Goal: Communication & Community: Answer question/provide support

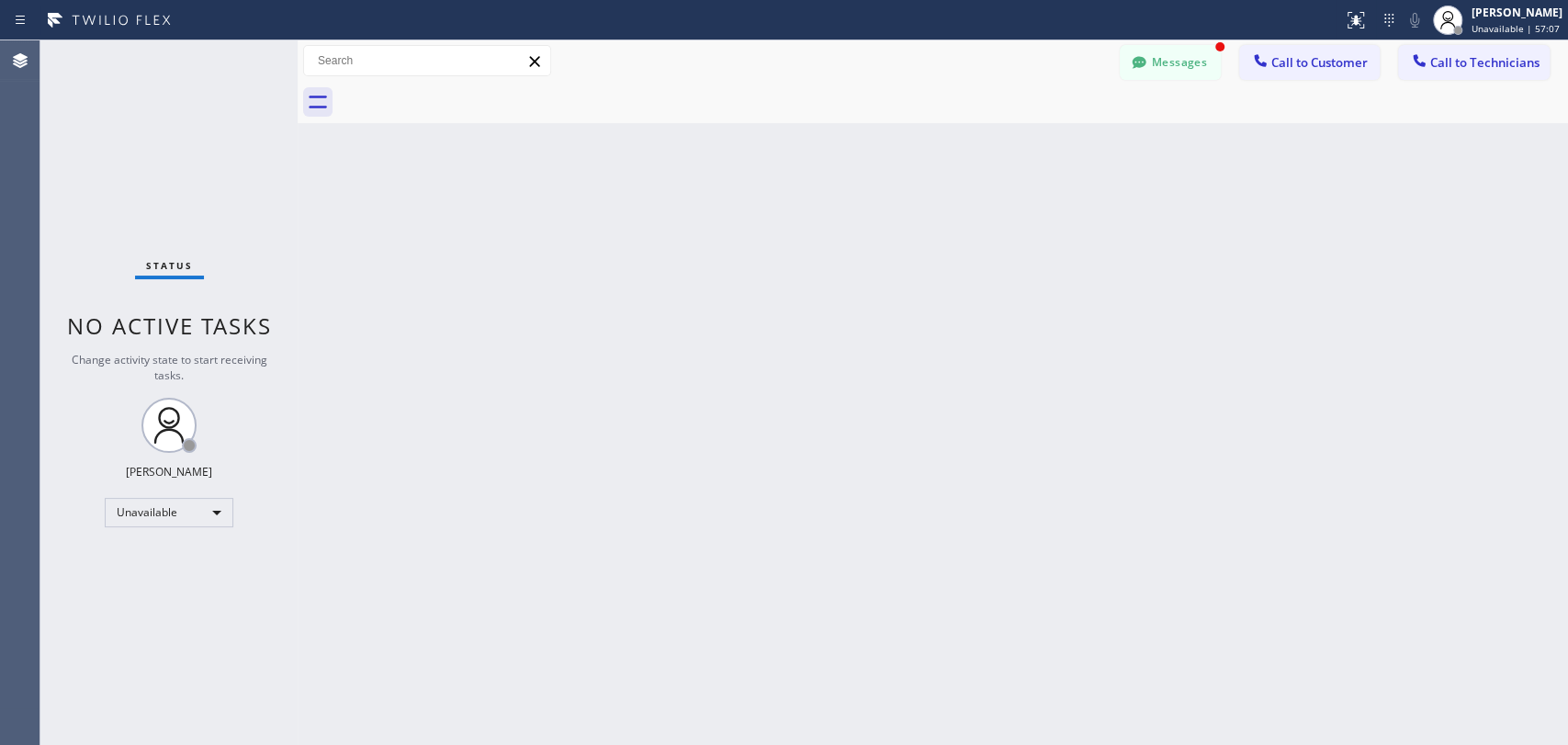
scroll to position [22080, 0]
click at [1161, 56] on button "Messages" at bounding box center [1170, 62] width 101 height 35
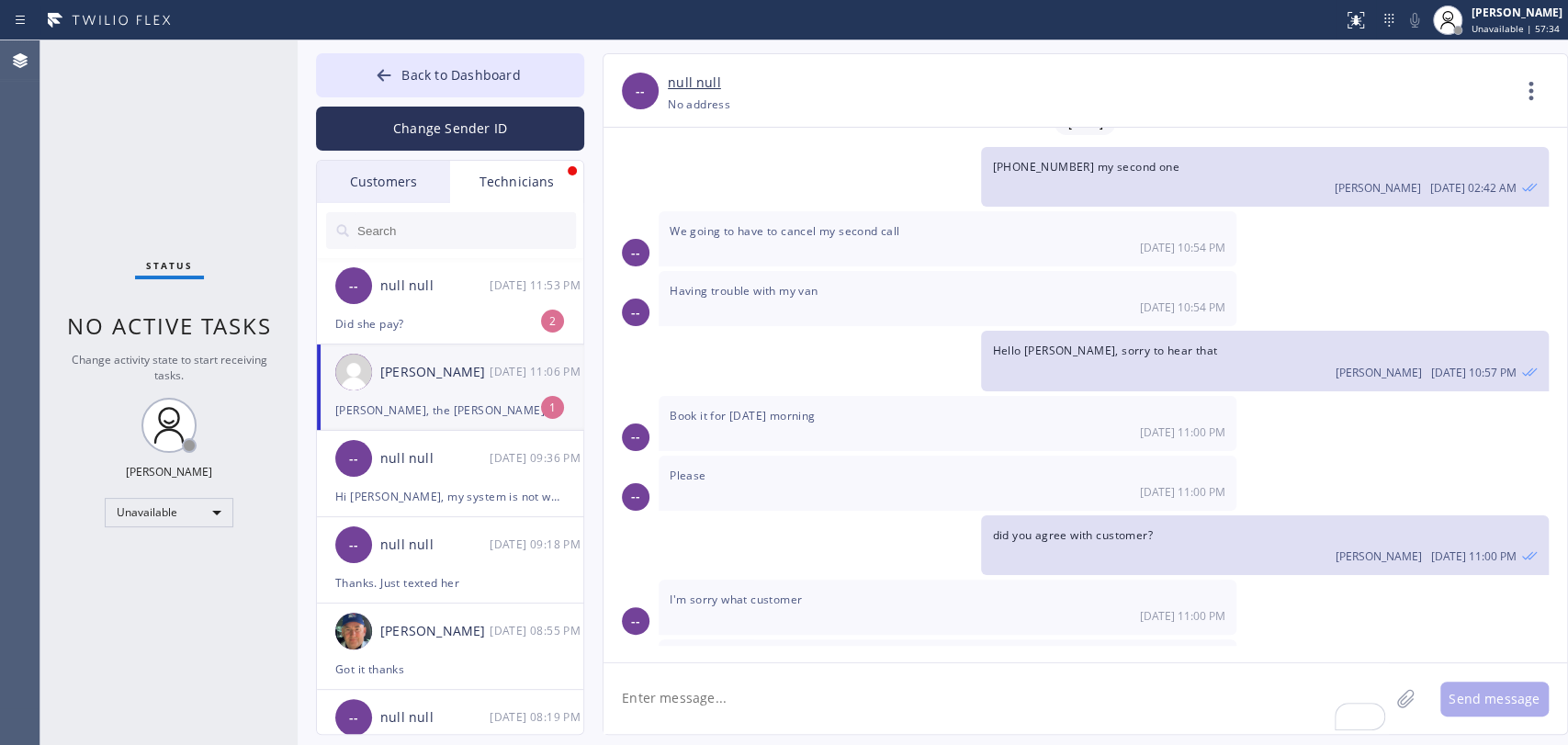
drag, startPoint x: 1014, startPoint y: 593, endPoint x: 1056, endPoint y: 592, distance: 42.0
click at [1052, 651] on span "[PERSON_NAME], the [PERSON_NAME] call in [GEOGRAPHIC_DATA], got token off my bo…" at bounding box center [941, 667] width 543 height 33
click at [1058, 651] on span "[PERSON_NAME], the [PERSON_NAME] call in [GEOGRAPHIC_DATA], got token off my bo…" at bounding box center [941, 667] width 543 height 33
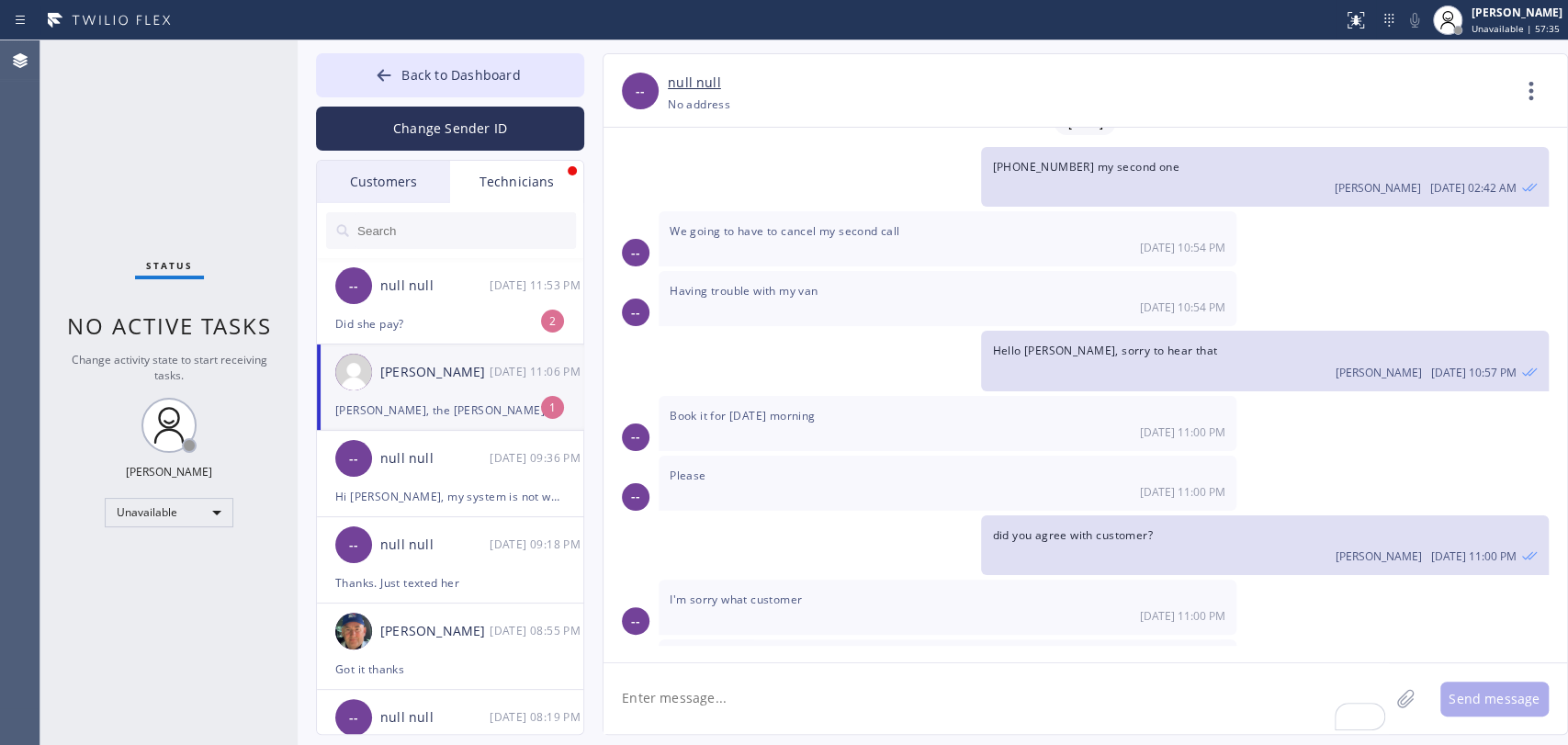
click at [1058, 651] on span "[PERSON_NAME], the [PERSON_NAME] call in [GEOGRAPHIC_DATA], got token off my bo…" at bounding box center [941, 667] width 543 height 33
click at [983, 651] on span "[PERSON_NAME], the [PERSON_NAME] call in [GEOGRAPHIC_DATA], got token off my bo…" at bounding box center [941, 667] width 543 height 33
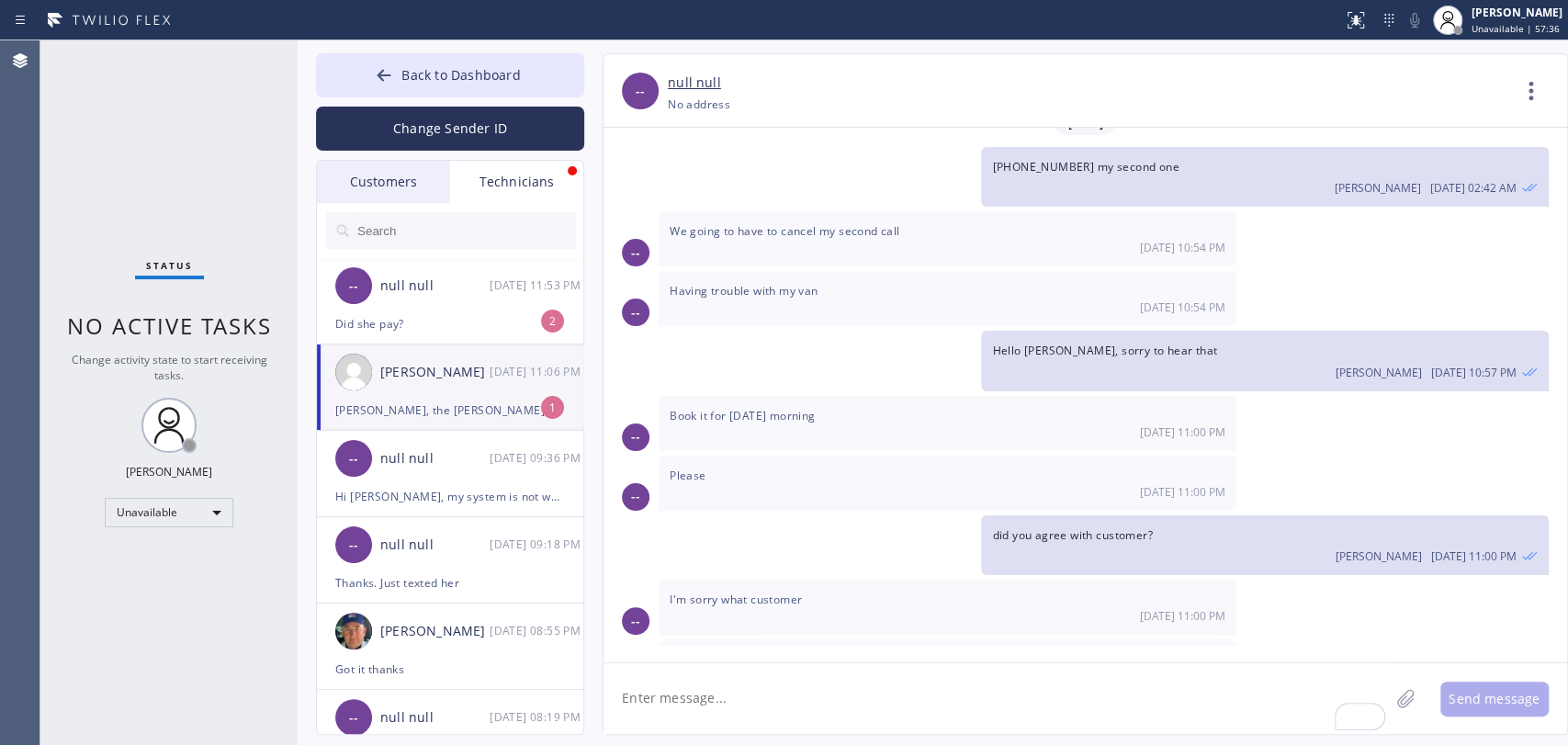
click at [808, 639] on div "Alex, the Lee call in Irvine, got token off my board. I am not able to call cus…" at bounding box center [947, 675] width 577 height 73
click at [796, 689] on textarea "To enrich screen reader interactions, please activate Accessibility in Grammarl…" at bounding box center [996, 698] width 785 height 71
type textarea "did u get number from Red?"
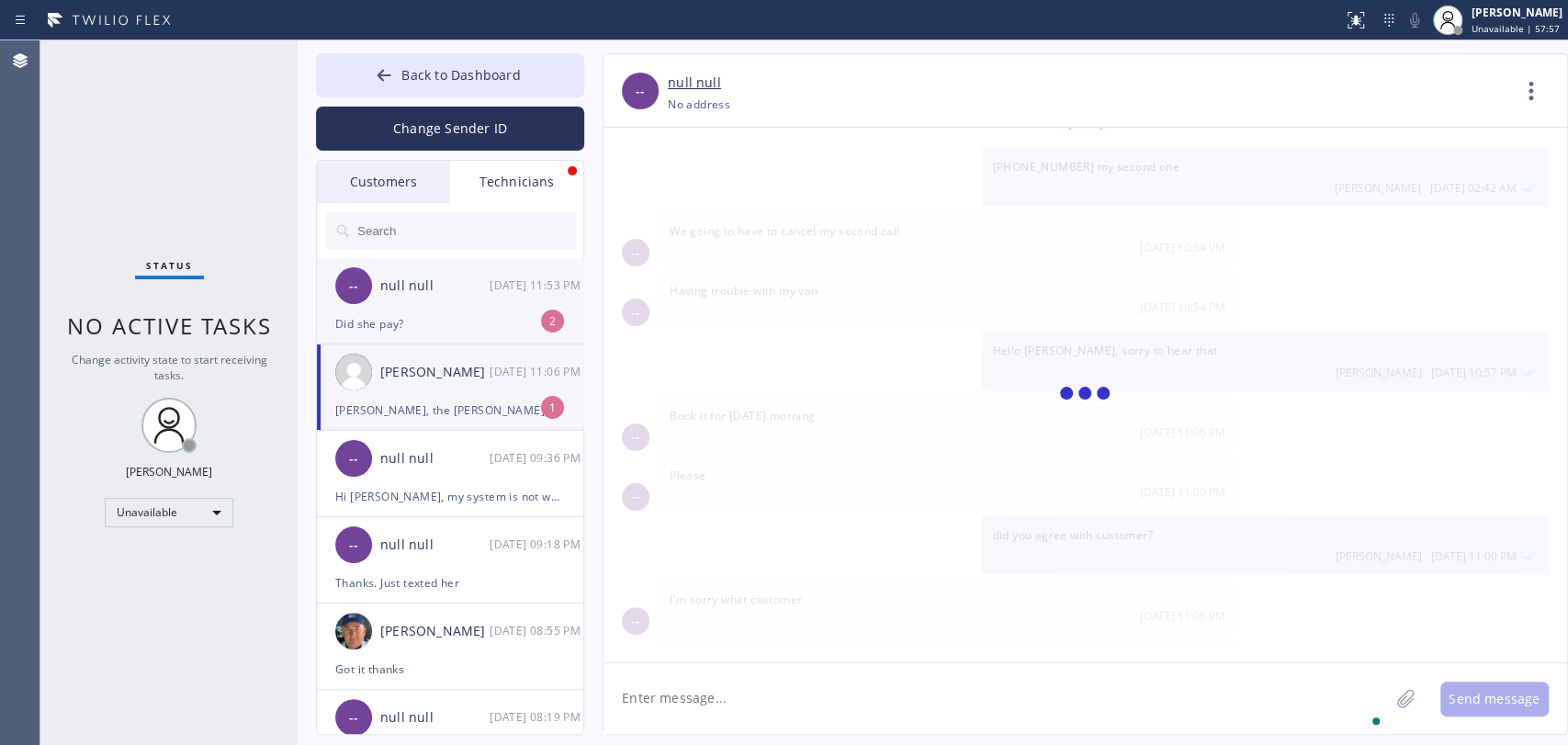
click at [433, 320] on div "Did she pay?" at bounding box center [450, 324] width 230 height 21
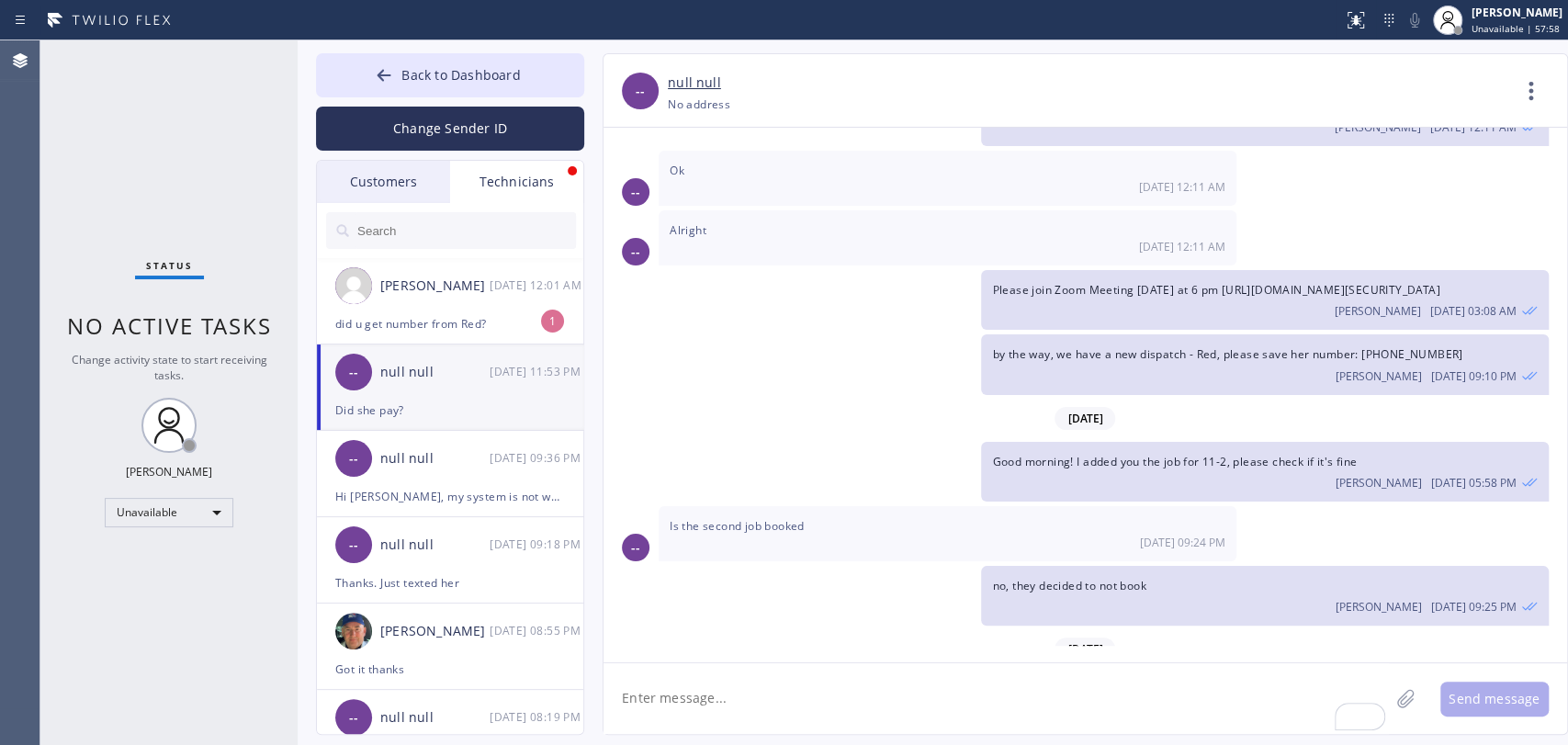
scroll to position [41476, 0]
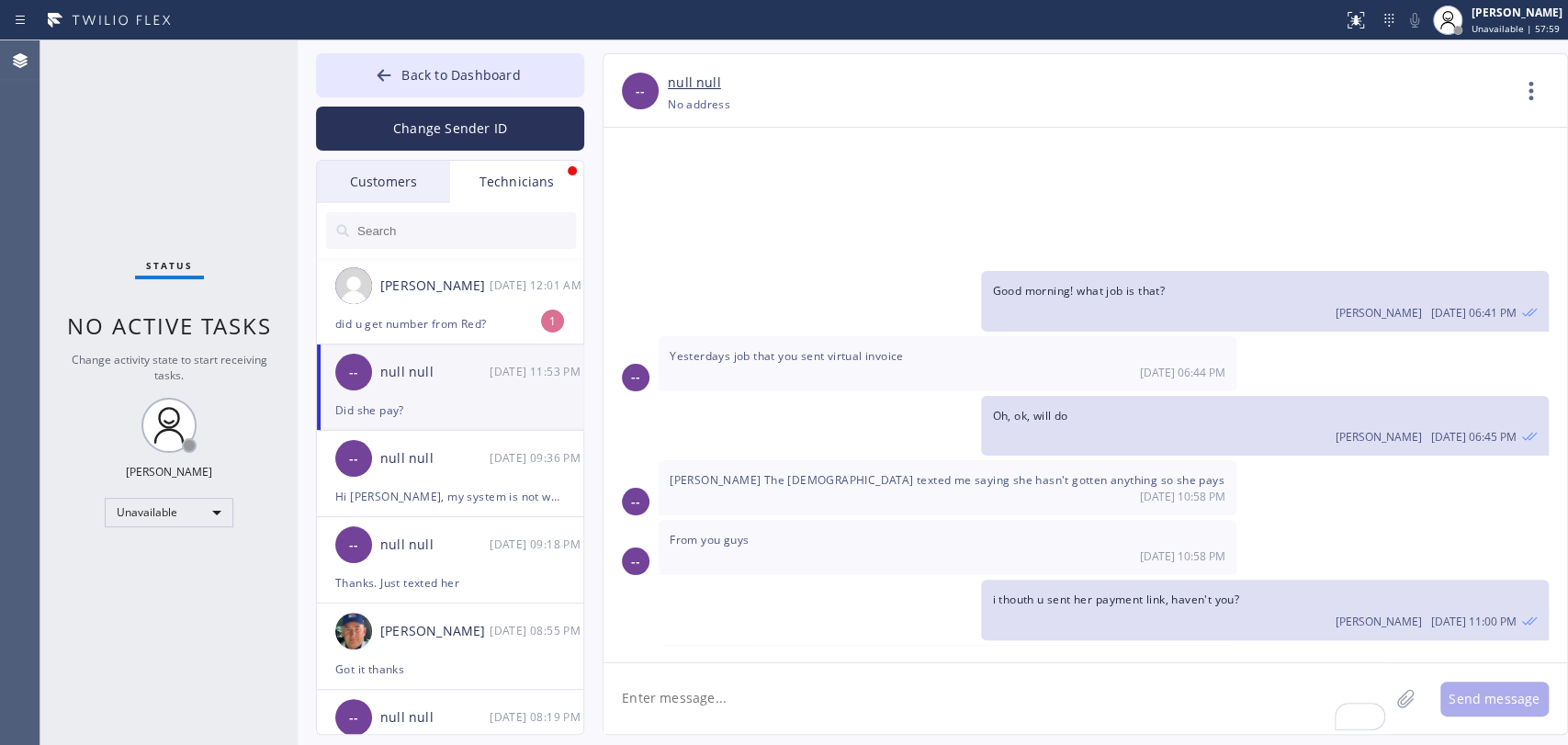
drag, startPoint x: 841, startPoint y: 530, endPoint x: 873, endPoint y: 532, distance: 32.1
click at [866, 656] on span "I texted you [DATE] if you could make sure they pay when you sent the invoice a…" at bounding box center [938, 672] width 538 height 33
click at [874, 656] on span "I texted you [DATE] if you could make sure they pay when you sent the invoice a…" at bounding box center [938, 672] width 538 height 33
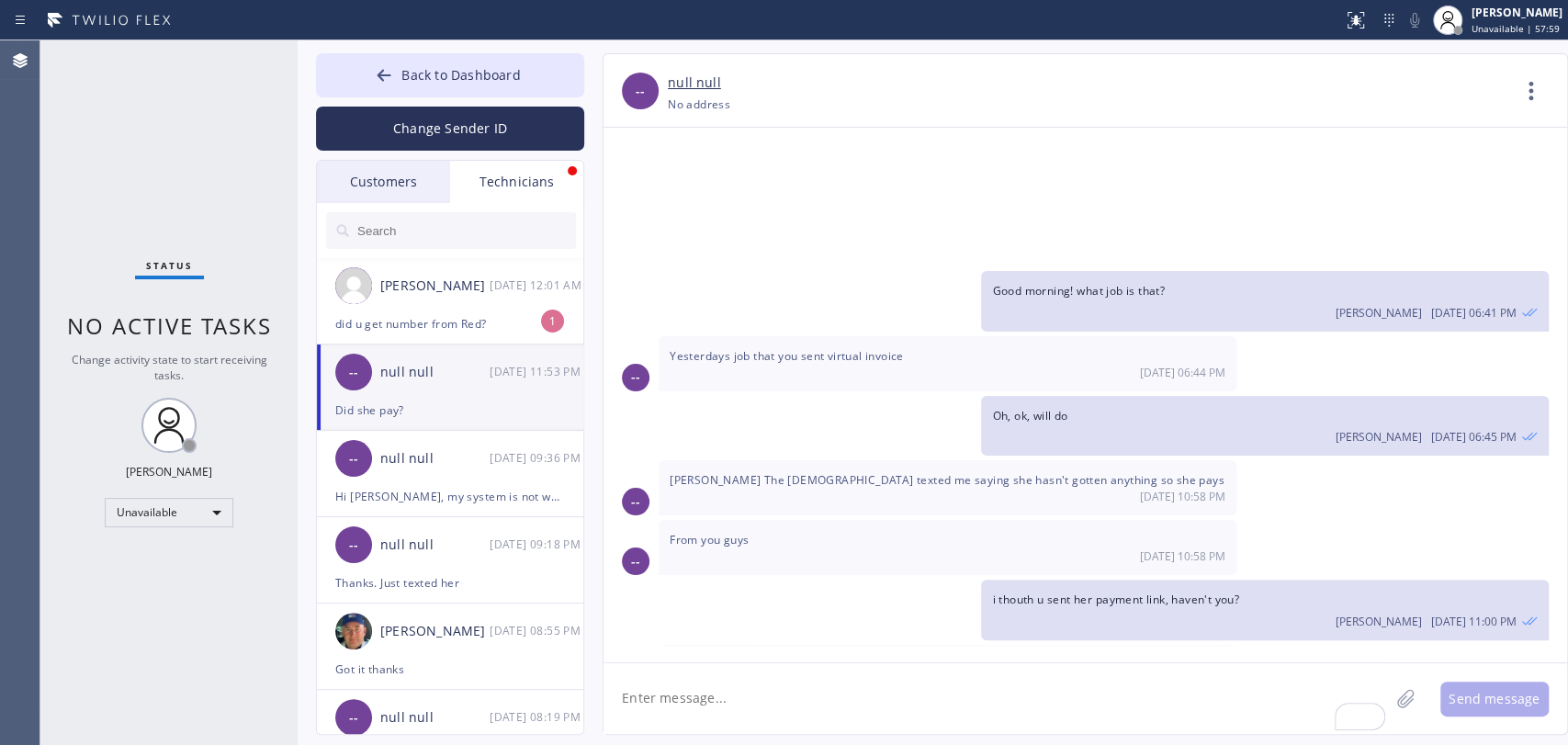
click at [873, 656] on span "I texted you [DATE] if you could make sure they pay when you sent the invoice a…" at bounding box center [938, 672] width 538 height 33
click at [880, 656] on span "I texted you [DATE] if you could make sure they pay when you sent the invoice a…" at bounding box center [938, 672] width 538 height 33
click at [926, 656] on span "I texted you [DATE] if you could make sure they pay when you sent the invoice a…" at bounding box center [938, 672] width 538 height 33
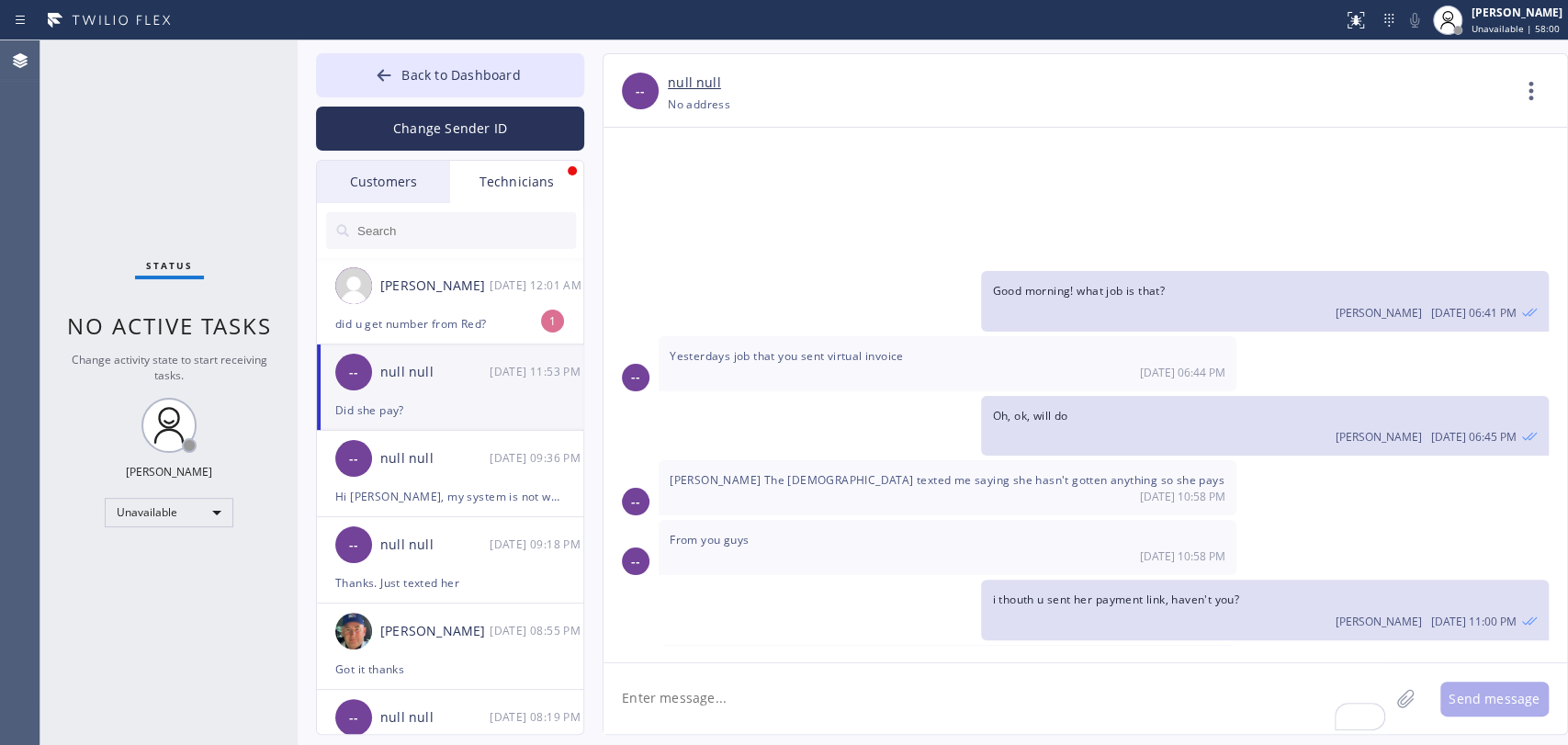
click at [1022, 656] on span "I texted you [DATE] if you could make sure they pay when you sent the invoice a…" at bounding box center [938, 672] width 538 height 33
click at [1025, 656] on span "I texted you [DATE] if you could make sure they pay when you sent the invoice a…" at bounding box center [938, 672] width 538 height 33
click at [997, 656] on span "I texted you [DATE] if you could make sure they pay when you sent the invoice a…" at bounding box center [938, 672] width 538 height 33
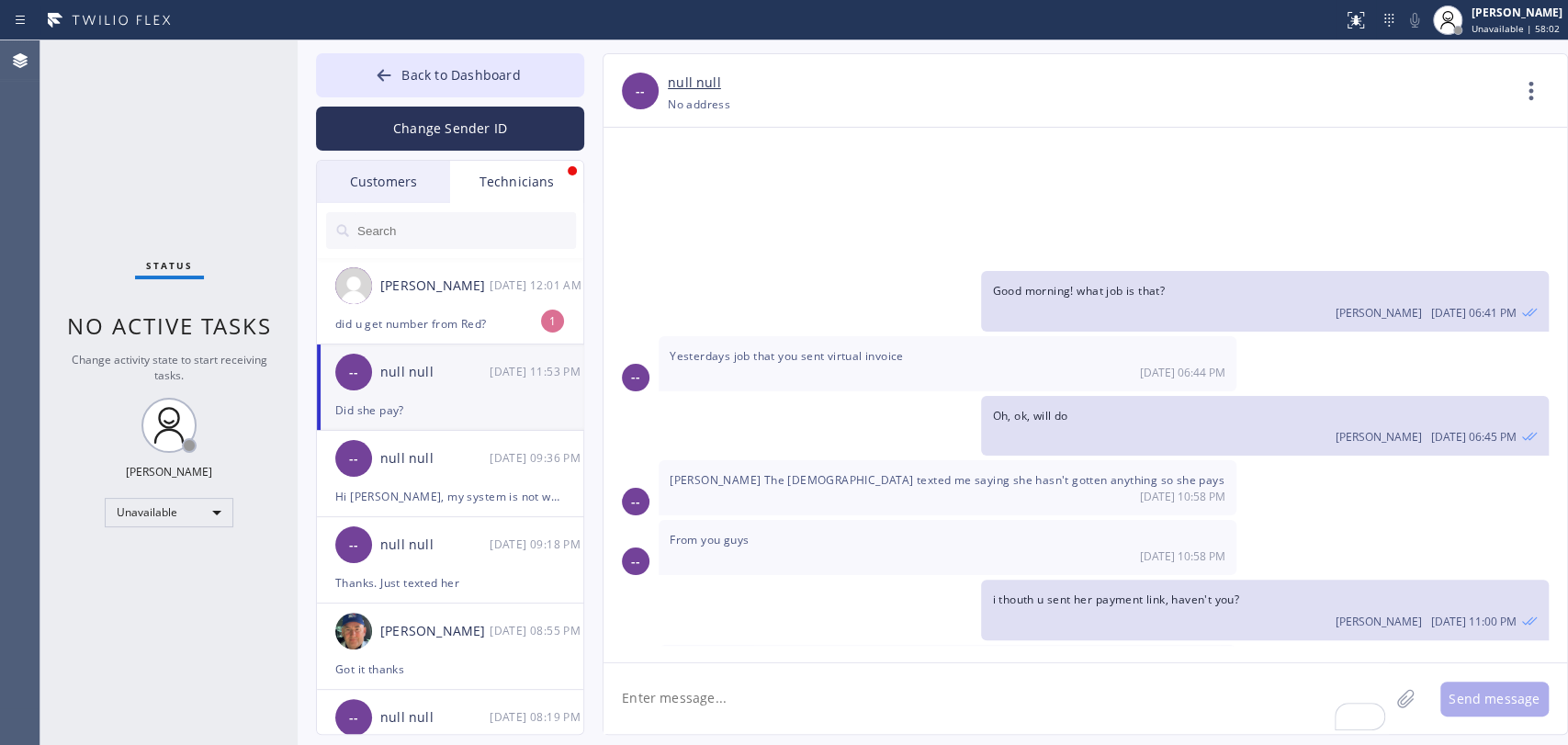
click at [697, 656] on span "I texted you [DATE] if you could make sure they pay when you sent the invoice a…" at bounding box center [938, 672] width 538 height 33
click at [698, 656] on span "I texted you [DATE] if you could make sure they pay when you sent the invoice a…" at bounding box center [938, 672] width 538 height 33
click at [486, 381] on div "null null" at bounding box center [434, 372] width 109 height 21
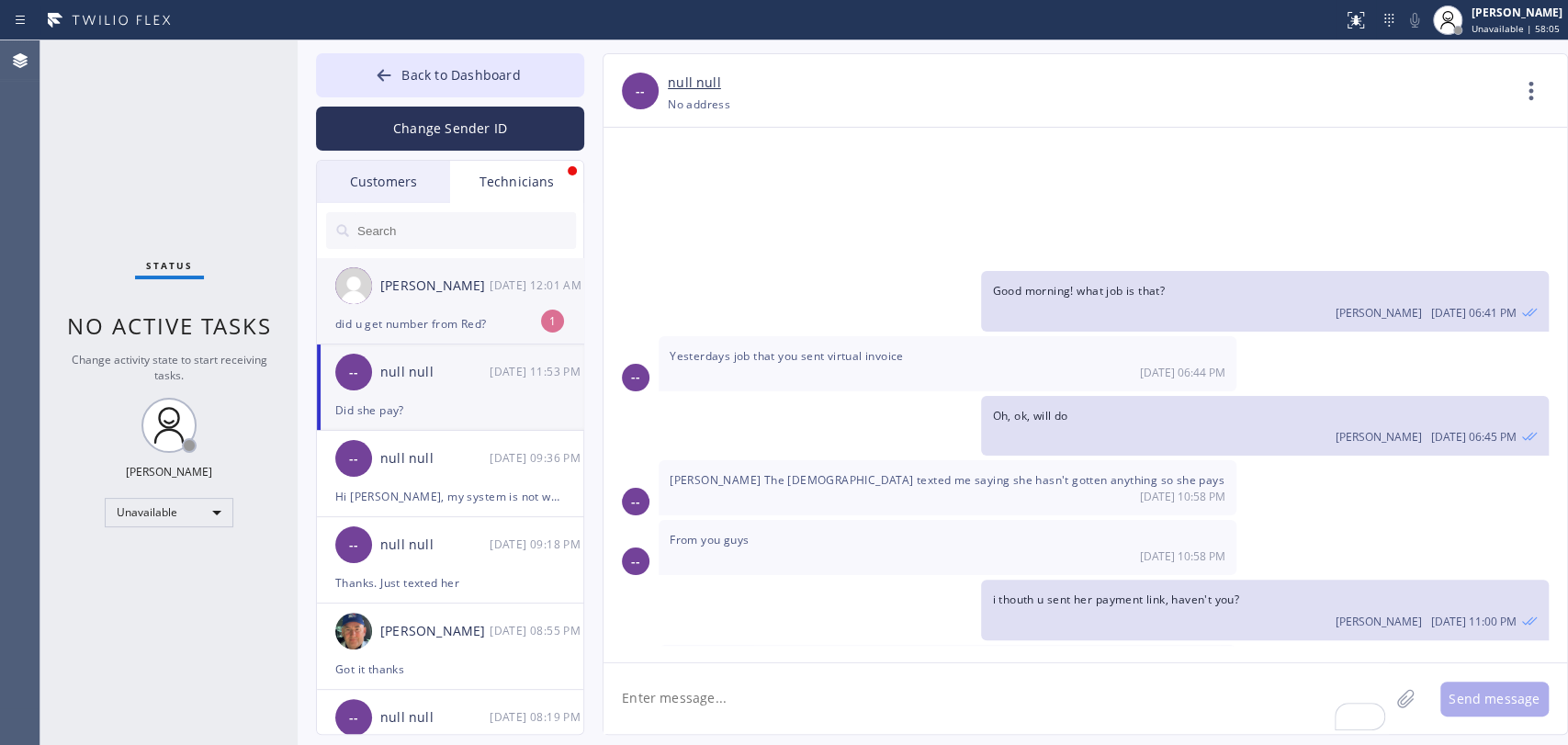
click at [448, 318] on div "did u get number from Red?" at bounding box center [450, 324] width 230 height 21
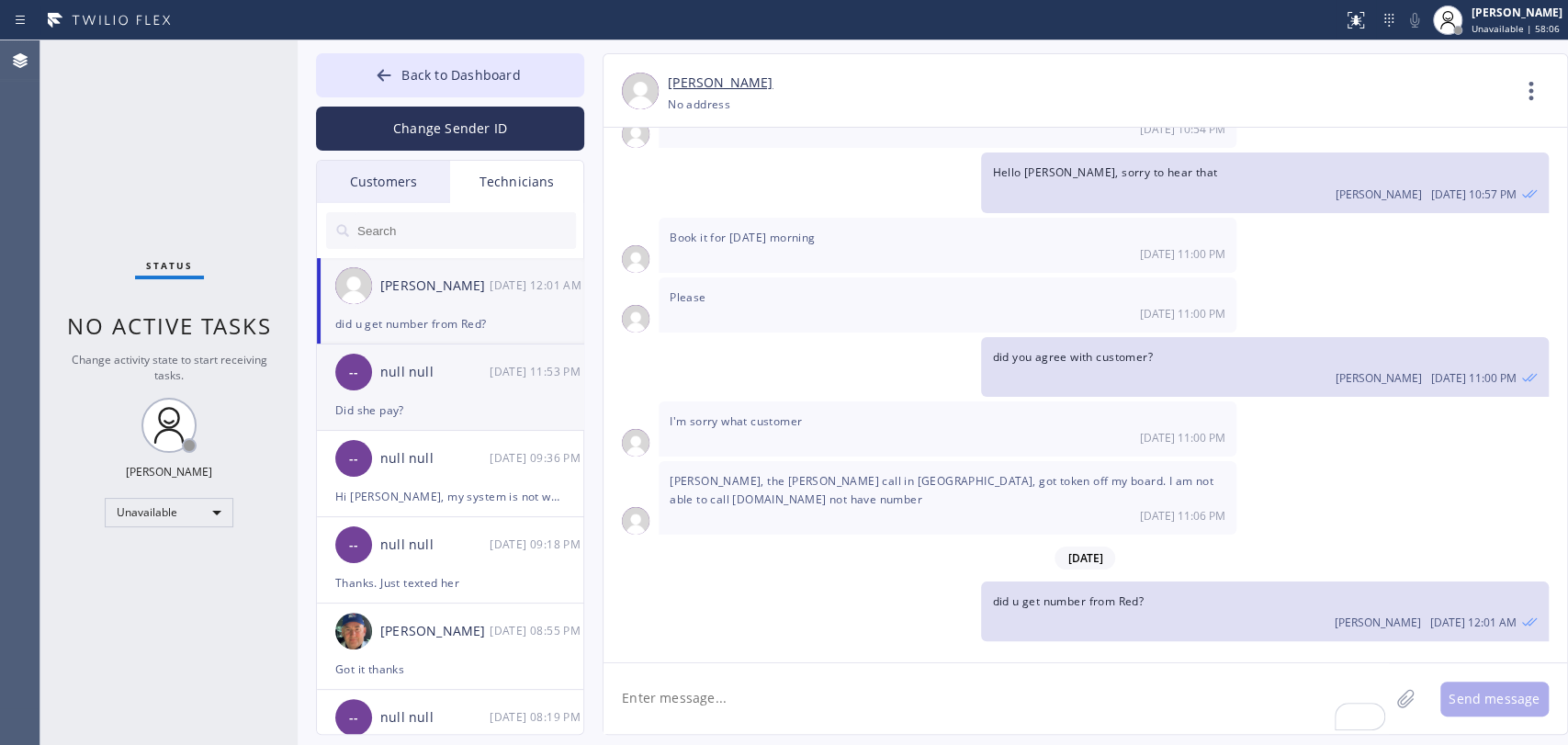
scroll to position [22186, 0]
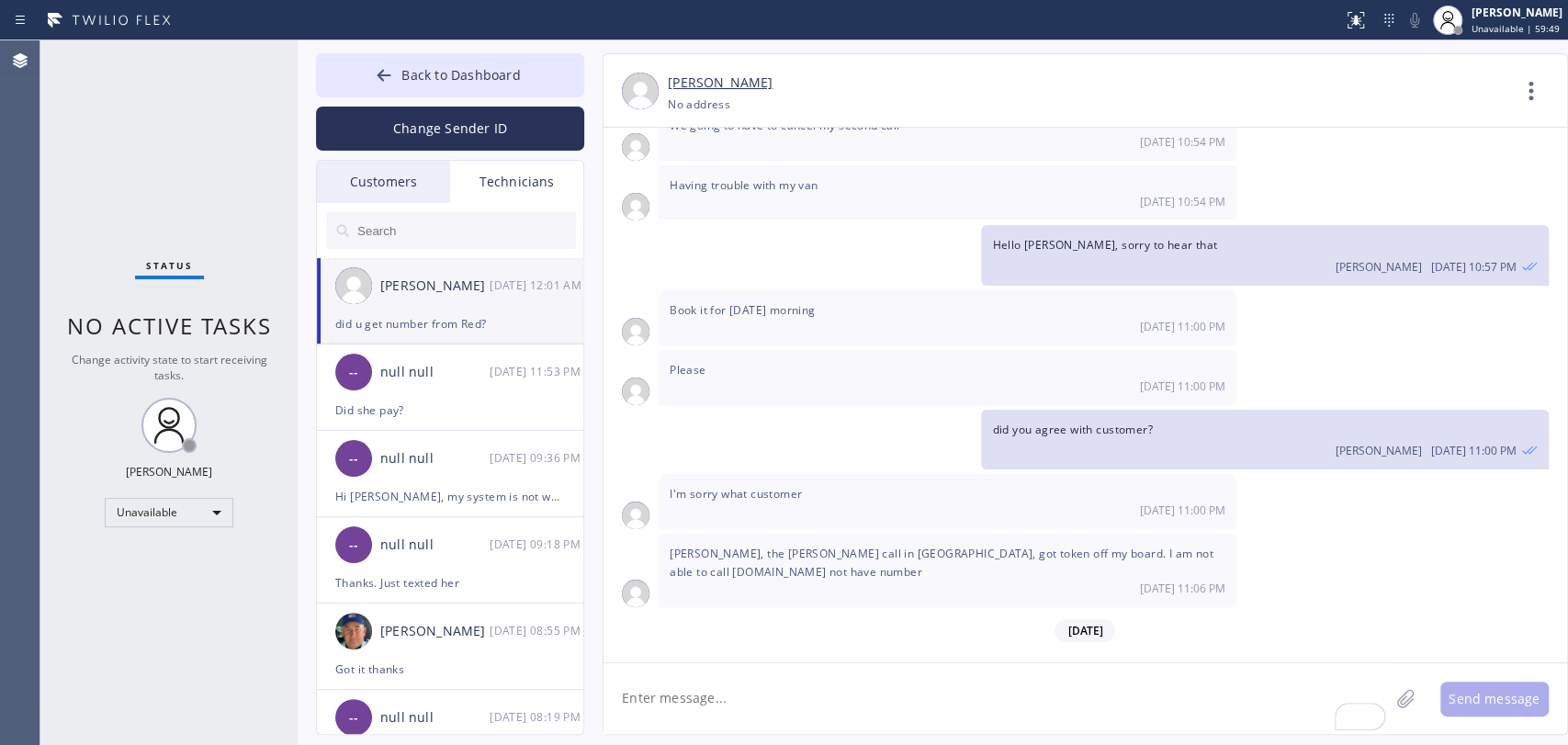
click at [448, 315] on div "did u get number from Red?" at bounding box center [450, 324] width 230 height 21
click at [202, 510] on div "Unavailable" at bounding box center [169, 511] width 129 height 29
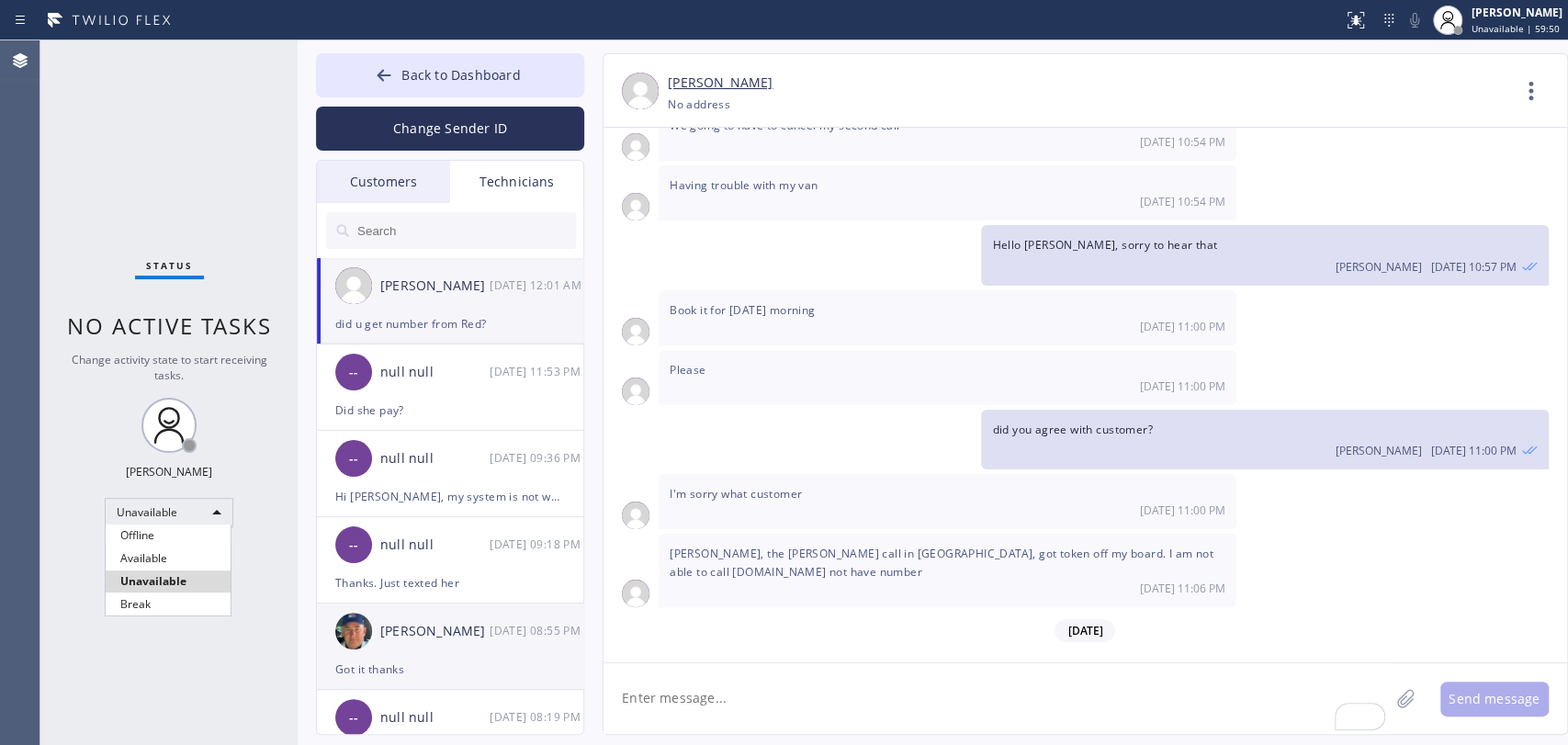
click at [173, 548] on li "Available" at bounding box center [168, 558] width 125 height 22
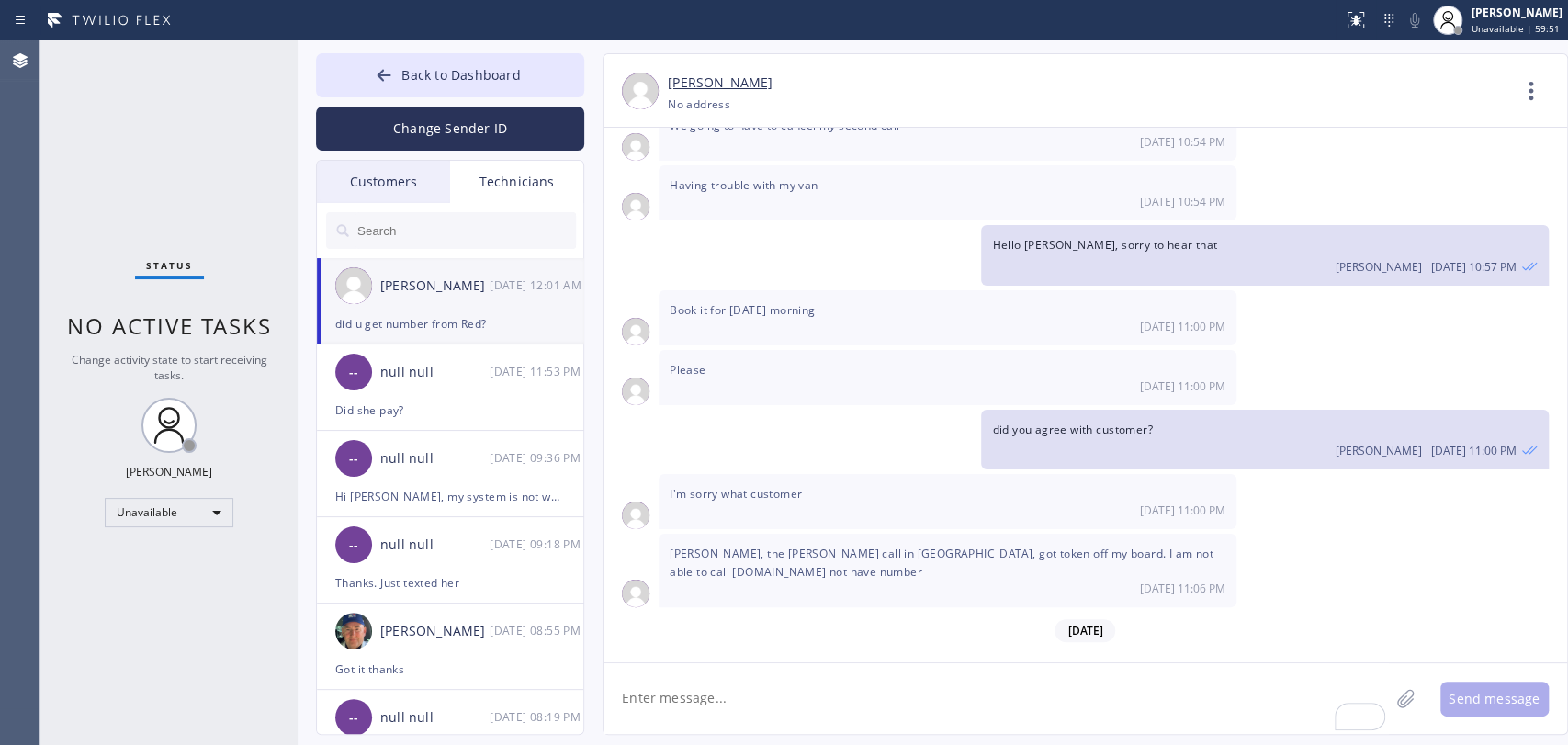
click at [679, 677] on textarea "To enrich screen reader interactions, please activate Accessibility in Grammarl…" at bounding box center [996, 698] width 785 height 71
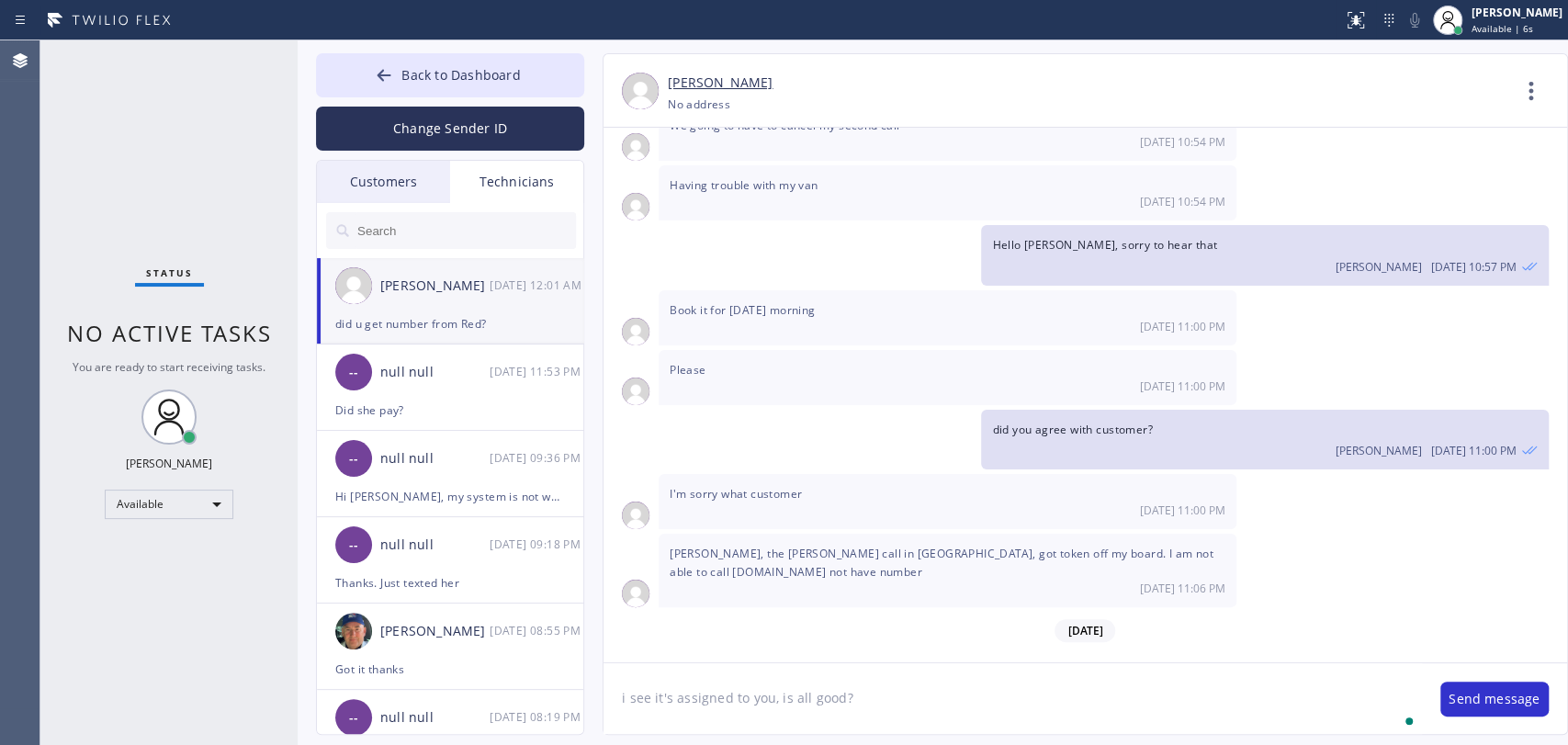
type textarea "i see it's assigned to you, is all good?"
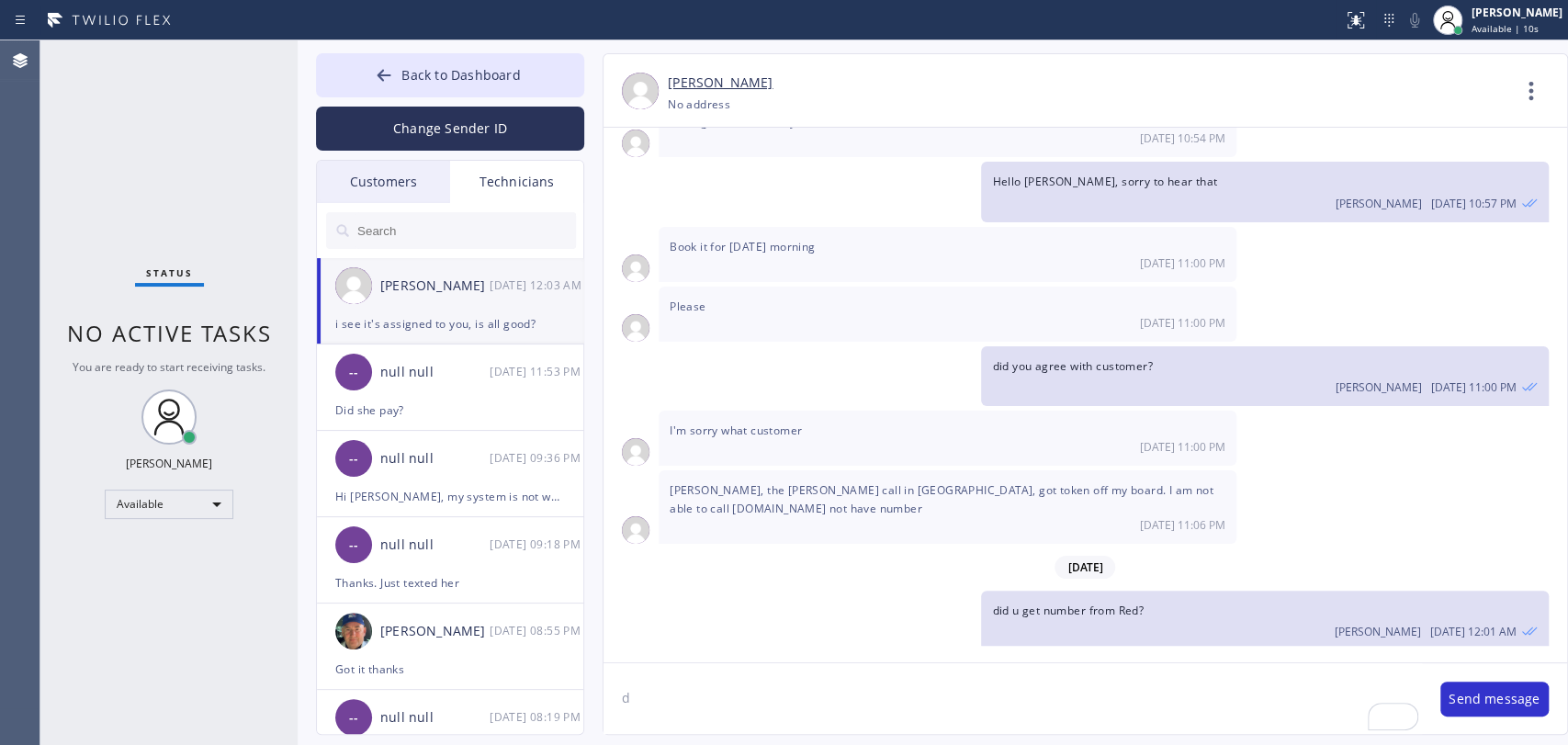
type textarea "d"
click at [469, 79] on span "Back to Dashboard" at bounding box center [460, 74] width 119 height 17
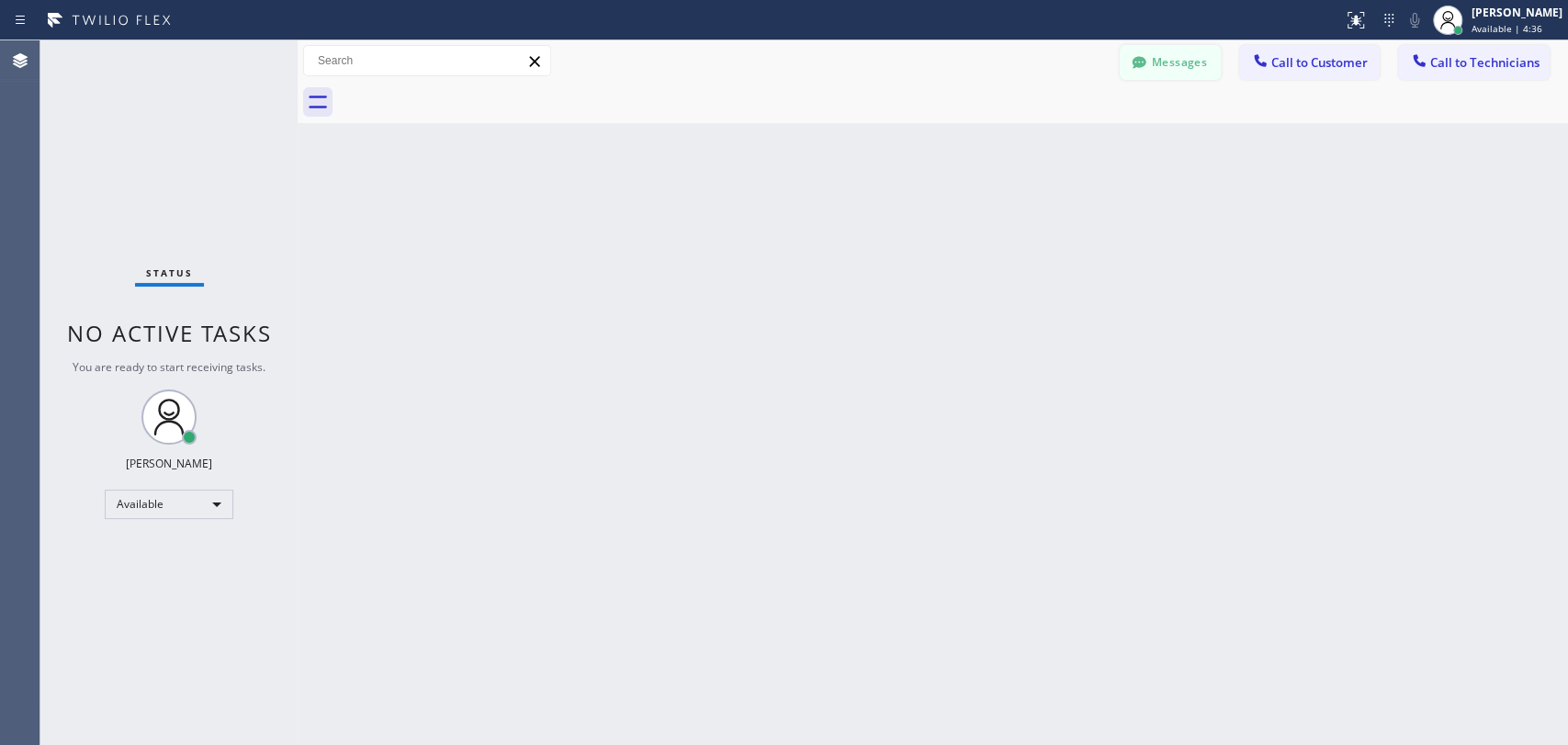
click at [1177, 78] on button "Messages" at bounding box center [1170, 62] width 101 height 35
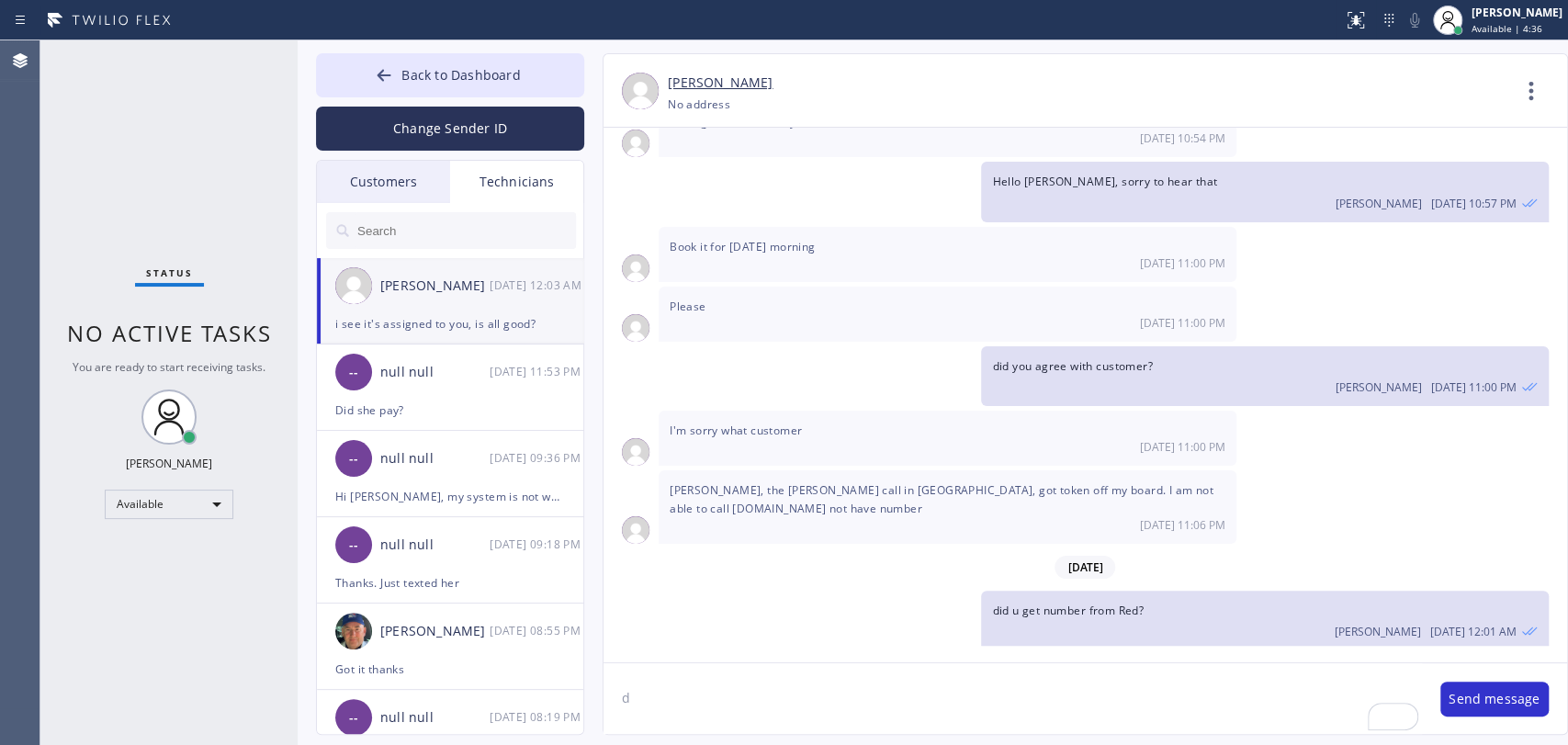
click at [453, 323] on div "i see it's assigned to you, is all good?" at bounding box center [450, 324] width 230 height 21
click at [428, 383] on div "-- null null 08/27 11:53 PM" at bounding box center [450, 372] width 269 height 55
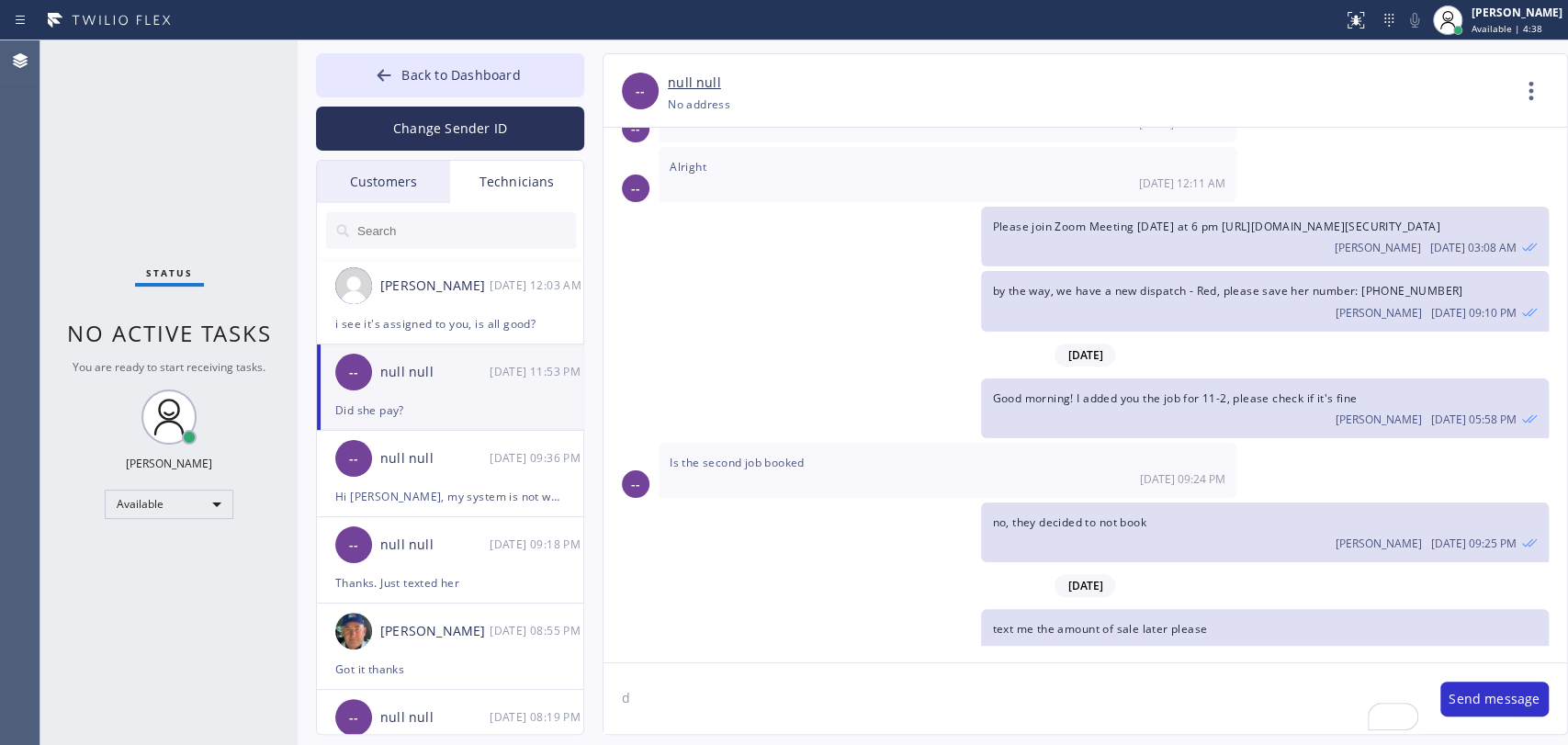
scroll to position [41476, 0]
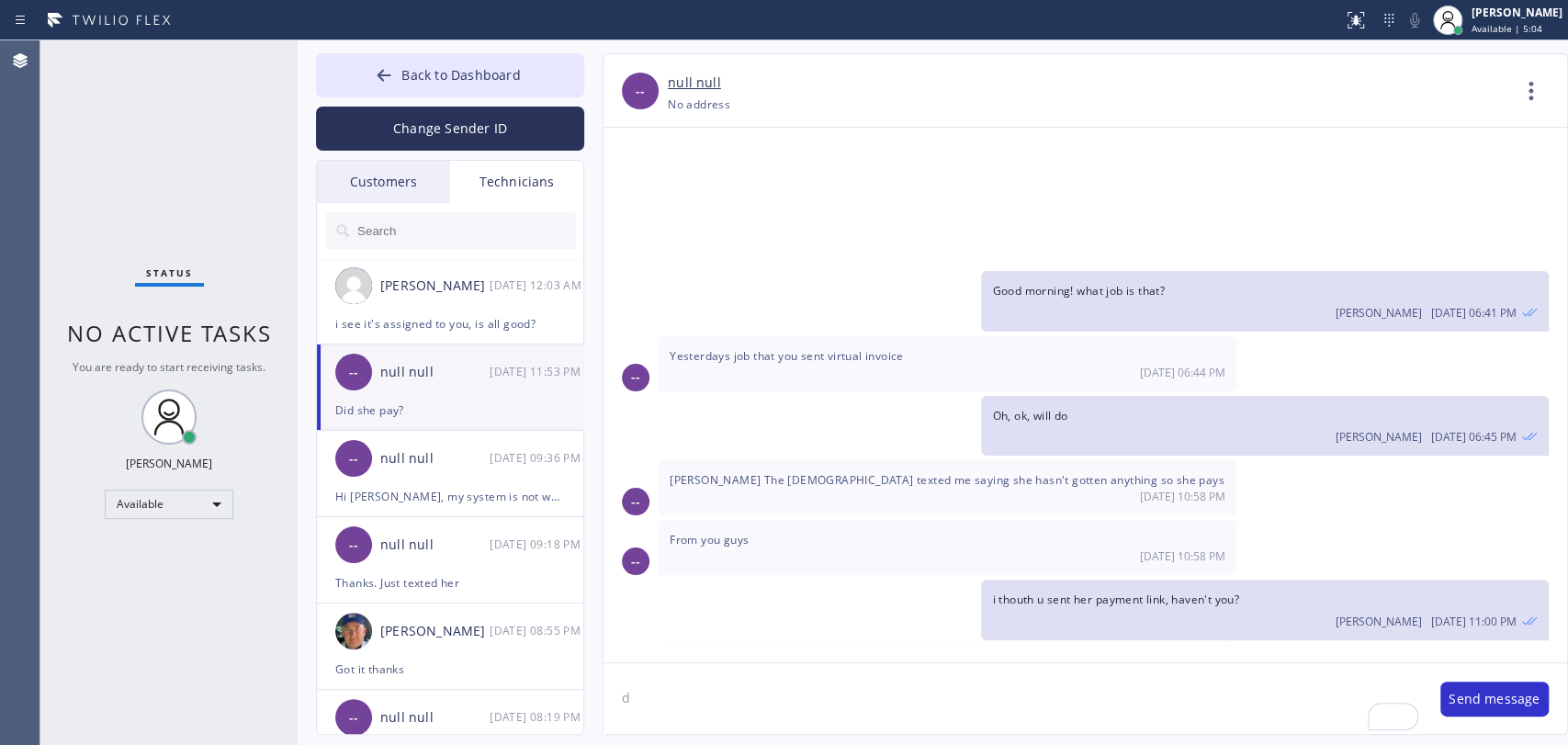
click at [807, 656] on span "I texted you [DATE] if you could make sure they pay when you sent the invoice a…" at bounding box center [938, 672] width 538 height 33
click at [828, 645] on div "I texted you yesterday if you could make sure they pay when you sent the invoic…" at bounding box center [947, 681] width 577 height 73
click at [907, 656] on span "I texted you [DATE] if you could make sure they pay when you sent the invoice a…" at bounding box center [938, 672] width 538 height 33
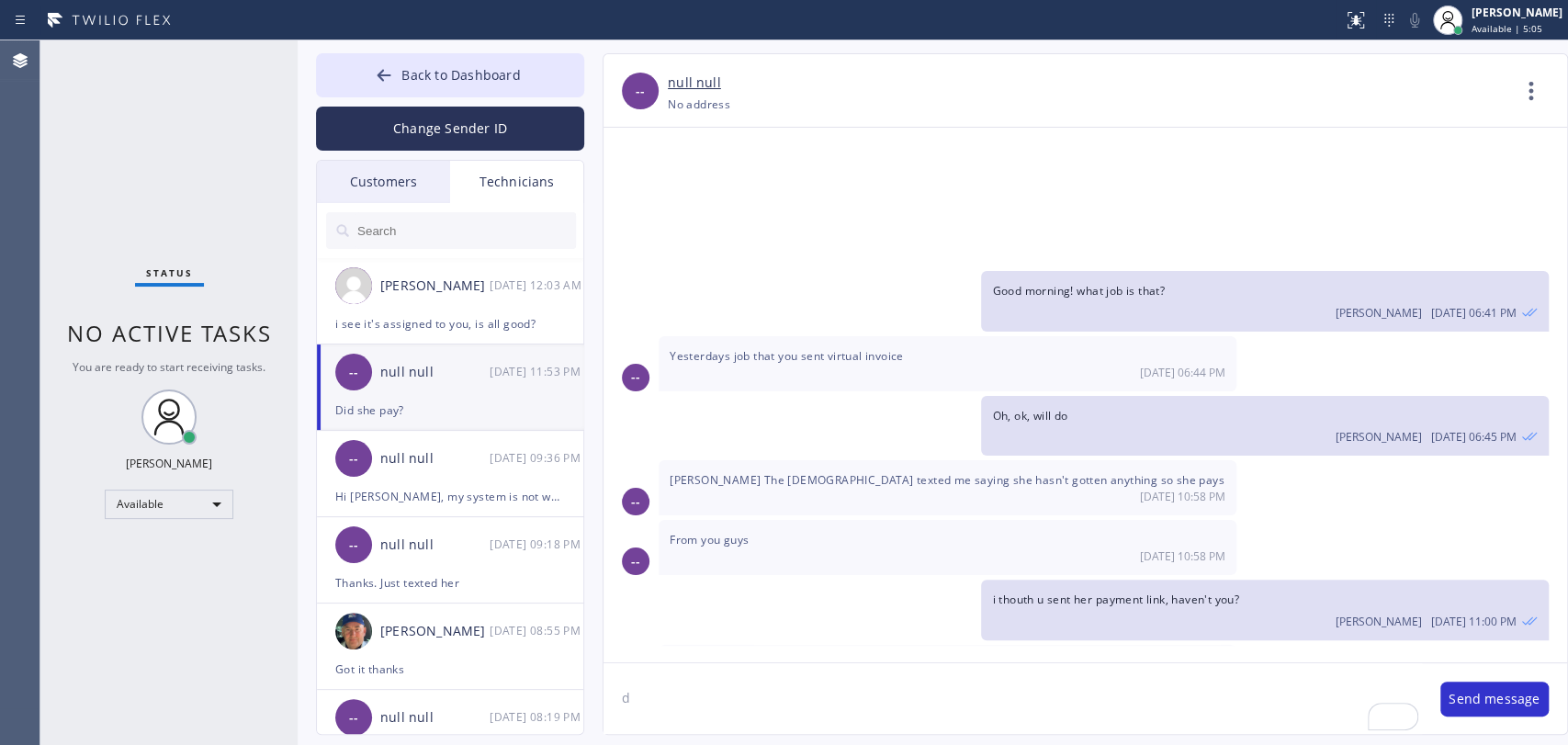
click at [911, 656] on span "I texted you [DATE] if you could make sure they pay when you sent the invoice a…" at bounding box center [938, 672] width 538 height 33
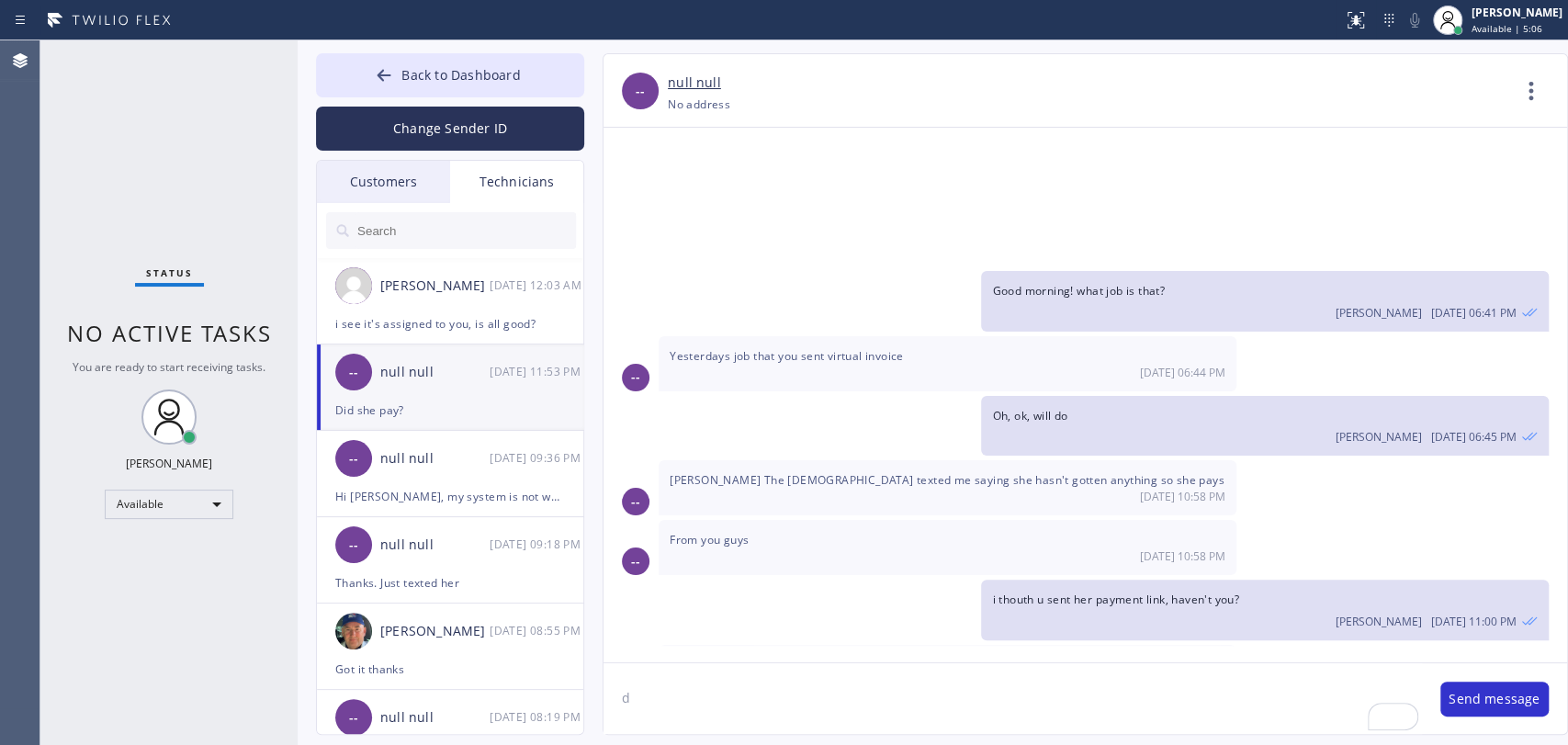
click at [911, 656] on span "I texted you [DATE] if you could make sure they pay when you sent the invoice a…" at bounding box center [938, 672] width 538 height 33
click at [883, 656] on span "I texted you [DATE] if you could make sure they pay when you sent the invoice a…" at bounding box center [938, 672] width 538 height 33
click at [706, 673] on textarea "d" at bounding box center [1012, 698] width 818 height 71
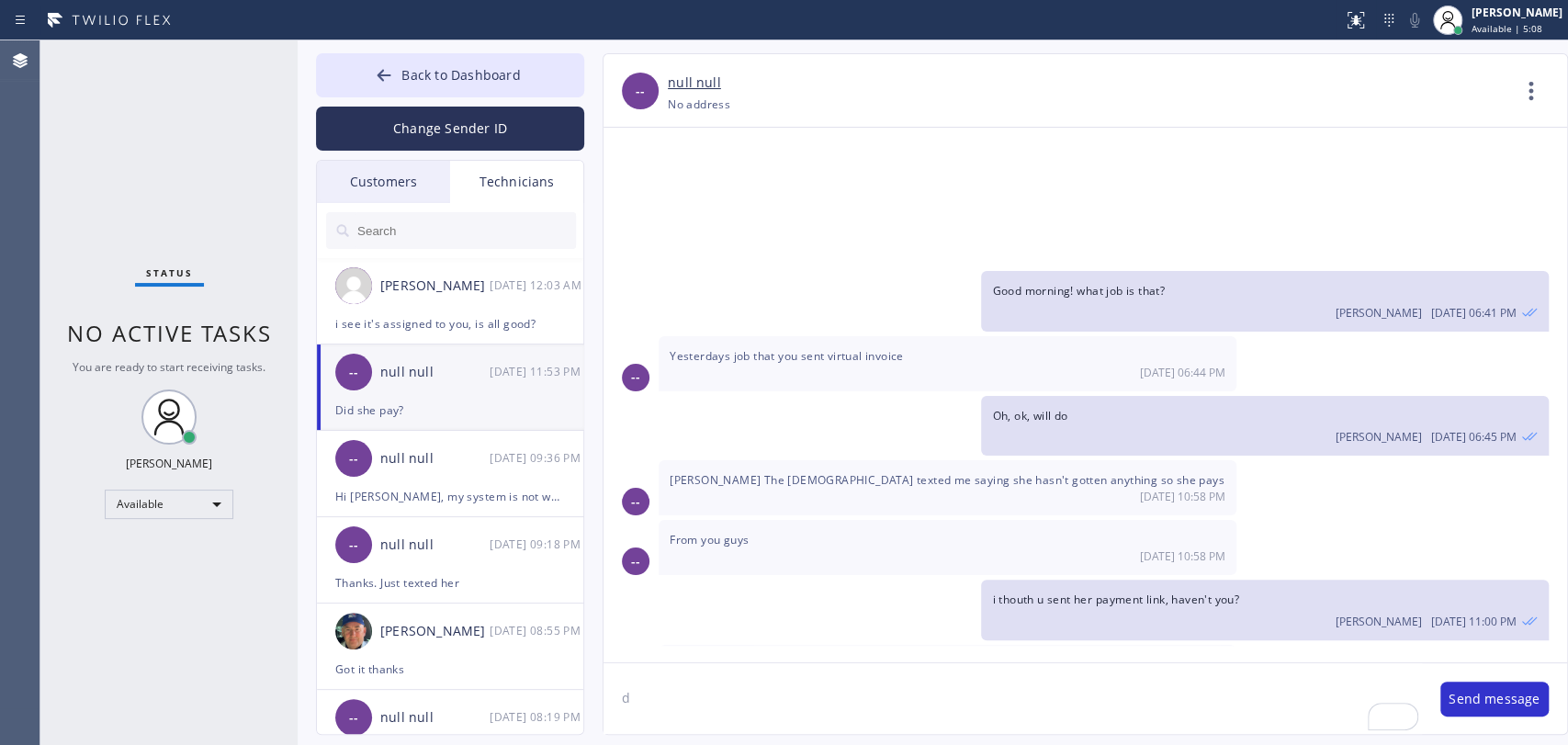
click at [706, 673] on textarea "d" at bounding box center [1012, 698] width 818 height 71
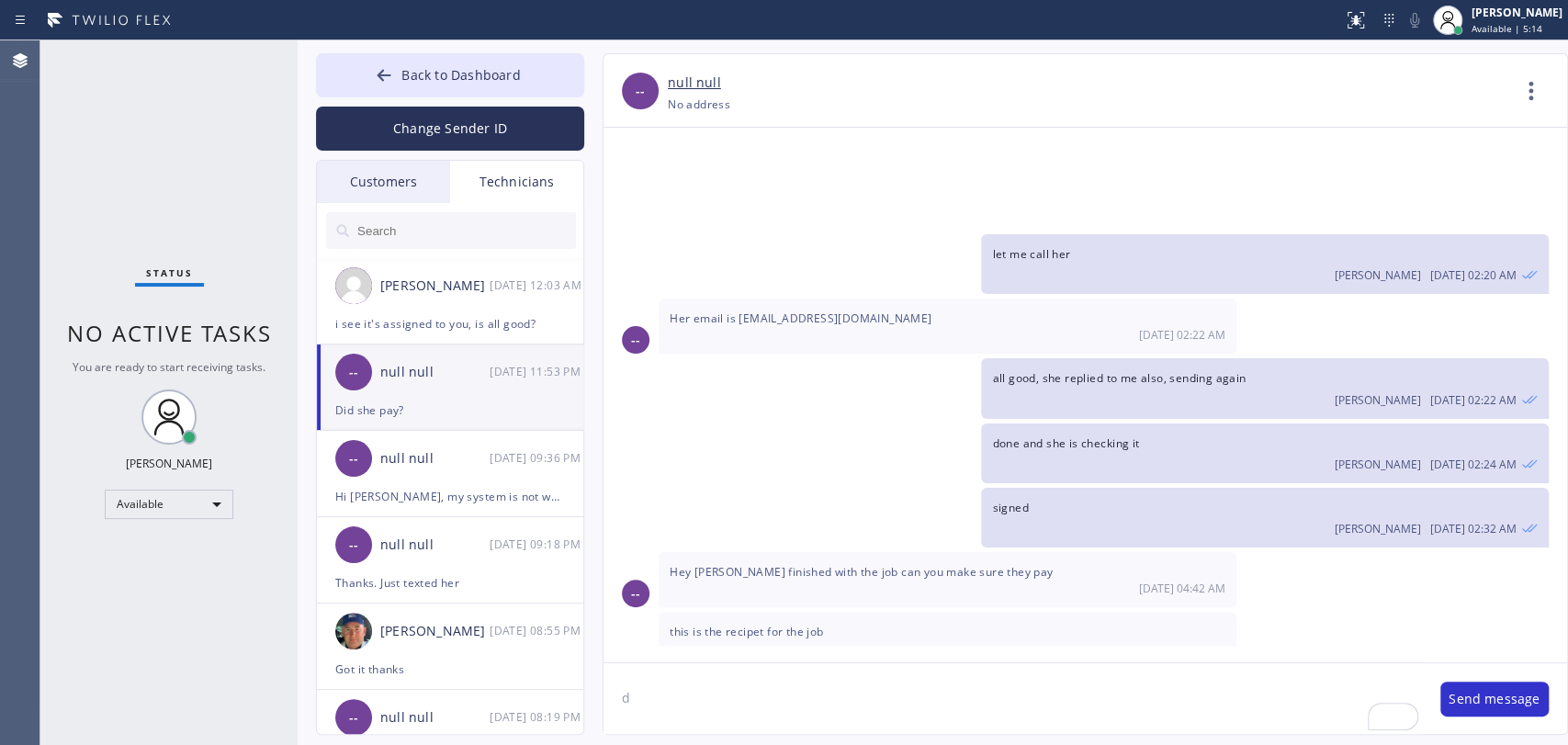
scroll to position [41475, 0]
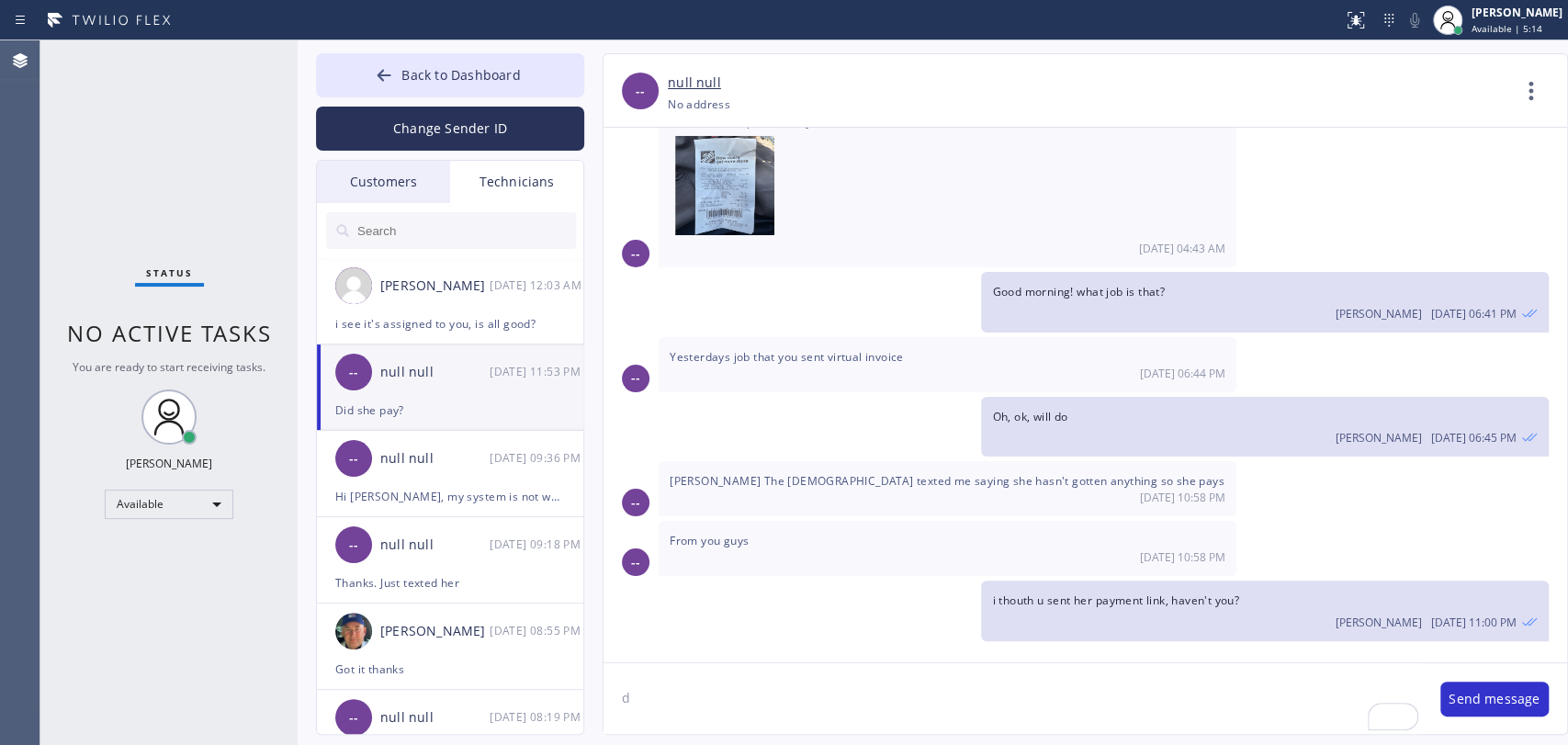
click at [651, 723] on textarea "d" at bounding box center [1012, 698] width 818 height 71
type textarea "it was after we fnished work, pleas reach out to [PERSON_NAME] for late time re…"
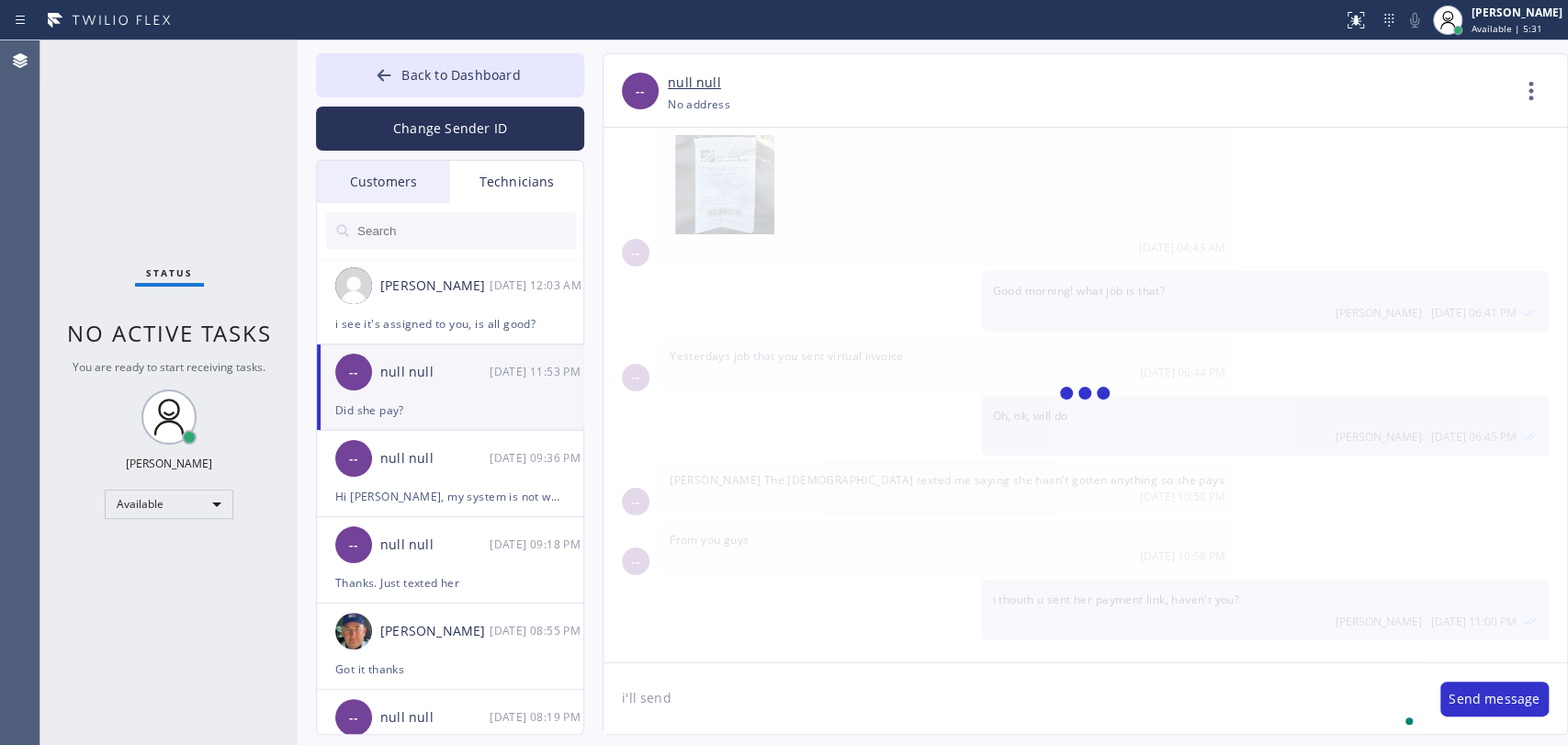
scroll to position [41580, 0]
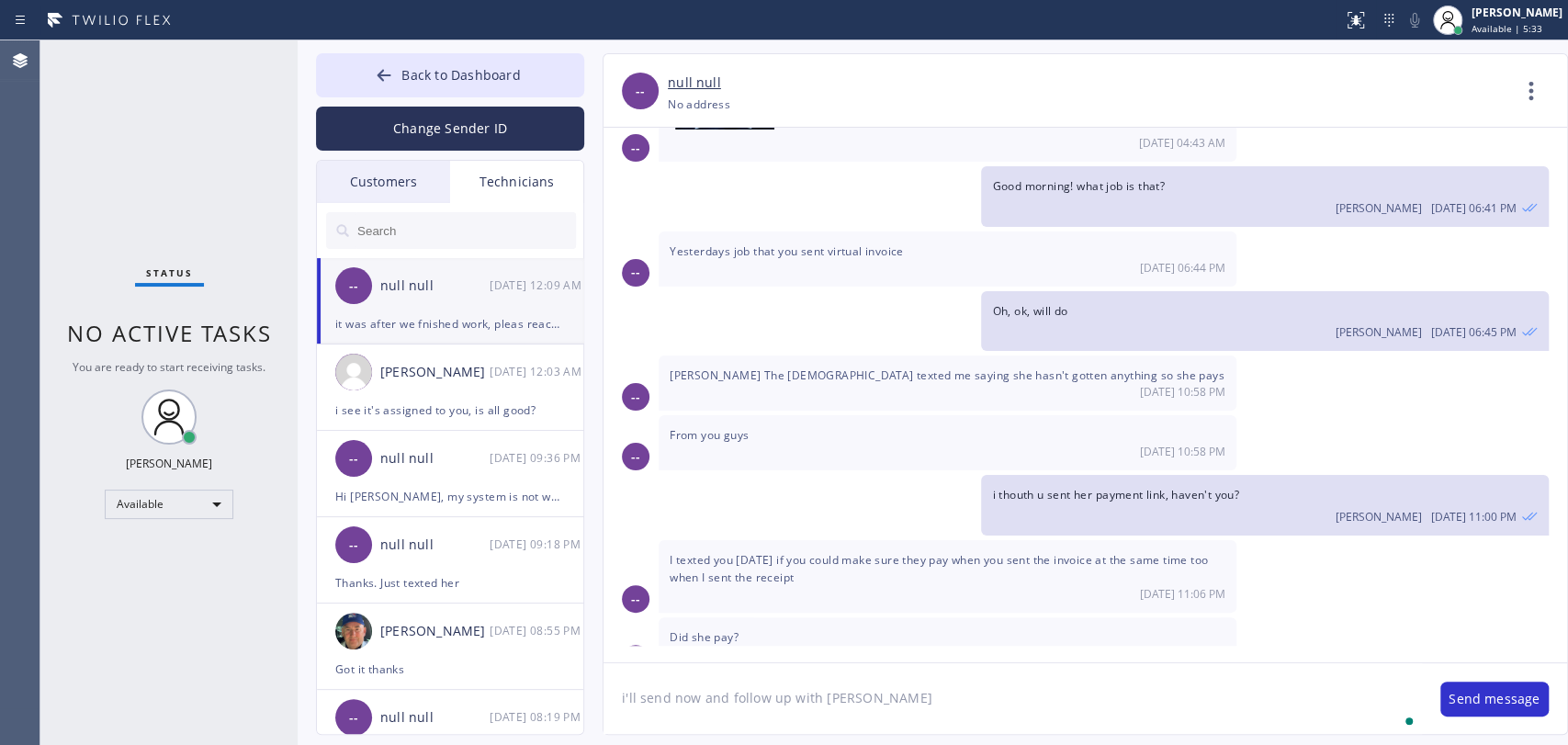
type textarea "i'll send now and follow up with her"
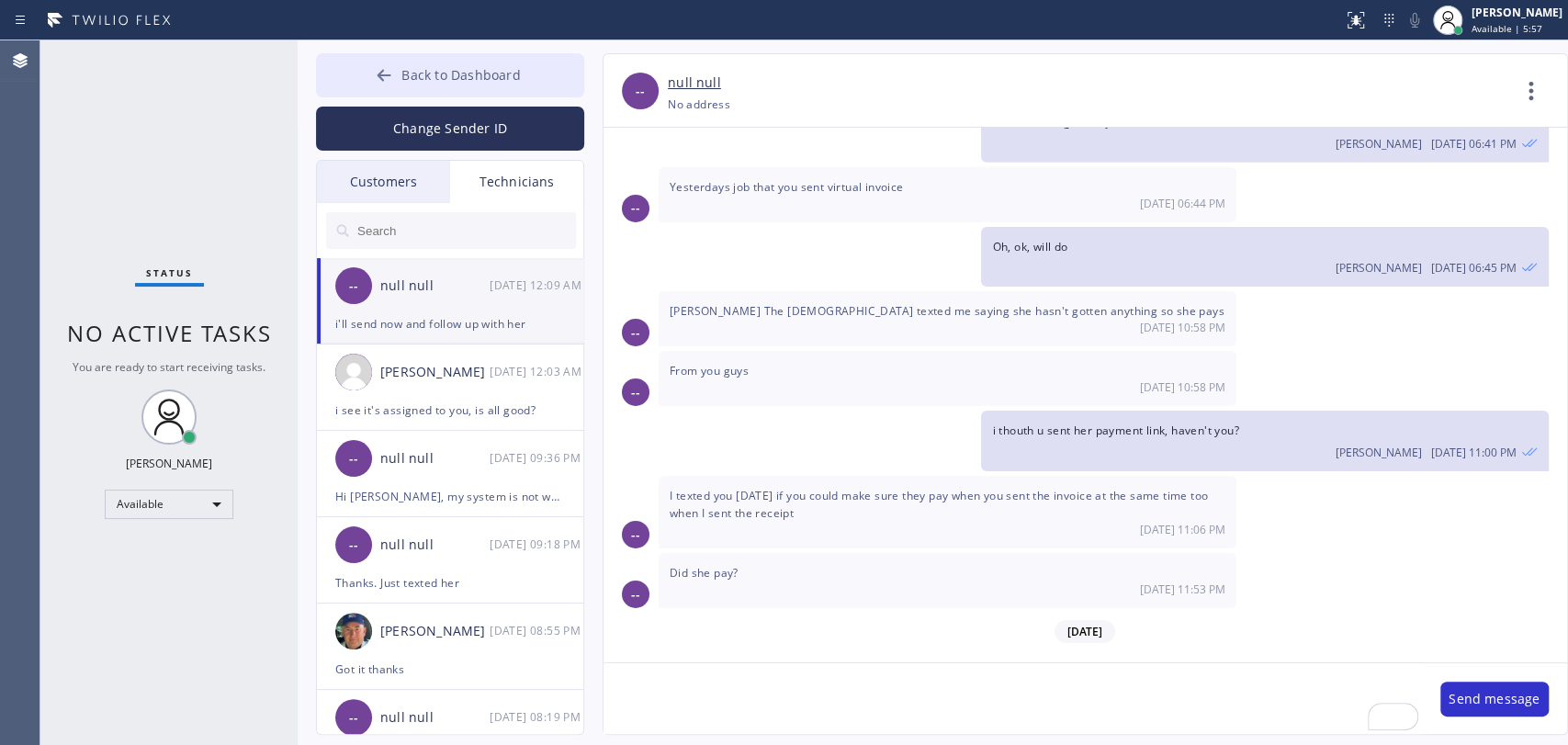
click at [375, 75] on icon at bounding box center [384, 75] width 18 height 18
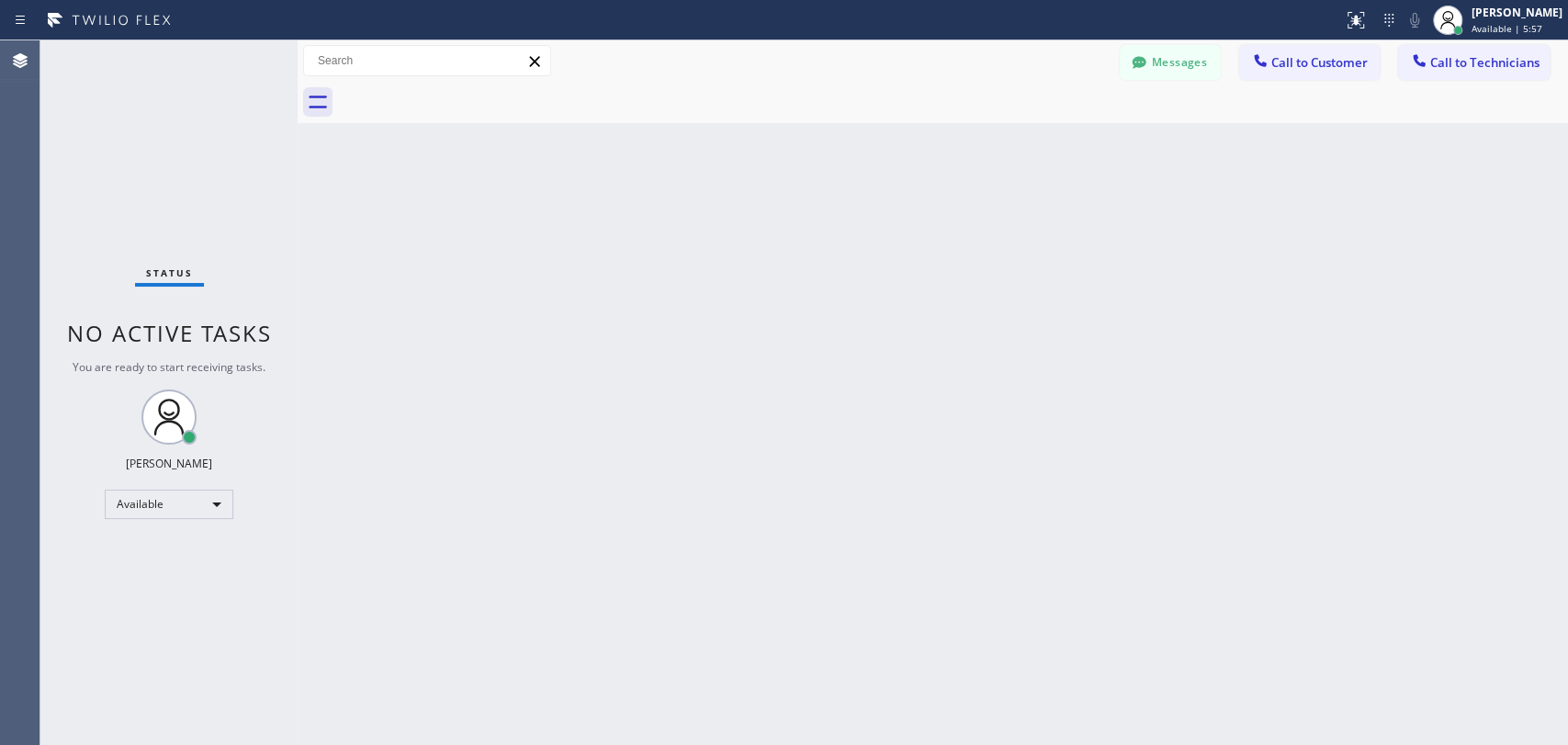
click at [1477, 63] on span "Call to Technicians" at bounding box center [1484, 62] width 109 height 17
click at [0, 0] on div "Technician Search Technician Your caller id phone number" at bounding box center [0, 0] width 0 height 0
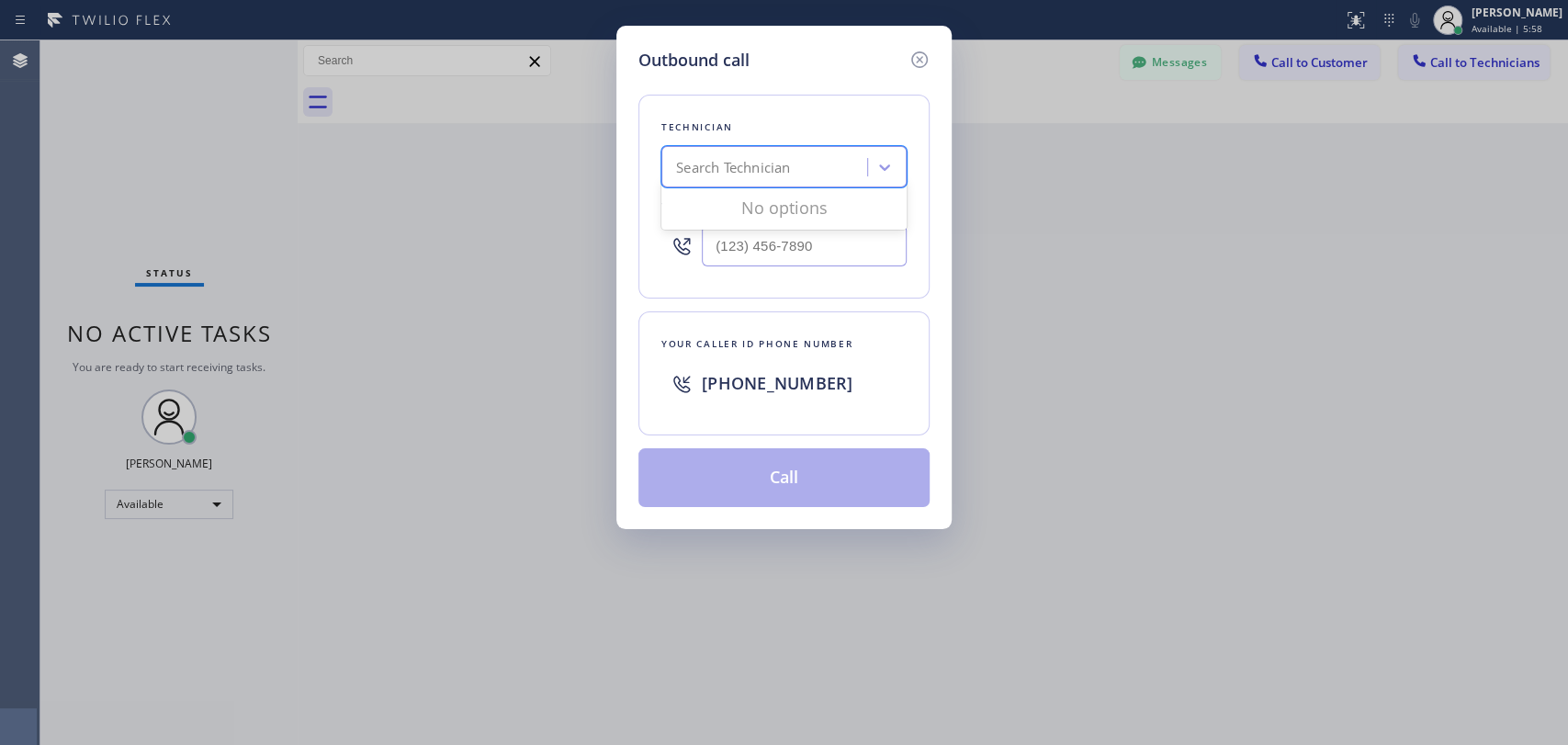
click at [763, 161] on div "Search Technician" at bounding box center [767, 168] width 200 height 32
type input "Nick"
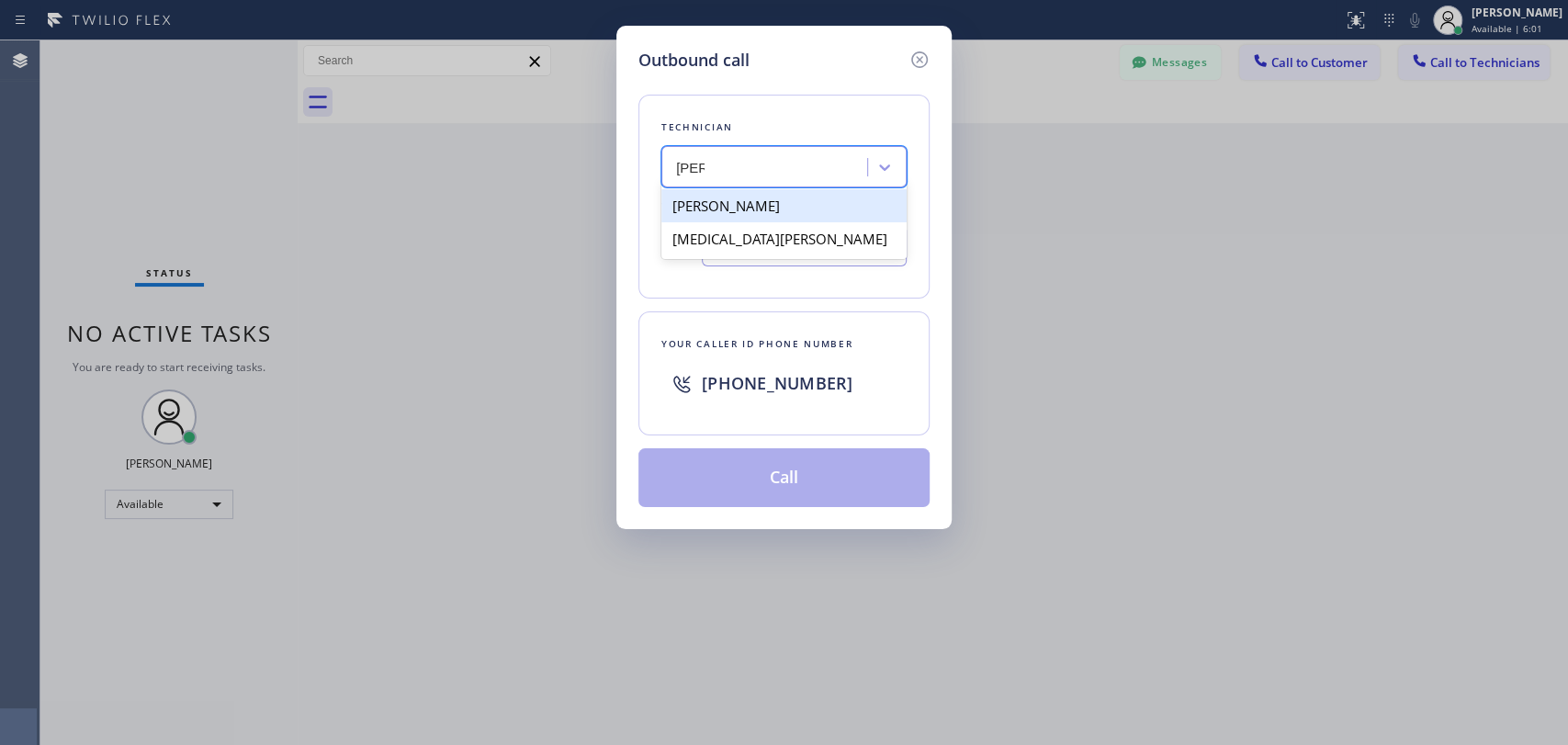
click at [725, 201] on div "[PERSON_NAME]" at bounding box center [784, 205] width 246 height 33
type input "(347) 417-3881"
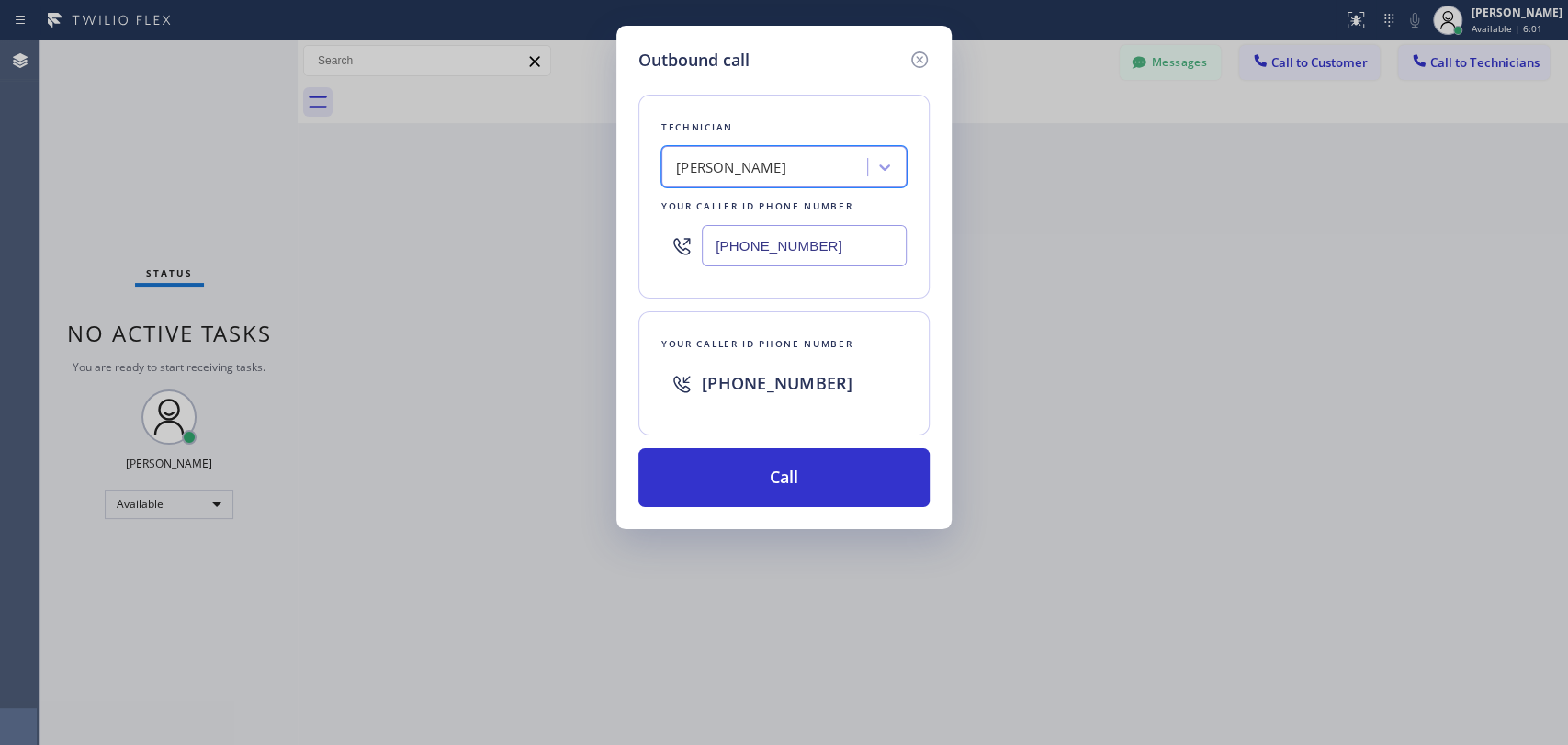
click at [745, 514] on div "Outbound call Technician option Nikolai Suvorov, selected. 2 results available.…" at bounding box center [784, 278] width 336 height 503
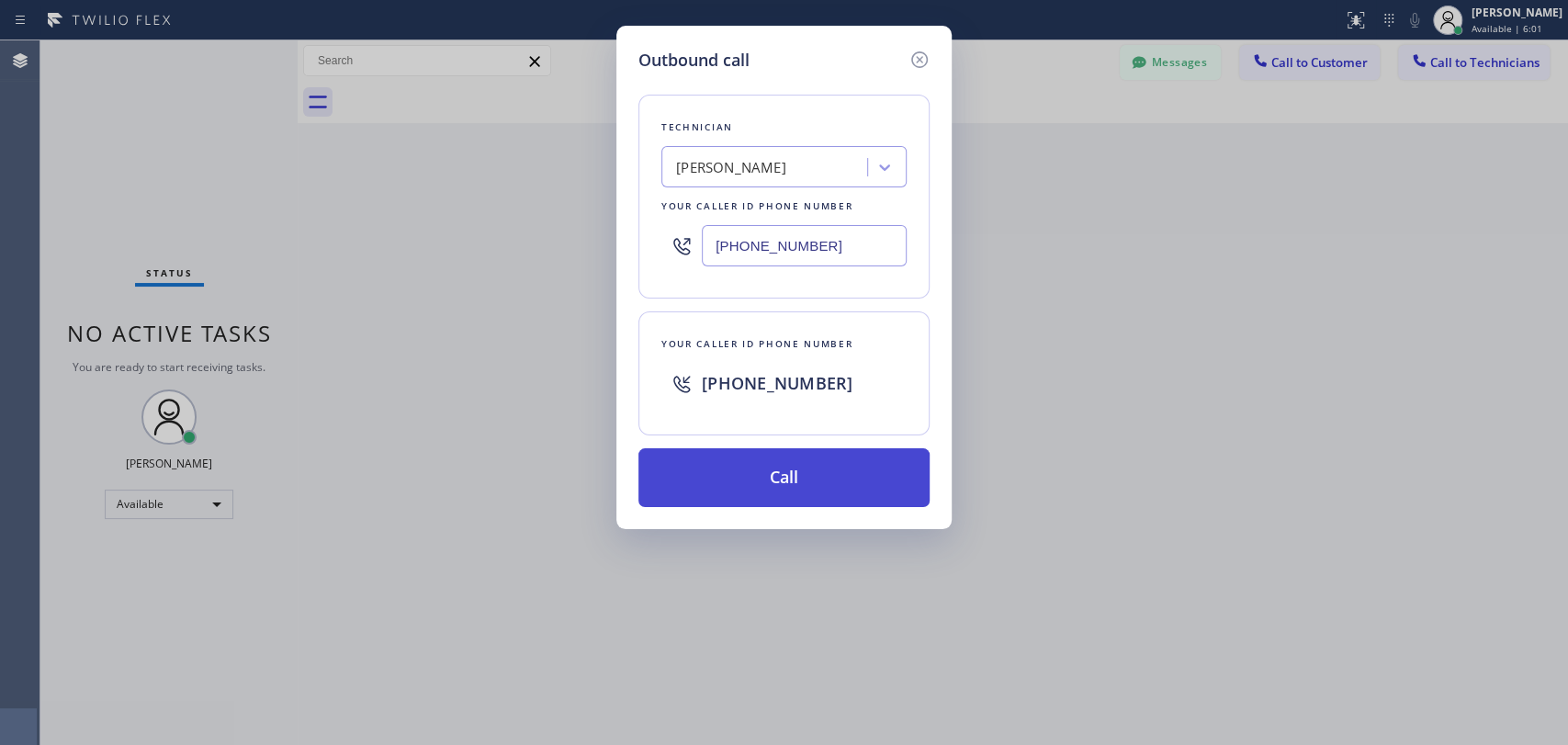
click at [745, 497] on button "Call" at bounding box center [783, 477] width 291 height 59
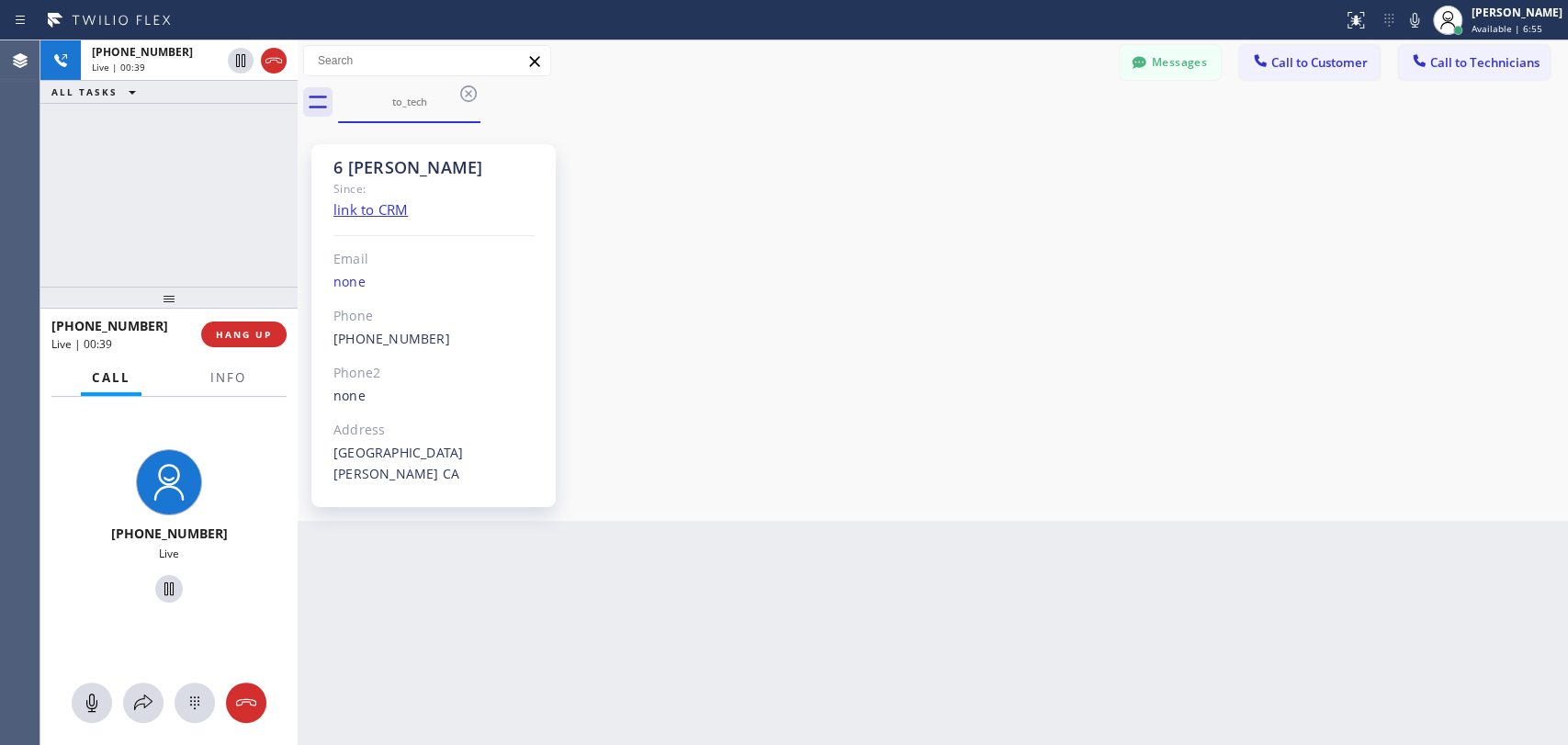
scroll to position [197705, 0]
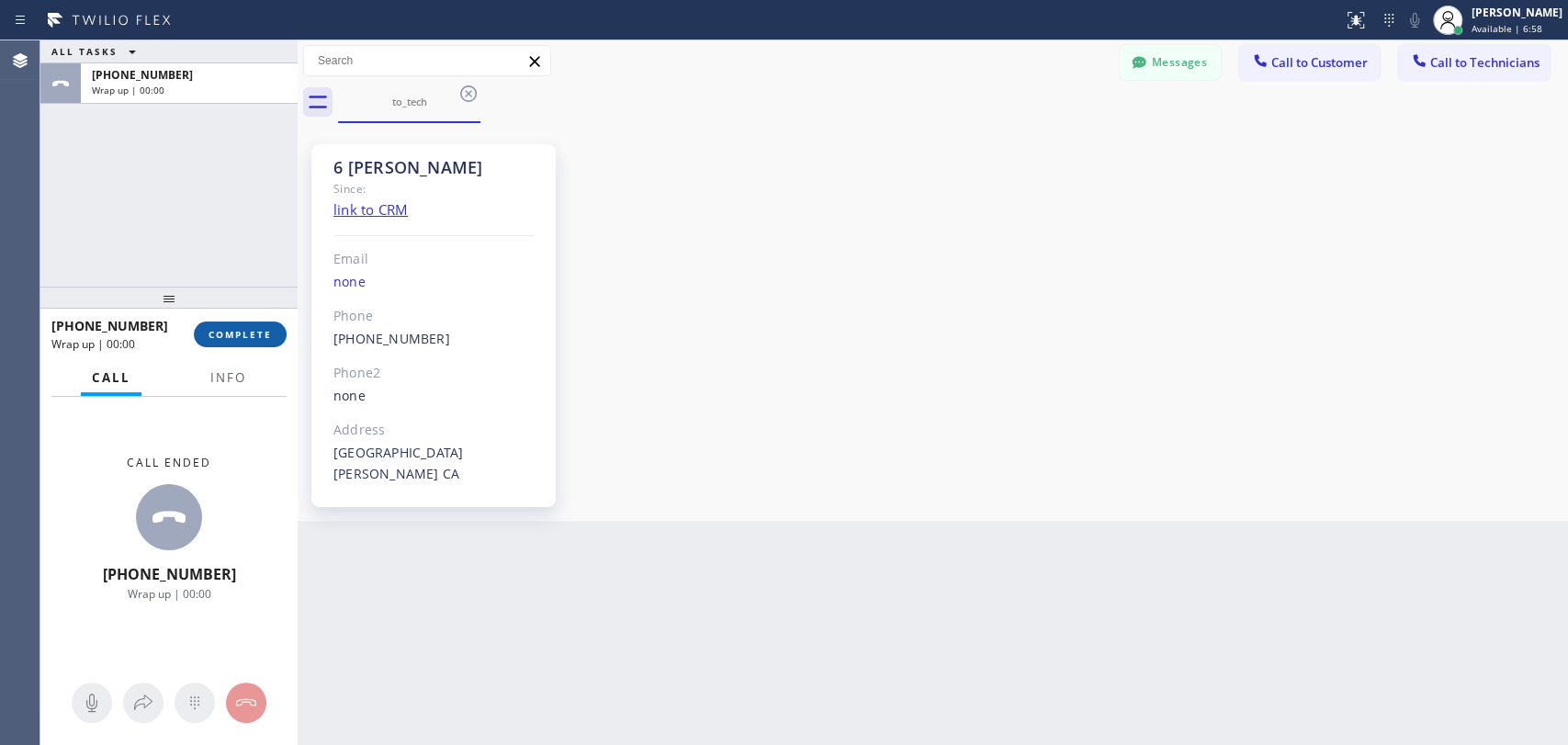
click at [241, 340] on span "COMPLETE" at bounding box center [240, 334] width 63 height 13
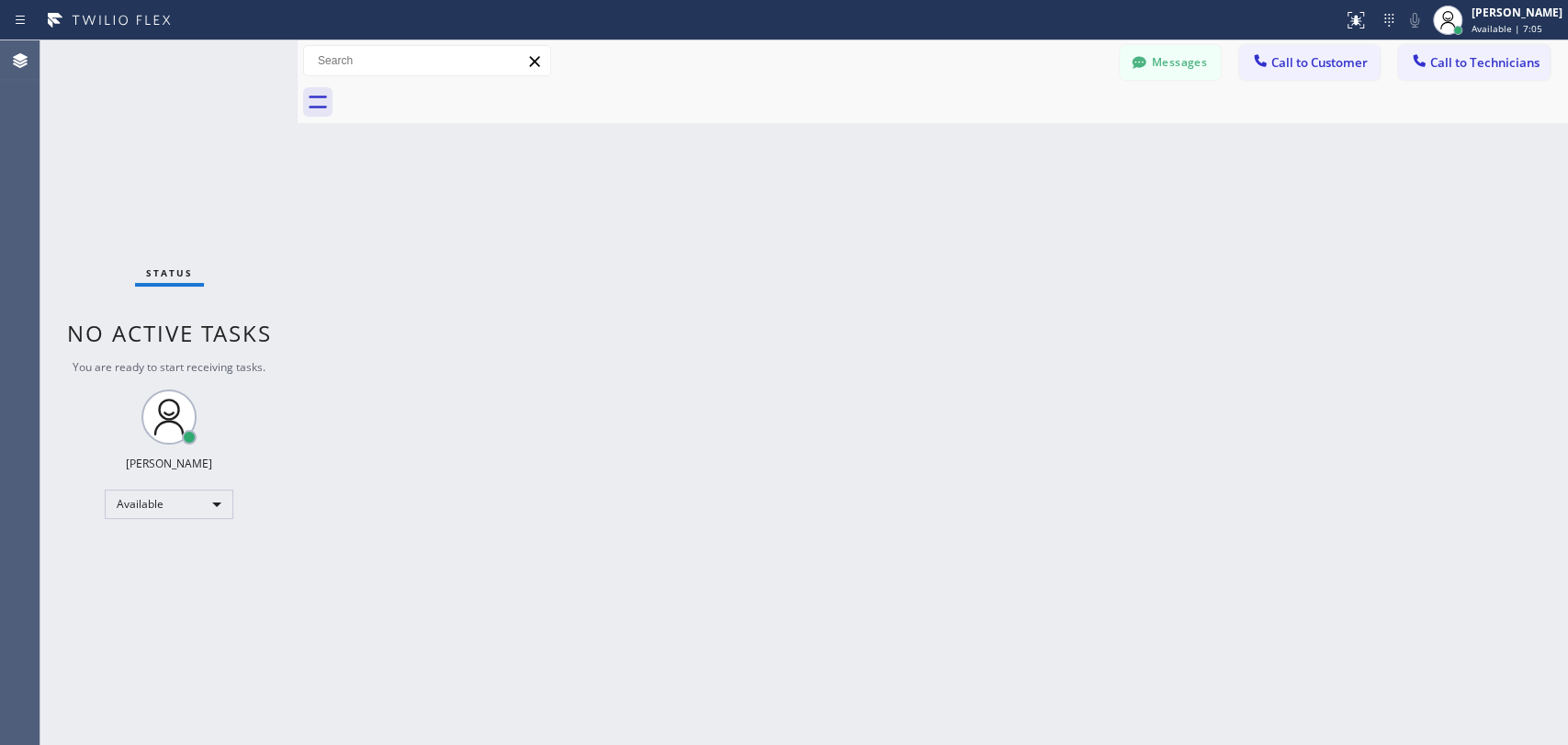
drag, startPoint x: 1524, startPoint y: 53, endPoint x: 640, endPoint y: 246, distance: 904.8
click at [1523, 54] on span "Call to Technicians" at bounding box center [1484, 62] width 109 height 17
click at [0, 0] on div "Outbound call Technician Search Technician Your caller id phone number Your cal…" at bounding box center [0, 0] width 0 height 0
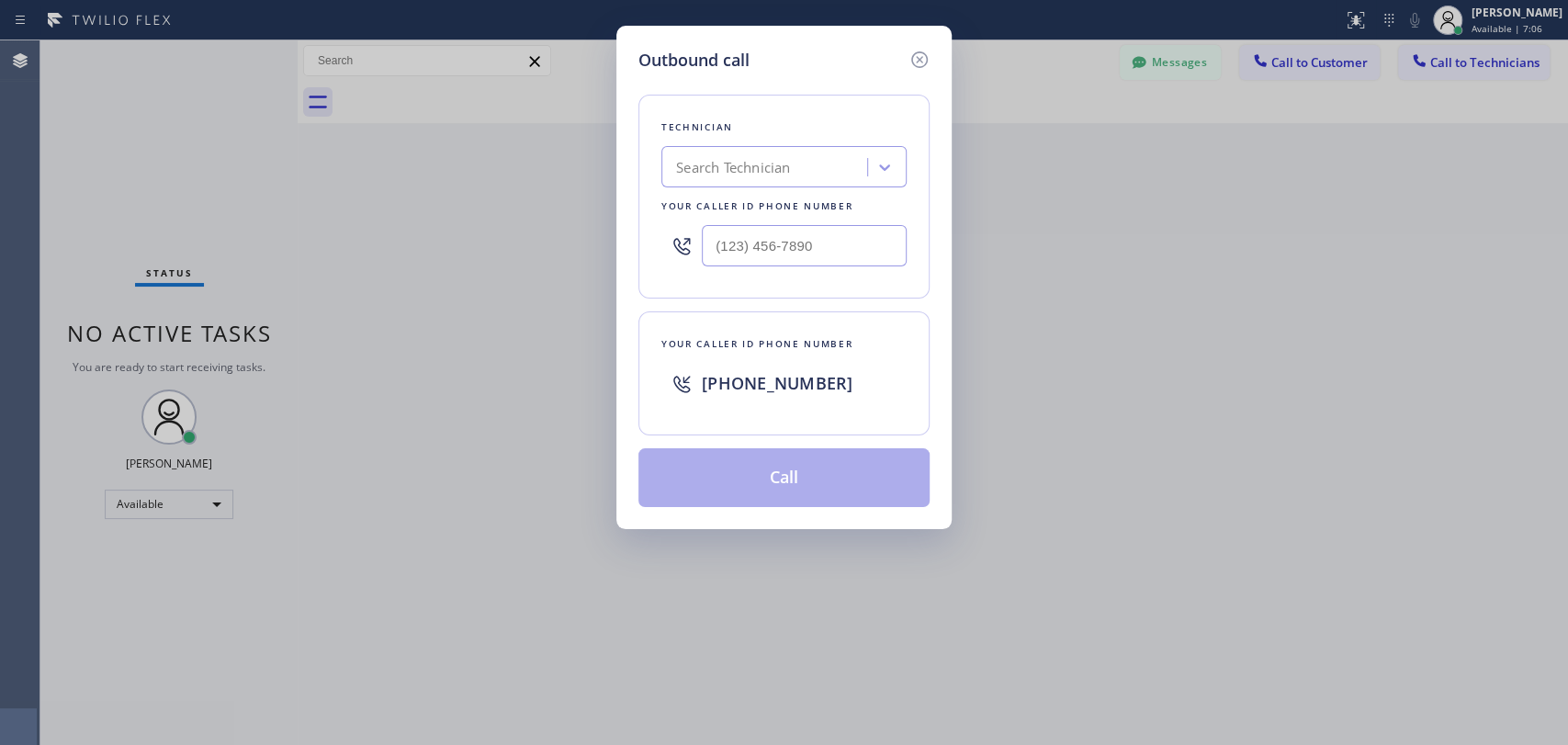
click at [760, 179] on div "Search Technician" at bounding box center [767, 168] width 200 height 32
type input "Firuz"
click at [728, 203] on div "[PERSON_NAME]" at bounding box center [784, 205] width 246 height 33
type input "[PHONE_NUMBER]"
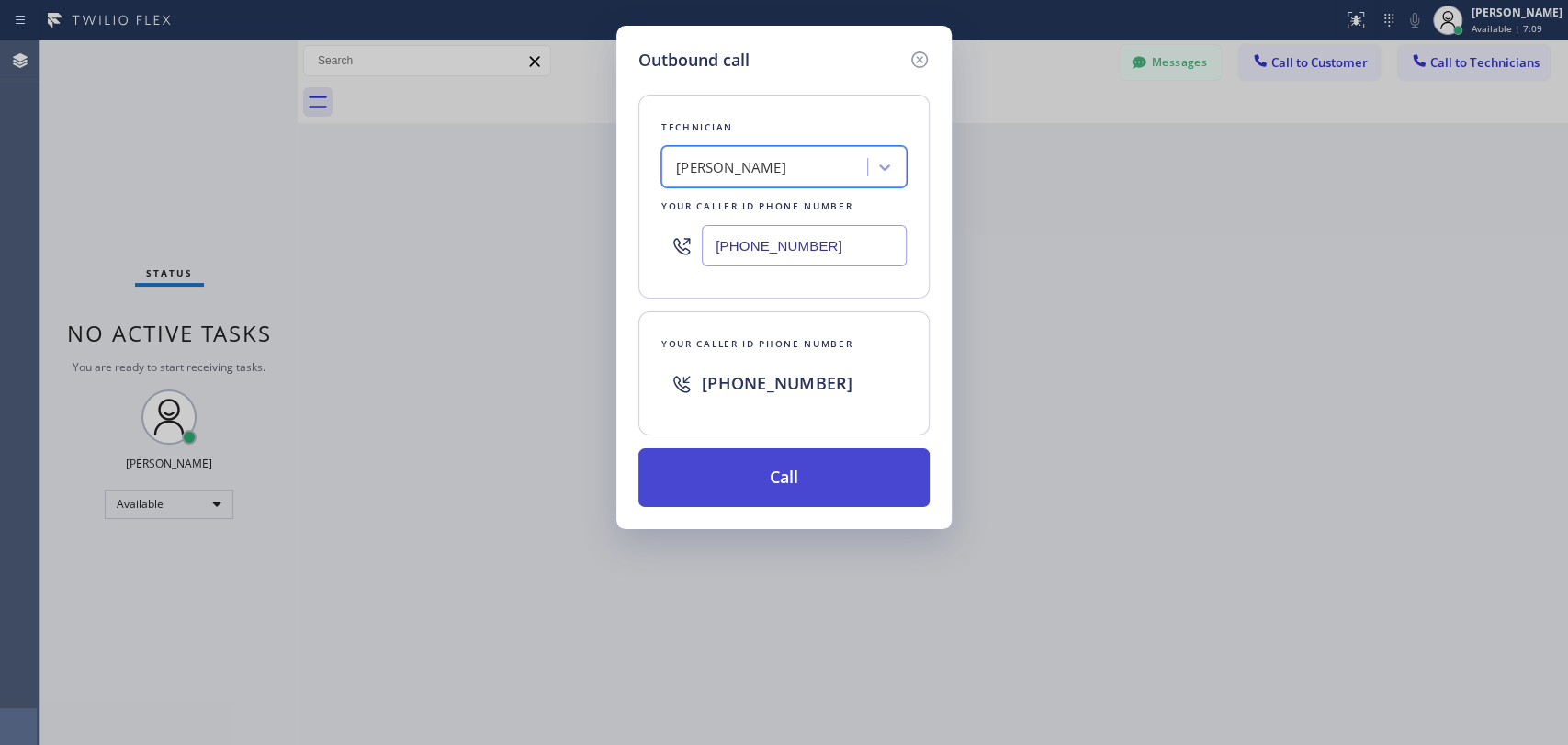
click at [713, 461] on button "Call" at bounding box center [783, 477] width 291 height 59
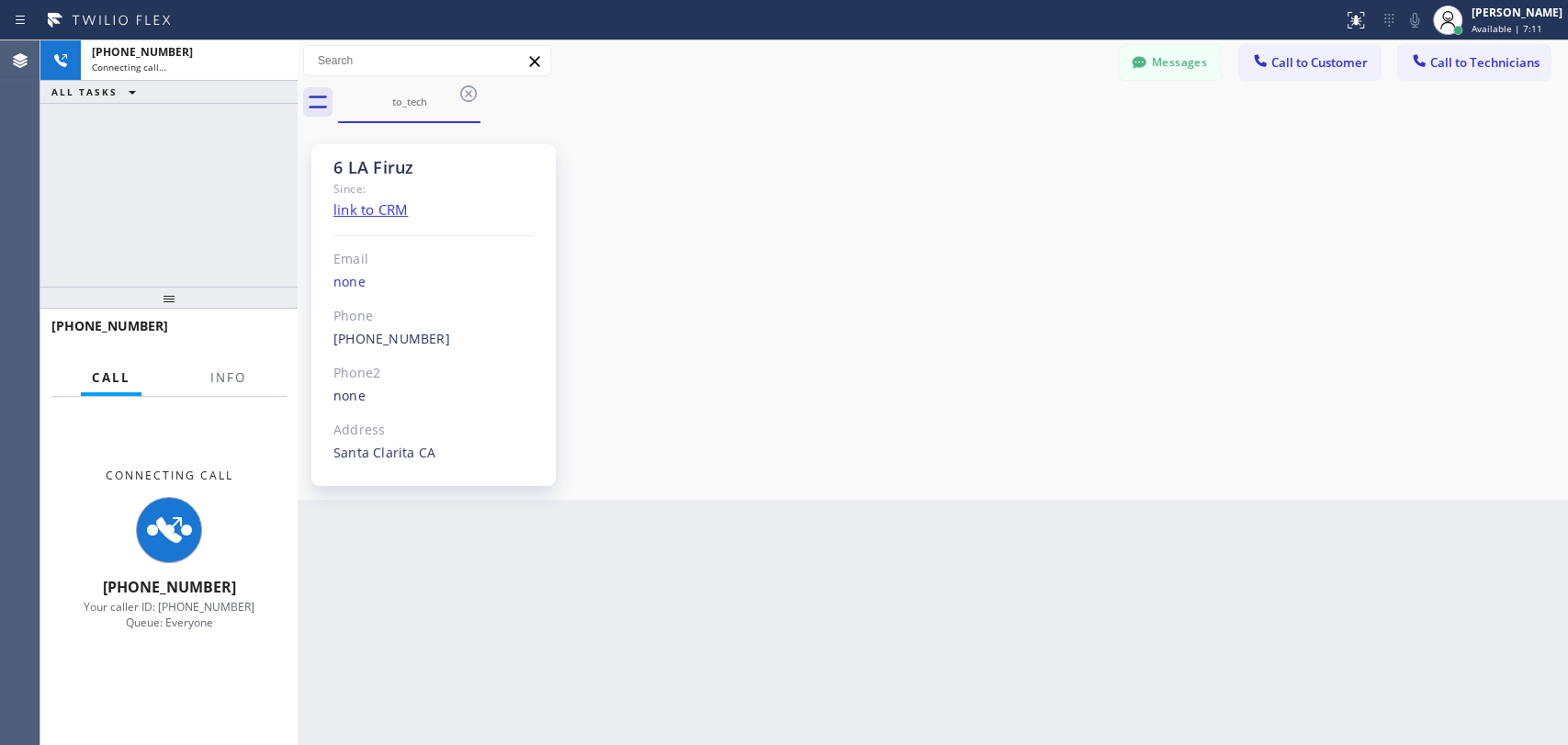
scroll to position [3526, 0]
click at [985, 497] on div "6 LA Firuz Since: link to CRM Email none Phone (949) 919-2234 Outbound call Tec…" at bounding box center [933, 311] width 1270 height 376
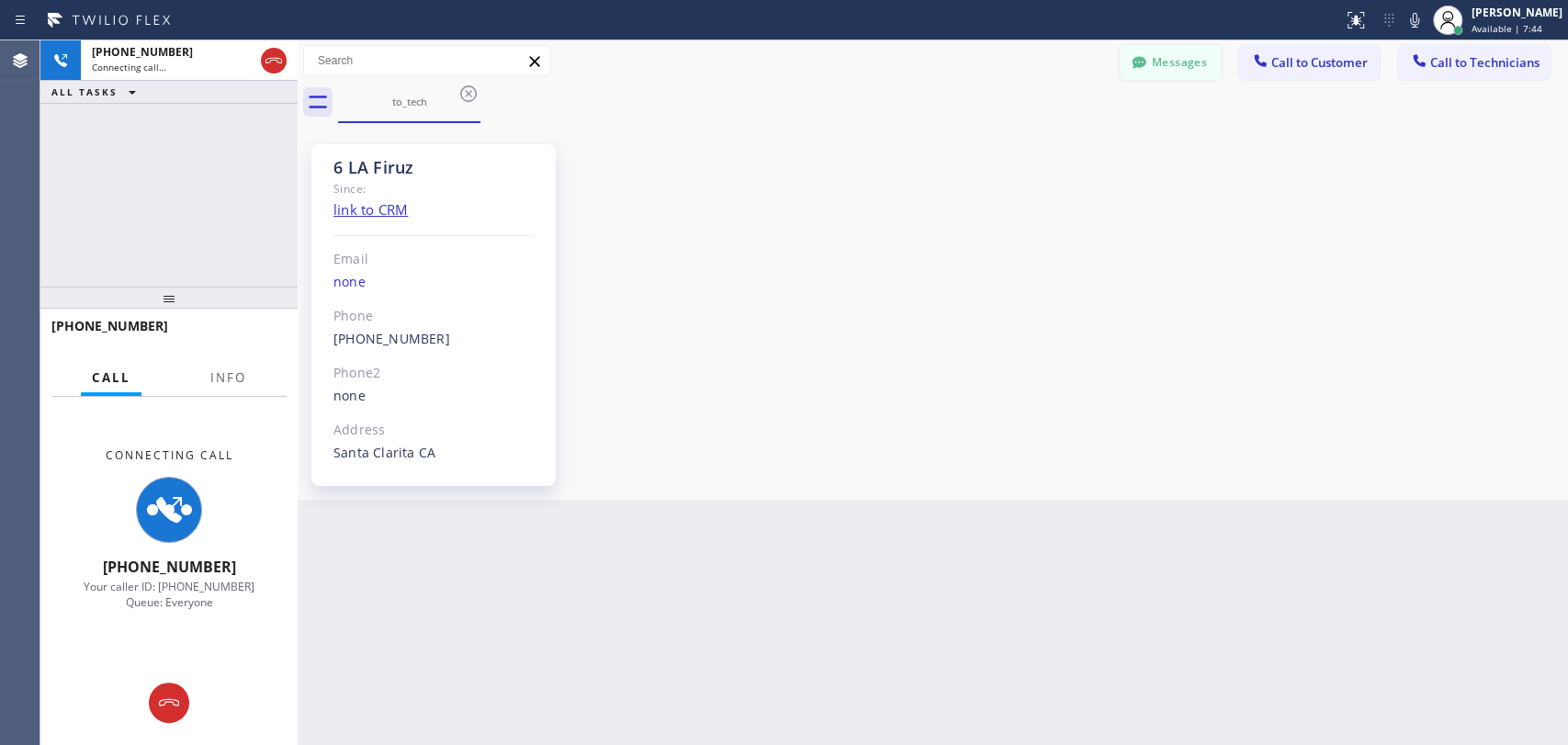
click at [1146, 74] on div at bounding box center [1139, 64] width 22 height 22
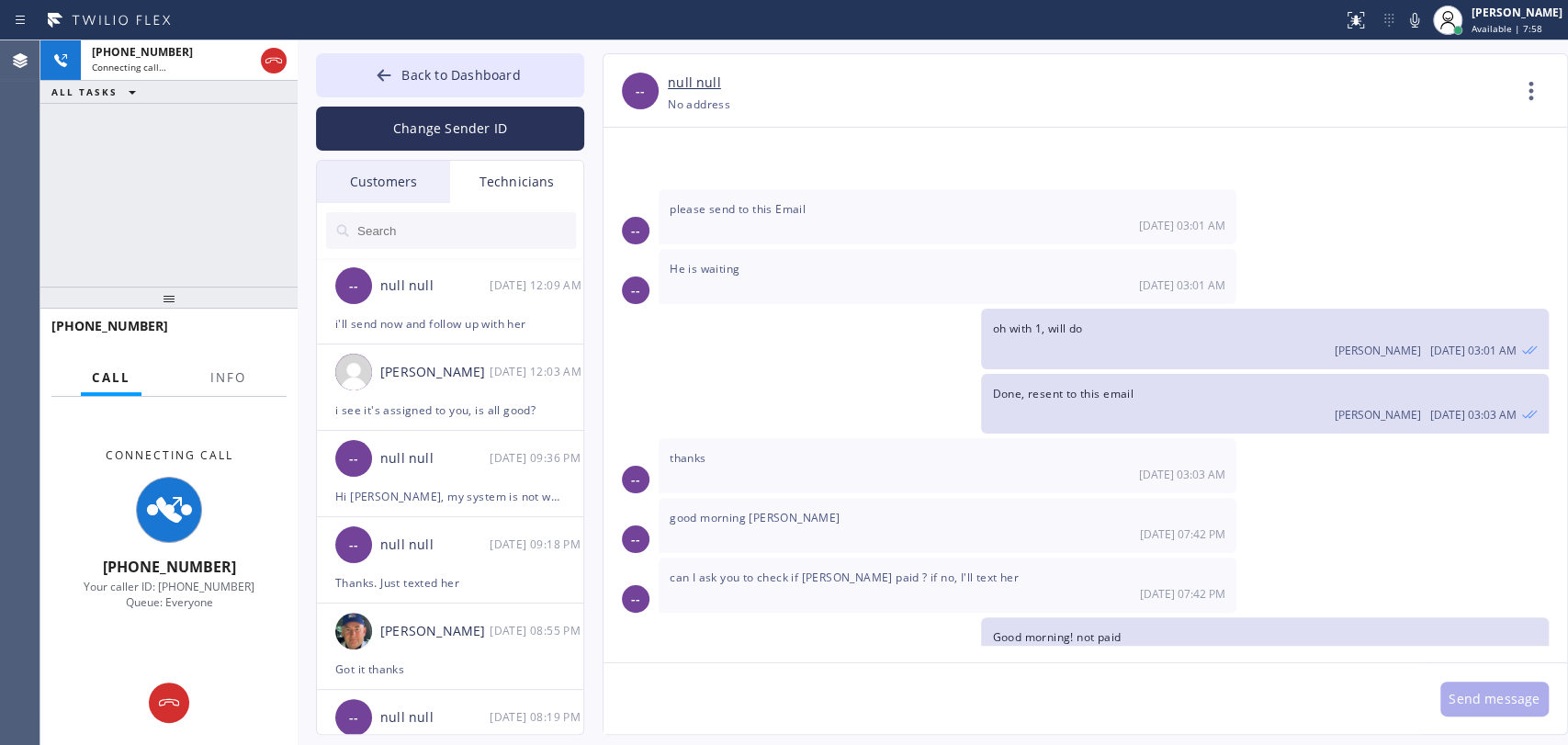
drag, startPoint x: 413, startPoint y: 208, endPoint x: 409, endPoint y: 217, distance: 9.8
click at [413, 208] on div at bounding box center [450, 230] width 269 height 55
click at [409, 217] on input "text" at bounding box center [465, 230] width 221 height 37
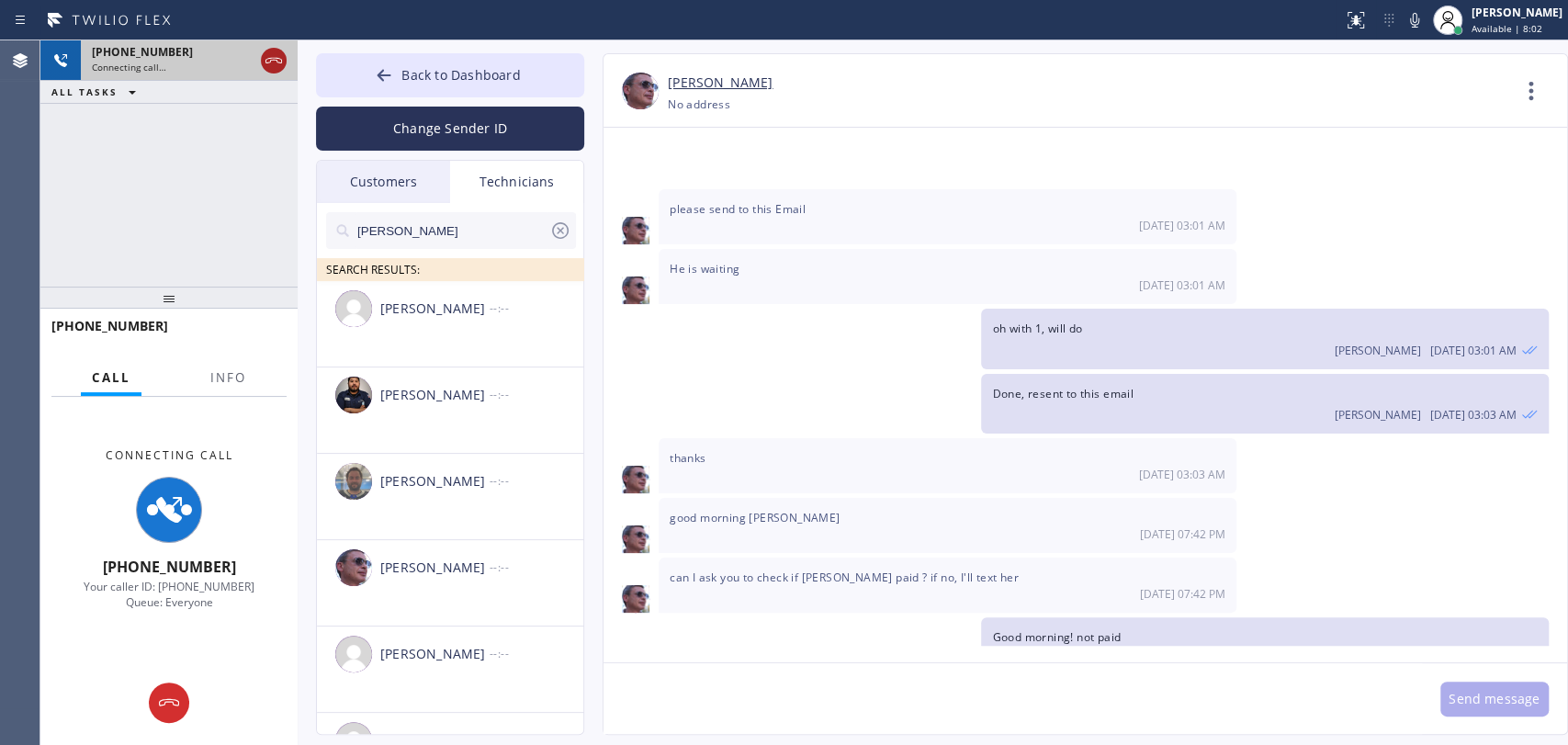
type input "sam"
drag, startPoint x: 269, startPoint y: 63, endPoint x: 10, endPoint y: 290, distance: 344.4
click at [270, 63] on icon at bounding box center [274, 61] width 22 height 22
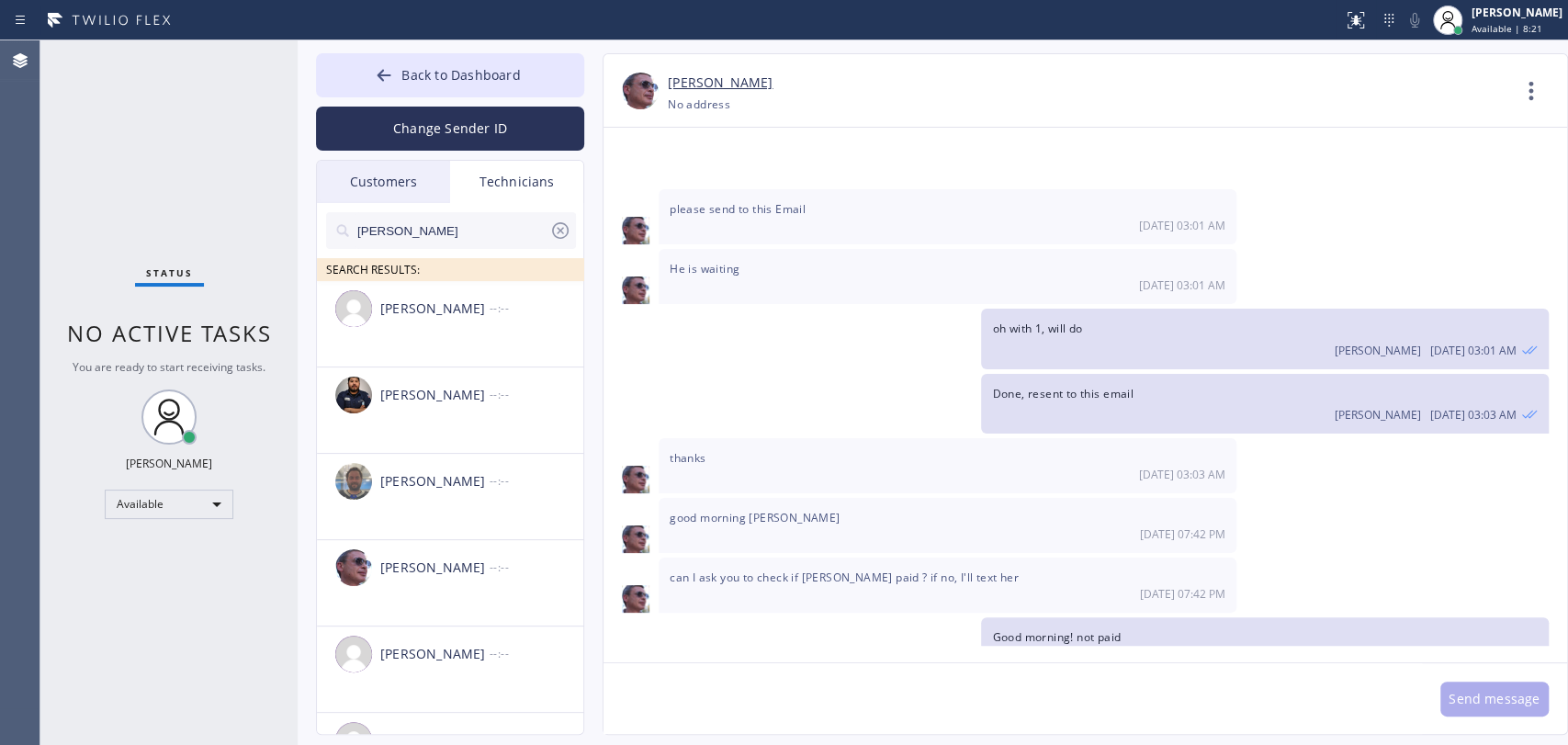
click at [486, 239] on input "sam" at bounding box center [452, 230] width 194 height 37
click at [398, 227] on input "sam" at bounding box center [452, 230] width 194 height 37
click at [406, 453] on li "Samuel Contreras --:--" at bounding box center [450, 496] width 269 height 86
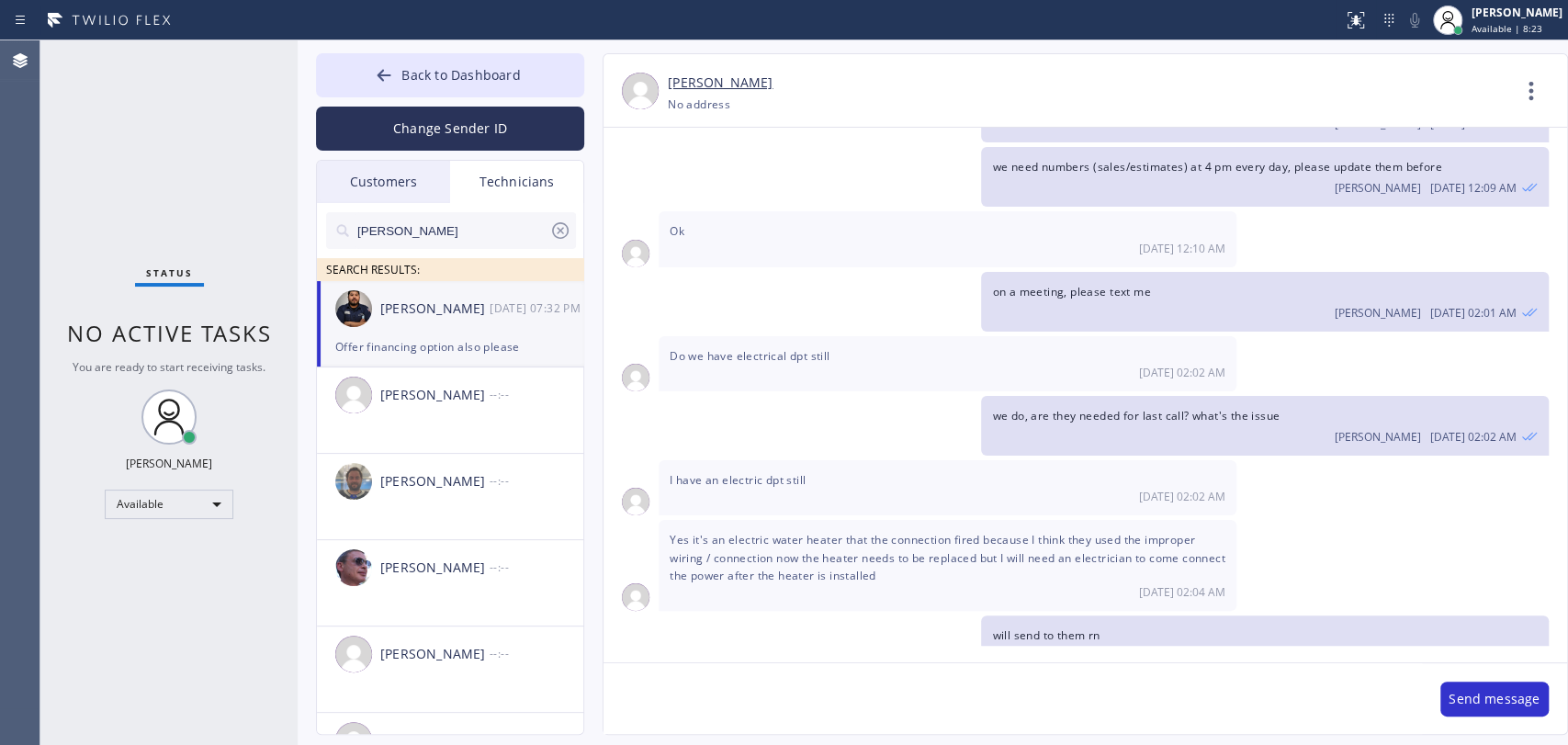
scroll to position [9044, 0]
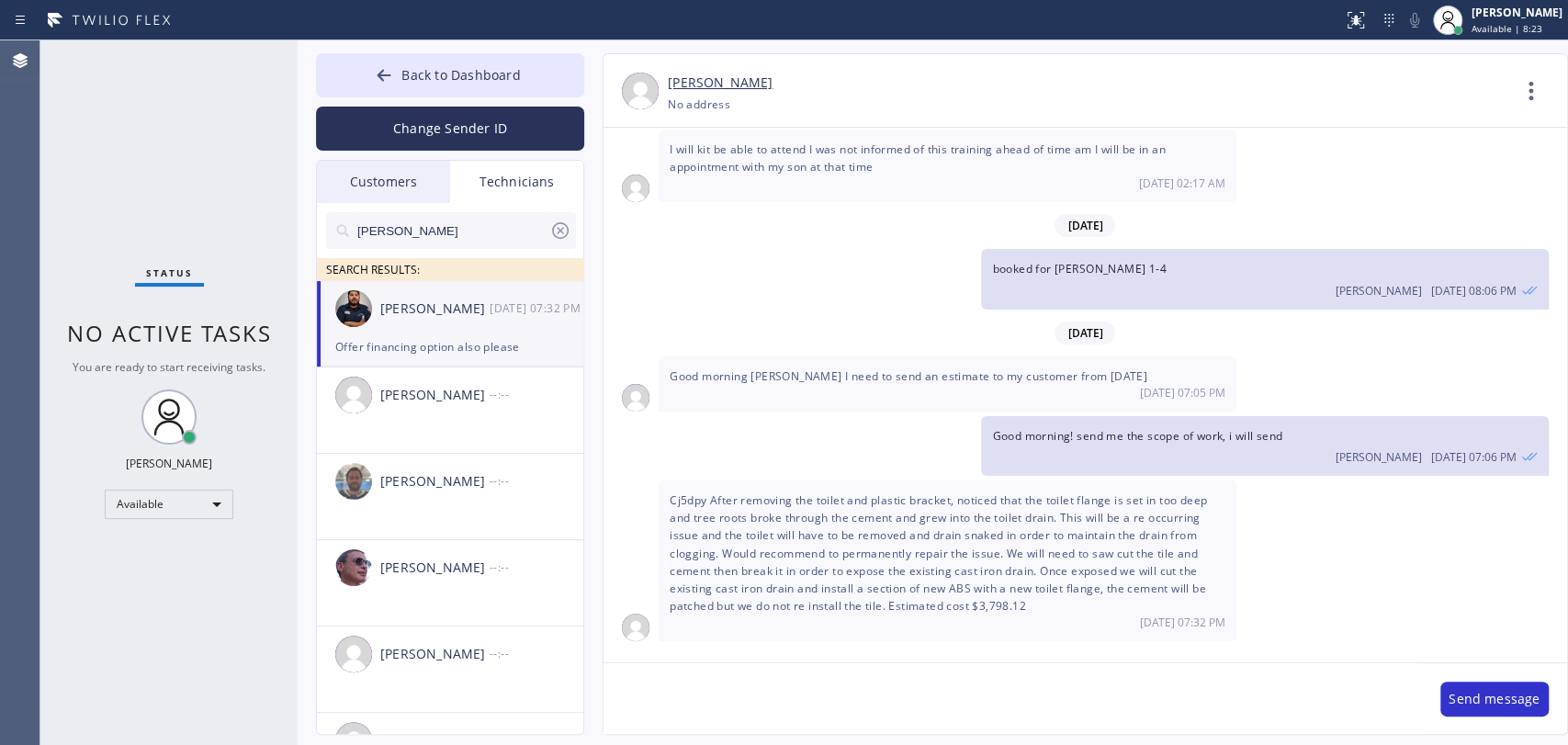
click at [720, 679] on textarea at bounding box center [1012, 698] width 818 height 71
click at [721, 686] on textarea "To enrich screen reader interactions, please activate Accessibility in Grammarl…" at bounding box center [1012, 698] width 818 height 71
type textarea "s"
click at [697, 492] on span "Cj5dpy After removing the toilet and plastic bracket, noticed that the toilet f…" at bounding box center [938, 552] width 537 height 121
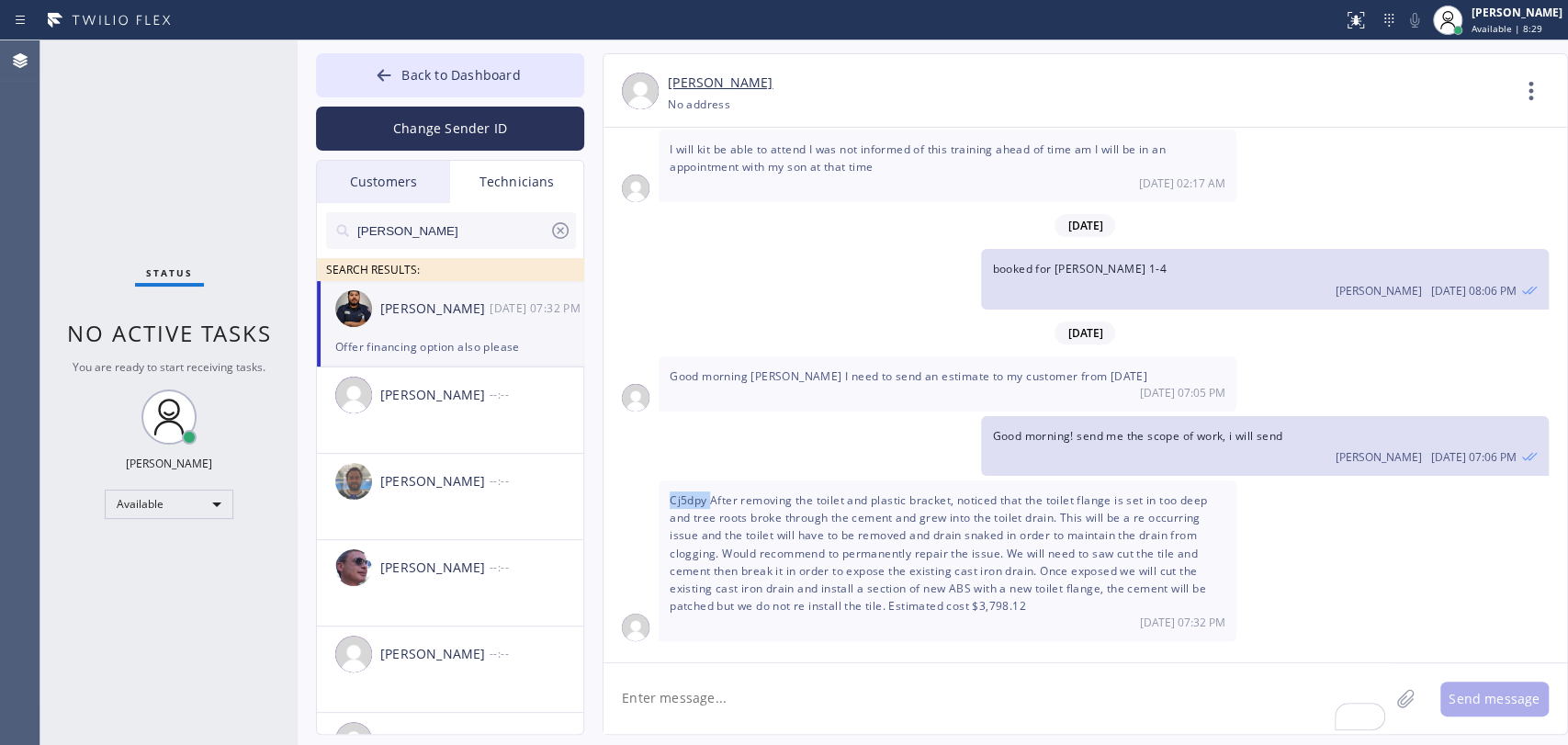
copy span "Cj5dpy"
click at [703, 731] on textarea "To enrich screen reader interactions, please activate Accessibility in Grammarl…" at bounding box center [996, 698] width 785 height 71
type textarea "S"
type textarea "our system for calls and text was not working and i didnt' see your text"
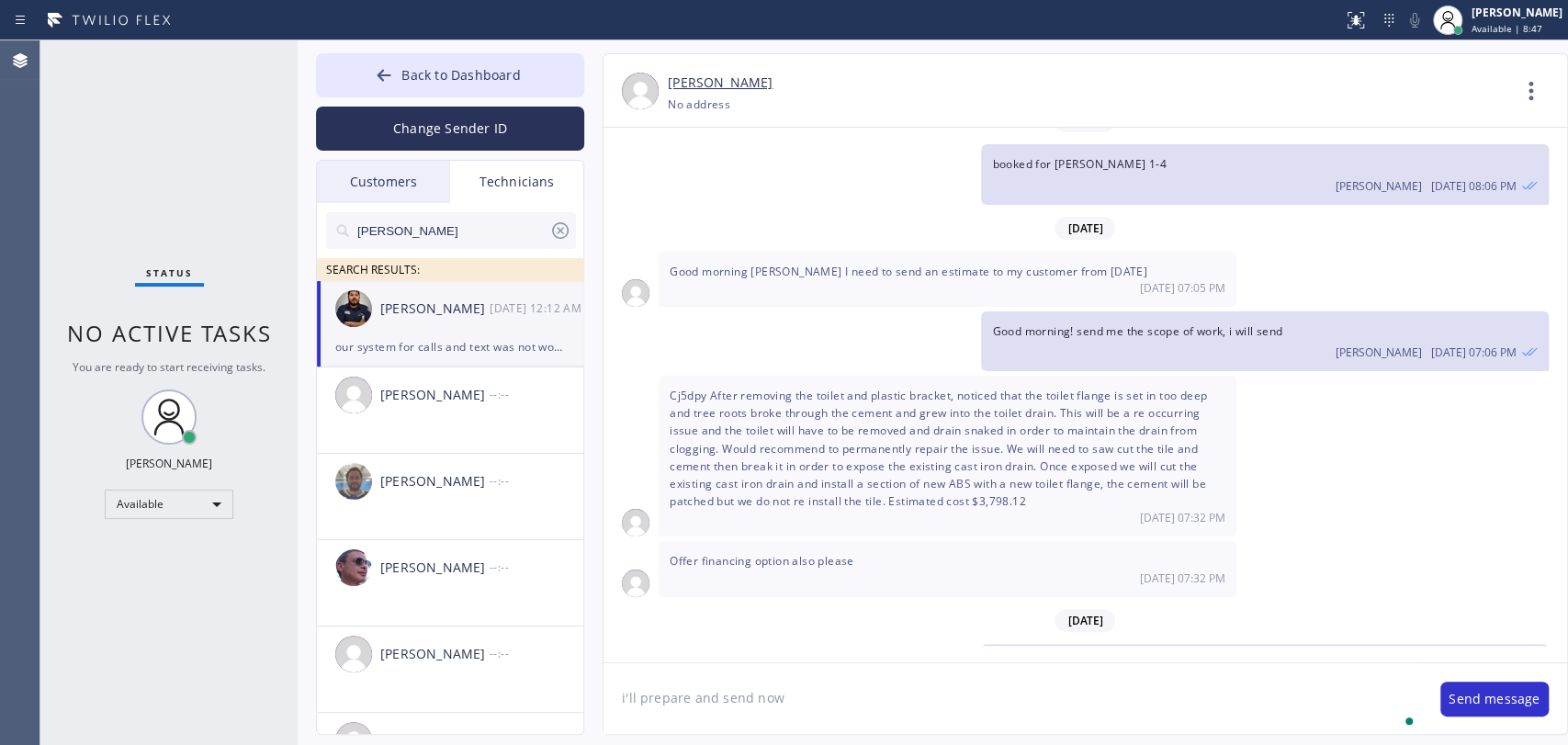
type textarea "i'll prepare and send now"
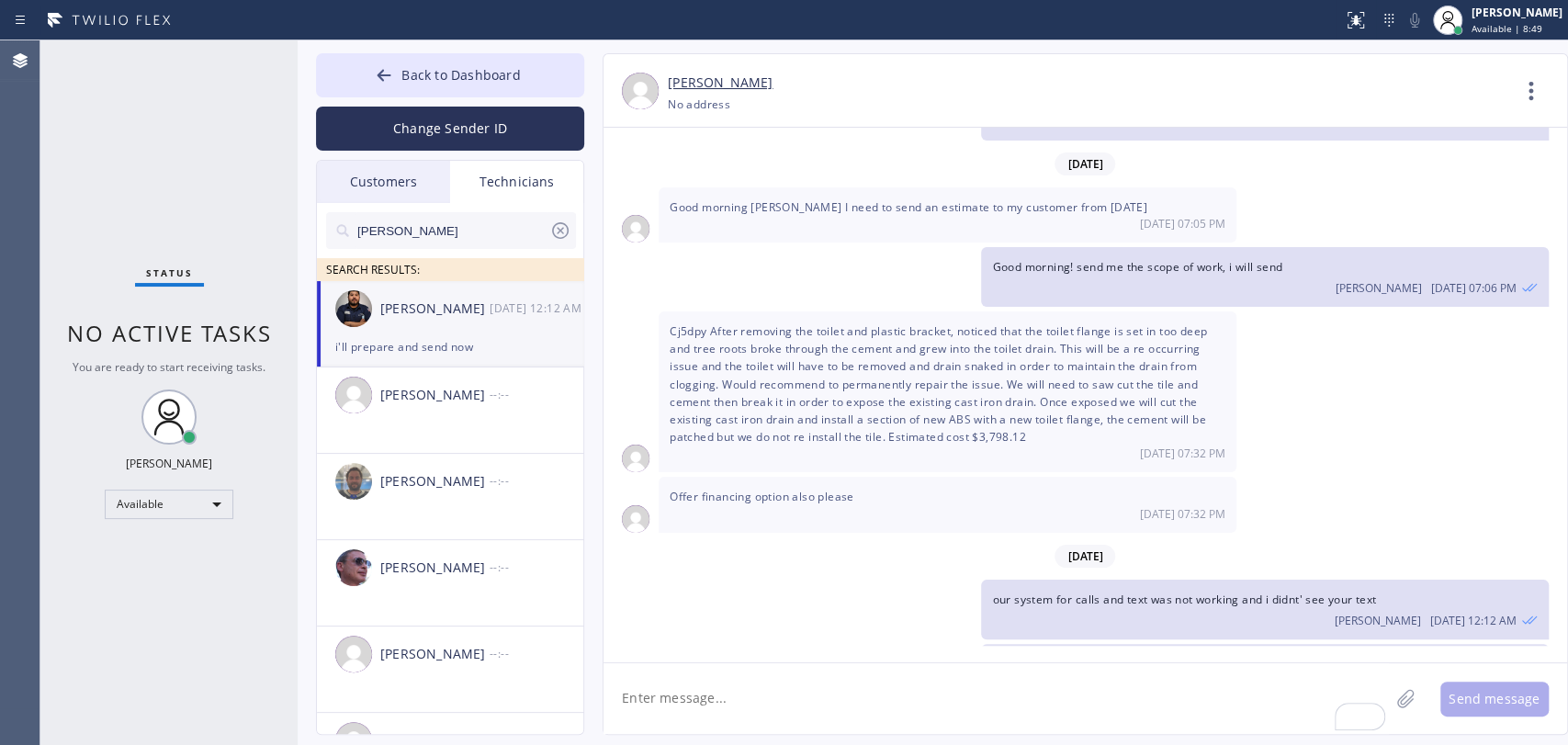
click at [713, 372] on span "Cj5dpy After removing the toilet and plastic bracket, noticed that the toilet f…" at bounding box center [938, 383] width 537 height 121
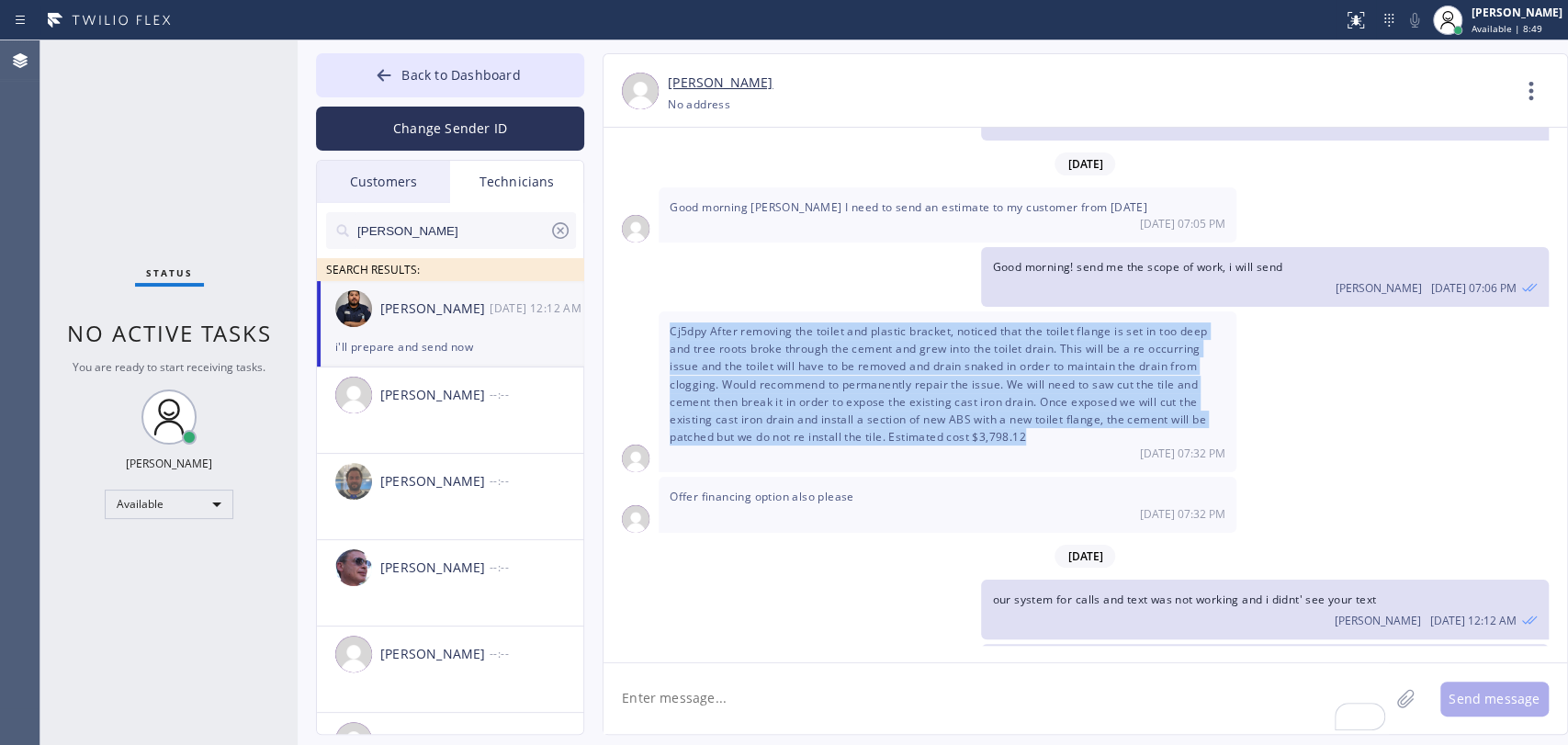
click at [713, 372] on span "Cj5dpy After removing the toilet and plastic bracket, noticed that the toilet f…" at bounding box center [938, 383] width 537 height 121
click at [711, 377] on span "Cj5dpy After removing the toilet and plastic bracket, noticed that the toilet f…" at bounding box center [938, 383] width 537 height 121
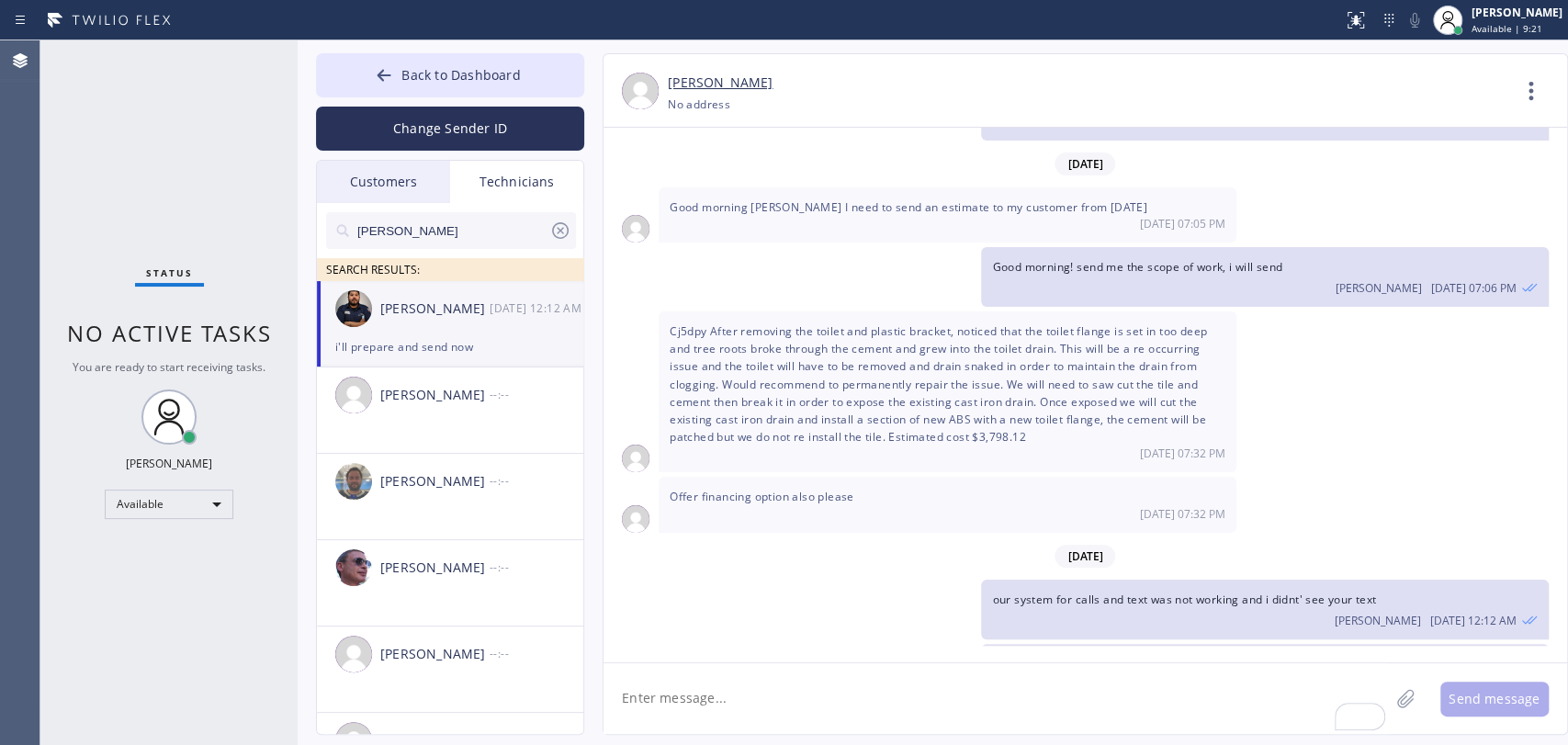
click at [774, 360] on span "Cj5dpy After removing the toilet and plastic bracket, noticed that the toilet f…" at bounding box center [938, 383] width 537 height 121
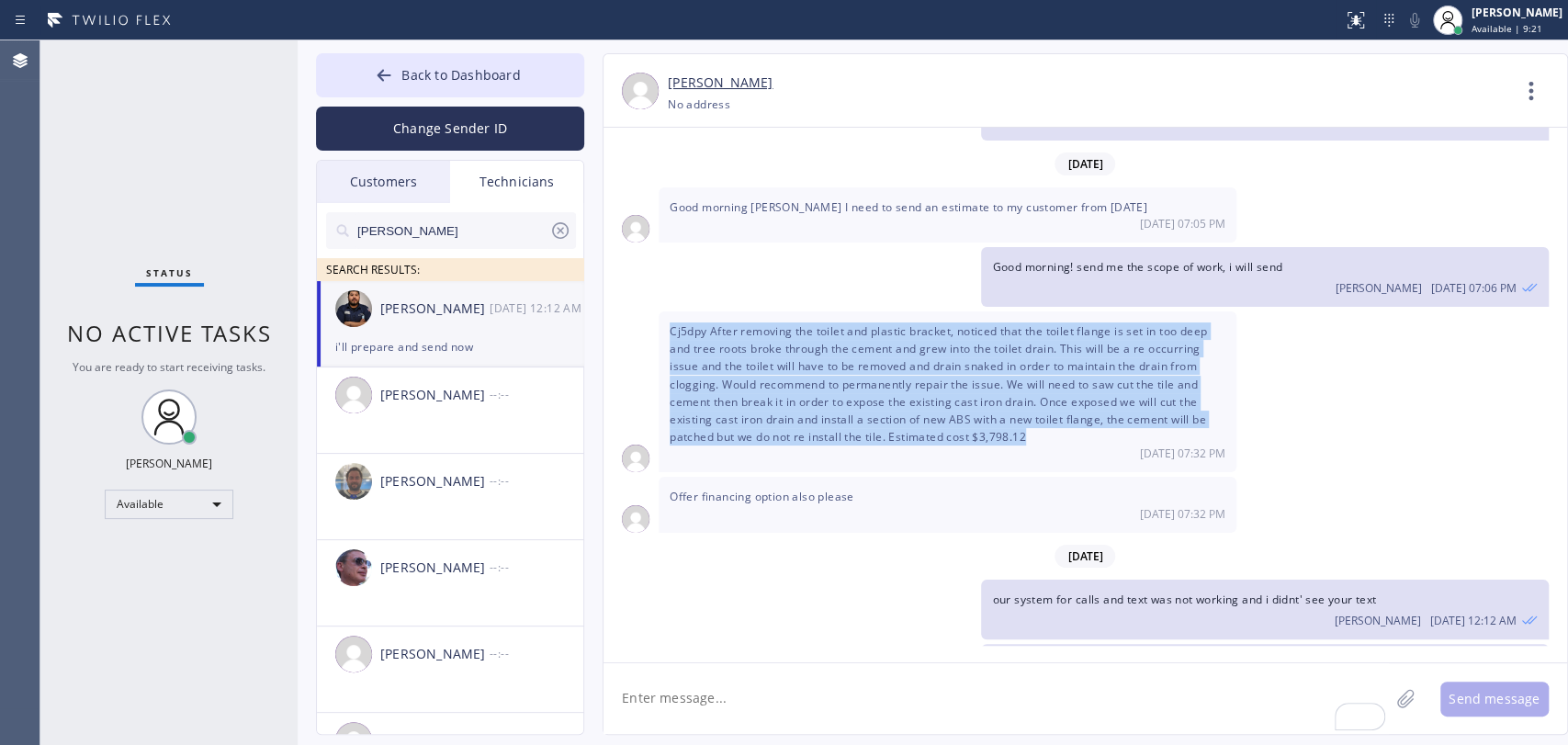
click at [774, 360] on span "Cj5dpy After removing the toilet and plastic bracket, noticed that the toilet f…" at bounding box center [938, 383] width 537 height 121
copy span "Cj5dpy After removing the toilet and plastic bracket, noticed that the toilet f…"
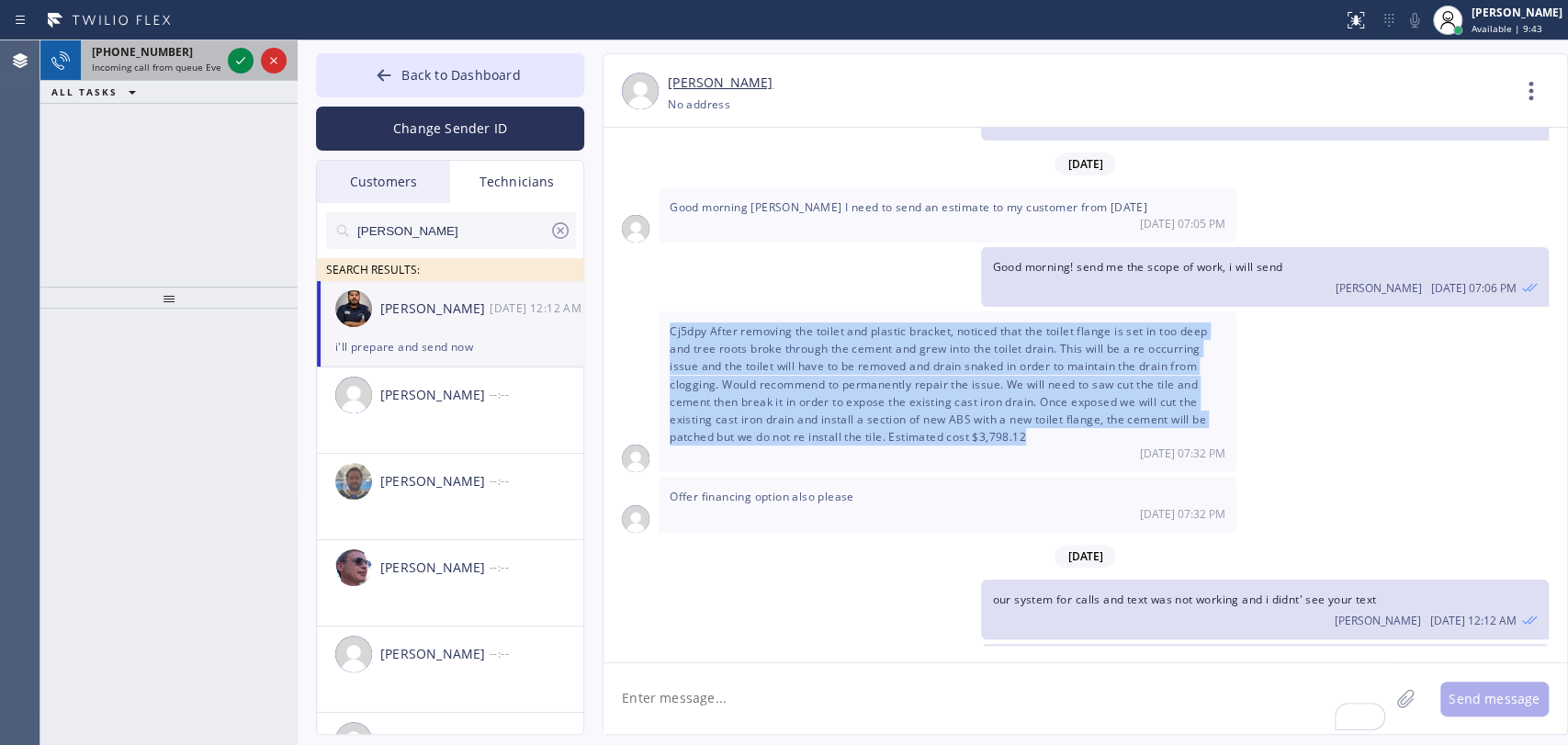
click at [141, 64] on span "Incoming call from queue Everybody" at bounding box center [171, 67] width 159 height 13
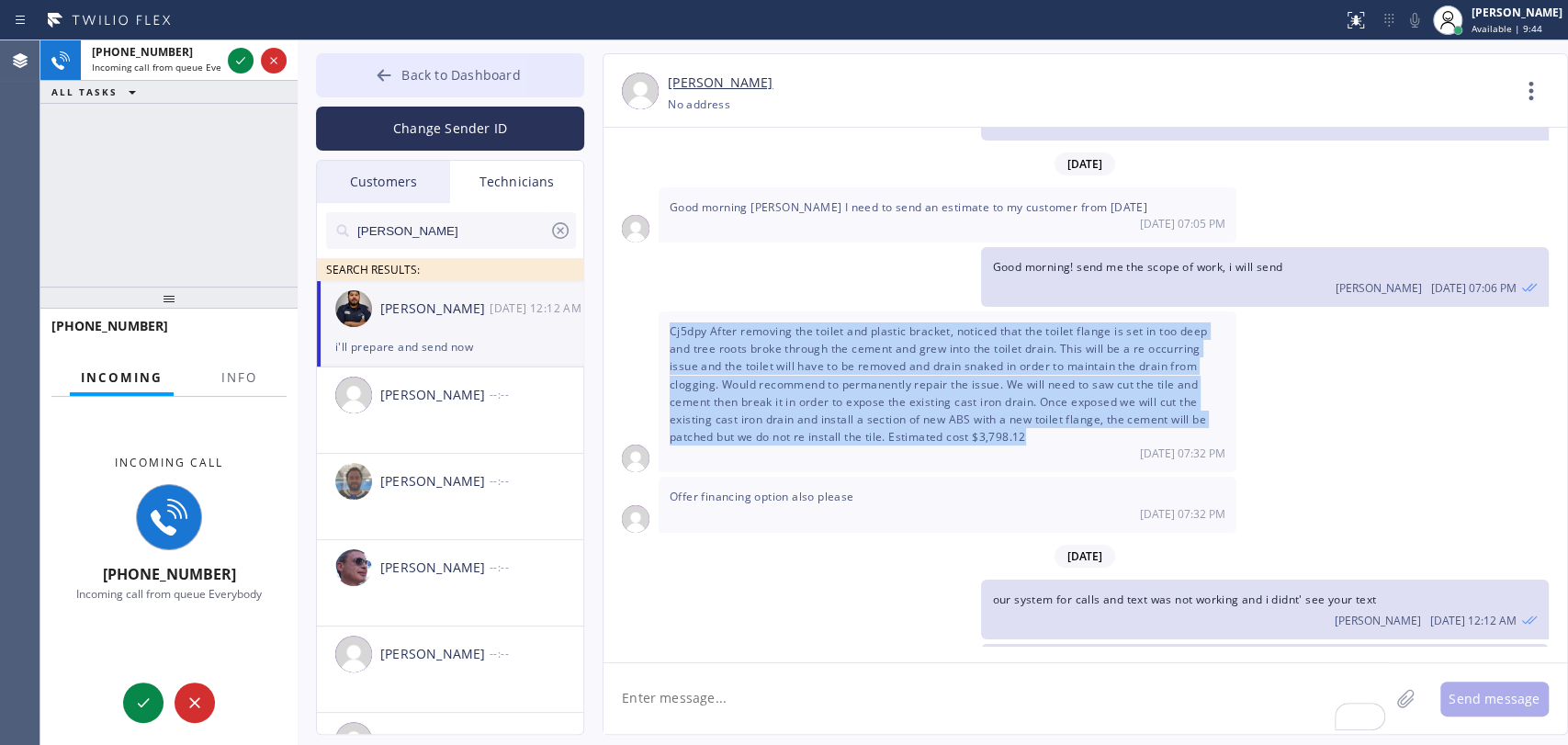
click at [368, 78] on button "Back to Dashboard" at bounding box center [449, 75] width 269 height 44
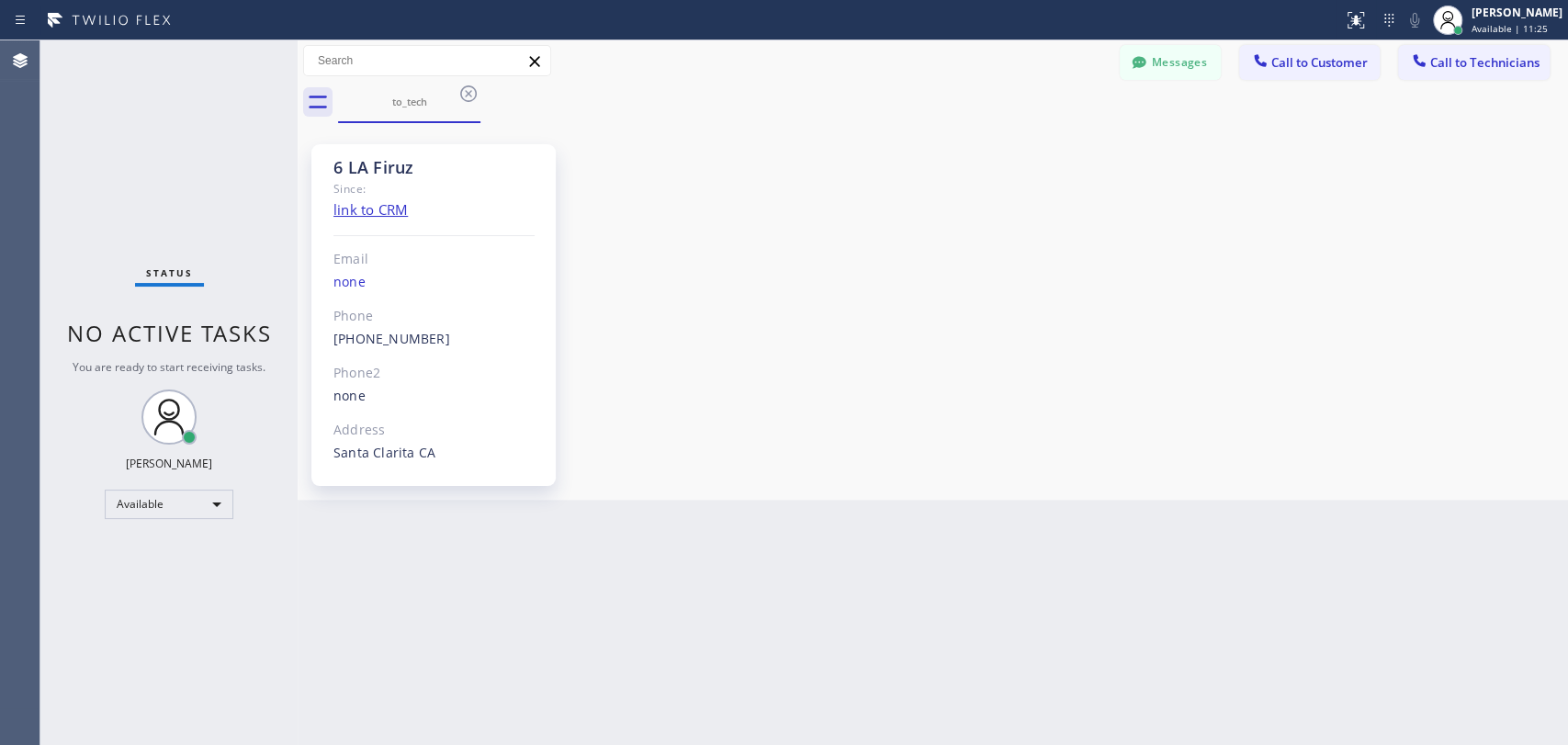
drag, startPoint x: 1499, startPoint y: 65, endPoint x: 913, endPoint y: 164, distance: 594.3
click at [1499, 65] on span "Call to Technicians" at bounding box center [1484, 62] width 109 height 17
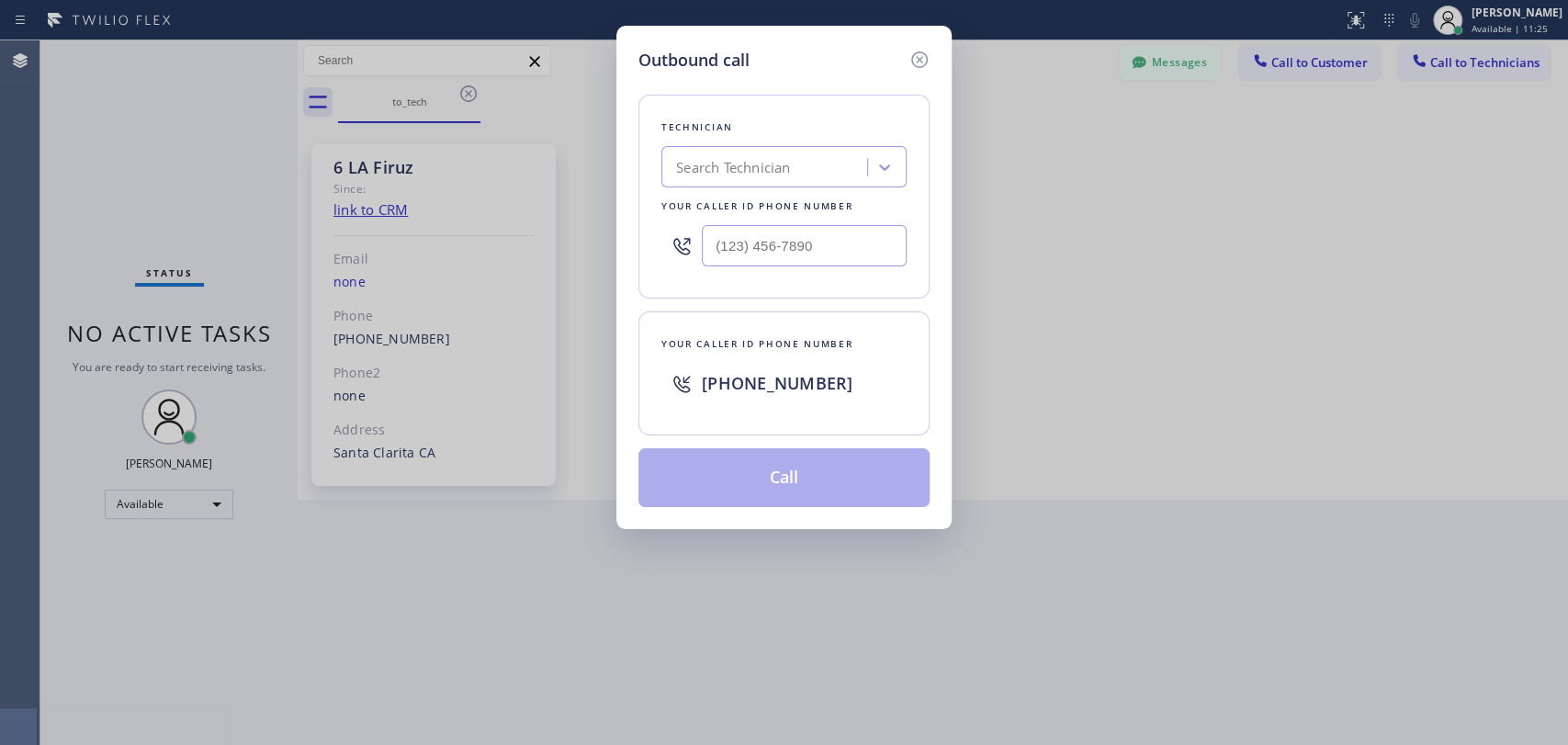
click at [913, 164] on div "Technician Search Technician Your caller id phone number" at bounding box center [783, 197] width 291 height 204
click at [860, 155] on div "Search Technician" at bounding box center [784, 166] width 246 height 41
type input "deni"
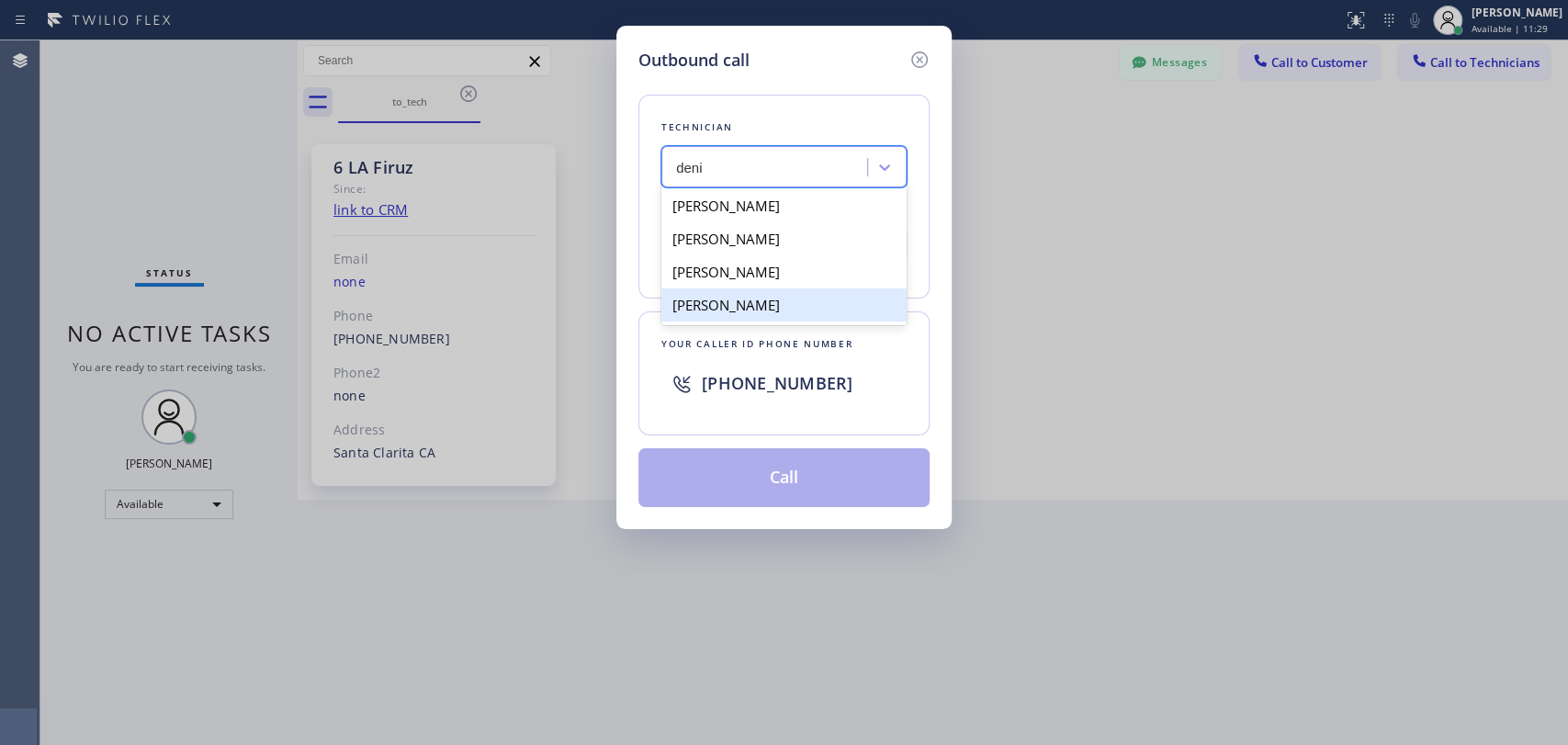
click at [752, 281] on div "Denis Nikolayevich Bolshunov" at bounding box center [784, 272] width 246 height 33
type input "(949) 394-0845"
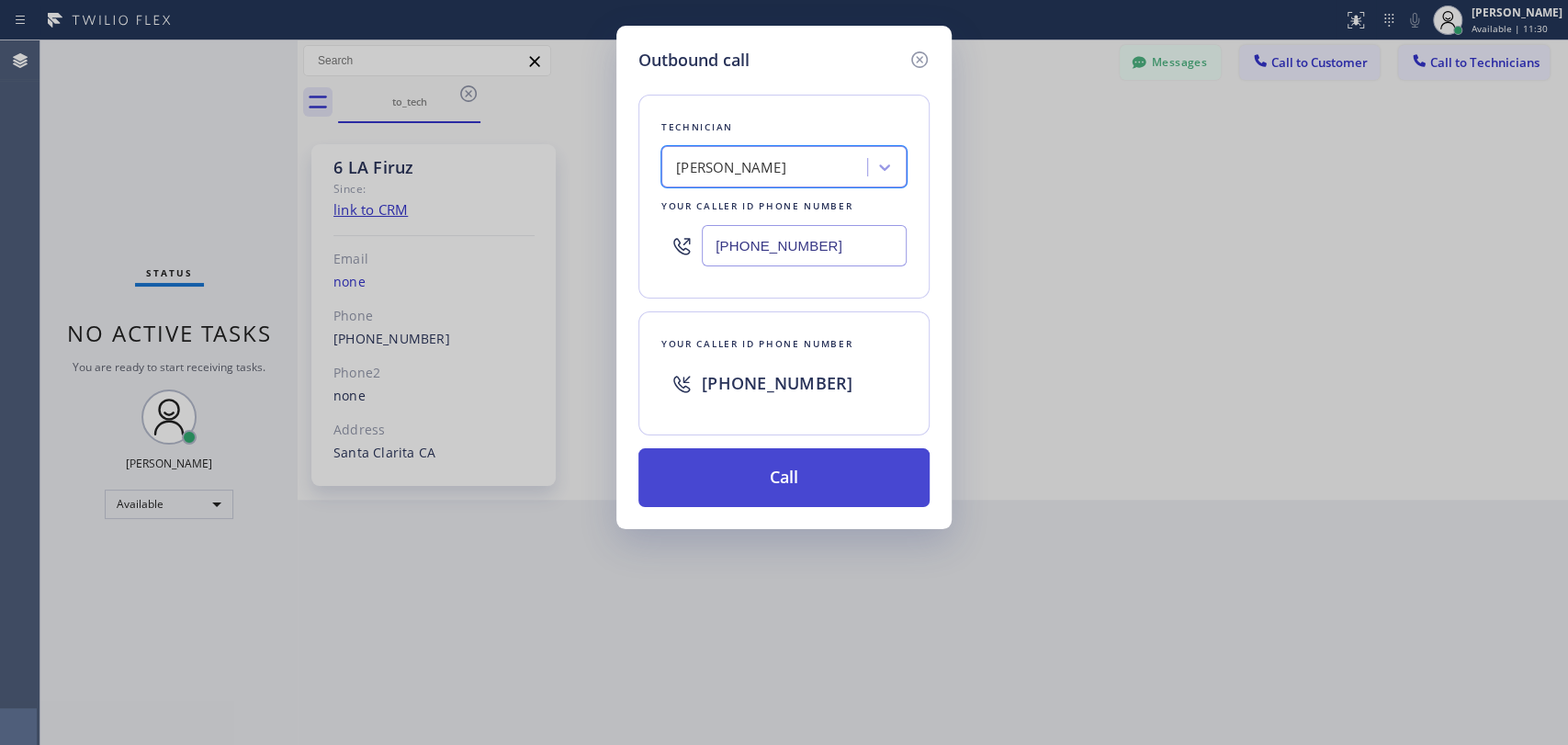
click at [745, 448] on button "Call" at bounding box center [783, 477] width 291 height 59
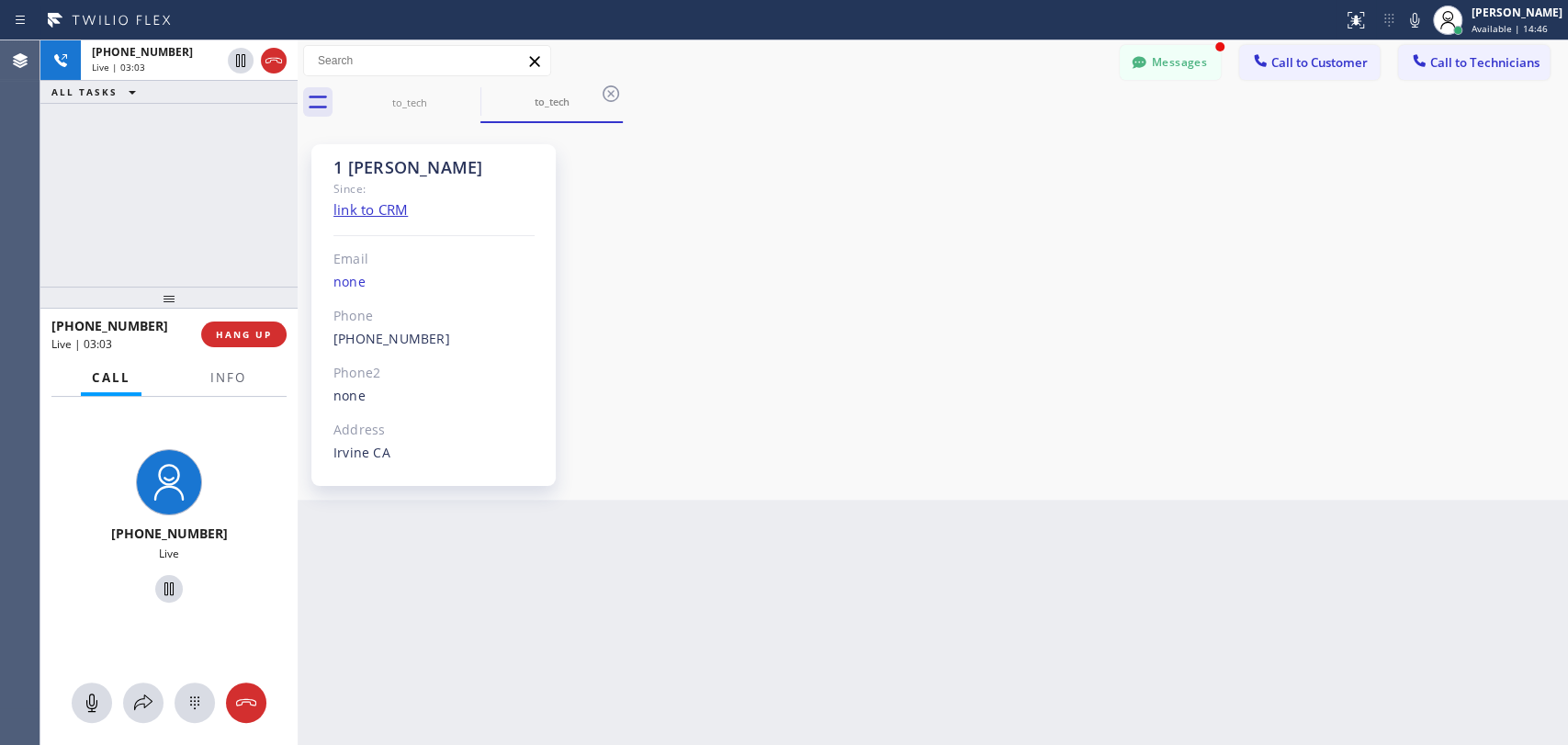
click at [409, 153] on div "1 OC Denis Bolshunov Since: link to CRM Email none Phone (949) 394-0845 Outboun…" at bounding box center [433, 315] width 245 height 342
click at [1196, 63] on button "Messages" at bounding box center [1170, 62] width 101 height 35
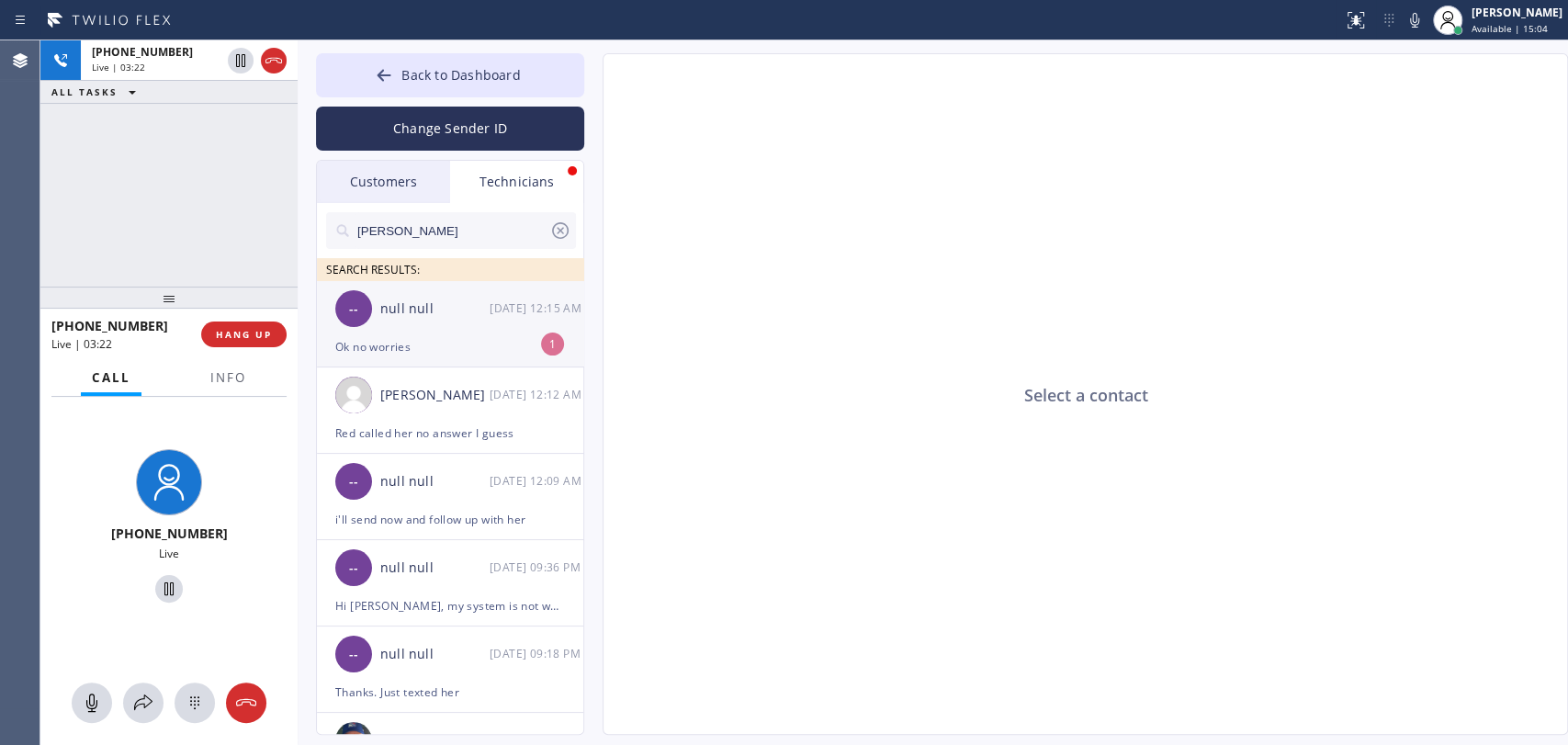
click at [477, 313] on div "null null" at bounding box center [434, 309] width 109 height 21
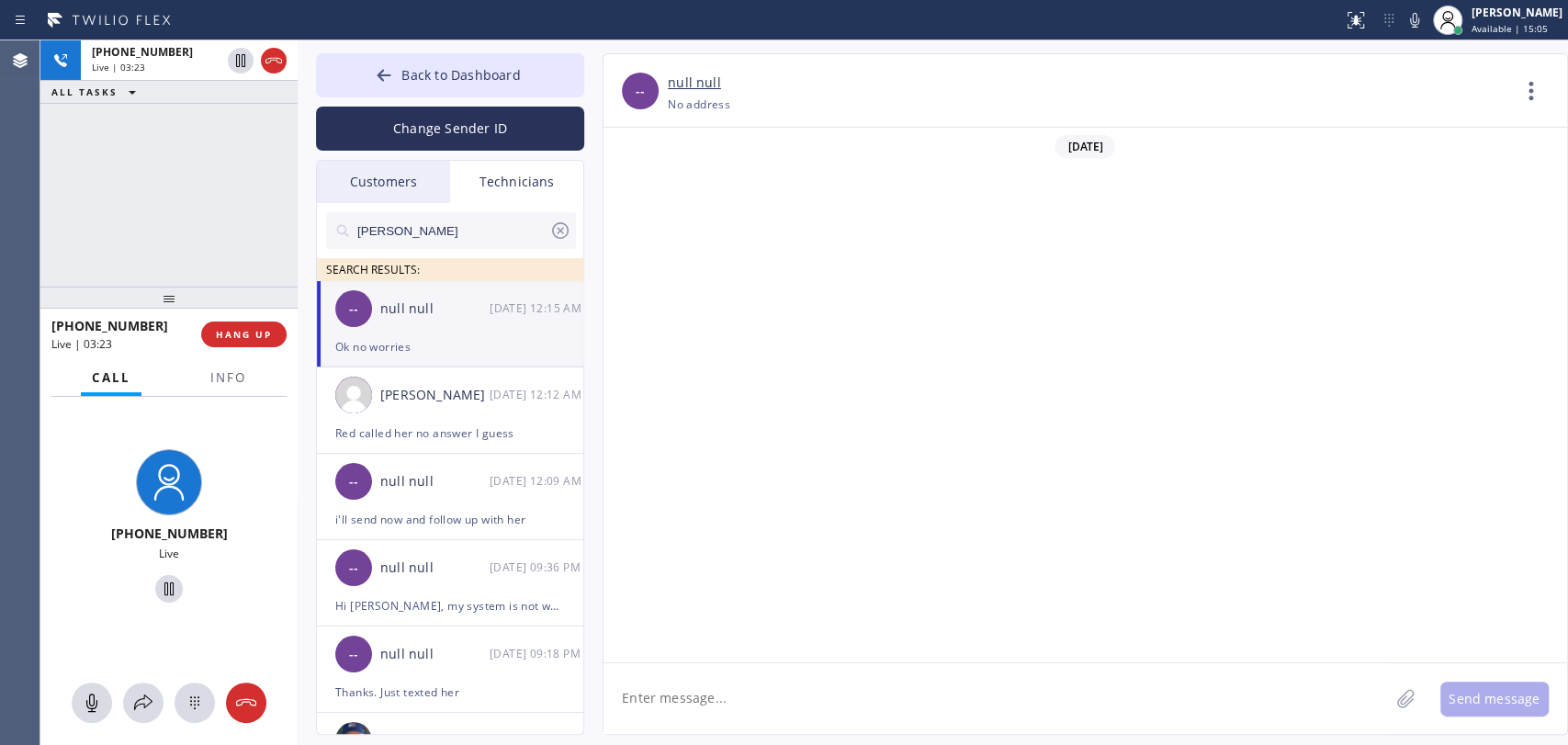
scroll to position [9272, 0]
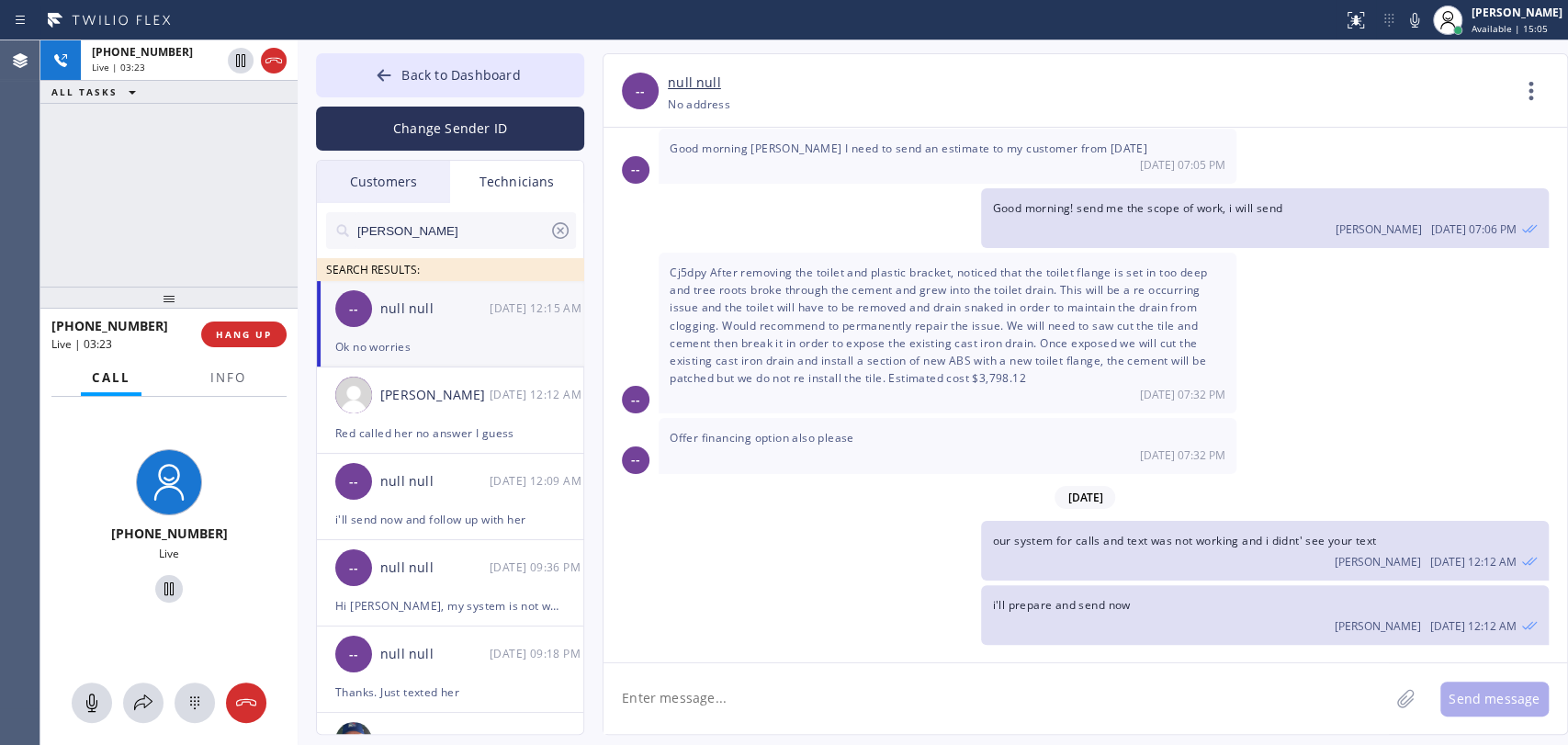
click at [788, 701] on textarea at bounding box center [996, 698] width 785 height 71
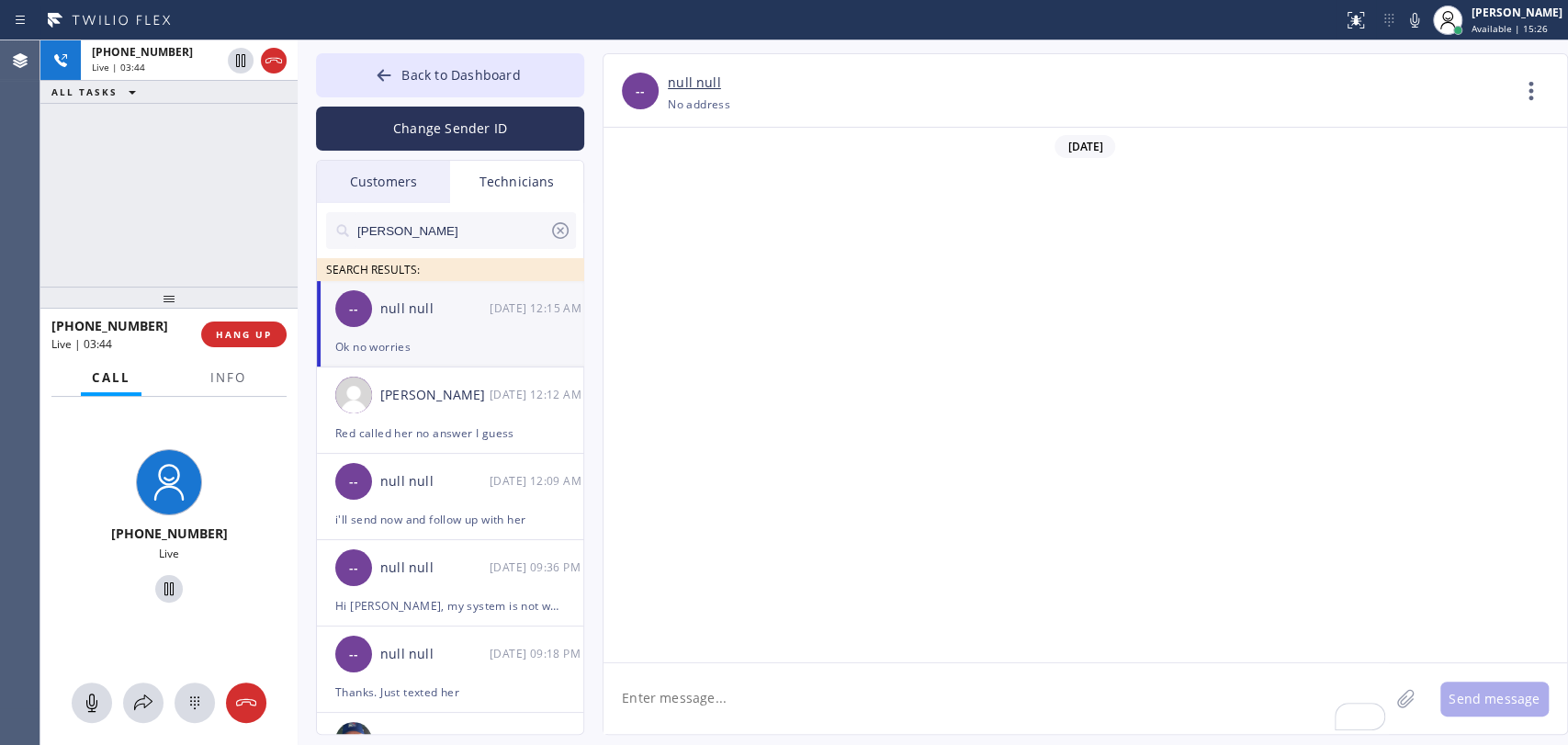
scroll to position [9272, 0]
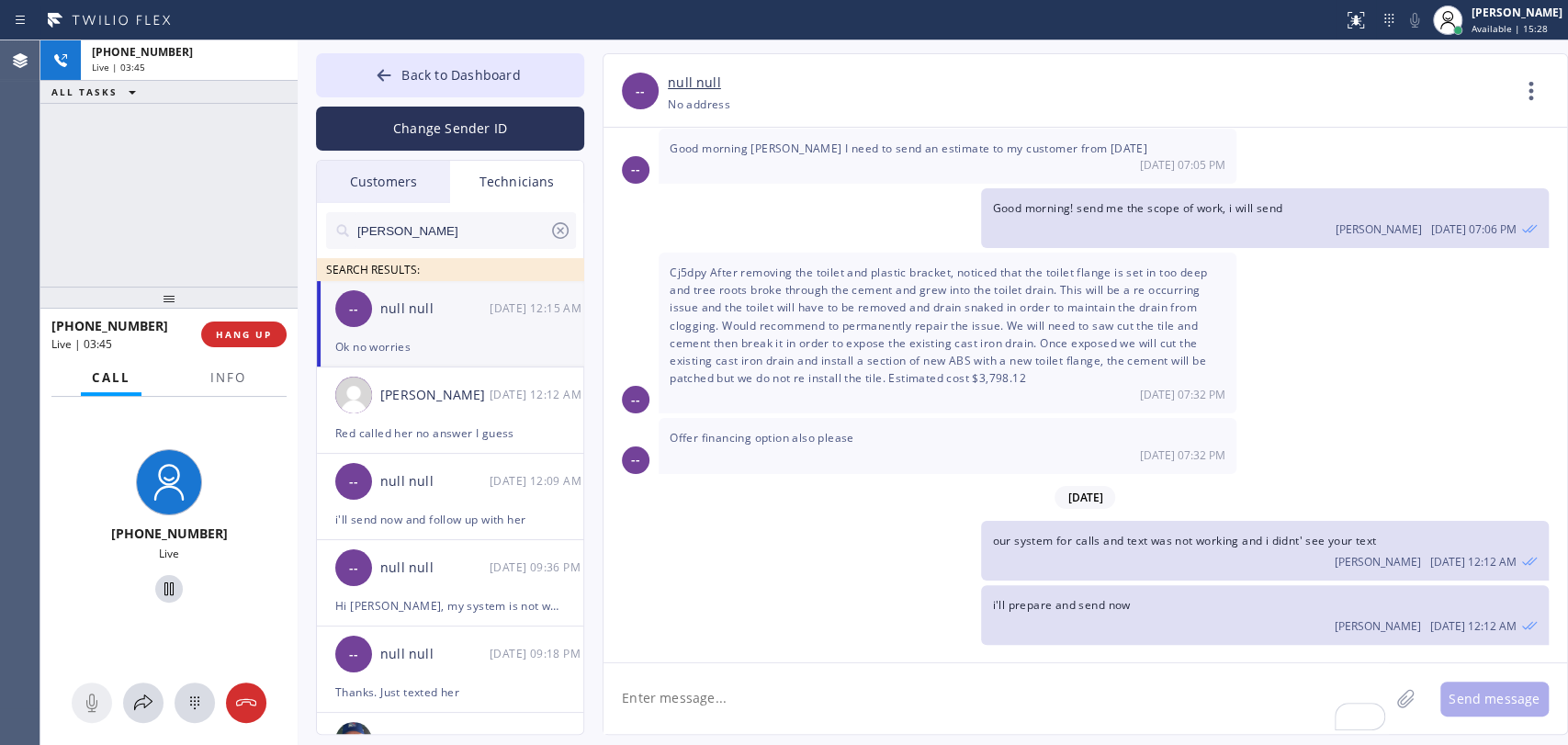
drag, startPoint x: 250, startPoint y: 332, endPoint x: 37, endPoint y: 540, distance: 297.7
click at [250, 333] on span "HANG UP" at bounding box center [244, 334] width 56 height 13
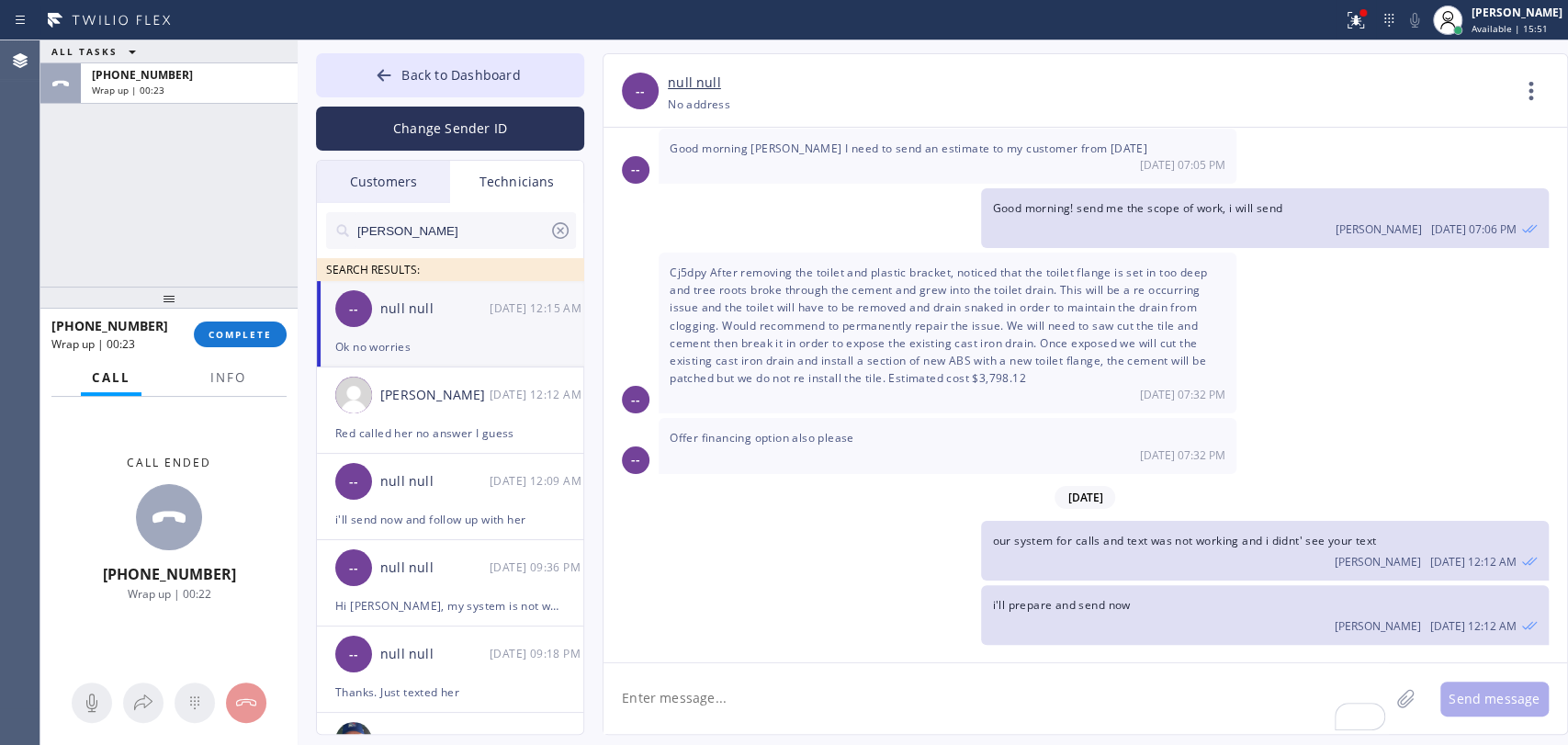
click at [234, 353] on div "+19493940845 Wrap up | 00:23 COMPLETE" at bounding box center [168, 335] width 235 height 48
click at [234, 351] on div "+19493940845 Wrap up | 00:23 COMPLETE" at bounding box center [168, 335] width 235 height 48
click at [235, 345] on button "COMPLETE" at bounding box center [240, 335] width 93 height 26
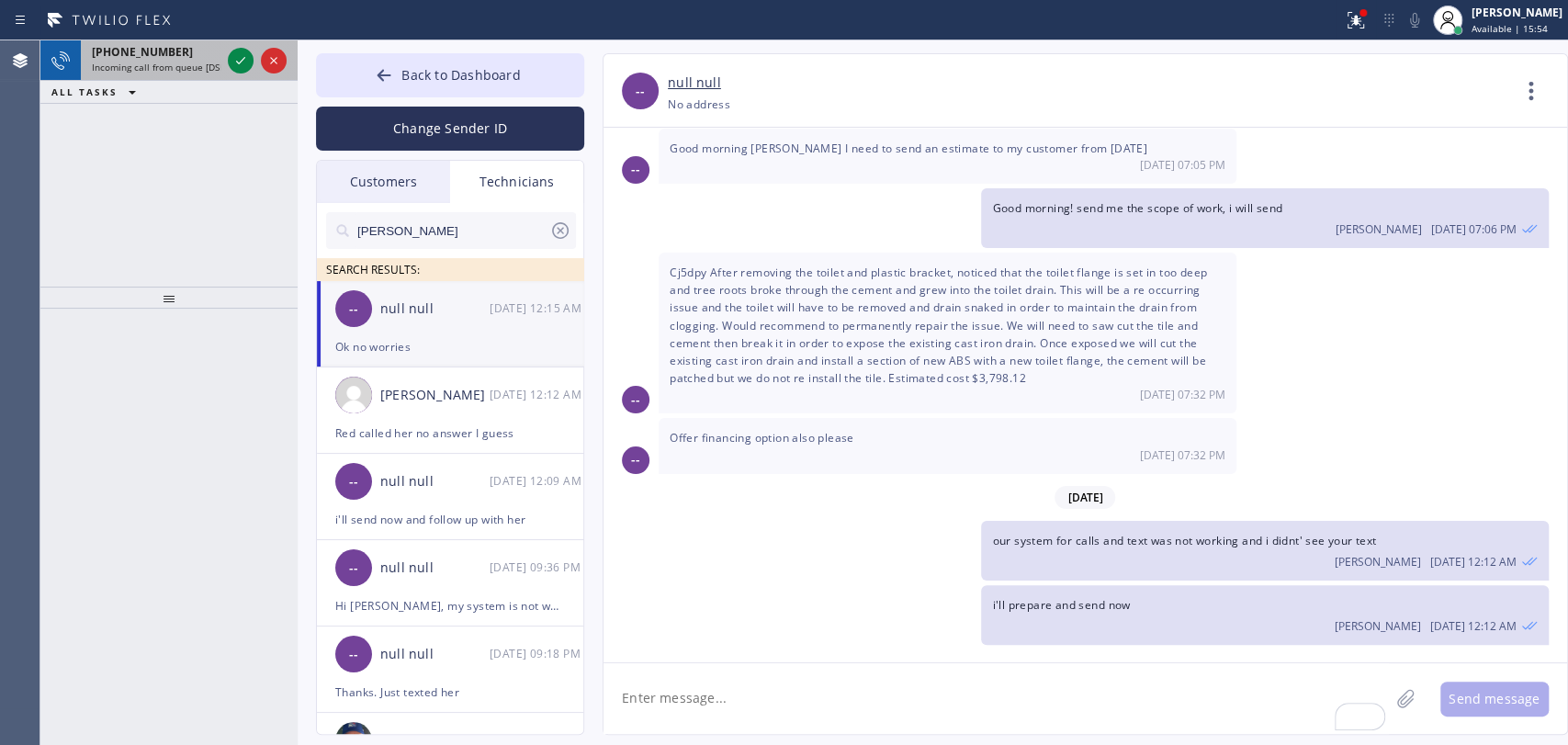
click at [121, 78] on div "+18182614699 Incoming call from queue [DSRs]" at bounding box center [152, 60] width 143 height 40
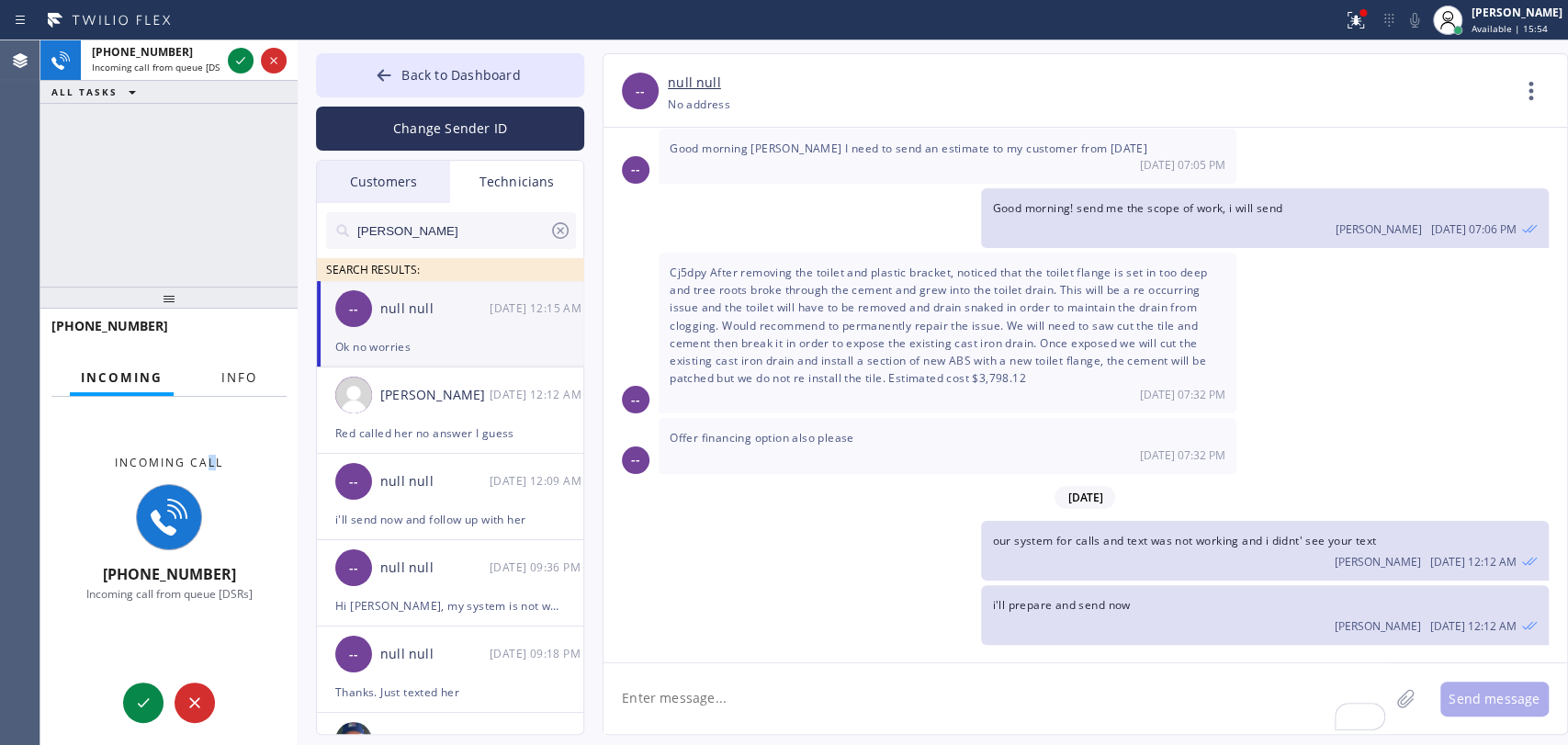
drag, startPoint x: 211, startPoint y: 404, endPoint x: 221, endPoint y: 381, distance: 25.1
click at [215, 399] on div "Incoming call +18182614699 Incoming call from queue [DSRs]" at bounding box center [168, 528] width 257 height 264
click at [222, 380] on span "Info" at bounding box center [240, 377] width 36 height 17
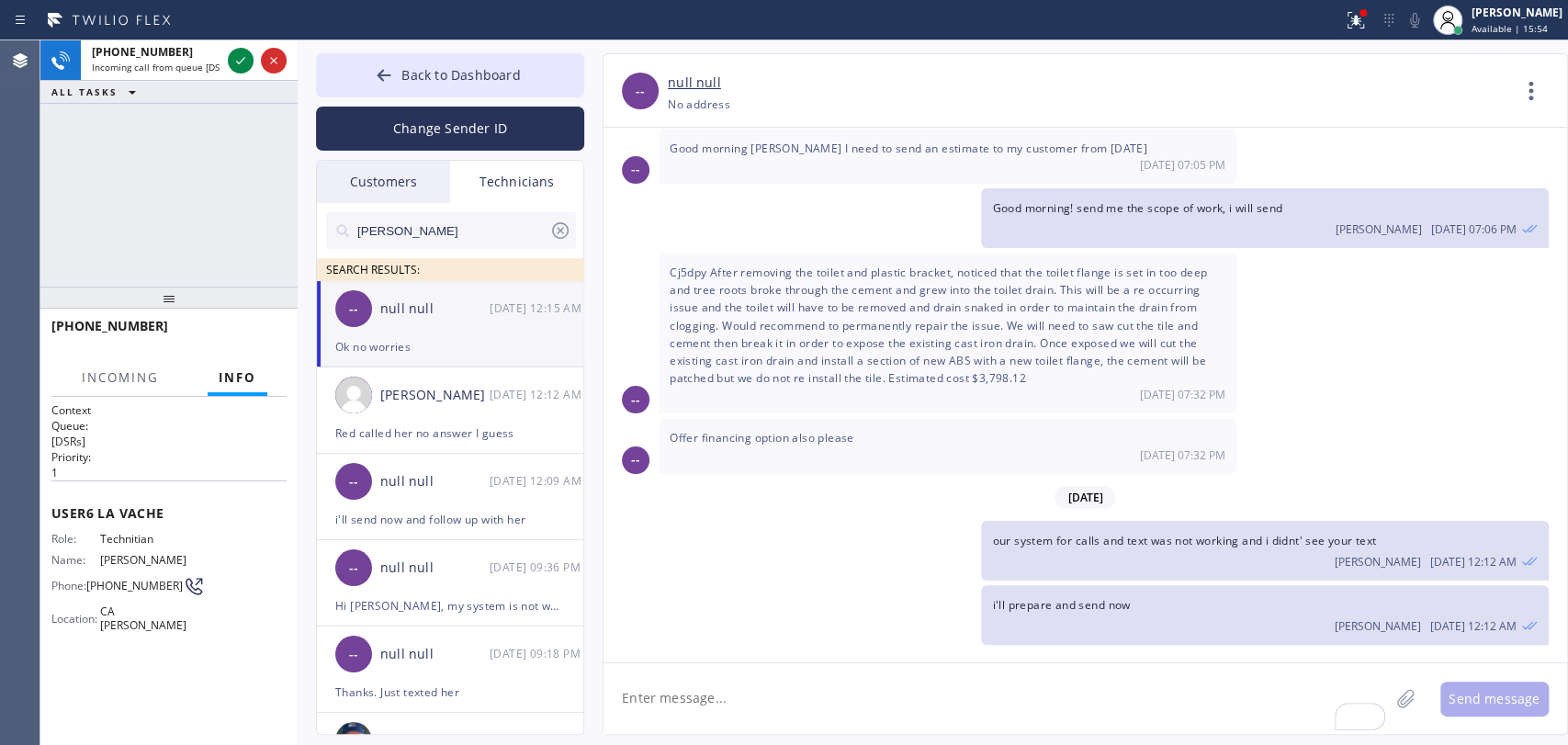
click at [221, 380] on span "Info" at bounding box center [238, 377] width 38 height 17
click at [146, 189] on div "+18182614699 Incoming call from queue [DSRs] ALL TASKS ALL TASKS ACTIVE TASKS T…" at bounding box center [168, 163] width 257 height 246
click at [228, 59] on div at bounding box center [257, 60] width 66 height 40
click at [237, 59] on icon at bounding box center [241, 61] width 22 height 22
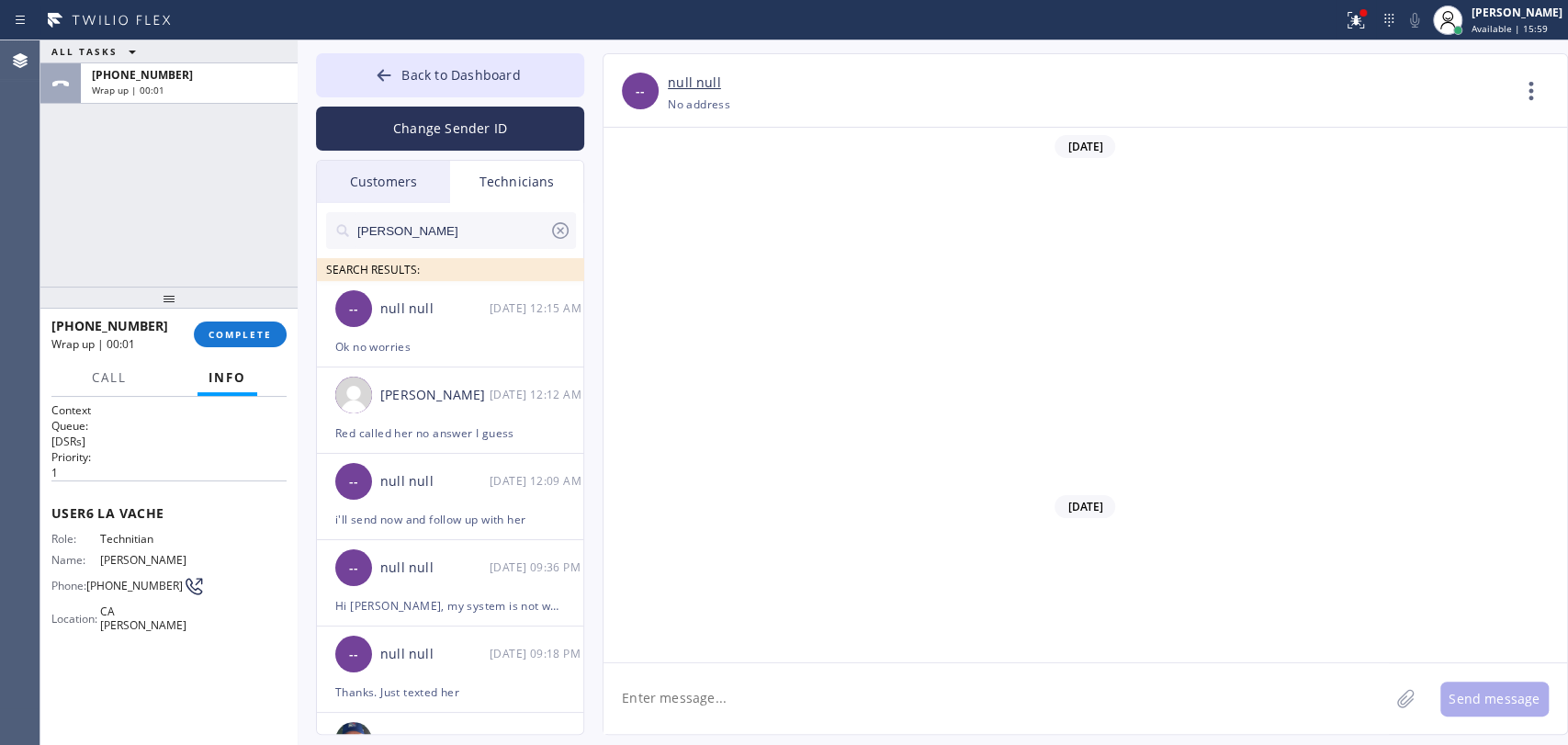
scroll to position [41645, 0]
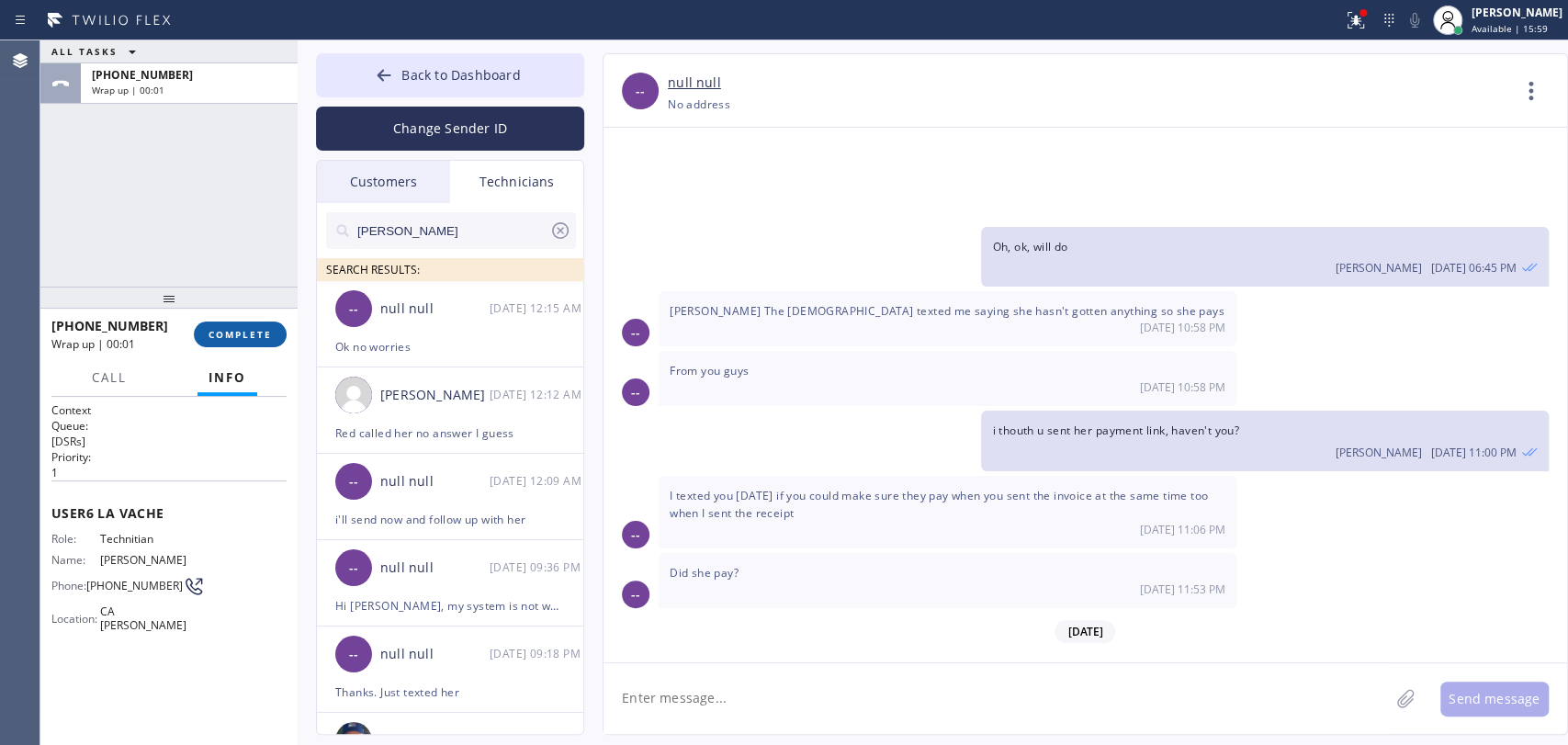
click at [213, 333] on span "COMPLETE" at bounding box center [240, 334] width 63 height 13
click at [404, 84] on button "Back to Dashboard" at bounding box center [449, 75] width 269 height 44
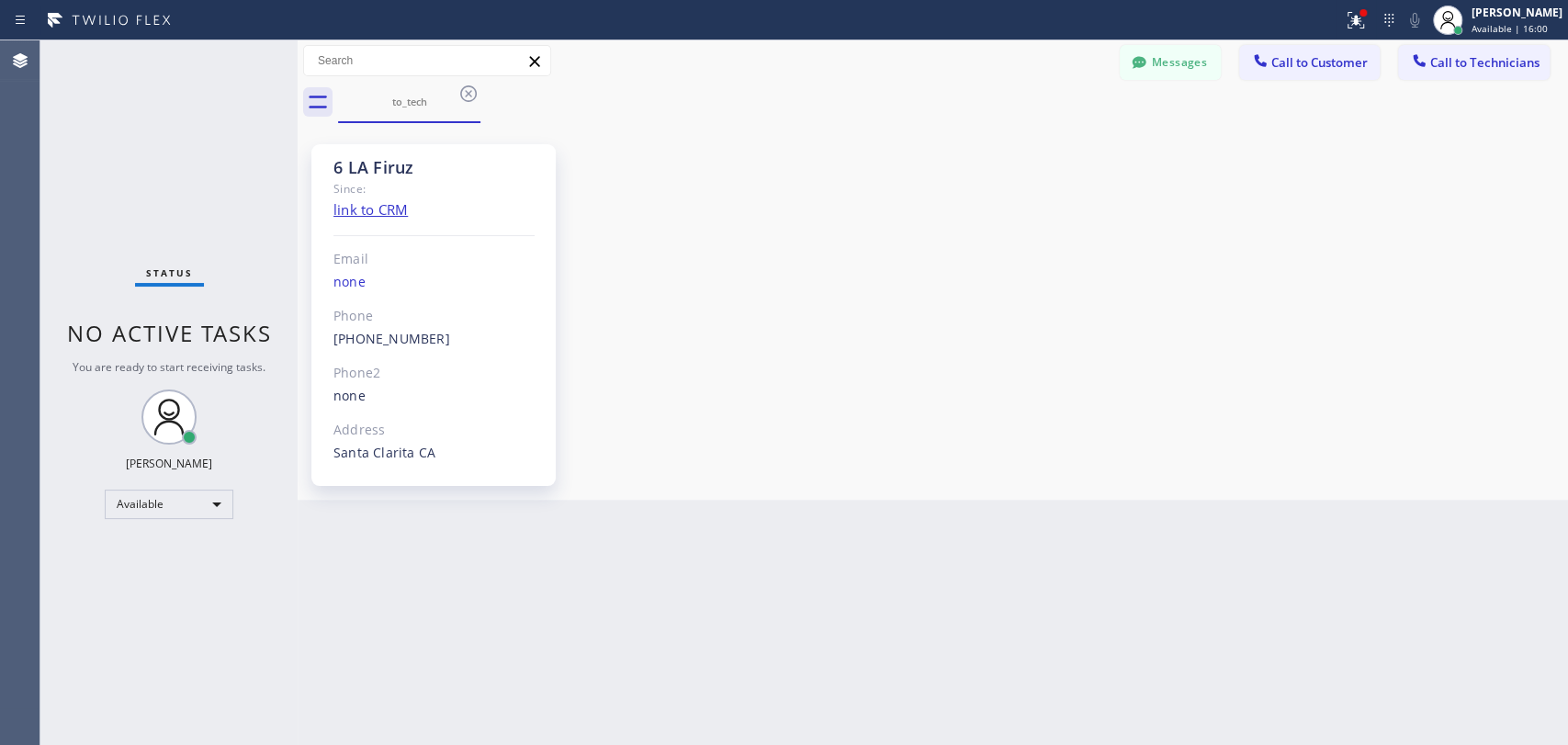
click at [1433, 61] on span "Call to Technicians" at bounding box center [1484, 62] width 109 height 17
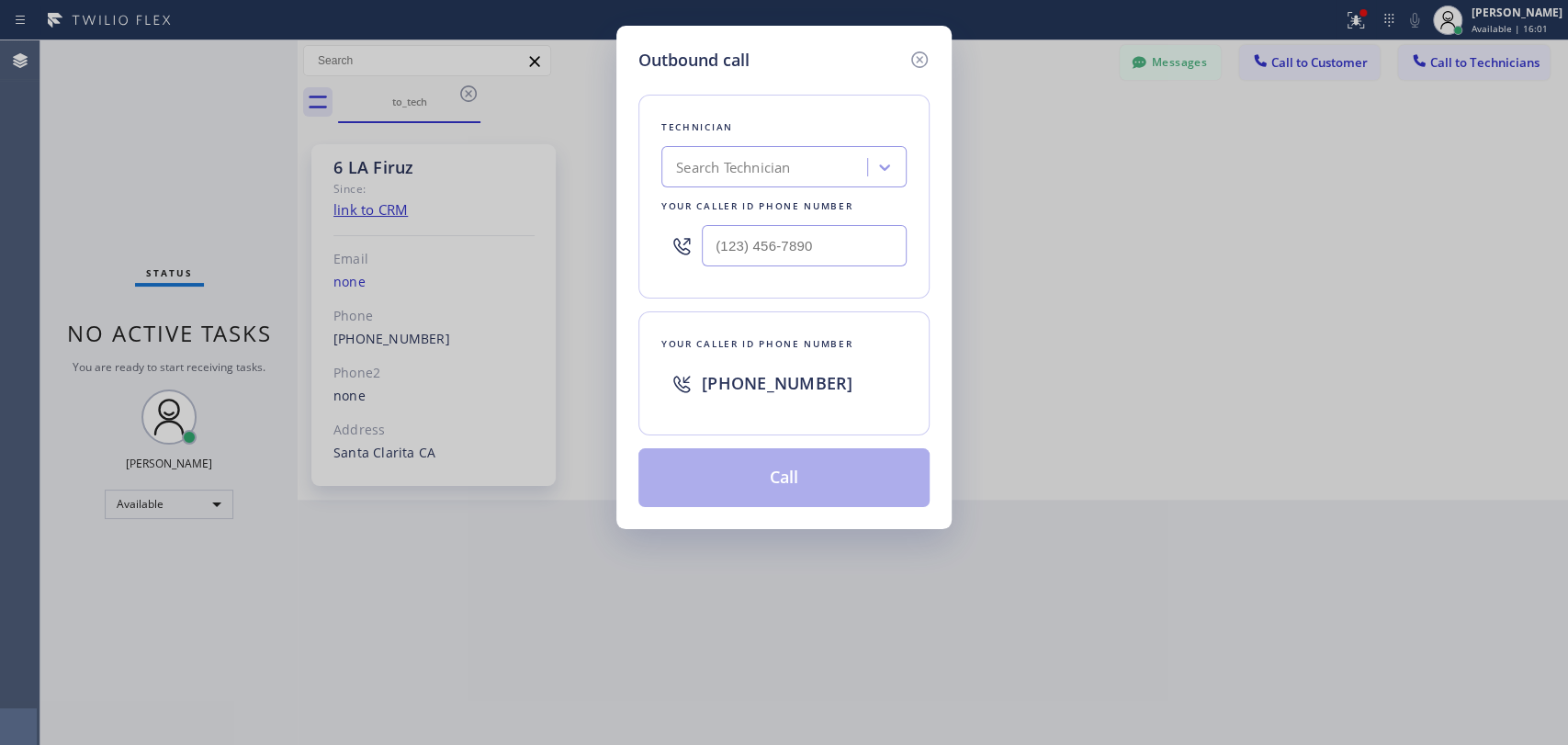
drag, startPoint x: 868, startPoint y: 177, endPoint x: 856, endPoint y: 177, distance: 12.0
click at [860, 177] on div "Search Technician" at bounding box center [784, 166] width 246 height 41
type input "vache"
click at [786, 203] on div "[PERSON_NAME]" at bounding box center [784, 205] width 246 height 33
type input "[PHONE_NUMBER]"
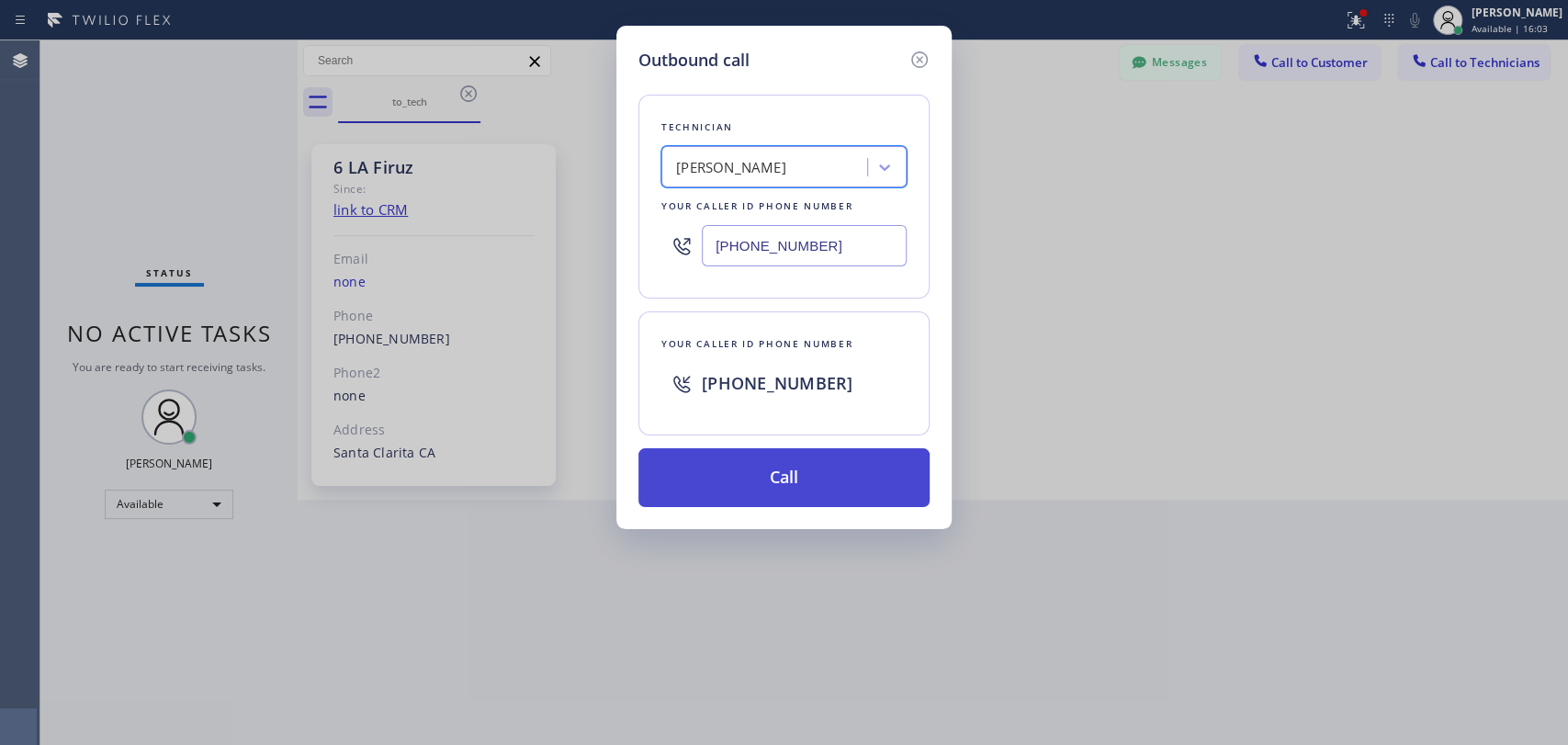
click at [694, 485] on button "Call" at bounding box center [783, 477] width 291 height 59
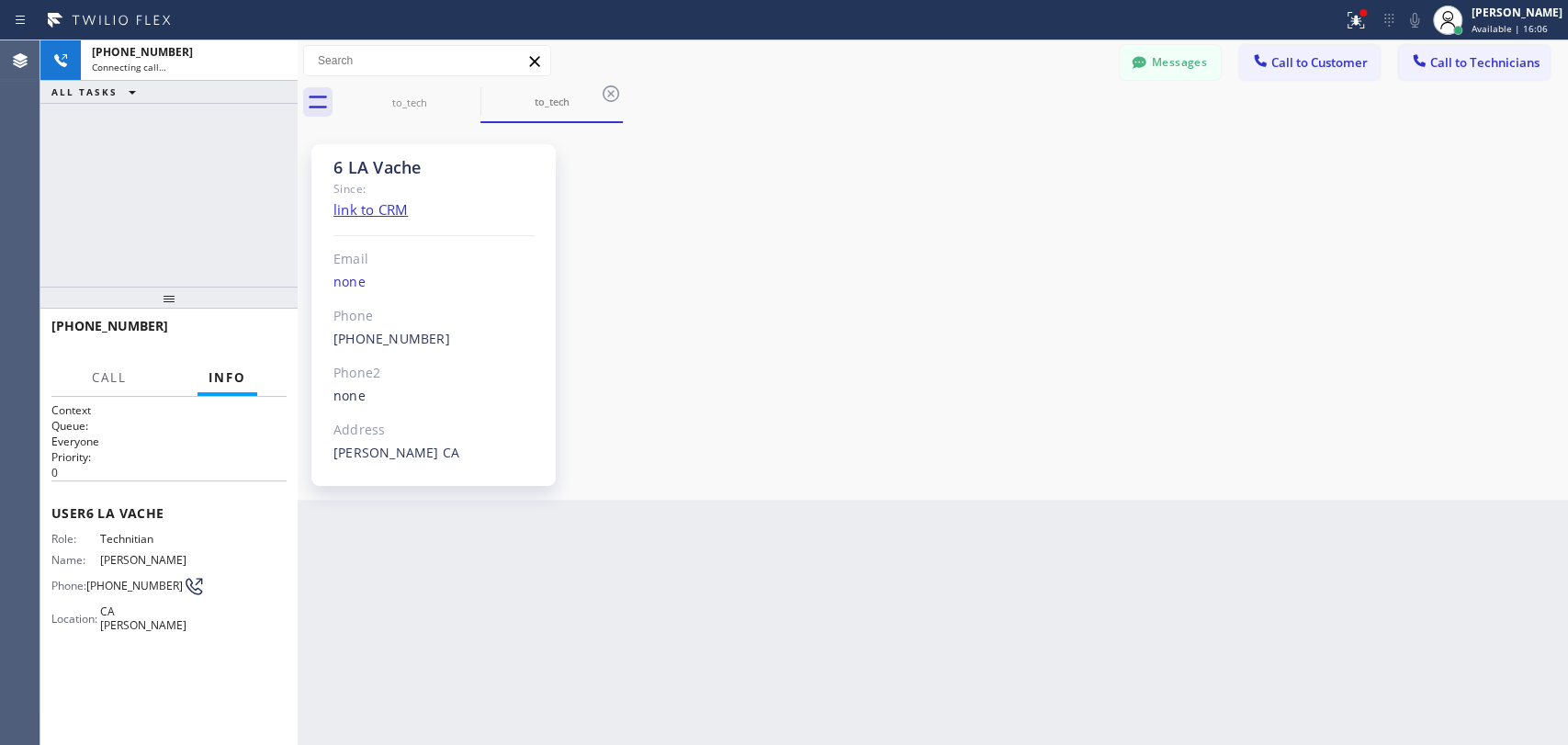
scroll to position [41645, 0]
click at [1180, 68] on button "Messages" at bounding box center [1170, 62] width 101 height 35
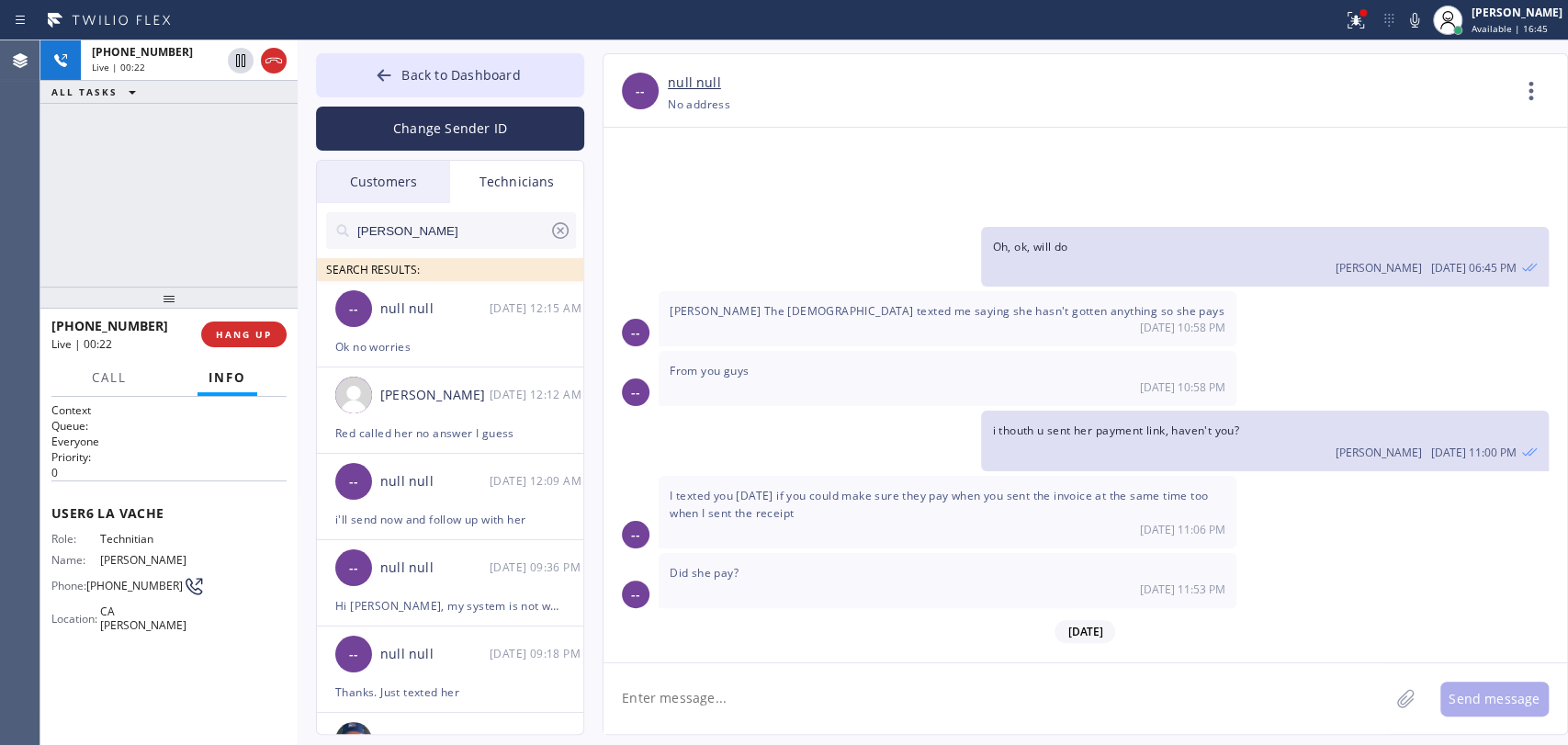
click at [1117, 732] on span "i'll send now and follow up with her" at bounding box center [1087, 740] width 190 height 16
click at [1113, 732] on span "i'll send now and follow up with her" at bounding box center [1087, 740] width 190 height 16
click at [490, 419] on div "Christopher Gonzales 08/28 12:12 AM" at bounding box center [450, 394] width 269 height 55
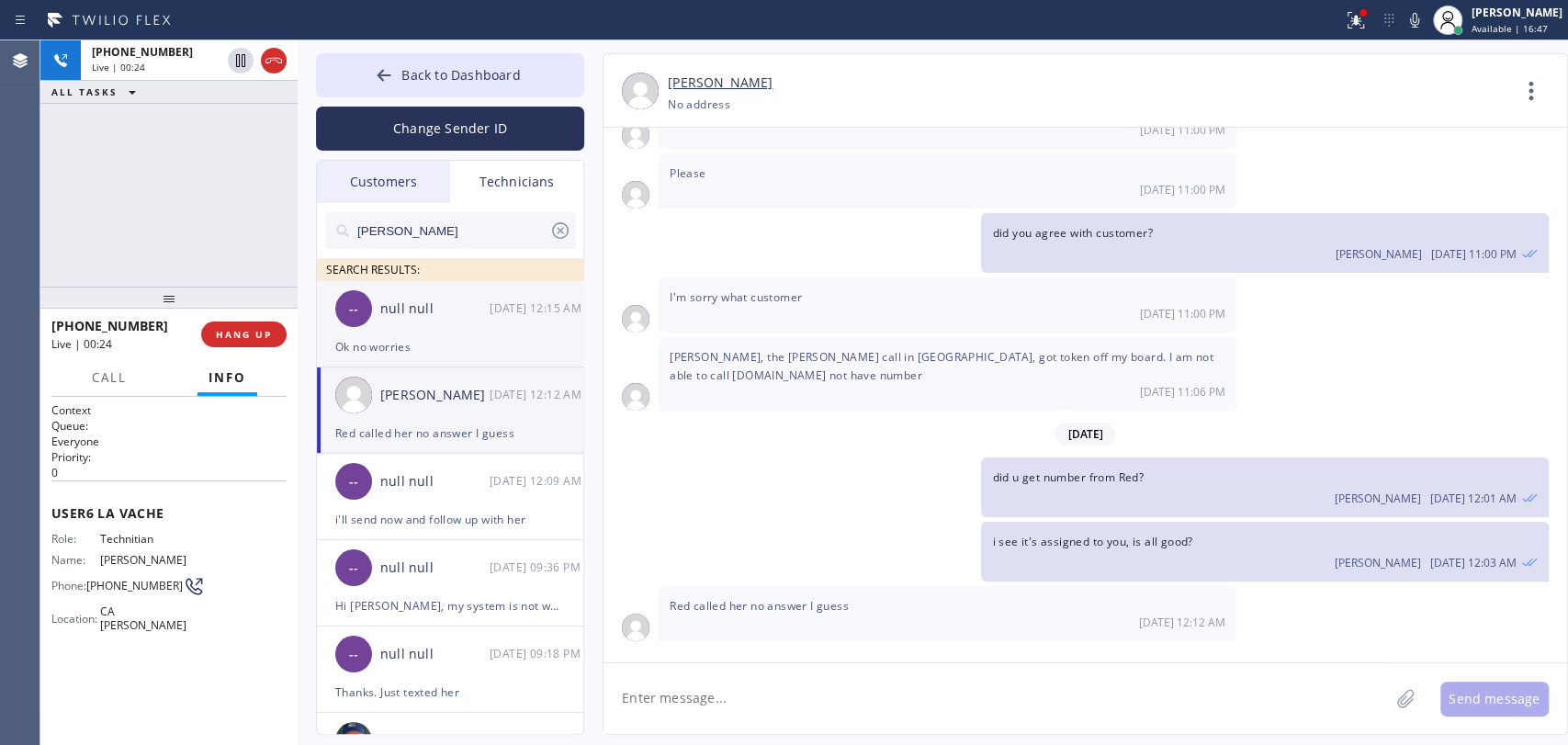
scroll to position [22309, 0]
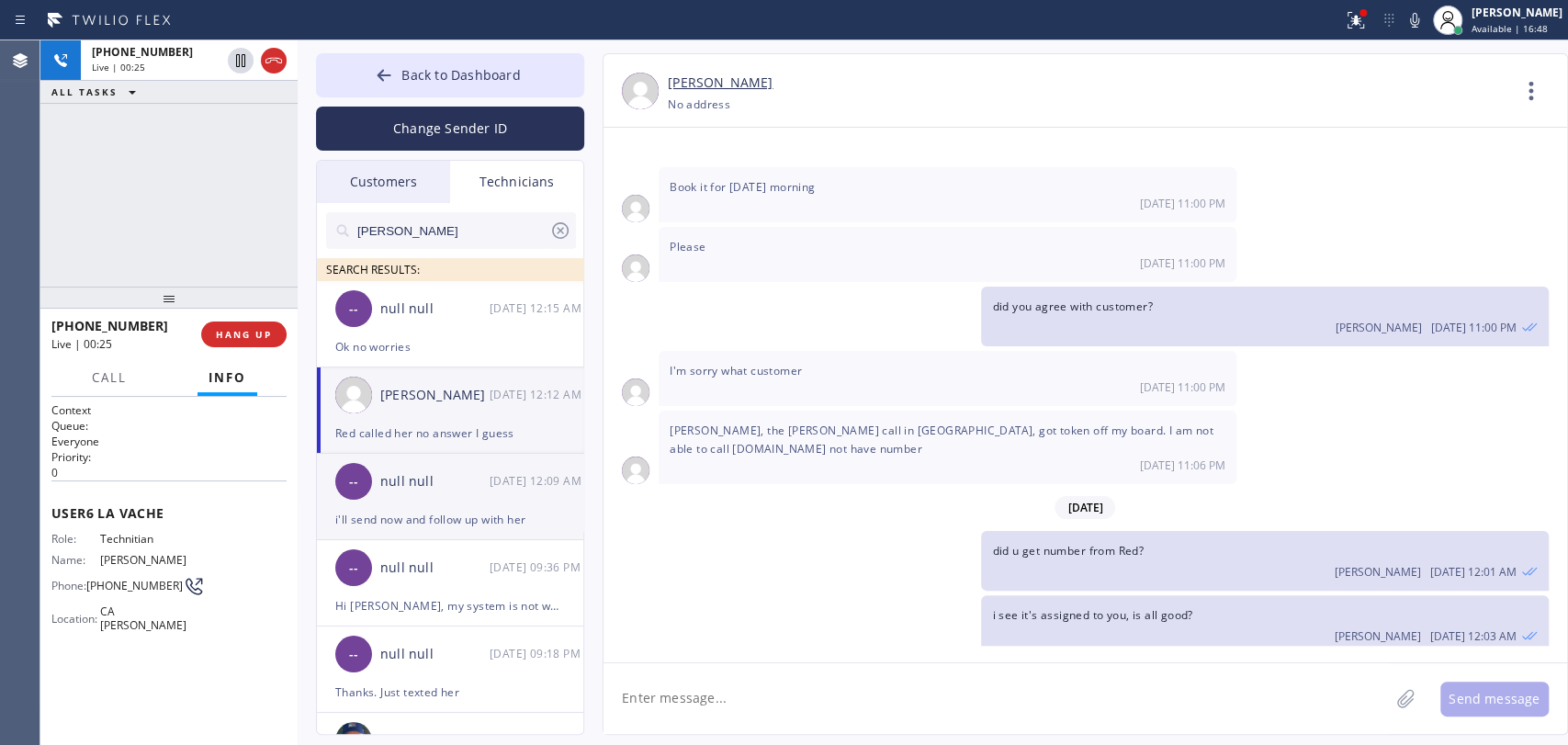
click at [390, 482] on div "null null" at bounding box center [434, 481] width 109 height 21
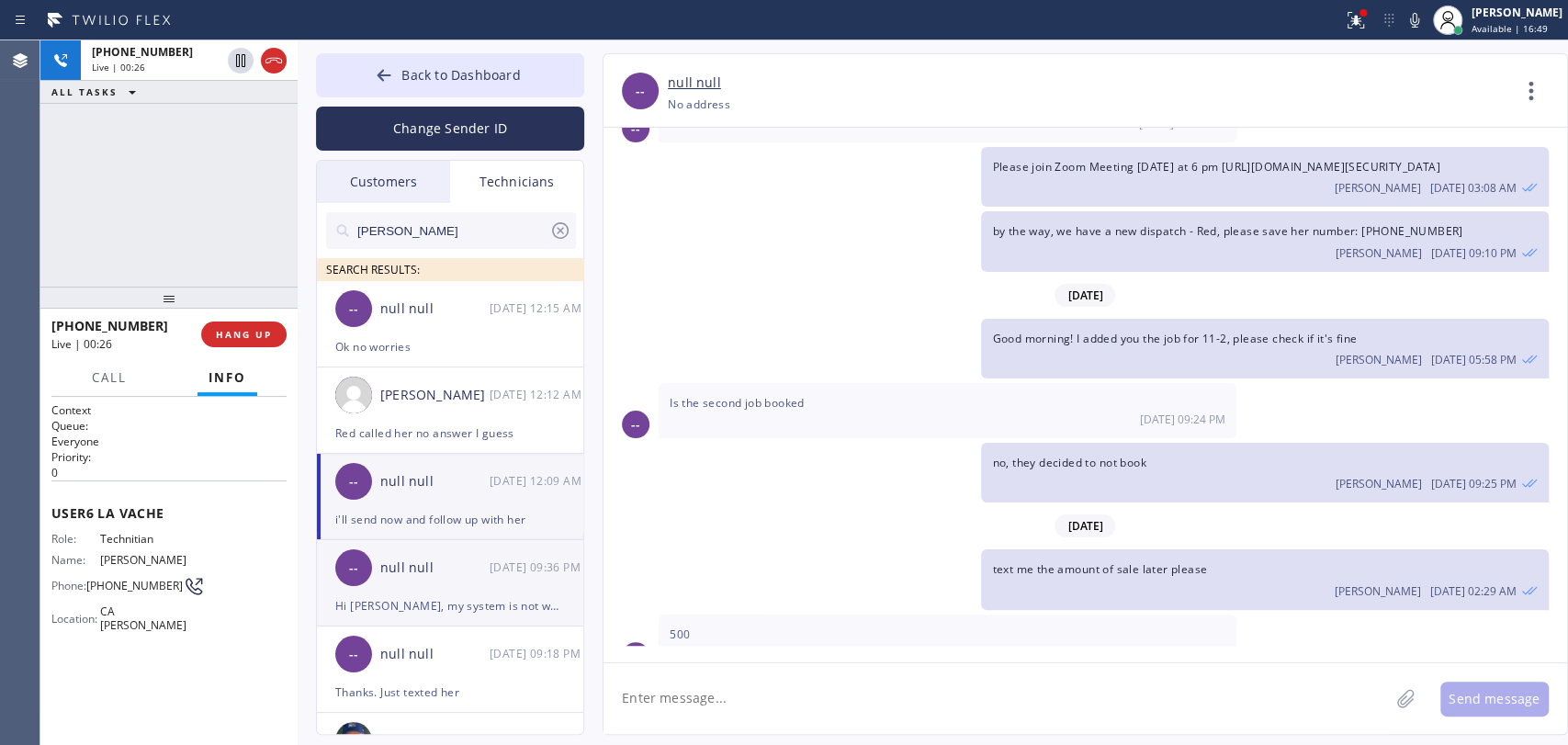
scroll to position [41645, 0]
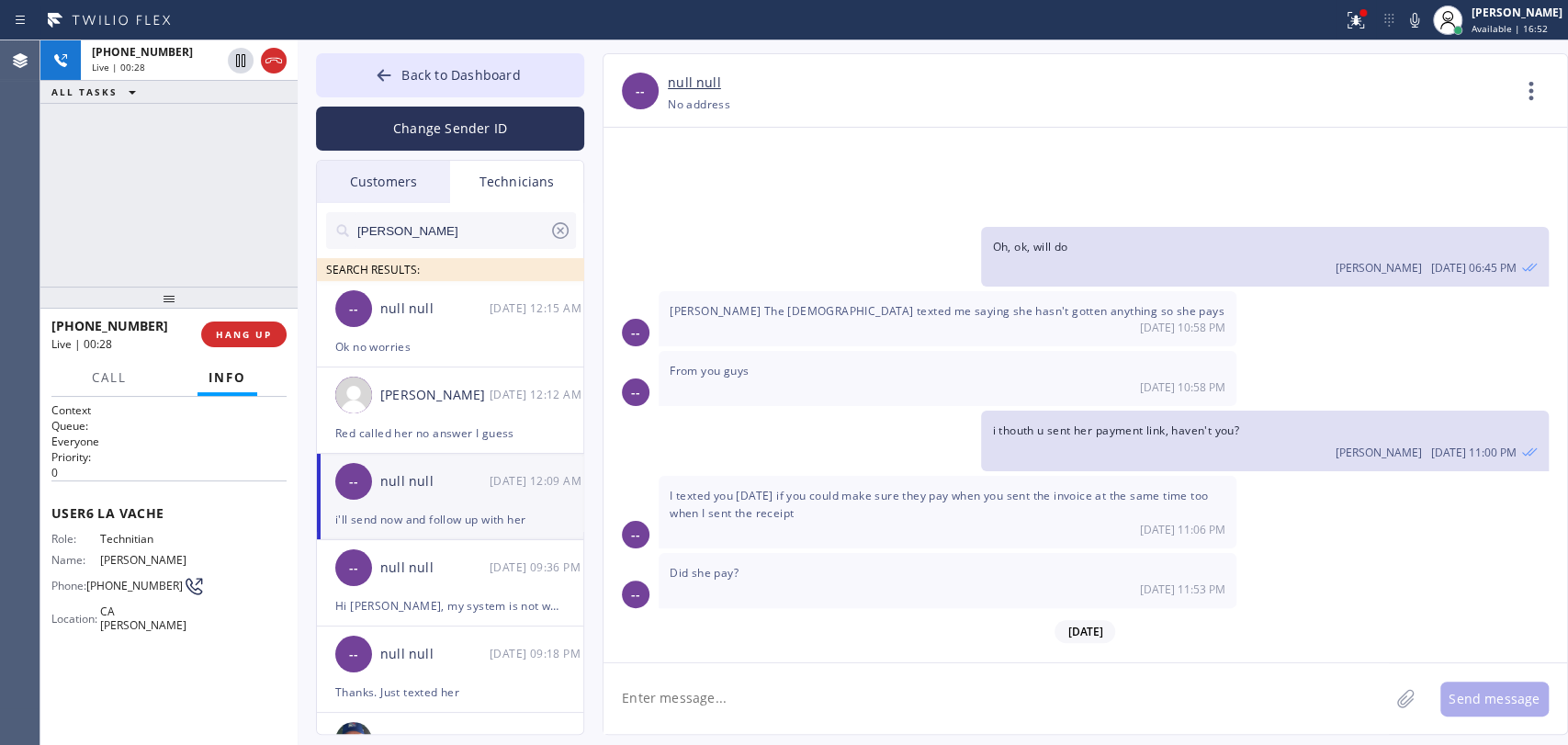
click at [1075, 720] on div "i'll send now and follow up with her Oleksiy Dmitriev 08/28 12:09 AM" at bounding box center [1263, 750] width 566 height 60
click at [1060, 667] on span "it was after we fnished work, pleas reach out to [PERSON_NAME] for late time re…" at bounding box center [1228, 675] width 473 height 16
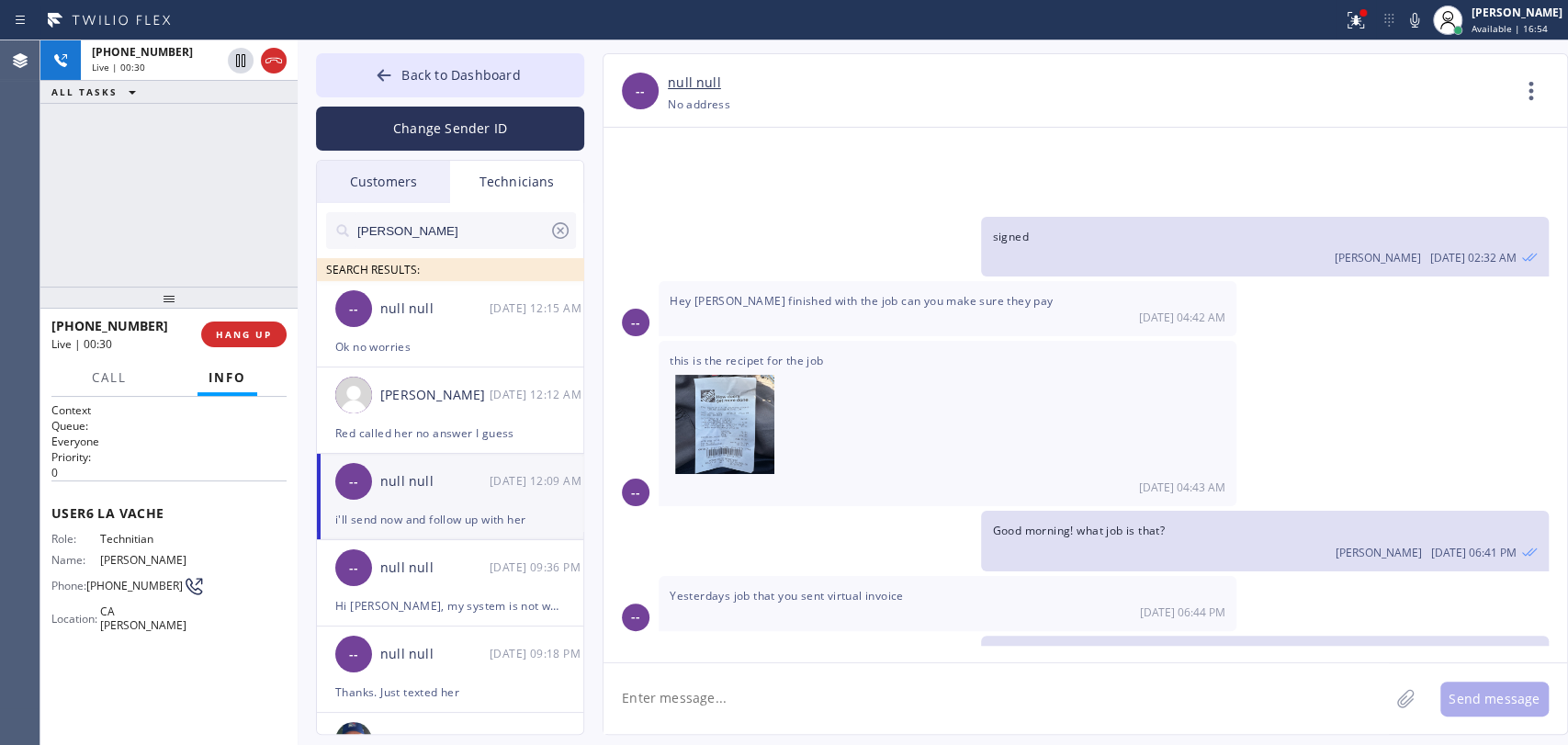
scroll to position [41134, 0]
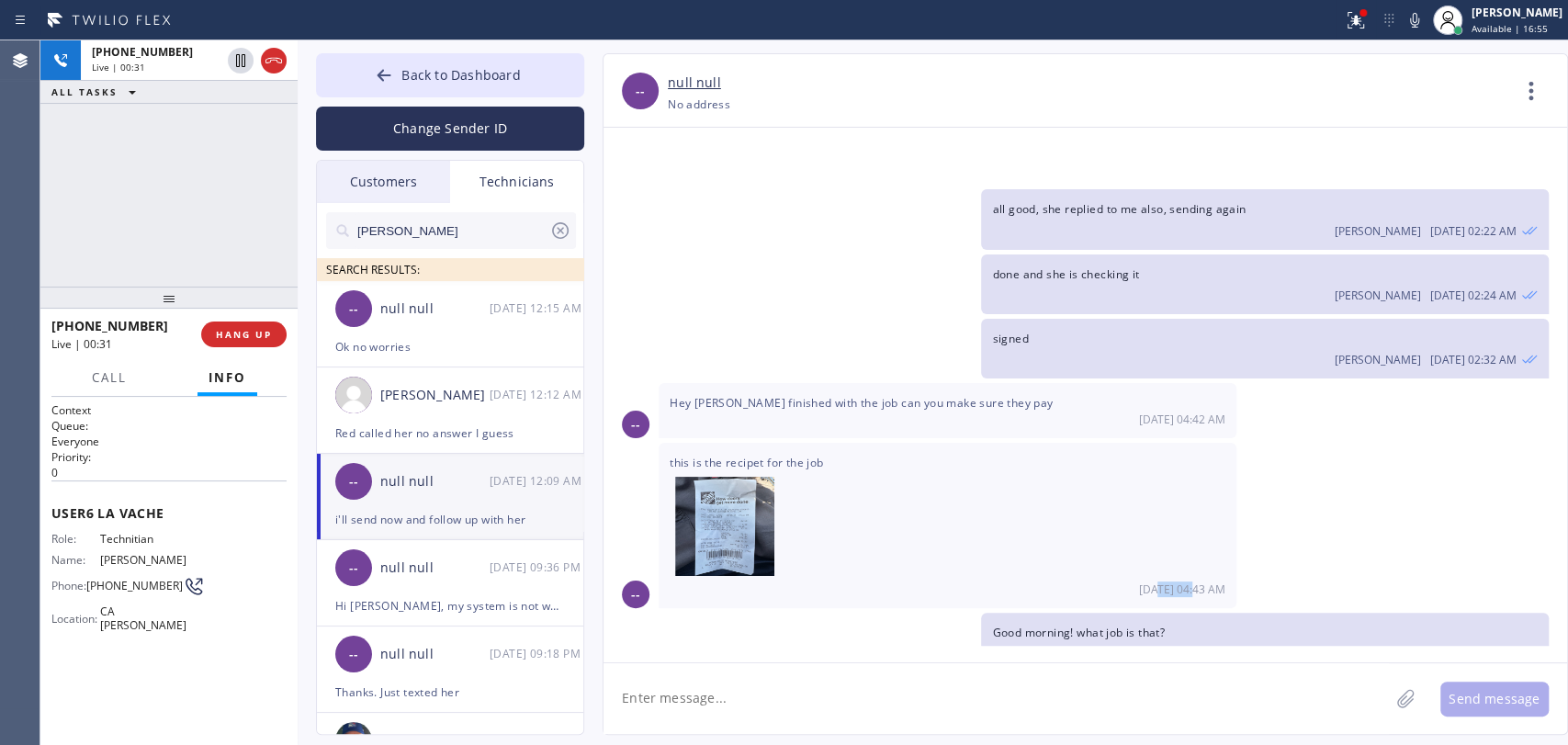
drag, startPoint x: 1199, startPoint y: 458, endPoint x: 1163, endPoint y: 455, distance: 36.1
click at [1163, 581] on span "[DATE] 04:43 AM" at bounding box center [1181, 589] width 86 height 16
drag, startPoint x: 838, startPoint y: 274, endPoint x: 951, endPoint y: 281, distance: 113.2
click at [946, 382] on div "Hey Alex I finished with the job can you make sure they pay 08/27 04:42 AM" at bounding box center [947, 409] width 577 height 55
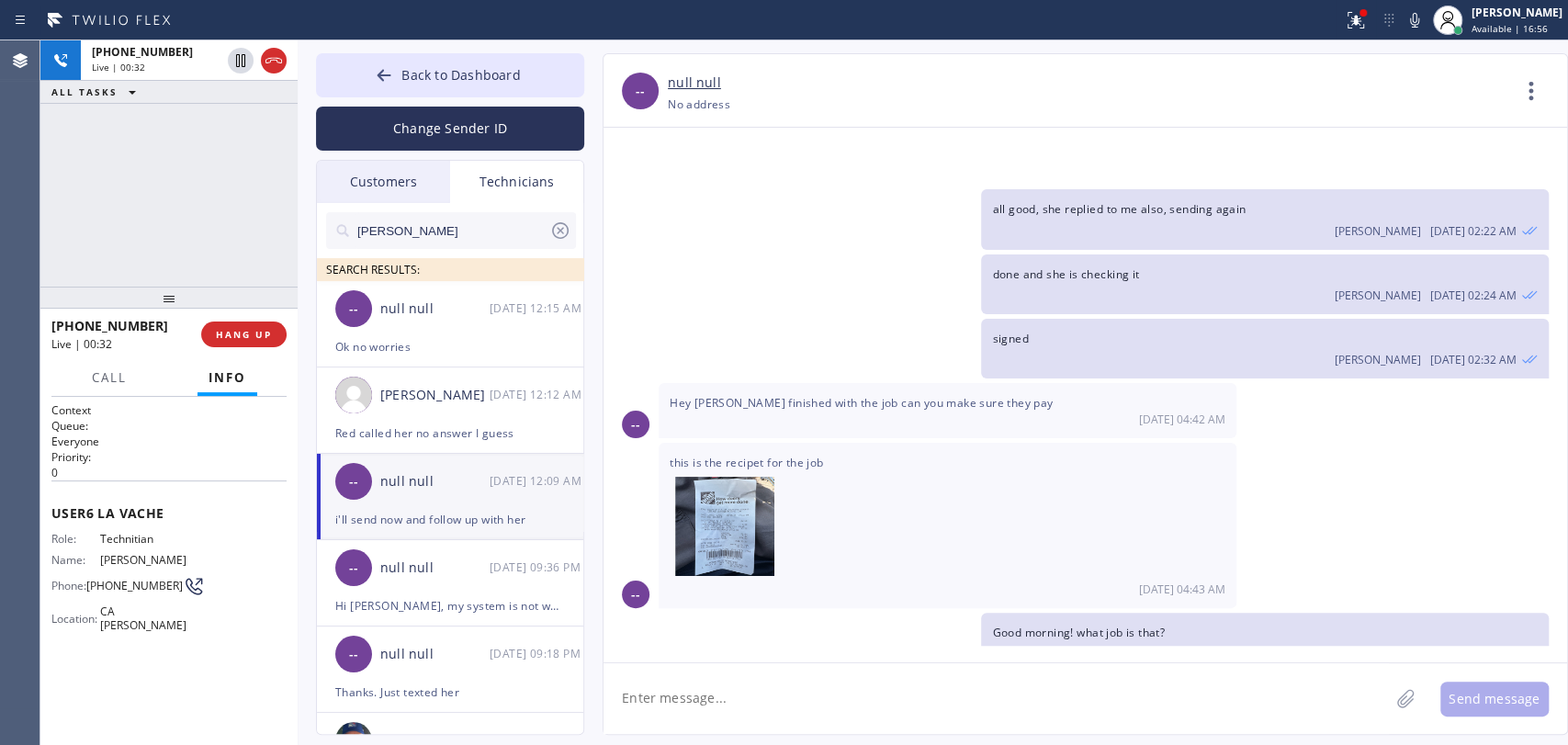
click at [951, 382] on div "Hey Alex I finished with the job can you make sure they pay 08/27 04:42 AM" at bounding box center [947, 409] width 577 height 55
drag, startPoint x: 940, startPoint y: 278, endPoint x: 1236, endPoint y: 304, distance: 297.1
click at [940, 394] on span "Hey [PERSON_NAME] finished with the job can you make sure they pay" at bounding box center [860, 402] width 383 height 16
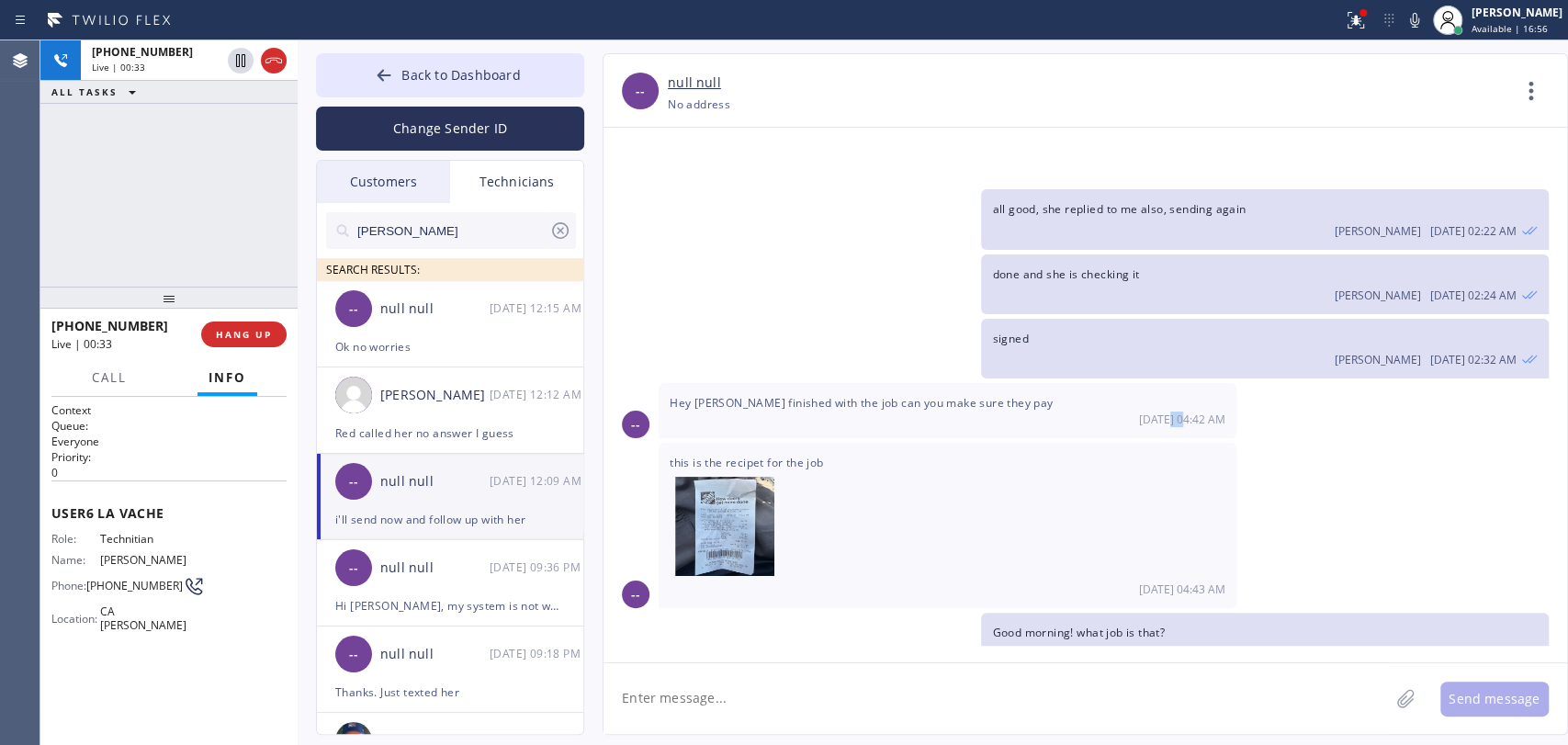
drag, startPoint x: 1160, startPoint y: 289, endPoint x: 1140, endPoint y: 289, distance: 20.0
click at [1142, 411] on div "[DATE] 04:42 AM" at bounding box center [947, 419] width 555 height 16
click at [1139, 411] on div "[DATE] 04:42 AM" at bounding box center [947, 419] width 555 height 16
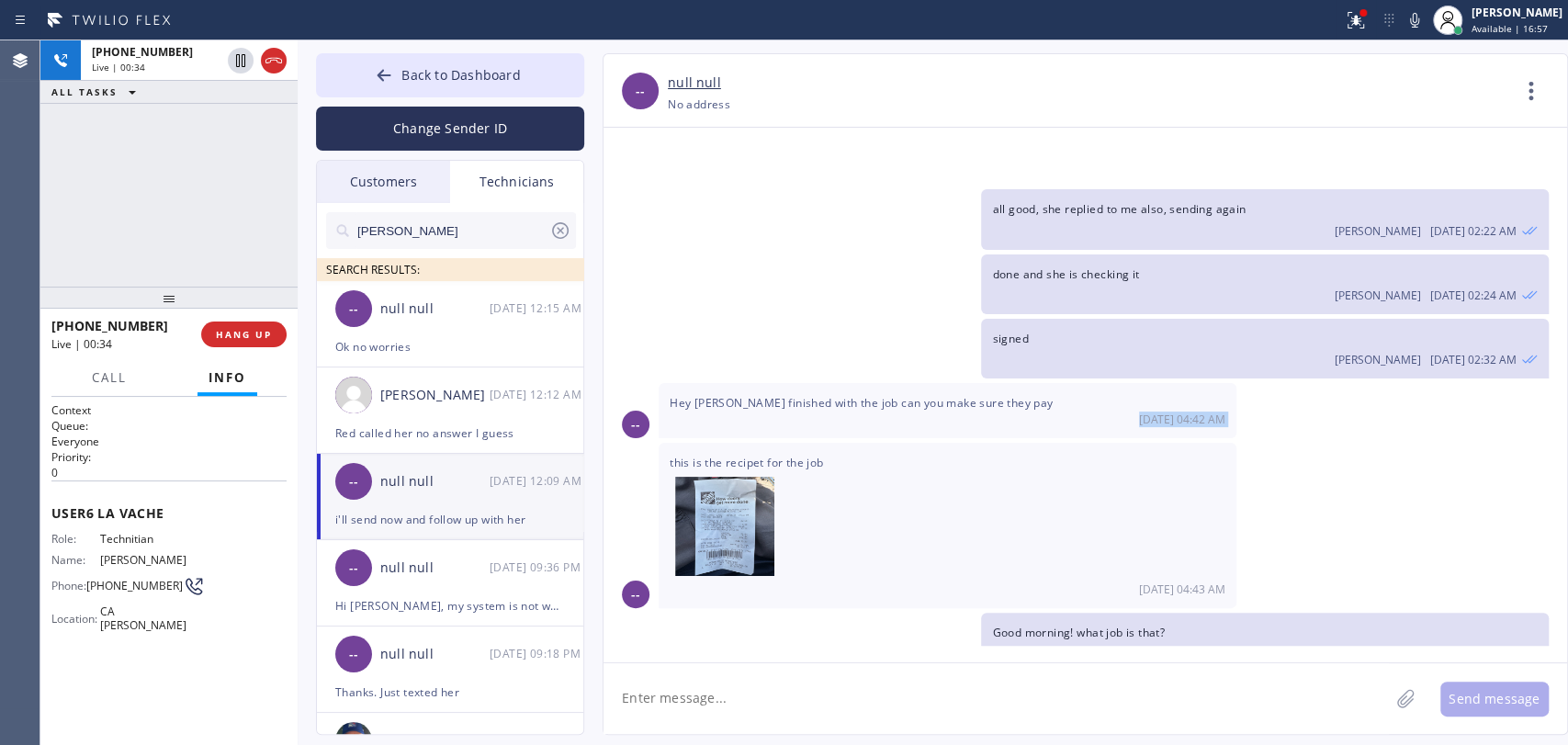
click at [1144, 411] on div "[DATE] 04:42 AM" at bounding box center [947, 419] width 555 height 16
drag, startPoint x: 1143, startPoint y: 283, endPoint x: 1275, endPoint y: 292, distance: 132.3
click at [1275, 382] on div "-- Hey Alex I finished with the job can you make sure they pay 08/27 04:42 AM" at bounding box center [1085, 409] width 964 height 55
click at [1259, 382] on div "-- Hey Alex I finished with the job can you make sure they pay 08/27 04:42 AM" at bounding box center [1085, 409] width 964 height 55
drag, startPoint x: 1253, startPoint y: 289, endPoint x: 1159, endPoint y: 283, distance: 94.2
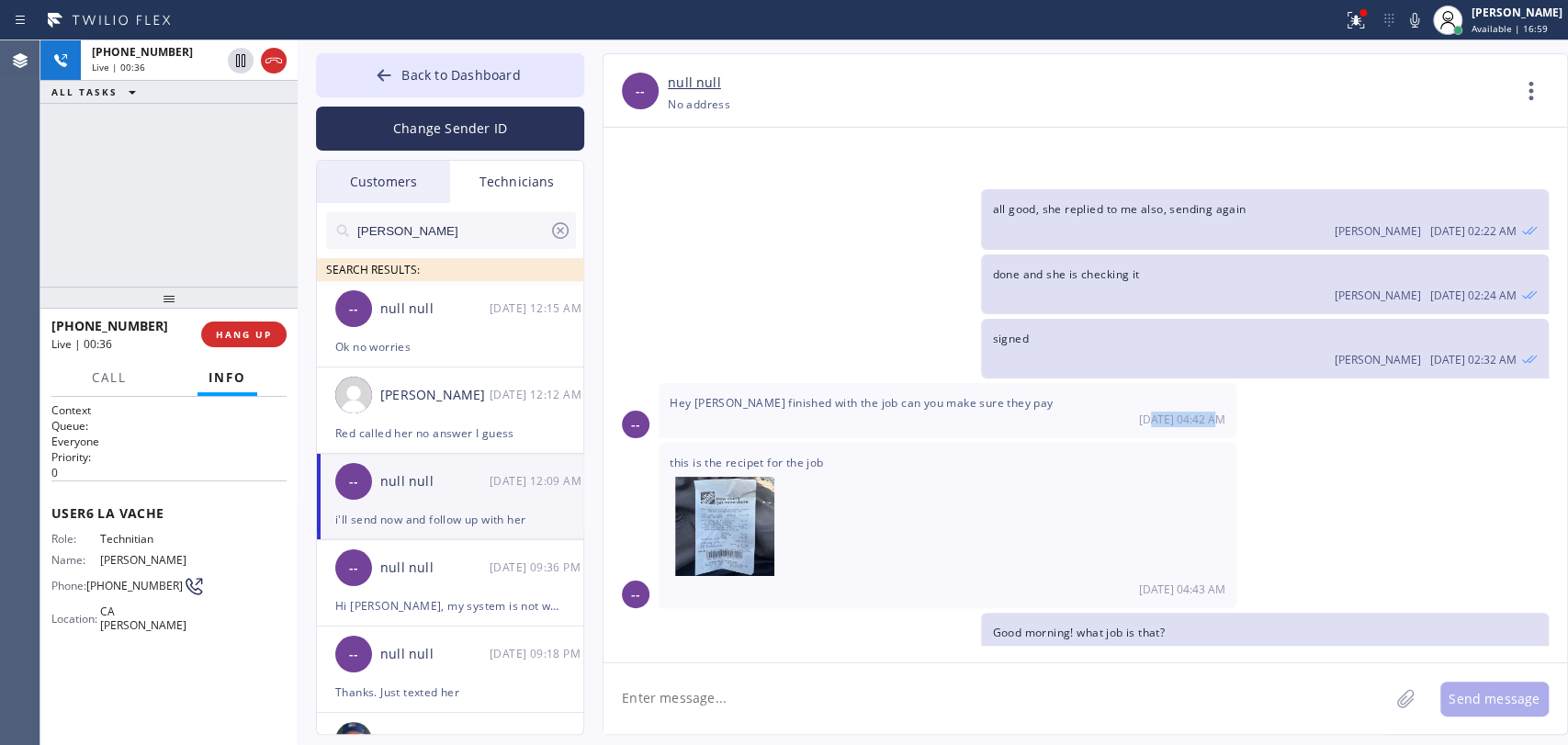
click at [1159, 382] on div "-- Hey Alex I finished with the job can you make sure they pay 08/27 04:42 AM" at bounding box center [1085, 409] width 964 height 55
click at [1159, 411] on span "[DATE] 04:42 AM" at bounding box center [1181, 419] width 86 height 16
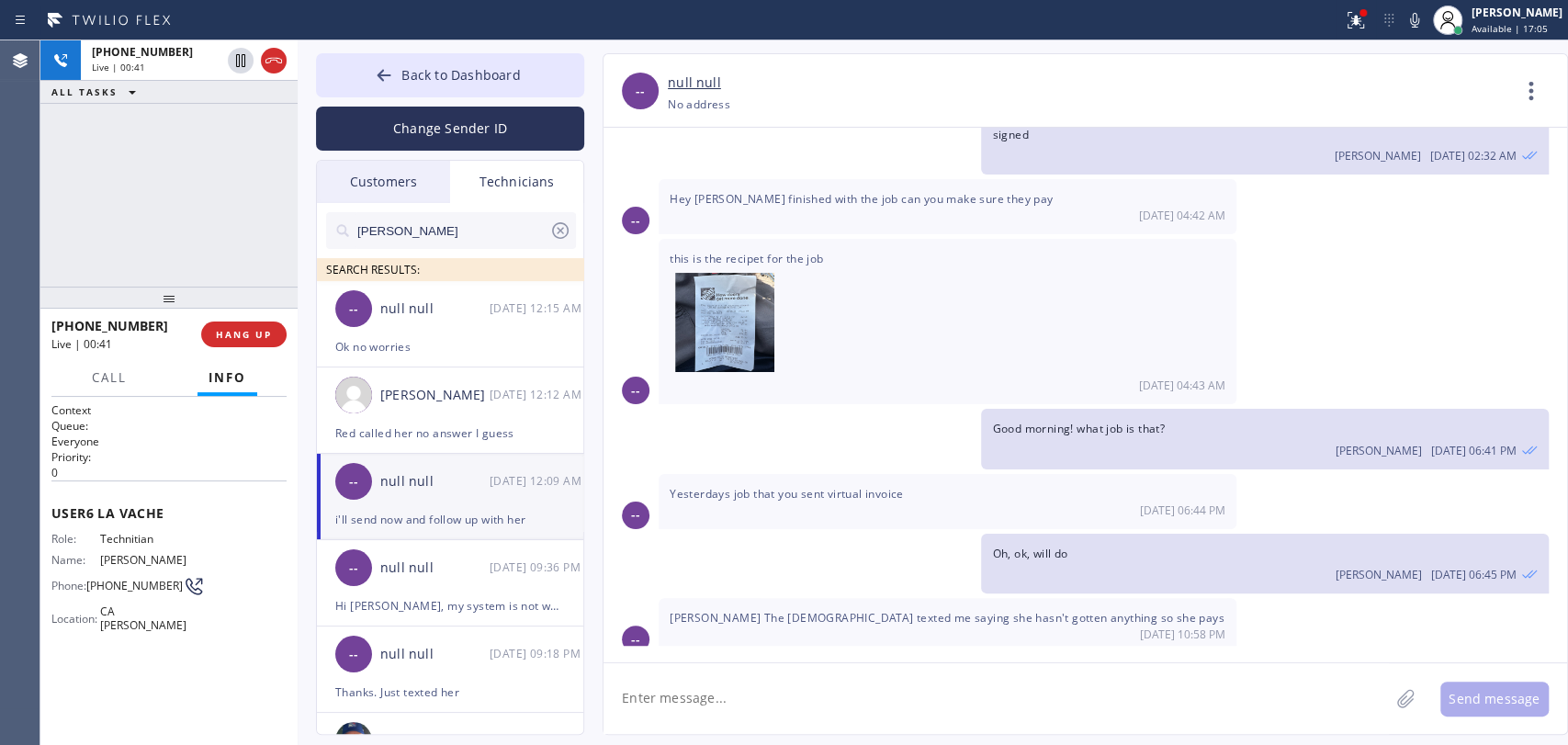
drag, startPoint x: 1139, startPoint y: 606, endPoint x: 1155, endPoint y: 607, distance: 16.0
click at [1154, 729] on span "i thouth u sent her payment link, haven't you?" at bounding box center [1115, 737] width 246 height 16
click at [1156, 729] on span "i thouth u sent her payment link, haven't you?" at bounding box center [1115, 737] width 246 height 16
click at [1151, 729] on span "i thouth u sent her payment link, haven't you?" at bounding box center [1115, 737] width 246 height 16
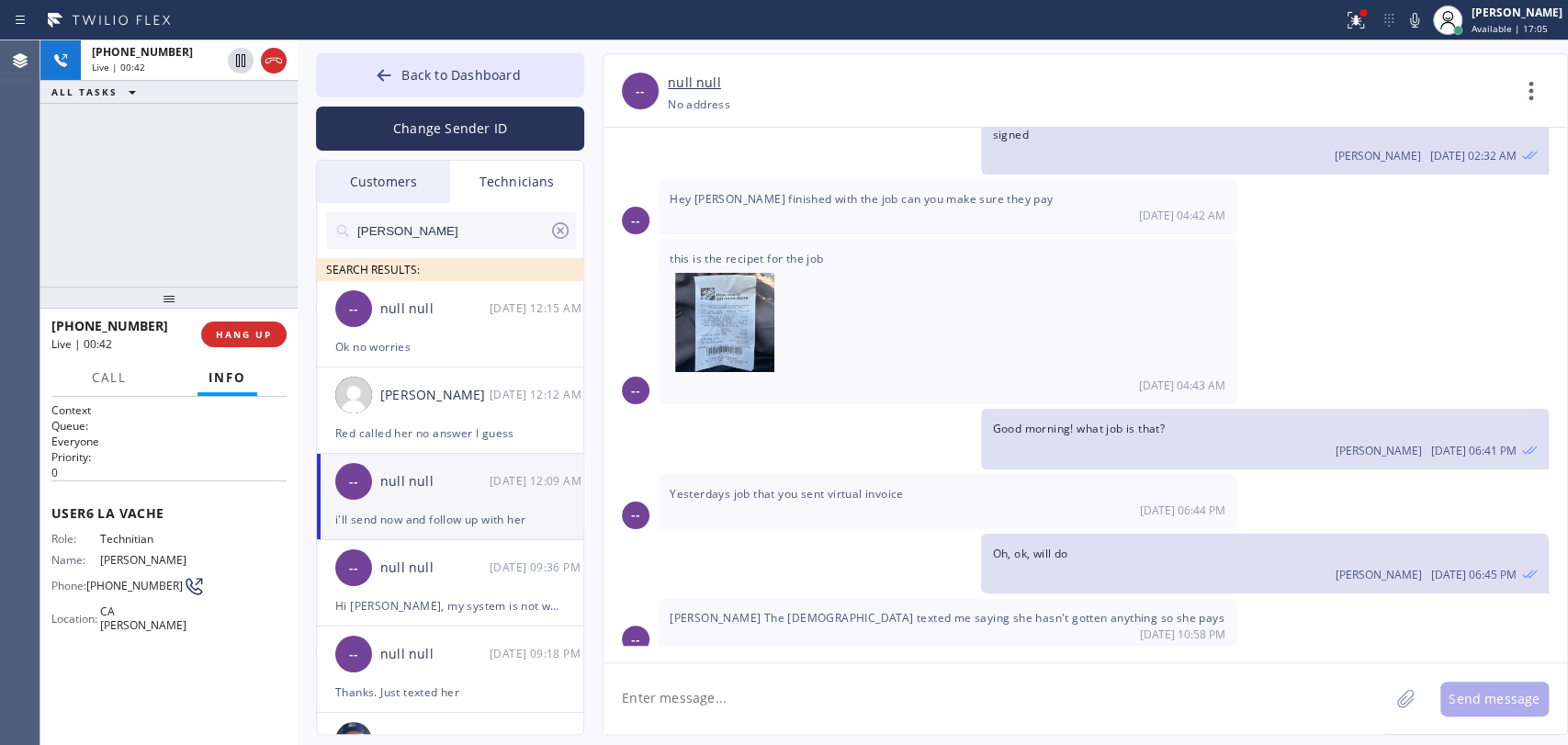
click at [1109, 729] on span "i thouth u sent her payment link, haven't you?" at bounding box center [1115, 737] width 246 height 16
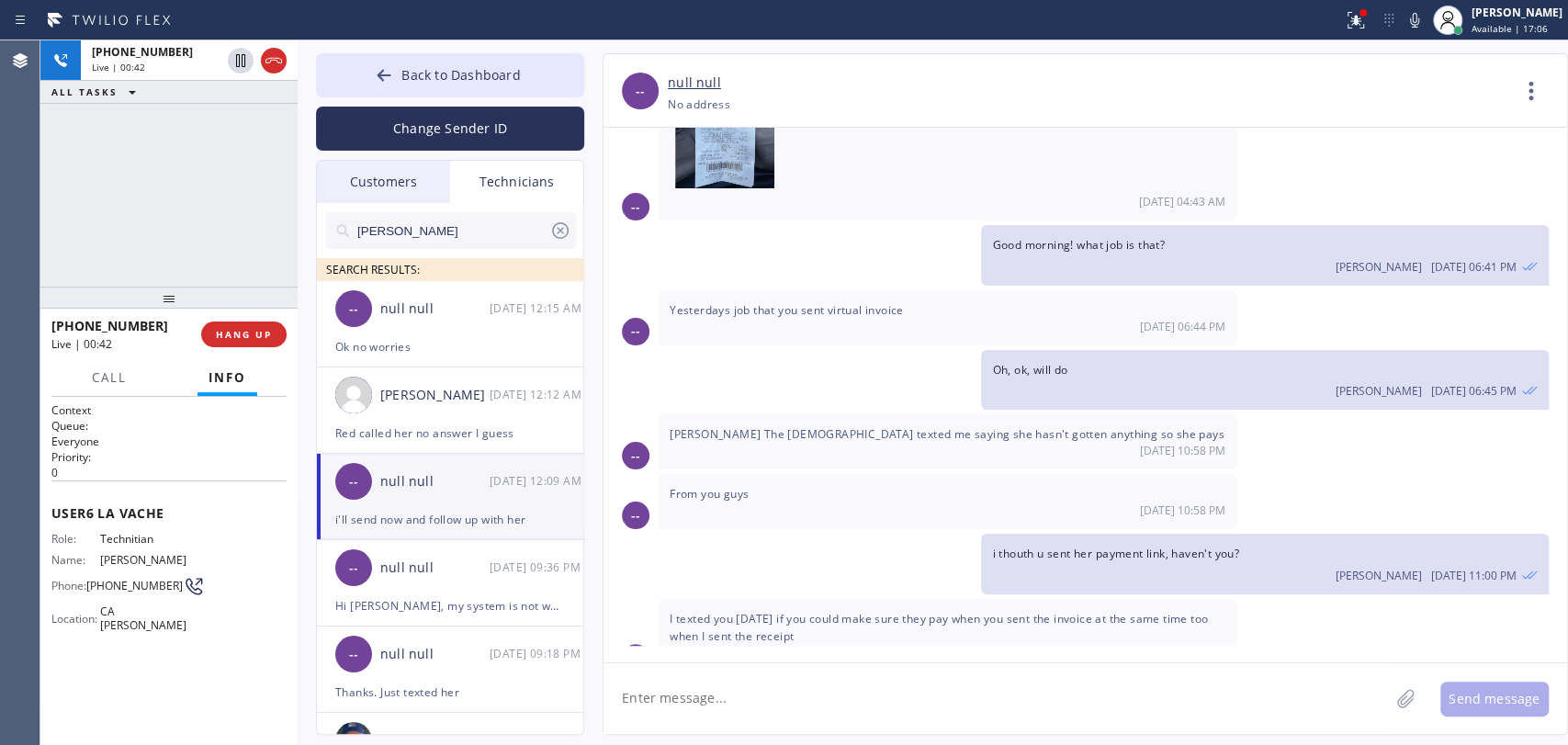
scroll to position [41543, 0]
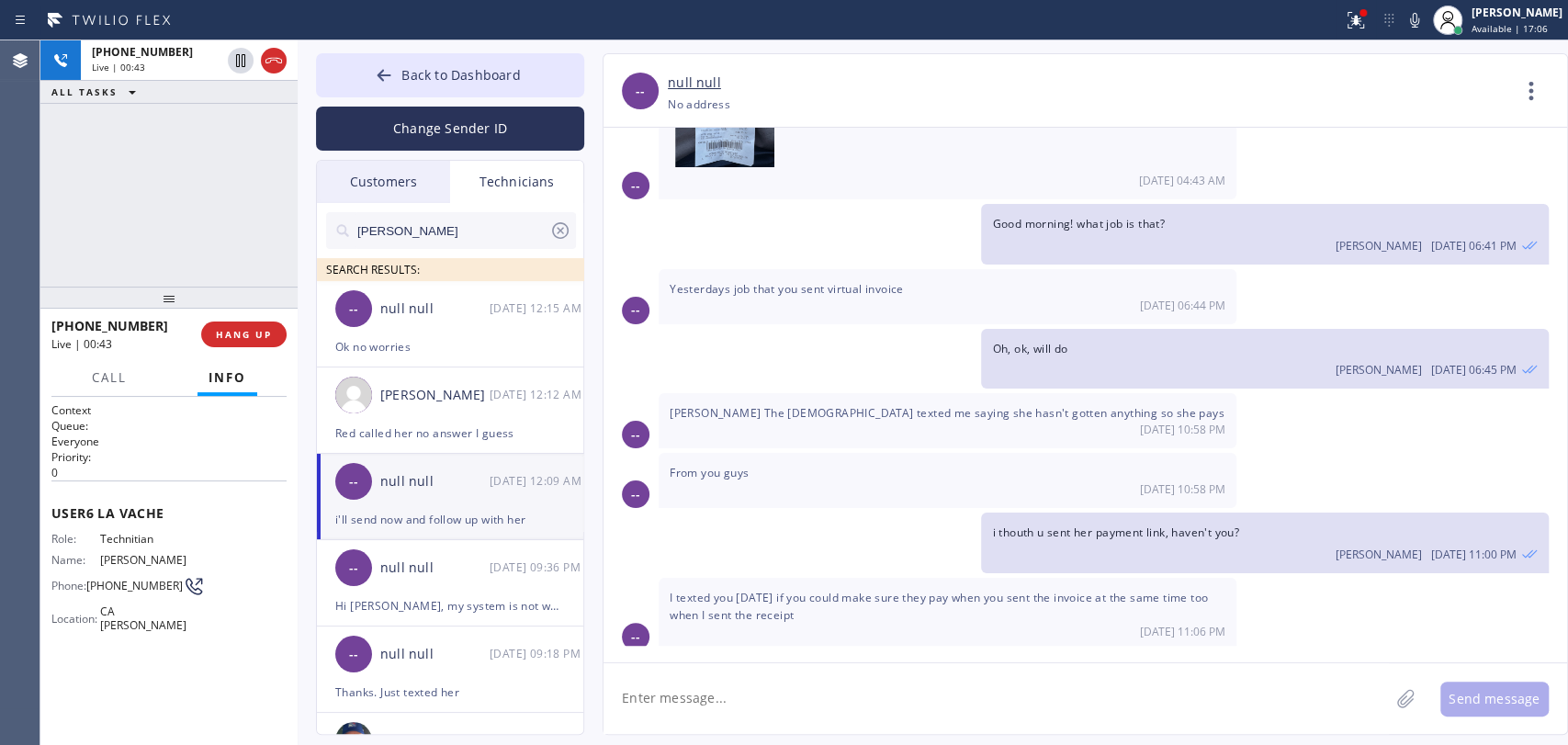
click at [1036, 524] on span "i thouth u sent her payment link, haven't you?" at bounding box center [1115, 532] width 246 height 16
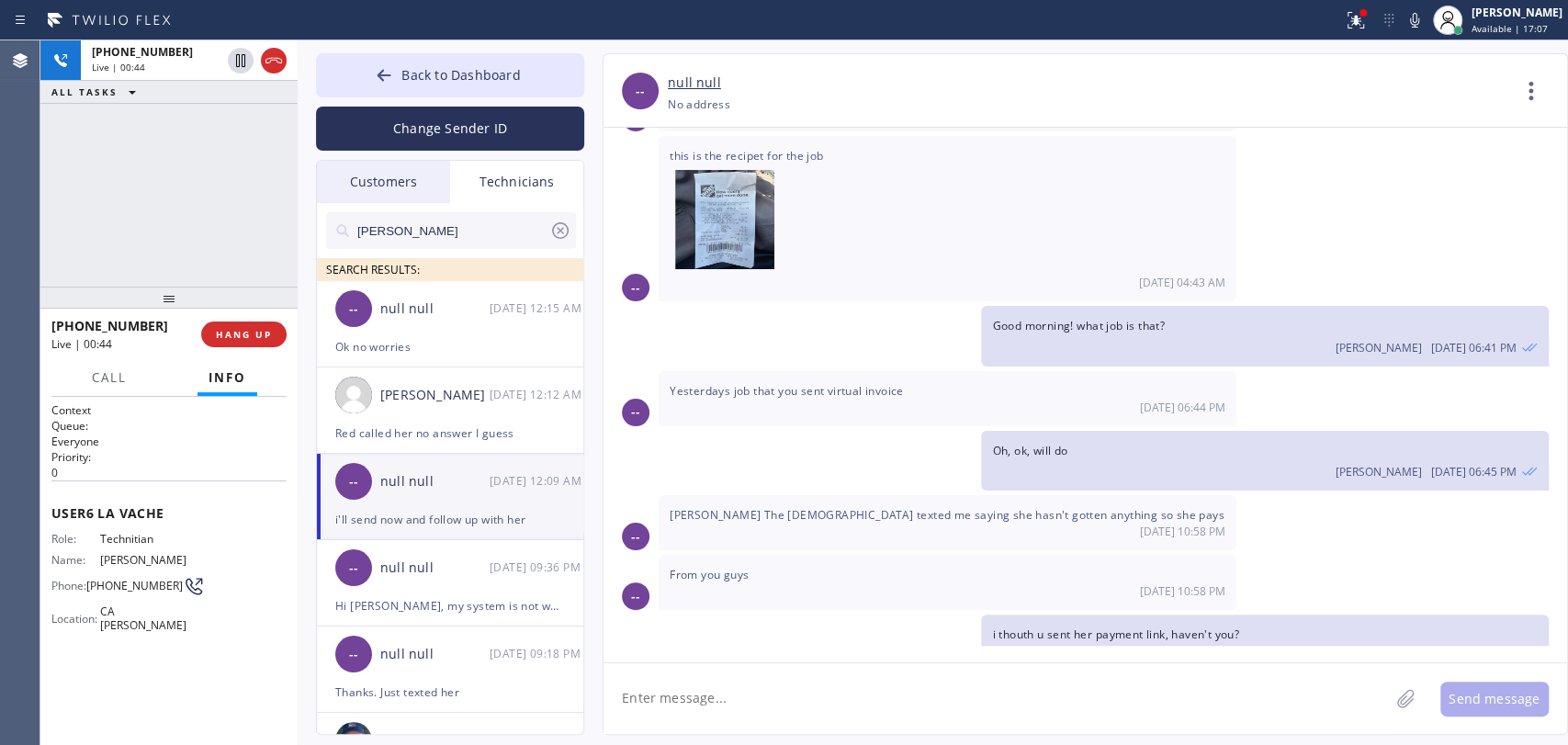
click at [778, 523] on div "[DATE] 10:58 PM" at bounding box center [947, 531] width 555 height 16
click at [775, 507] on span "[PERSON_NAME] The [DEMOGRAPHIC_DATA] texted me saying she hasn't gotten anythin…" at bounding box center [946, 515] width 554 height 16
drag, startPoint x: 560, startPoint y: 361, endPoint x: 743, endPoint y: 427, distance: 194.5
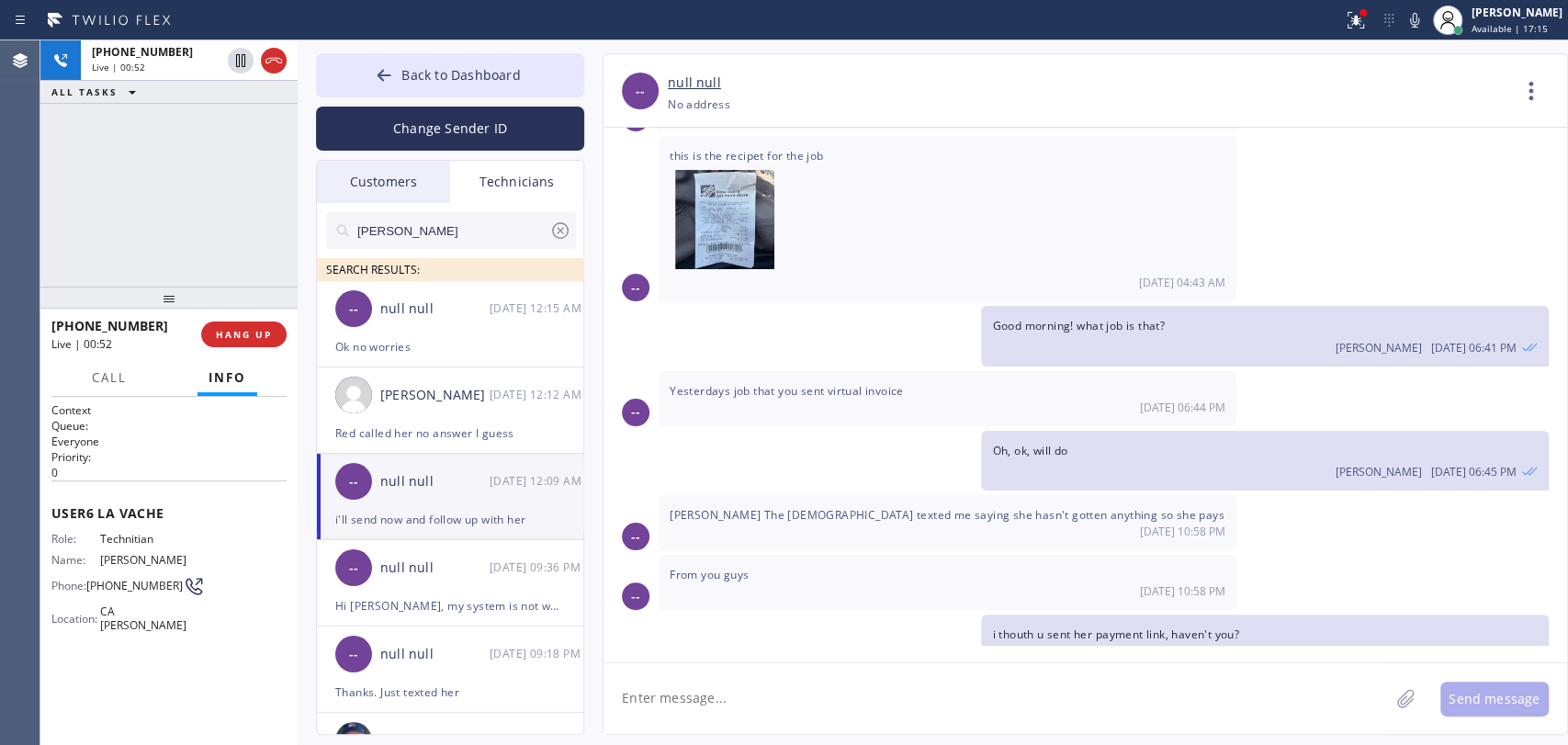
click at [743, 427] on div "Back to Dashboard Change Sender ID Customers Technicians [PERSON_NAME] [DATE] 0…" at bounding box center [933, 391] width 1270 height 704
click at [744, 554] on div "From you guys 08/27 10:58 PM" at bounding box center [947, 581] width 577 height 55
drag, startPoint x: 895, startPoint y: 589, endPoint x: 725, endPoint y: 560, distance: 172.5
click at [725, 679] on div "I texted you yesterday if you could make sure they pay when you sent the invoic…" at bounding box center [947, 715] width 577 height 73
click at [723, 691] on span "I texted you [DATE] if you could make sure they pay when you sent the invoice a…" at bounding box center [938, 707] width 538 height 33
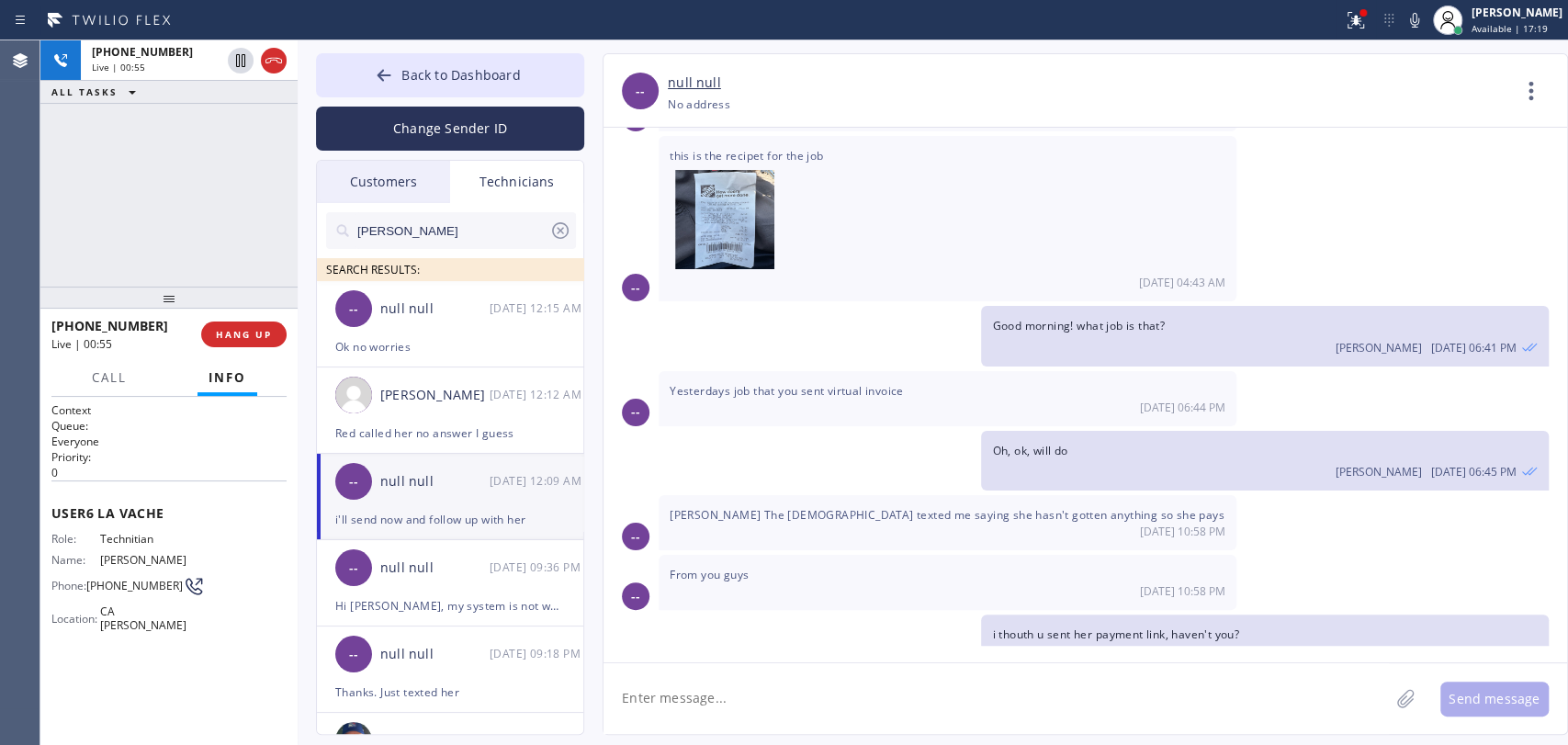
drag, startPoint x: 722, startPoint y: 570, endPoint x: 827, endPoint y: 582, distance: 105.7
click at [825, 679] on div "I texted you yesterday if you could make sure they pay when you sent the invoic…" at bounding box center [947, 715] width 577 height 73
click at [827, 679] on div "I texted you yesterday if you could make sure they pay when you sent the invoic…" at bounding box center [947, 715] width 577 height 73
click at [803, 679] on div "I texted you yesterday if you could make sure they pay when you sent the invoic…" at bounding box center [947, 715] width 577 height 73
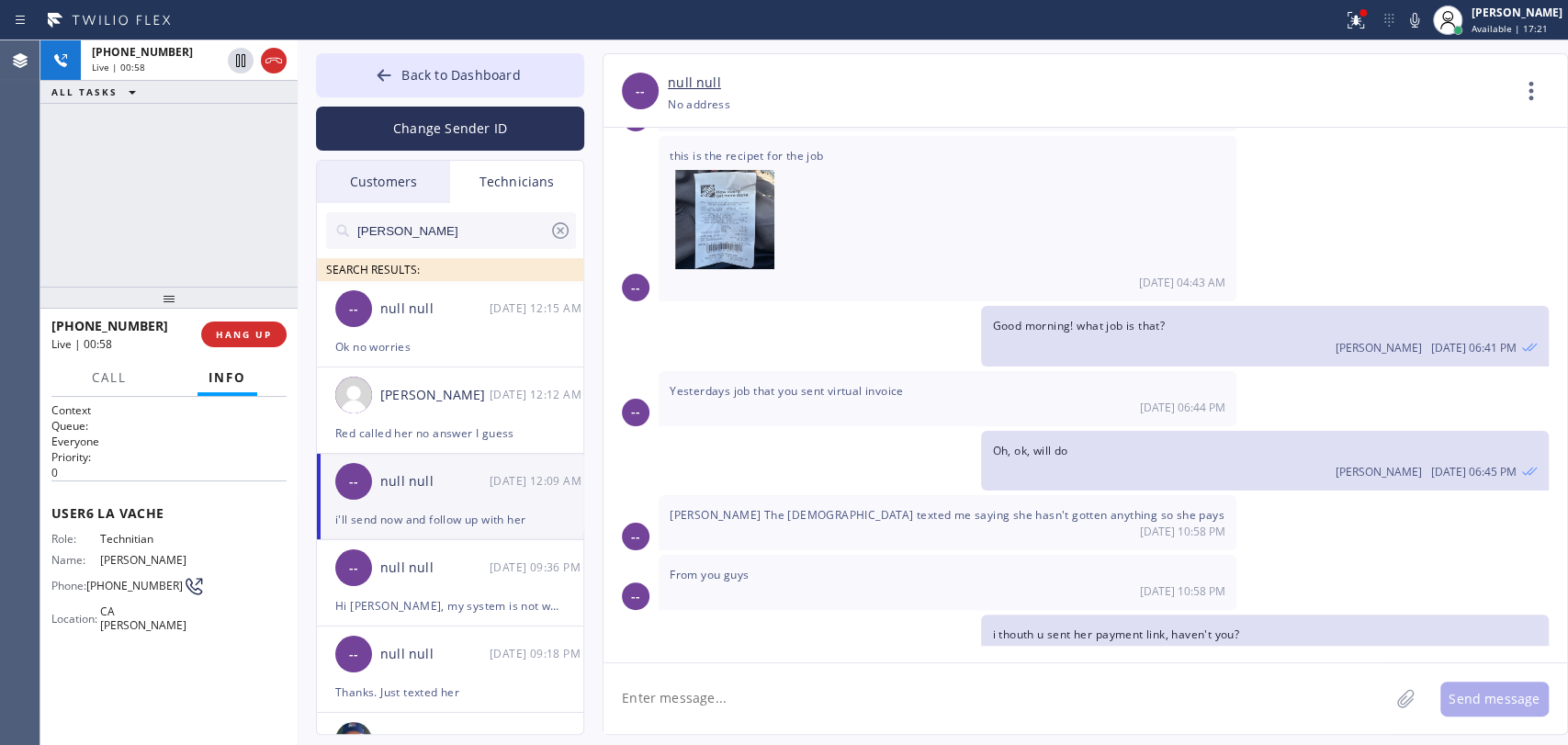
click at [803, 679] on div "I texted you yesterday if you could make sure they pay when you sent the invoic…" at bounding box center [947, 715] width 577 height 73
click at [800, 691] on span "I texted you [DATE] if you could make sure they pay when you sent the invoice a…" at bounding box center [938, 707] width 538 height 33
click at [793, 691] on span "I texted you [DATE] if you could make sure they pay when you sent the invoice a…" at bounding box center [938, 707] width 538 height 33
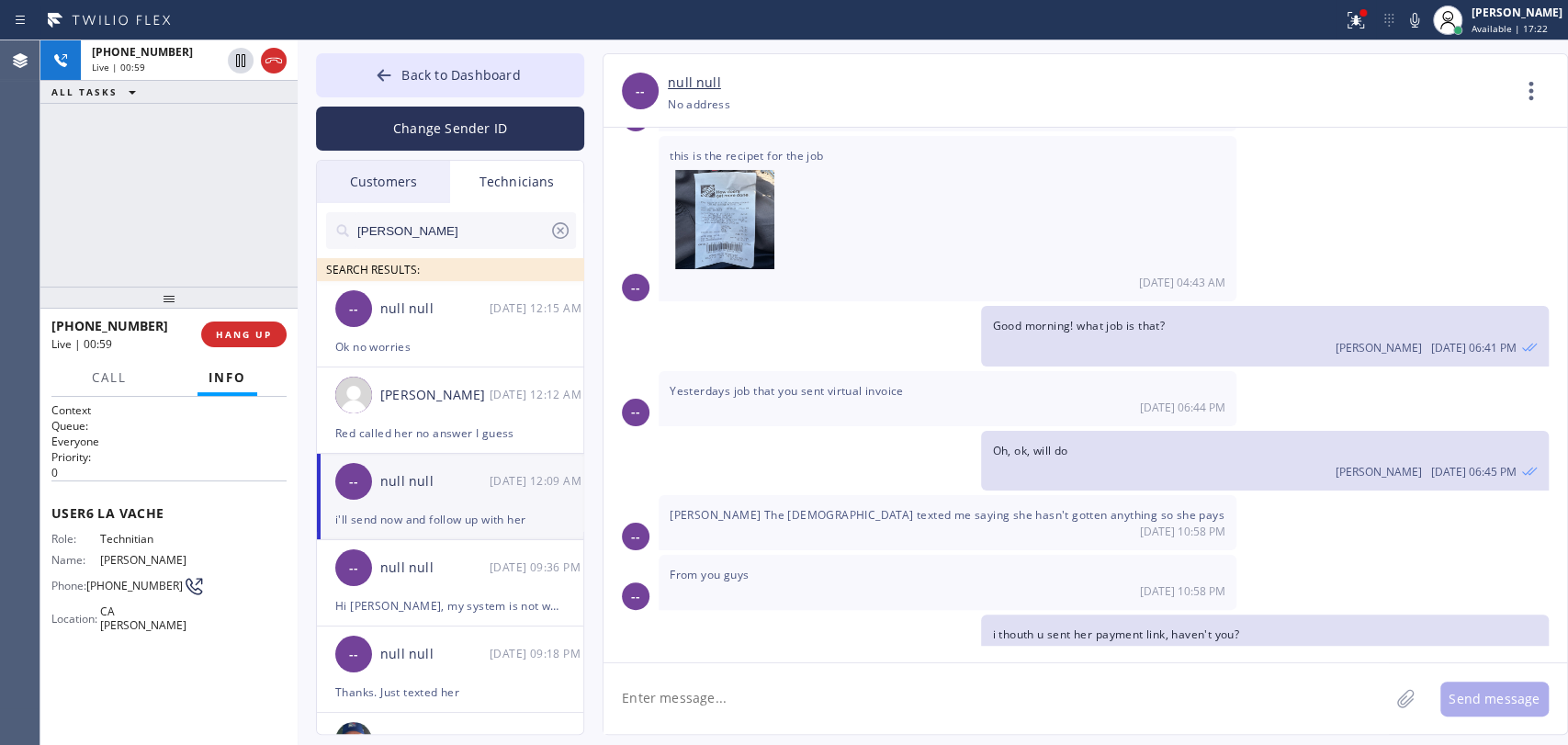
click at [785, 691] on span "I texted you [DATE] if you could make sure they pay when you sent the invoice a…" at bounding box center [938, 707] width 538 height 33
click at [225, 328] on span "HANG UP" at bounding box center [244, 334] width 56 height 13
click at [383, 394] on div "[PERSON_NAME]" at bounding box center [434, 394] width 109 height 21
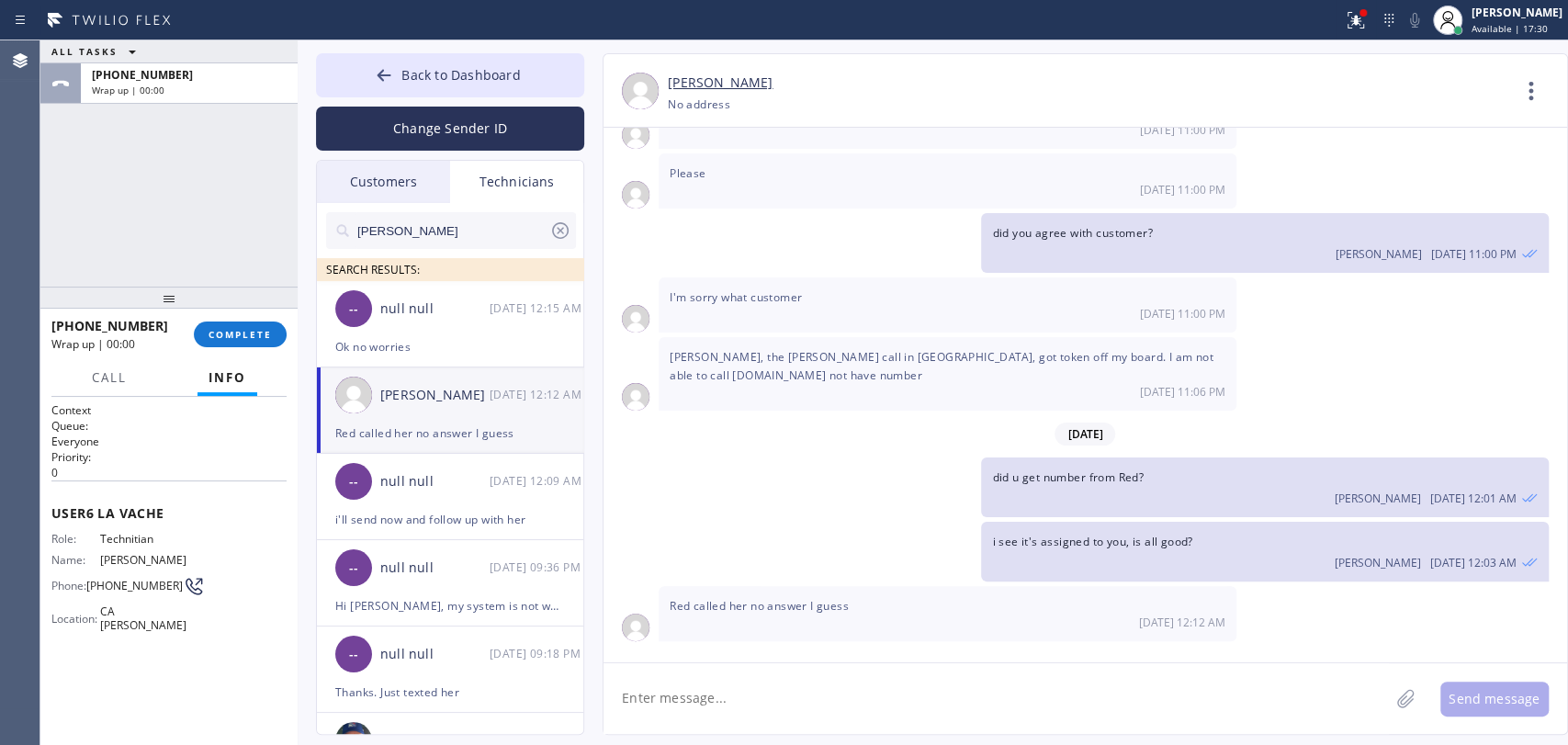
scroll to position [22309, 0]
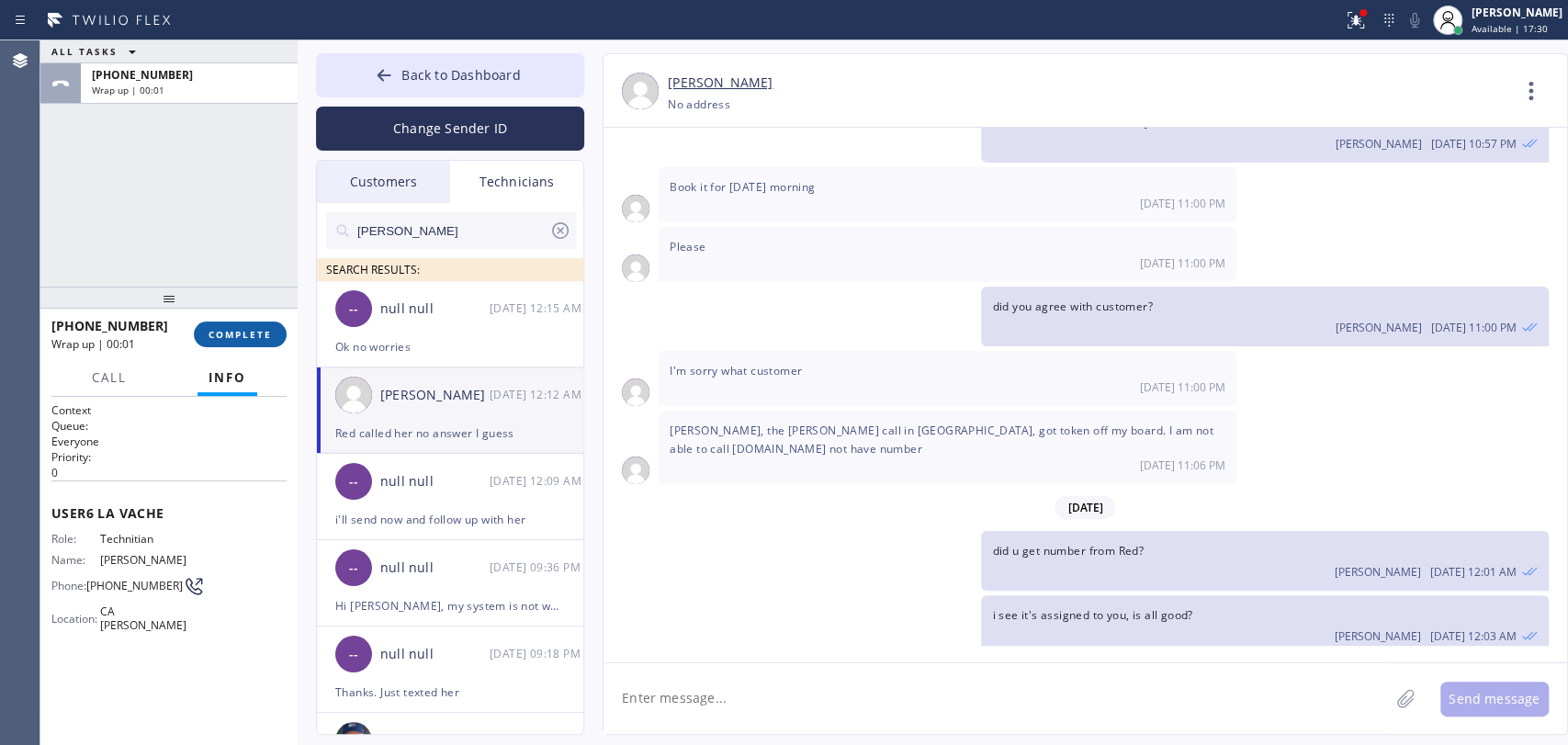
click at [269, 337] on span "COMPLETE" at bounding box center [240, 334] width 63 height 13
click at [191, 258] on div "ALL TASKS ALL TASKS ACTIVE TASKS TASKS IN WRAP UP +18182614699 Wrap up | 00:01" at bounding box center [168, 163] width 257 height 246
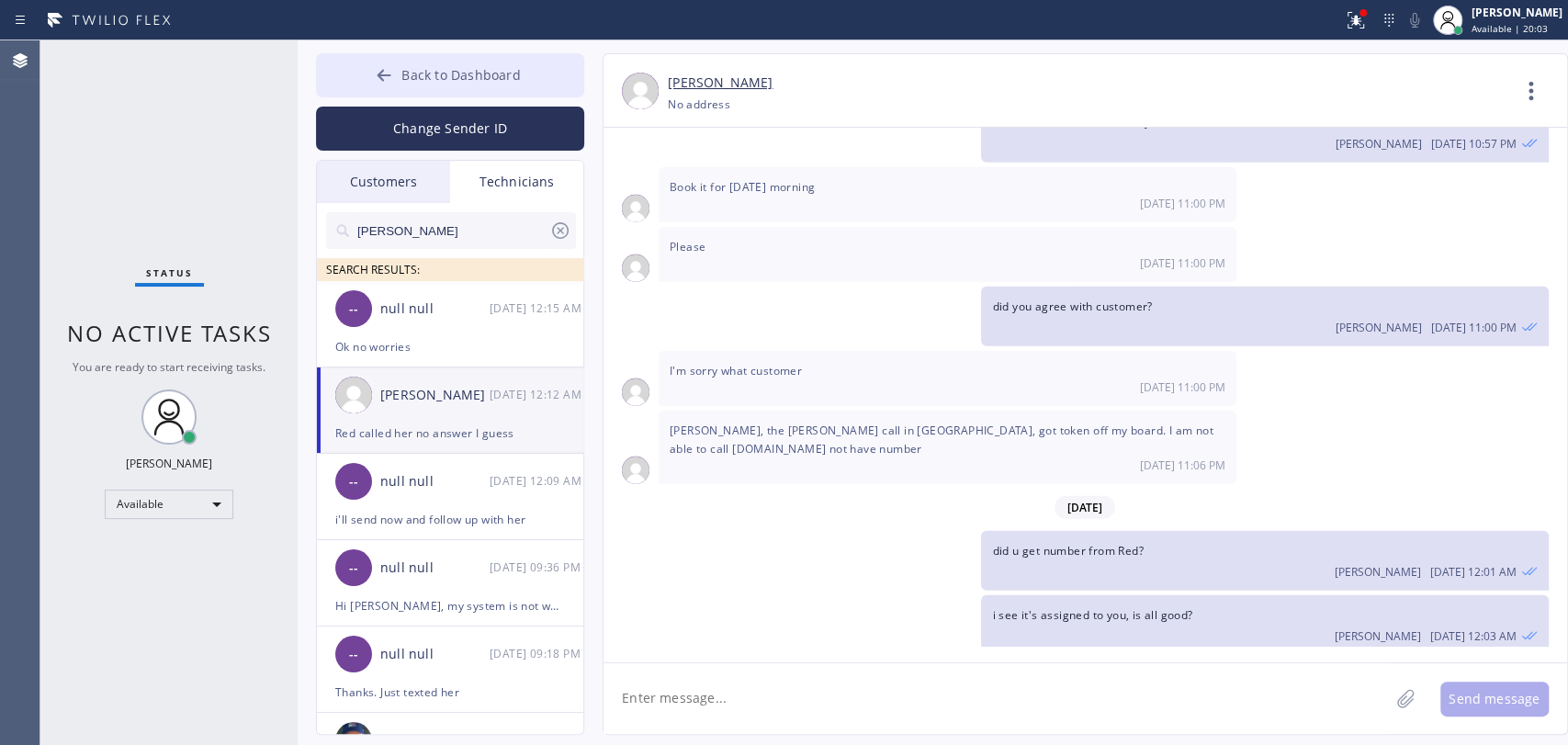
click at [534, 68] on button "Back to Dashboard" at bounding box center [449, 75] width 269 height 44
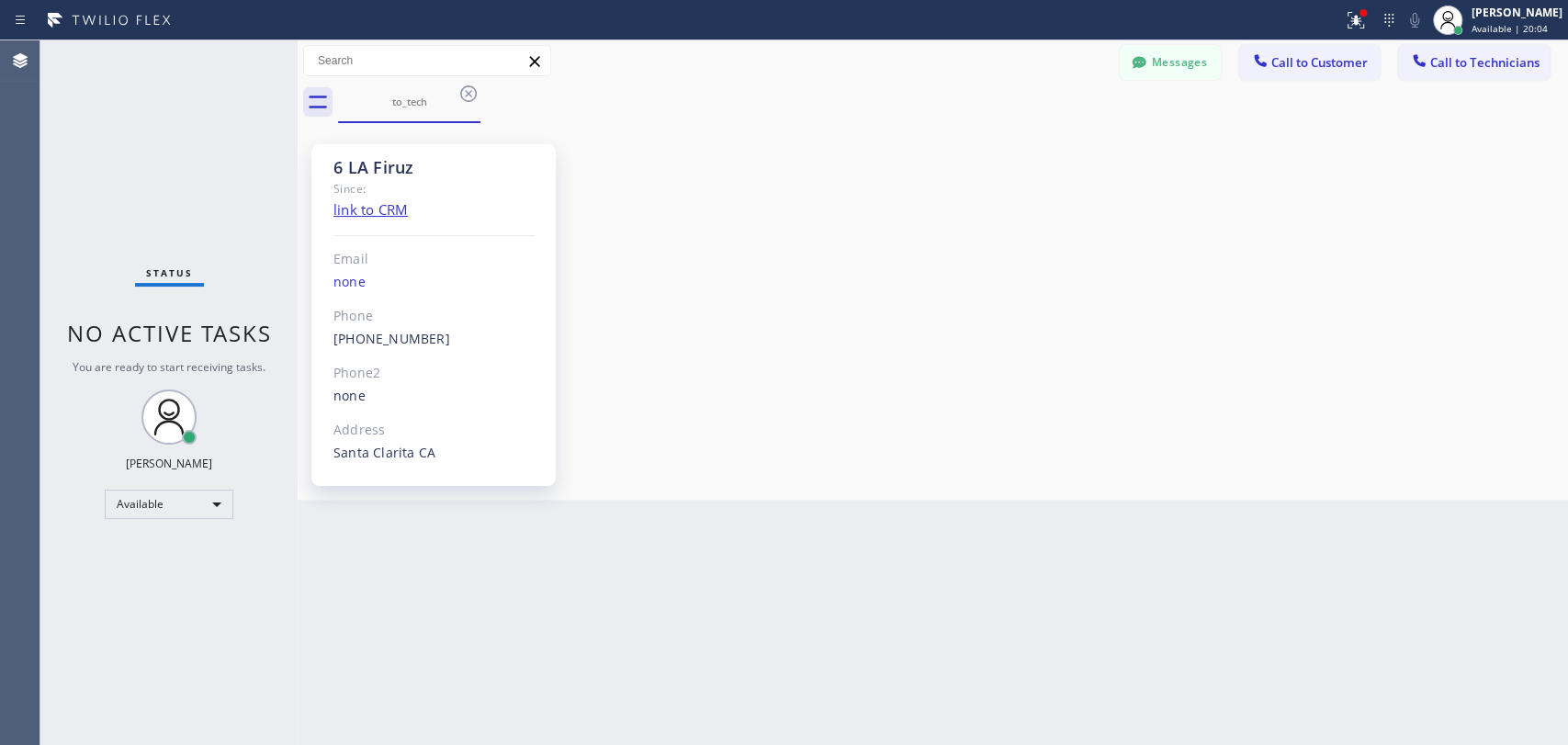
click at [1480, 68] on span "Call to Technicians" at bounding box center [1484, 62] width 109 height 17
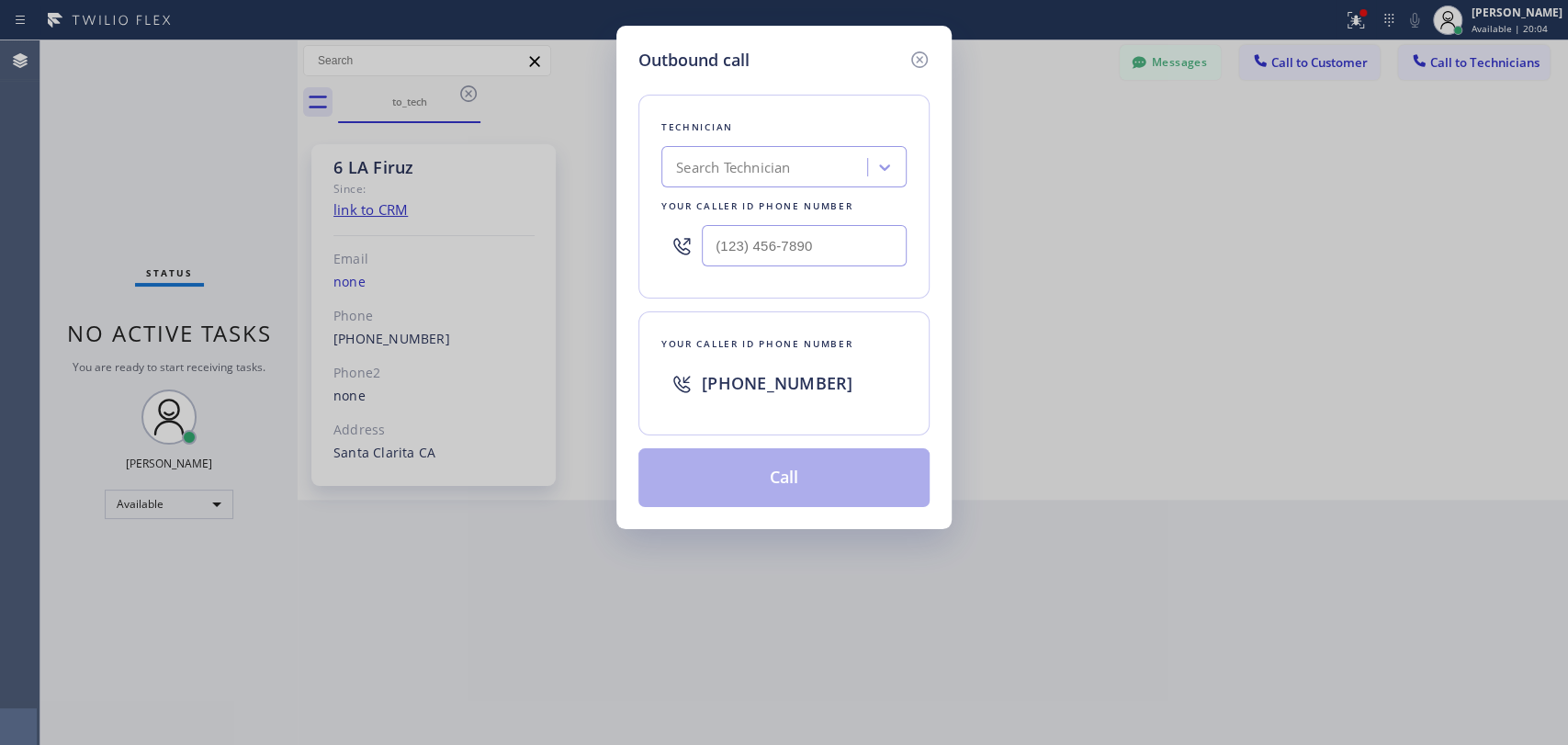
click at [731, 118] on div "Technician" at bounding box center [784, 127] width 246 height 19
click at [732, 163] on div "Search Technician" at bounding box center [733, 167] width 114 height 21
type input "[PERSON_NAME]"
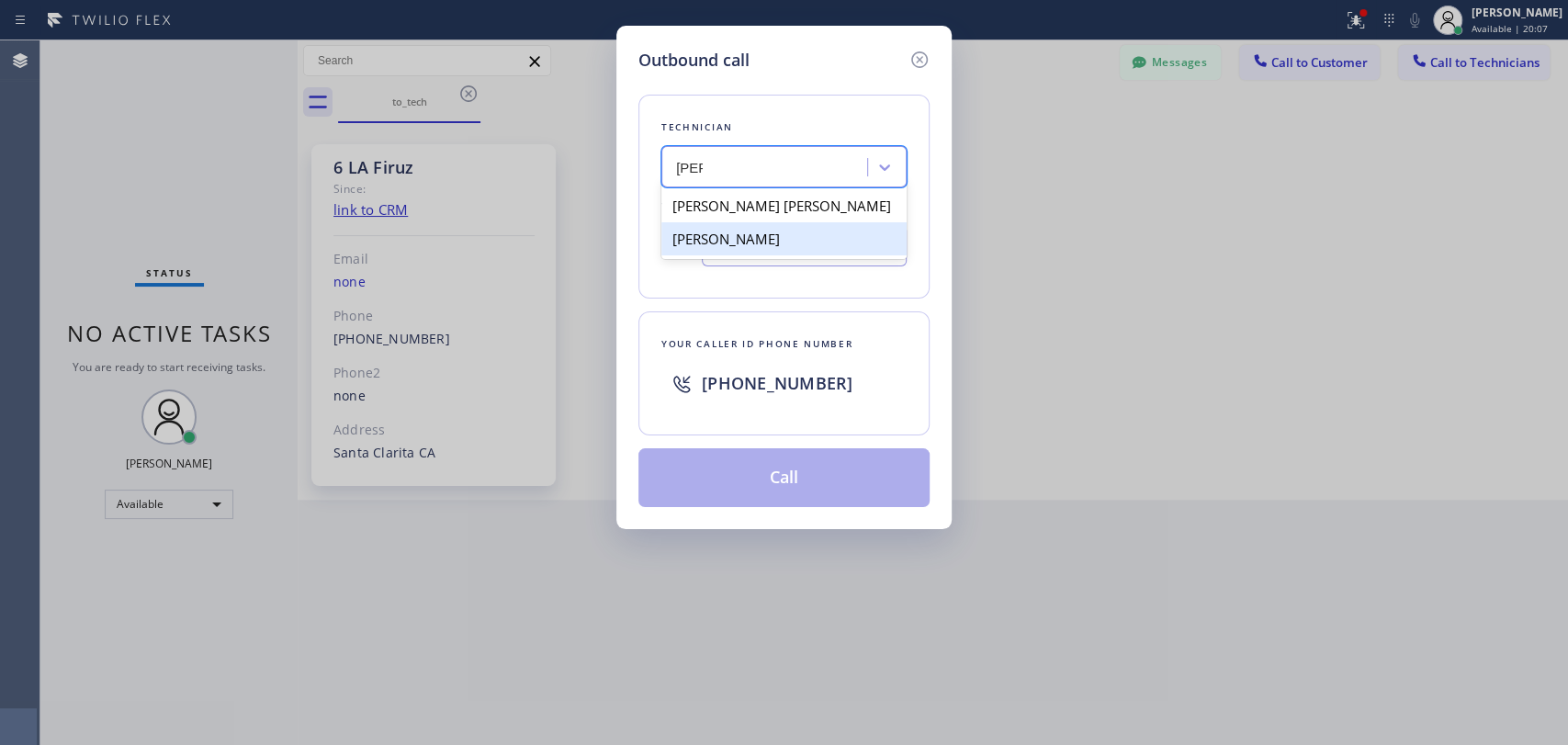
click at [733, 232] on div "[PERSON_NAME]" at bounding box center [784, 239] width 246 height 33
type input "[PHONE_NUMBER]"
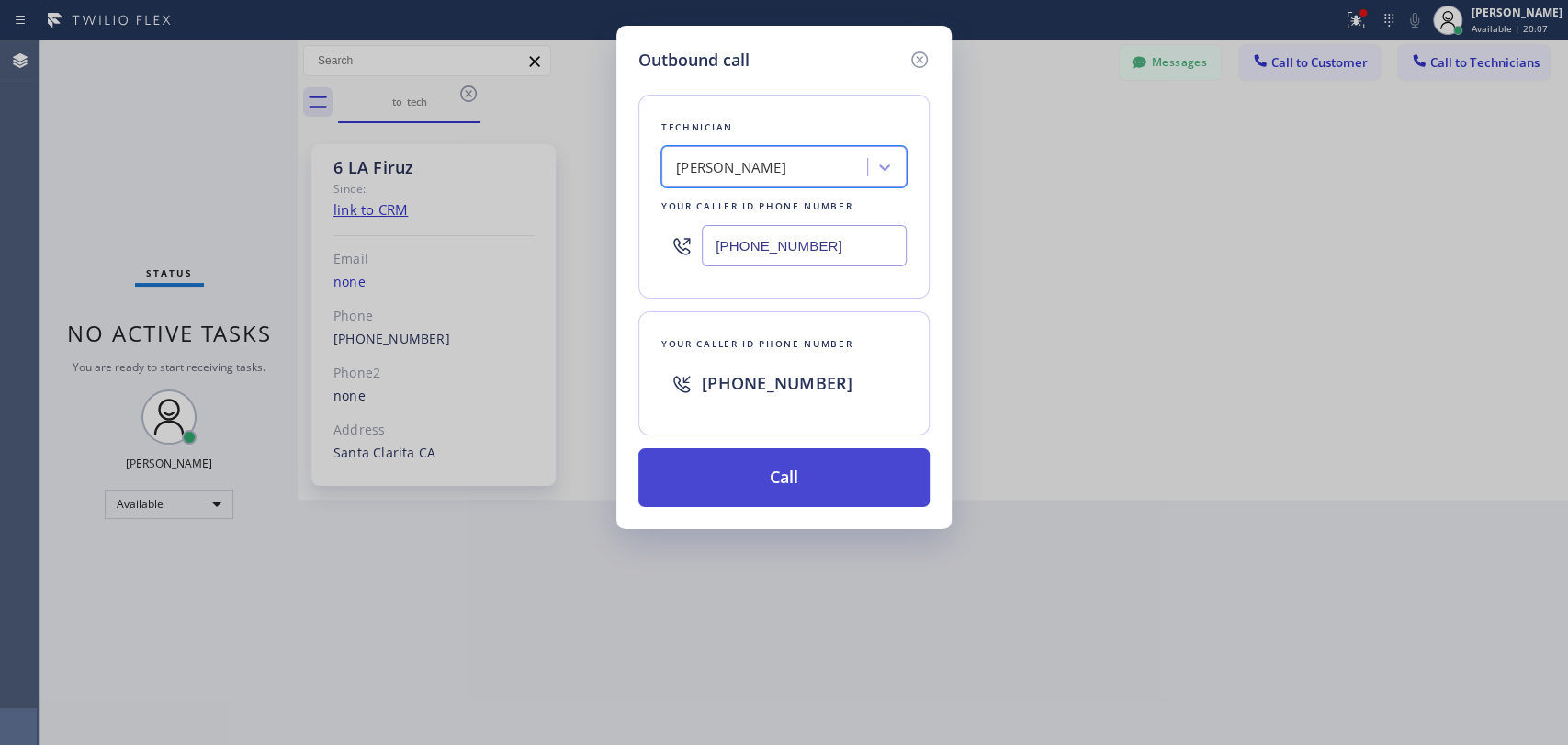
click at [726, 490] on button "Call" at bounding box center [783, 477] width 291 height 59
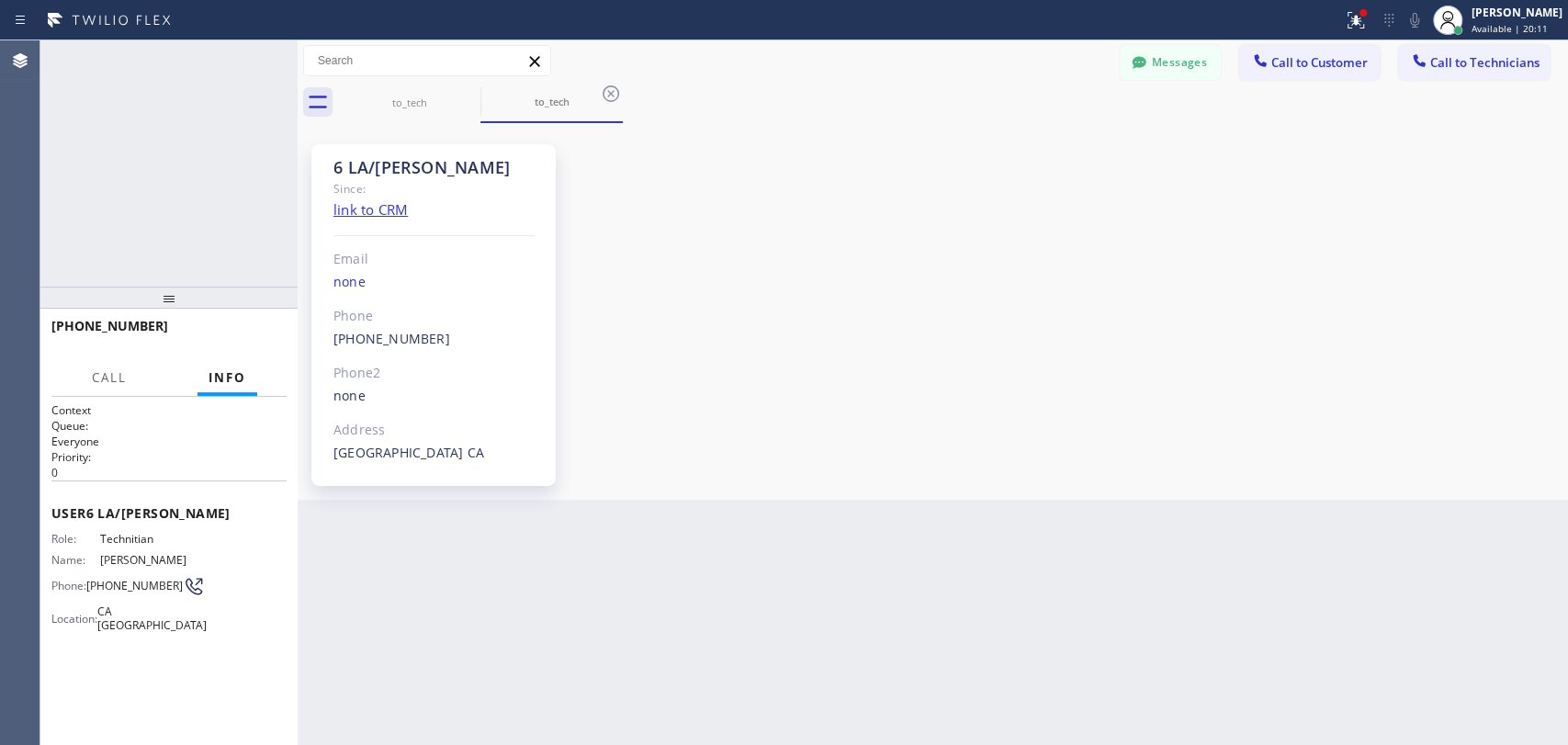
scroll to position [102989, 0]
click at [1197, 59] on button "Messages" at bounding box center [1170, 62] width 101 height 35
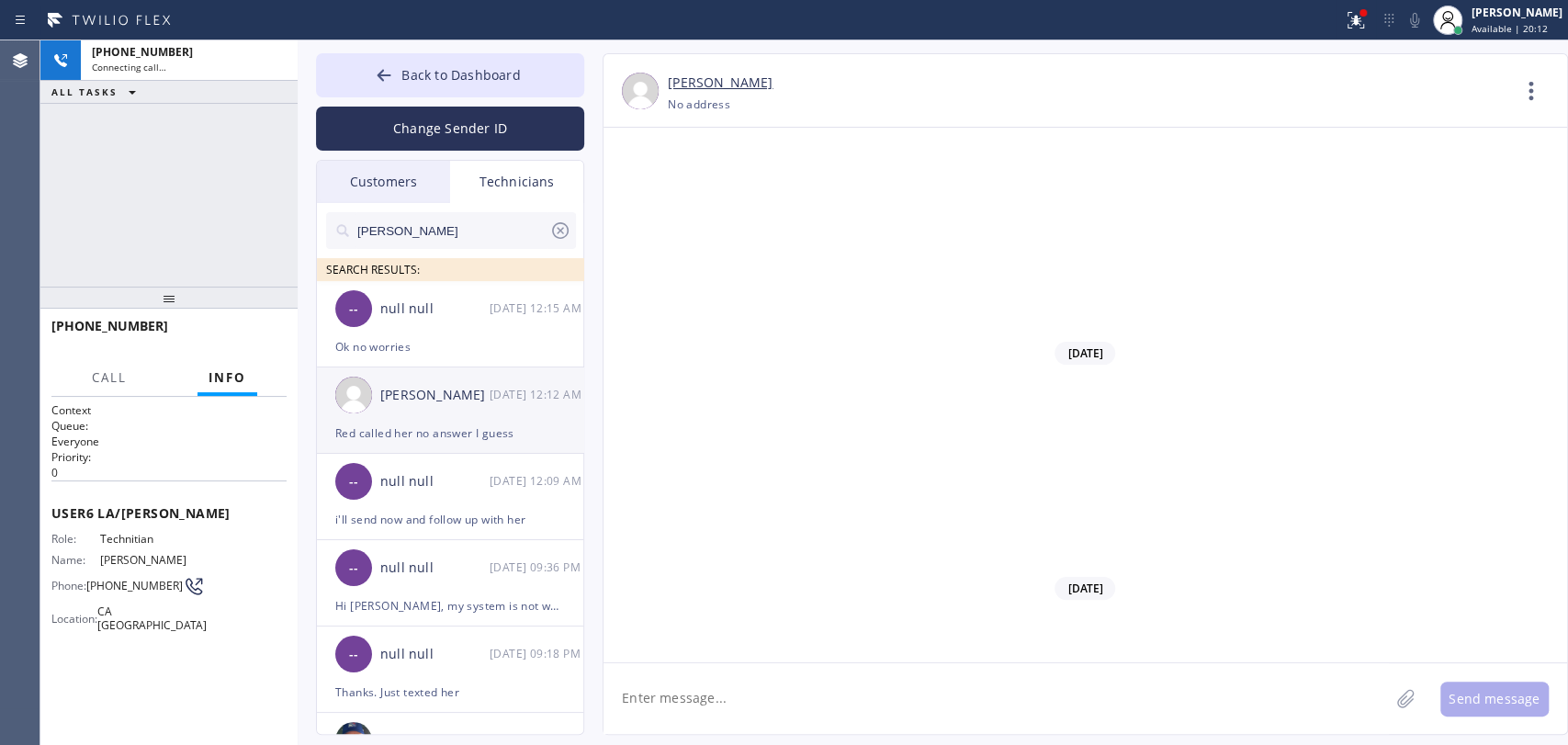
click at [407, 311] on div "null null" at bounding box center [434, 309] width 109 height 21
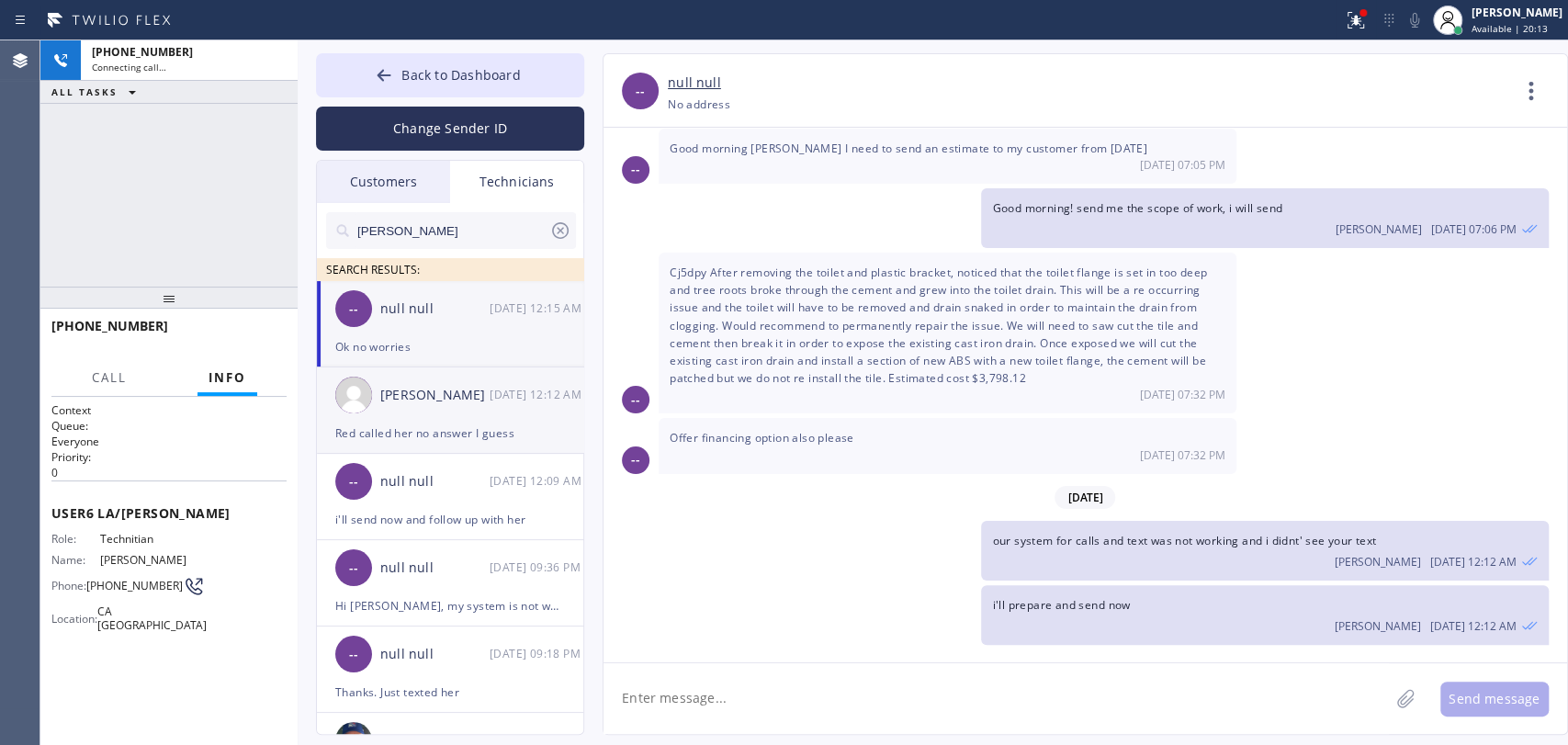
click at [433, 438] on div "Red called her no answer I guess" at bounding box center [450, 432] width 230 height 21
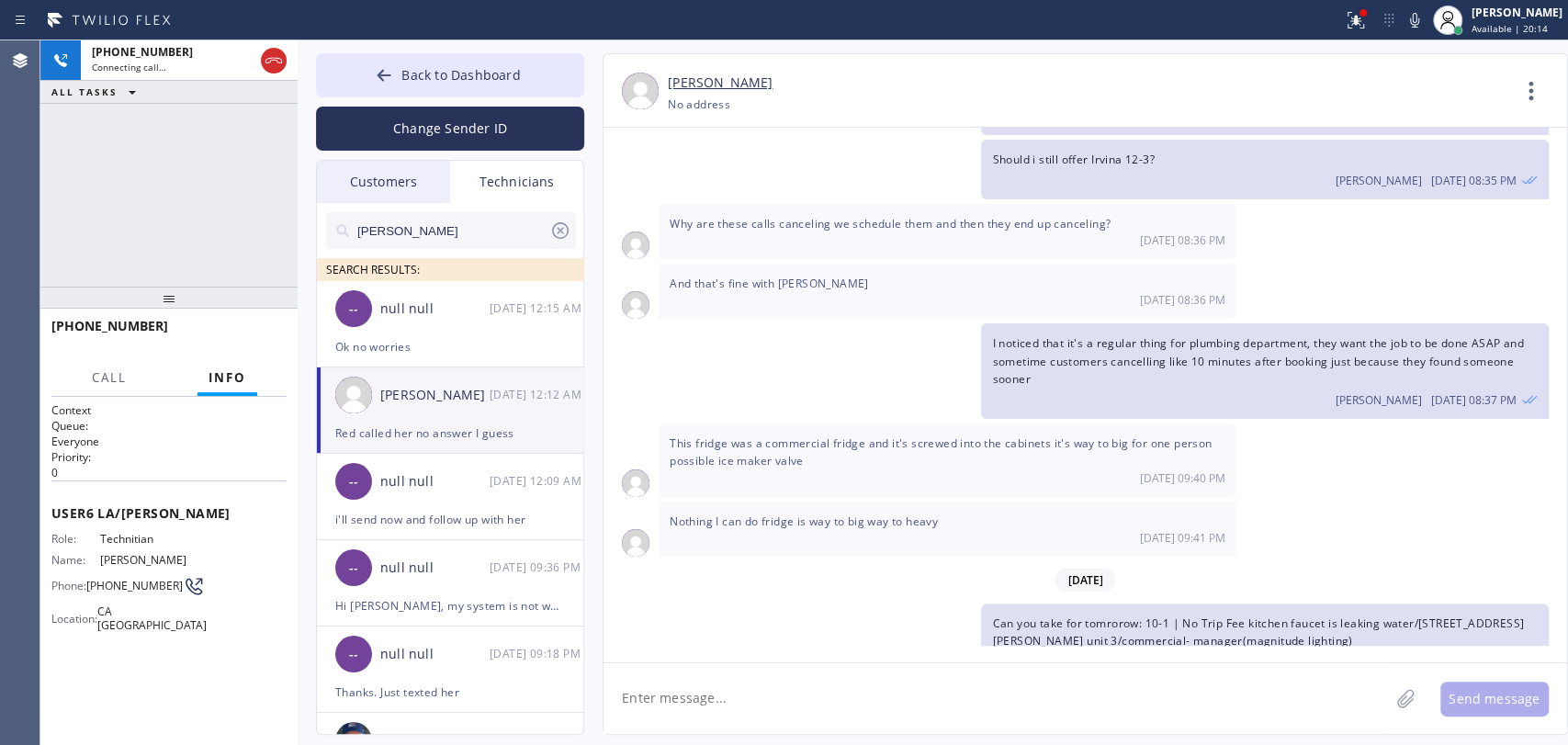
scroll to position [22309, 0]
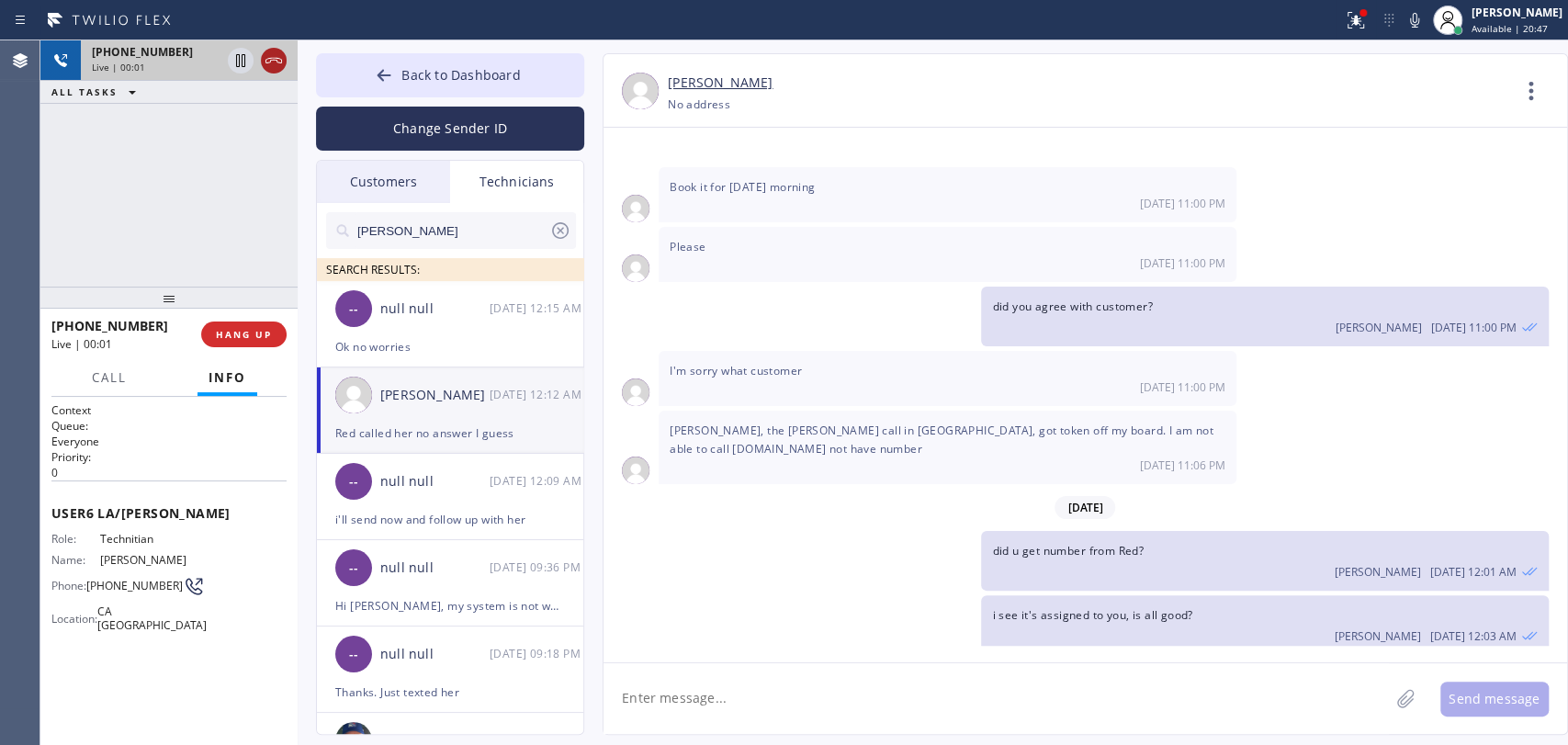
click at [272, 60] on icon at bounding box center [274, 61] width 17 height 6
click at [221, 61] on div "Live | 00:01" at bounding box center [156, 67] width 129 height 13
click at [272, 61] on div "Live | 00:02" at bounding box center [189, 67] width 195 height 13
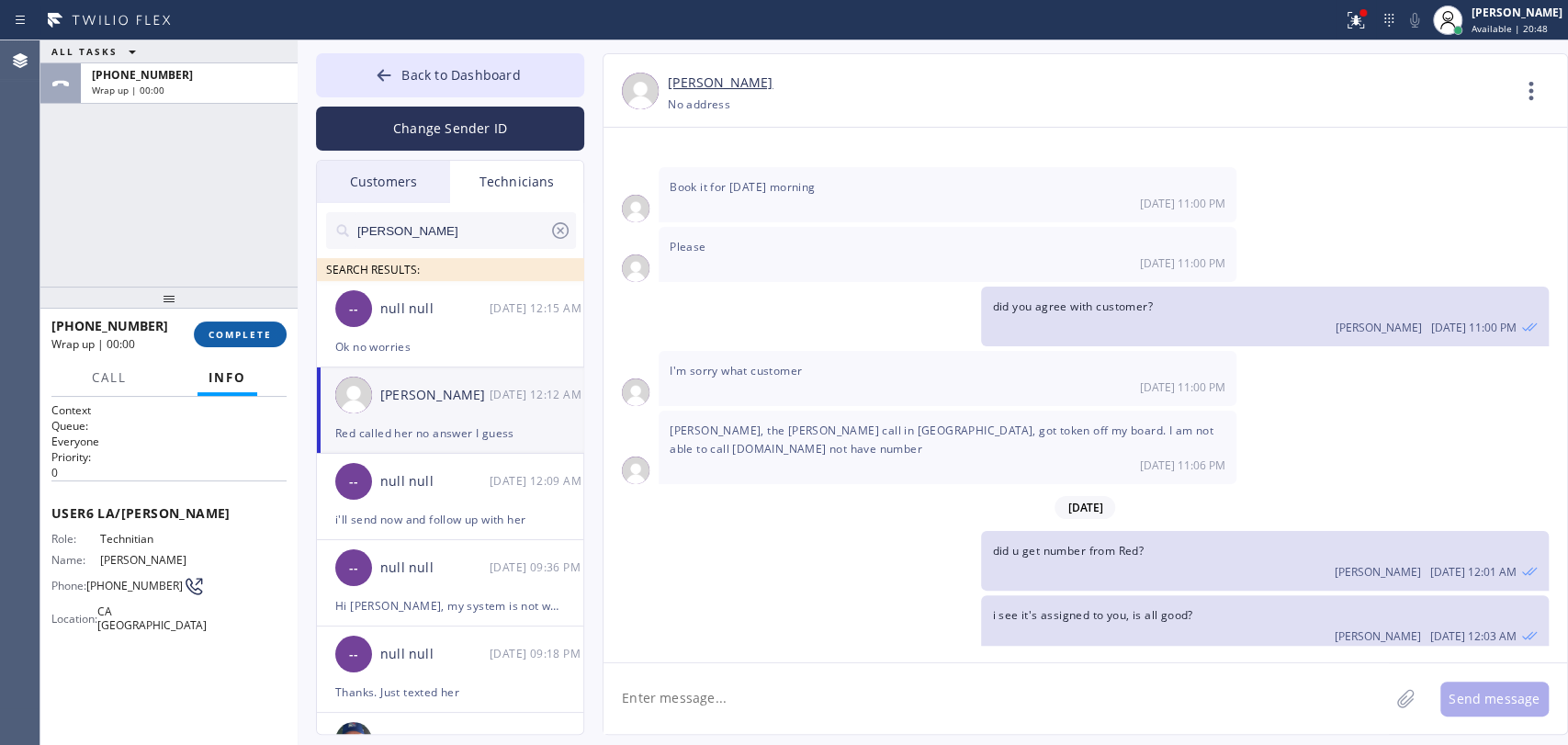
click at [220, 333] on span "COMPLETE" at bounding box center [240, 334] width 63 height 13
click at [223, 230] on div "ALL TASKS ALL TASKS ACTIVE TASKS TASKS IN WRAP UP +16577996035 Wrap up | 00:00" at bounding box center [168, 163] width 257 height 246
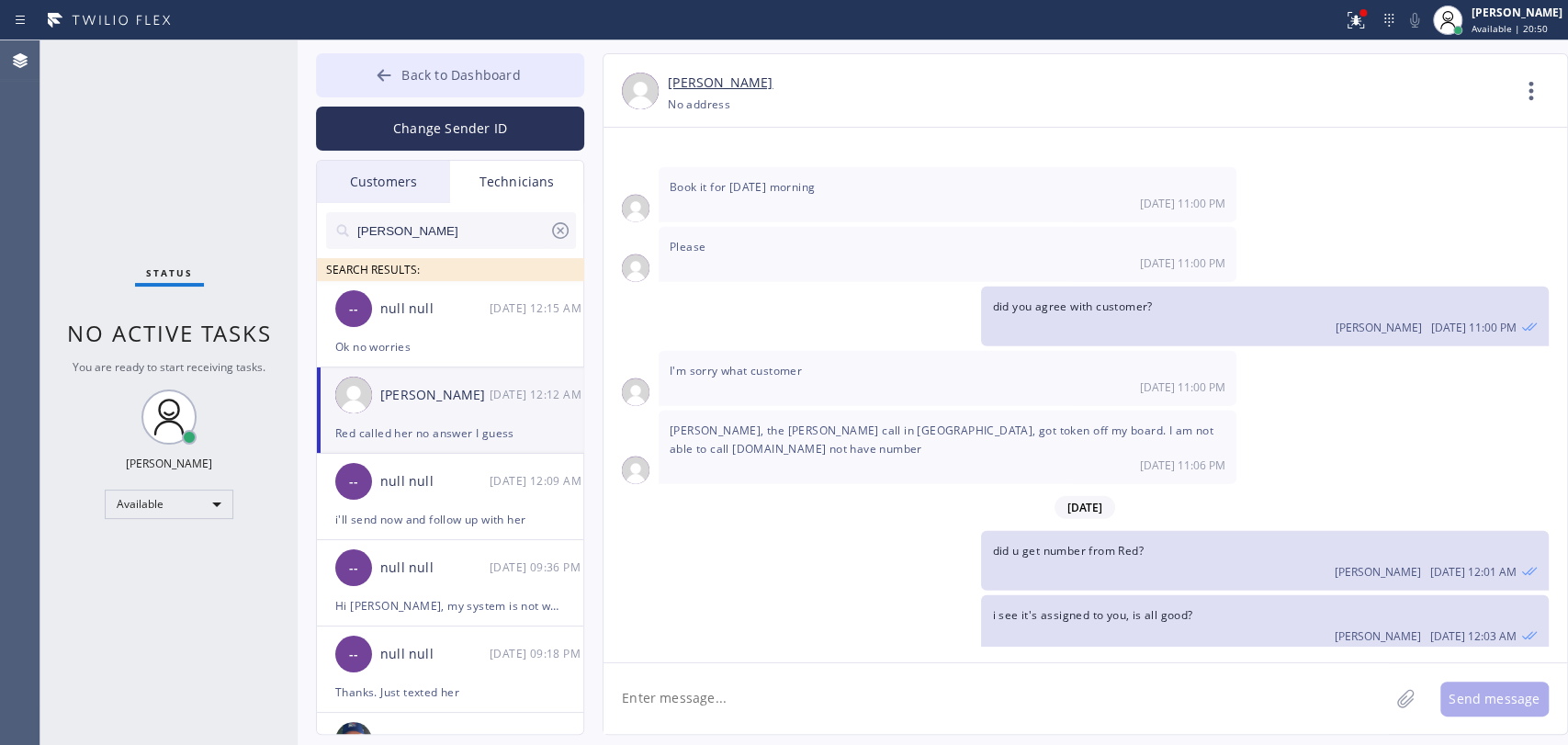
click at [485, 66] on span "Back to Dashboard" at bounding box center [460, 74] width 119 height 17
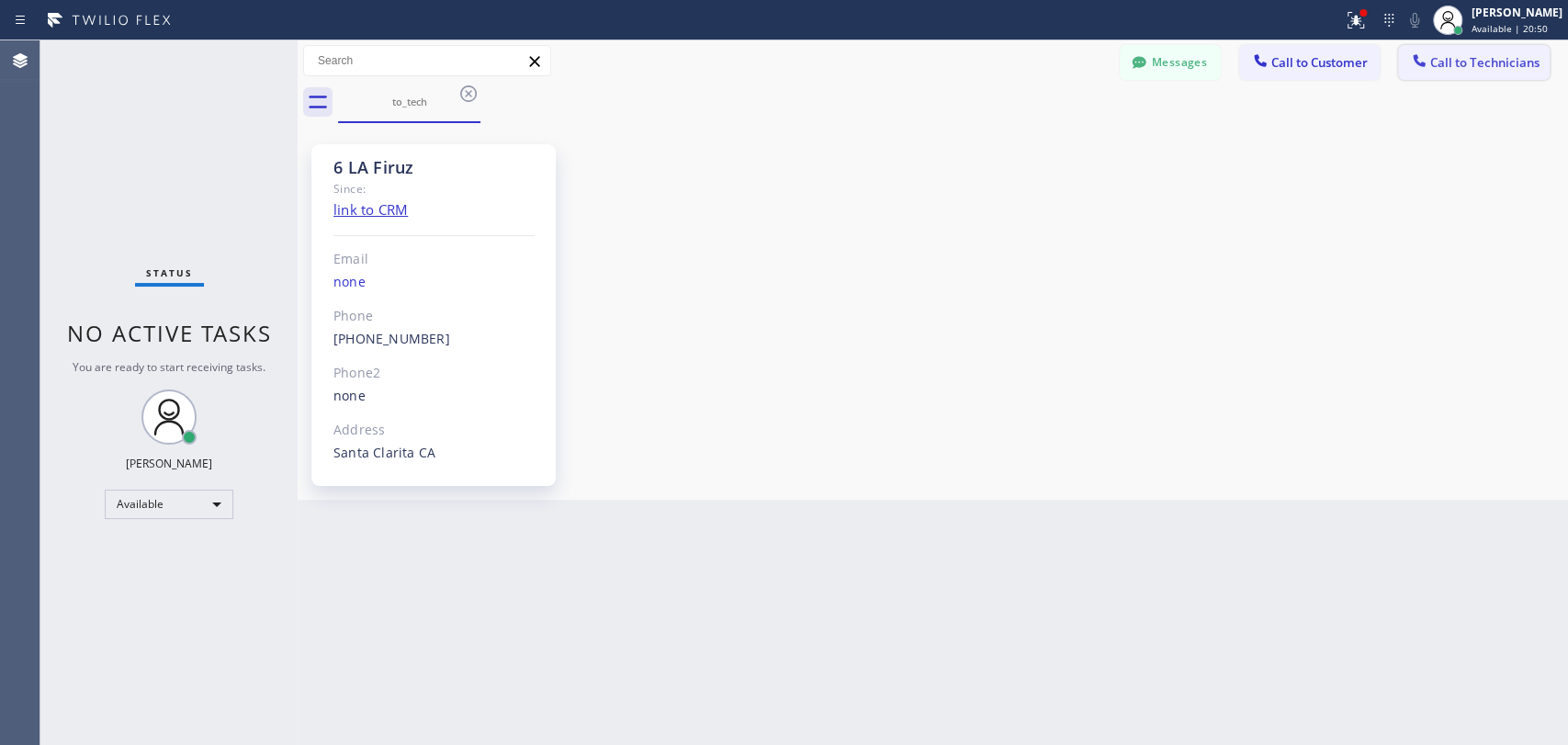
click at [1459, 72] on button "Call to Technicians" at bounding box center [1474, 62] width 152 height 35
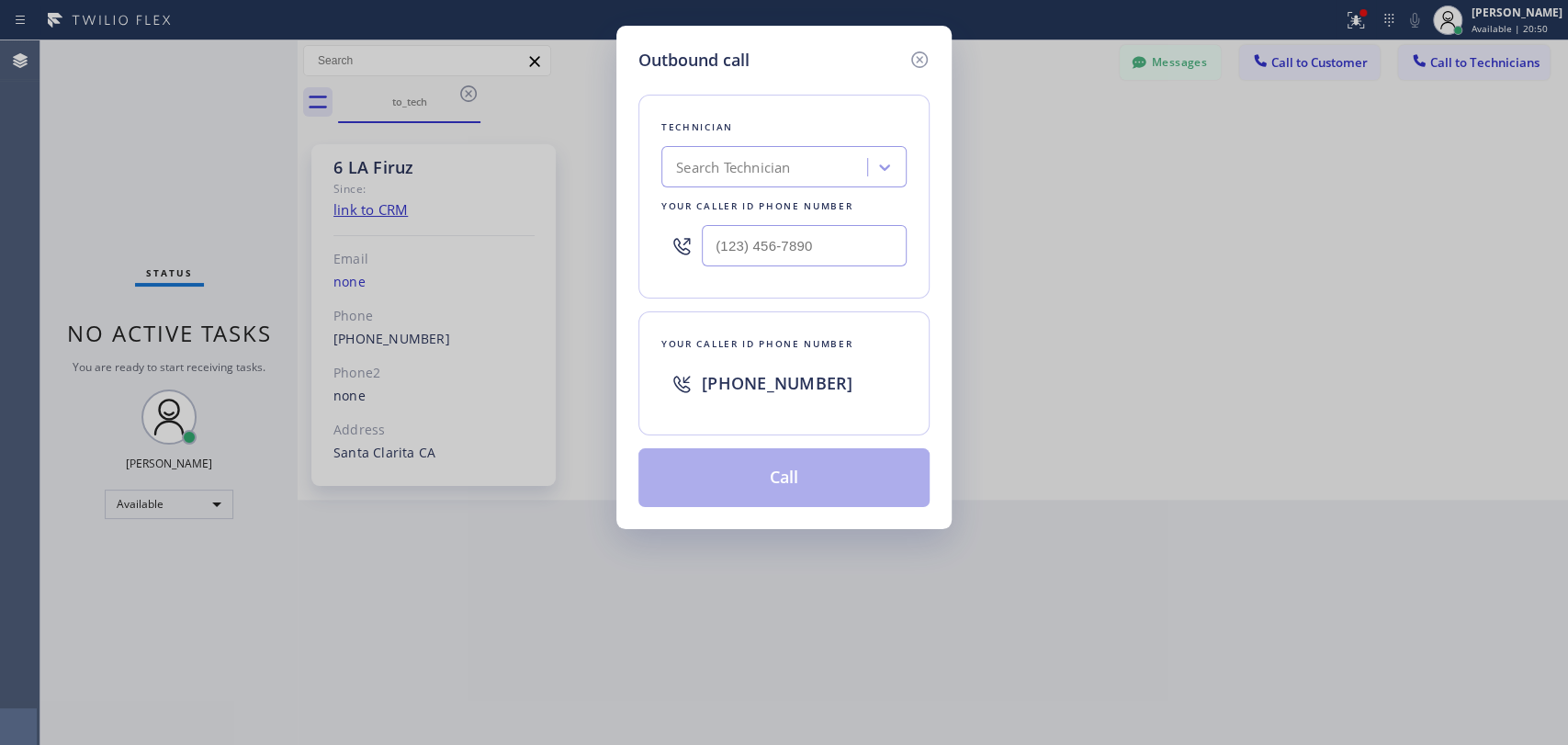
click at [749, 177] on div "Search Technician" at bounding box center [733, 167] width 114 height 21
type input "Roy"
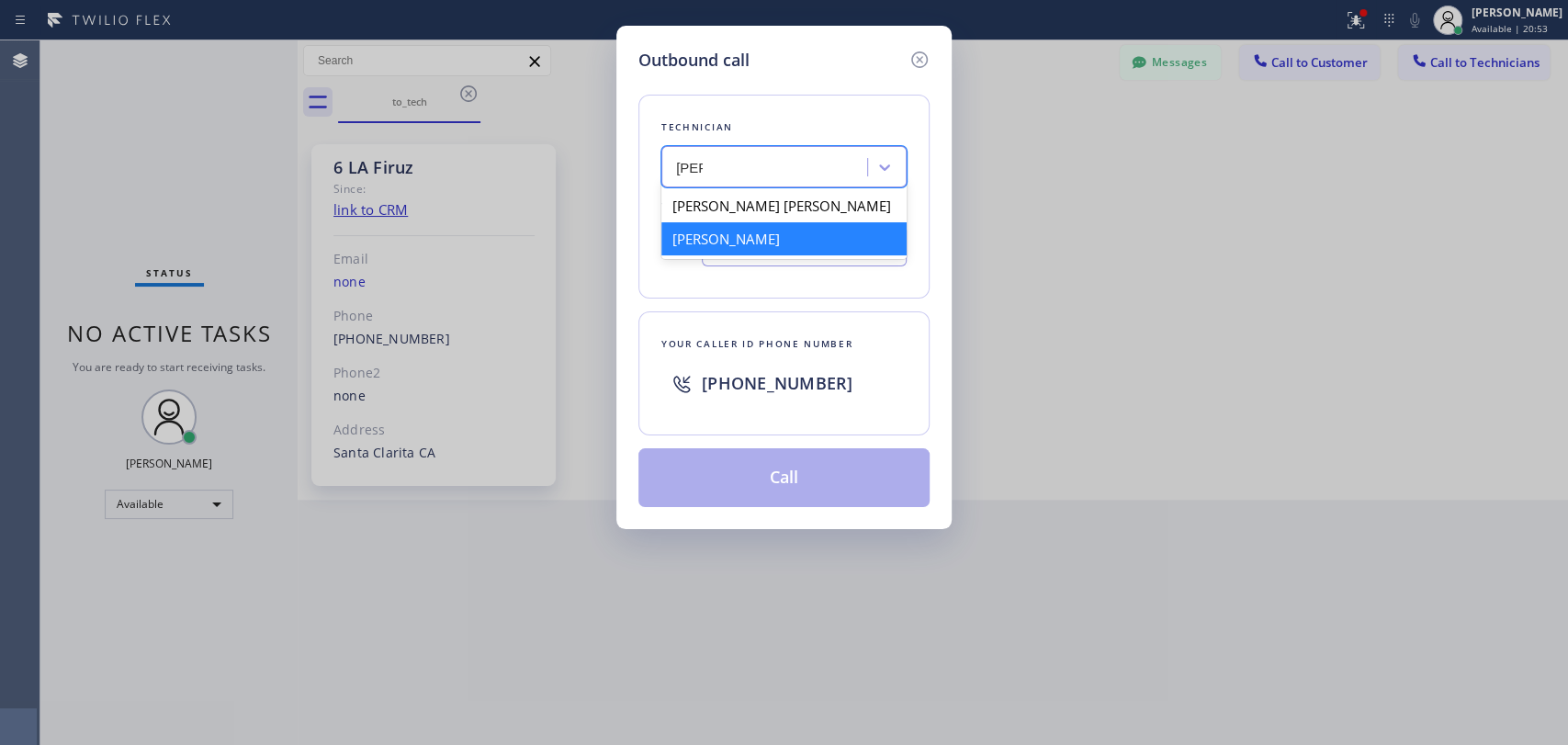
click at [736, 236] on div "Roy Martin Navarrette" at bounding box center [784, 239] width 246 height 33
type input "(657) 799-6035"
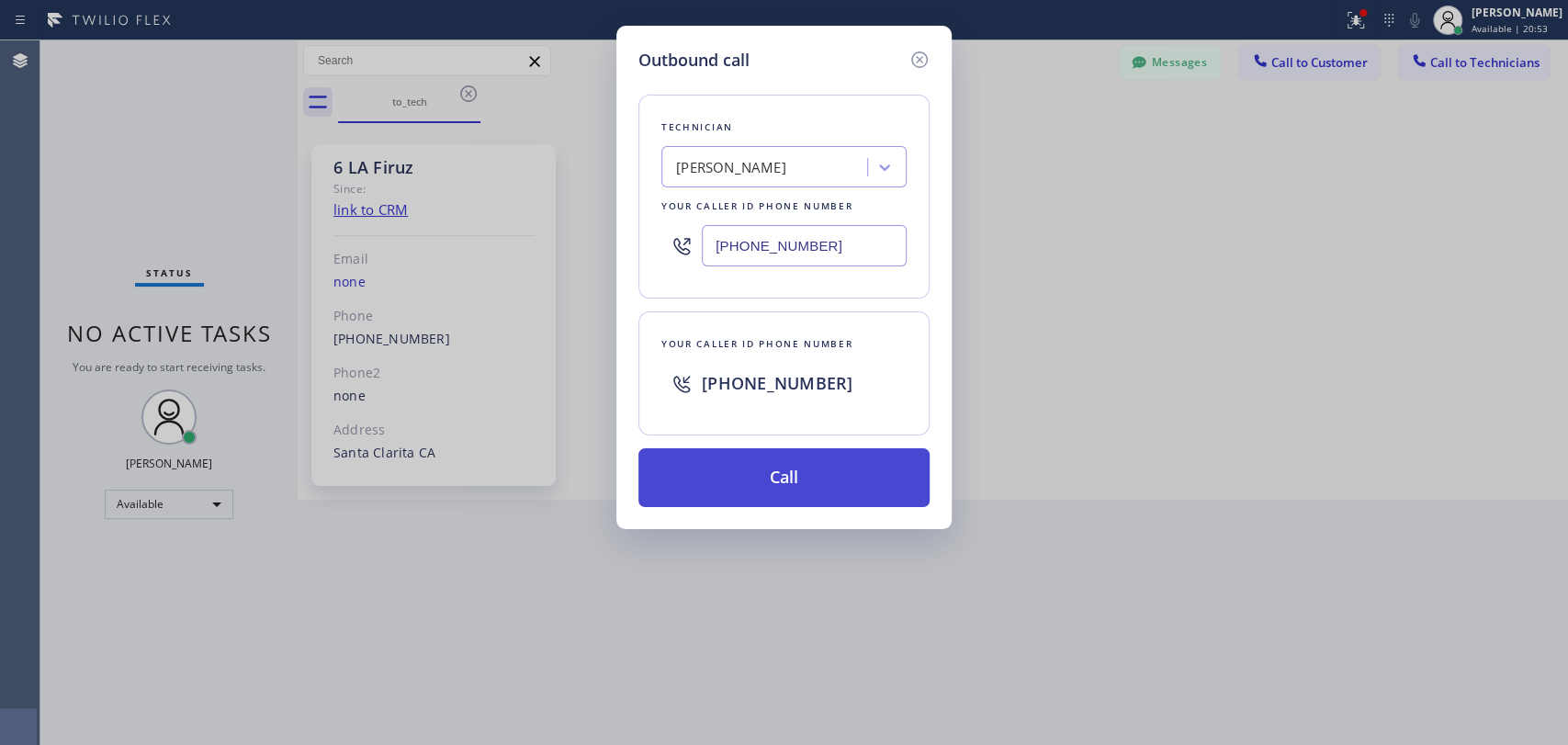
click at [726, 467] on button "Call" at bounding box center [783, 477] width 291 height 59
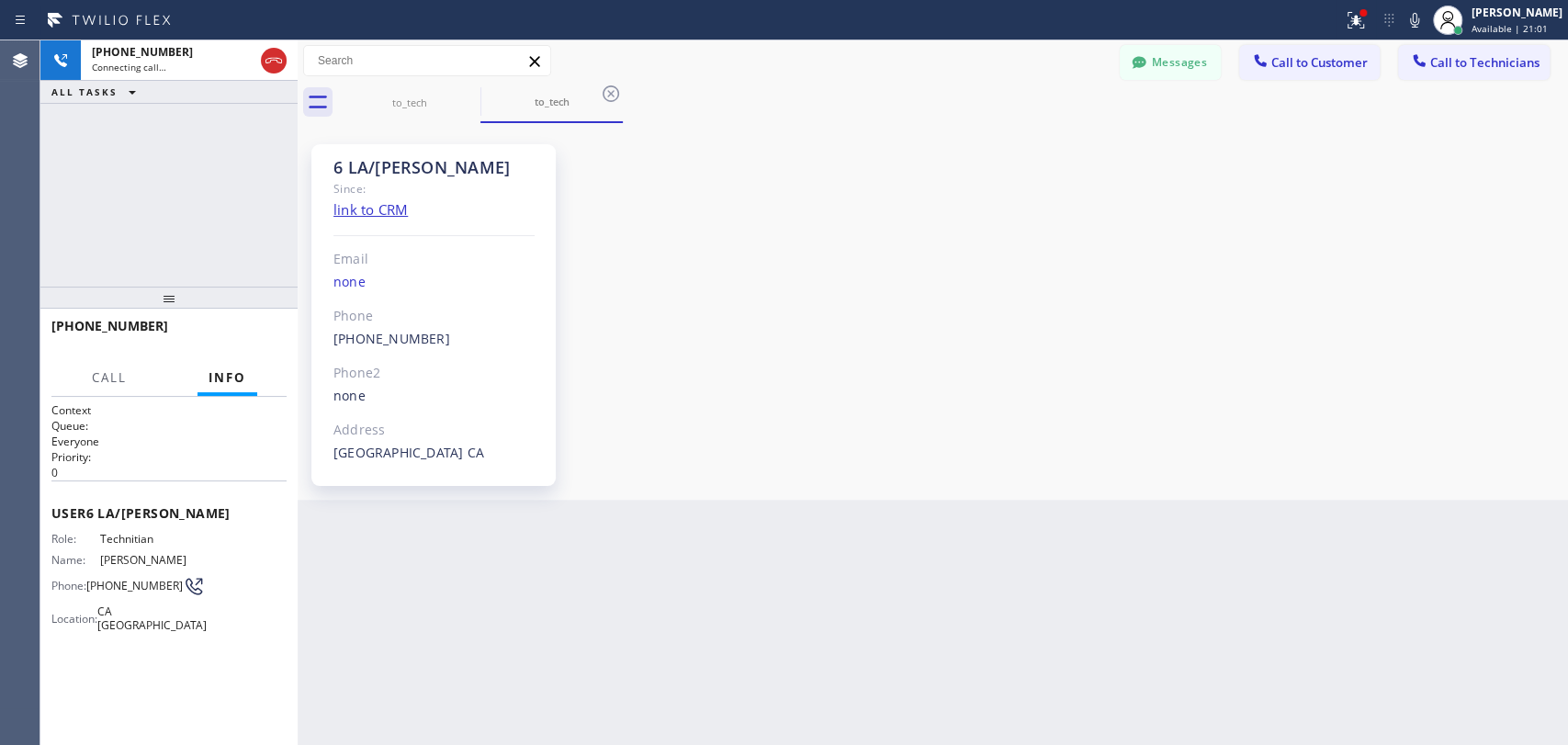
scroll to position [102989, 0]
click at [367, 157] on div "6 LA/OC Roy" at bounding box center [433, 167] width 201 height 21
click at [373, 178] on div "Since:" at bounding box center [433, 188] width 201 height 21
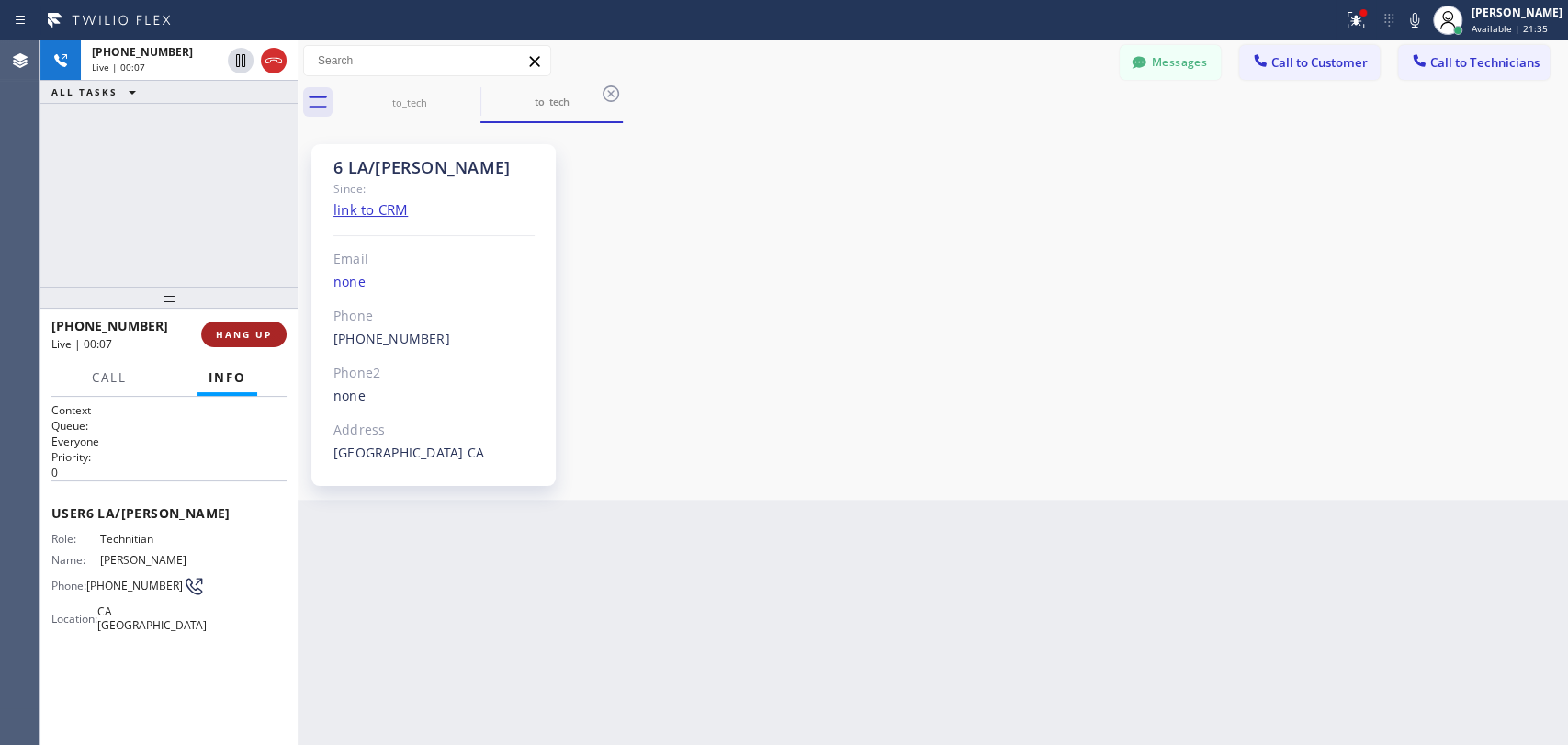
click at [256, 328] on button "HANG UP" at bounding box center [244, 335] width 86 height 26
click at [257, 329] on span "HANG UP" at bounding box center [244, 334] width 56 height 13
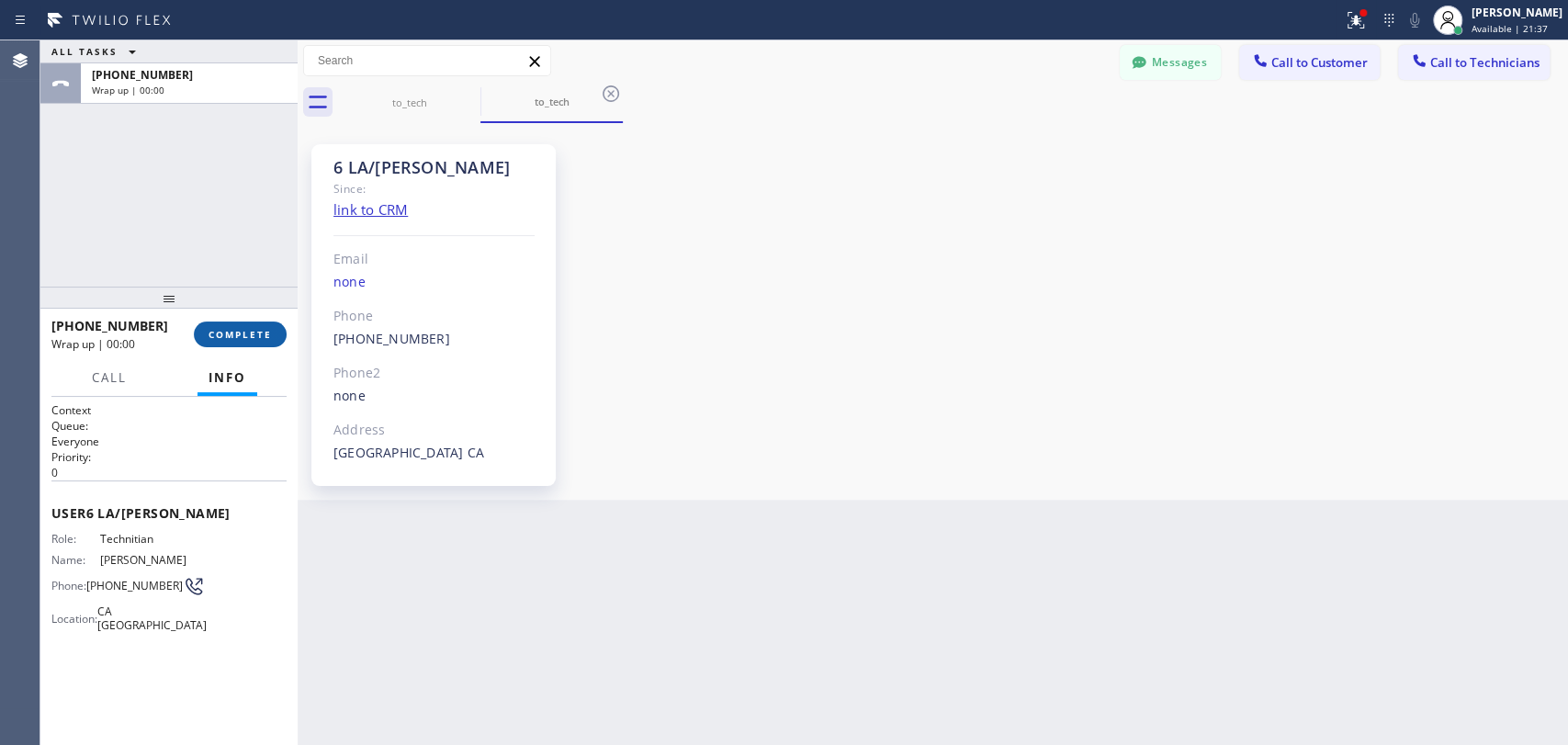
click at [257, 329] on span "COMPLETE" at bounding box center [240, 334] width 63 height 13
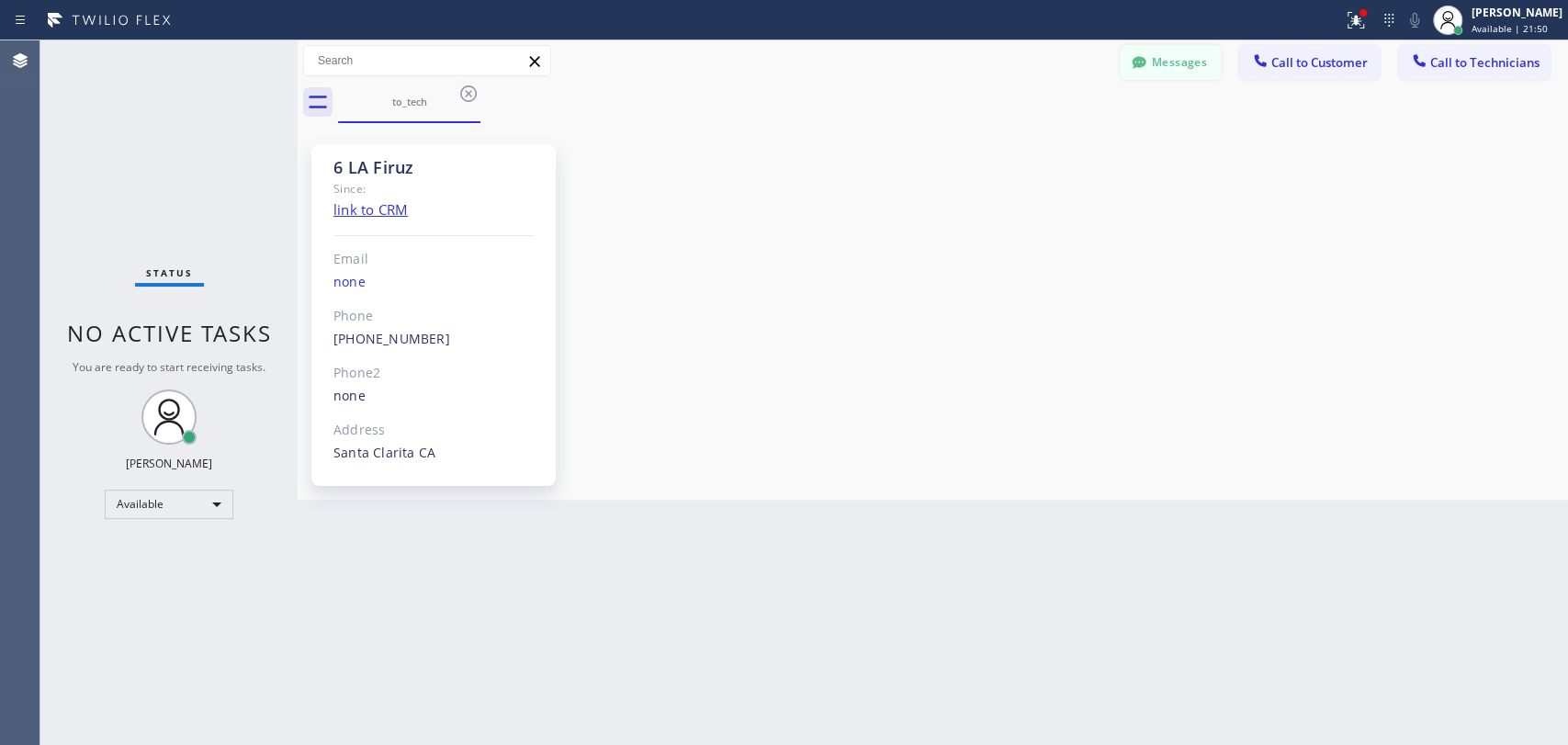
click at [1198, 32] on div at bounding box center [671, 20] width 1328 height 29
click at [1190, 50] on button "Messages" at bounding box center [1170, 62] width 101 height 35
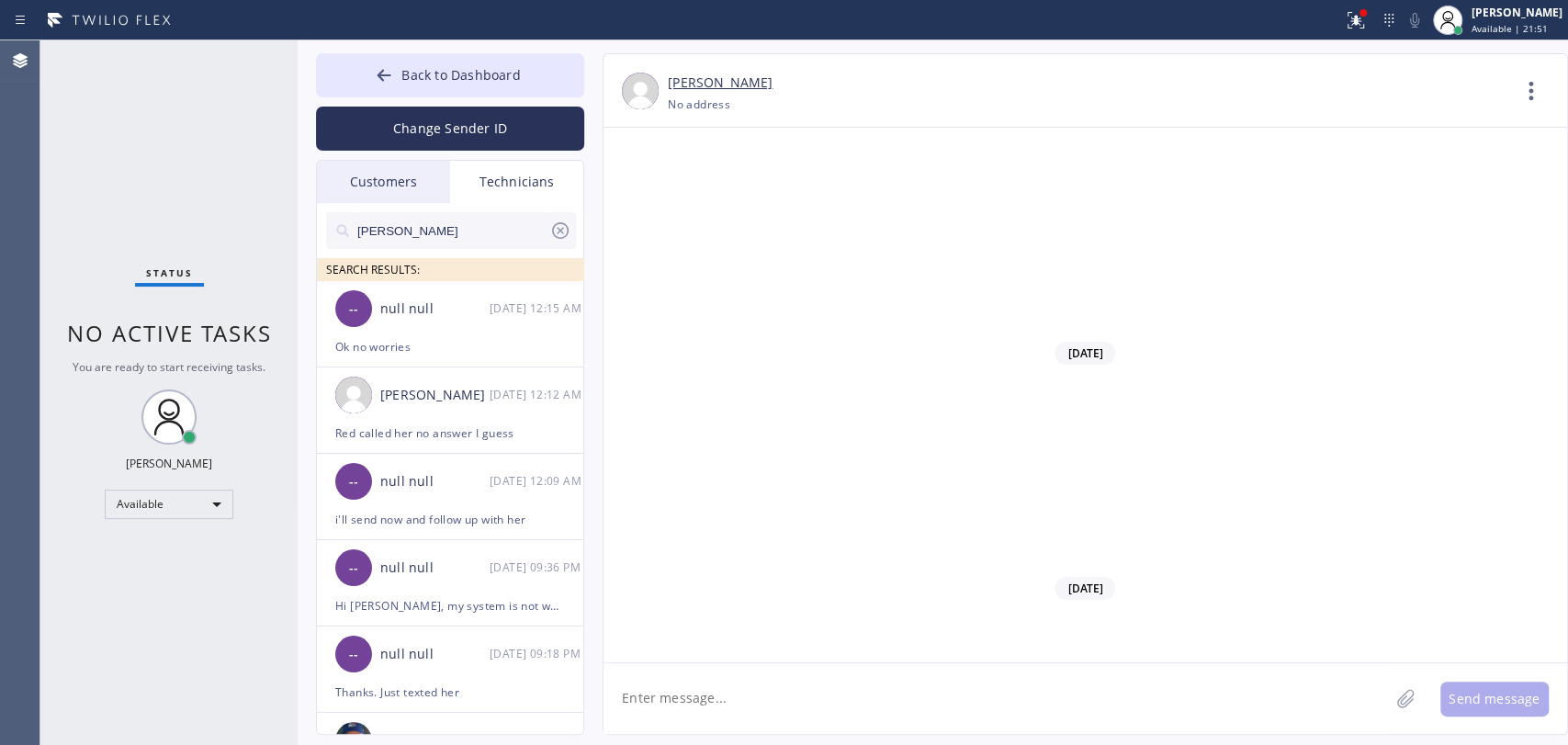
click at [460, 232] on input "sam" at bounding box center [452, 230] width 194 height 37
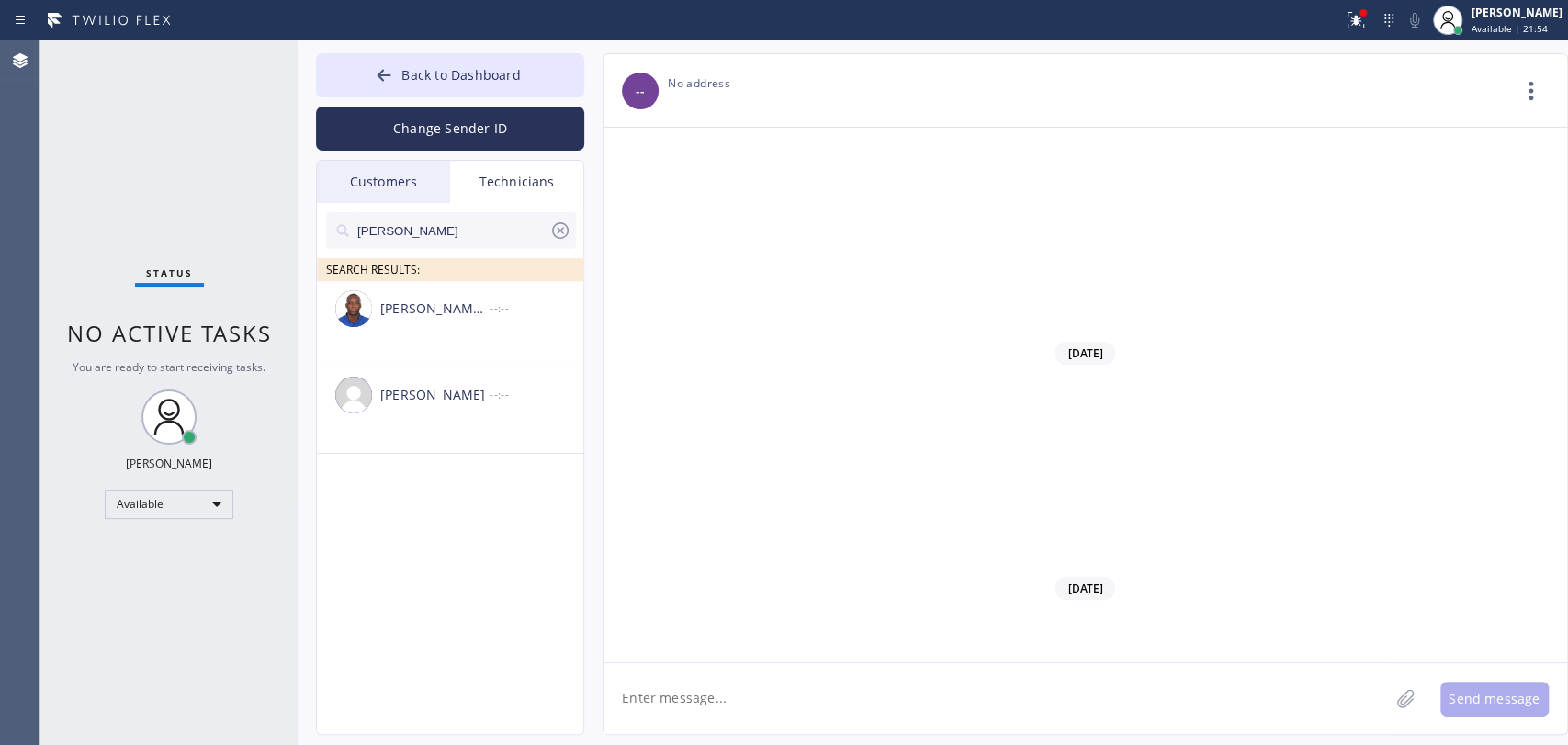
type input "Roy"
click at [388, 389] on div "[PERSON_NAME]" at bounding box center [434, 394] width 109 height 21
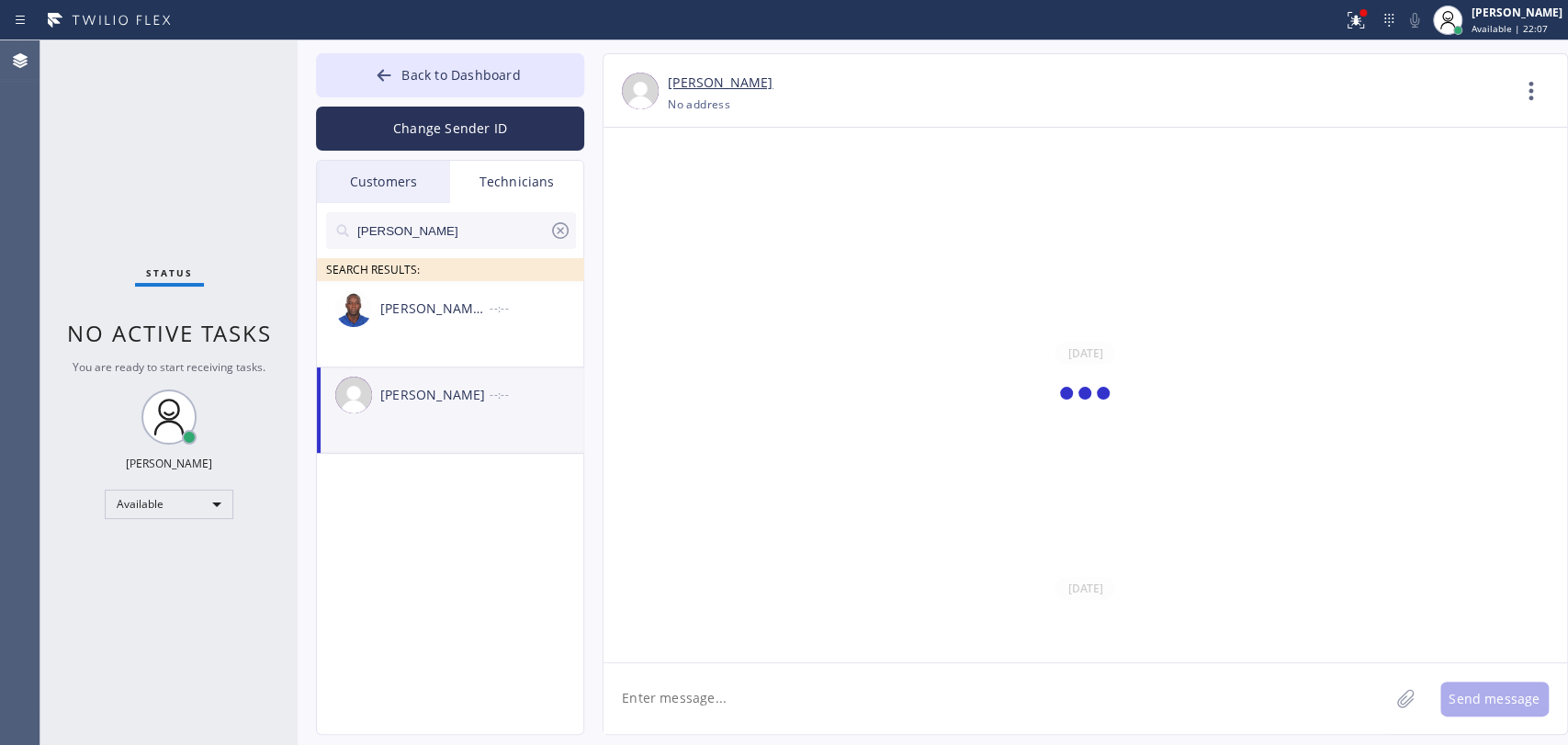
click at [708, 678] on textarea at bounding box center [996, 698] width 785 height 71
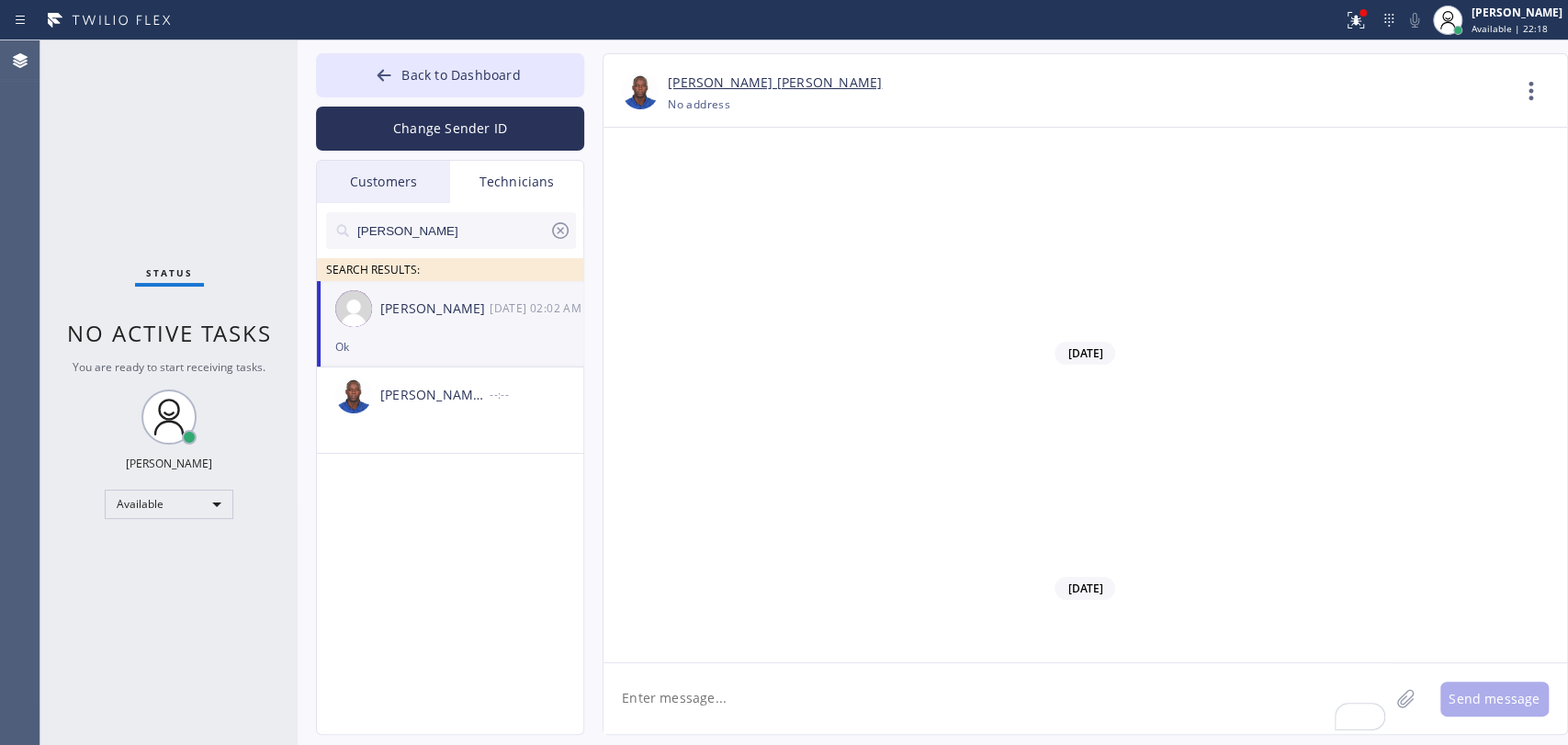
click at [729, 700] on textarea "To enrich screen reader interactions, please activate Accessibility in Grammarl…" at bounding box center [996, 698] width 785 height 71
type textarea "i added that call, Red just told me they agreedd 3-5"
click at [497, 55] on button "Back to Dashboard" at bounding box center [449, 75] width 269 height 44
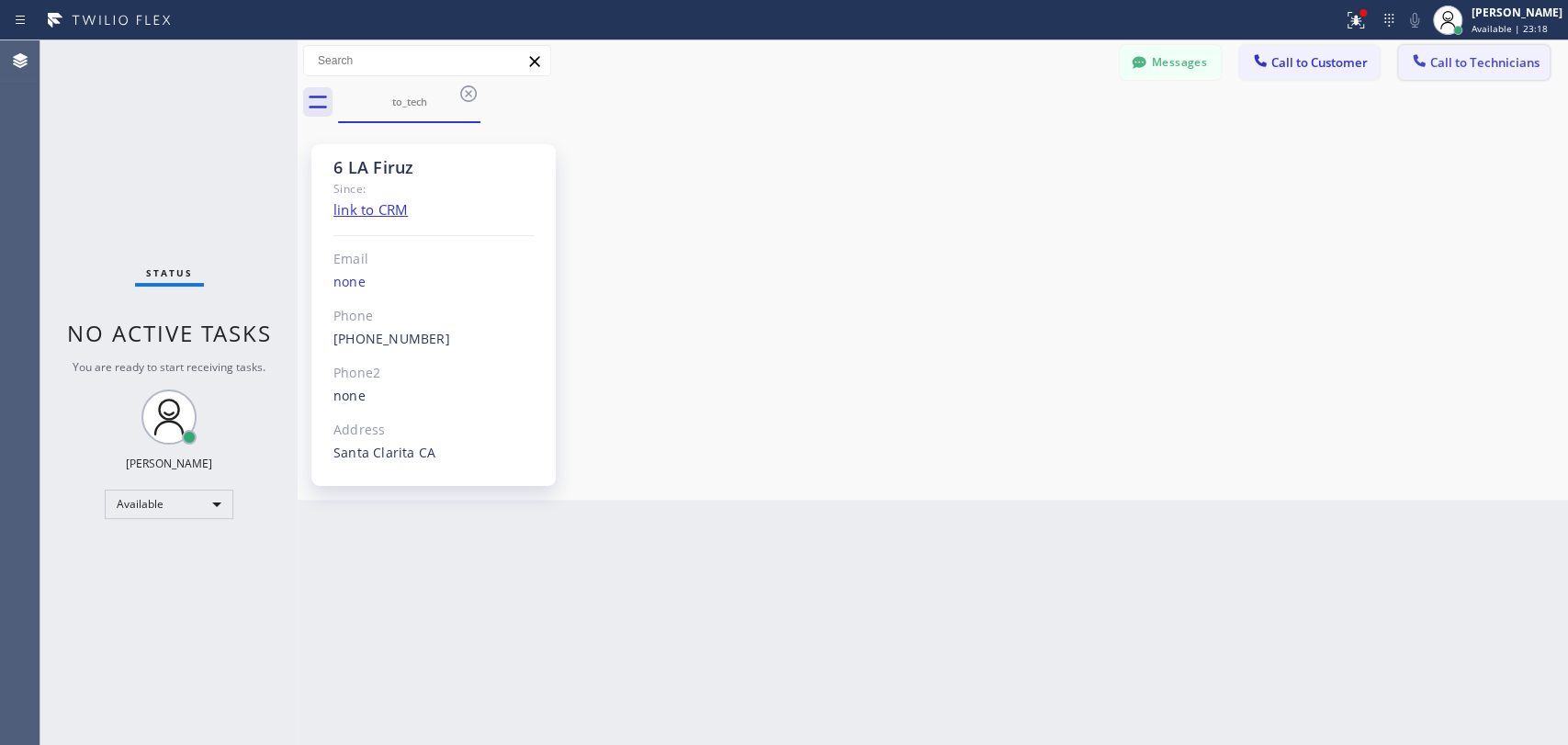
click at [1473, 73] on button "Call to Technicians" at bounding box center [1474, 62] width 152 height 35
click at [0, 0] on div "Technician" at bounding box center [0, 0] width 0 height 0
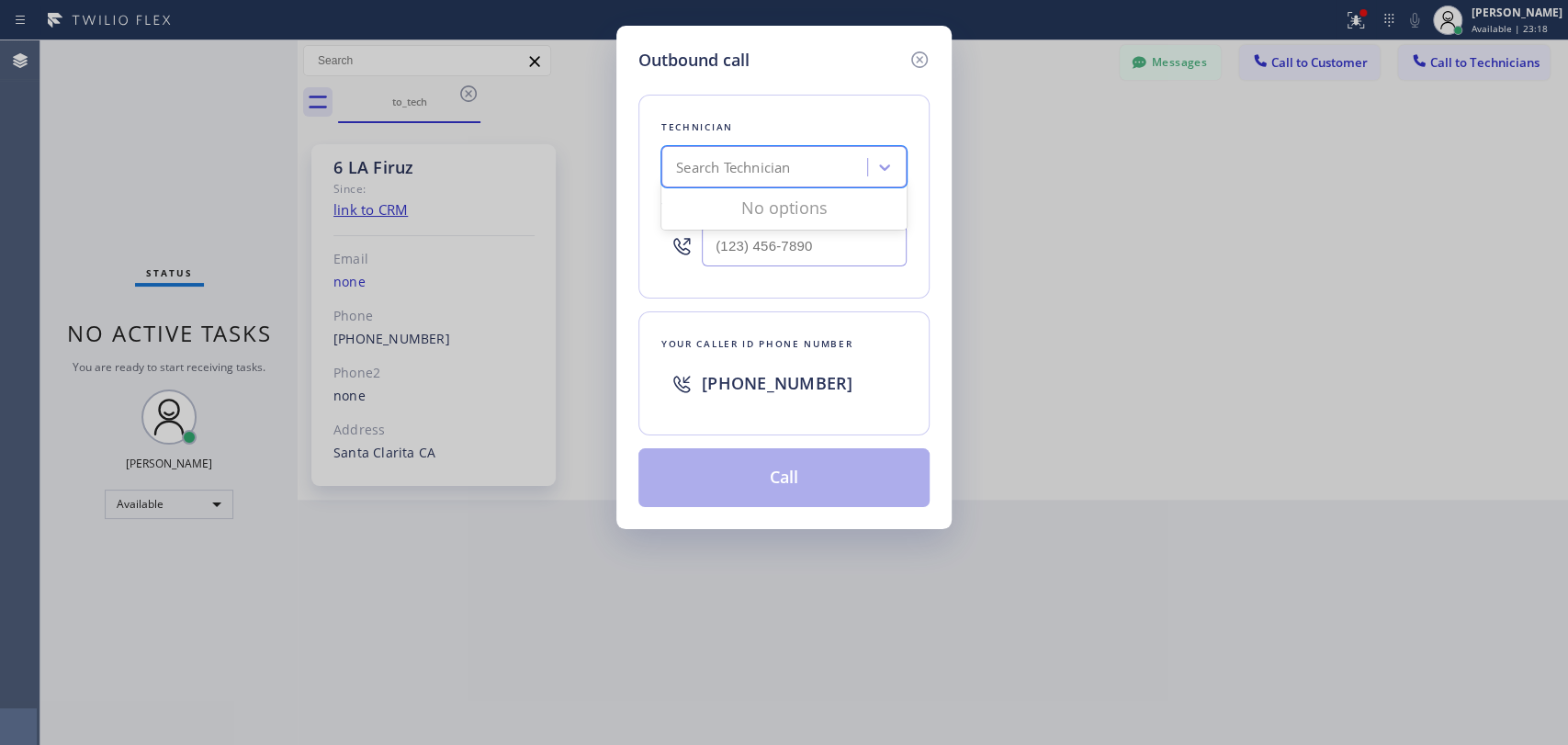
click at [731, 163] on div "Search Technician" at bounding box center [733, 167] width 114 height 21
type input "Chri"
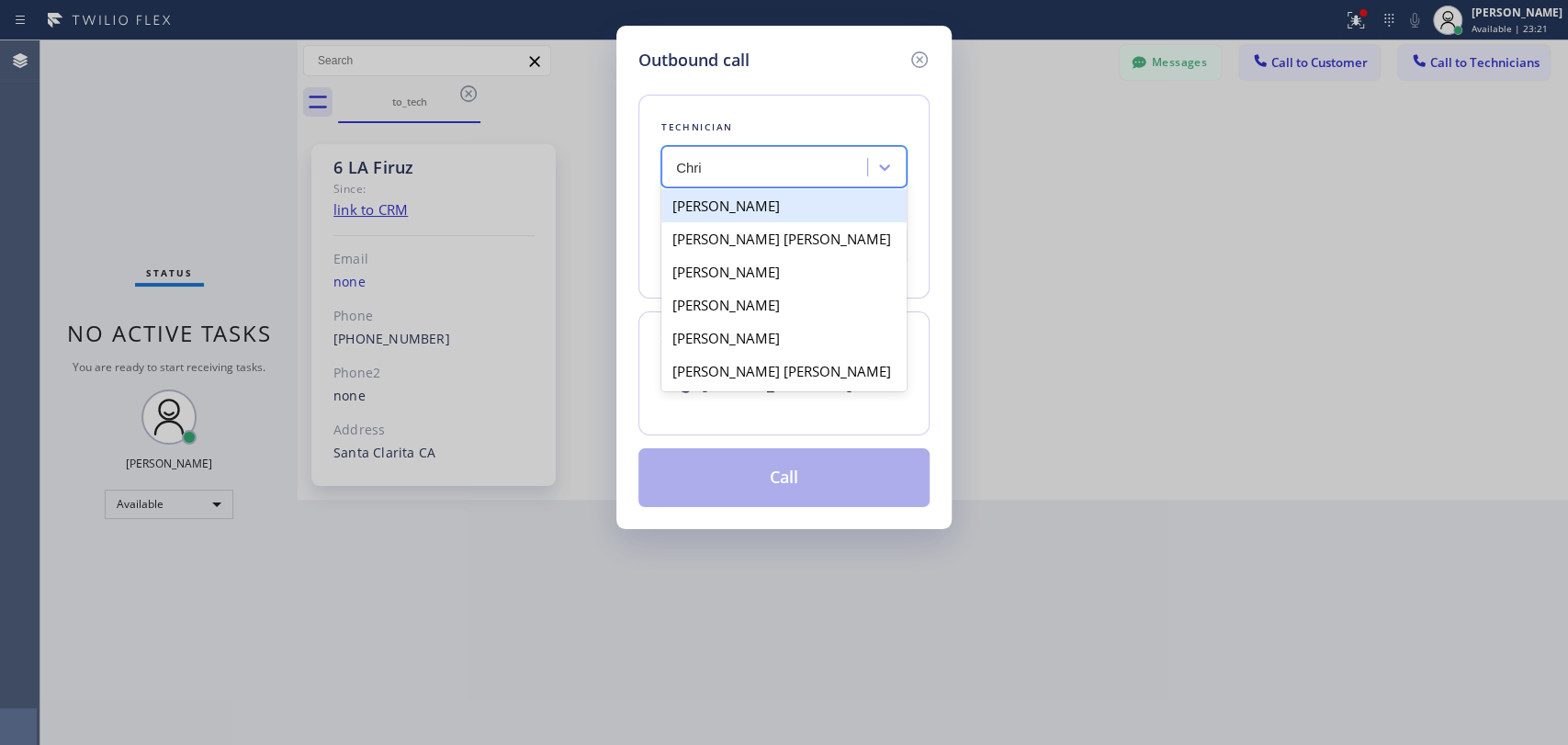
click at [724, 201] on div "[PERSON_NAME]" at bounding box center [784, 205] width 246 height 33
type input "[PHONE_NUMBER]"
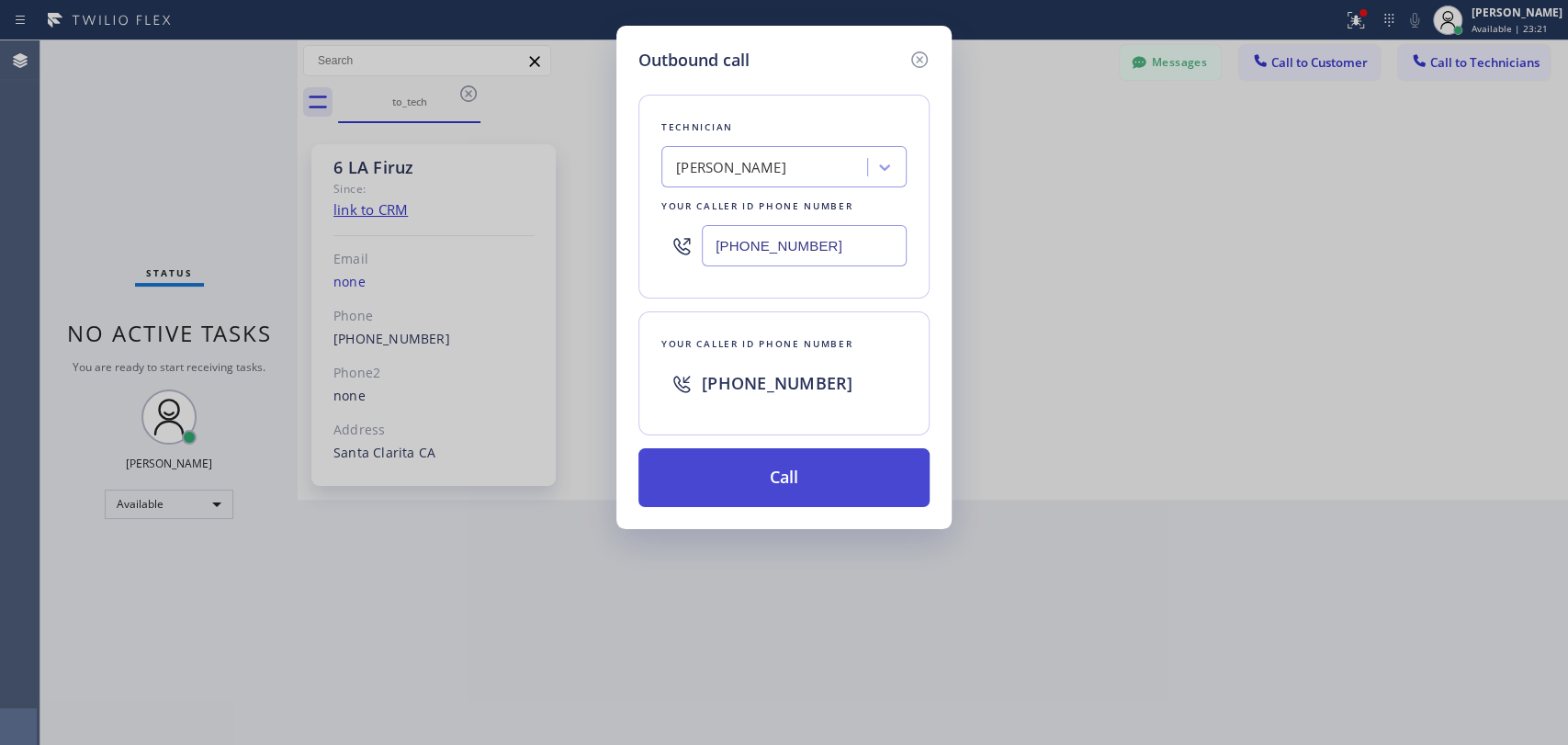
click at [694, 467] on button "Call" at bounding box center [783, 477] width 291 height 59
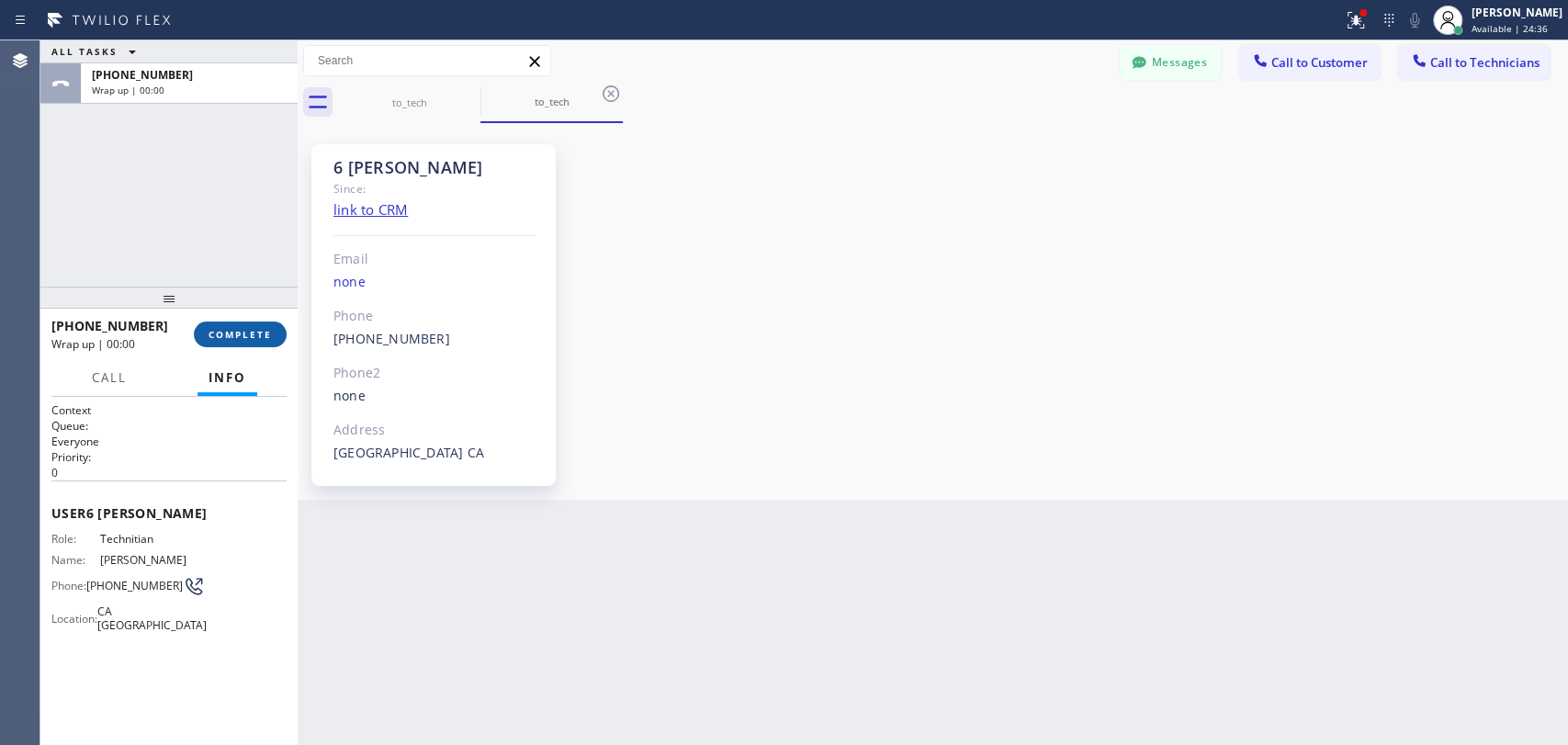
click at [246, 340] on span "COMPLETE" at bounding box center [240, 334] width 63 height 13
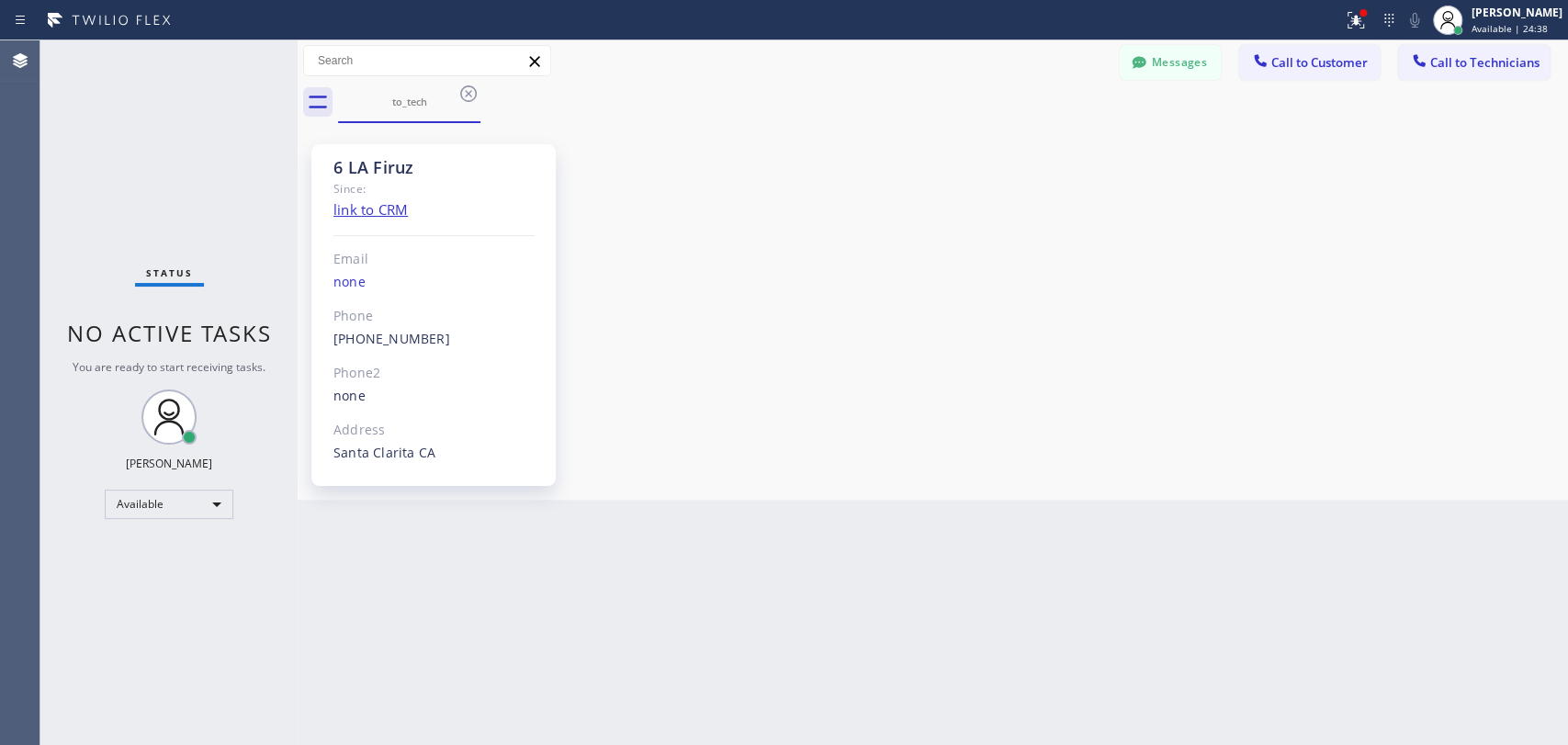
click at [1170, 53] on button "Messages" at bounding box center [1170, 62] width 101 height 35
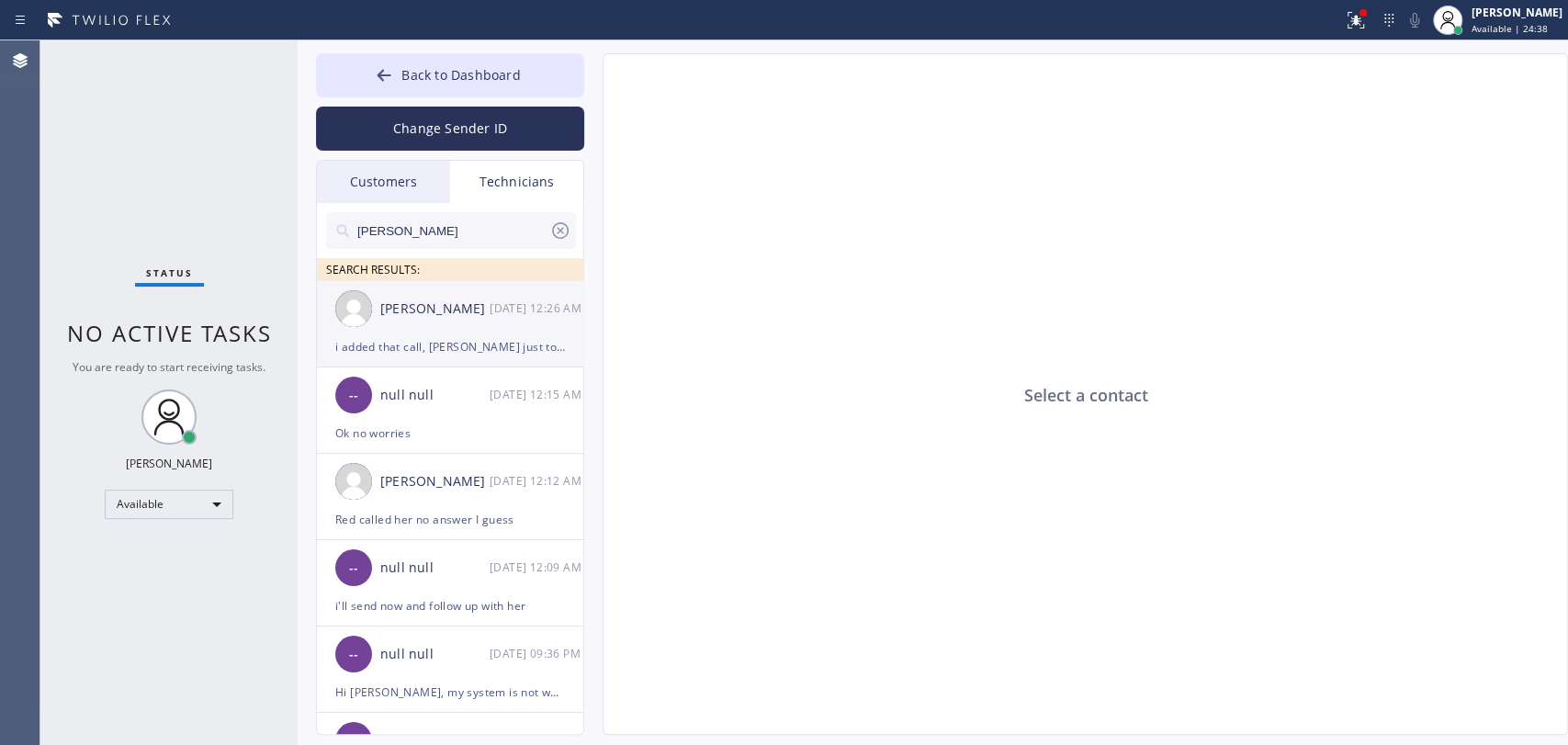
click at [402, 311] on div "[PERSON_NAME]" at bounding box center [434, 309] width 109 height 21
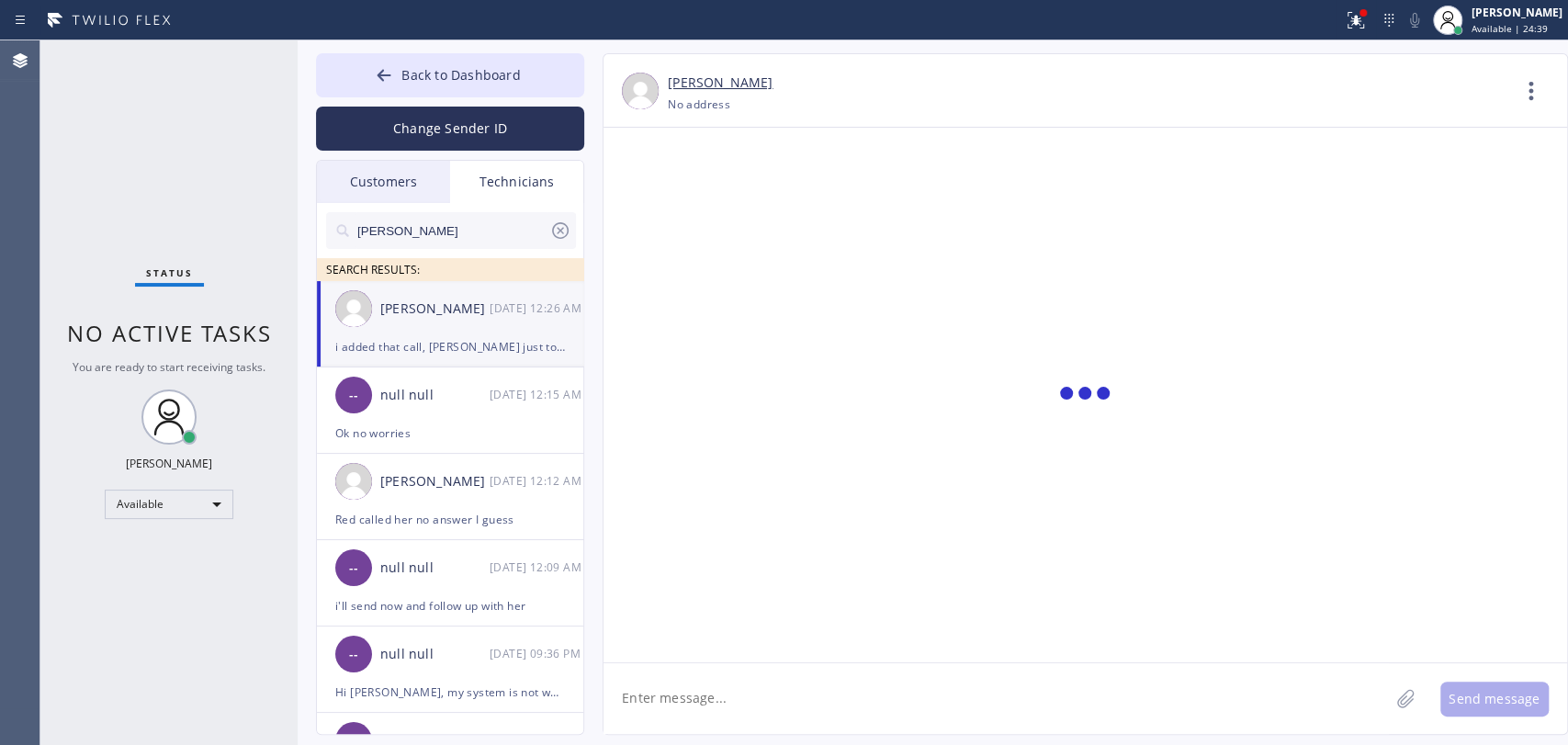
click at [682, 721] on textarea at bounding box center [996, 698] width 785 height 71
type textarea "oh, nvm, they cancelled"
click at [422, 46] on div "Back to Dashboard Change Sender ID Customers Technicians [PERSON_NAME] [DATE] 0…" at bounding box center [933, 391] width 1270 height 704
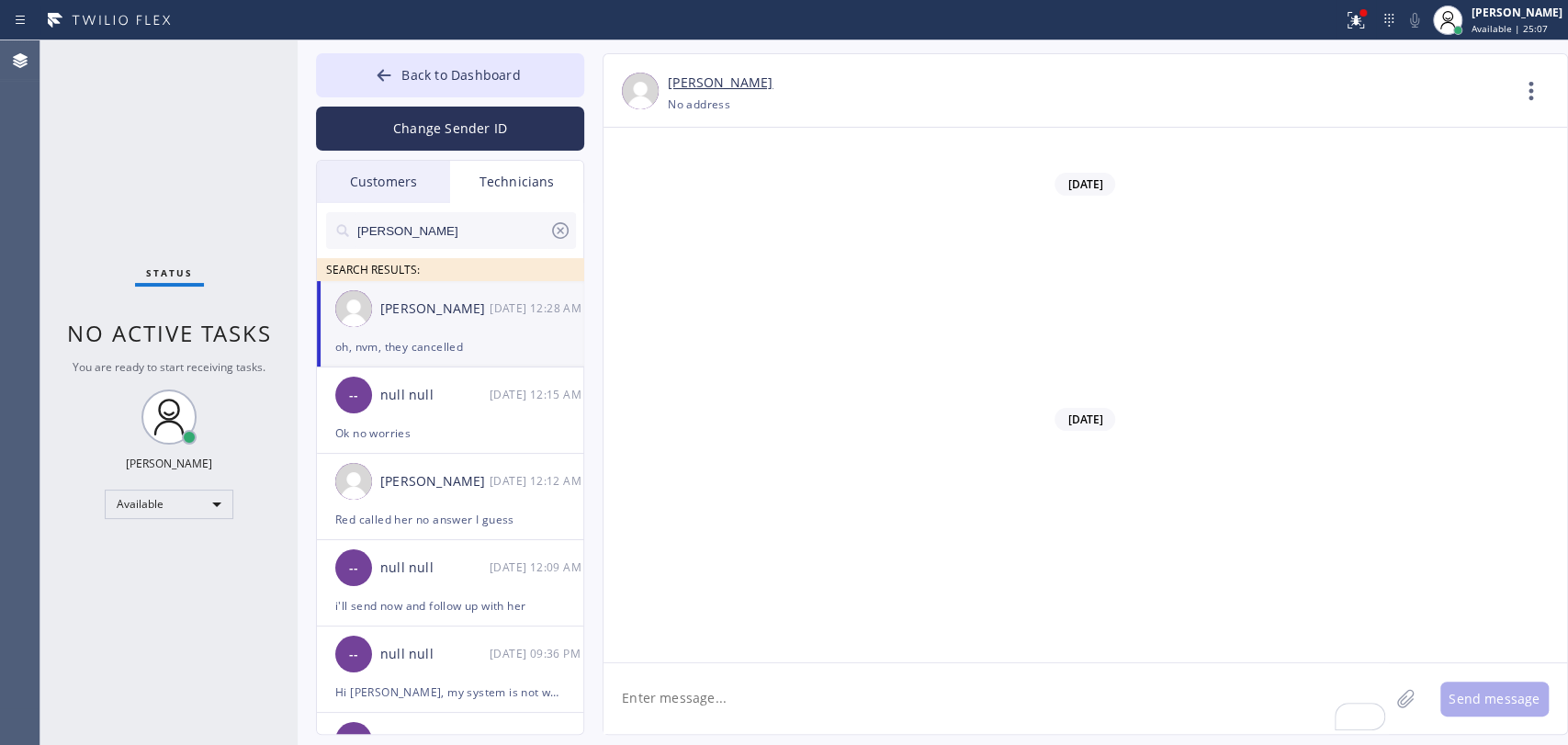
drag, startPoint x: 421, startPoint y: 48, endPoint x: 449, endPoint y: 4, distance: 52.2
click at [421, 50] on div "Back to Dashboard Change Sender ID Customers Technicians [PERSON_NAME] [DATE] 0…" at bounding box center [933, 391] width 1270 height 704
click at [430, 438] on div "Ok no worries" at bounding box center [450, 432] width 230 height 21
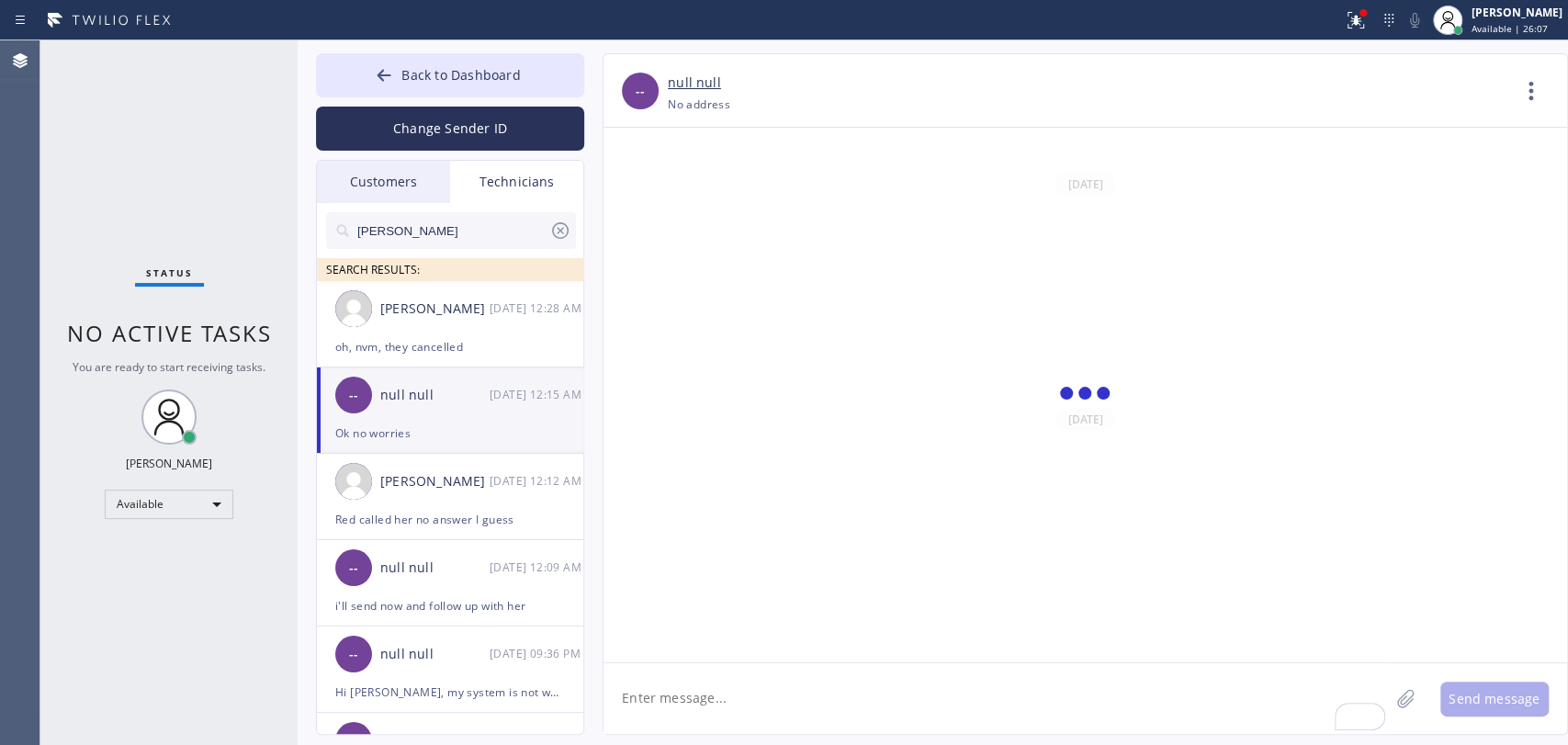
click at [675, 688] on textarea "To enrich screen reader interactions, please activate Accessibility in Grammarl…" at bounding box center [996, 698] width 785 height 71
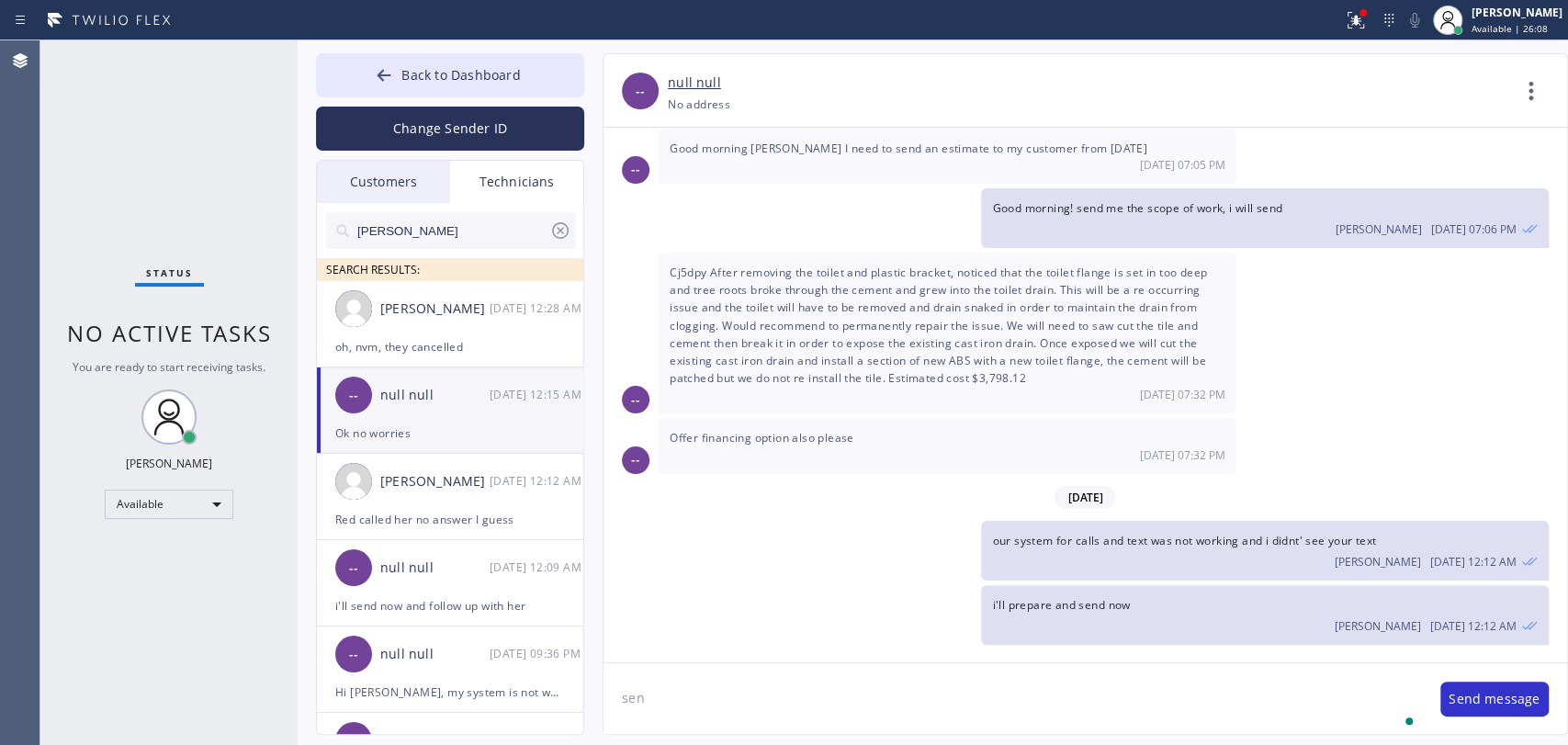
type textarea "sent"
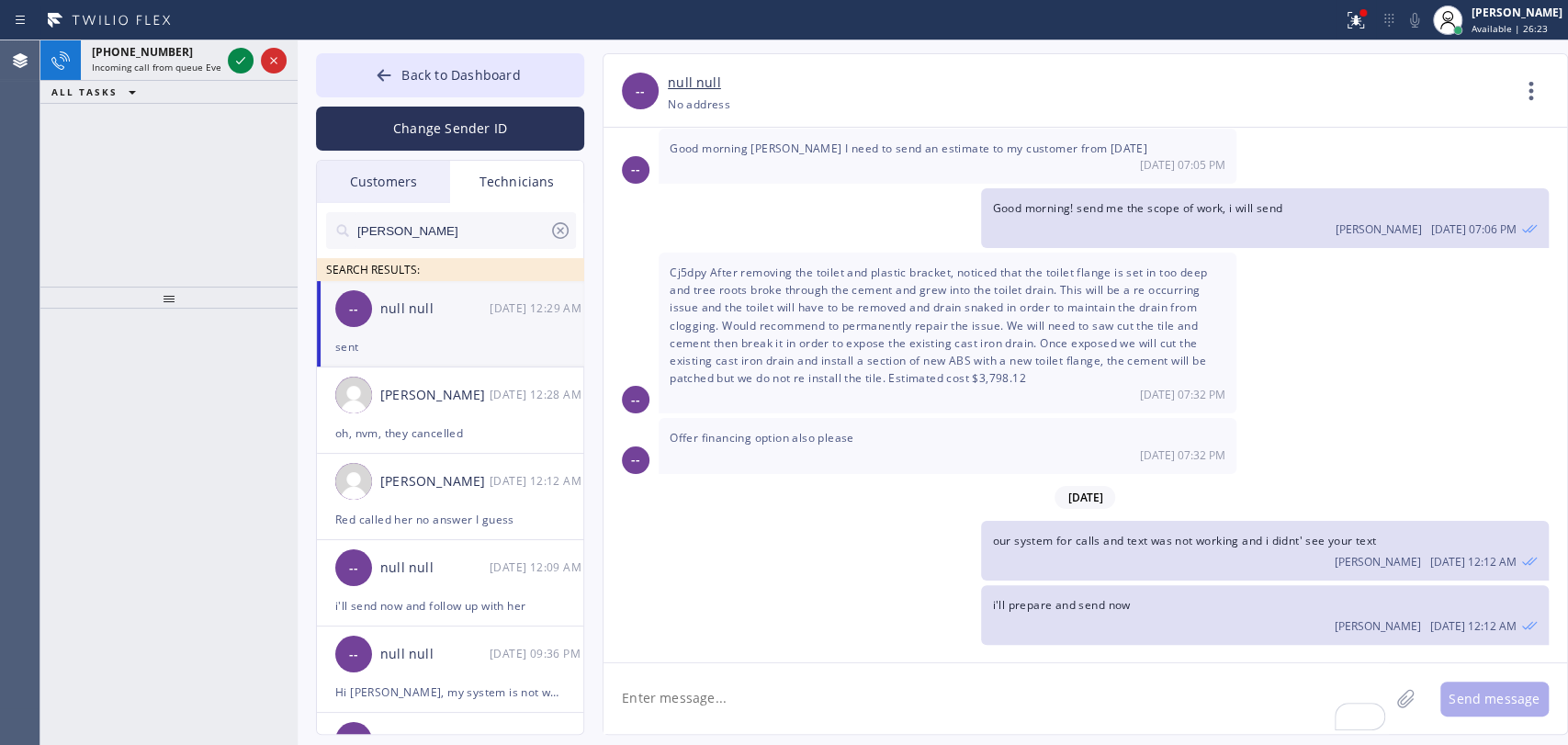
scroll to position [9335, 0]
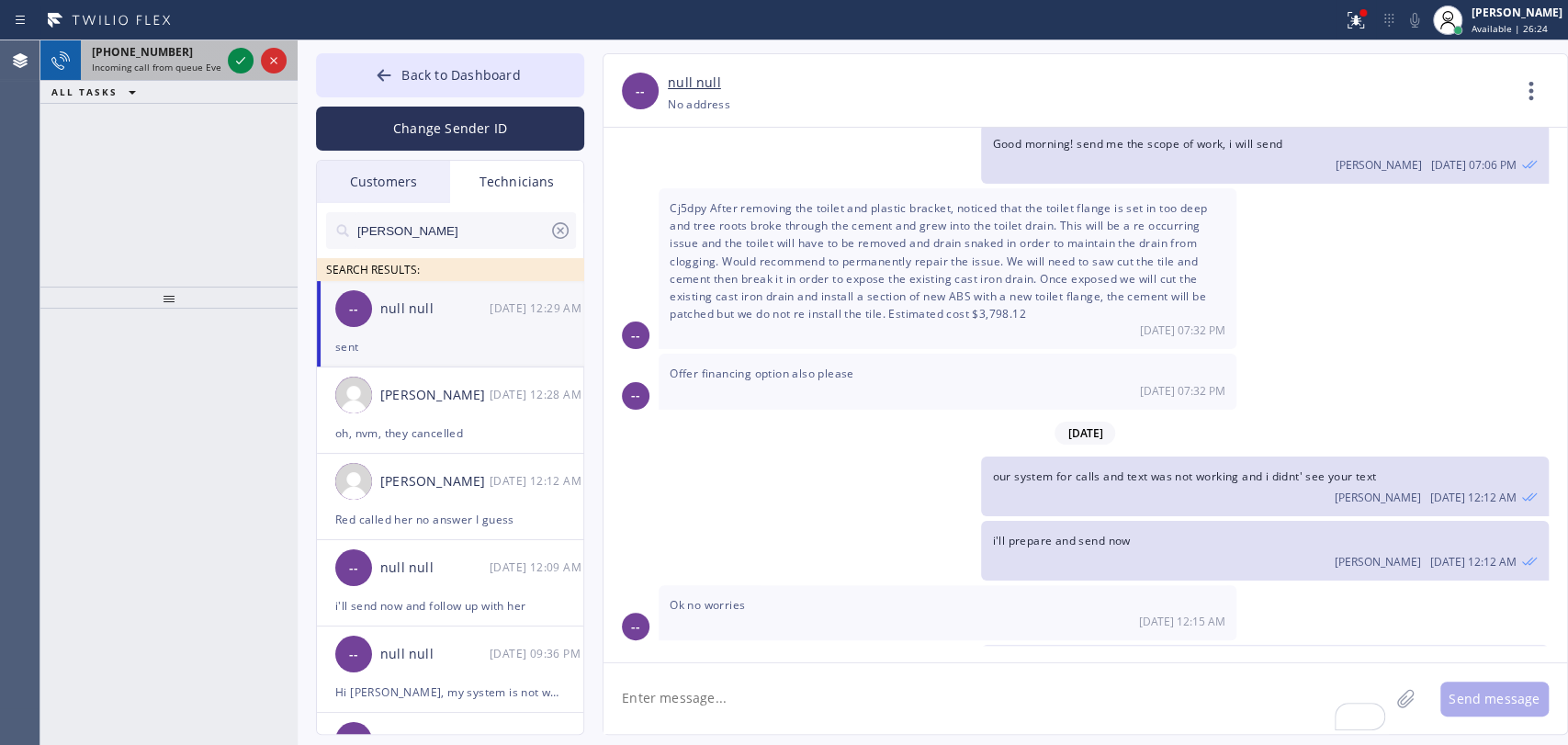
click at [157, 68] on span "Incoming call from queue Everybody" at bounding box center [171, 67] width 159 height 13
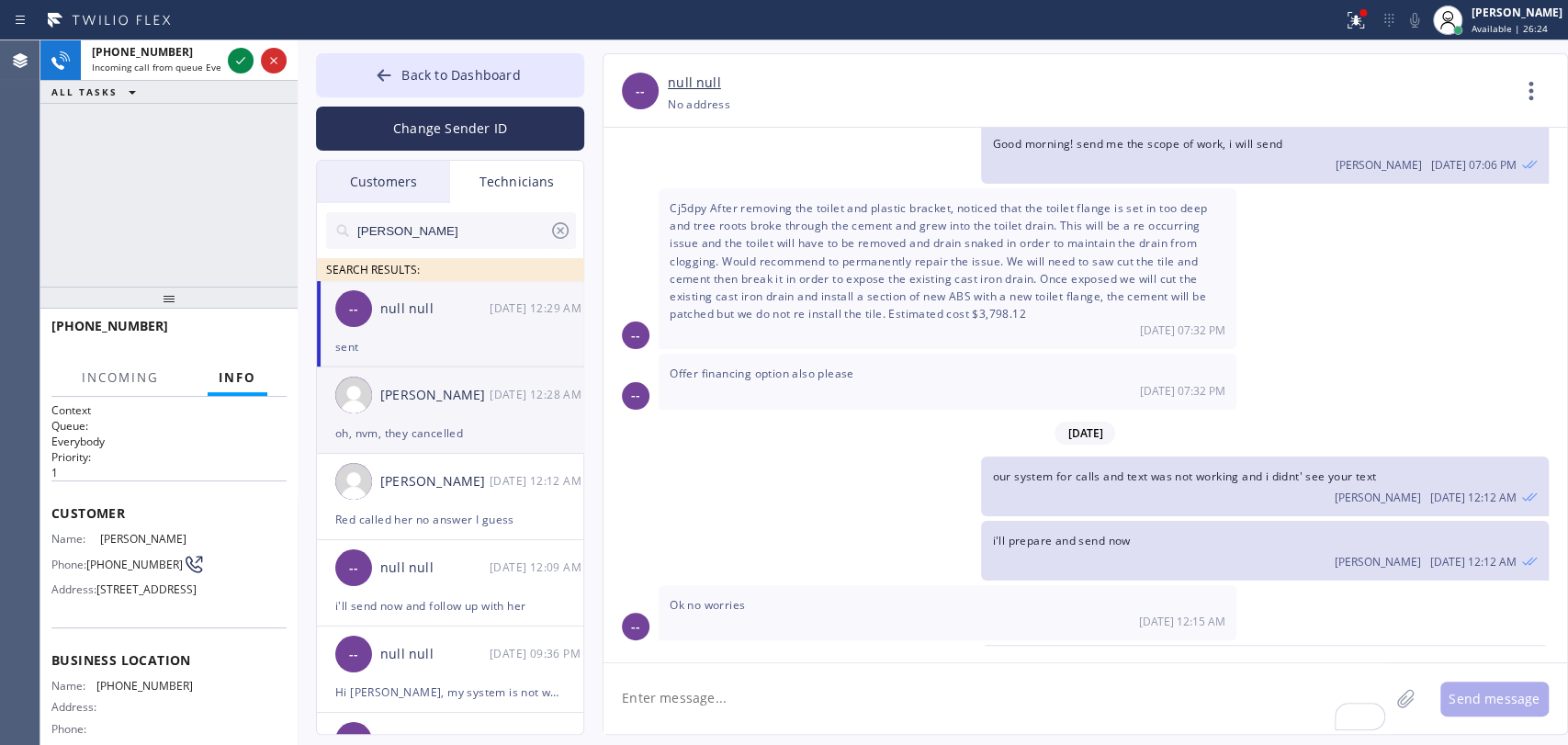
drag, startPoint x: 411, startPoint y: 320, endPoint x: 440, endPoint y: 414, distance: 98.4
click at [413, 320] on div "-- null null [DATE] 12:29 AM" at bounding box center [450, 308] width 269 height 55
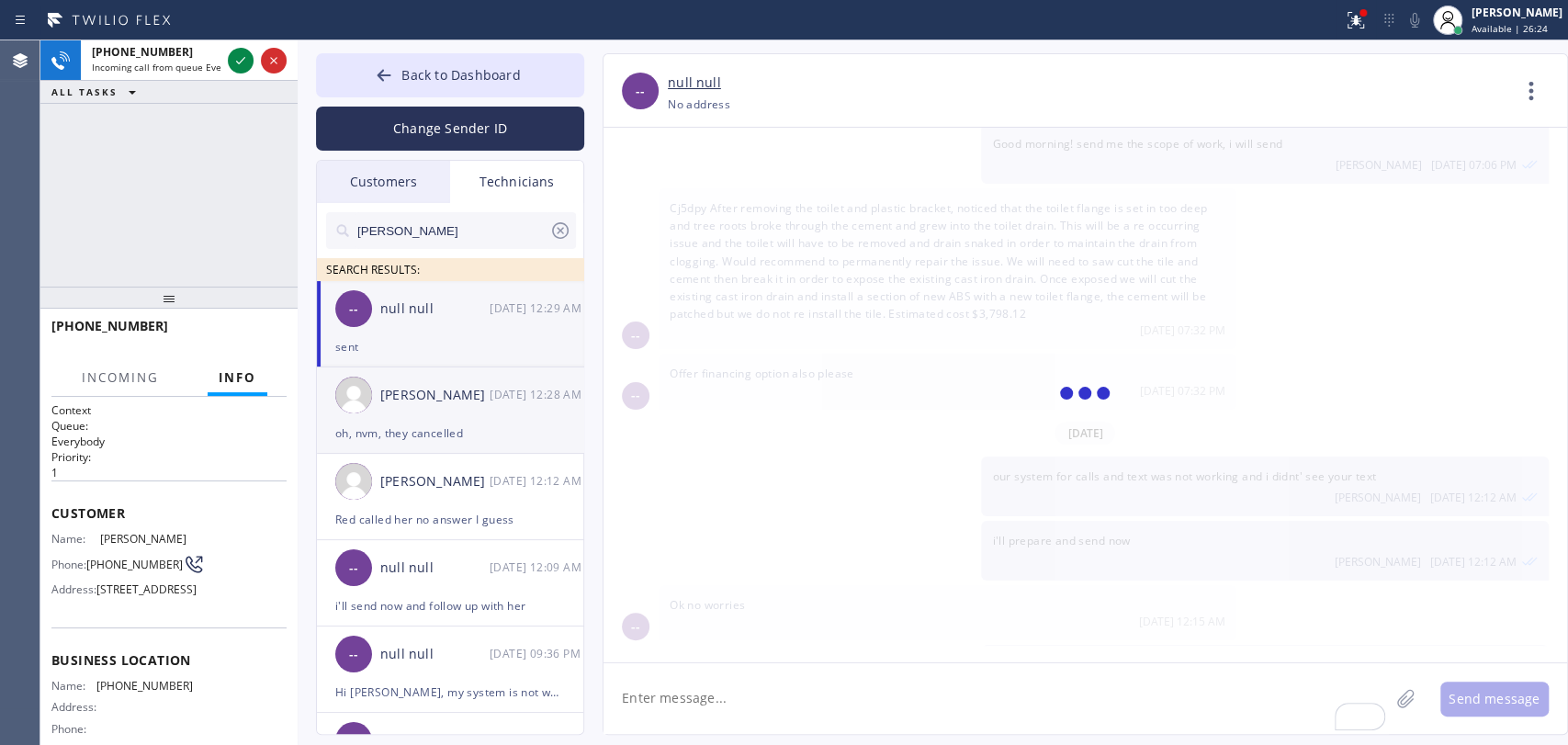
click at [441, 420] on div "[PERSON_NAME] [DATE] 12:28 AM" at bounding box center [450, 394] width 269 height 55
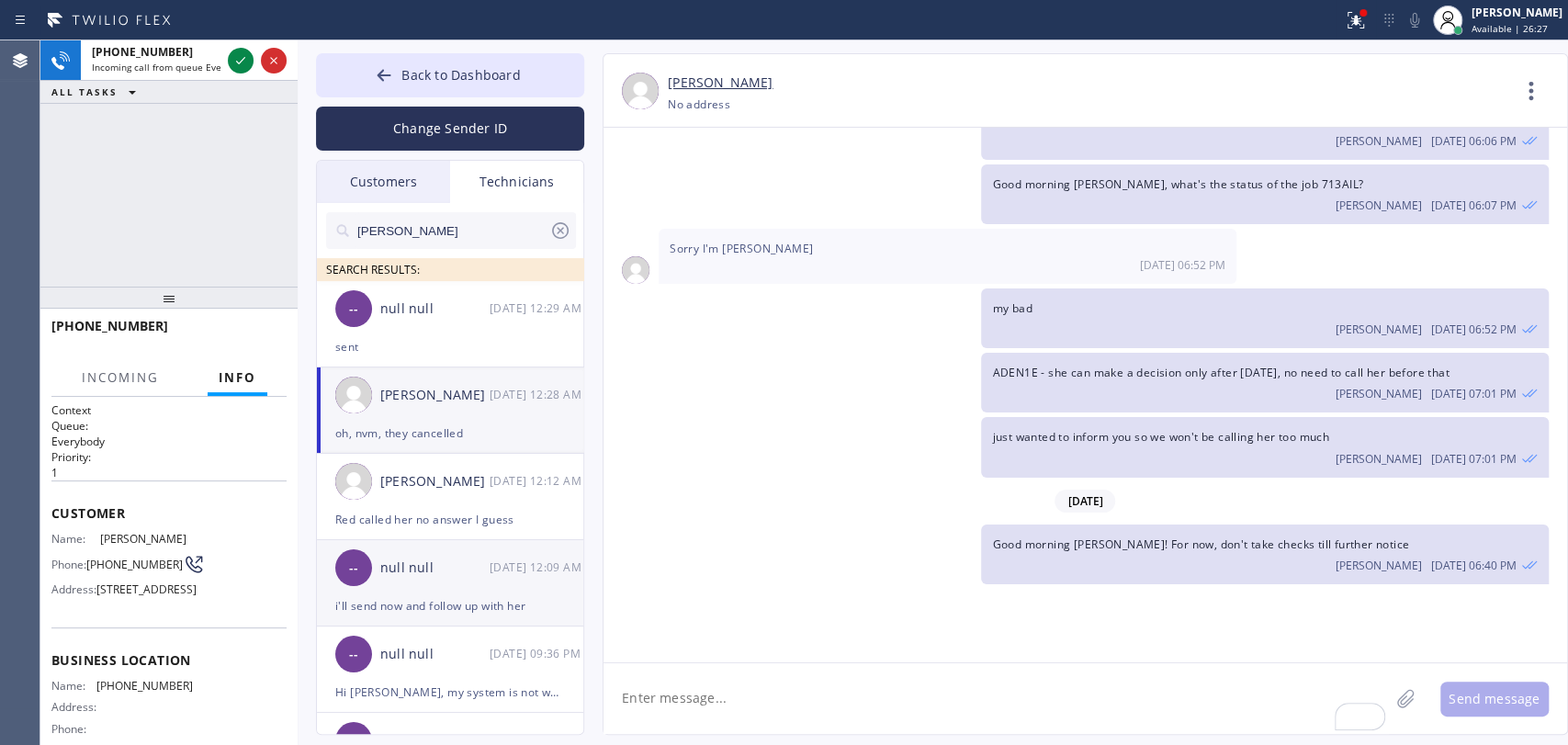
click at [439, 524] on div "Red called her no answer I guess" at bounding box center [450, 518] width 230 height 21
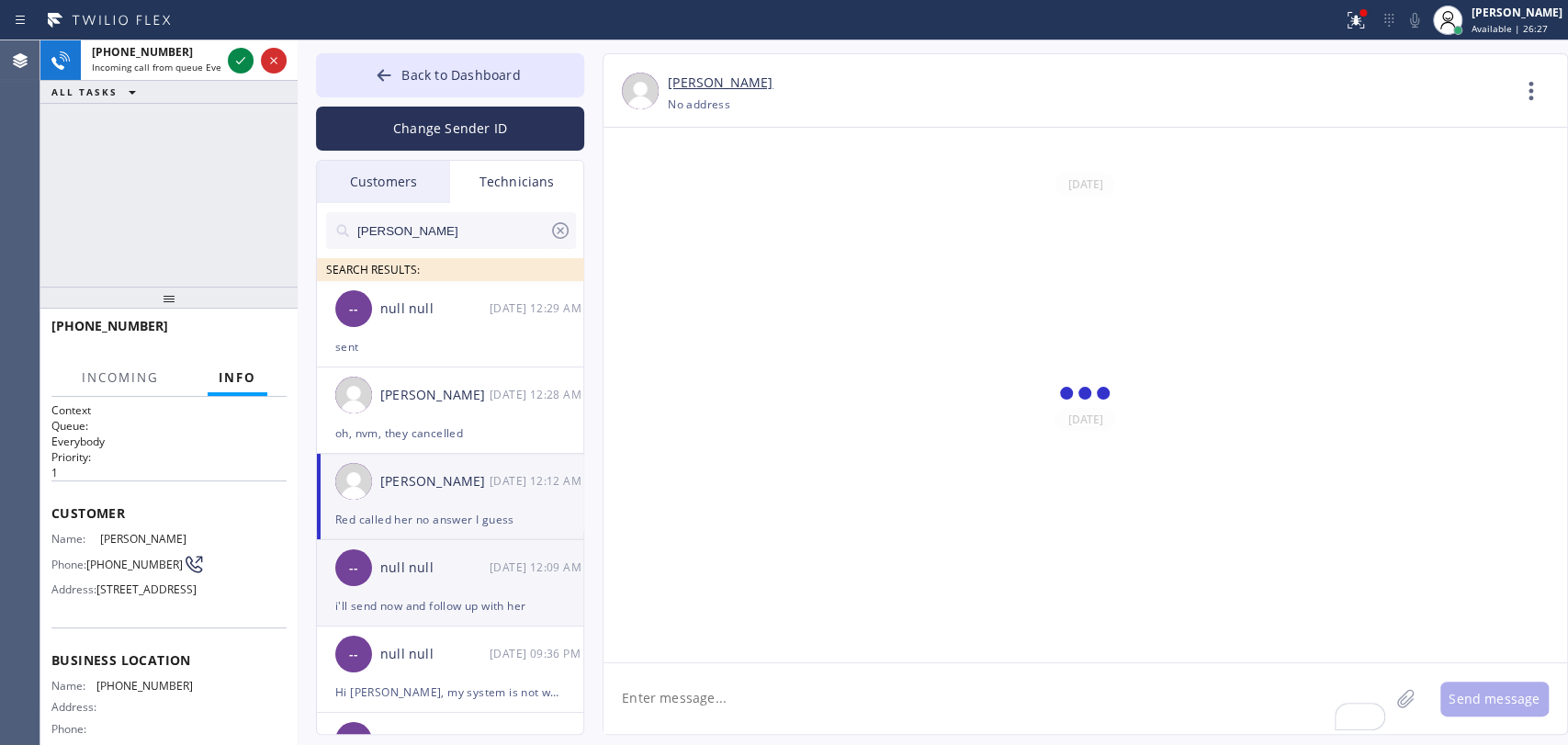
click at [462, 595] on div "i'll send now and follow up with her" at bounding box center [450, 605] width 230 height 21
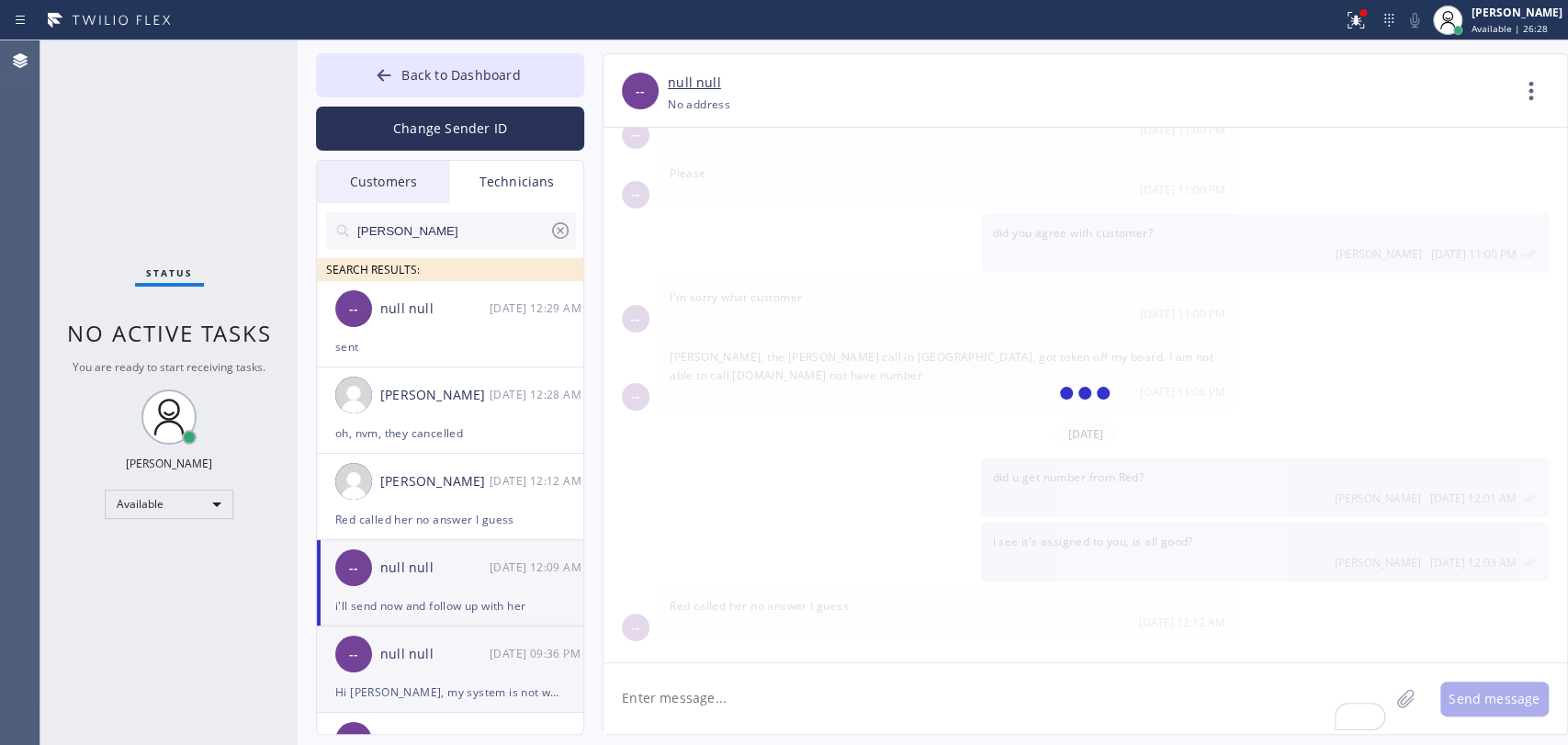
scroll to position [41645, 0]
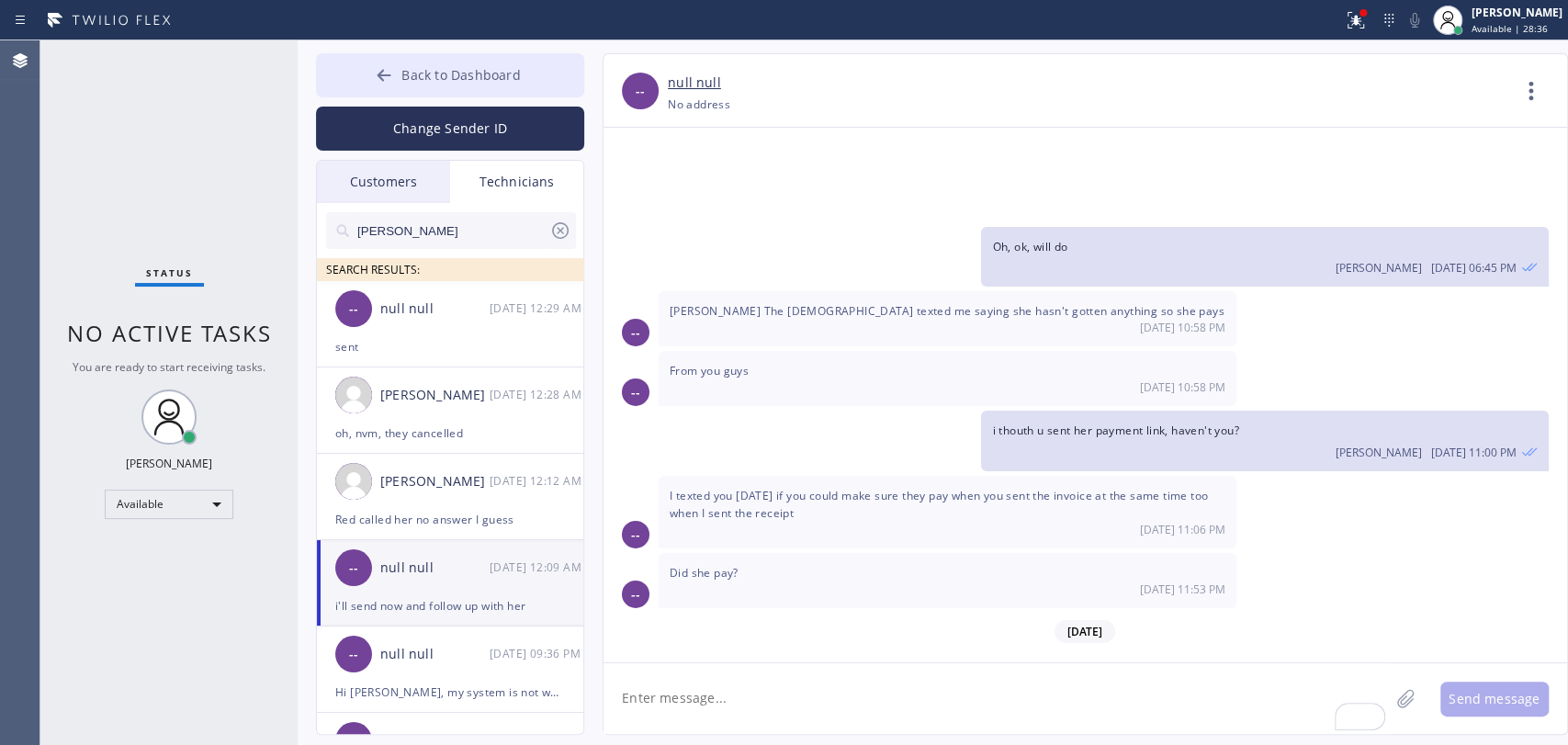
click at [355, 79] on button "Back to Dashboard" at bounding box center [449, 75] width 269 height 44
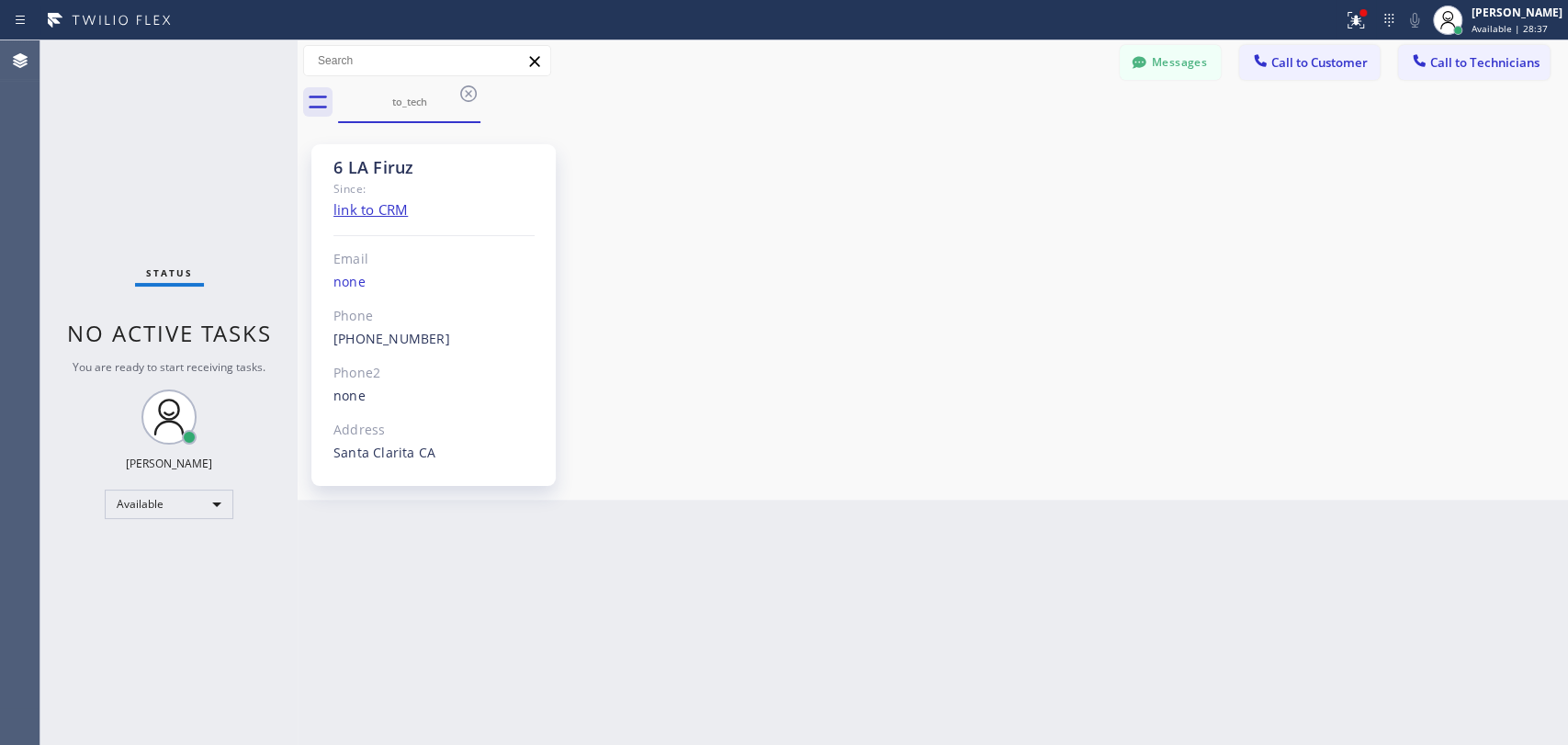
click at [1300, 63] on span "Call to Customer" at bounding box center [1319, 62] width 97 height 17
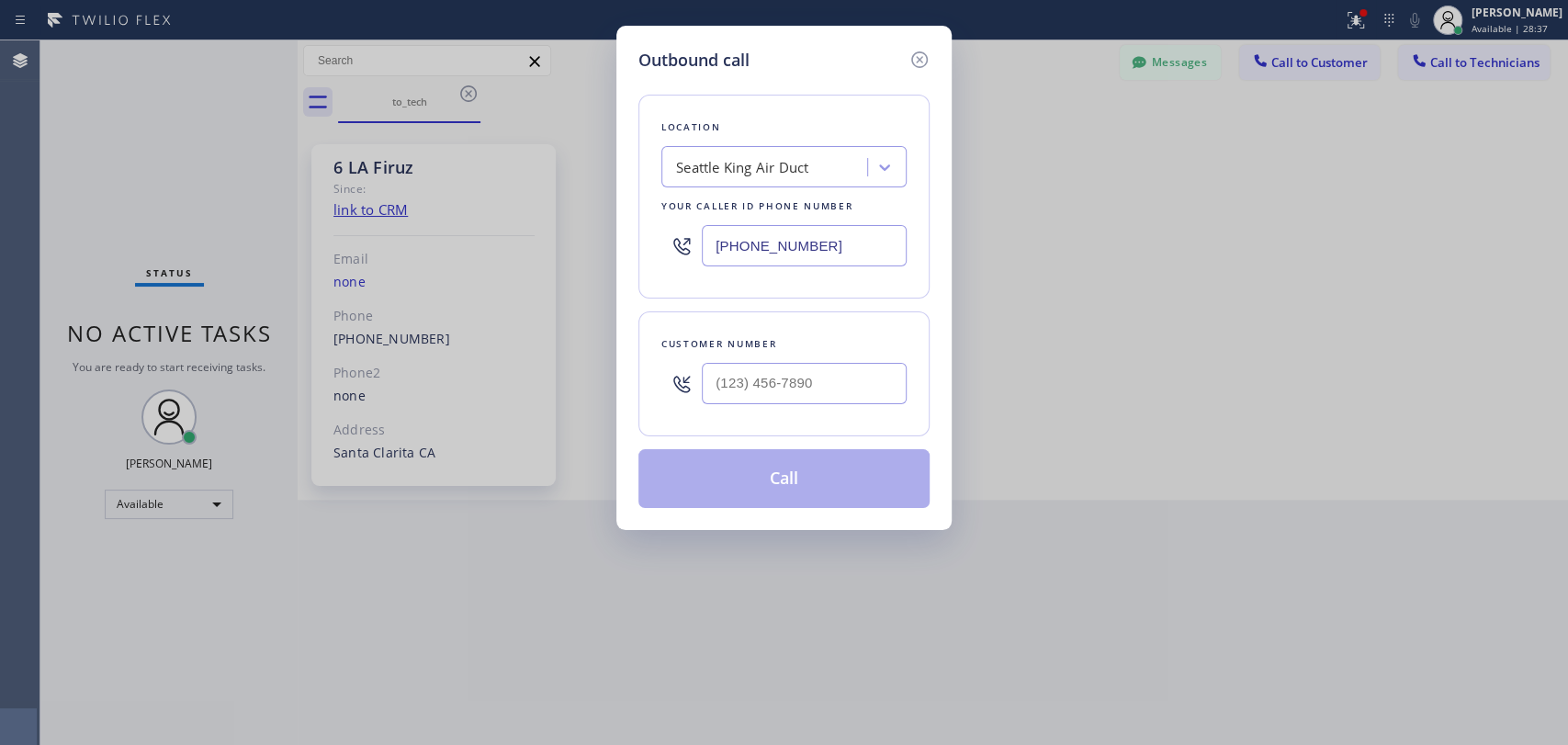
click at [697, 172] on div "Seattle King Air Duct" at bounding box center [742, 167] width 132 height 21
click at [762, 258] on input "[PHONE_NUMBER]" at bounding box center [804, 245] width 205 height 41
click at [762, 244] on input "[PHONE_NUMBER]" at bounding box center [804, 245] width 205 height 41
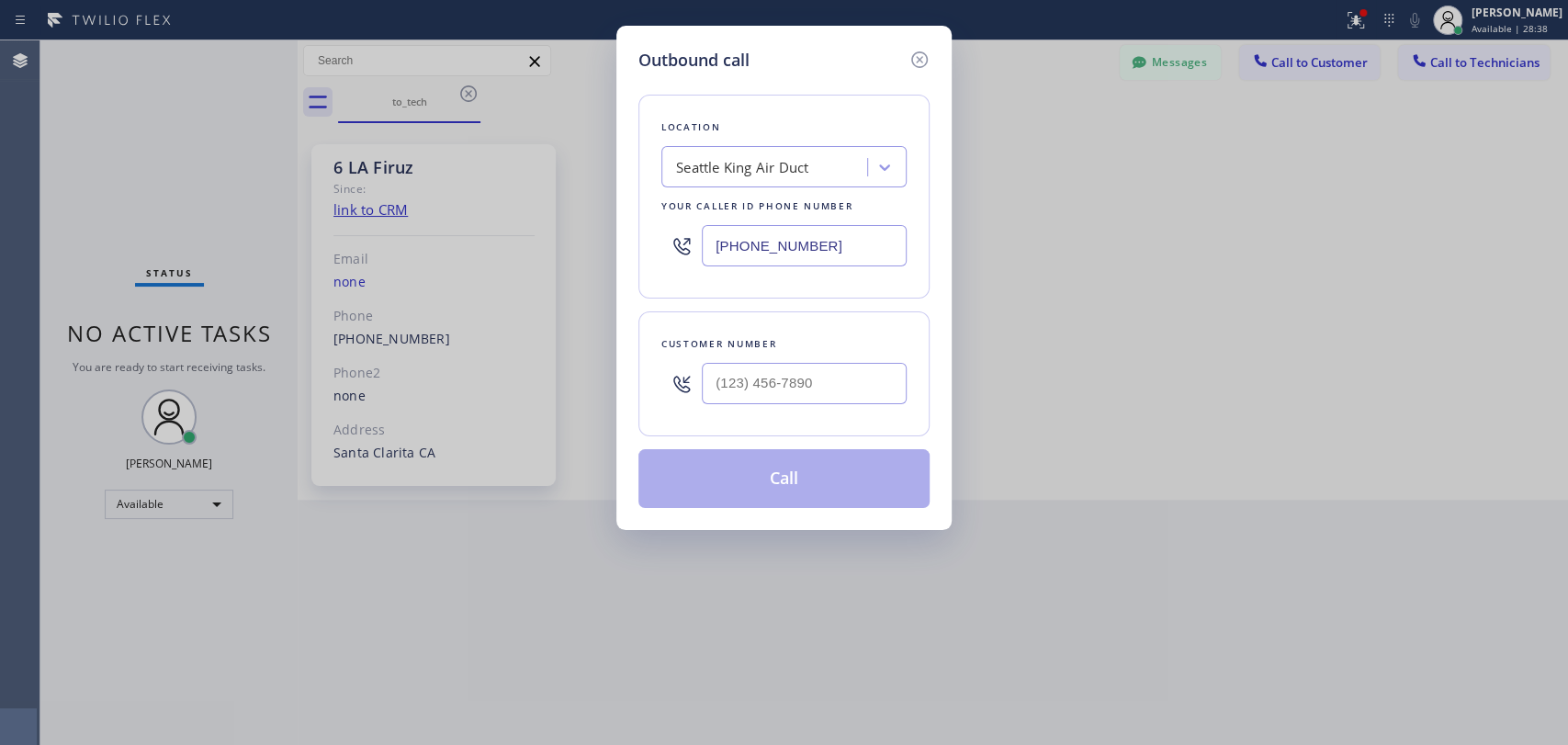
paste input "909) 609-9365"
type input "[PHONE_NUMBER]"
click at [931, 56] on div "Outbound call Location Search location Your caller id phone number [PHONE_NUMBE…" at bounding box center [784, 278] width 336 height 504
click at [914, 57] on icon at bounding box center [919, 60] width 22 height 22
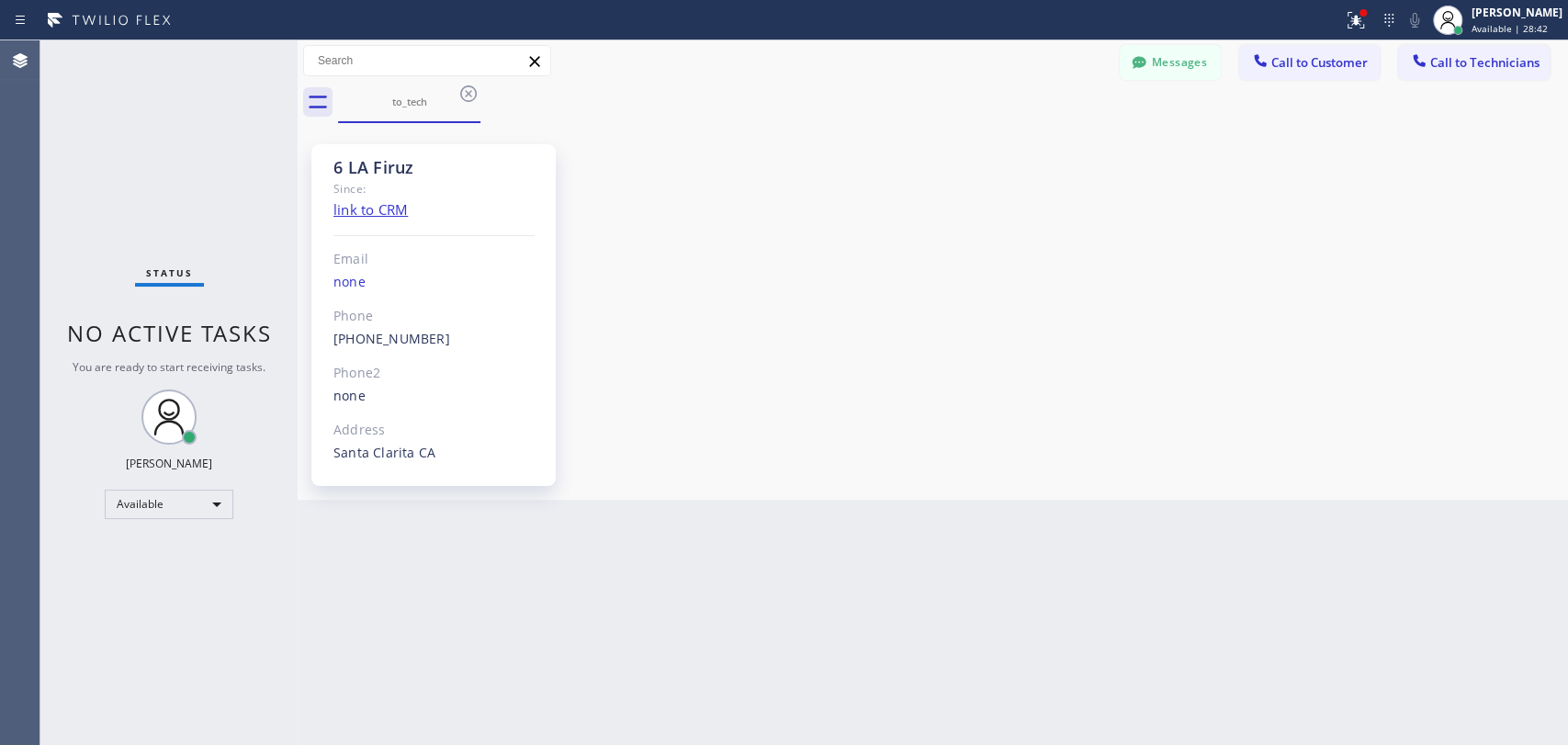
click at [1181, 77] on button "Messages" at bounding box center [1170, 62] width 101 height 35
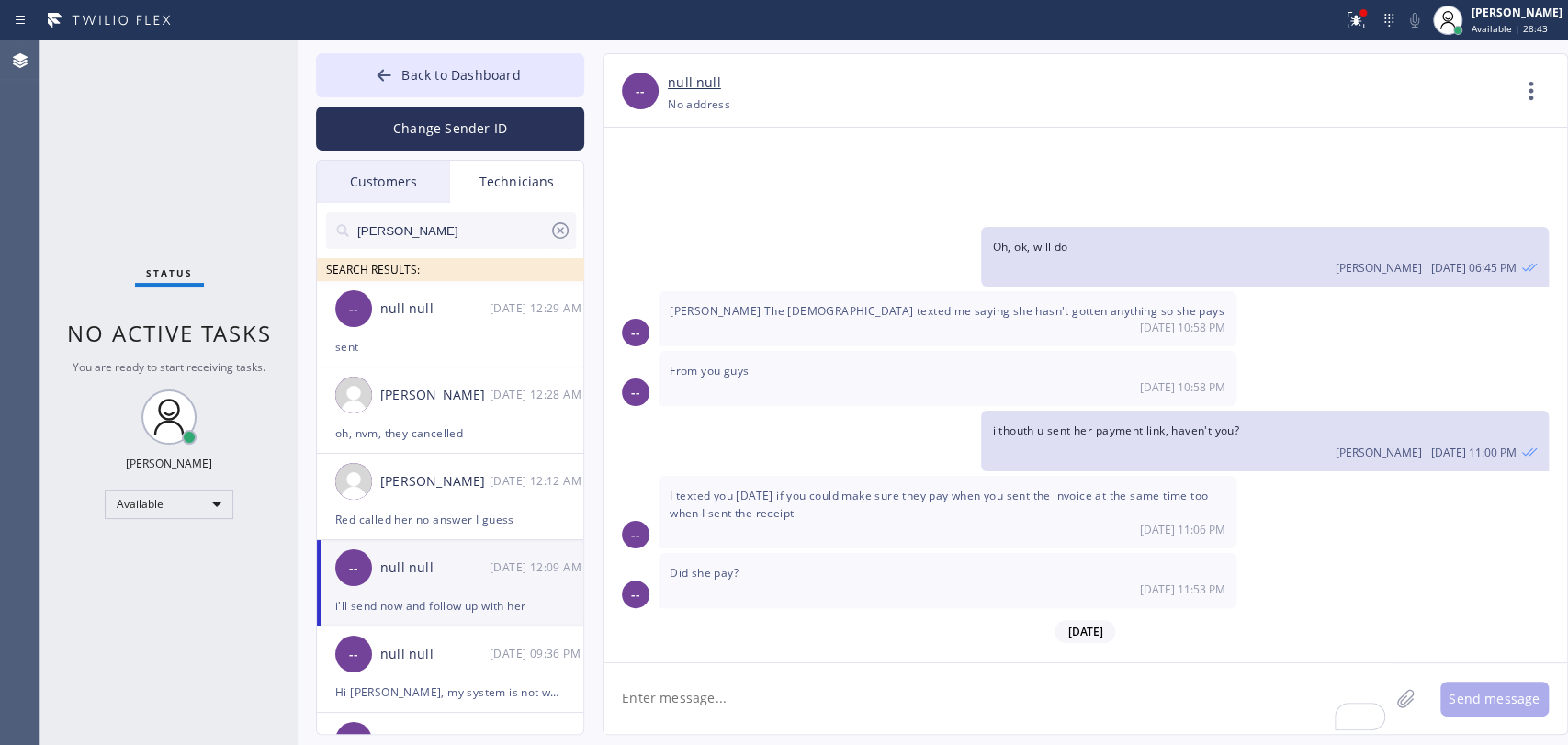
click at [404, 190] on div "Customers" at bounding box center [383, 182] width 133 height 42
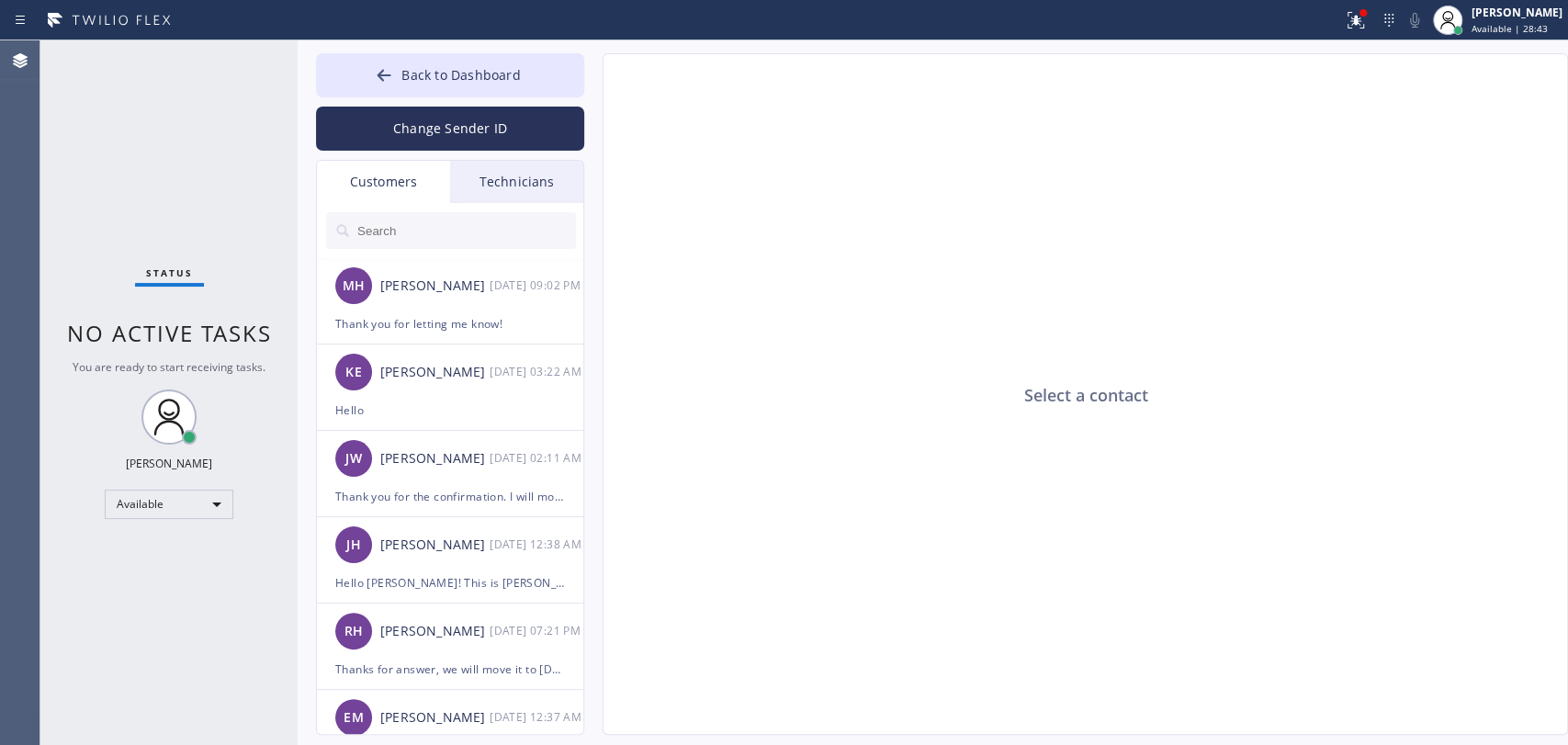
click at [395, 227] on input "text" at bounding box center [465, 230] width 221 height 37
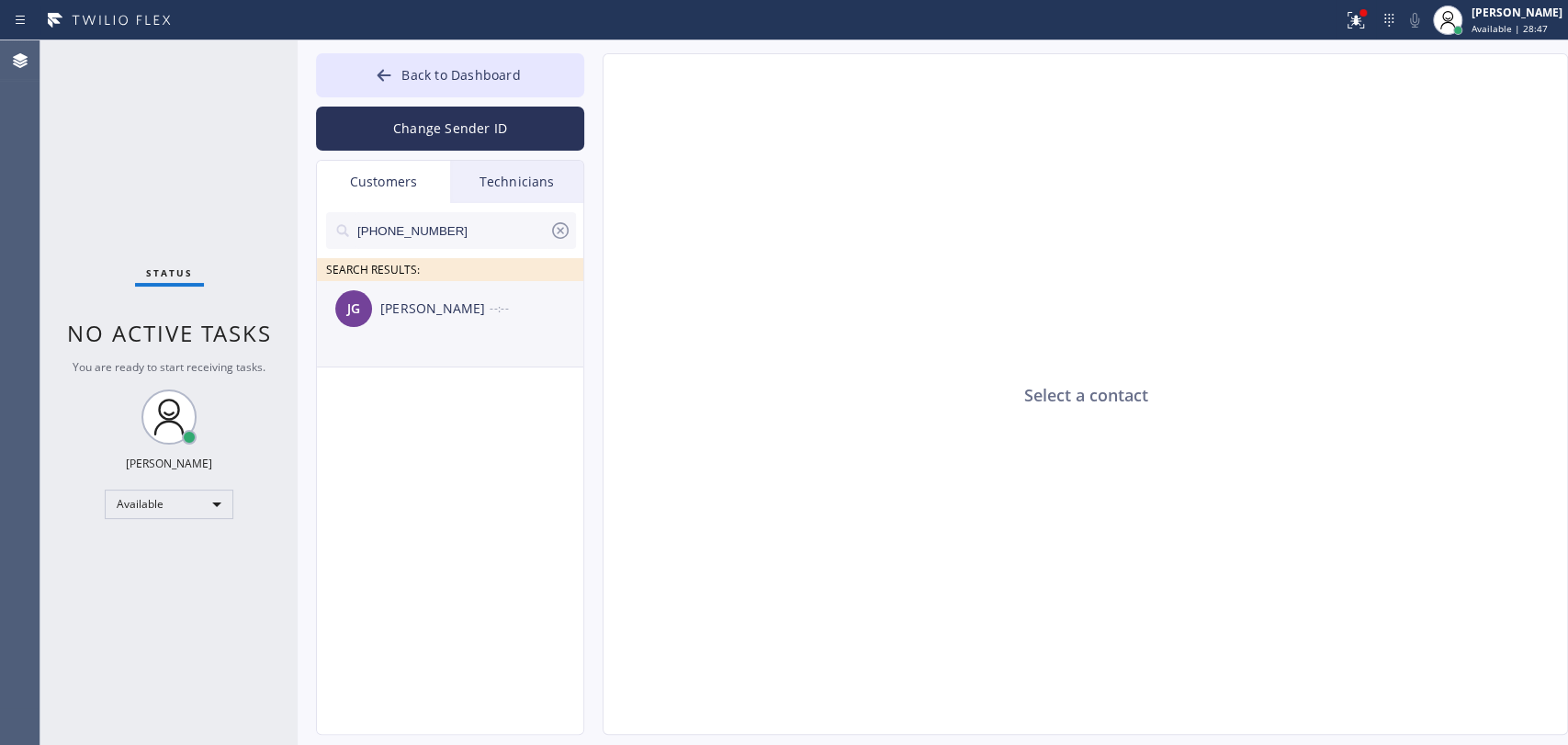
click at [382, 301] on div "[PERSON_NAME]" at bounding box center [434, 309] width 109 height 21
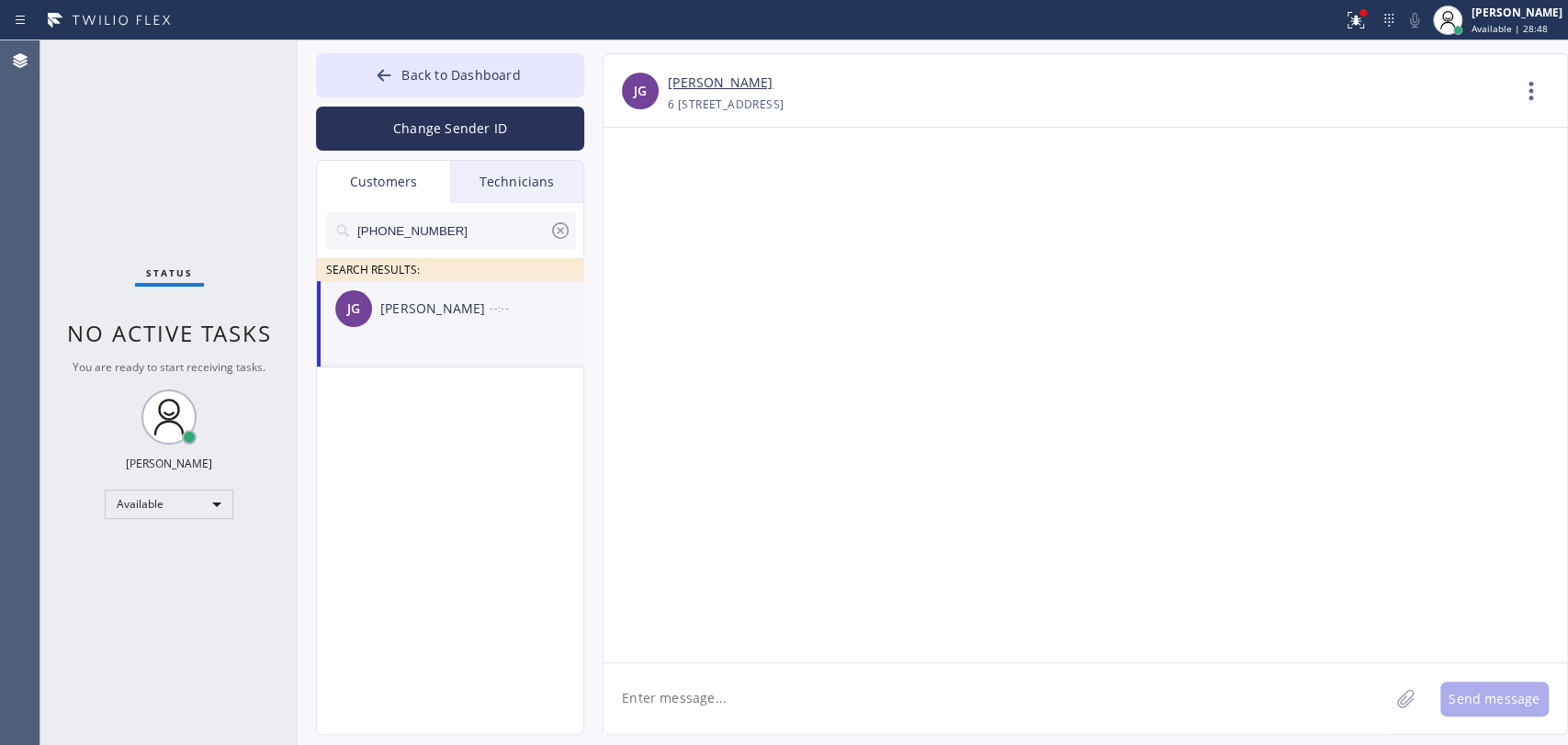
click at [747, 719] on textarea at bounding box center [996, 698] width 785 height 71
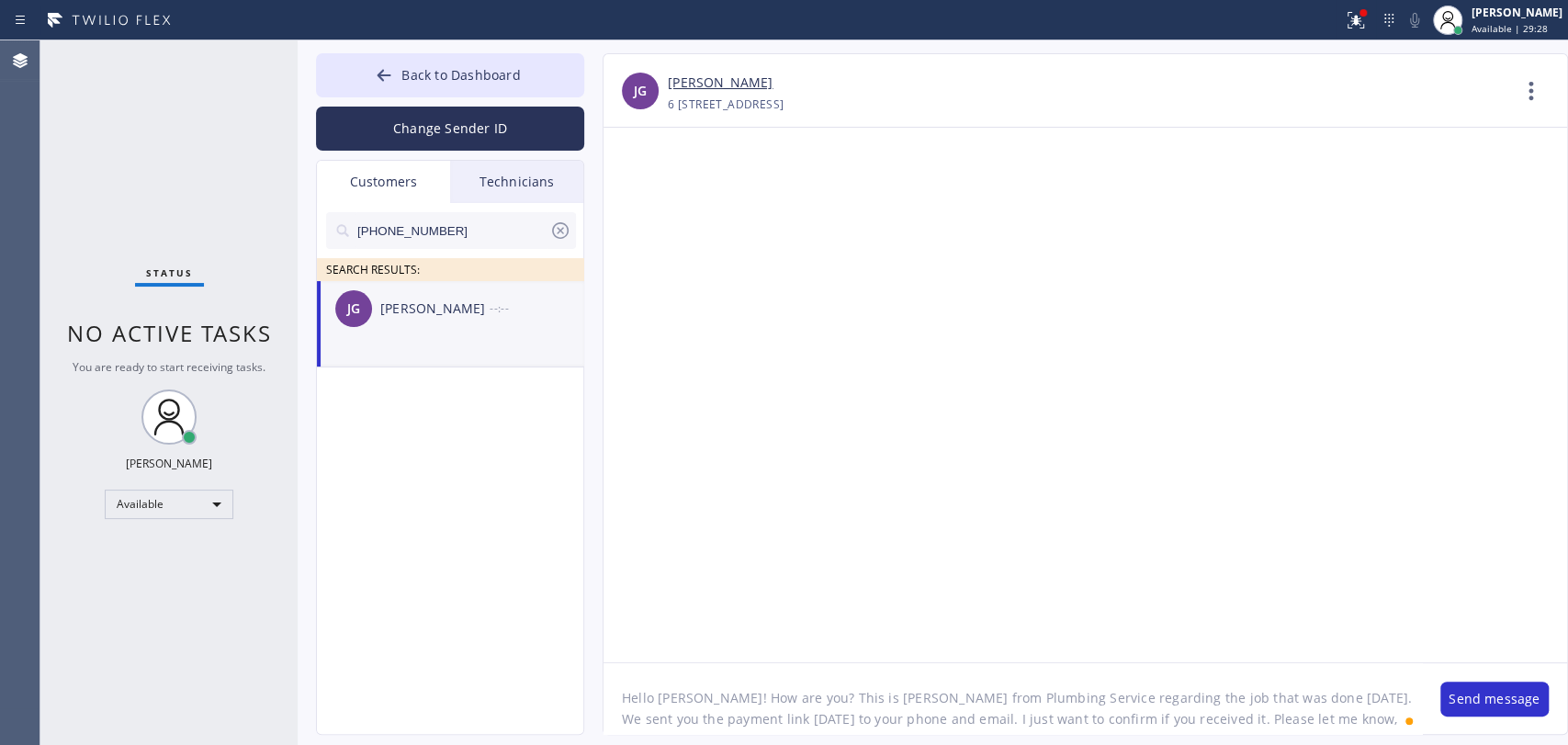
type textarea "Hello [PERSON_NAME]! How are you? This is [PERSON_NAME] from Plumbing Service r…"
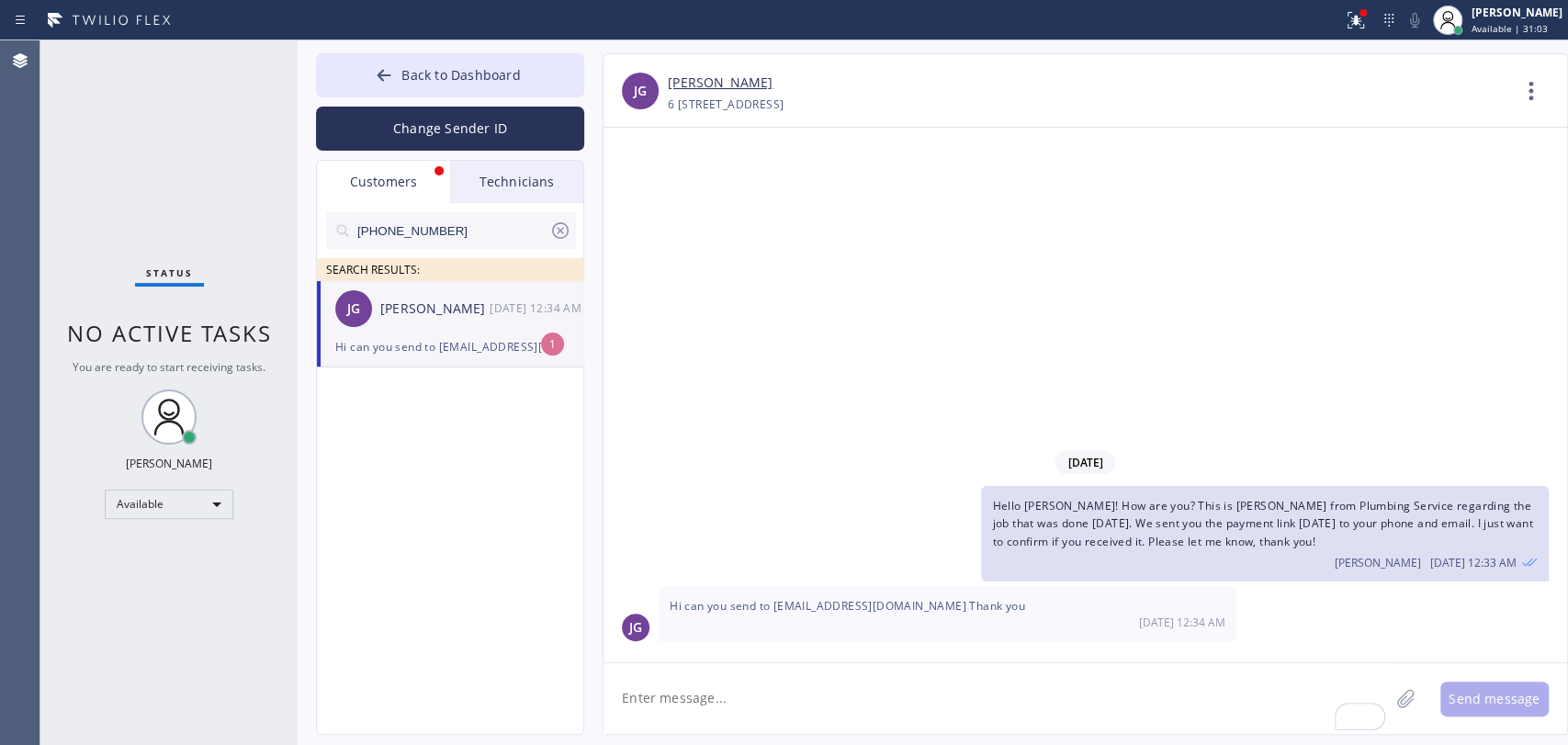
click at [421, 330] on div "[PERSON_NAME] [DATE] 12:34 AM" at bounding box center [450, 308] width 269 height 55
click at [720, 75] on link "[PERSON_NAME]" at bounding box center [719, 83] width 105 height 21
drag, startPoint x: 774, startPoint y: 604, endPoint x: 899, endPoint y: 610, distance: 125.1
click at [899, 610] on span "Hi can you send to [EMAIL_ADDRESS][DOMAIN_NAME] Thank you" at bounding box center [847, 606] width 356 height 16
copy span "[EMAIL_ADDRESS][DOMAIN_NAME]"
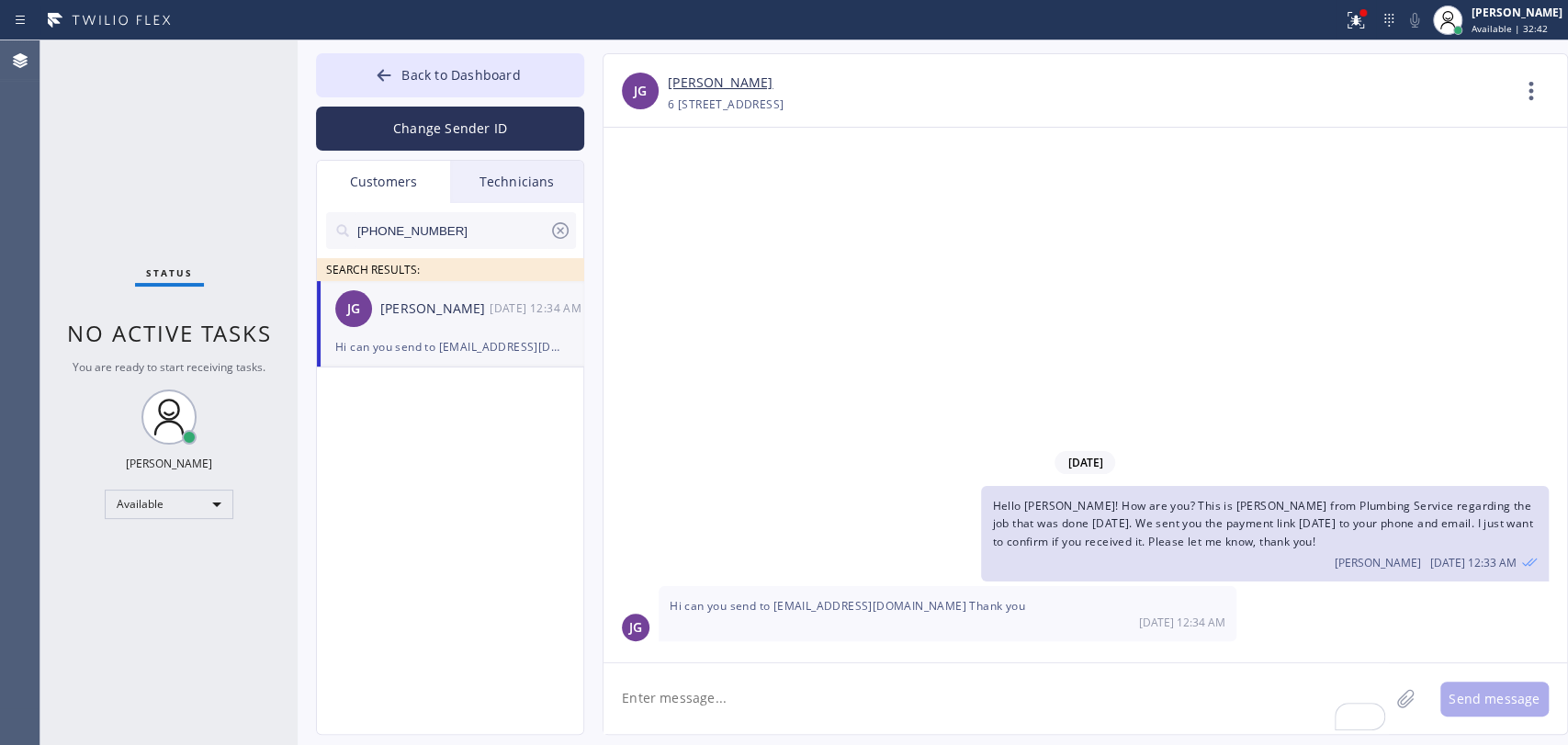
click at [692, 698] on textarea "To enrich screen reader interactions, please activate Accessibility in Grammarl…" at bounding box center [996, 698] width 785 height 71
type textarea "S"
type textarea "Sure, i just resent it to your email, please check. Thanks for answer!"
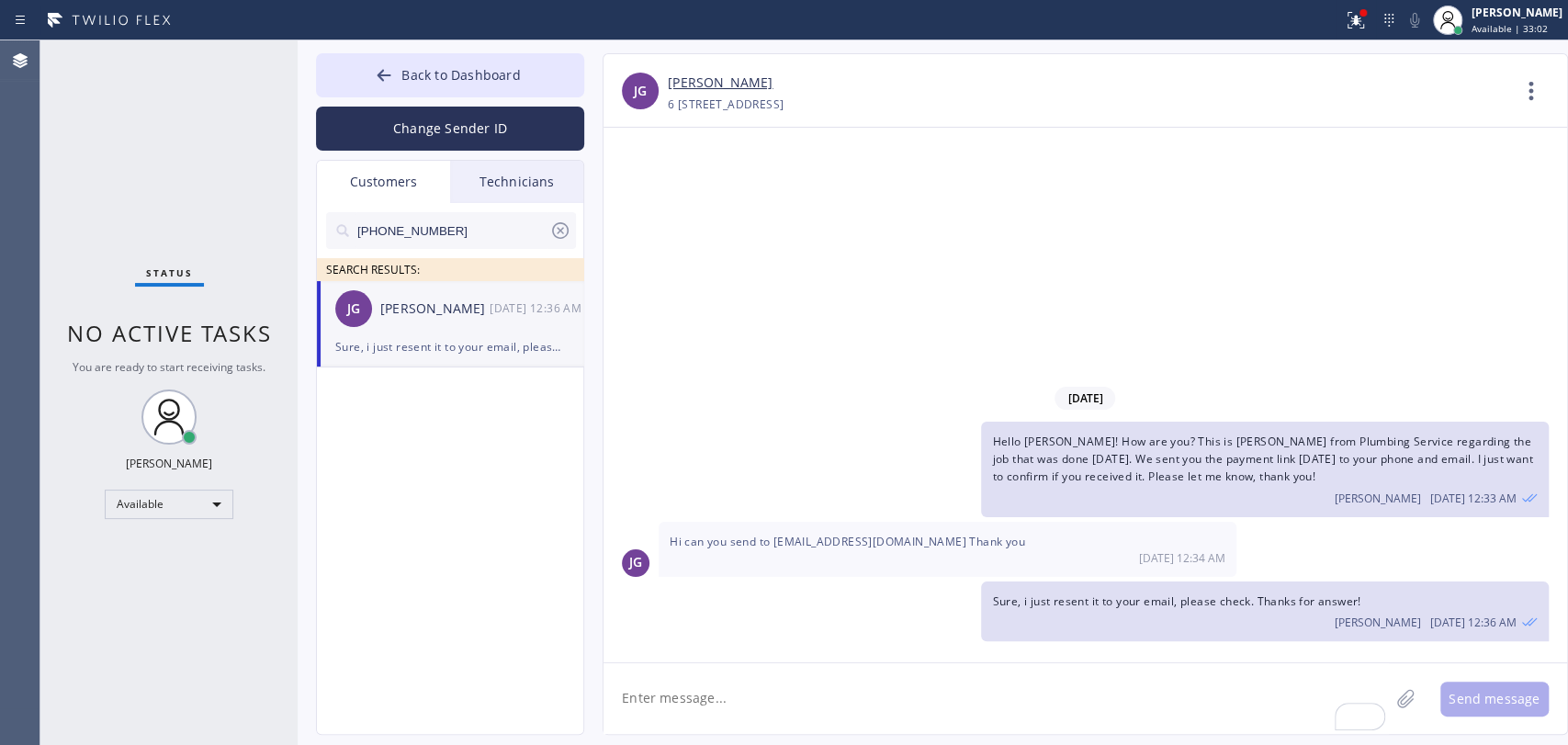
drag, startPoint x: 525, startPoint y: 189, endPoint x: 543, endPoint y: 168, distance: 27.7
click at [525, 189] on div "Technicians" at bounding box center [516, 182] width 133 height 42
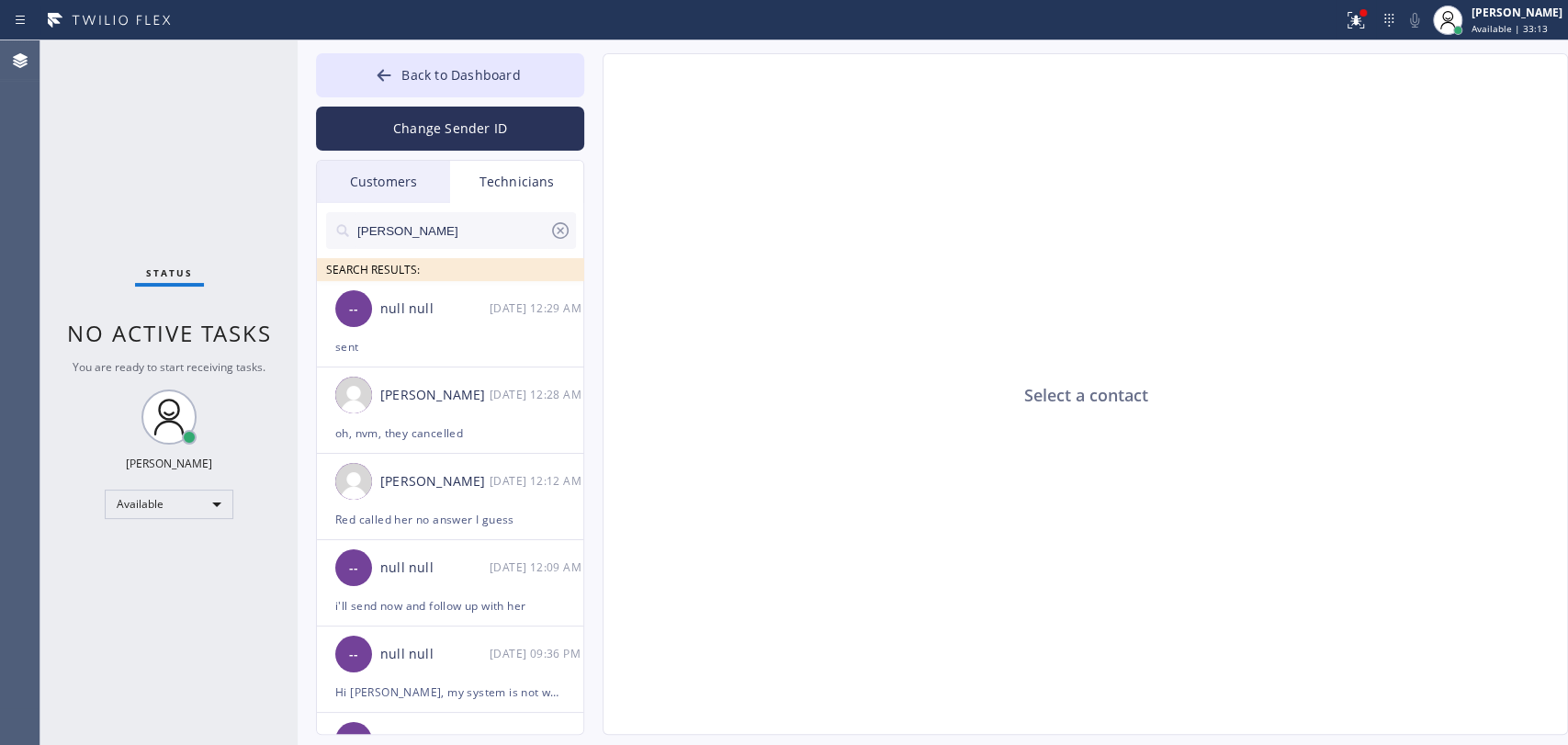
click at [460, 244] on input "[PERSON_NAME]" at bounding box center [452, 230] width 194 height 37
click at [452, 233] on input "[PERSON_NAME]" at bounding box center [452, 230] width 194 height 37
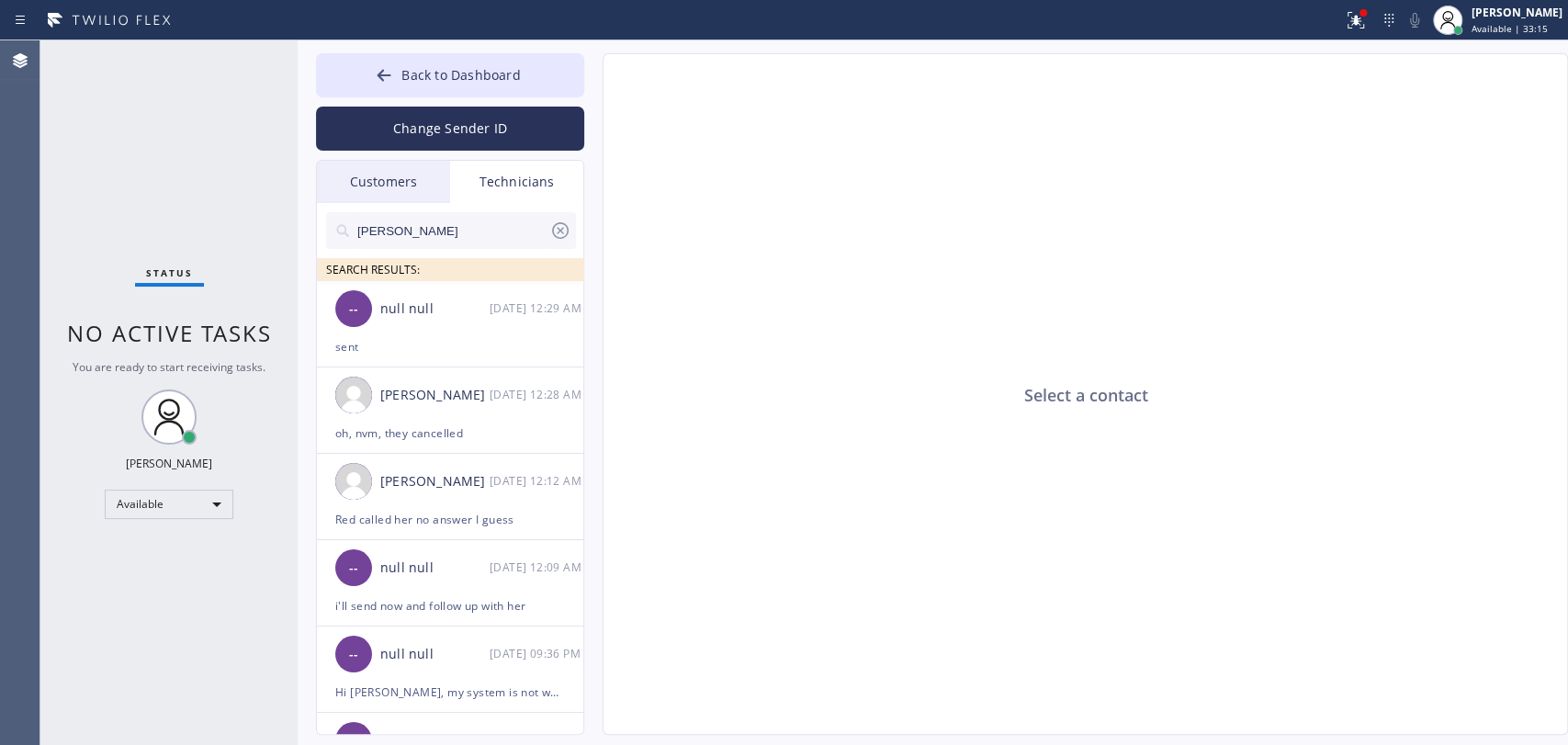
click at [452, 233] on input "[PERSON_NAME]" at bounding box center [452, 230] width 194 height 37
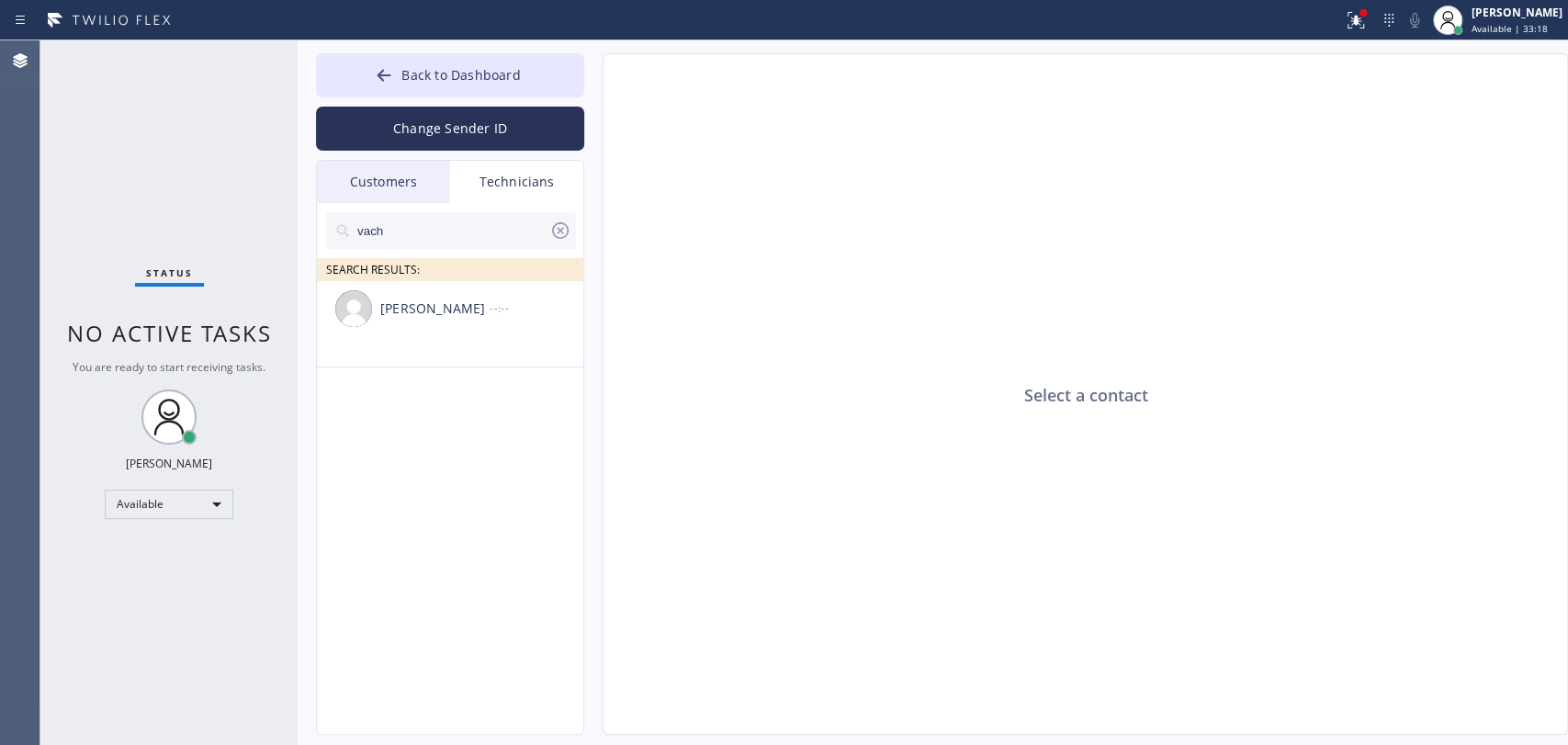
type input "vach"
click at [441, 313] on div "[PERSON_NAME]" at bounding box center [434, 309] width 109 height 21
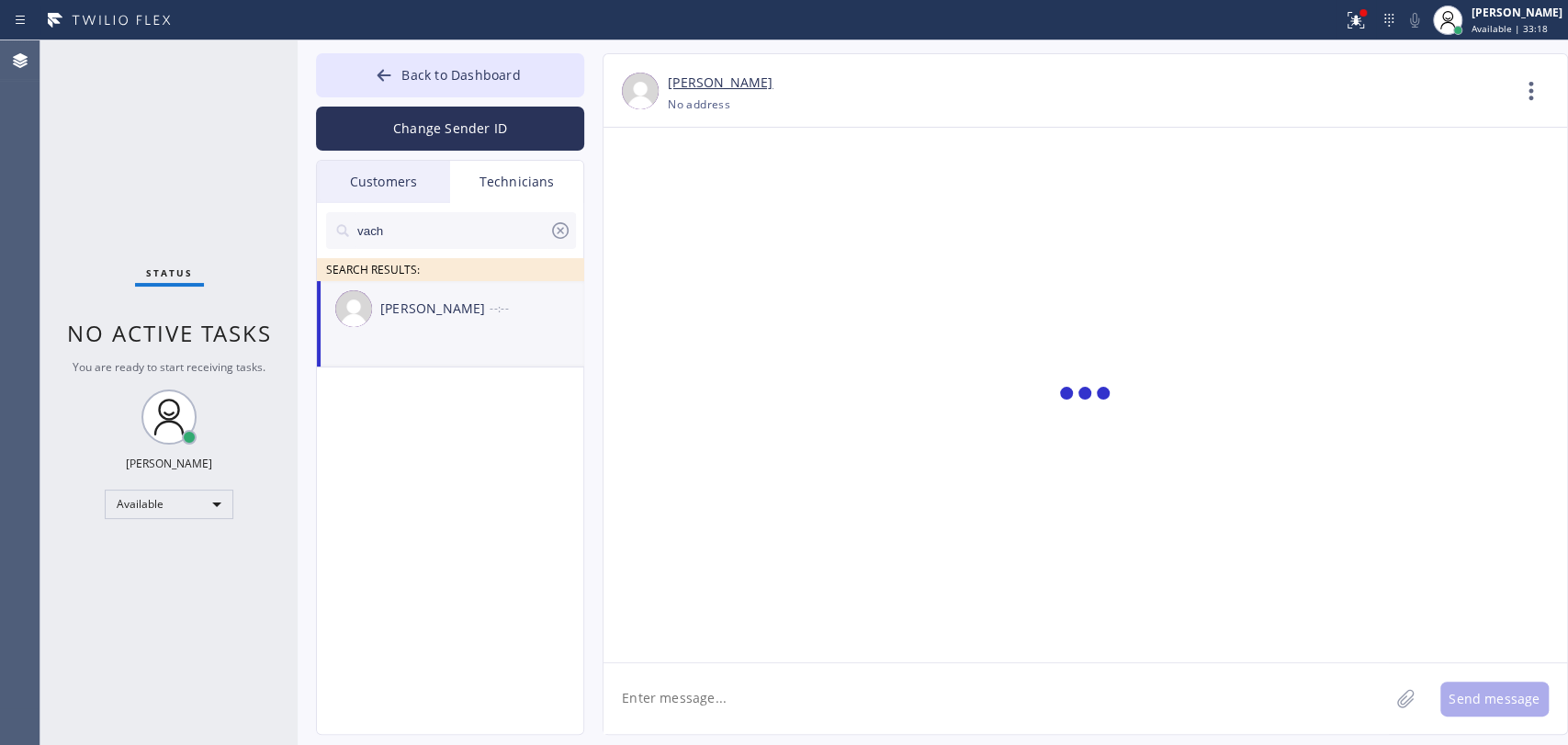
click at [718, 702] on textarea at bounding box center [996, 698] width 785 height 71
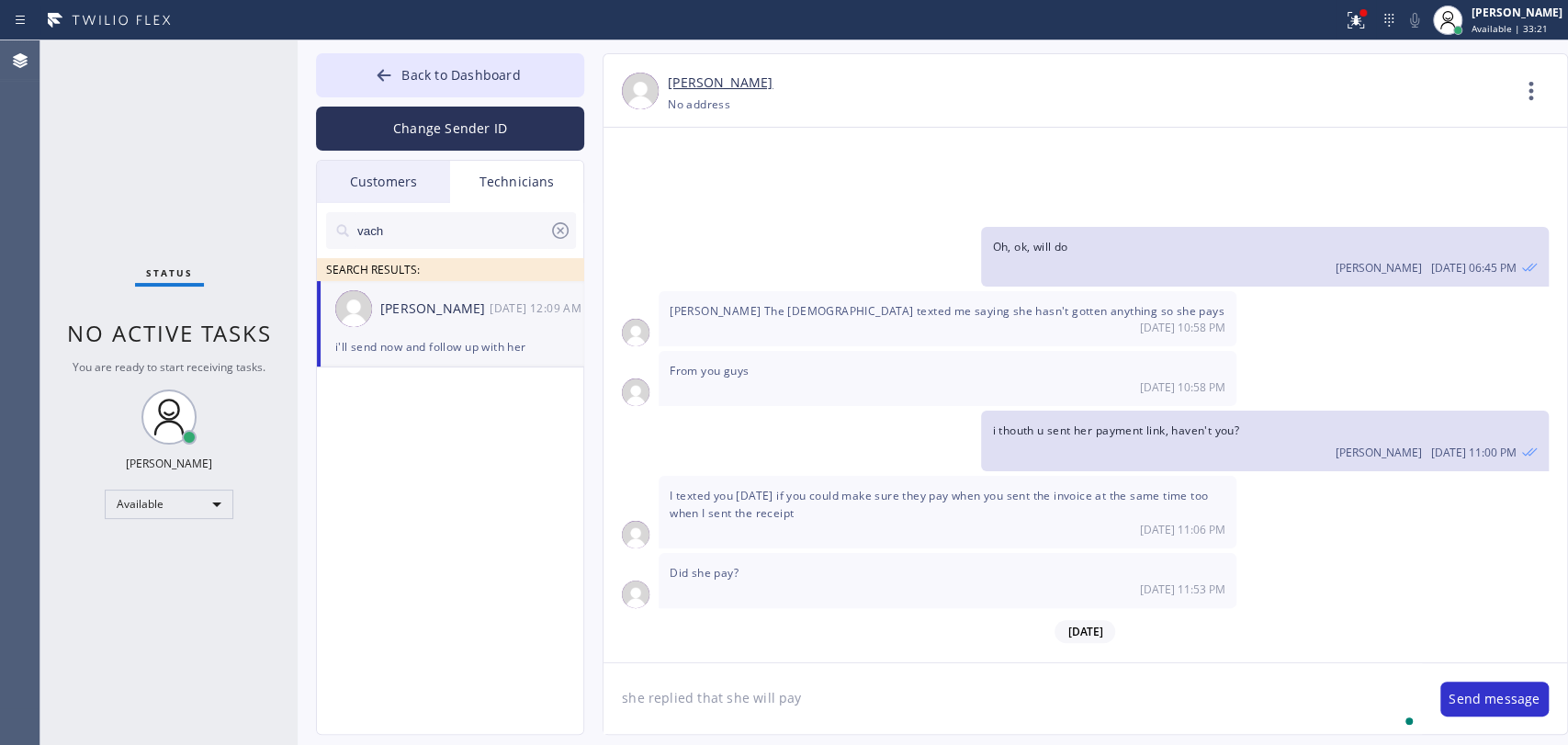
type textarea "she replied that she will pay"
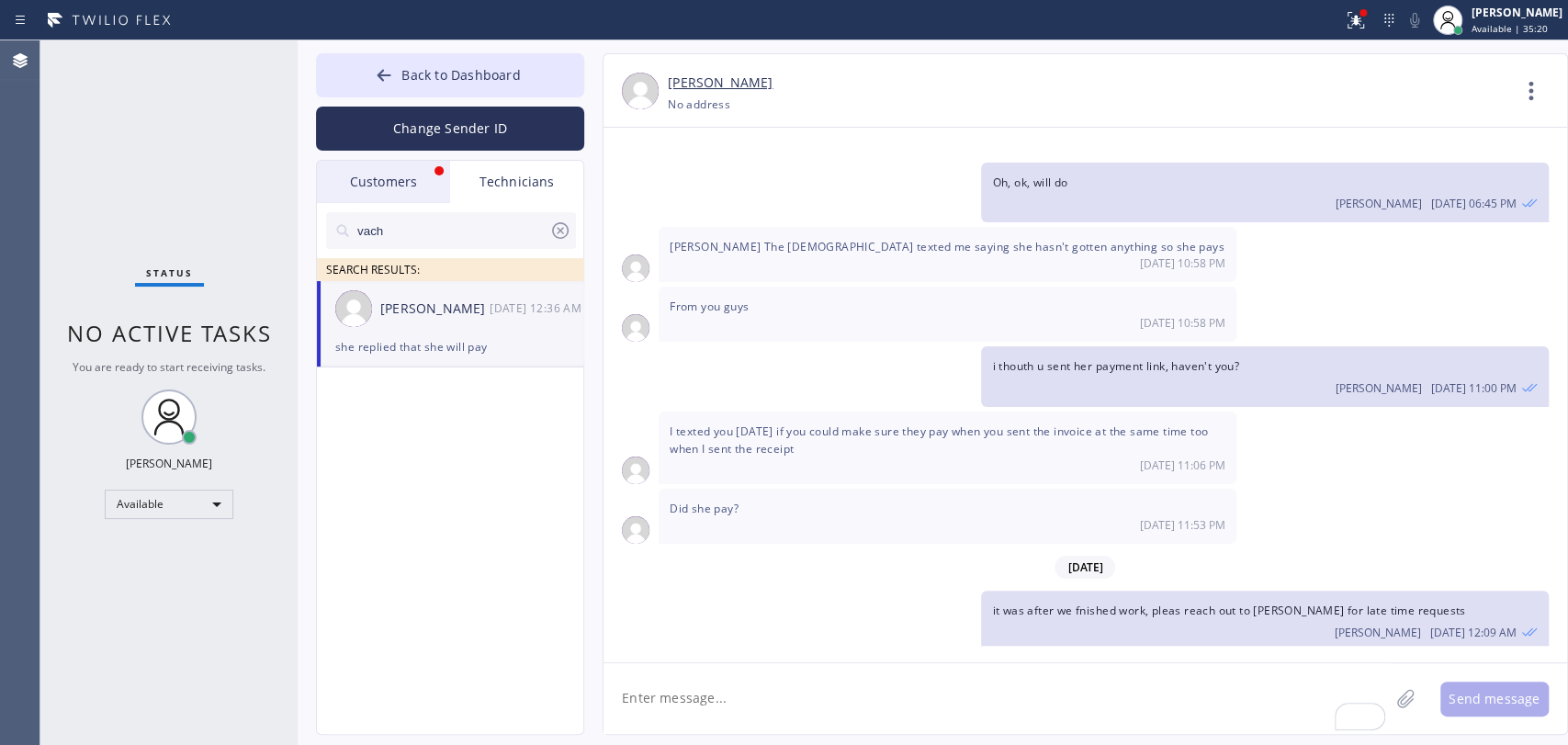
click at [385, 171] on div "Customers" at bounding box center [383, 182] width 133 height 42
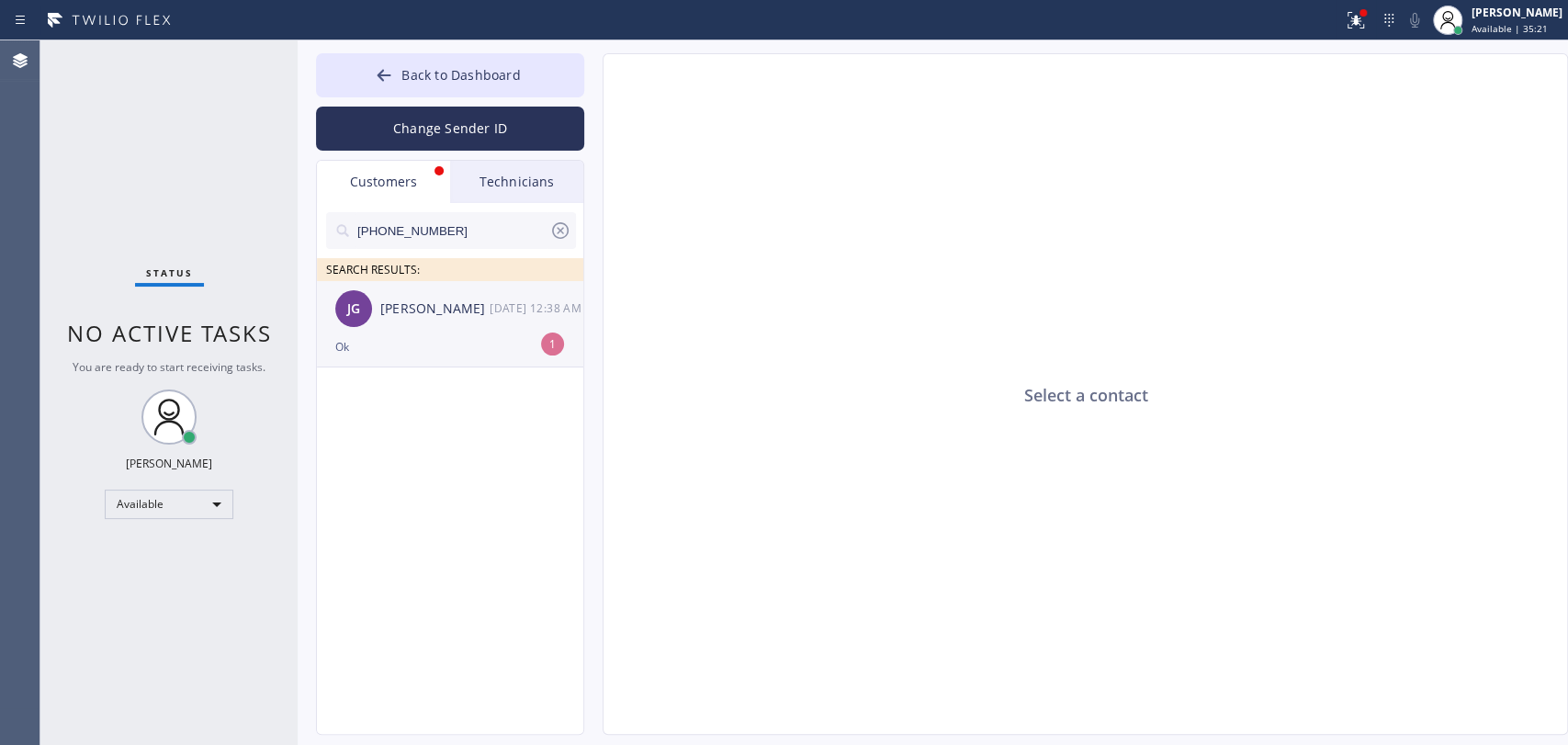
click at [416, 323] on div "[PERSON_NAME] [DATE] 12:38 AM" at bounding box center [450, 308] width 269 height 55
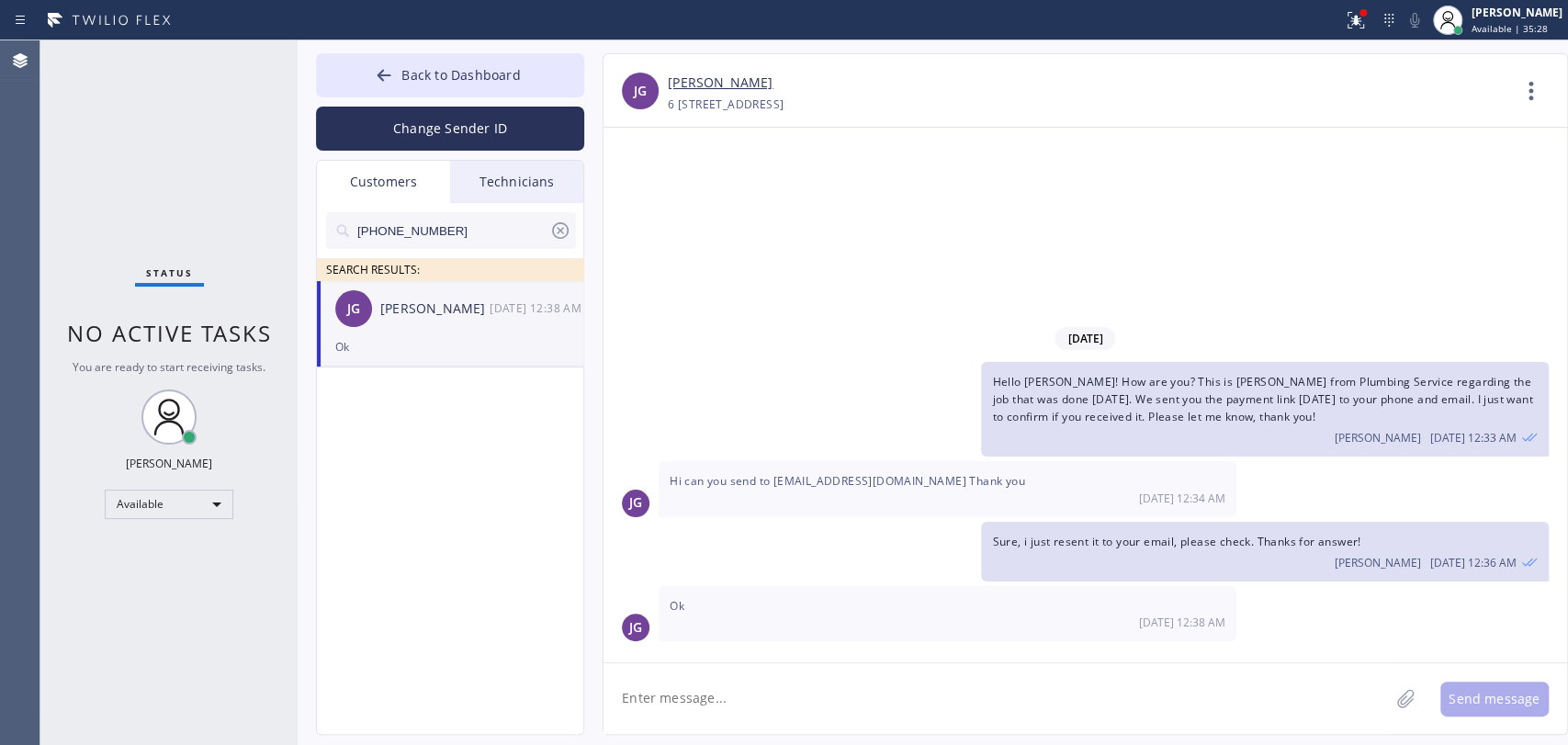
click at [499, 193] on div "Technicians" at bounding box center [516, 182] width 133 height 42
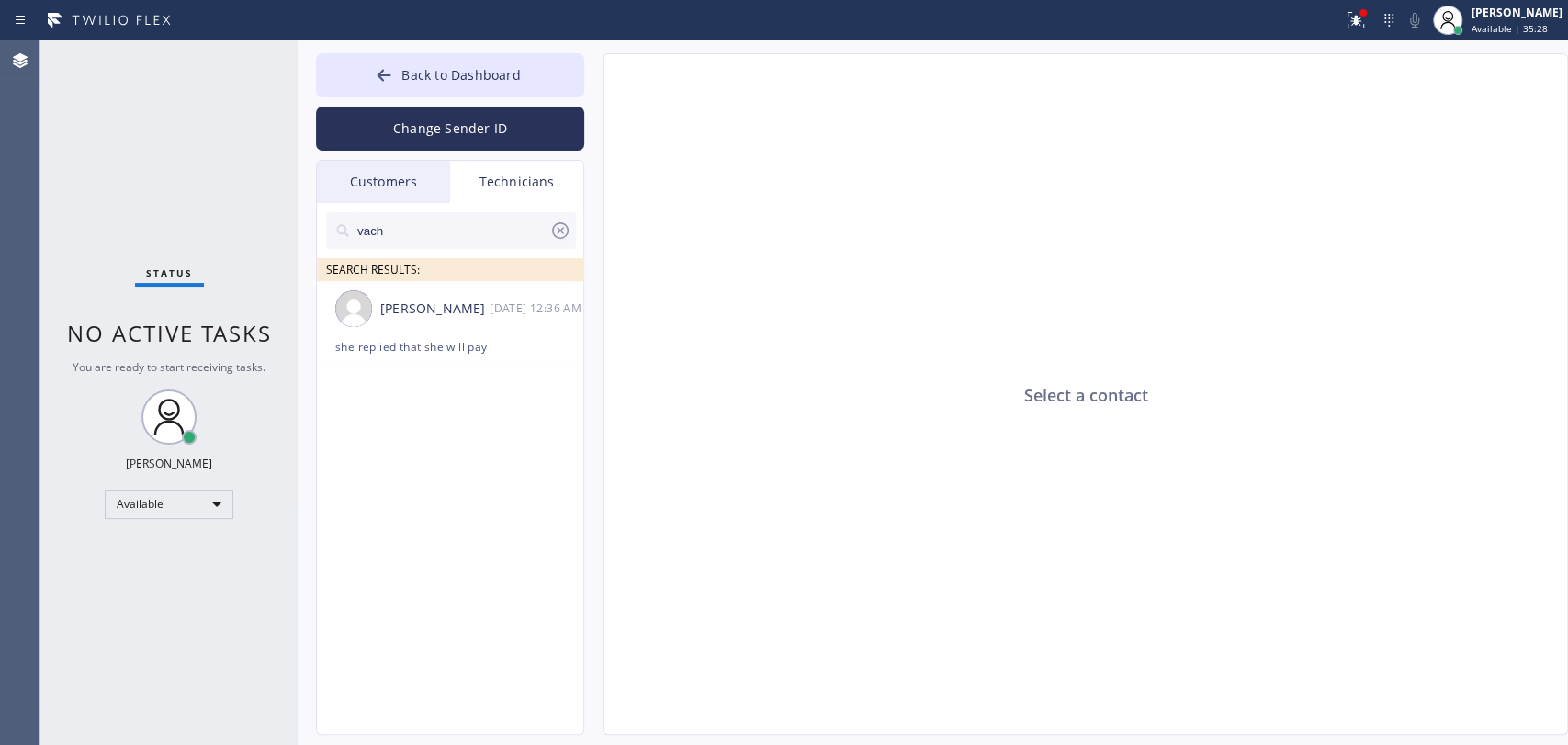
click at [465, 257] on div at bounding box center [450, 260] width 250 height 23
click at [466, 243] on input "vach" at bounding box center [452, 230] width 194 height 37
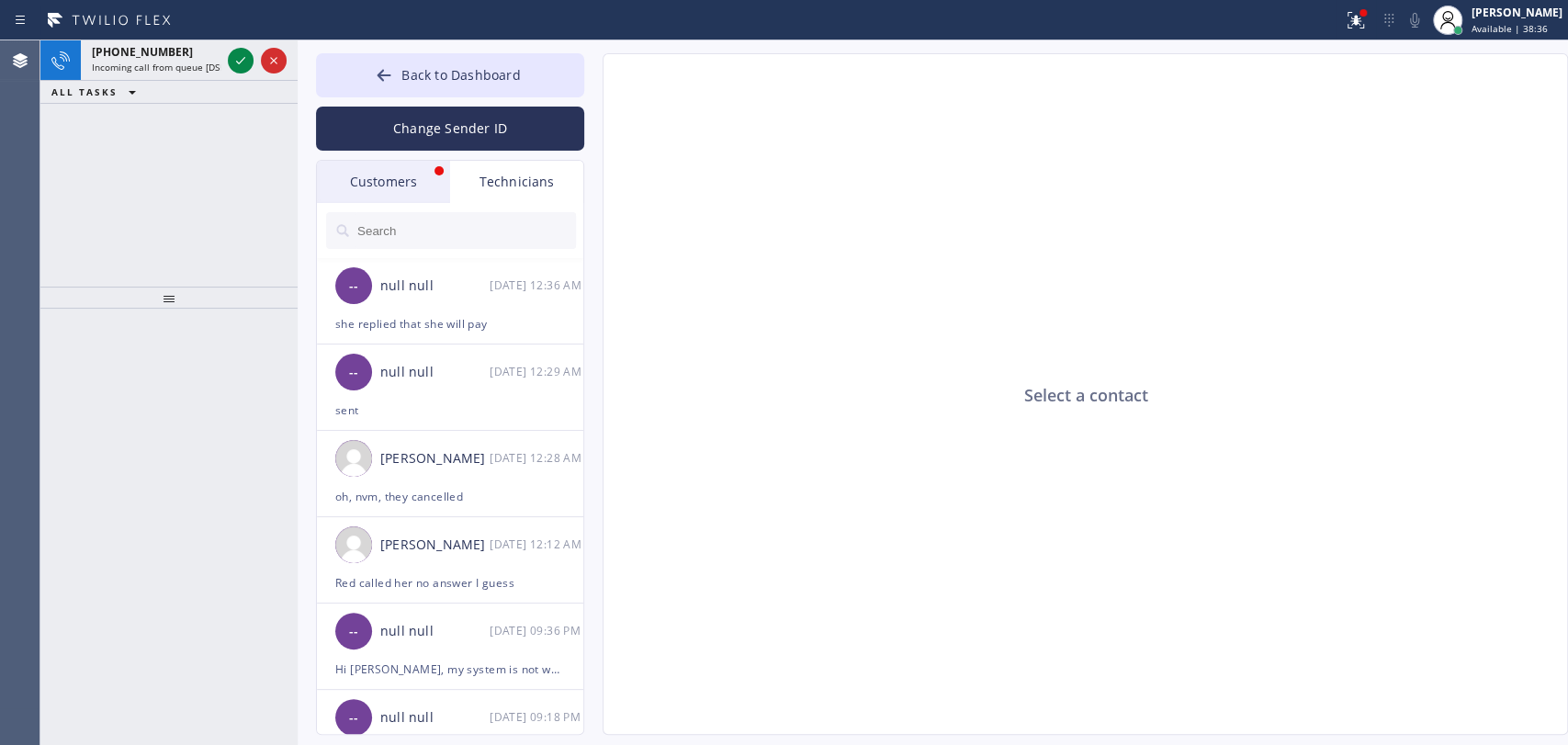
click at [378, 204] on div at bounding box center [450, 230] width 269 height 55
click at [381, 201] on div "Customers" at bounding box center [383, 182] width 133 height 42
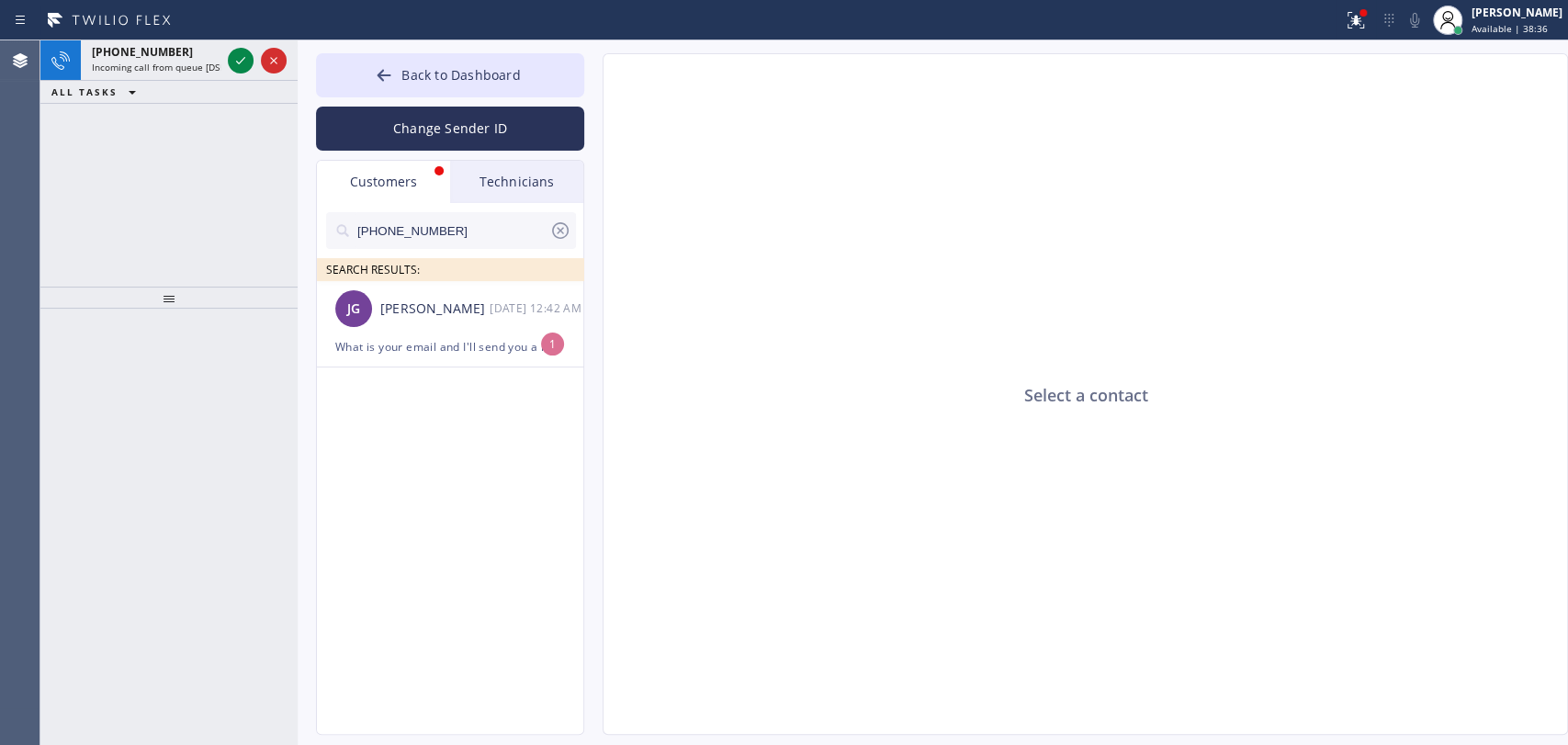
click at [385, 195] on div "Customers" at bounding box center [383, 182] width 133 height 42
click at [401, 312] on div "Johannah Garcia" at bounding box center [434, 309] width 109 height 21
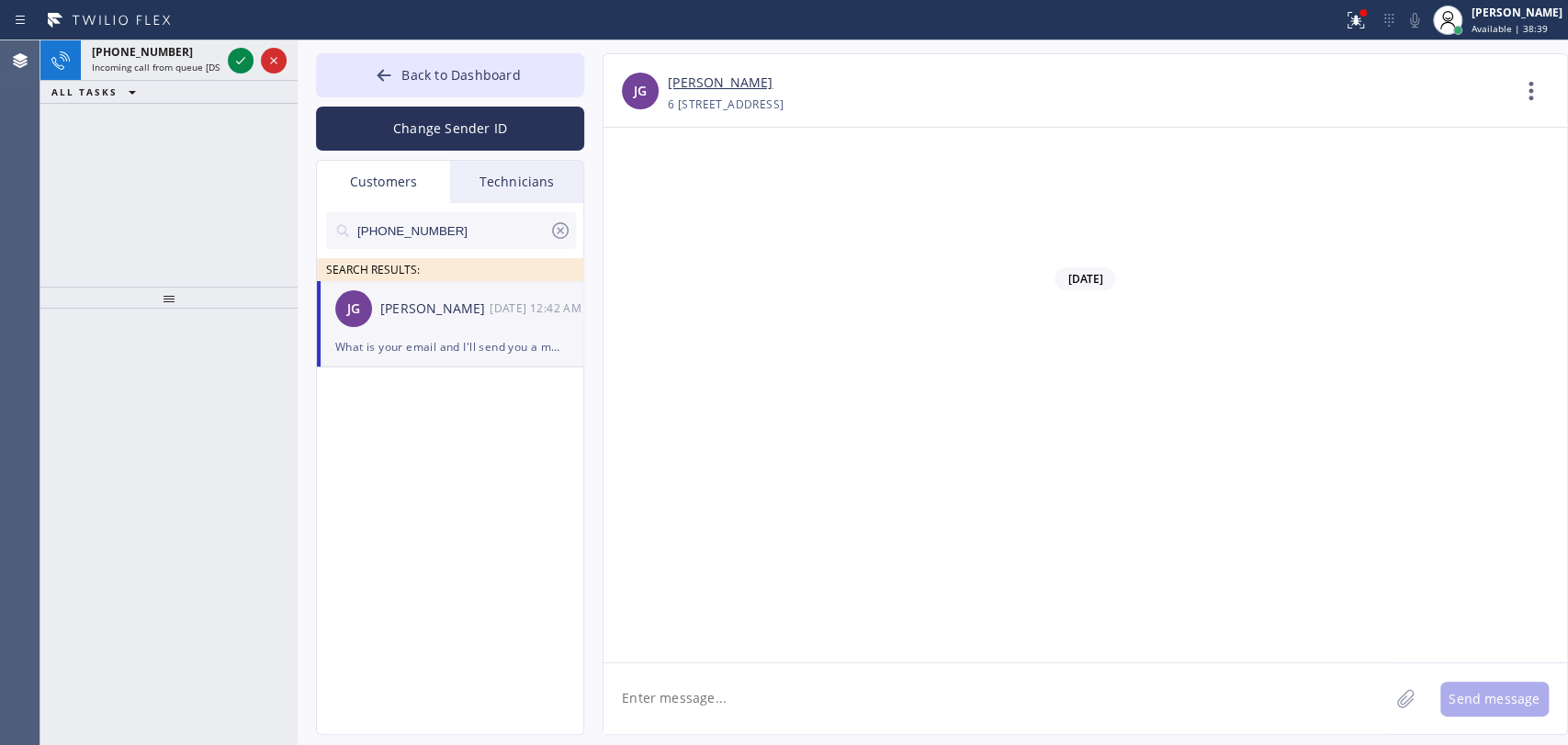
click at [491, 344] on div "What is your email and I'll send you a message. I'm not receiving the emails an…" at bounding box center [450, 347] width 230 height 21
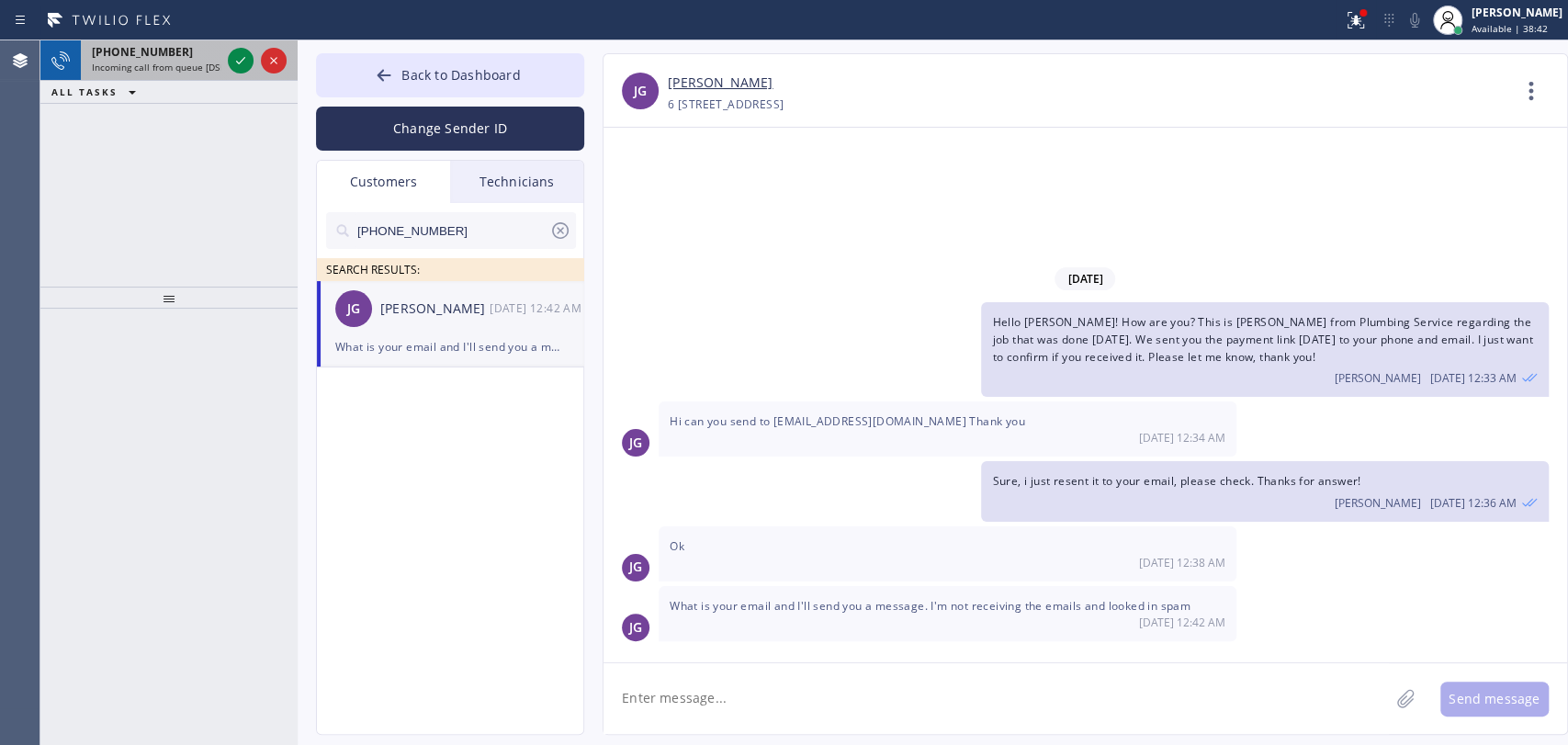
drag, startPoint x: 134, startPoint y: 83, endPoint x: 139, endPoint y: 74, distance: 10.3
click at [134, 83] on icon at bounding box center [132, 92] width 22 height 22
click at [140, 70] on span "Incoming call from queue [DSRs]" at bounding box center [162, 67] width 141 height 13
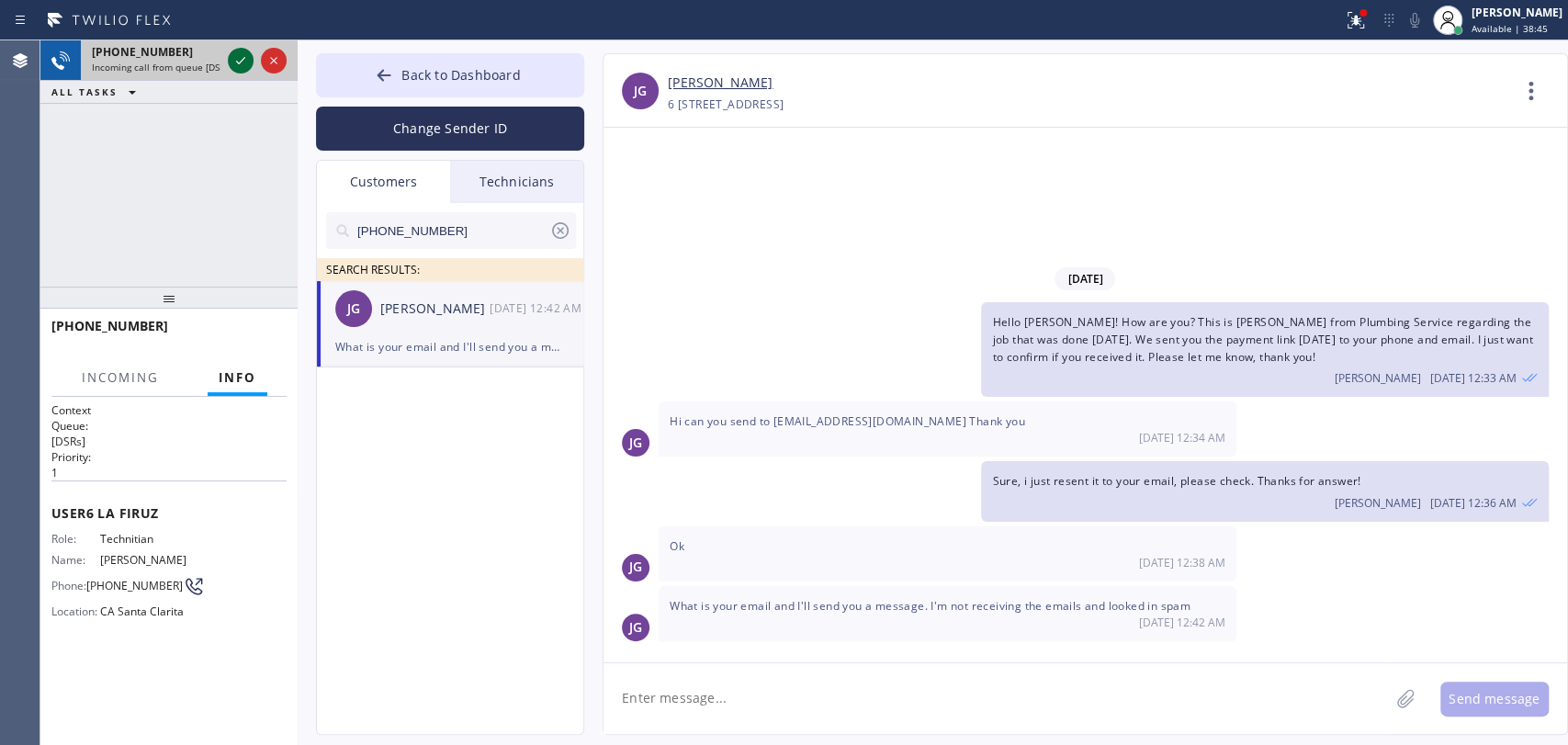
click at [246, 63] on icon at bounding box center [241, 61] width 22 height 22
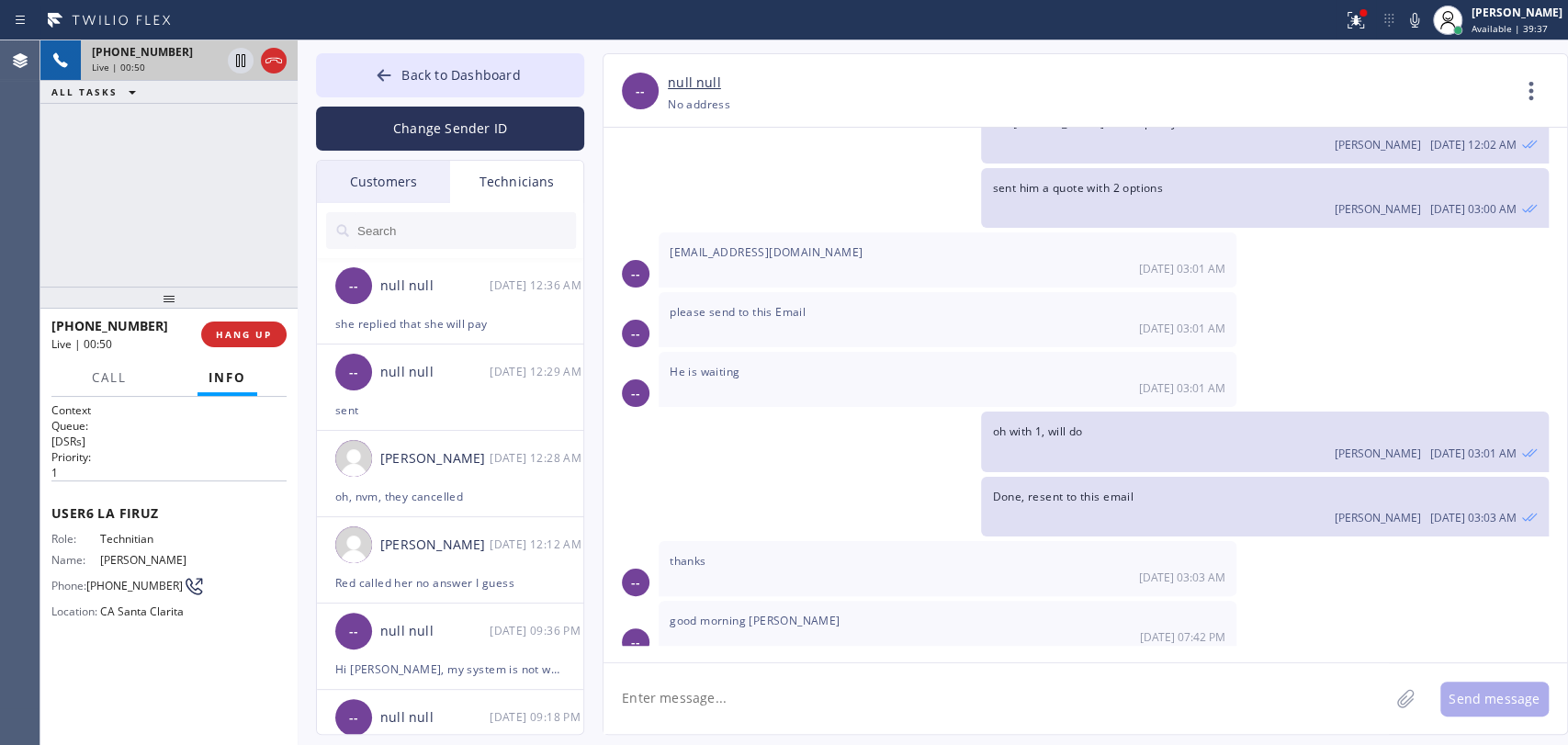
scroll to position [3322, 0]
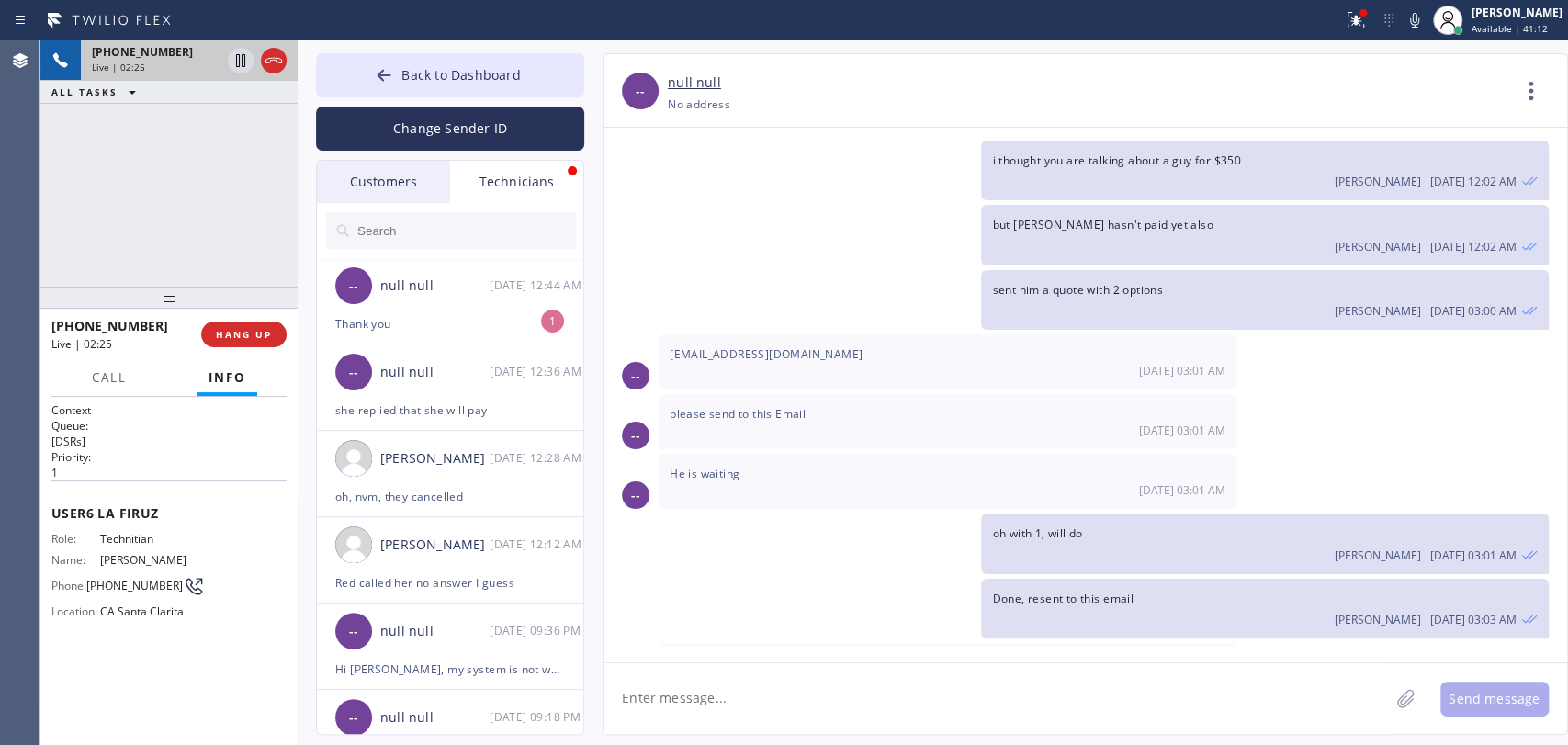
click at [433, 300] on div "-- null null 08/28 12:44 AM" at bounding box center [450, 285] width 269 height 55
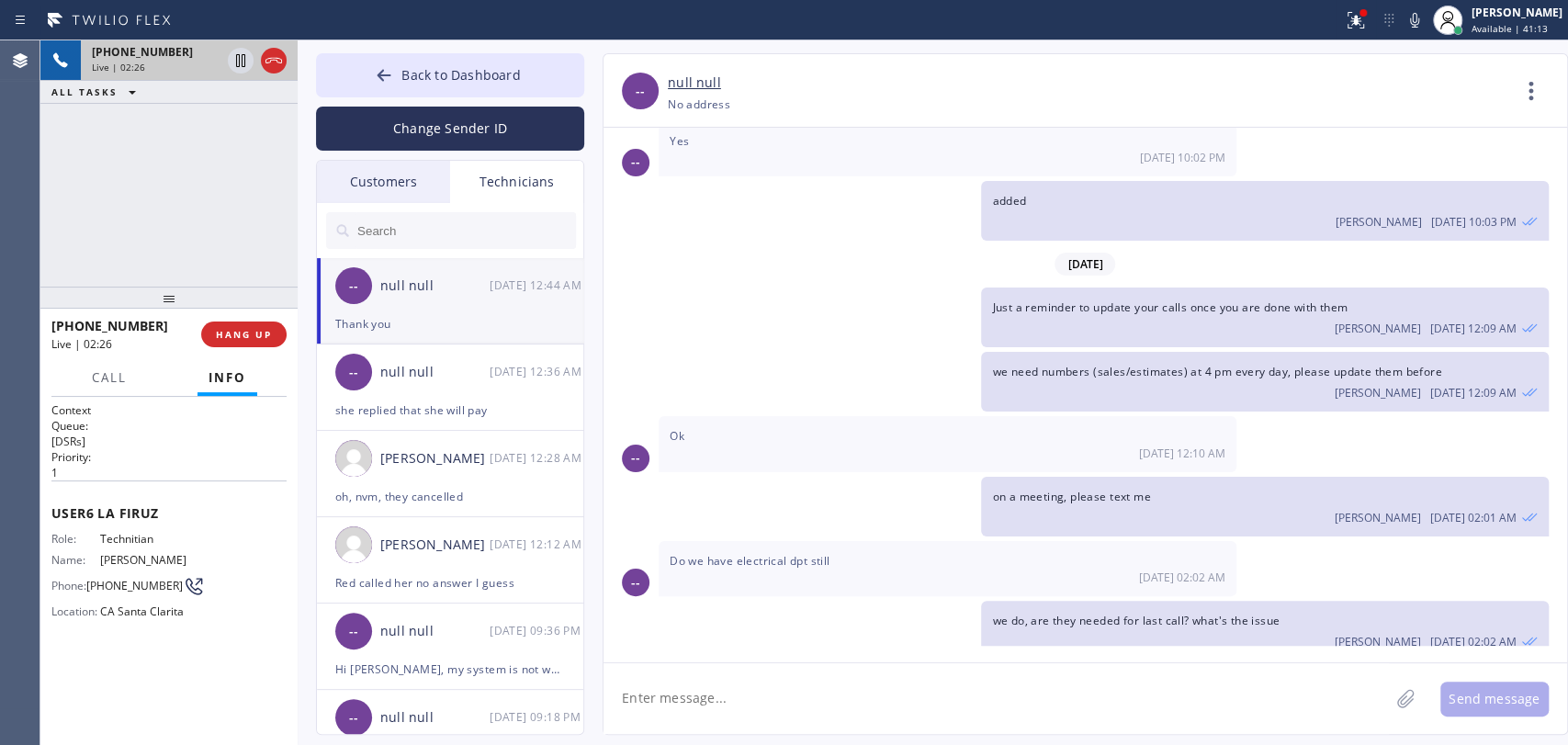
scroll to position [9395, 0]
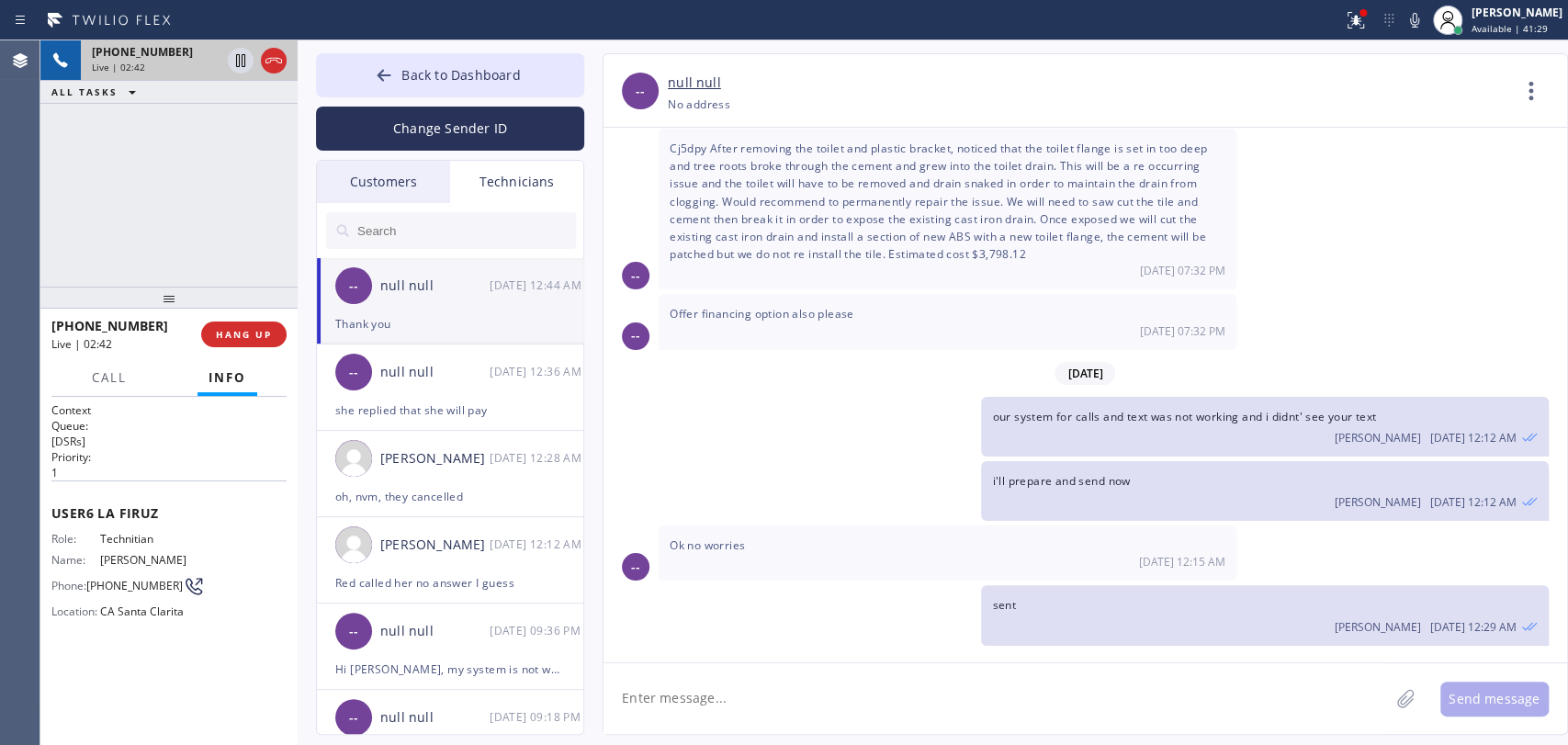
click at [445, 241] on input "text" at bounding box center [465, 230] width 221 height 37
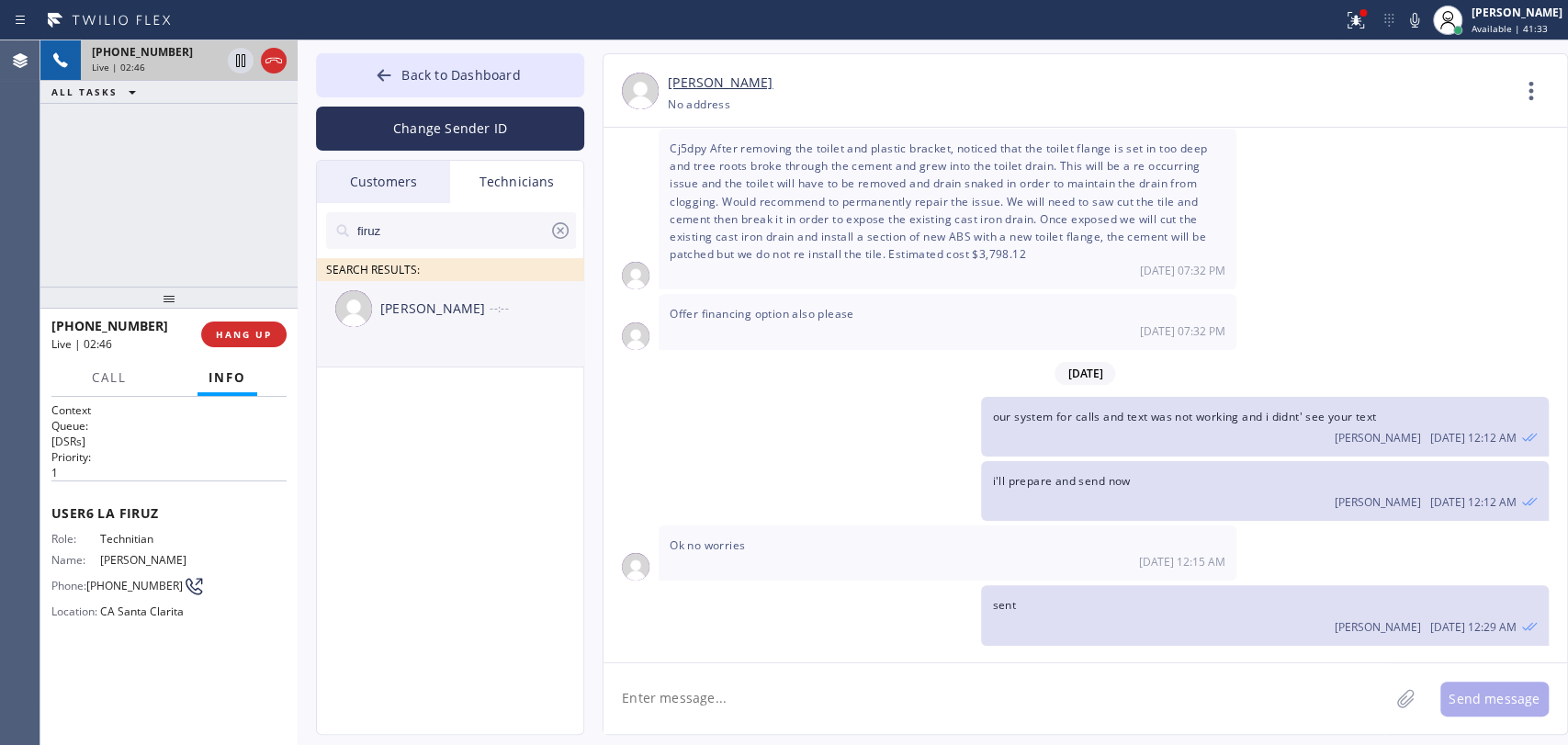
type input "firuz"
click at [396, 333] on div "Firuz Dadadzhanov --:--" at bounding box center [450, 308] width 269 height 55
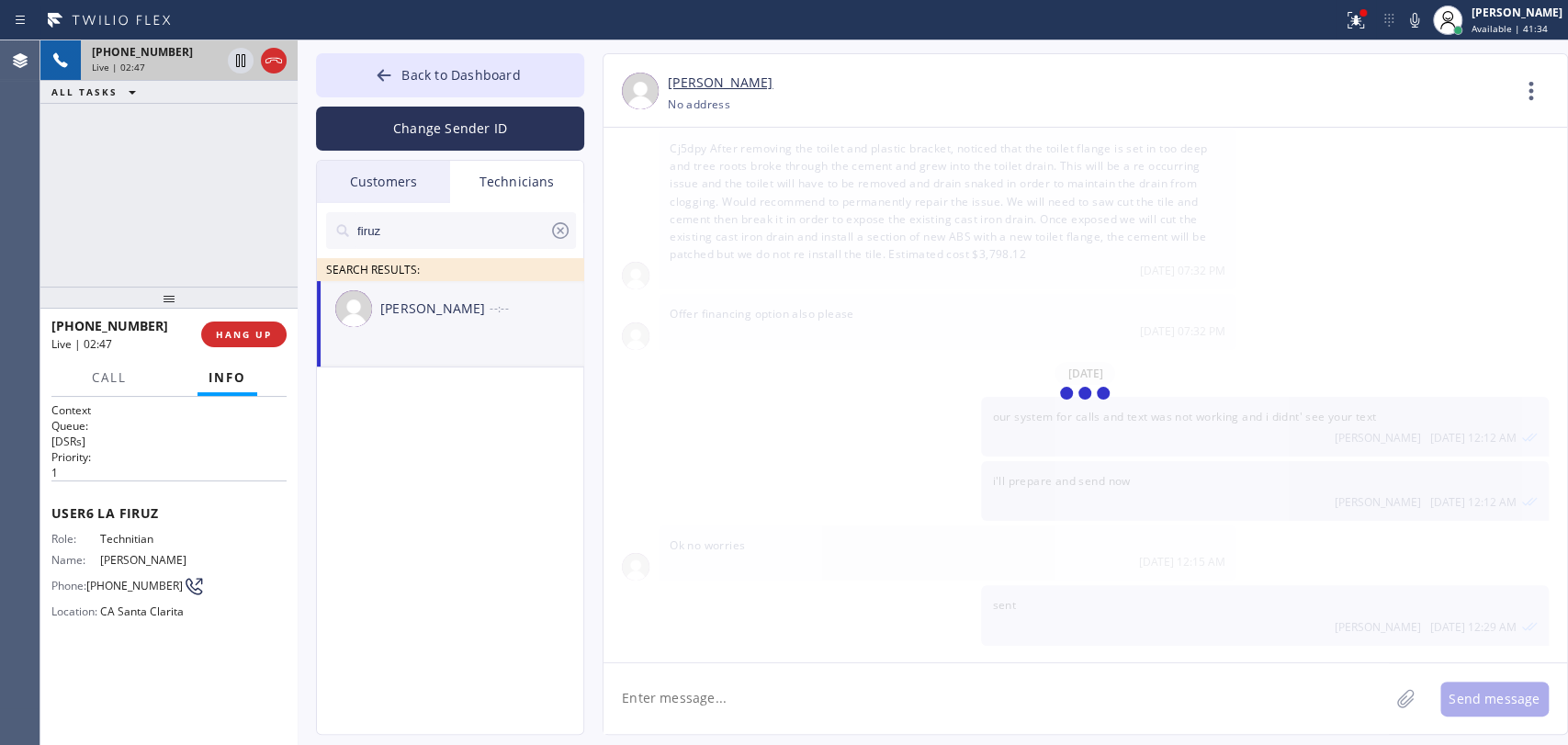
scroll to position [3526, 0]
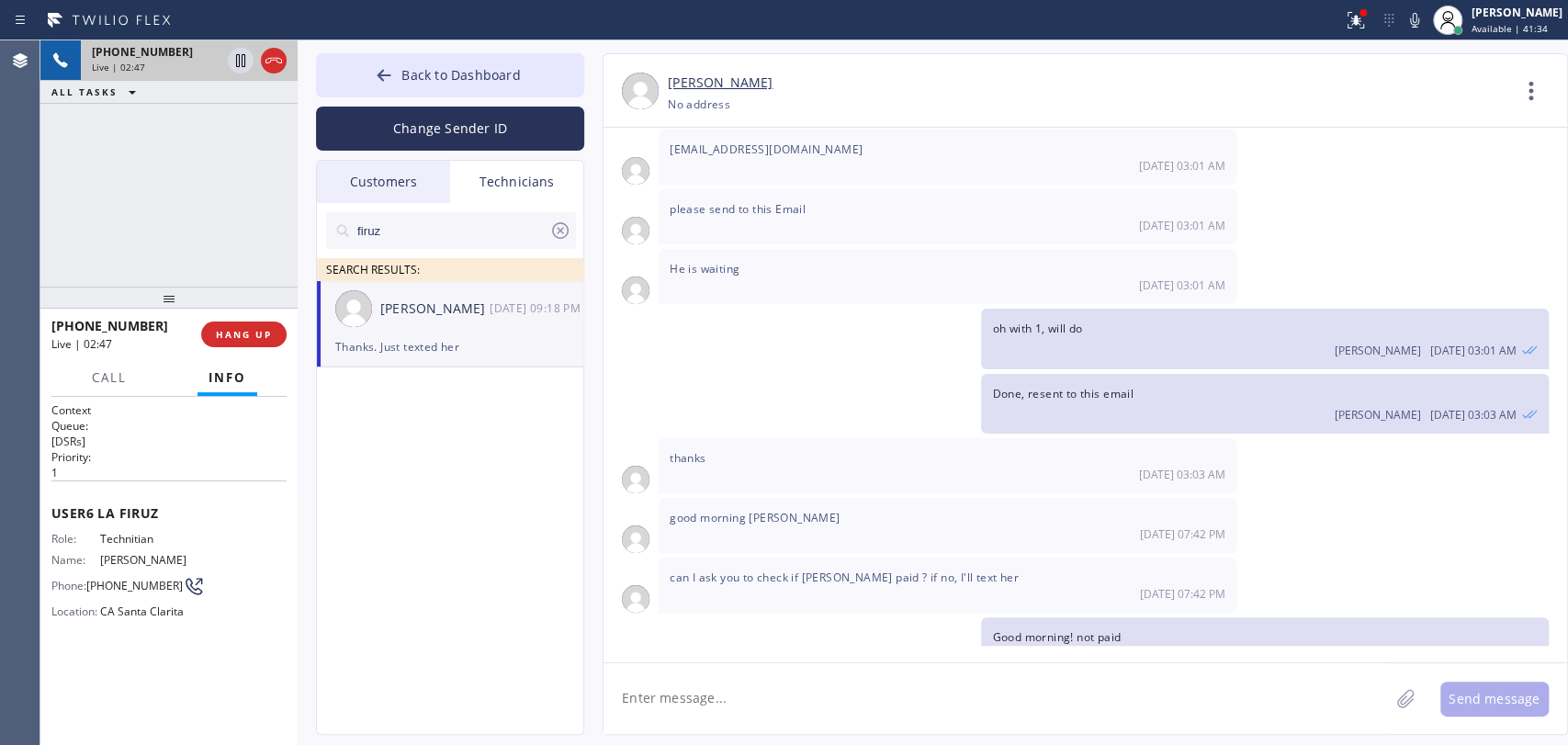
click at [779, 705] on textarea at bounding box center [996, 698] width 785 height 71
paste textarea "829 N Orange Grove AveLos Angeles, CA 90046, USA"
type textarea "829 N Orange Grove AveLos Angeles, CA 90046, USA"
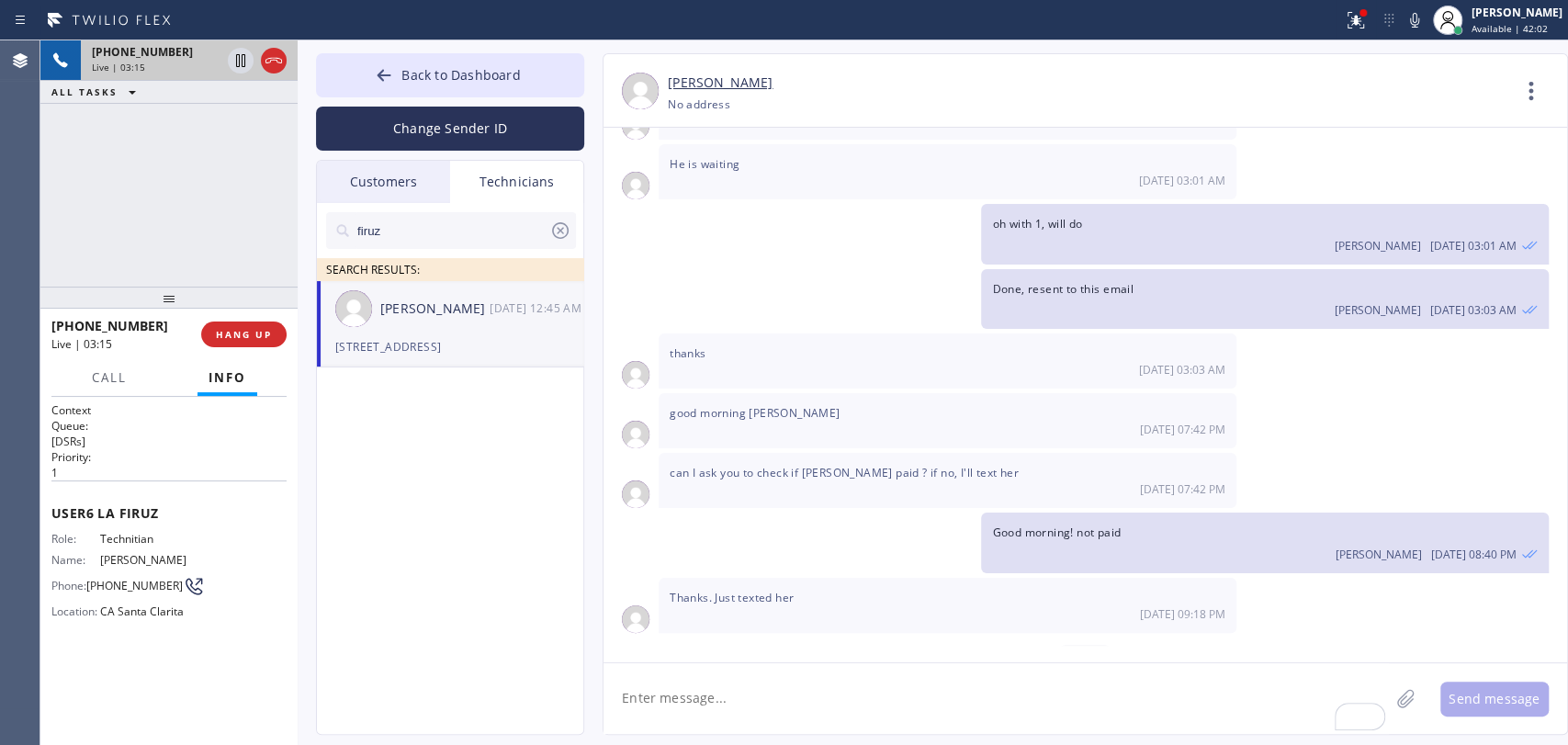
click at [1061, 708] on div "Oleksiy Dmitriev 08/28 12:45 AM" at bounding box center [1263, 718] width 544 height 20
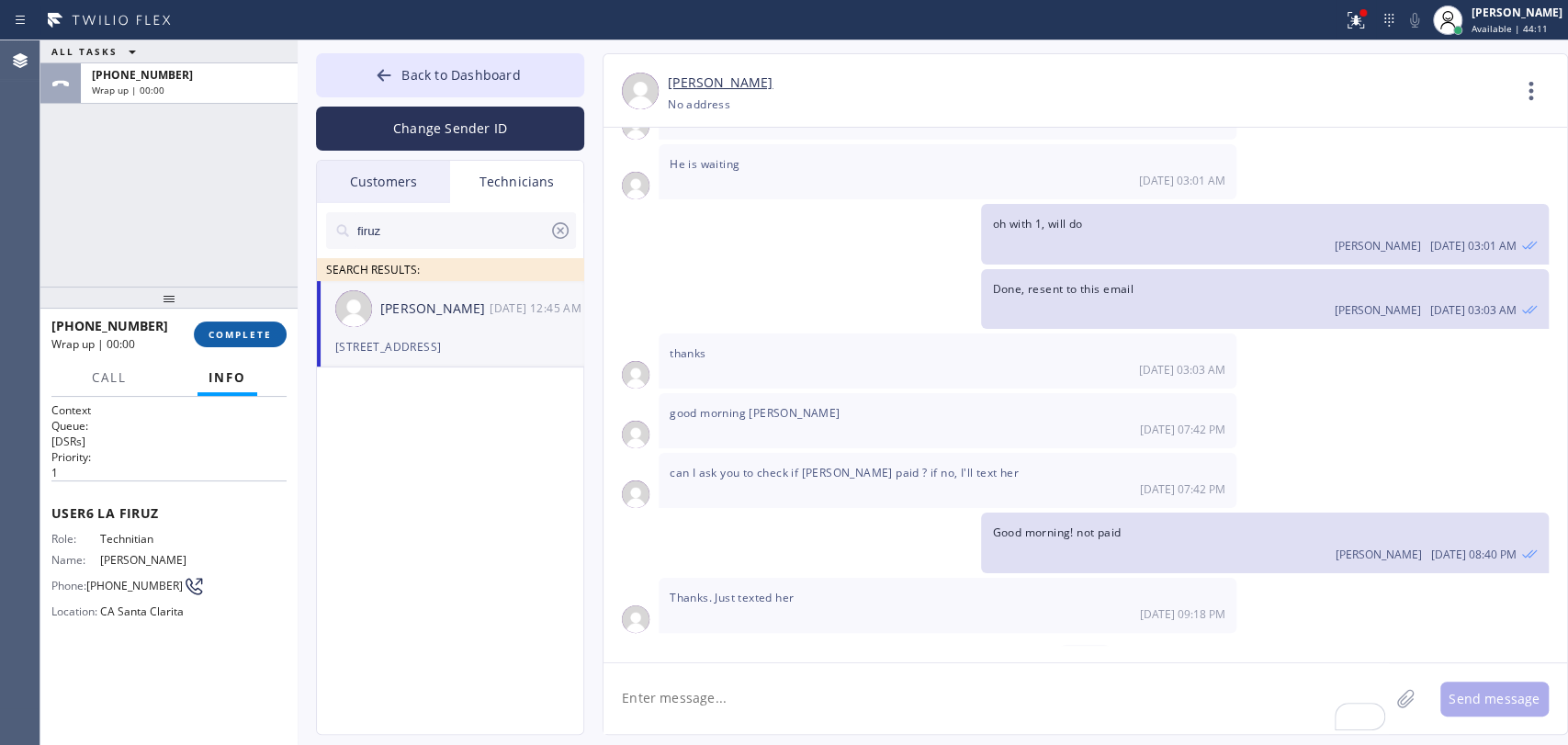
click at [234, 333] on span "COMPLETE" at bounding box center [240, 334] width 63 height 13
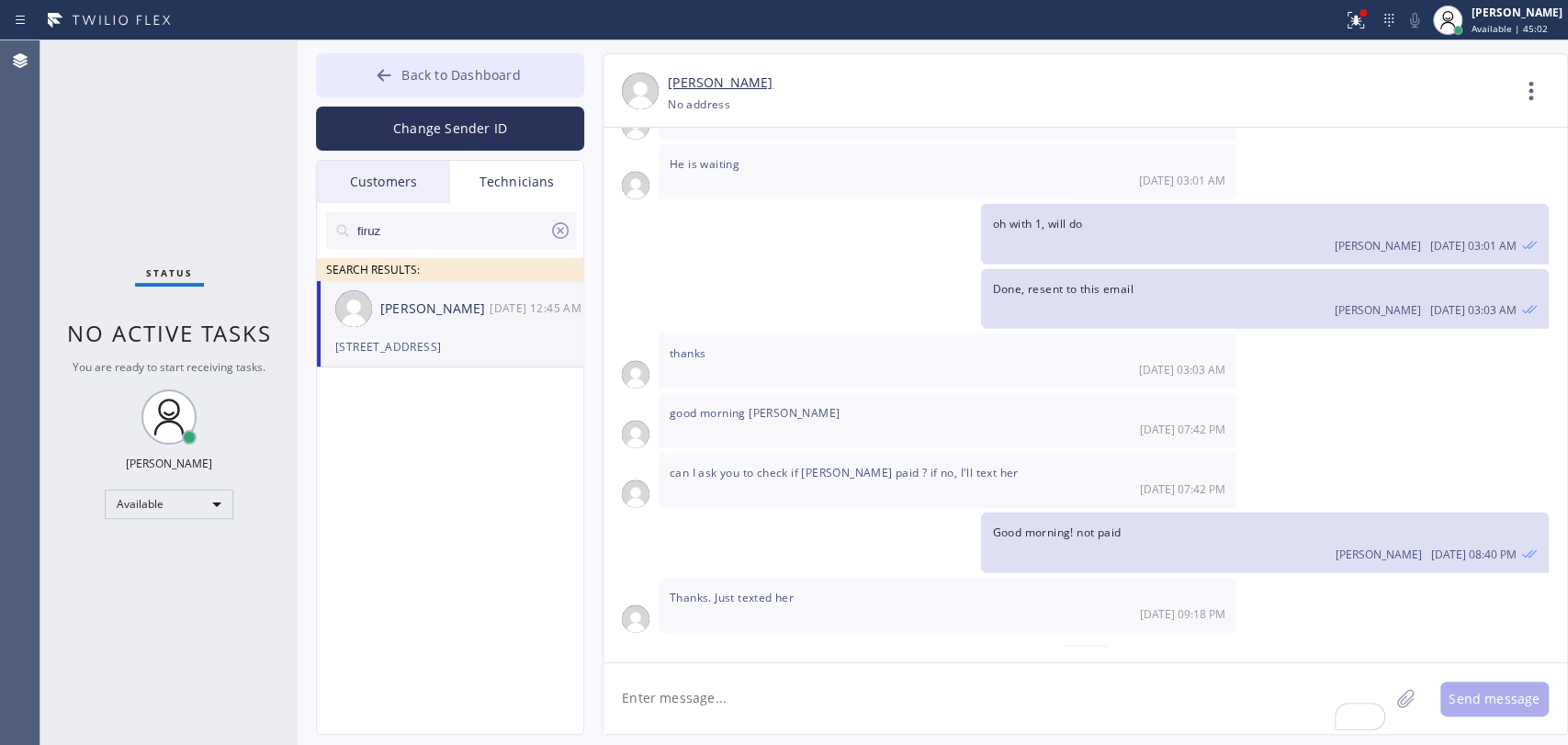
click at [407, 76] on span "Back to Dashboard" at bounding box center [460, 74] width 119 height 17
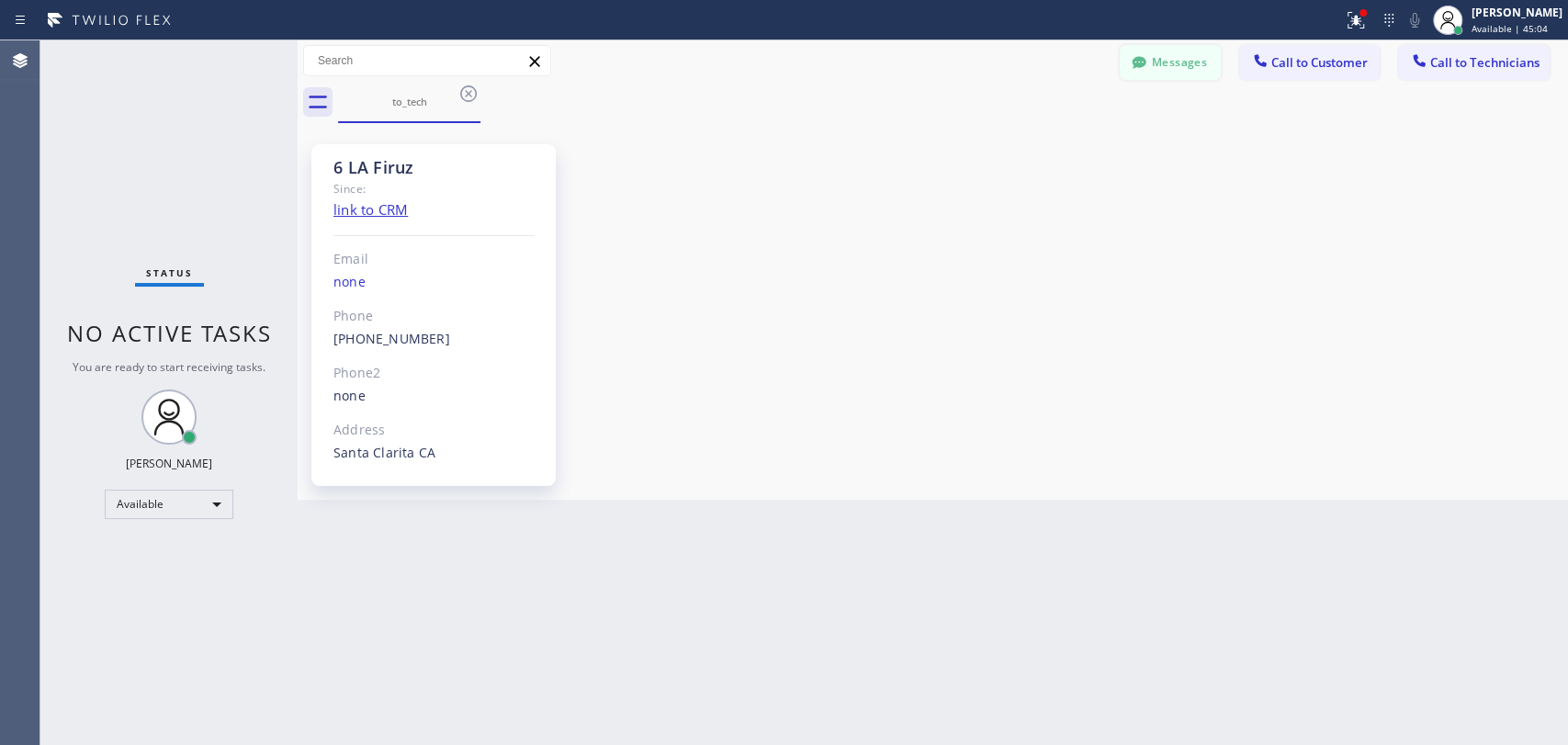
click at [1154, 74] on button "Messages" at bounding box center [1170, 62] width 101 height 35
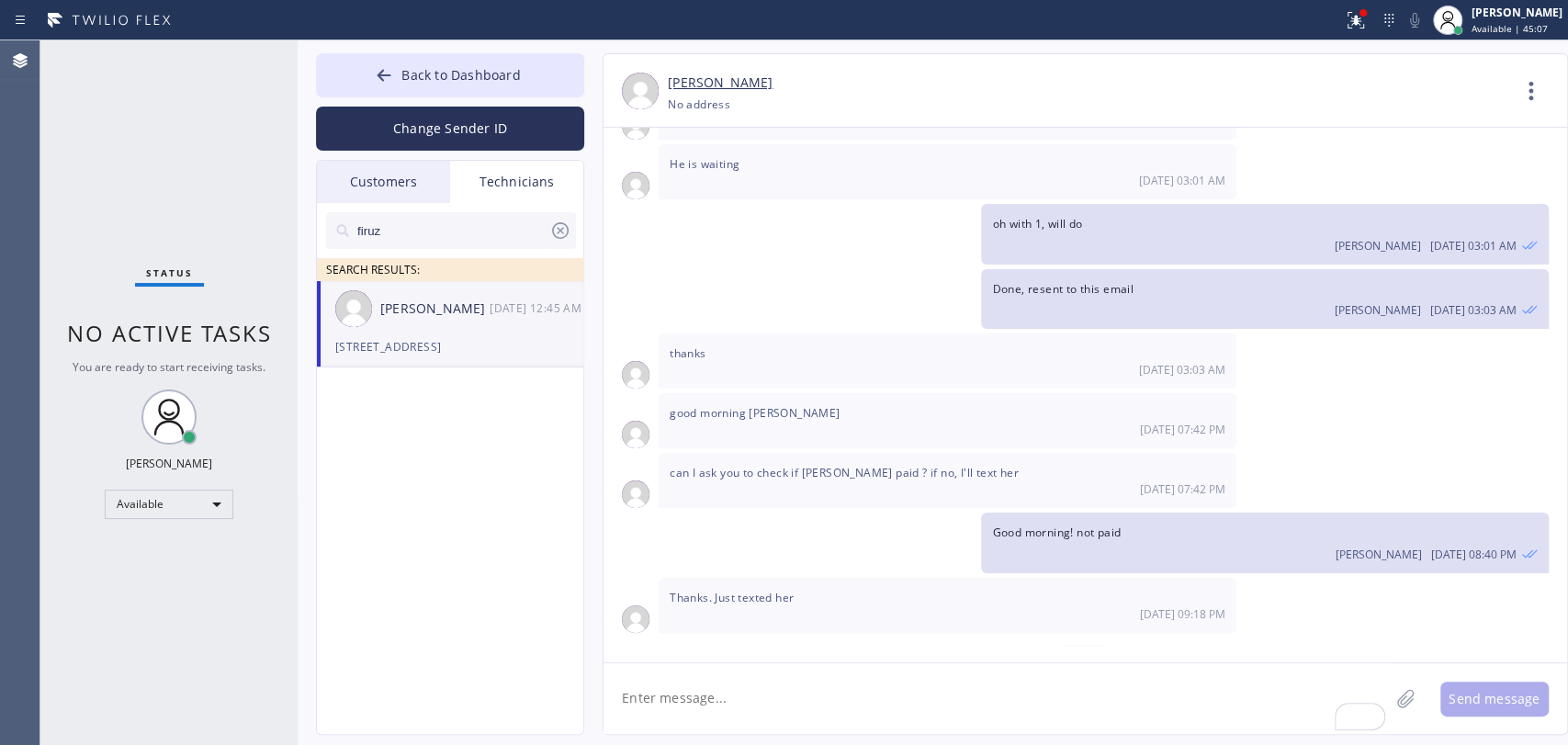
click at [406, 189] on div "Customers" at bounding box center [383, 182] width 133 height 42
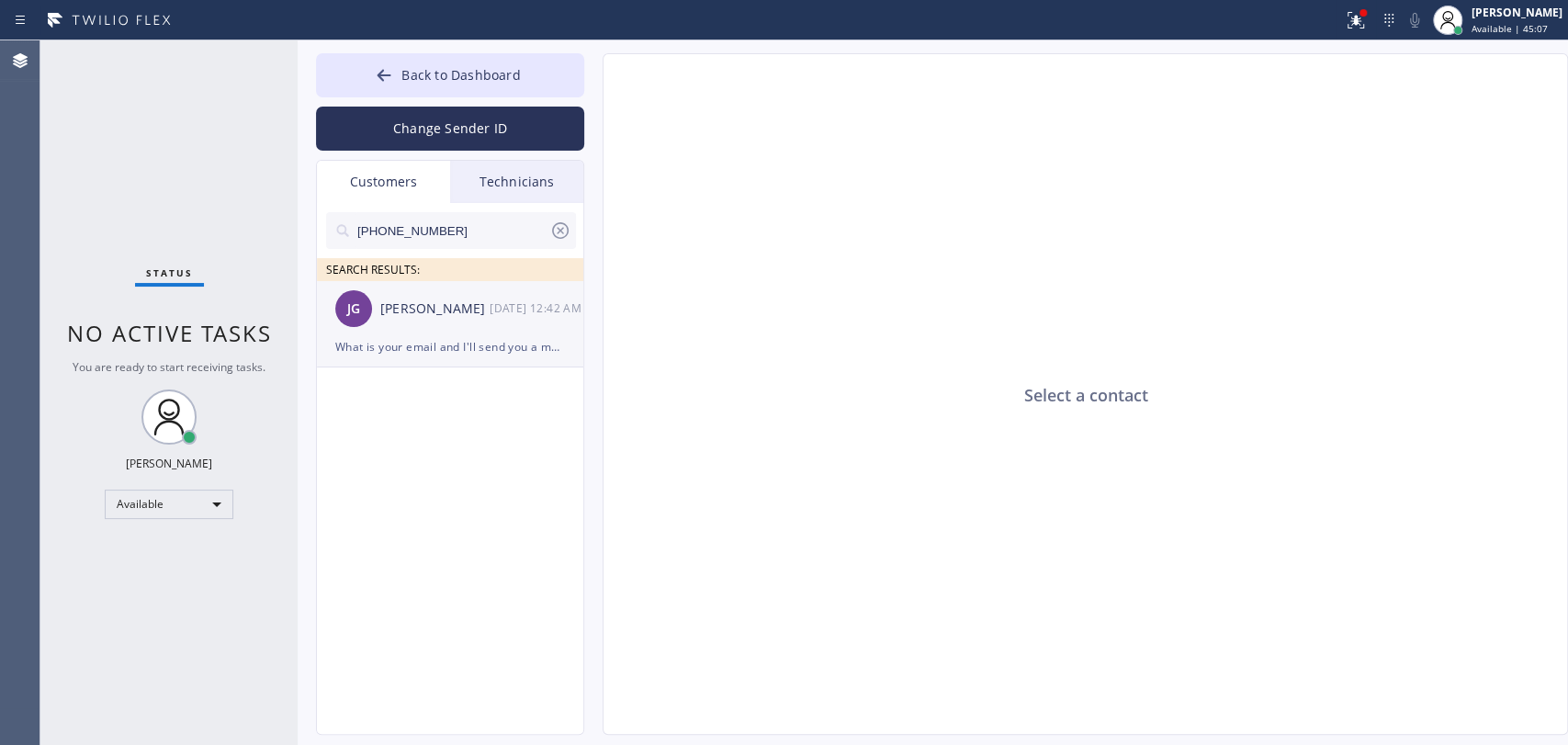
click at [403, 338] on div "What is your email and I'll send you a message. I'm not receiving the emails an…" at bounding box center [450, 347] width 230 height 21
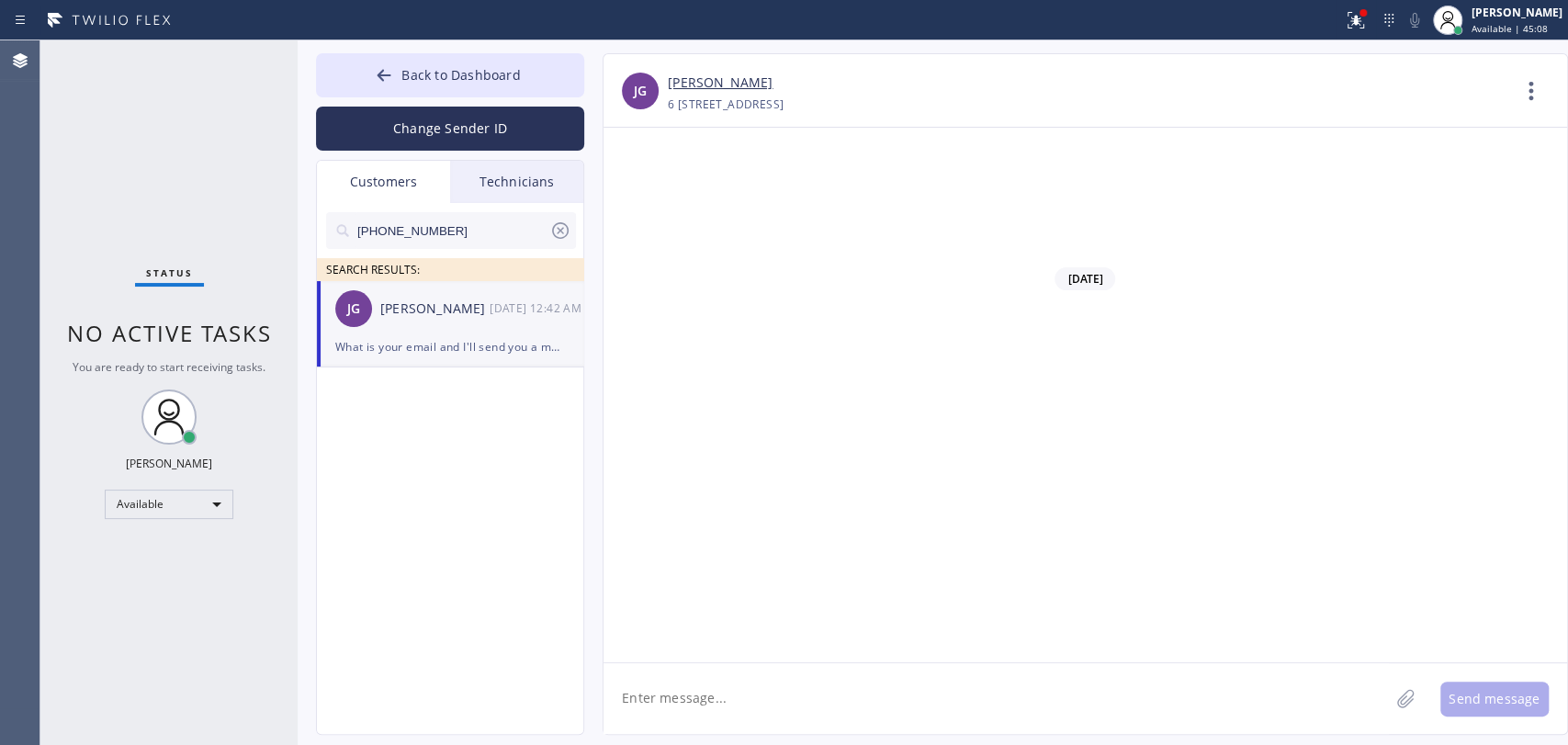
click at [749, 688] on textarea at bounding box center [996, 698] width 785 height 71
click at [749, 688] on textarea "To enrich screen reader interactions, please activate Accessibility in Grammarl…" at bounding box center [996, 698] width 785 height 71
click at [492, 357] on div "What is your email and I'll send you a message. I'm not receiving the emails an…" at bounding box center [450, 347] width 230 height 21
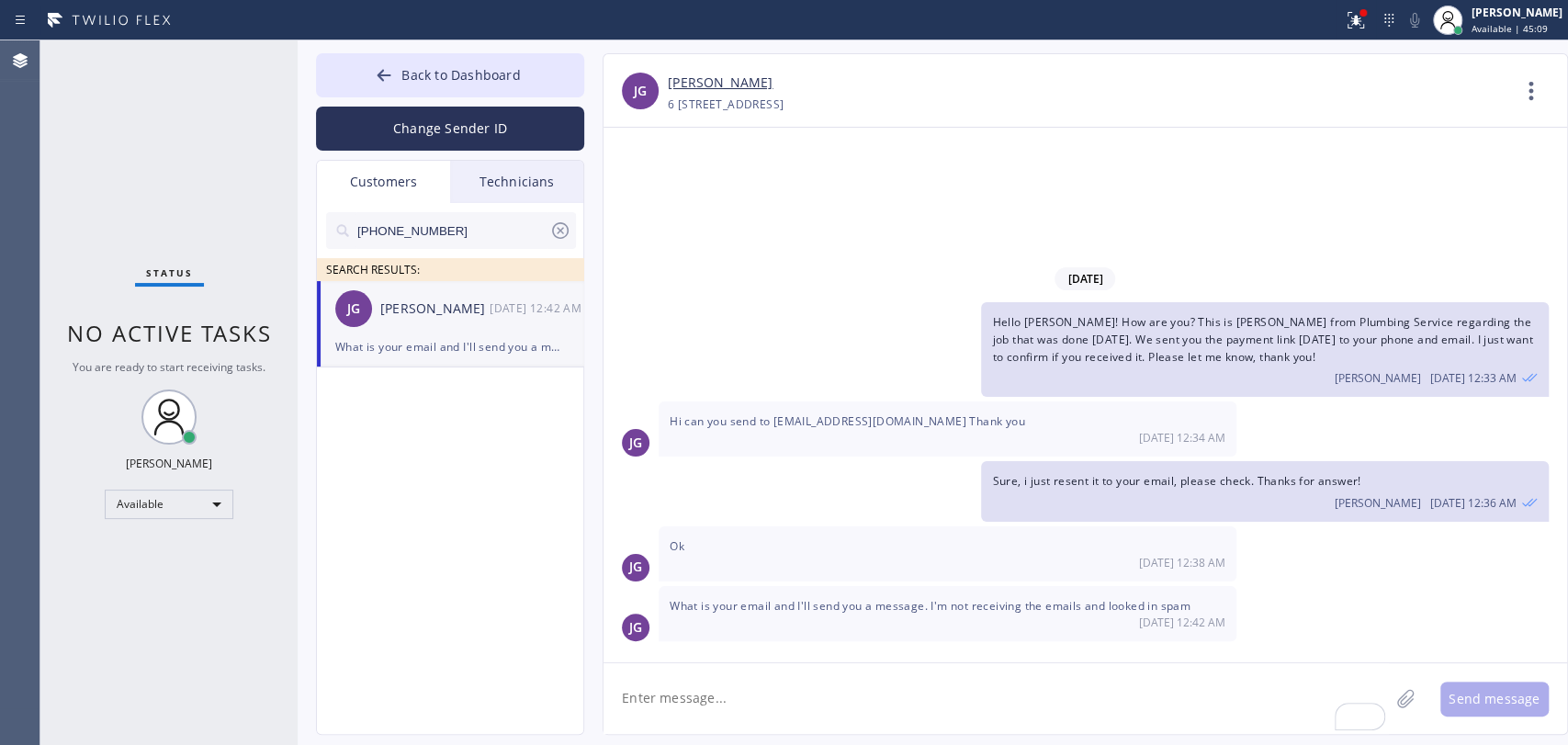
click at [704, 702] on textarea "To enrich screen reader interactions, please activate Accessibility in Grammarl…" at bounding box center [996, 698] width 785 height 71
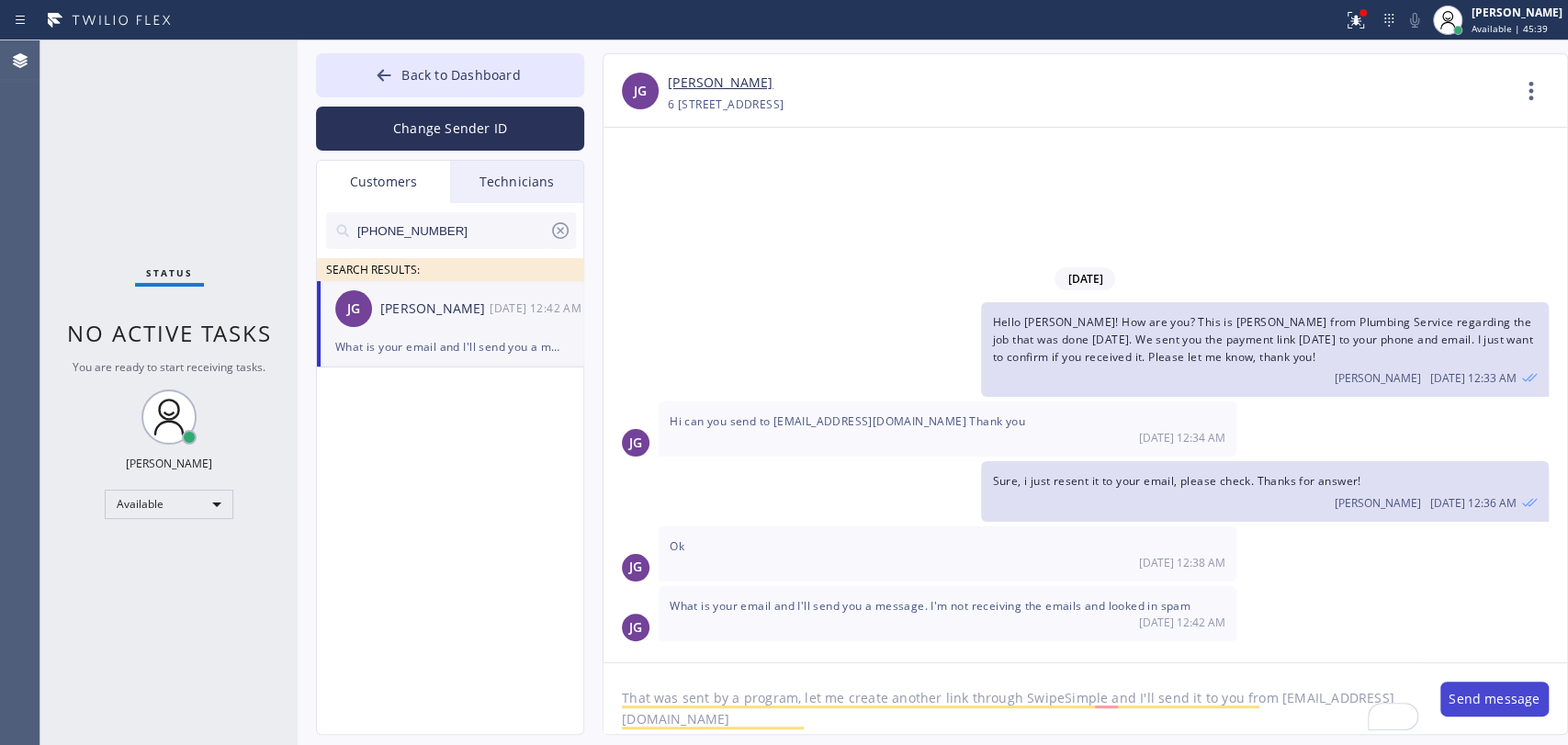
type textarea "That was sent by a program, let me create another link through SwipeSimple and …"
click at [1500, 711] on button "Send message" at bounding box center [1494, 698] width 109 height 35
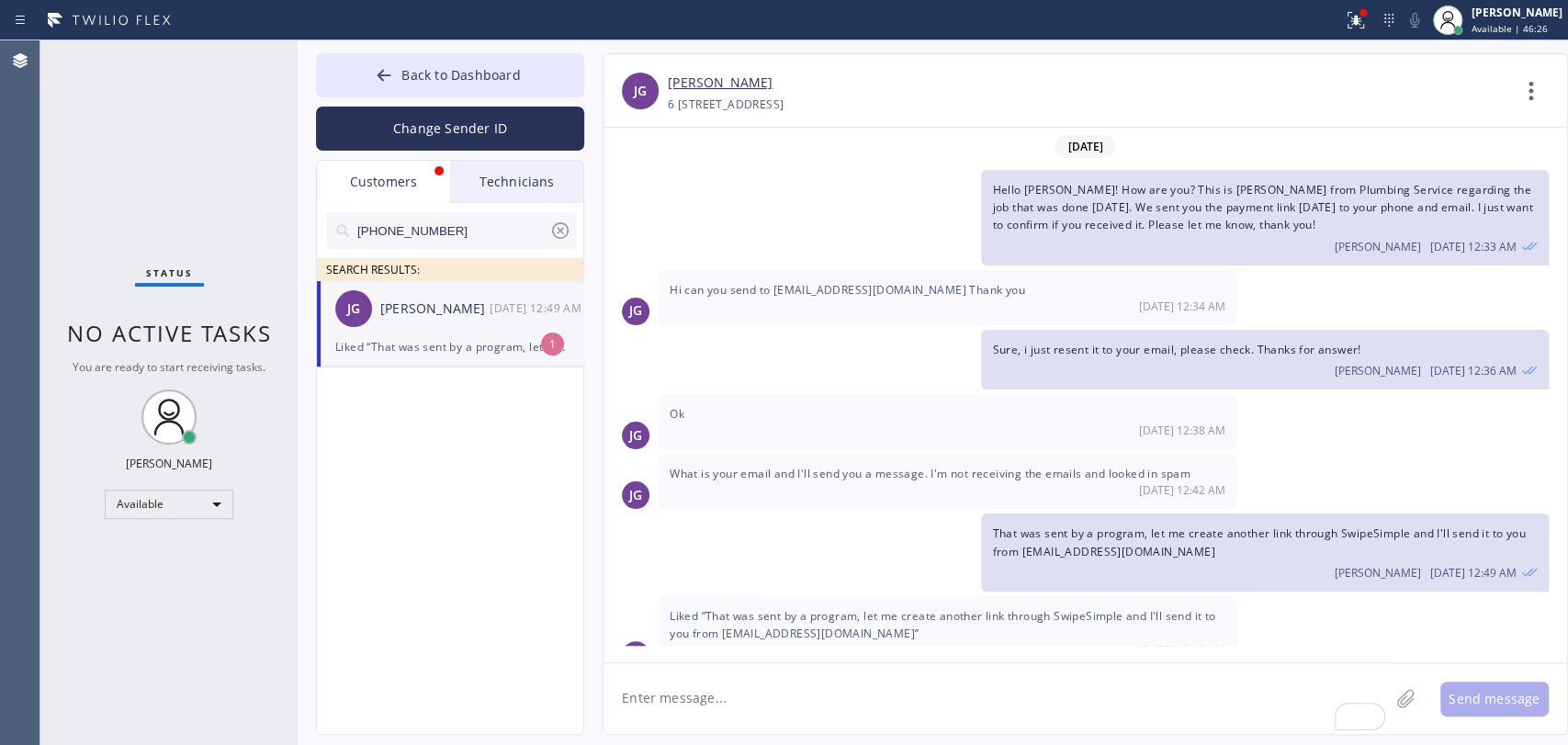
scroll to position [22, 0]
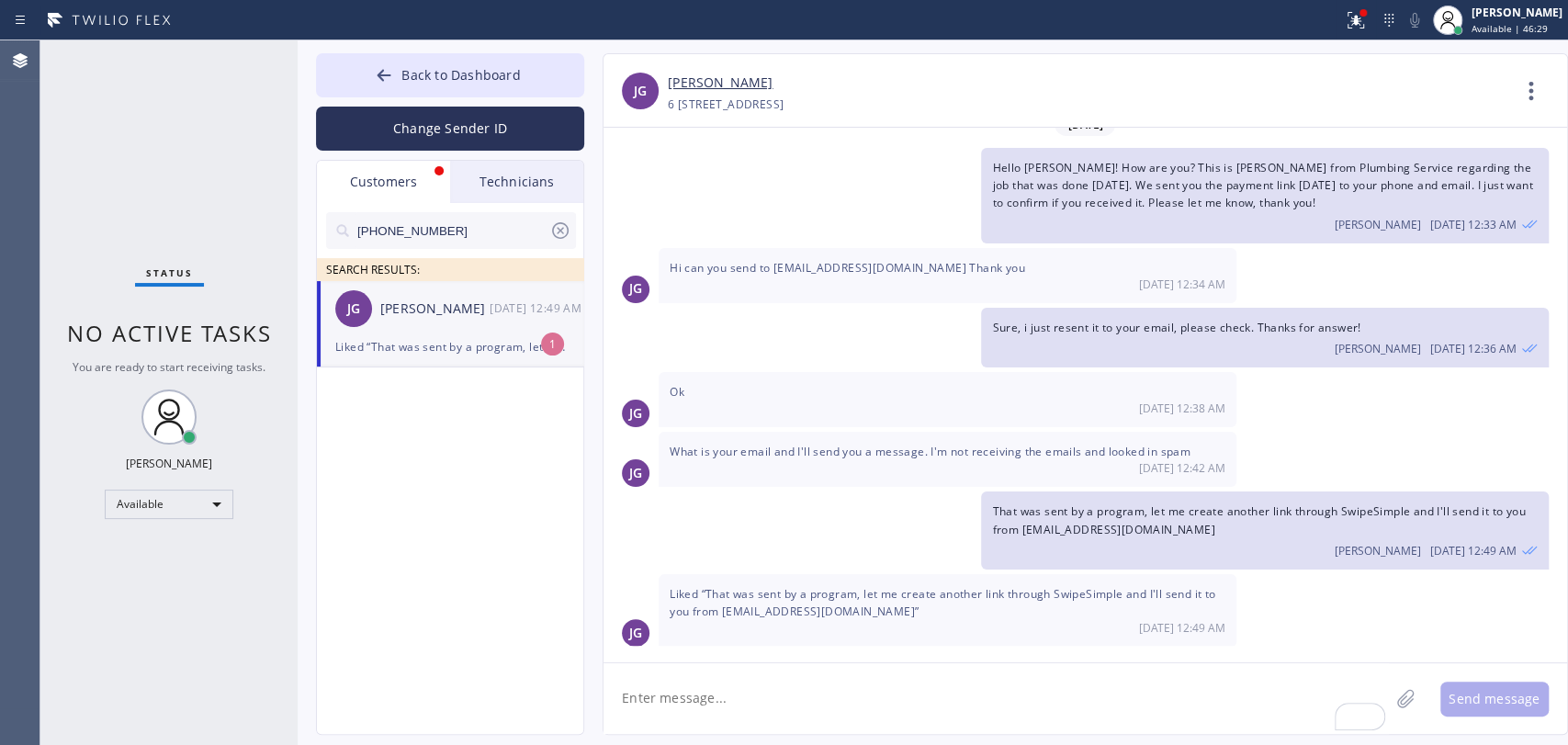
click at [429, 329] on div "JG Johannah Garcia 08/28 12:49 AM" at bounding box center [450, 308] width 269 height 55
click at [497, 340] on div "Liked “That was sent by a program, let me create another link through SwipeSimp…" at bounding box center [450, 347] width 230 height 21
click at [728, 666] on textarea "To enrich screen reader interactions, please activate Accessibility in Grammarl…" at bounding box center [996, 698] width 785 height 71
click at [789, 677] on textarea "To enrich screen reader interactions, please activate Accessibility in Grammarl…" at bounding box center [996, 698] width 785 height 71
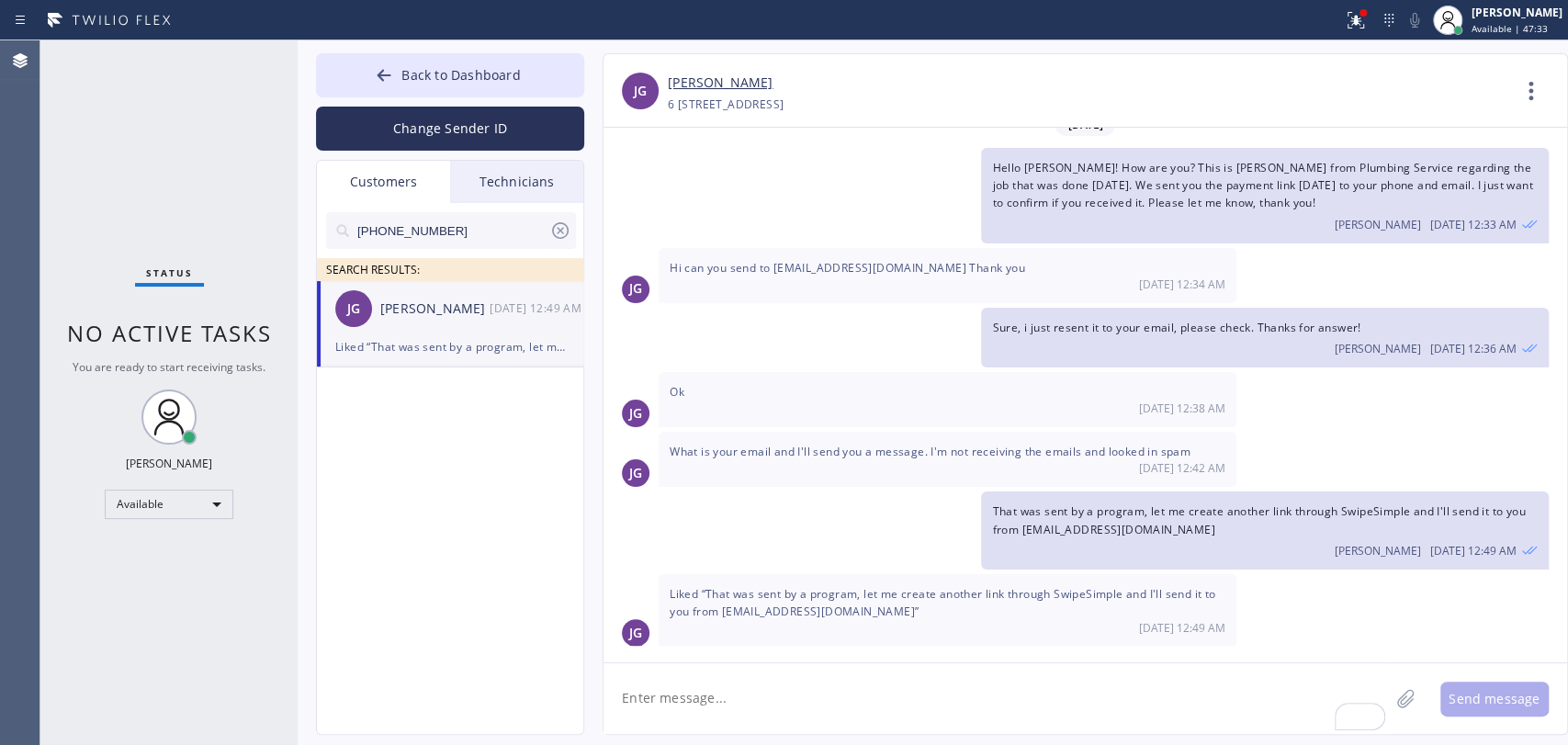
click at [867, 681] on textarea "To enrich screen reader interactions, please activate Accessibility in Grammarl…" at bounding box center [996, 698] width 785 height 71
type textarea "T"
type textarea "A"
type textarea "T"
type textarea "New link was sent"
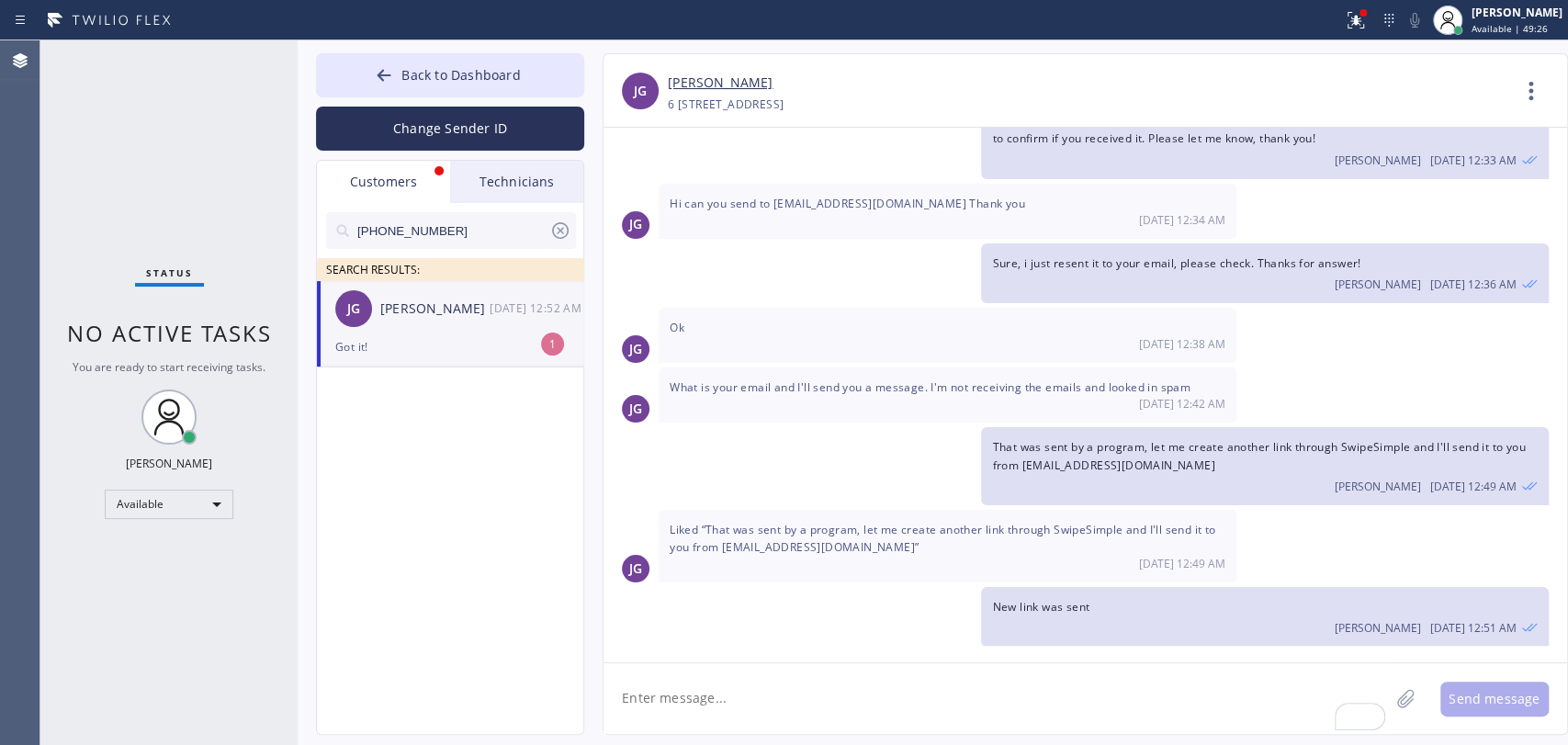
scroll to position [145, 0]
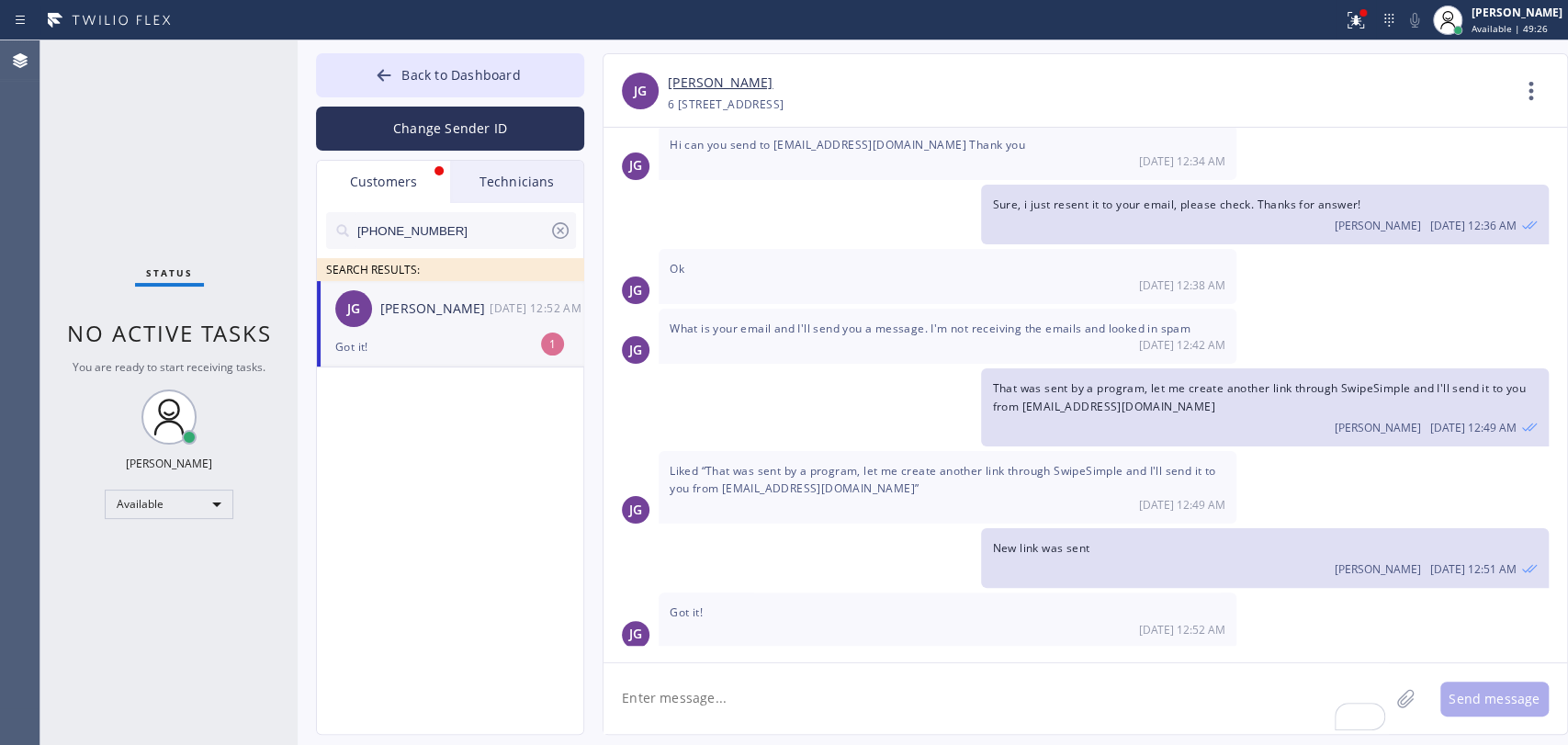
click at [477, 308] on div "[PERSON_NAME]" at bounding box center [434, 309] width 109 height 21
click at [510, 209] on div "(909) 609-9365 SEARCH RESULTS:" at bounding box center [450, 242] width 269 height 78
click at [513, 193] on div "Technicians" at bounding box center [516, 182] width 133 height 42
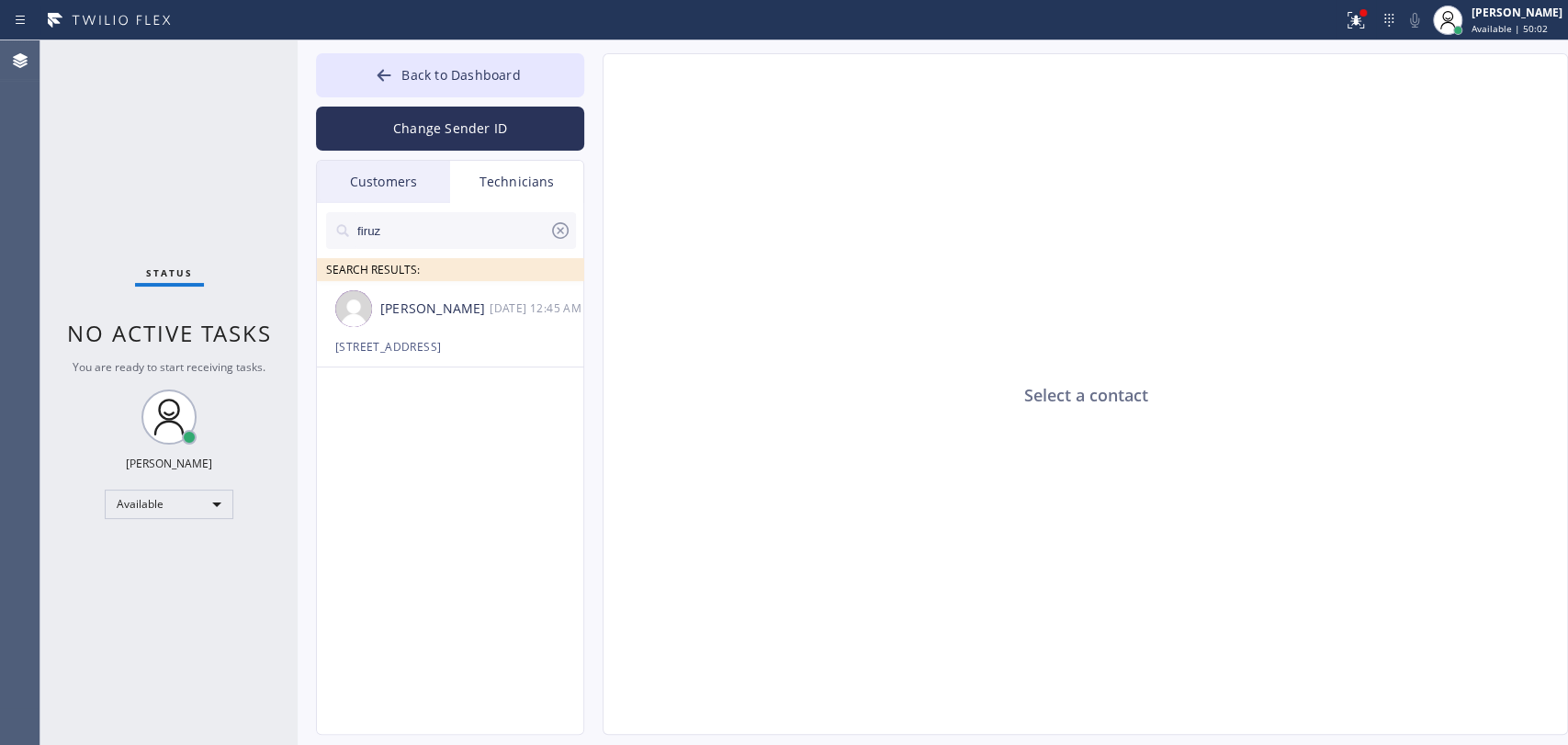
click at [462, 232] on input "firuz" at bounding box center [452, 230] width 194 height 37
click at [420, 319] on div "Firuz Dadadzhanov 08/28 12:45 AM" at bounding box center [450, 308] width 269 height 55
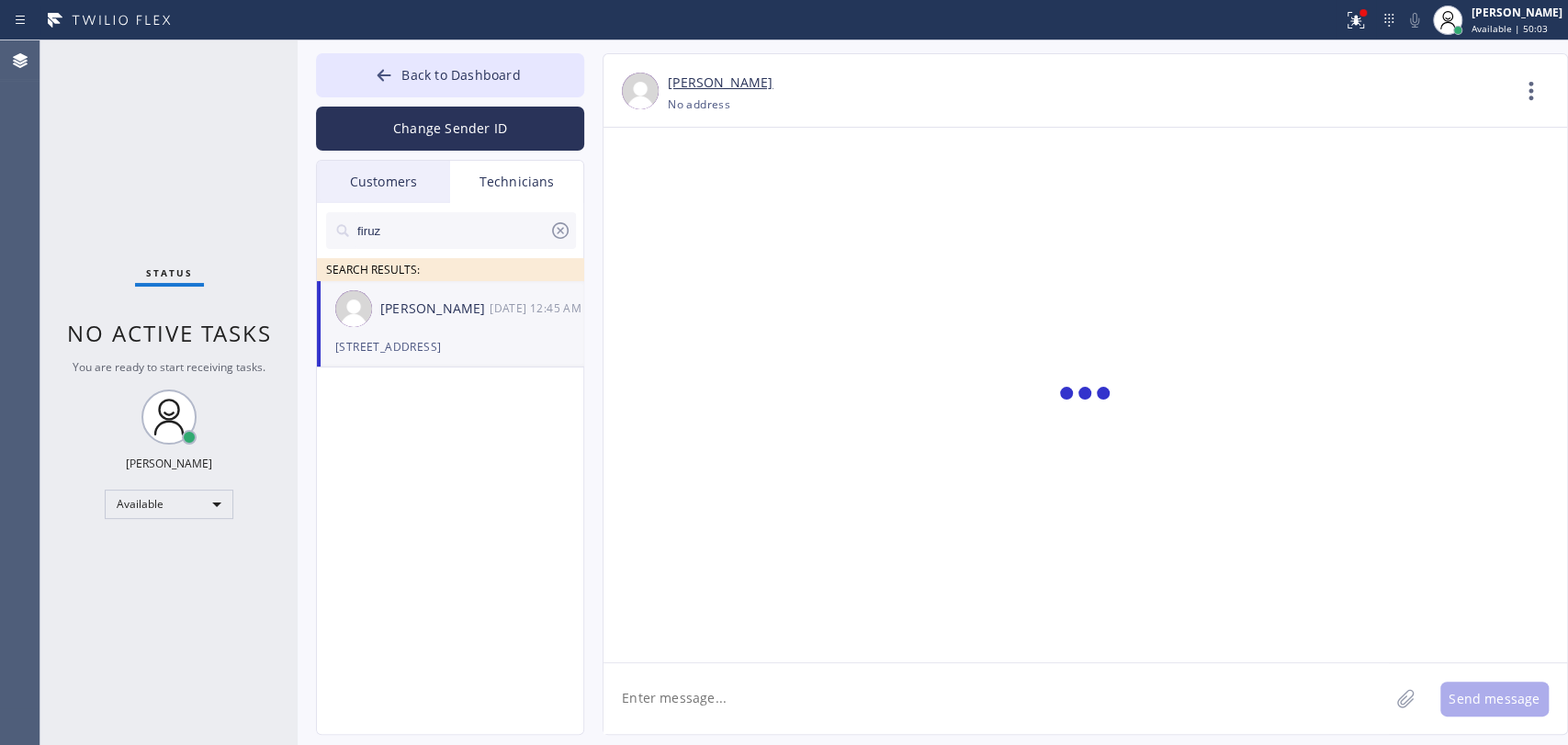
click at [724, 704] on textarea at bounding box center [996, 698] width 785 height 71
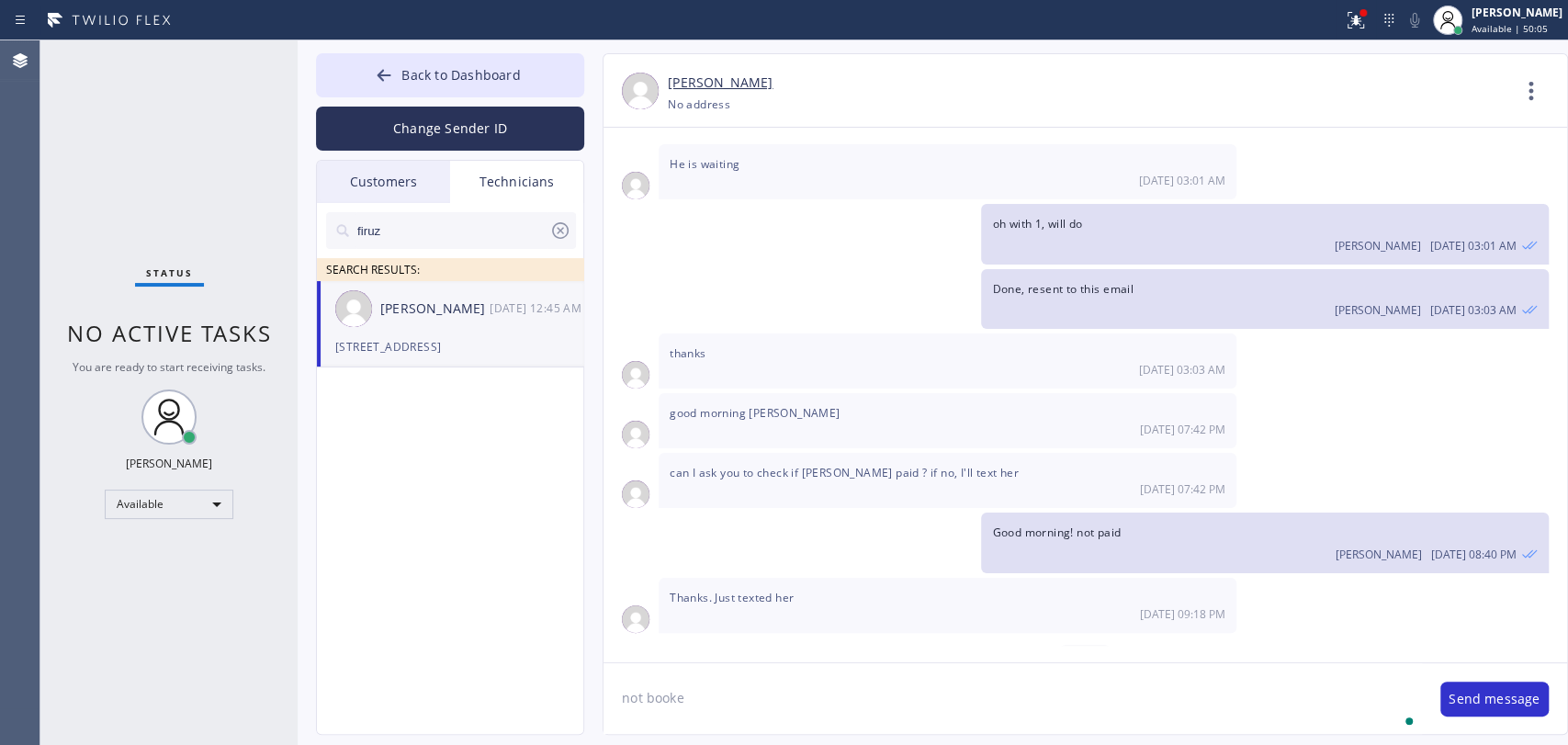
type textarea "not booked"
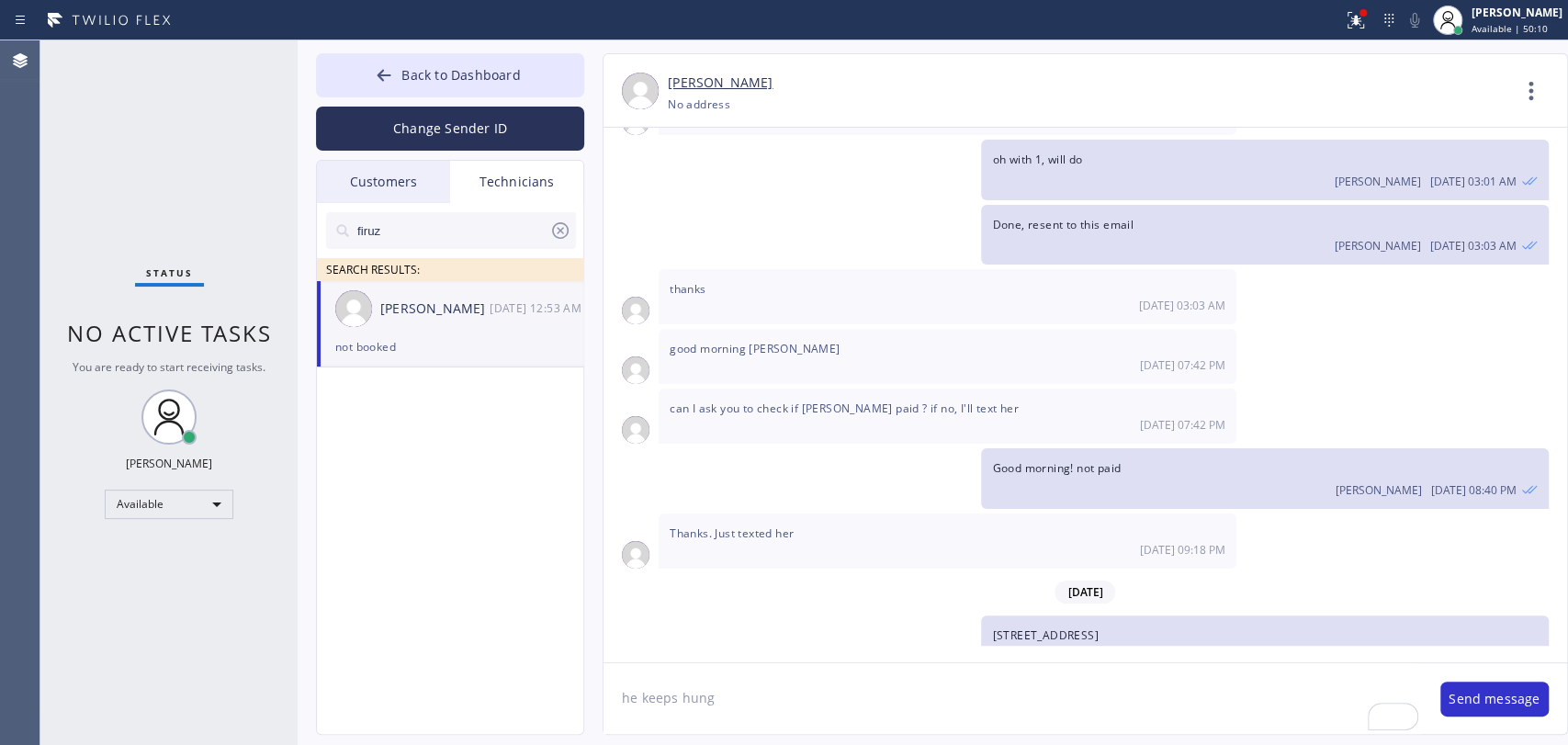
type textarea "he keeps hung"
click at [394, 203] on div "firuz SEARCH RESULTS:" at bounding box center [450, 242] width 269 height 78
click at [403, 187] on div "Customers" at bounding box center [383, 182] width 133 height 42
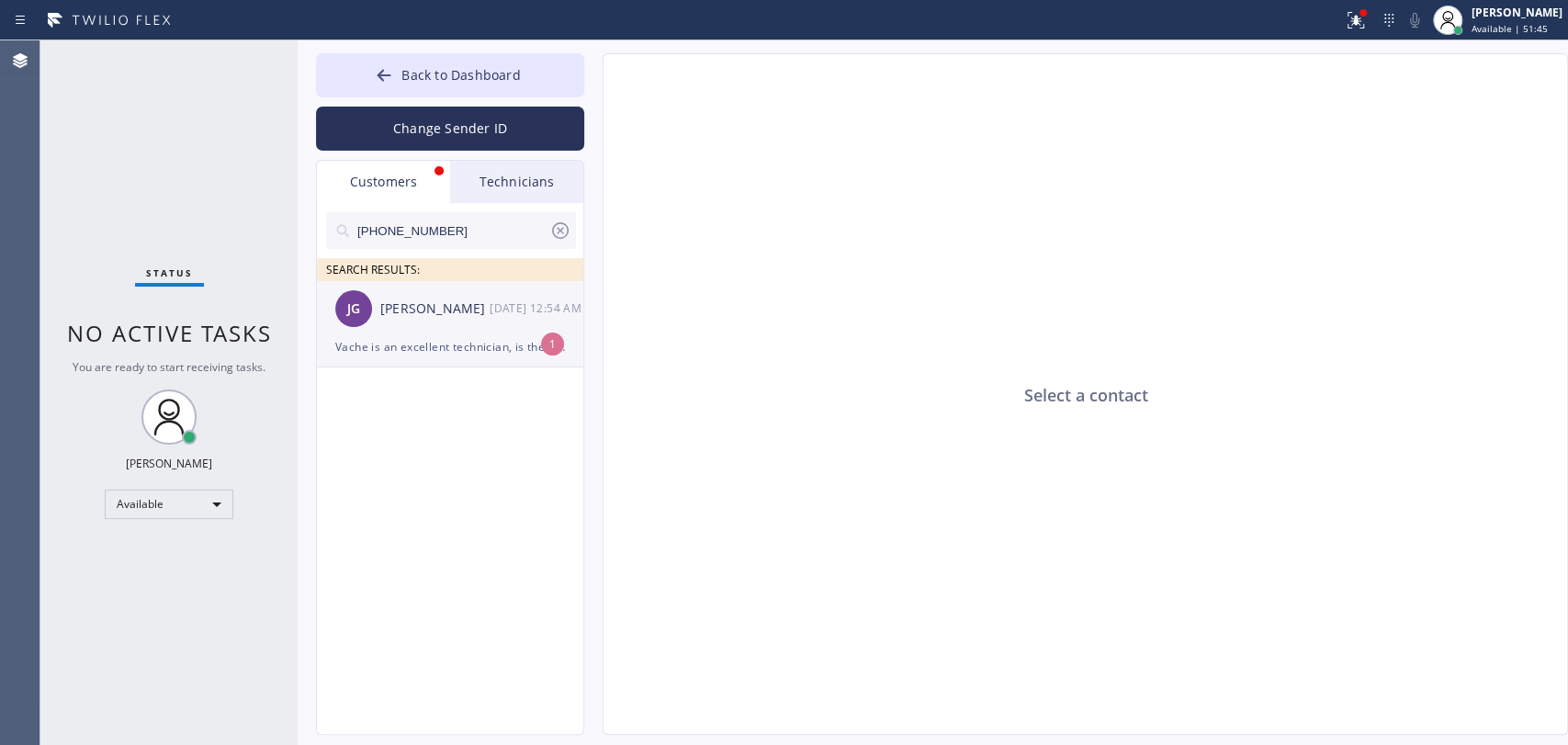
click at [411, 333] on div "JG Johannah Garcia 08/28 12:54 AM" at bounding box center [450, 308] width 269 height 55
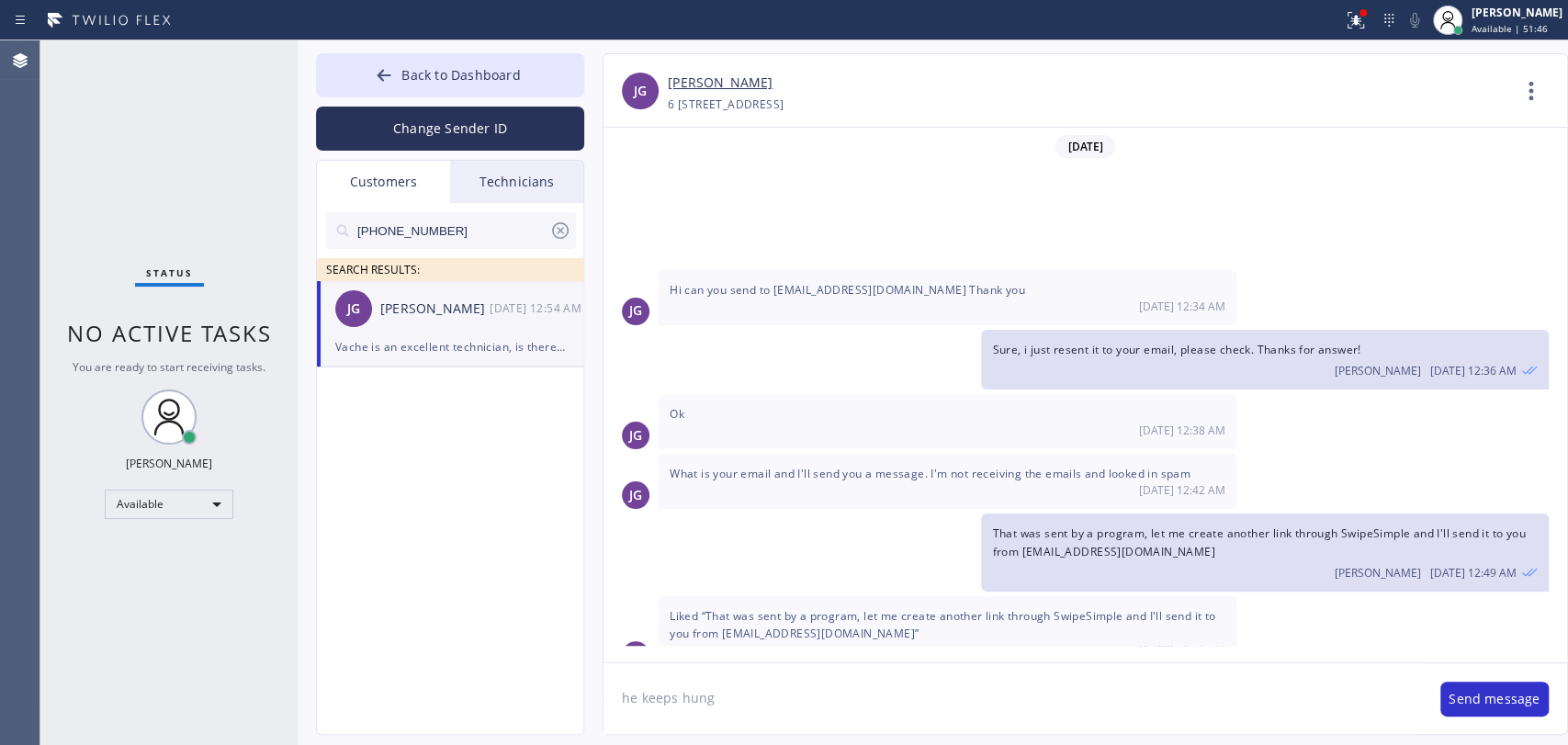
scroll to position [204, 0]
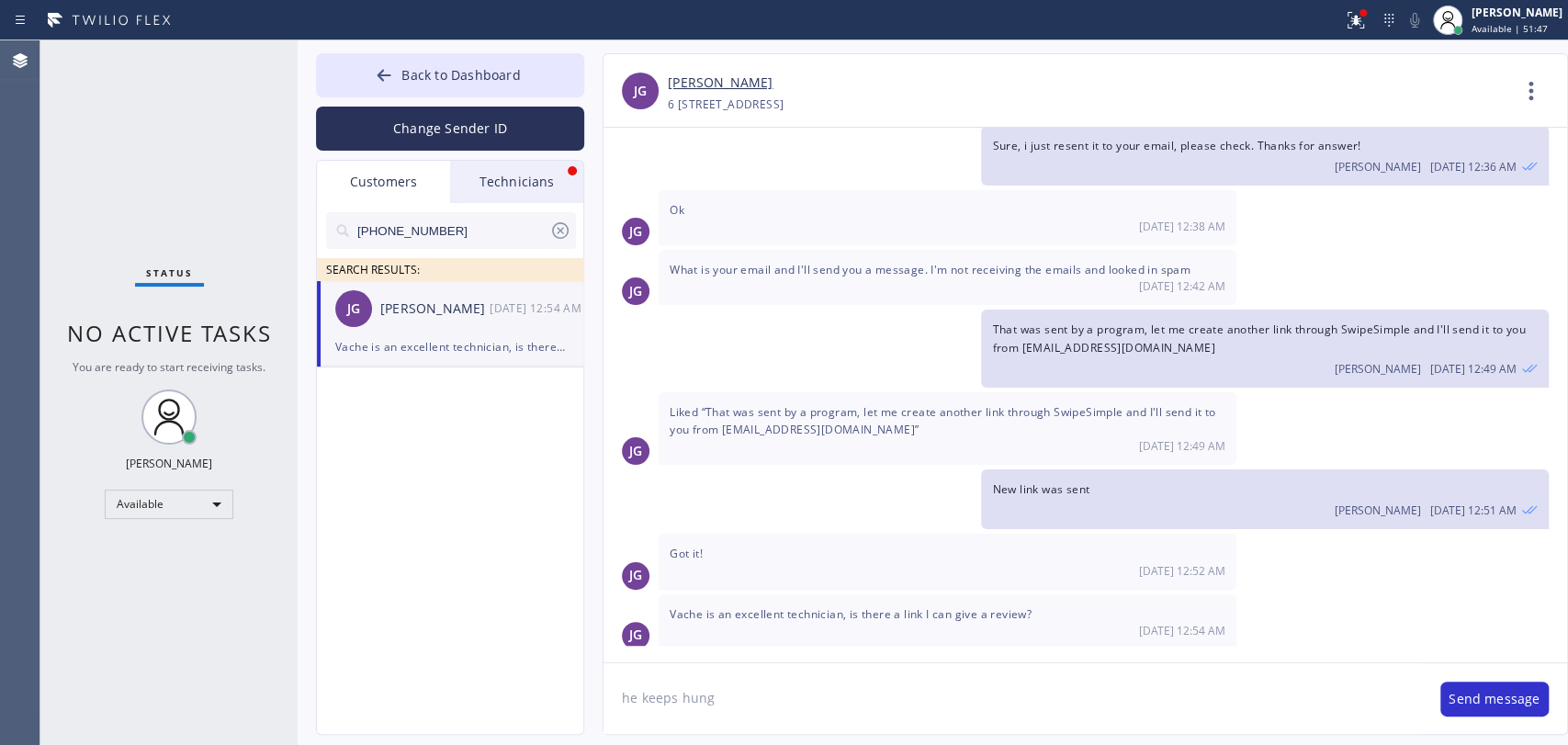
click at [778, 693] on textarea "he keeps hung" at bounding box center [1012, 698] width 818 height 71
click at [777, 693] on textarea "he keeps hung" at bounding box center [1012, 698] width 818 height 71
type textarea "Y"
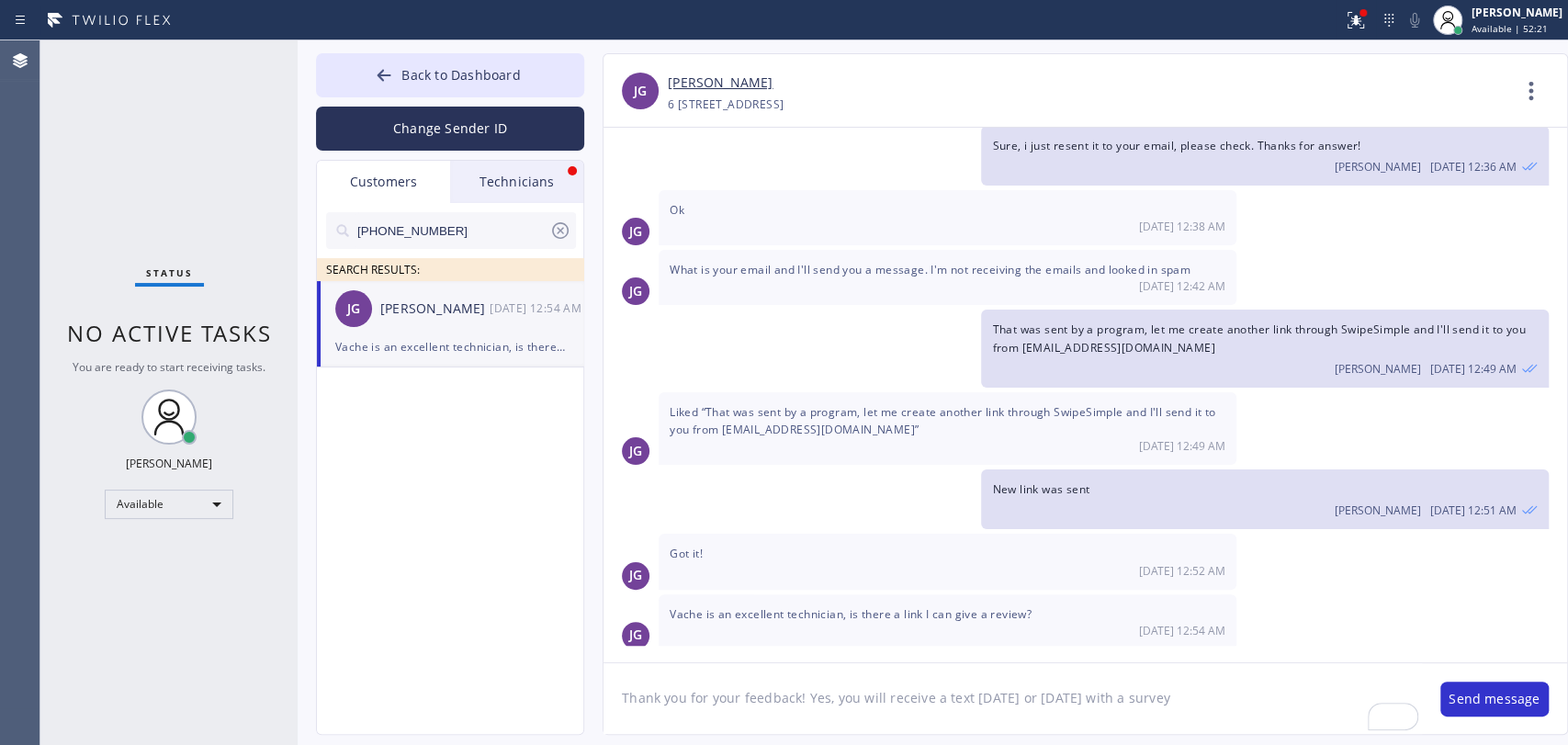
click at [1226, 700] on textarea "Thank you for your feedback! Yes, you will receive a text today or tomorrow wit…" at bounding box center [1012, 698] width 818 height 71
click at [1170, 690] on textarea "Thank you for your feedback! Yes, you will receive a text today or tomorrow wit…" at bounding box center [1012, 698] width 818 height 71
click at [1213, 702] on textarea "Thank you for your feedback! Yes, you will receive a text today or tomorrow wit…" at bounding box center [1012, 698] width 818 height 71
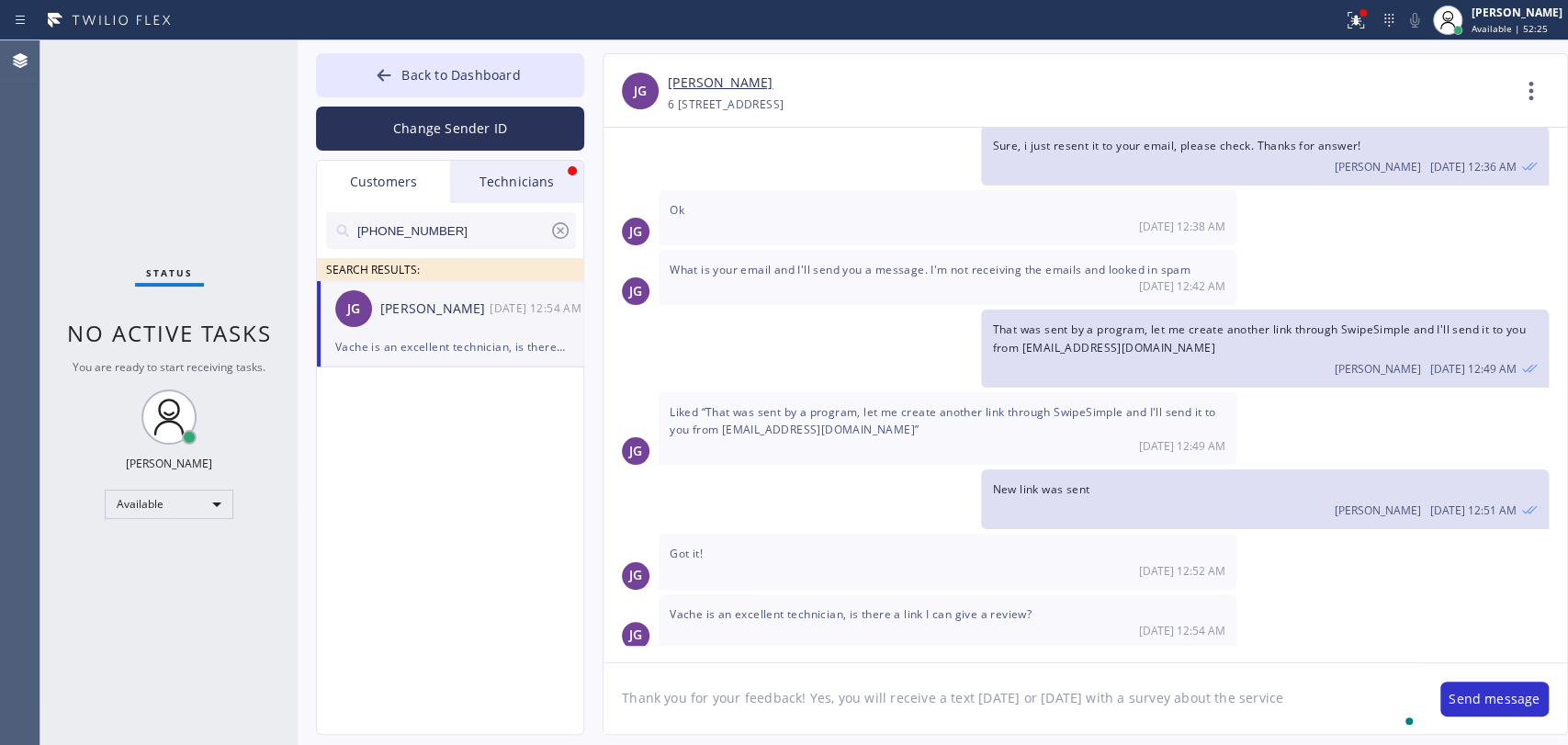
click at [1213, 702] on textarea "Thank you for your feedback! Yes, you will receive a text today or tomorrow wit…" at bounding box center [1012, 698] width 818 height 71
click at [693, 690] on textarea "Thank you for your feedback! Yes, you will receive a text today or tomorrow wit…" at bounding box center [1012, 698] width 818 height 71
click at [682, 696] on textarea "Thank you for your feedback! Yes, you will receive a text today or tomorrow wit…" at bounding box center [1012, 698] width 818 height 71
click at [1095, 700] on textarea "Thank you so much for your feedback! Yes, you will receive a text today or tomo…" at bounding box center [1012, 698] width 818 height 71
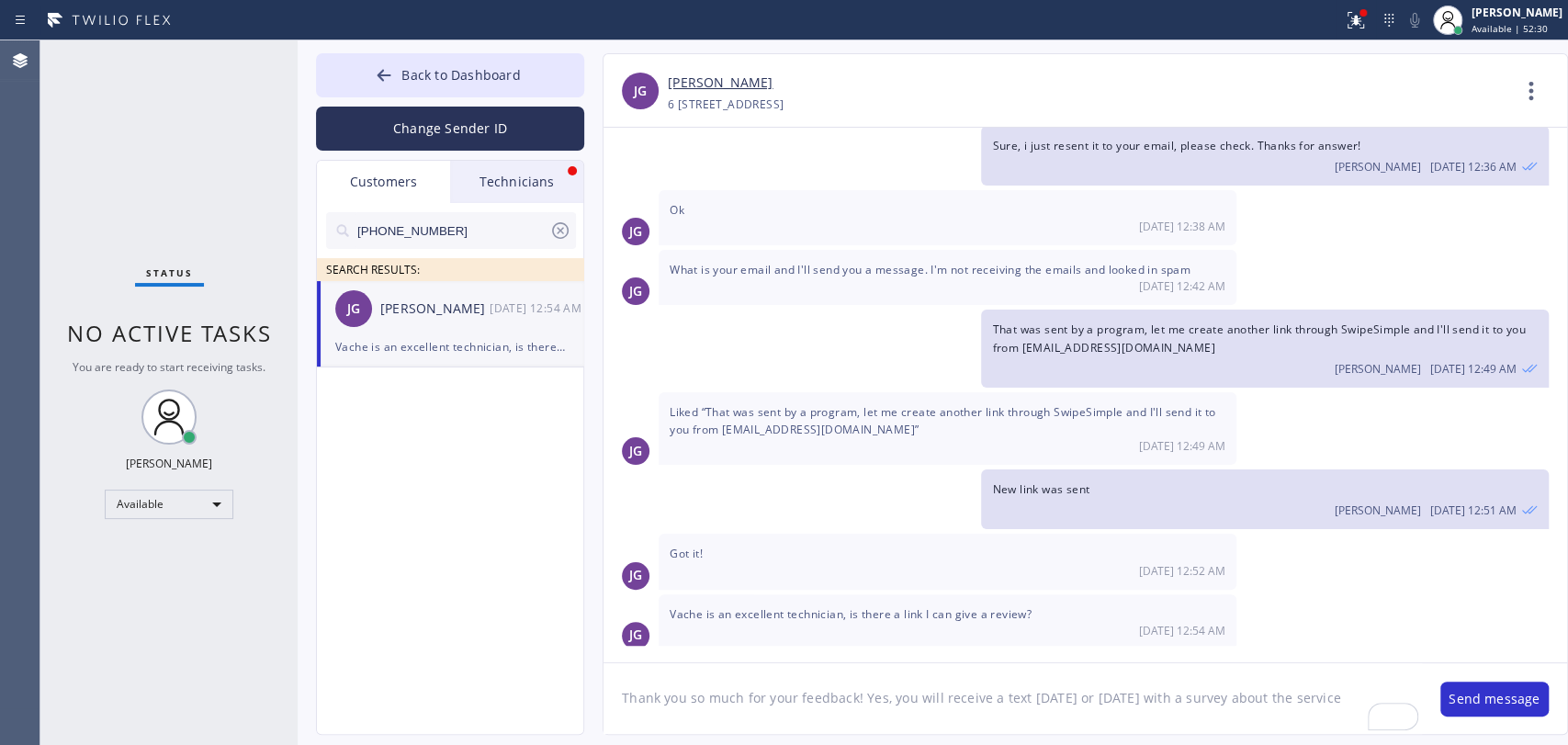
click at [1095, 700] on textarea "Thank you so much for your feedback! Yes, you will receive a text today or tomo…" at bounding box center [1012, 698] width 818 height 71
click at [1078, 692] on textarea "Thank you so much for your feedback! Yes, you will receive a text today or tomo…" at bounding box center [1012, 698] width 818 height 71
type textarea "Thank you so much for your feedback! Yes, you will receive a text today or tomo…"
click at [1498, 697] on button "Send message" at bounding box center [1494, 698] width 109 height 35
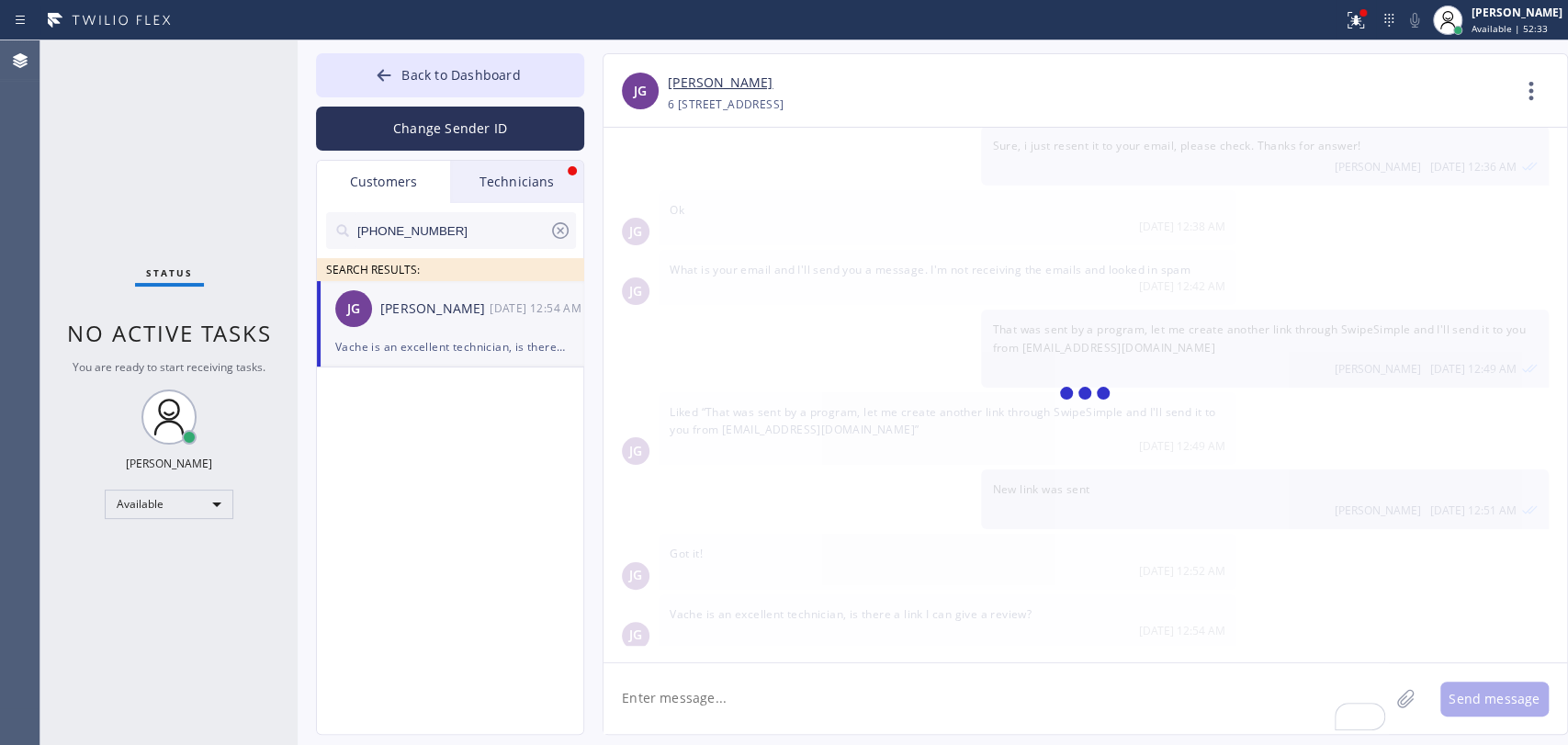
scroll to position [286, 0]
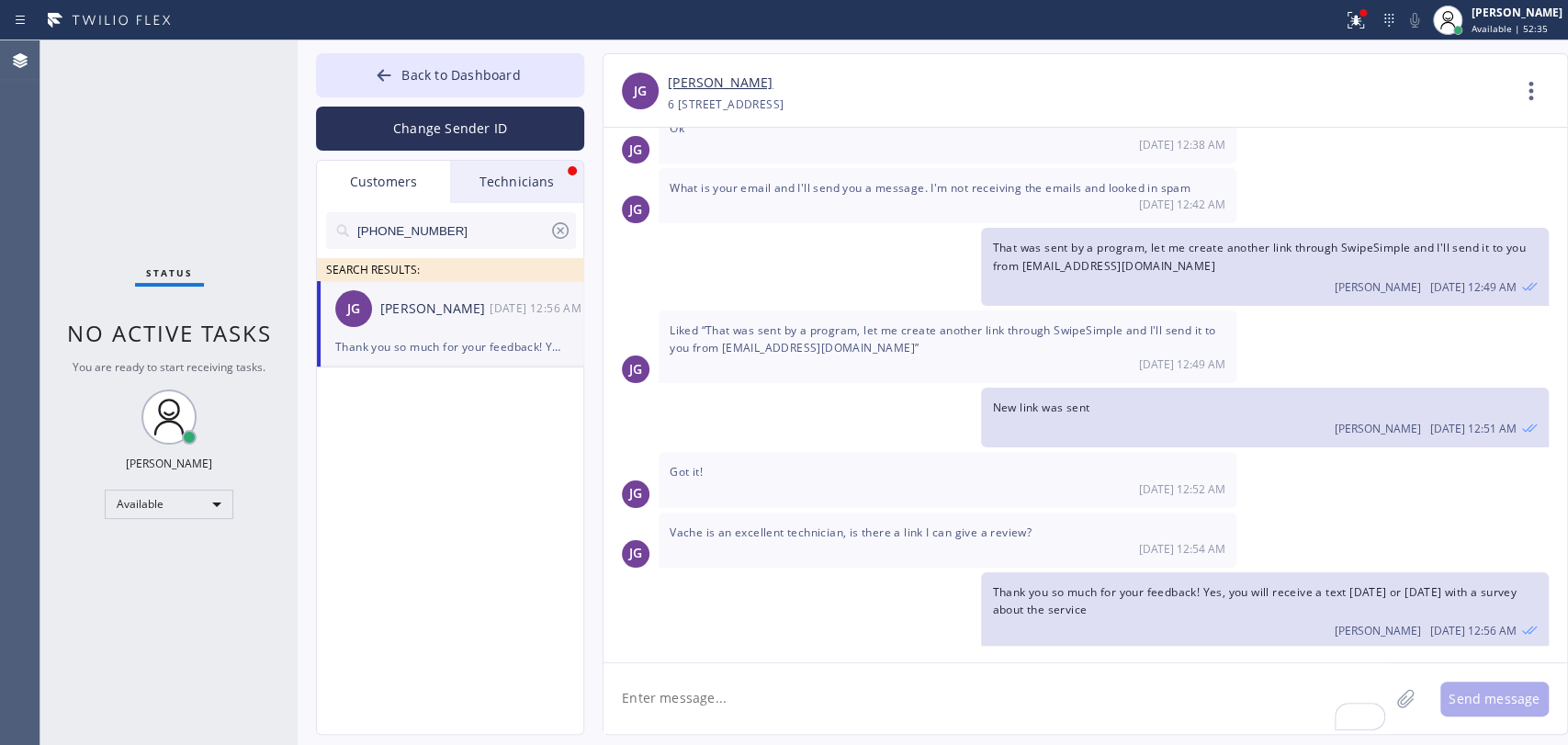
click at [496, 189] on div "Technicians" at bounding box center [516, 182] width 133 height 42
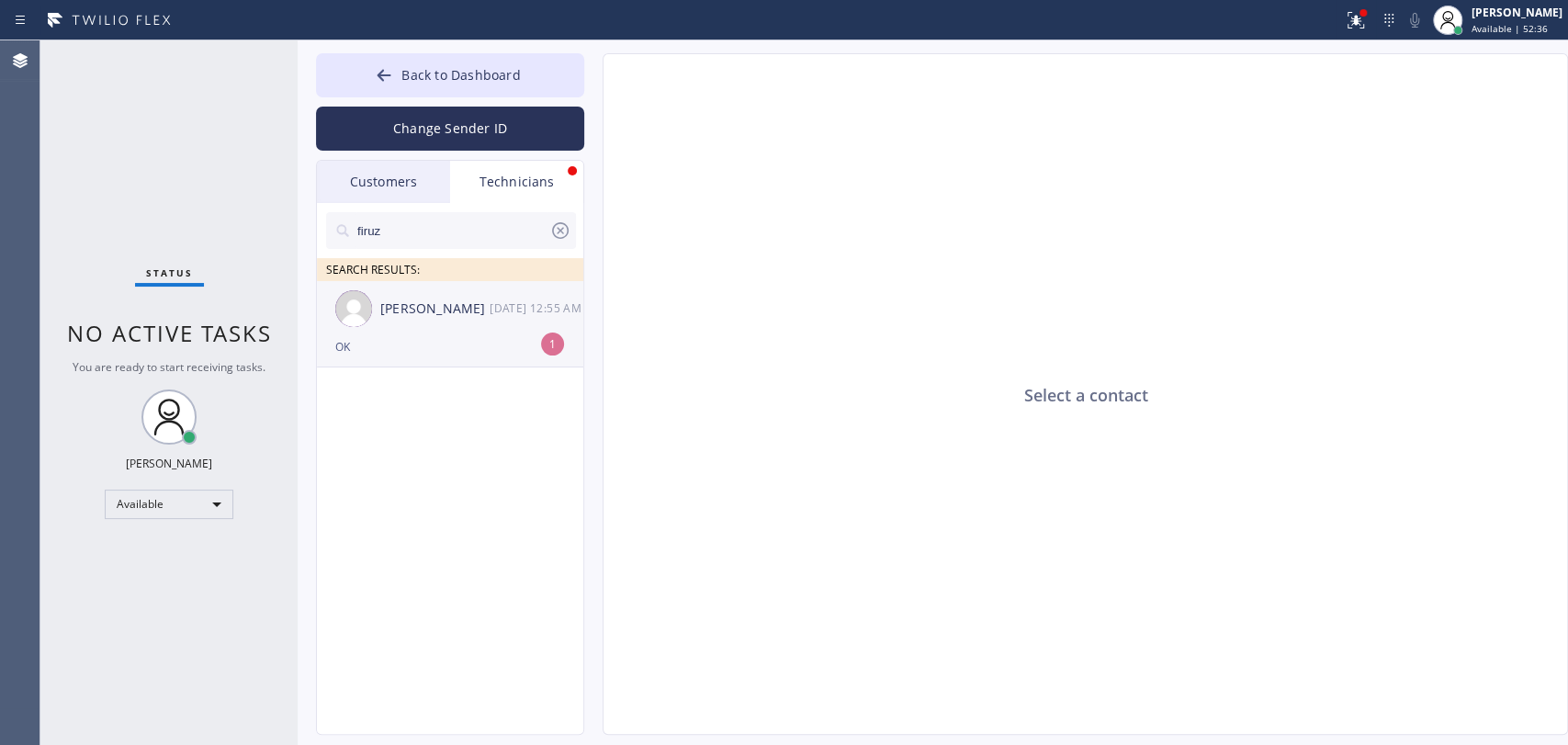
click at [455, 317] on div "[PERSON_NAME]" at bounding box center [434, 309] width 109 height 21
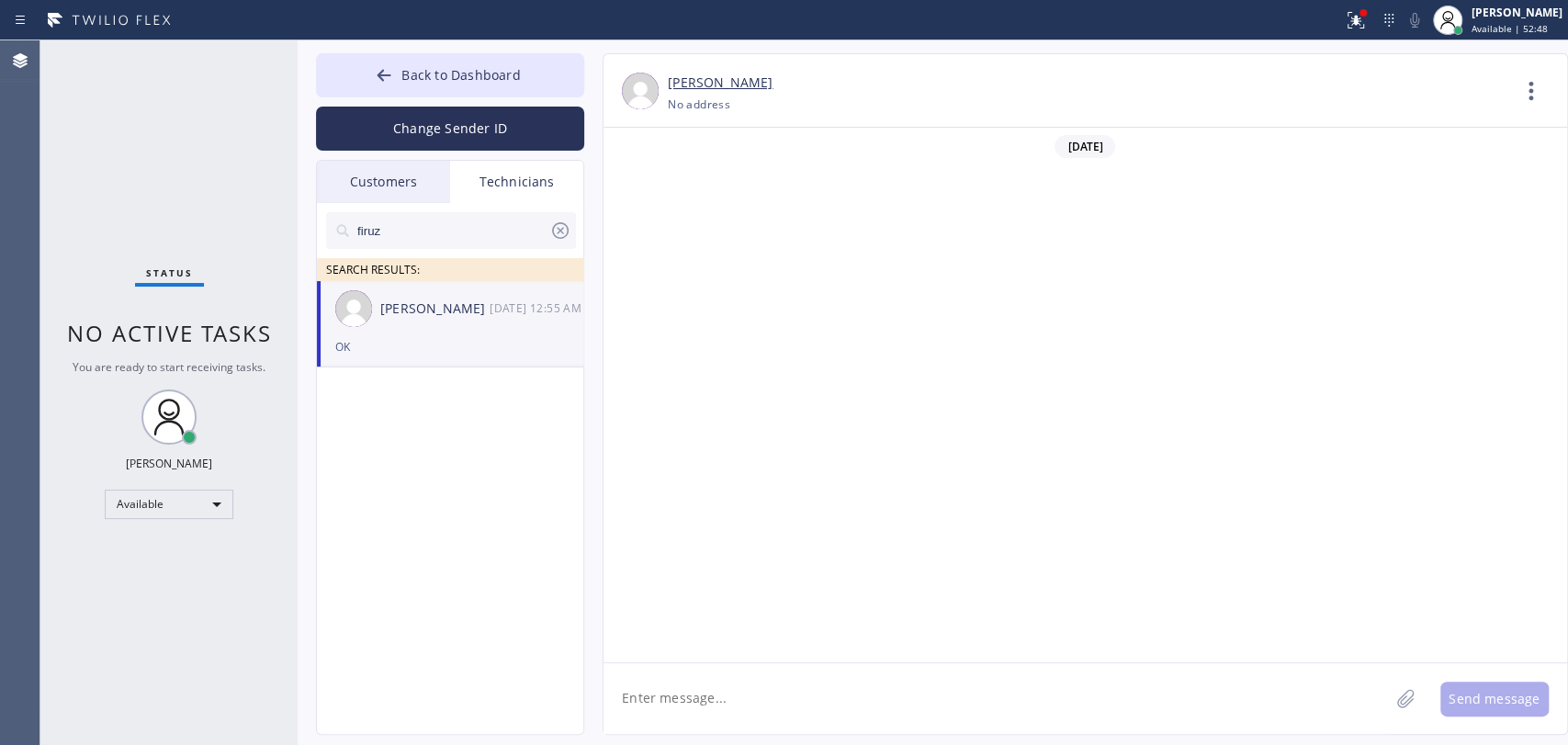
scroll to position [3754, 0]
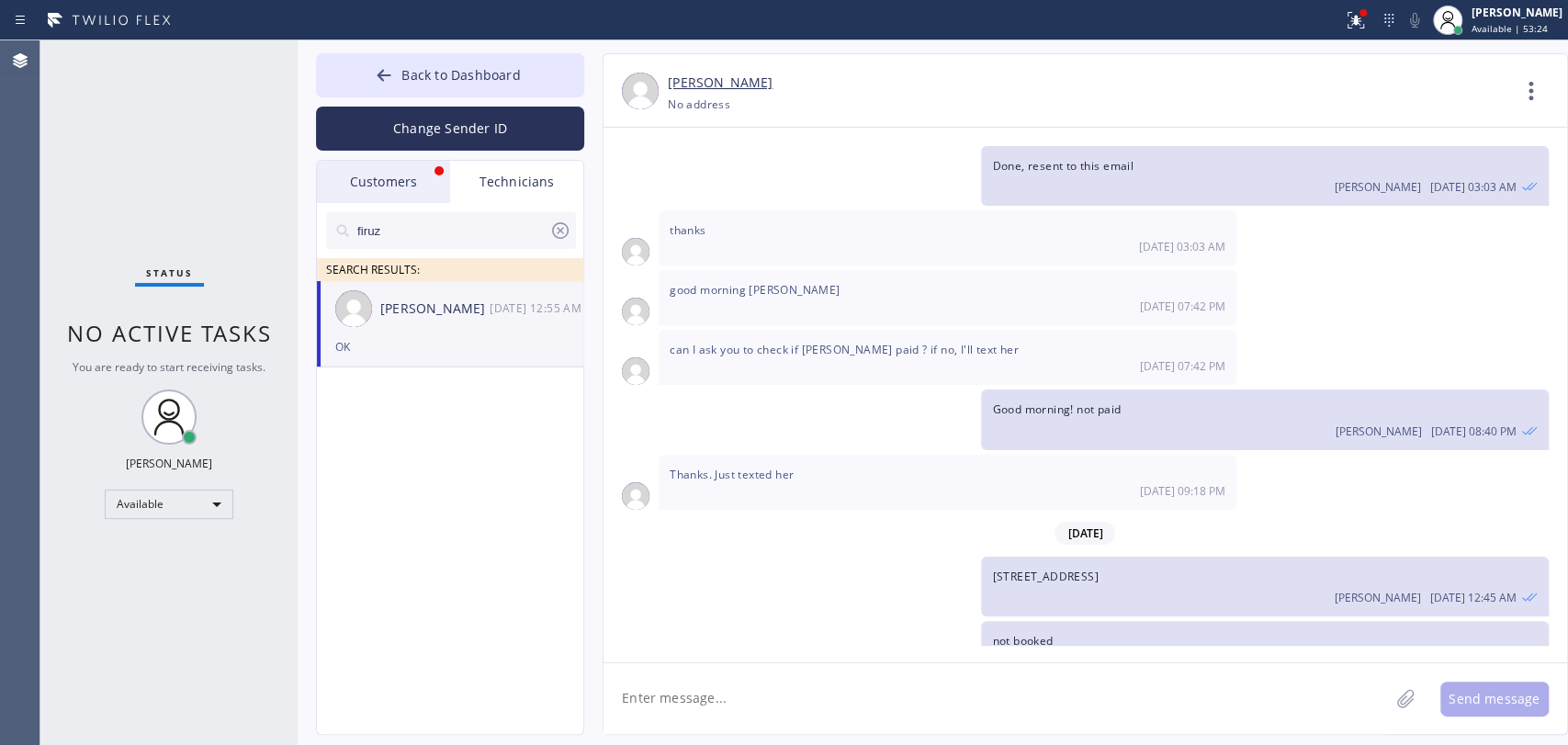
click at [381, 173] on div "Customers" at bounding box center [383, 182] width 133 height 42
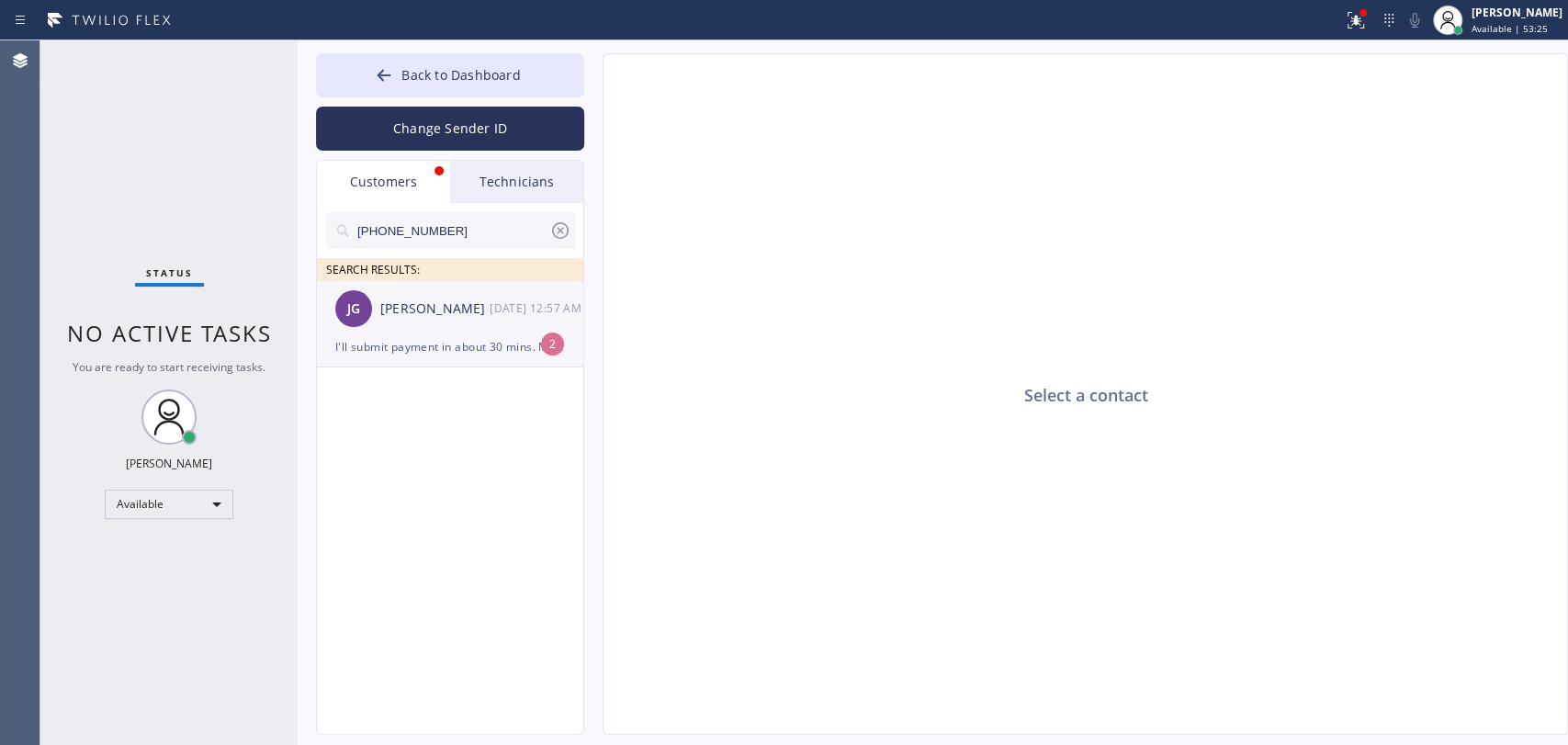
click at [406, 335] on div "JG Johannah Garcia 08/28 12:57 AM" at bounding box center [450, 308] width 269 height 55
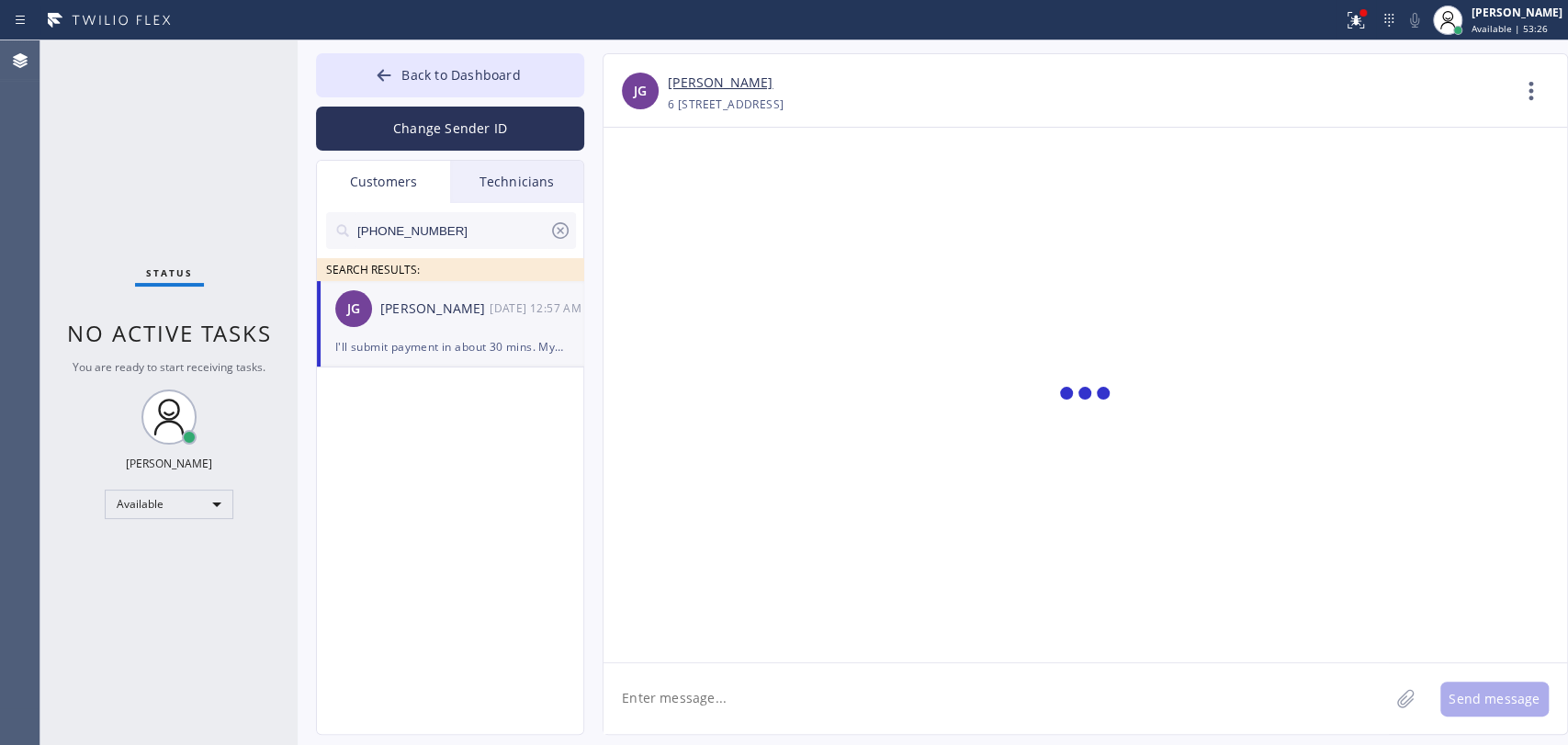
scroll to position [404, 0]
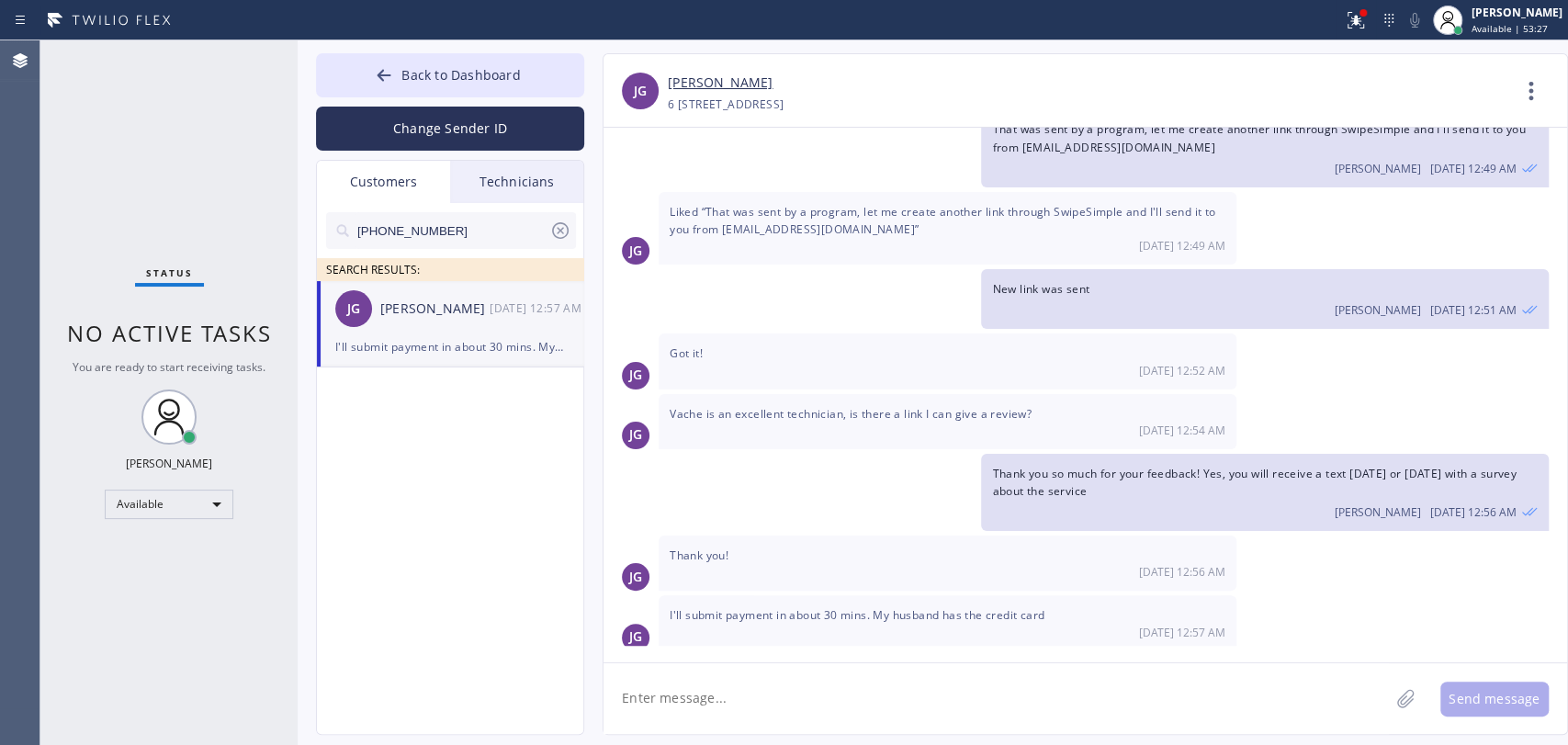
click at [962, 607] on span "I'll submit payment in about 30 mins. My husband has the credit card" at bounding box center [856, 615] width 375 height 16
click at [960, 607] on span "I'll submit payment in about 30 mins. My husband has the credit card" at bounding box center [856, 615] width 375 height 16
click at [911, 595] on div "I'll submit payment in about 30 mins. My husband has the credit card 08/28 12:5…" at bounding box center [947, 622] width 577 height 55
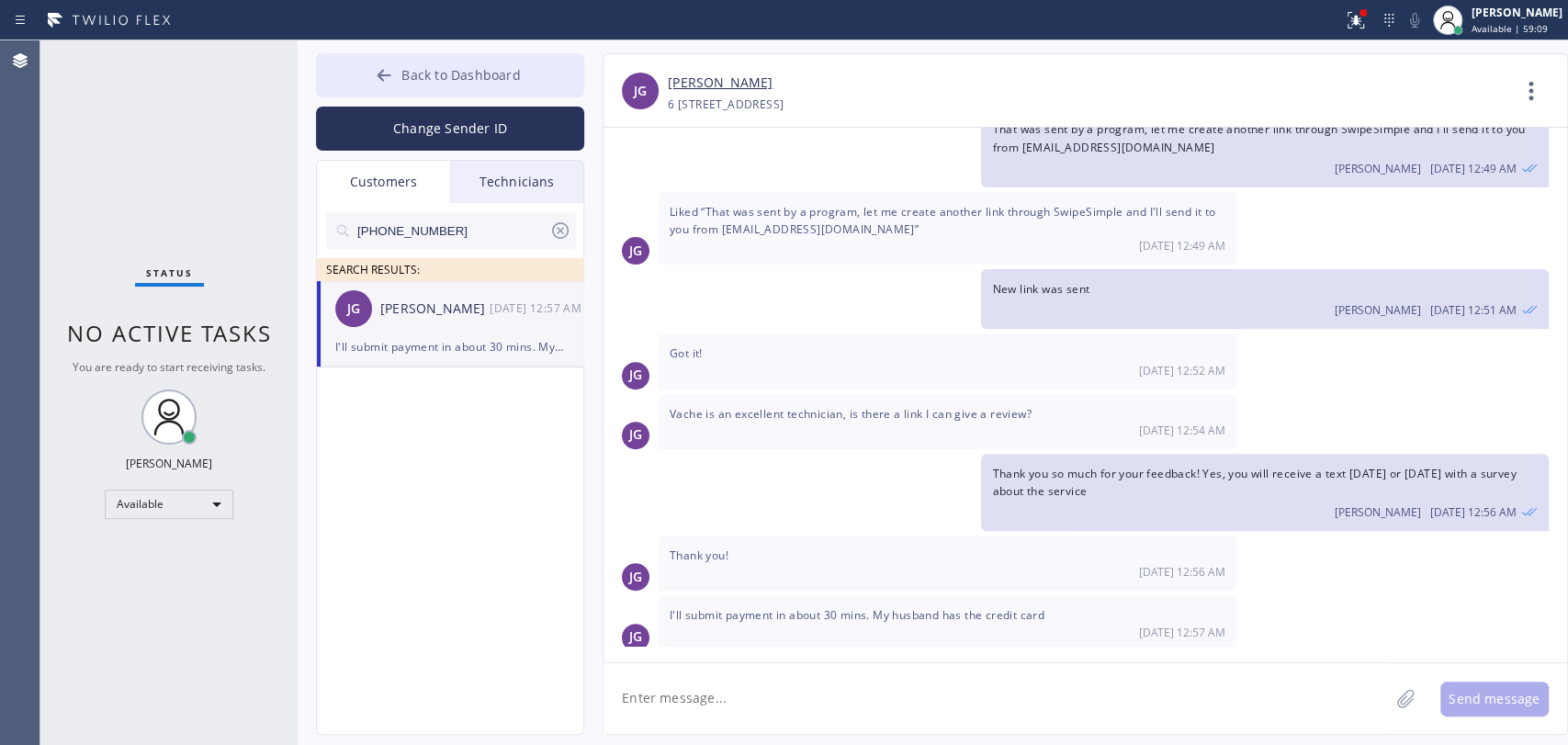
click at [390, 76] on icon at bounding box center [384, 75] width 18 height 18
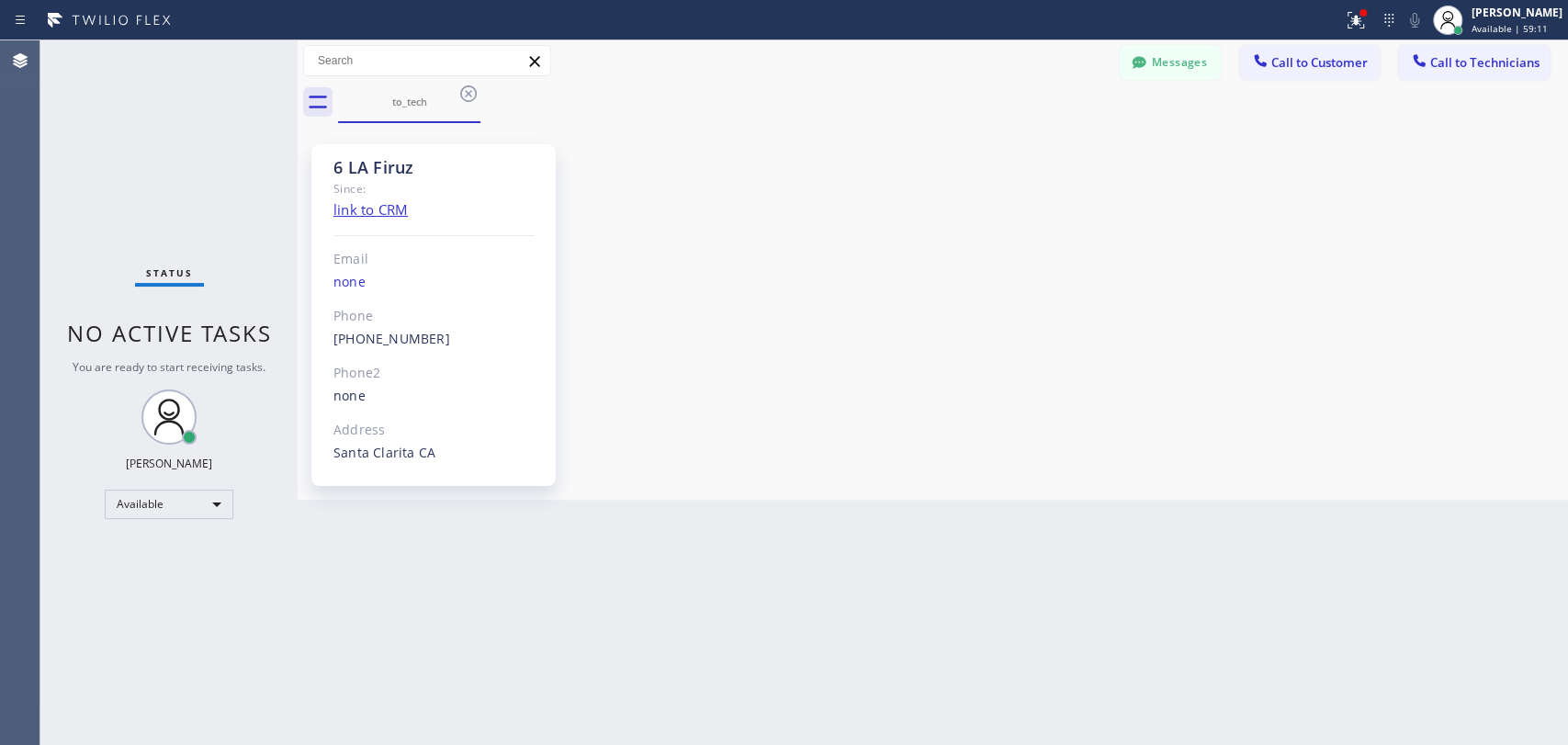
click at [1003, 591] on div "Back to Dashboard Change Sender ID Customers Technicians (909) 609-9365 SEARCH …" at bounding box center [933, 391] width 1270 height 704
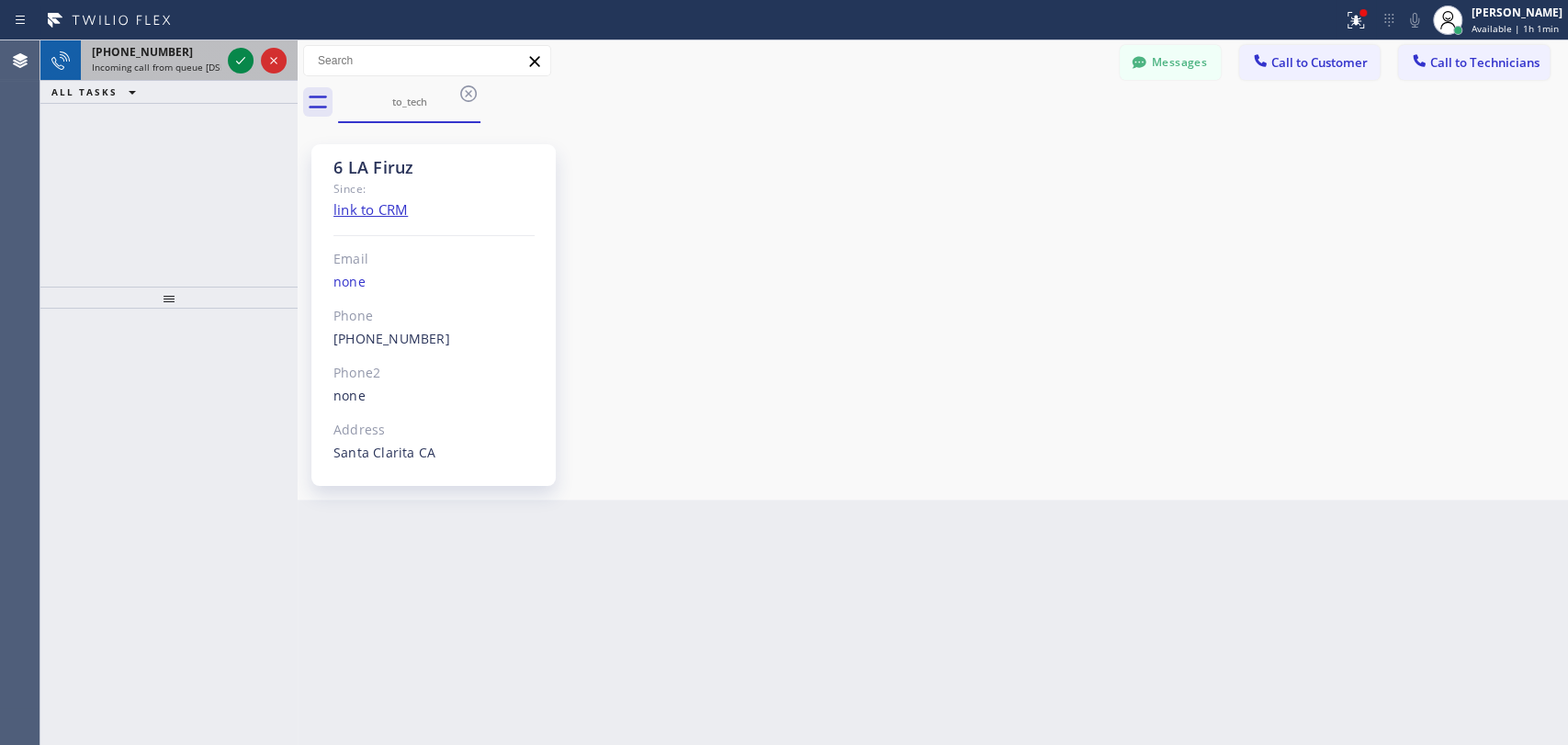
click at [149, 64] on span "Incoming call from queue [DSRs]" at bounding box center [162, 67] width 141 height 13
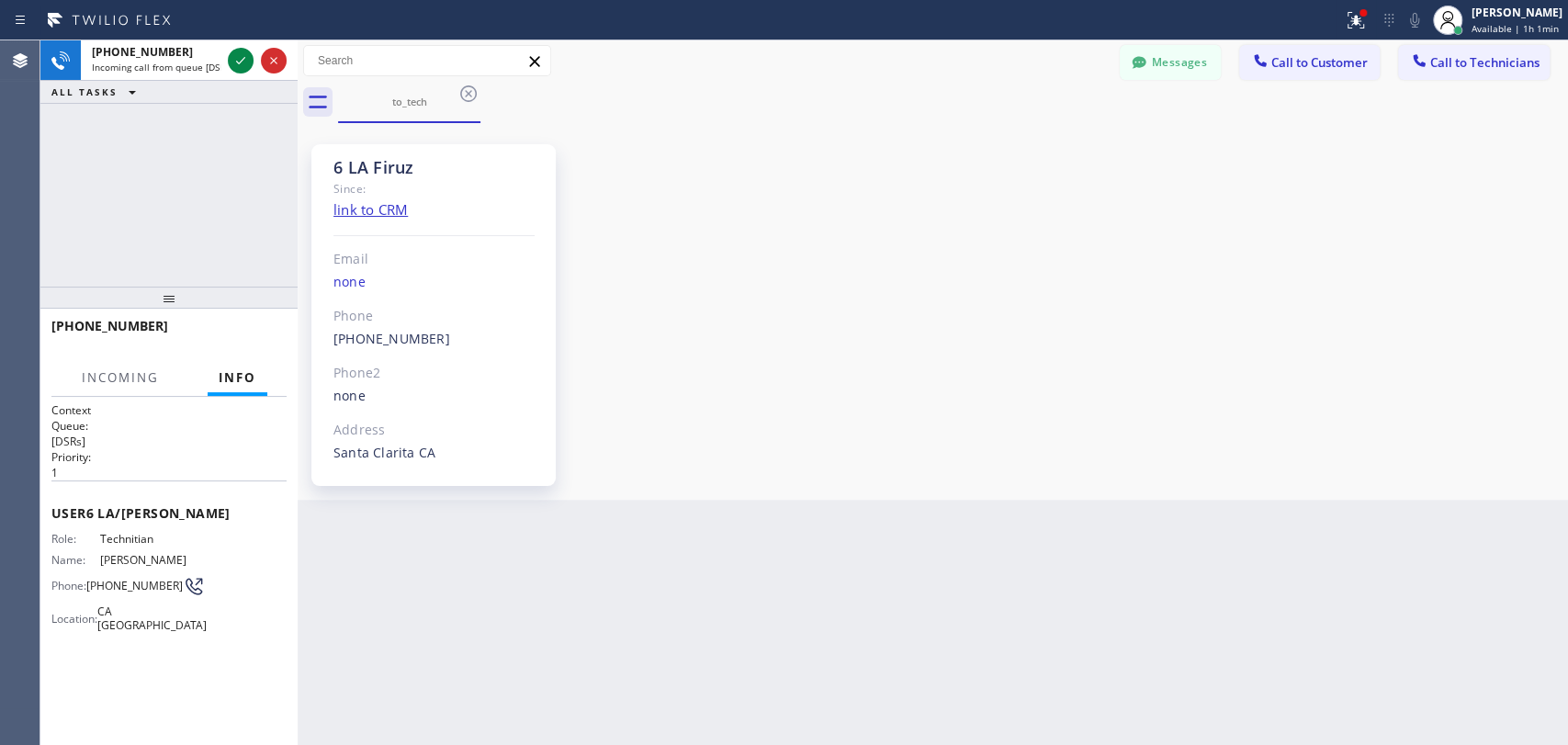
click at [199, 427] on h2 "Queue:" at bounding box center [168, 425] width 235 height 16
click at [1161, 495] on div "6 LA Firuz Since: link to CRM Email none Phone (949) 919-2234 Outbound call Tec…" at bounding box center [933, 311] width 1270 height 376
click at [947, 465] on div "6 LA Firuz Since: link to CRM Email none Phone (949) 919-2234 Outbound call Tec…" at bounding box center [933, 312] width 1261 height 368
click at [182, 303] on div at bounding box center [168, 298] width 257 height 22
click at [1473, 24] on span "Available | 1h 2min" at bounding box center [1514, 28] width 87 height 13
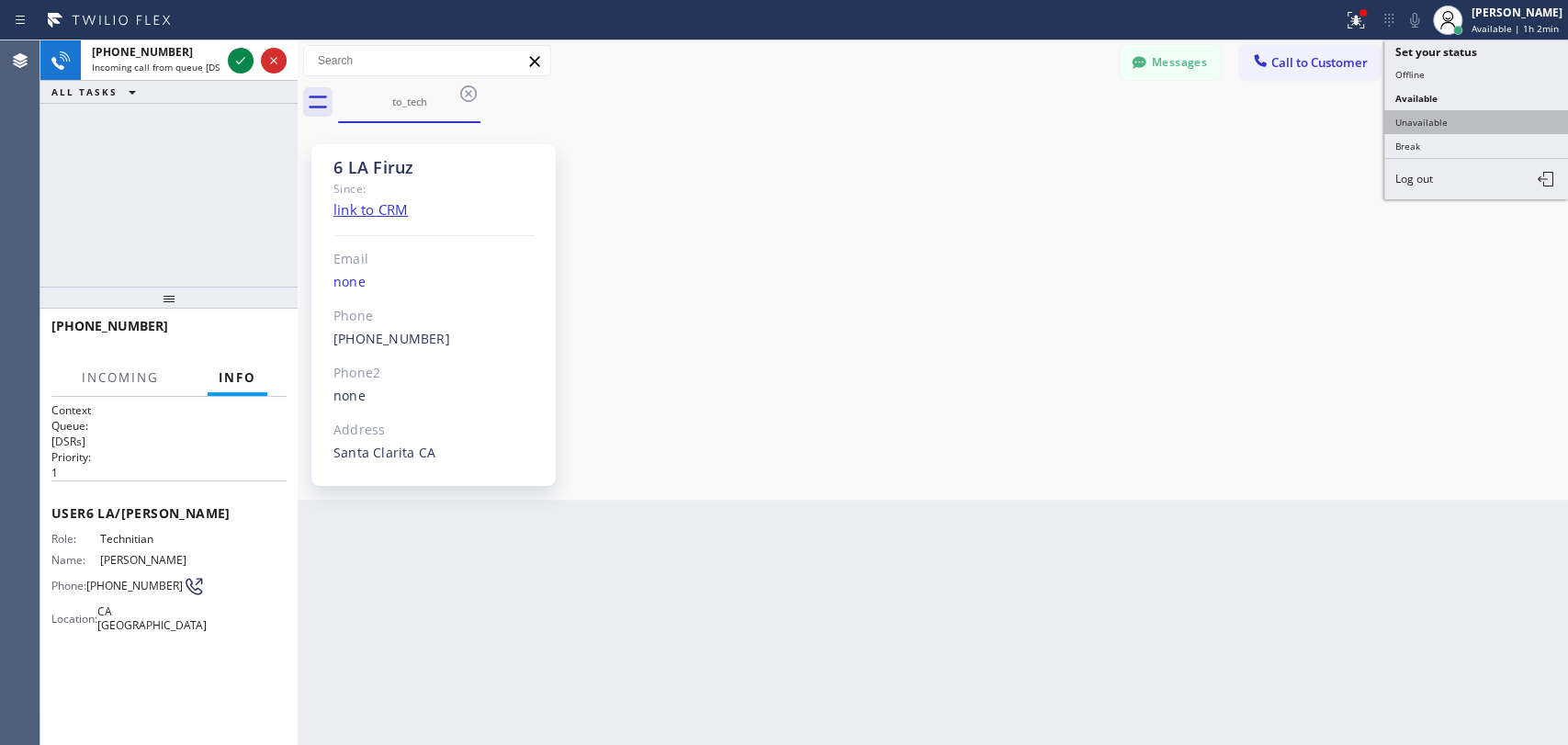
drag, startPoint x: 1413, startPoint y: 133, endPoint x: 1429, endPoint y: 127, distance: 17.1
click at [1429, 127] on ul "Set your status Offline Available Unavailable Break Log out" at bounding box center [1476, 119] width 184 height 159
click at [1429, 127] on button "Unavailable" at bounding box center [1476, 122] width 184 height 24
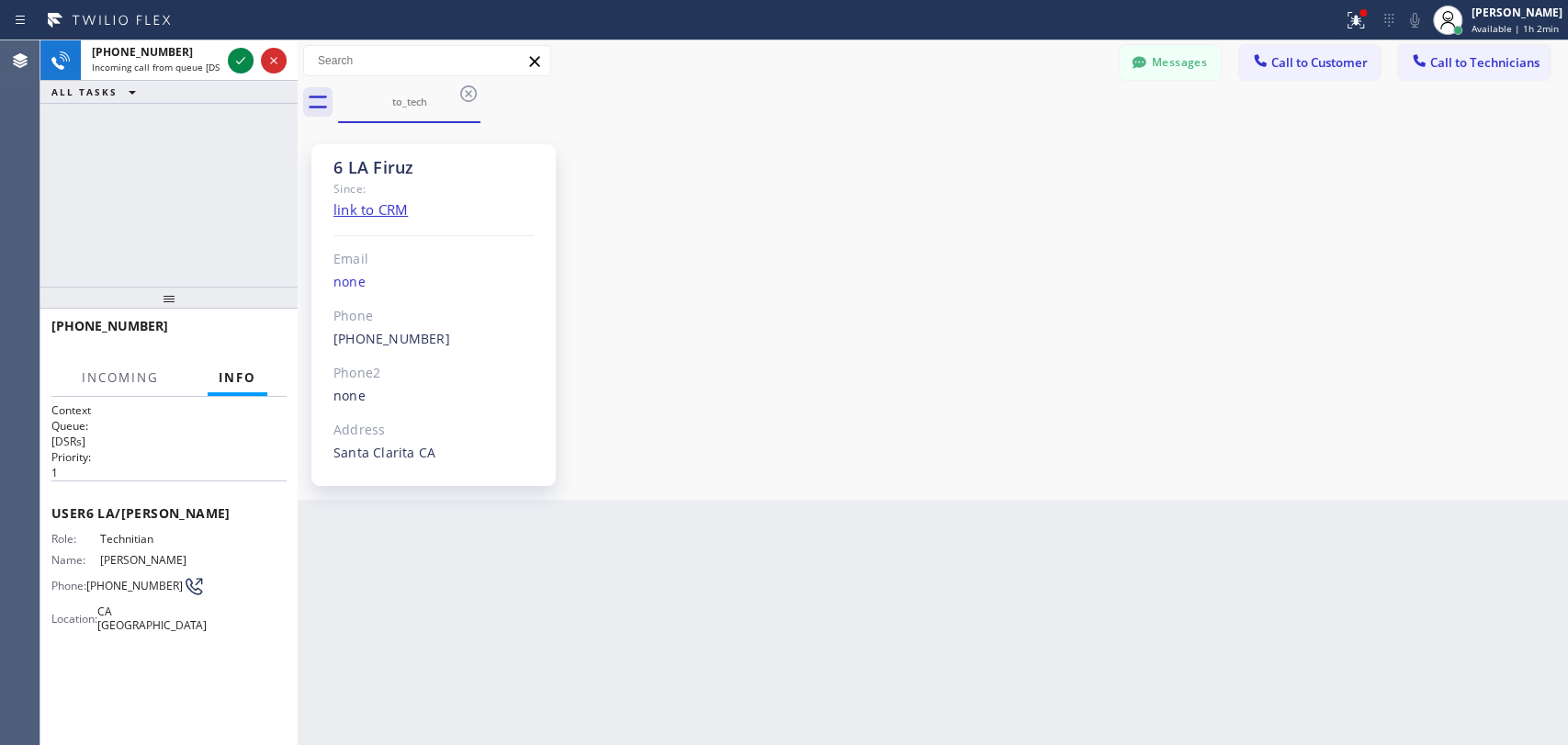
click at [1256, 166] on div "6 LA Firuz Since: link to CRM Email none Phone (949) 919-2234 Outbound call Tec…" at bounding box center [933, 312] width 1261 height 368
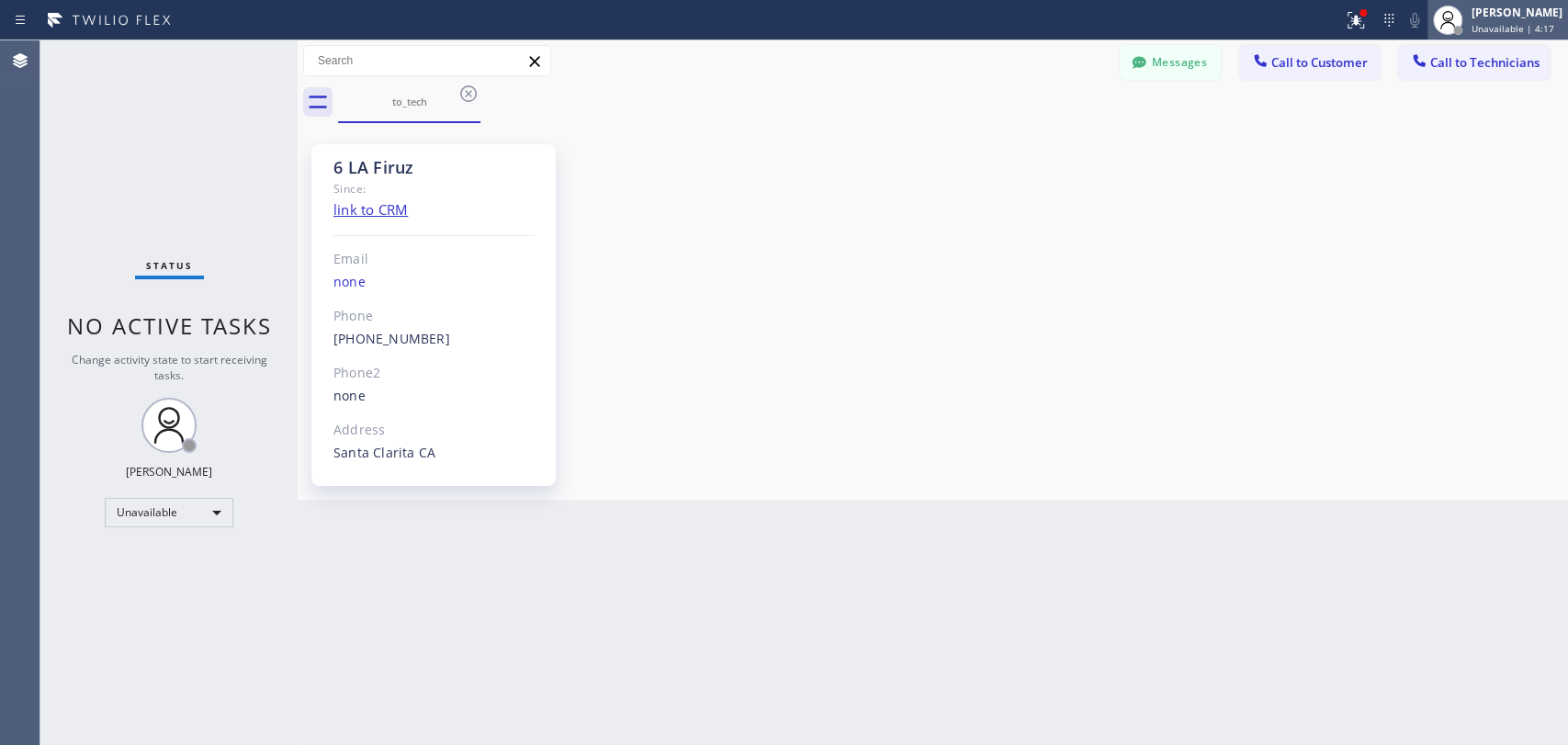
click at [1501, 24] on span "Unavailable | 4:17" at bounding box center [1512, 28] width 83 height 13
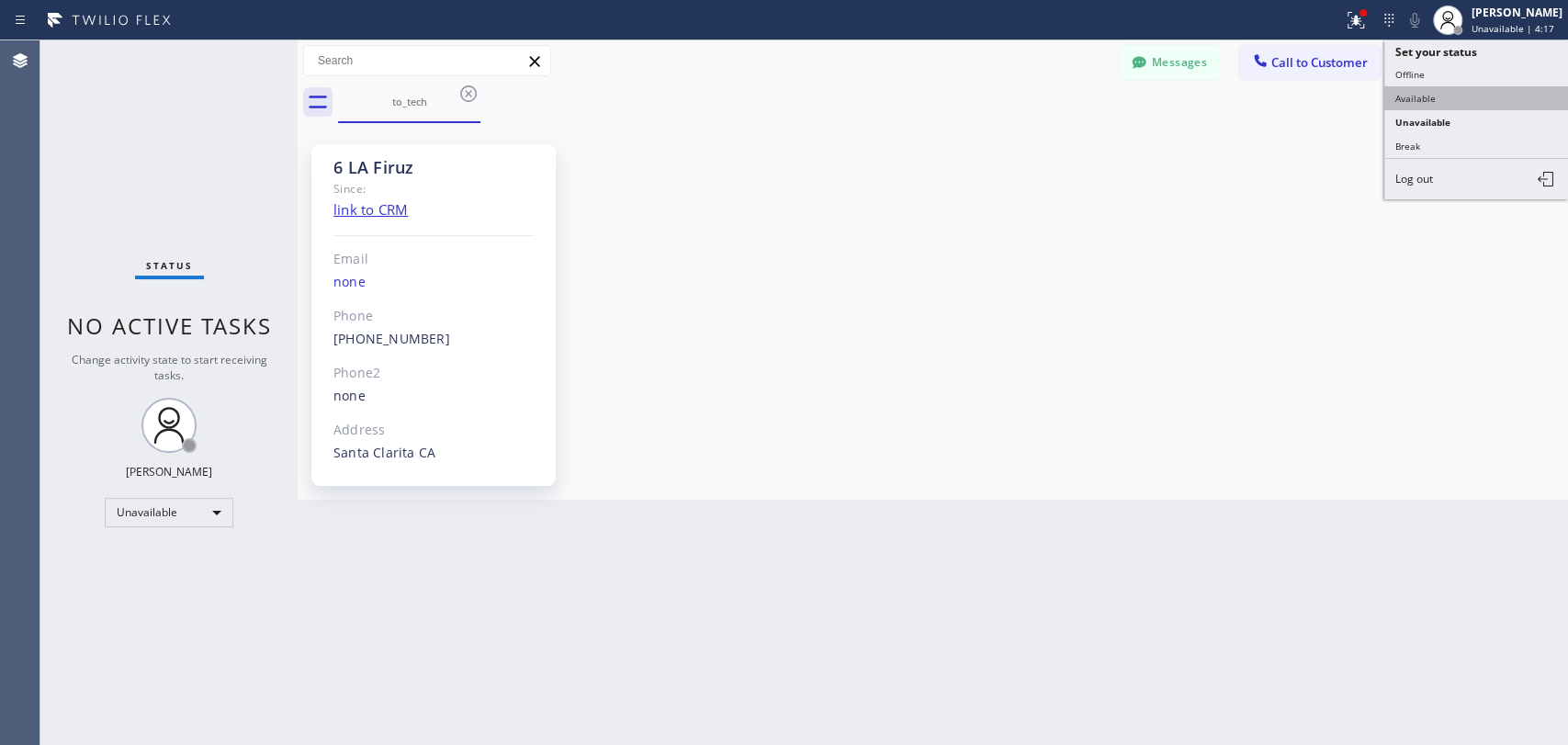
click at [1409, 100] on button "Available" at bounding box center [1476, 98] width 184 height 24
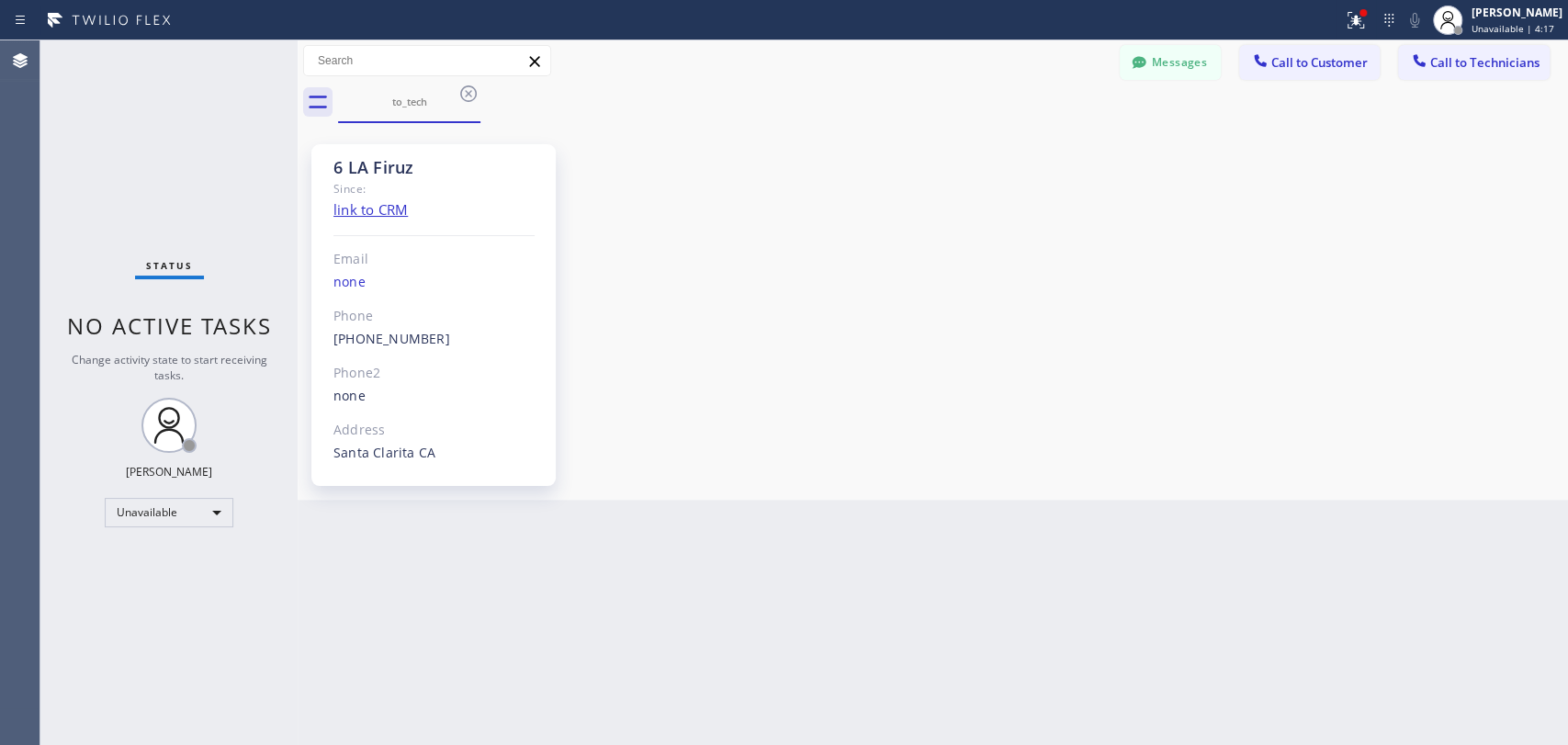
click at [1291, 211] on div "6 LA Firuz Since: link to CRM Email none Phone (949) 919-2234 Outbound call Tec…" at bounding box center [933, 312] width 1261 height 368
drag, startPoint x: 814, startPoint y: 471, endPoint x: 431, endPoint y: 393, distance: 390.9
click at [814, 471] on div "6 LA Firuz Since: link to CRM Email none Phone (949) 919-2234 Outbound call Tec…" at bounding box center [933, 312] width 1261 height 368
click at [116, 321] on span "No active tasks" at bounding box center [169, 333] width 205 height 30
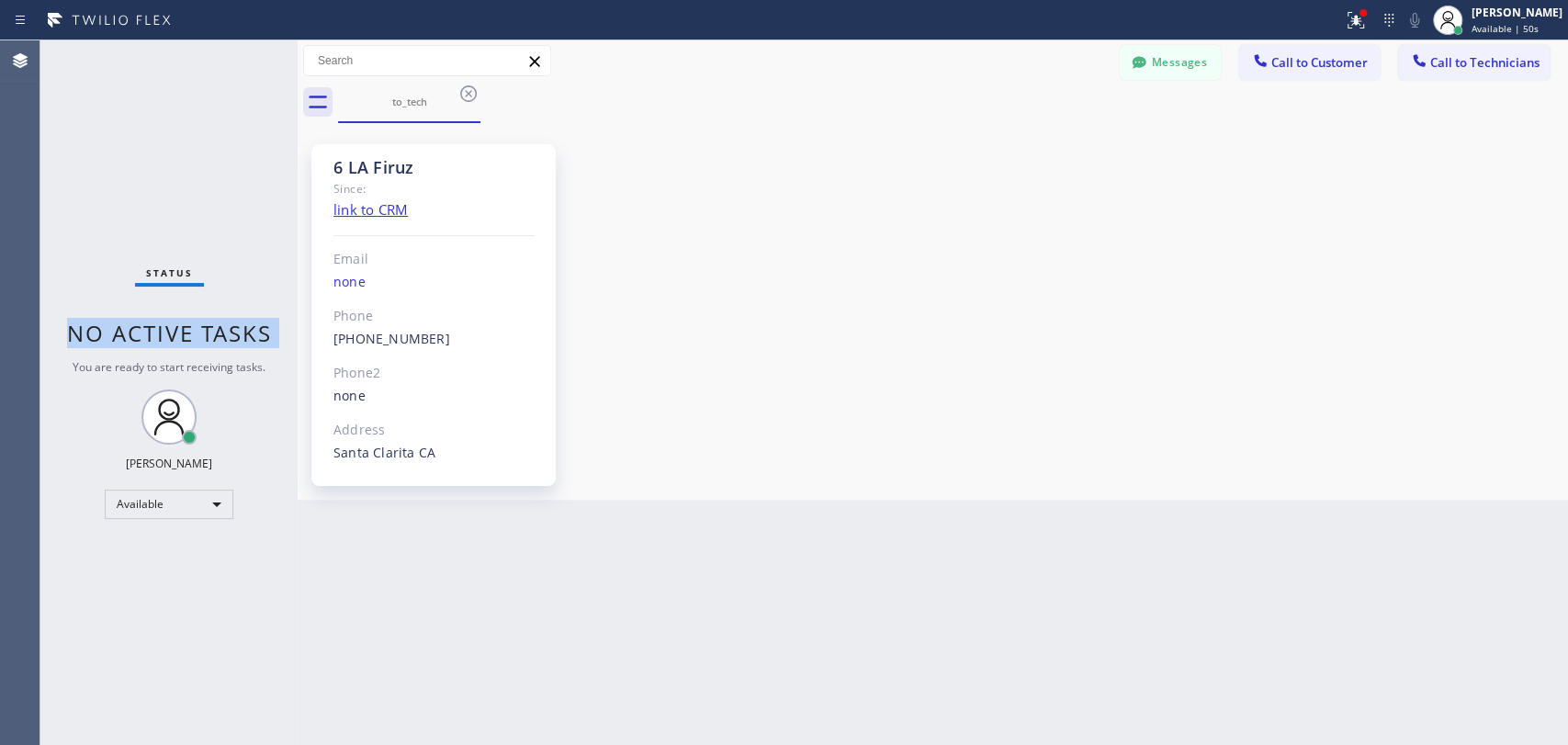
click at [116, 321] on span "No active tasks" at bounding box center [169, 333] width 205 height 30
click at [109, 322] on span "No active tasks" at bounding box center [169, 333] width 205 height 30
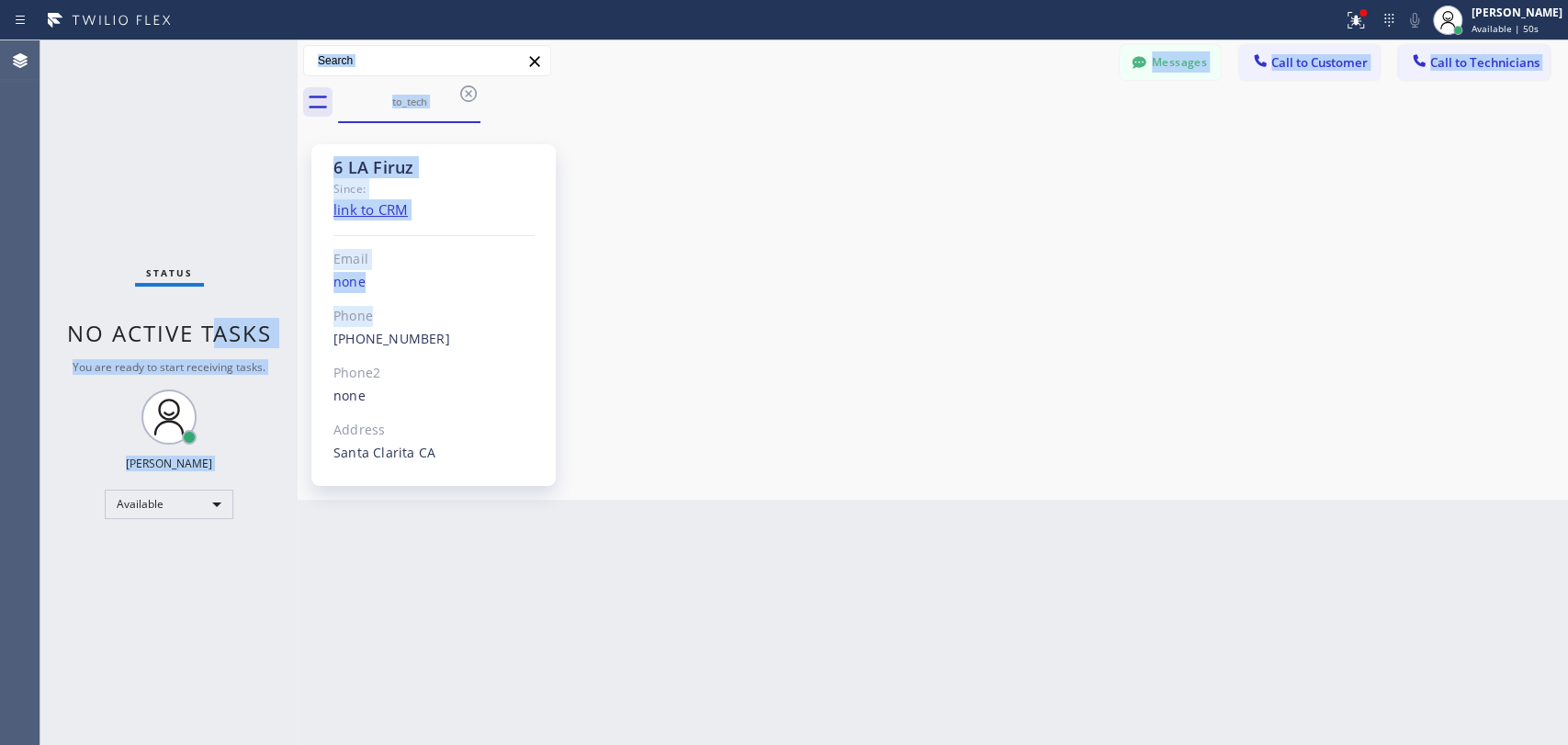
click at [318, 337] on div "Status No active tasks You are ready to start receiving tasks. Oleksiy Dmitriev…" at bounding box center [803, 391] width 1527 height 704
click at [235, 321] on span "No active tasks" at bounding box center [169, 333] width 205 height 30
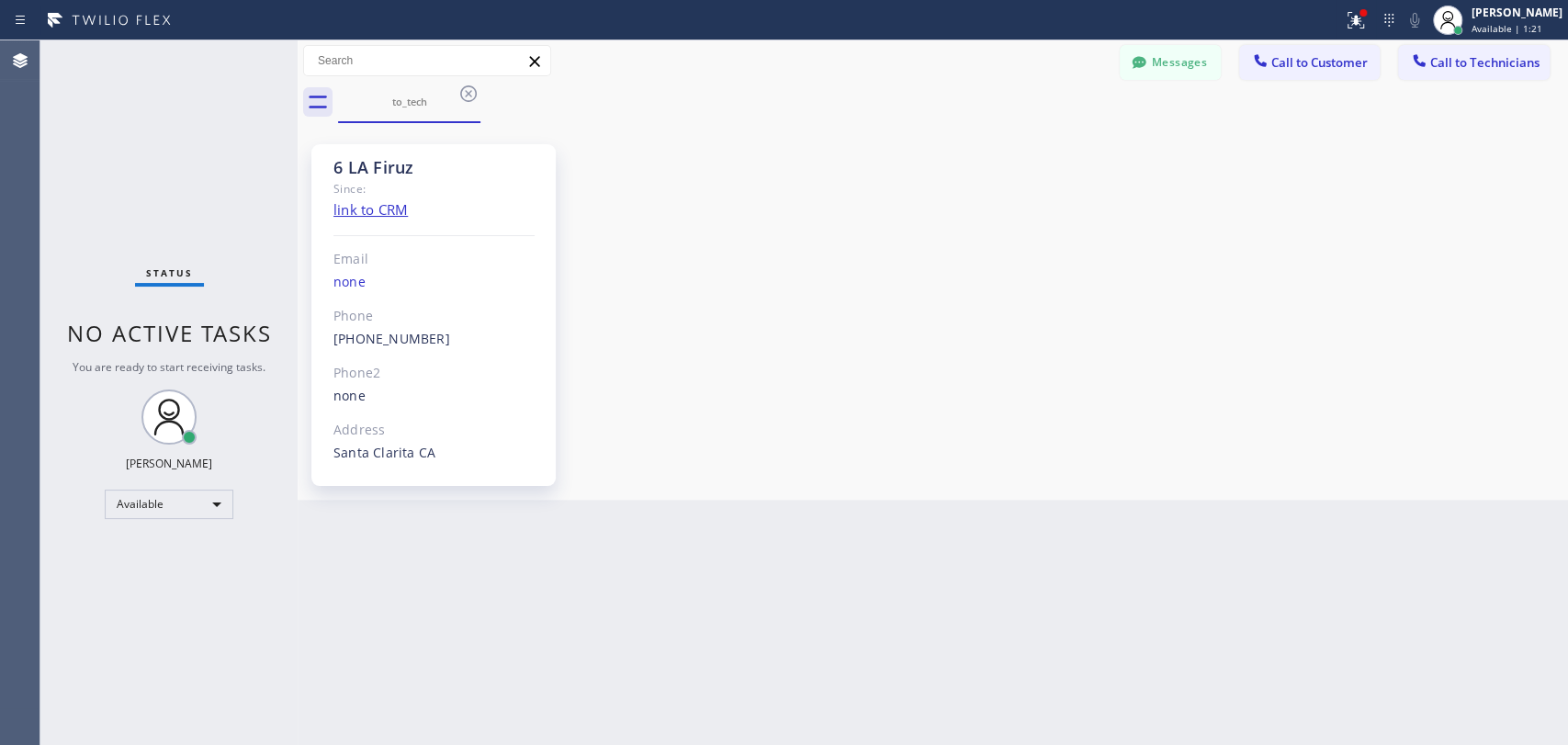
click at [737, 337] on div "6 LA Firuz Since: link to CRM Email none Phone (949) 919-2234 Outbound call Tec…" at bounding box center [933, 312] width 1261 height 368
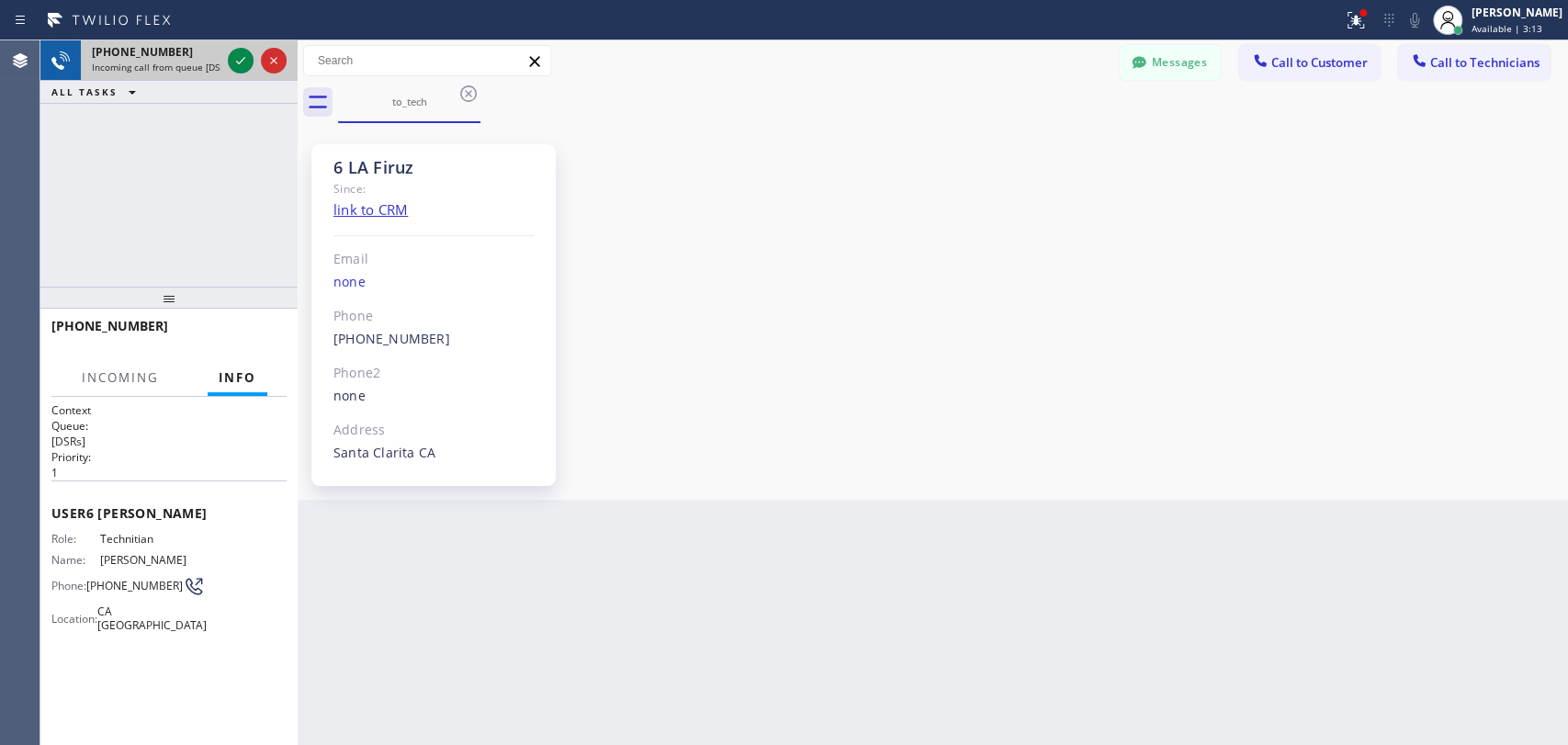
click at [124, 78] on div "+19517518609 Incoming call from queue [DSRs] ALL TASKS ALL TASKS ACTIVE TASKS T…" at bounding box center [168, 71] width 257 height 63
click at [243, 68] on icon at bounding box center [241, 61] width 22 height 22
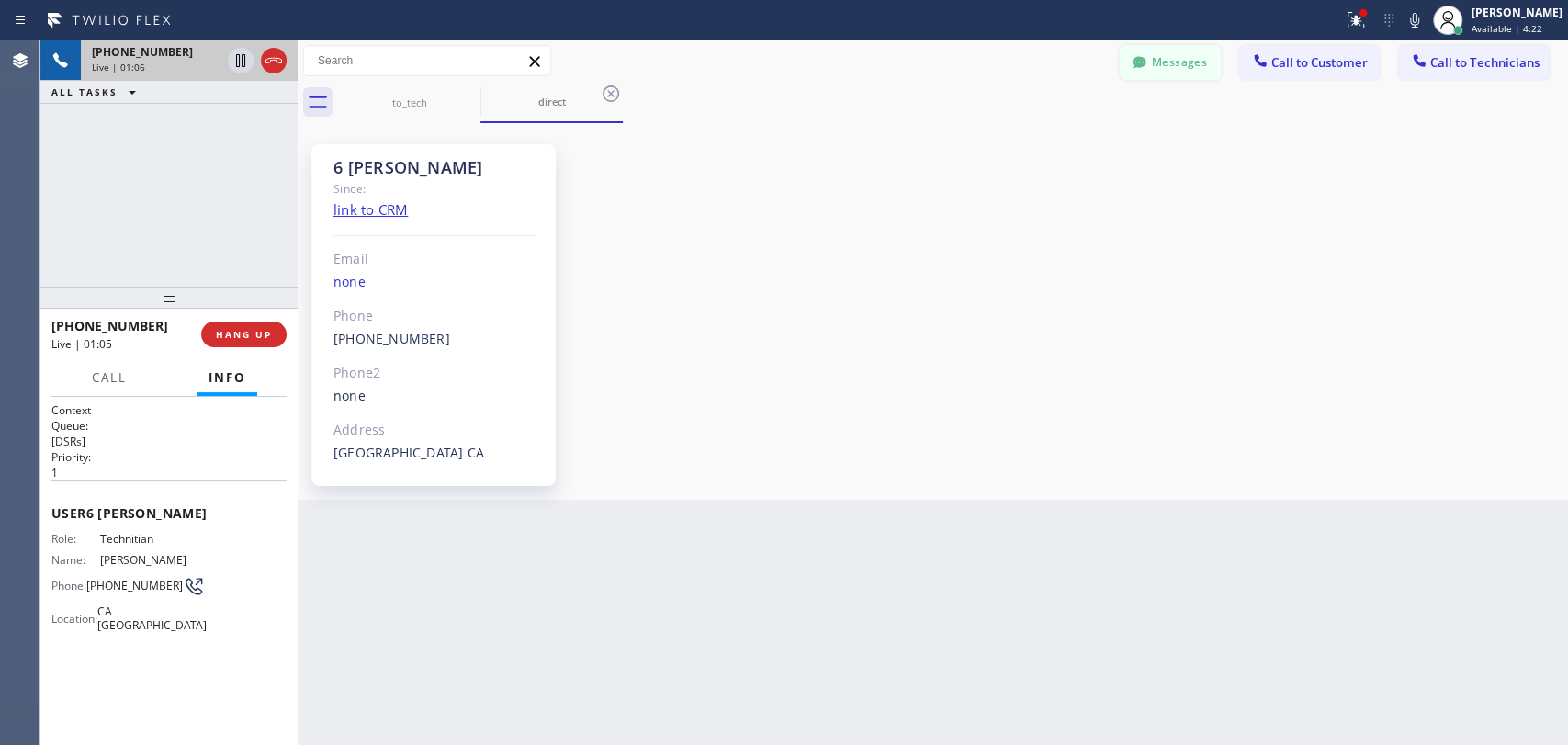
click at [1182, 57] on button "Messages" at bounding box center [1170, 62] width 101 height 35
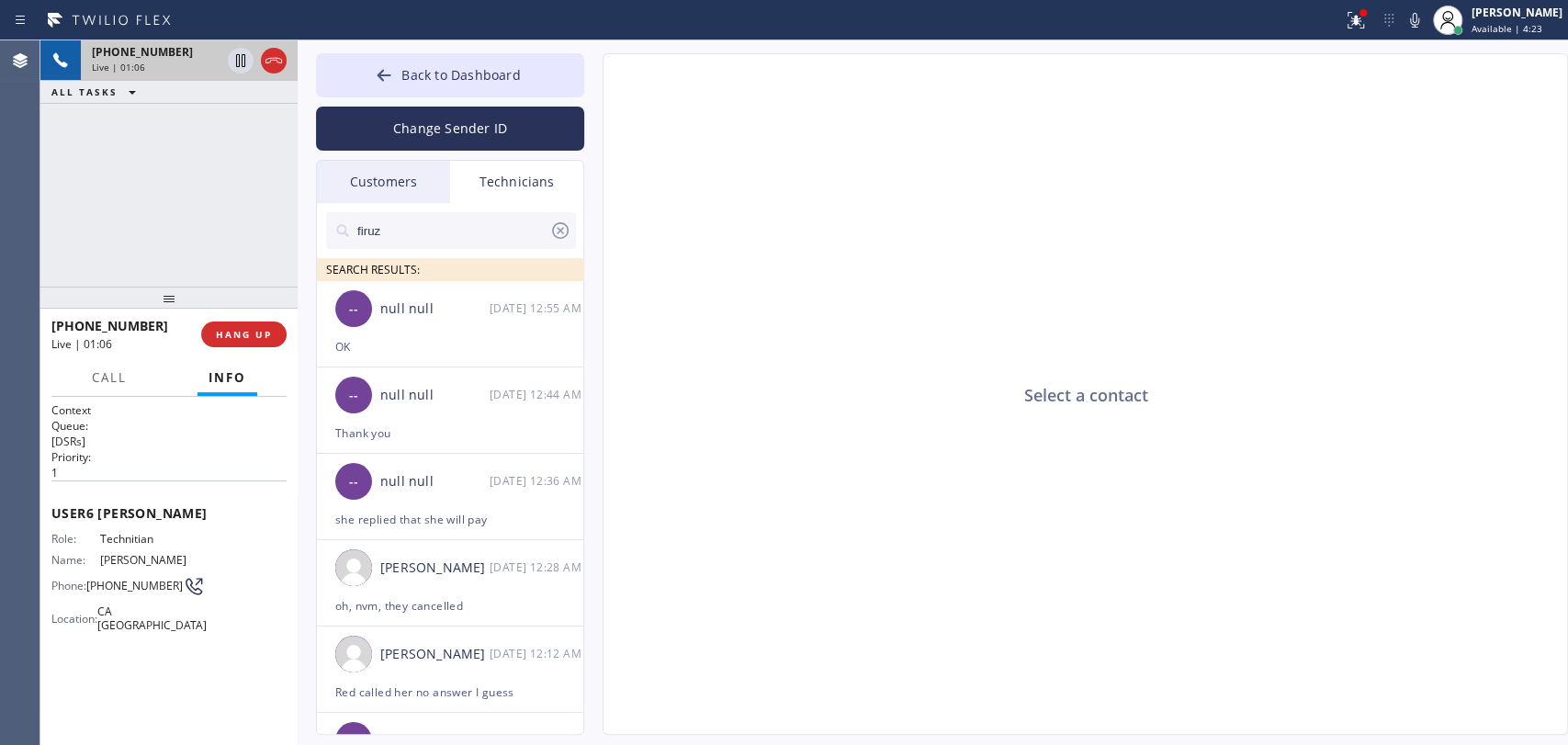
click at [433, 225] on input "firuz" at bounding box center [452, 230] width 194 height 37
drag, startPoint x: 241, startPoint y: 298, endPoint x: 237, endPoint y: 310, distance: 12.6
click at [237, 310] on div at bounding box center [168, 303] width 257 height 22
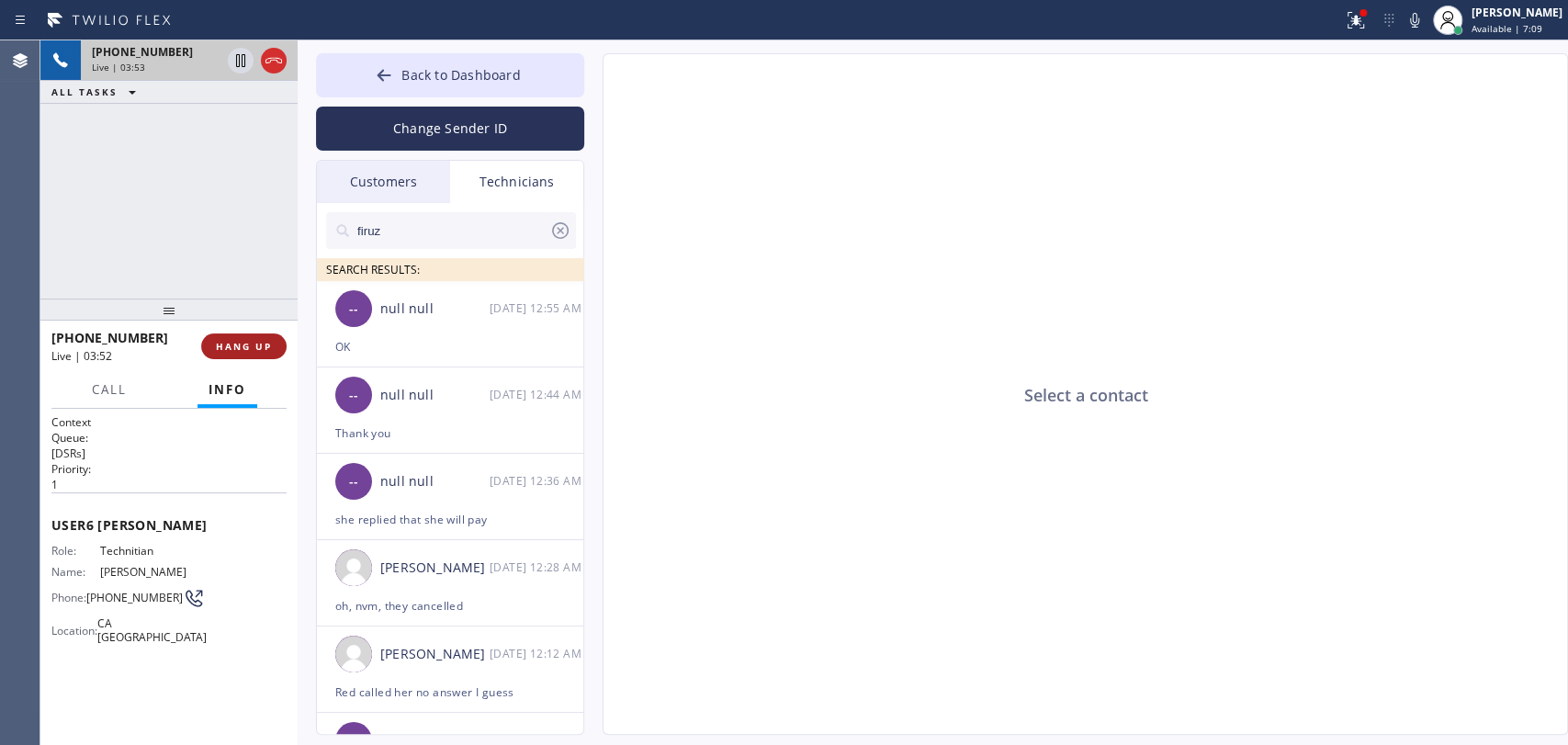
click at [239, 346] on span "HANG UP" at bounding box center [244, 346] width 56 height 13
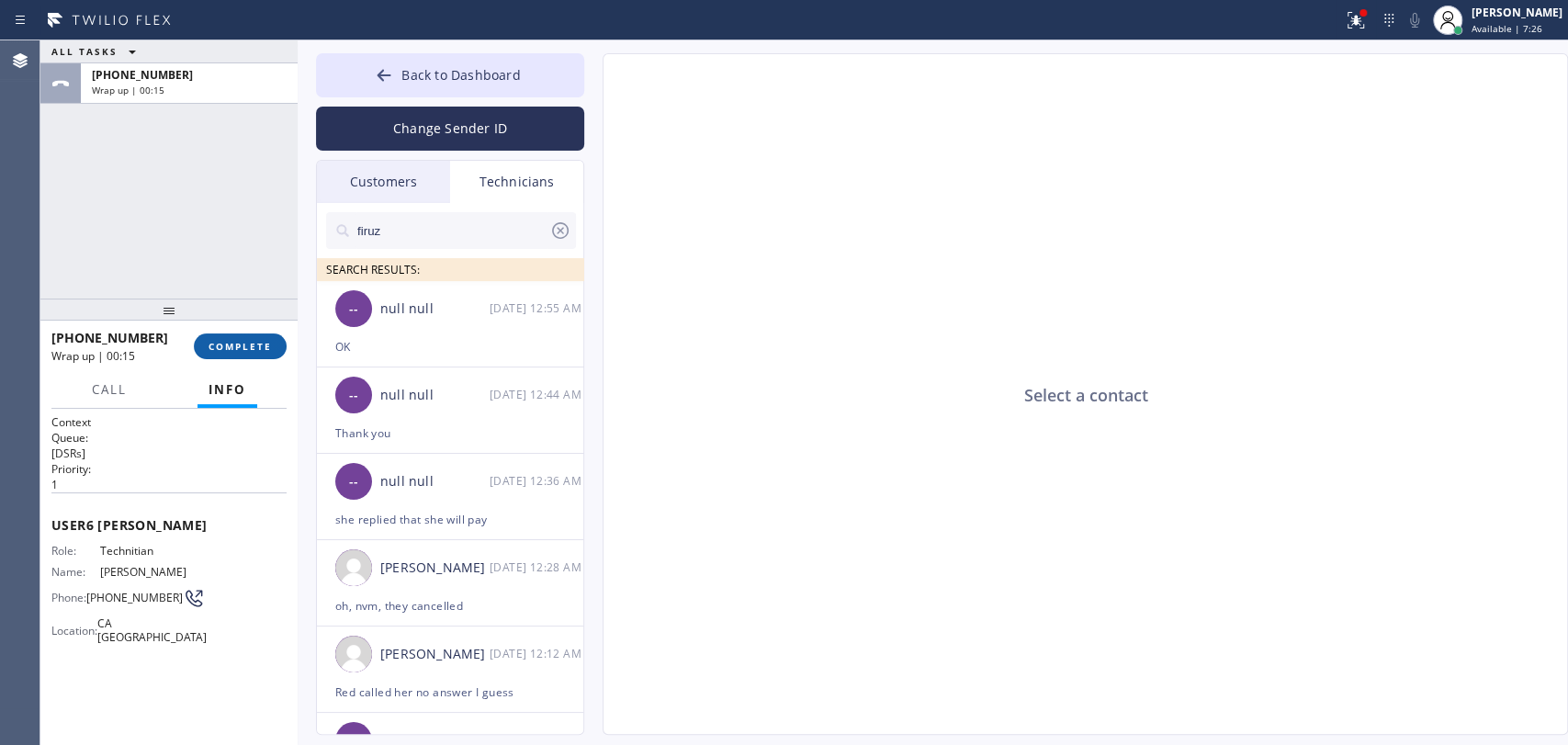
click at [223, 337] on button "COMPLETE" at bounding box center [240, 347] width 93 height 26
drag, startPoint x: 234, startPoint y: 229, endPoint x: 1, endPoint y: 223, distance: 233.1
click at [234, 229] on div "ALL TASKS ALL TASKS ACTIVE TASKS TASKS IN WRAP UP +19517518609 Wrap up | 00:15" at bounding box center [168, 169] width 257 height 258
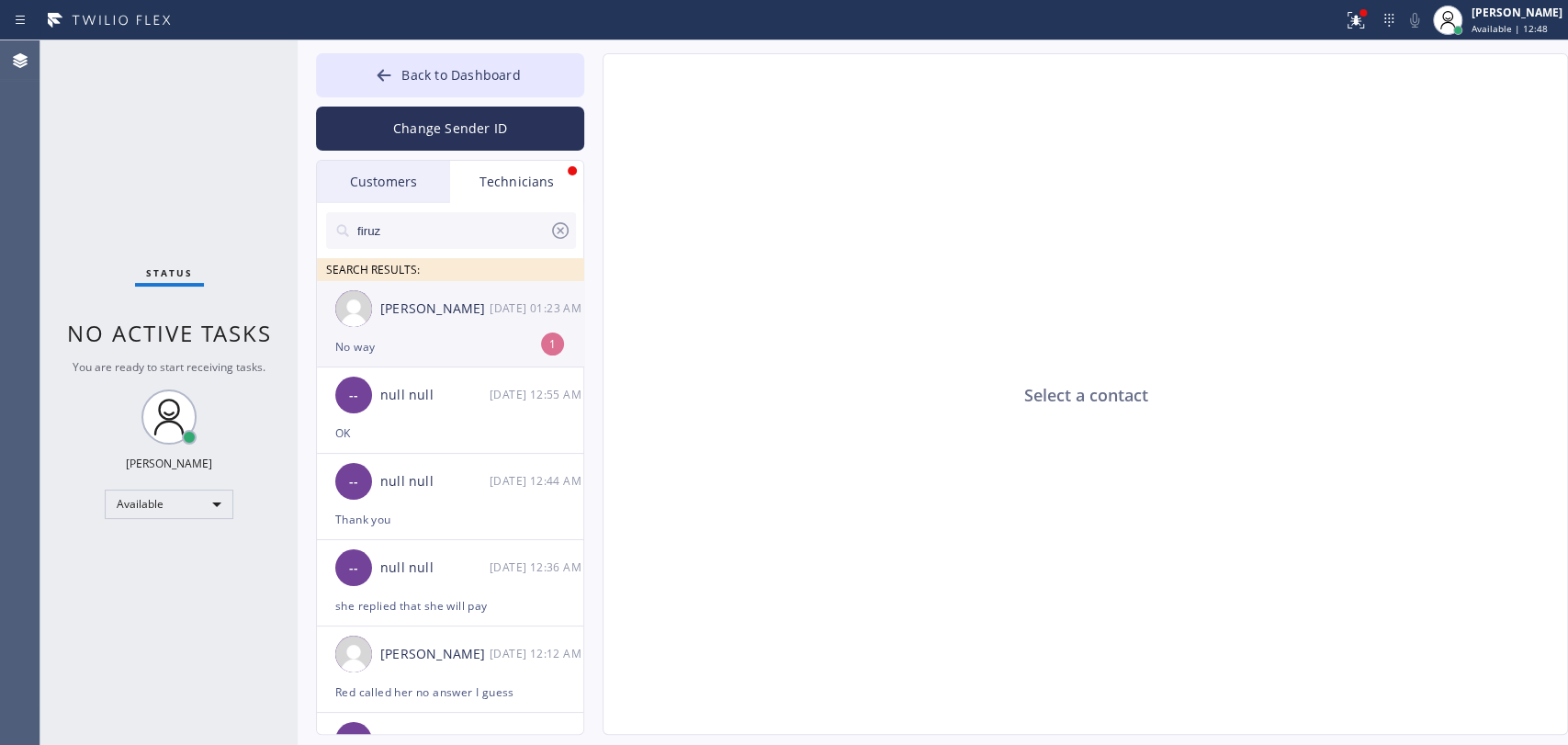
click at [517, 320] on div "Roy Martin Navarrette 08/28 01:23 AM" at bounding box center [450, 308] width 269 height 55
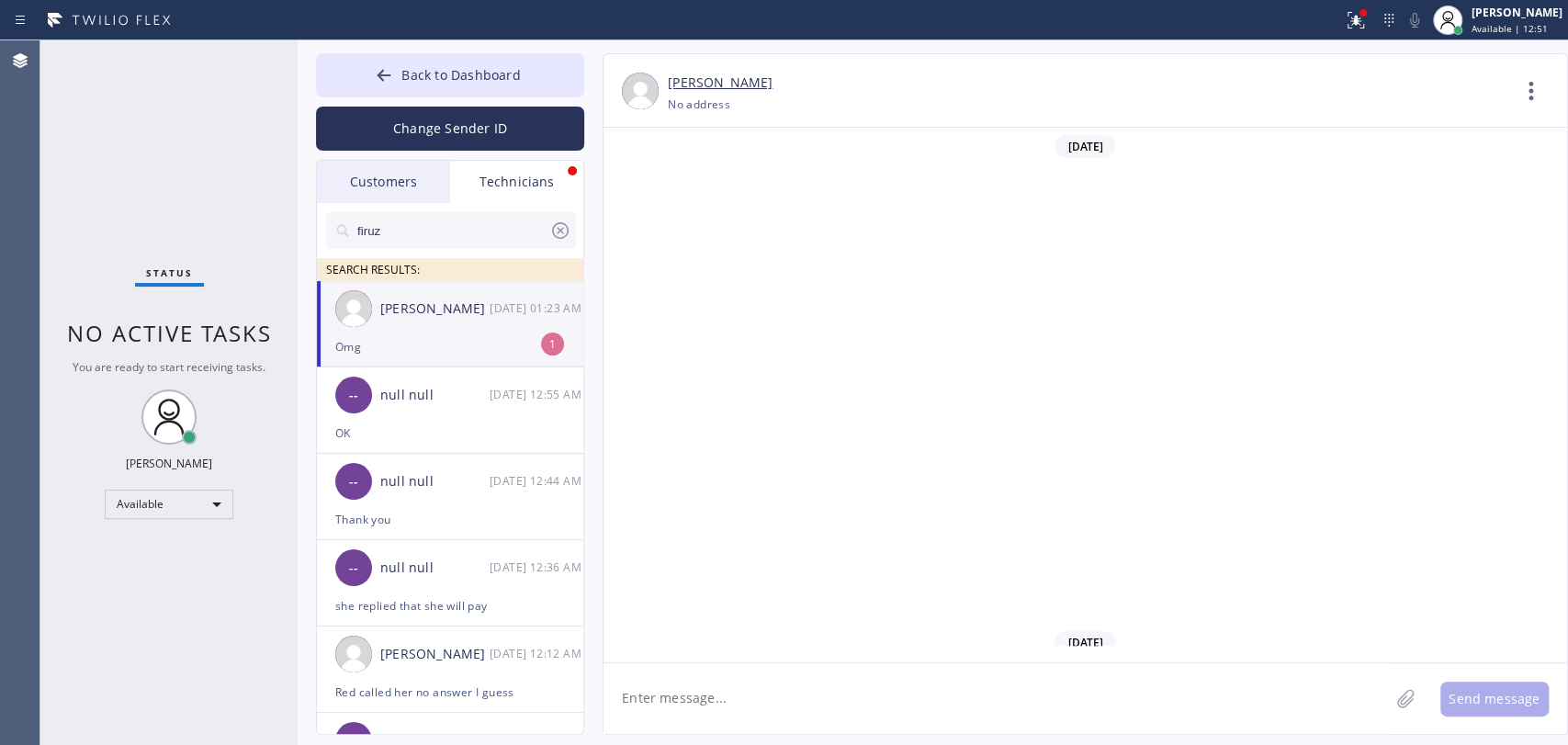
scroll to position [103216, 0]
click at [399, 353] on div "Omg" at bounding box center [450, 347] width 230 height 21
click at [1057, 523] on div "12/02/2024 Okay dash bord not updated yet for adress 12/02 06:23 PM I added Wes…" at bounding box center [1085, 386] width 964 height 518
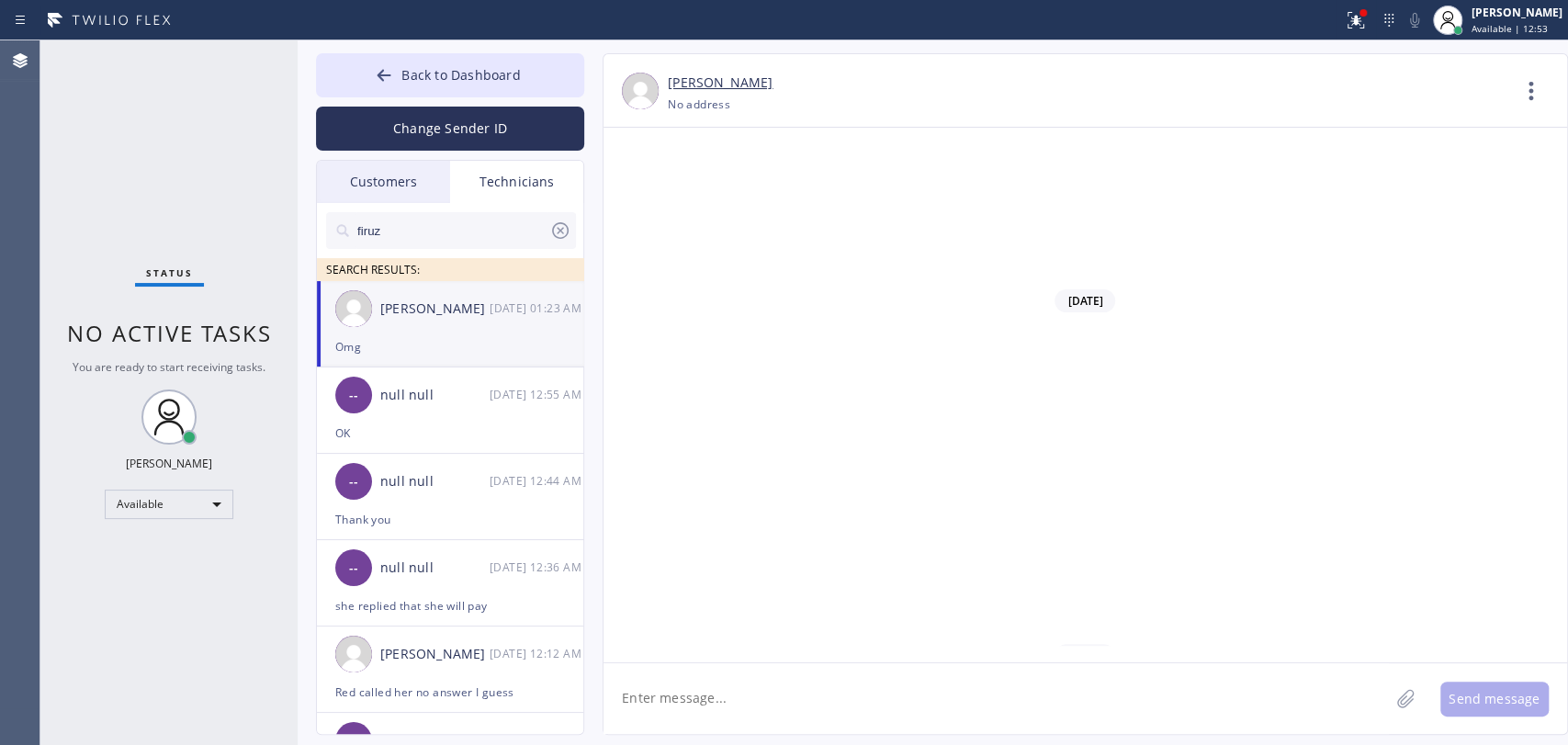
drag, startPoint x: 1056, startPoint y: 503, endPoint x: 1052, endPoint y: 474, distance: 29.3
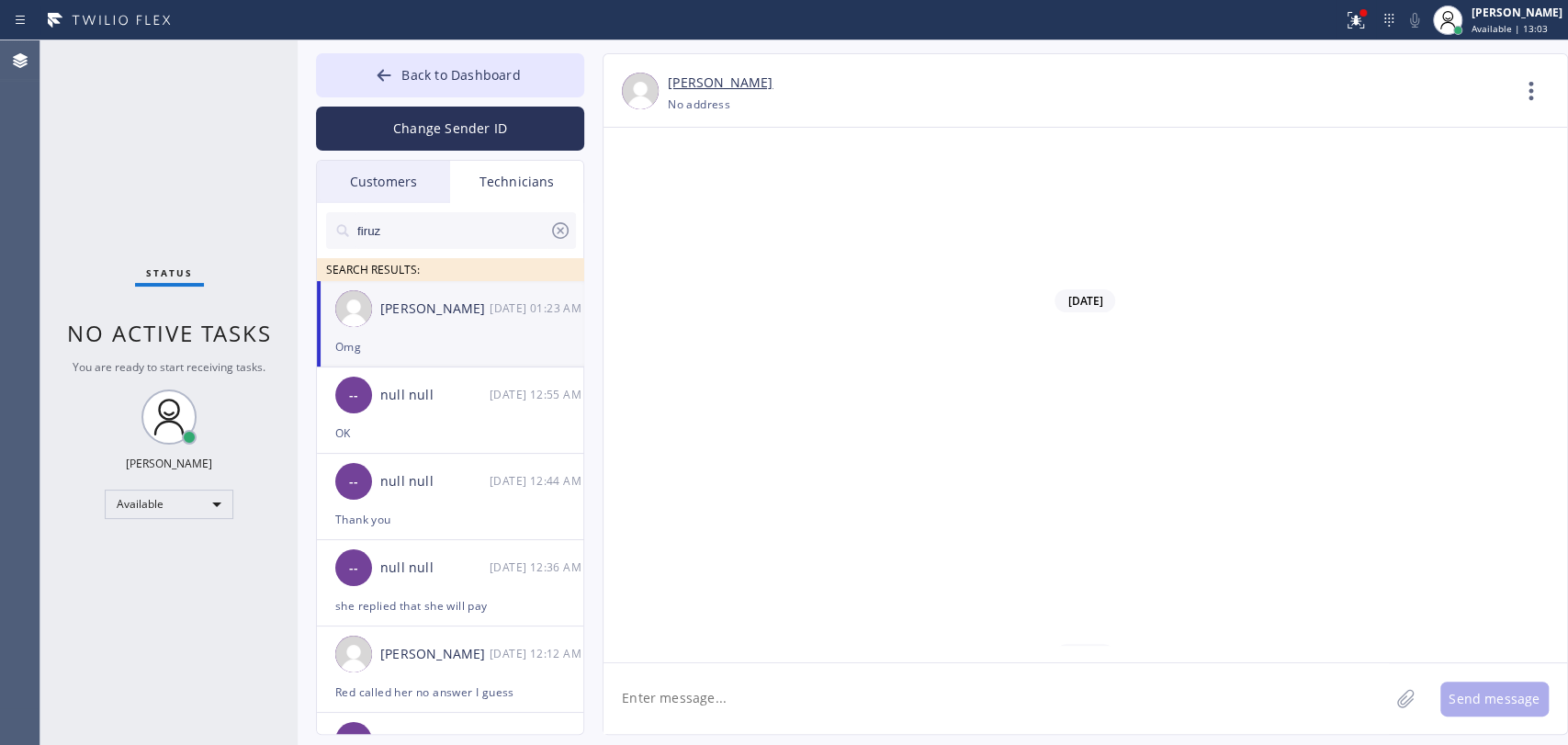
click at [452, 46] on div "Back to Dashboard Change Sender ID Customers Technicians (909) 609-9365 SEARCH …" at bounding box center [933, 391] width 1270 height 704
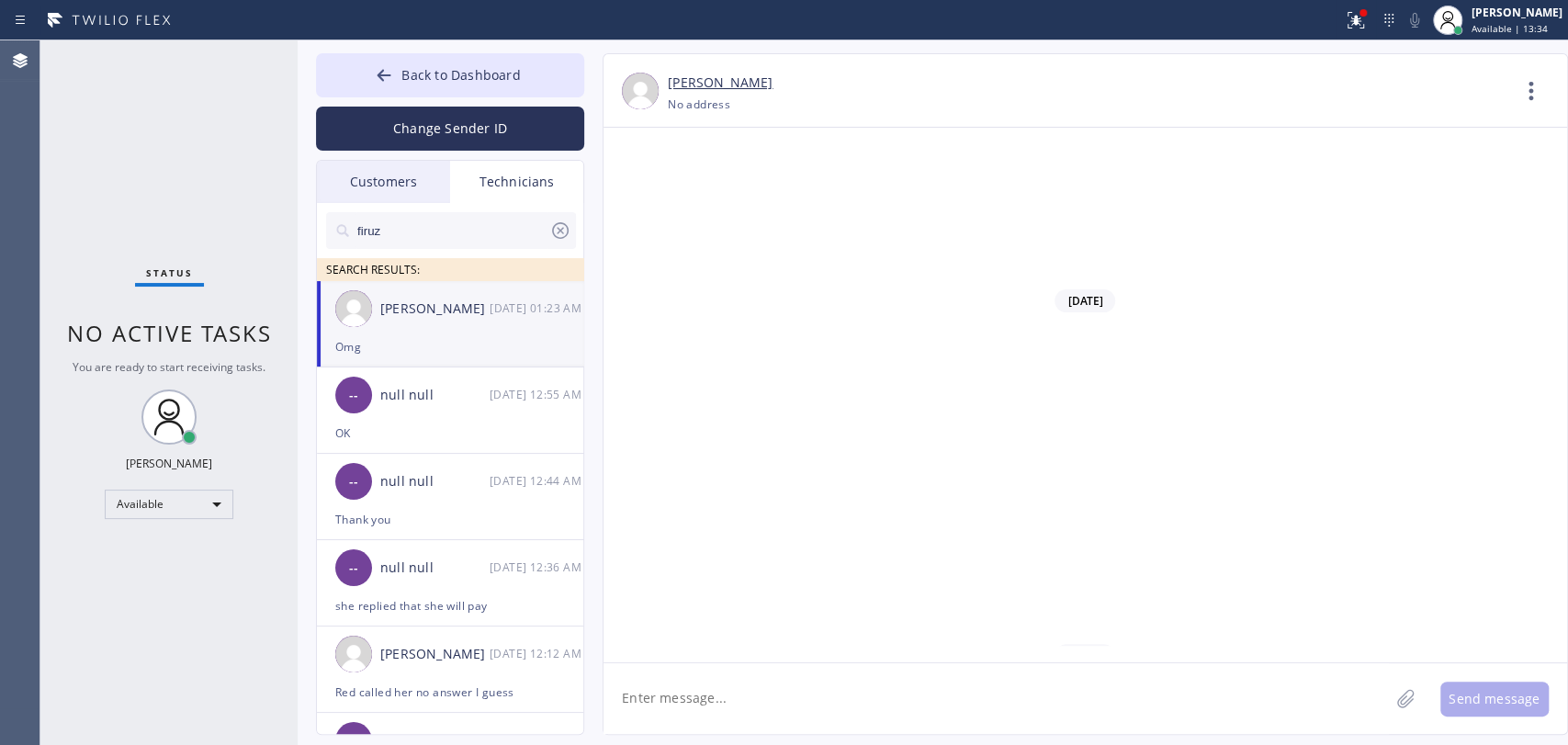
click at [440, 66] on span "Back to Dashboard" at bounding box center [460, 74] width 119 height 17
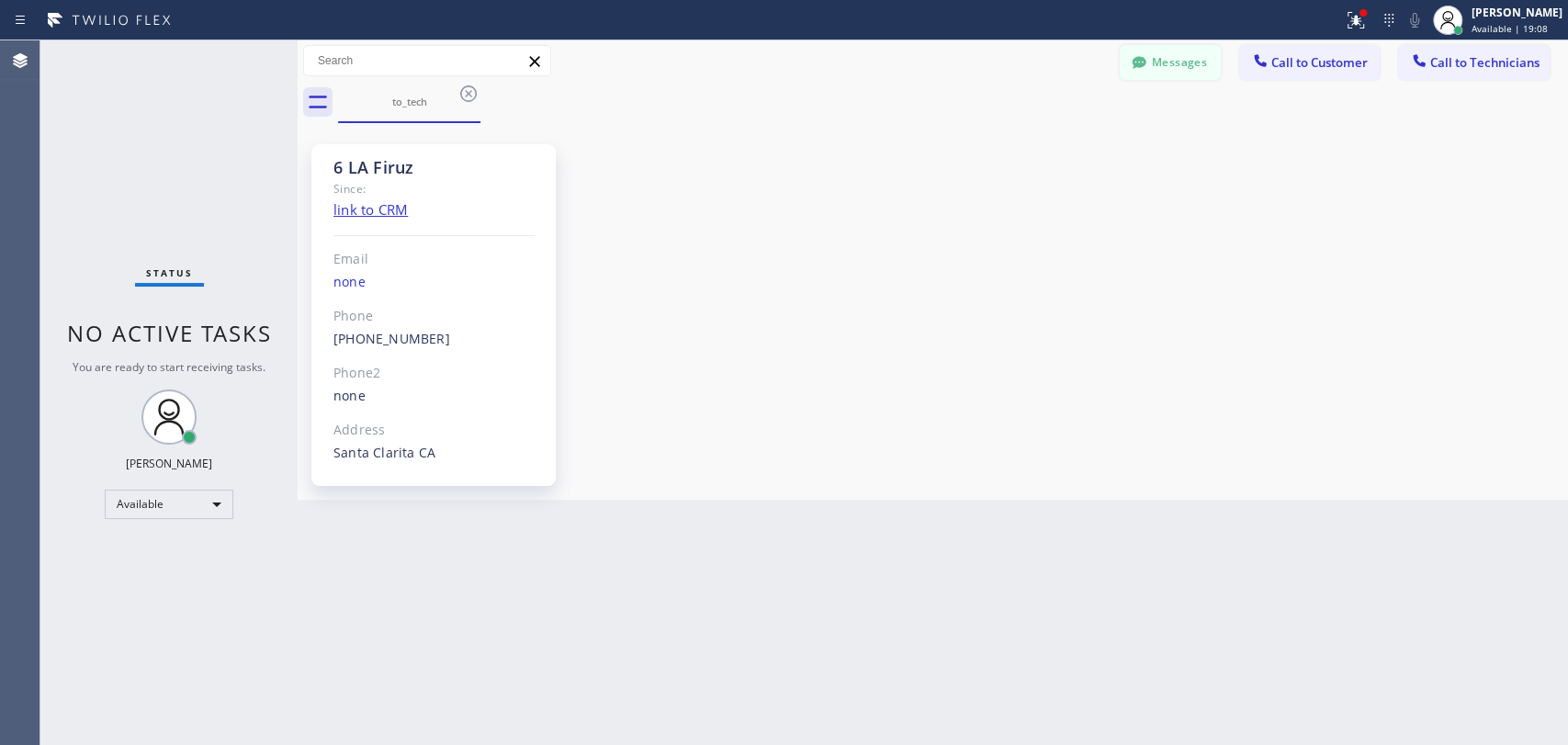
click at [1192, 73] on button "Messages" at bounding box center [1170, 62] width 101 height 35
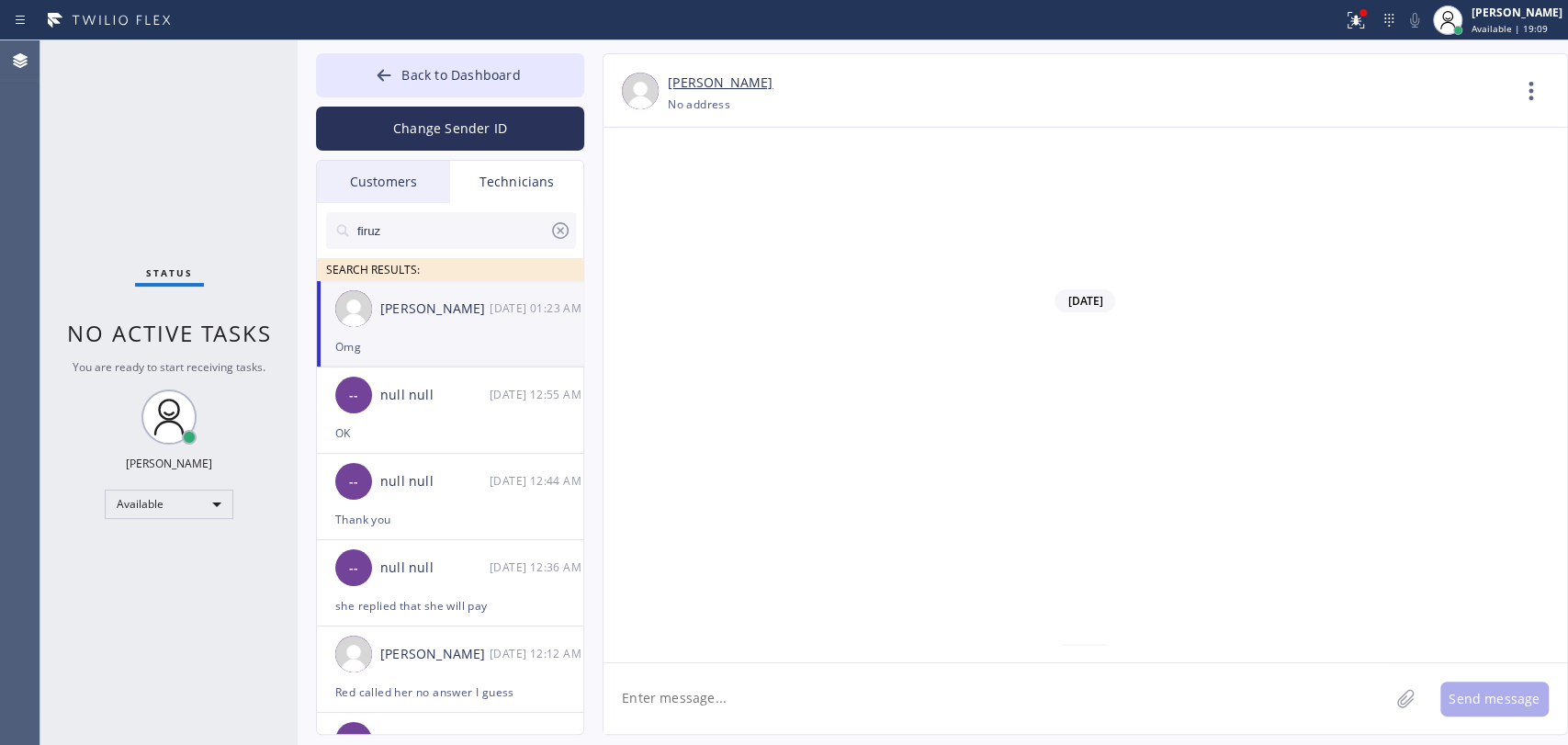
click at [421, 230] on input "firuz" at bounding box center [452, 230] width 194 height 37
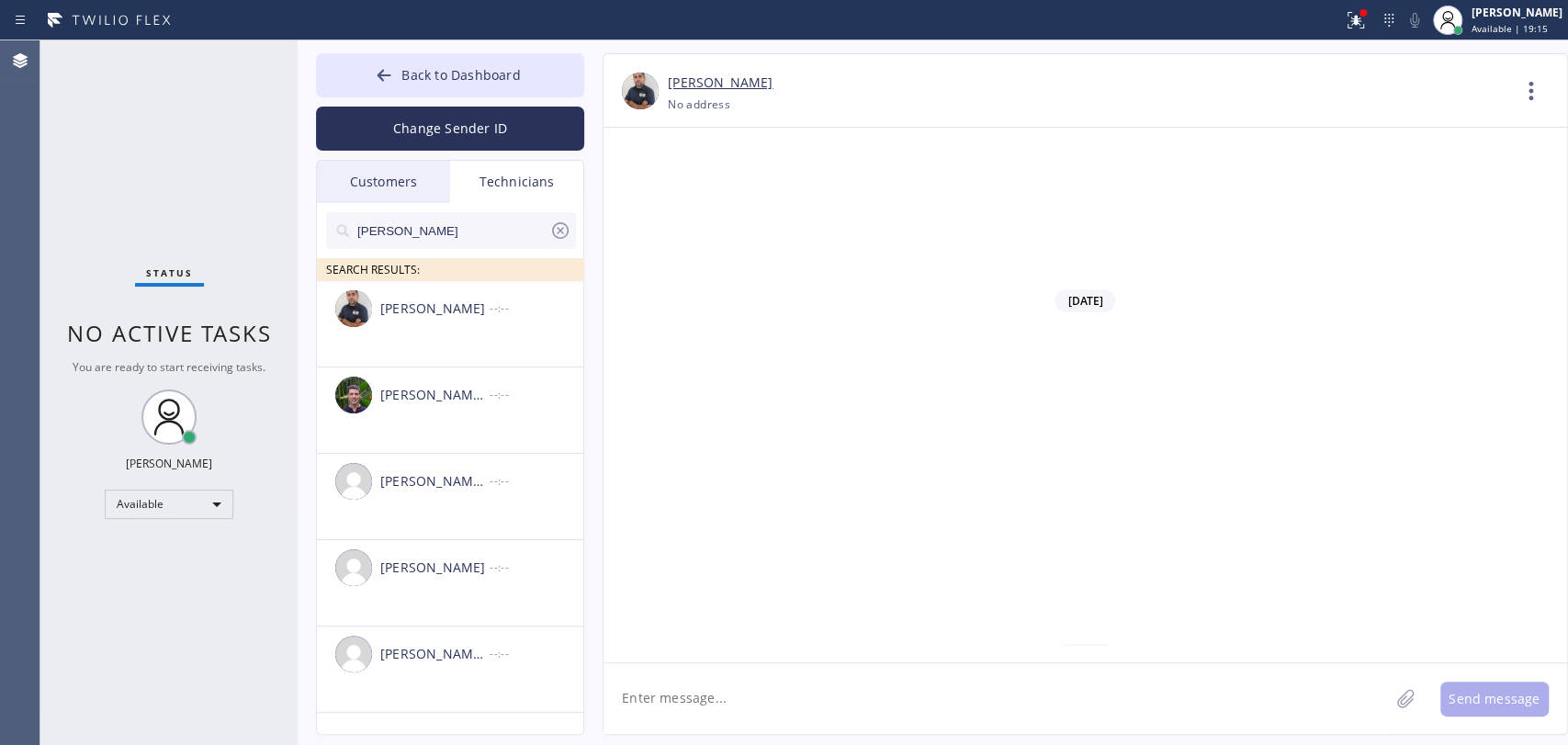
type input "Michael"
click at [404, 331] on div "Mamet Jalilzade --:--" at bounding box center [450, 308] width 269 height 55
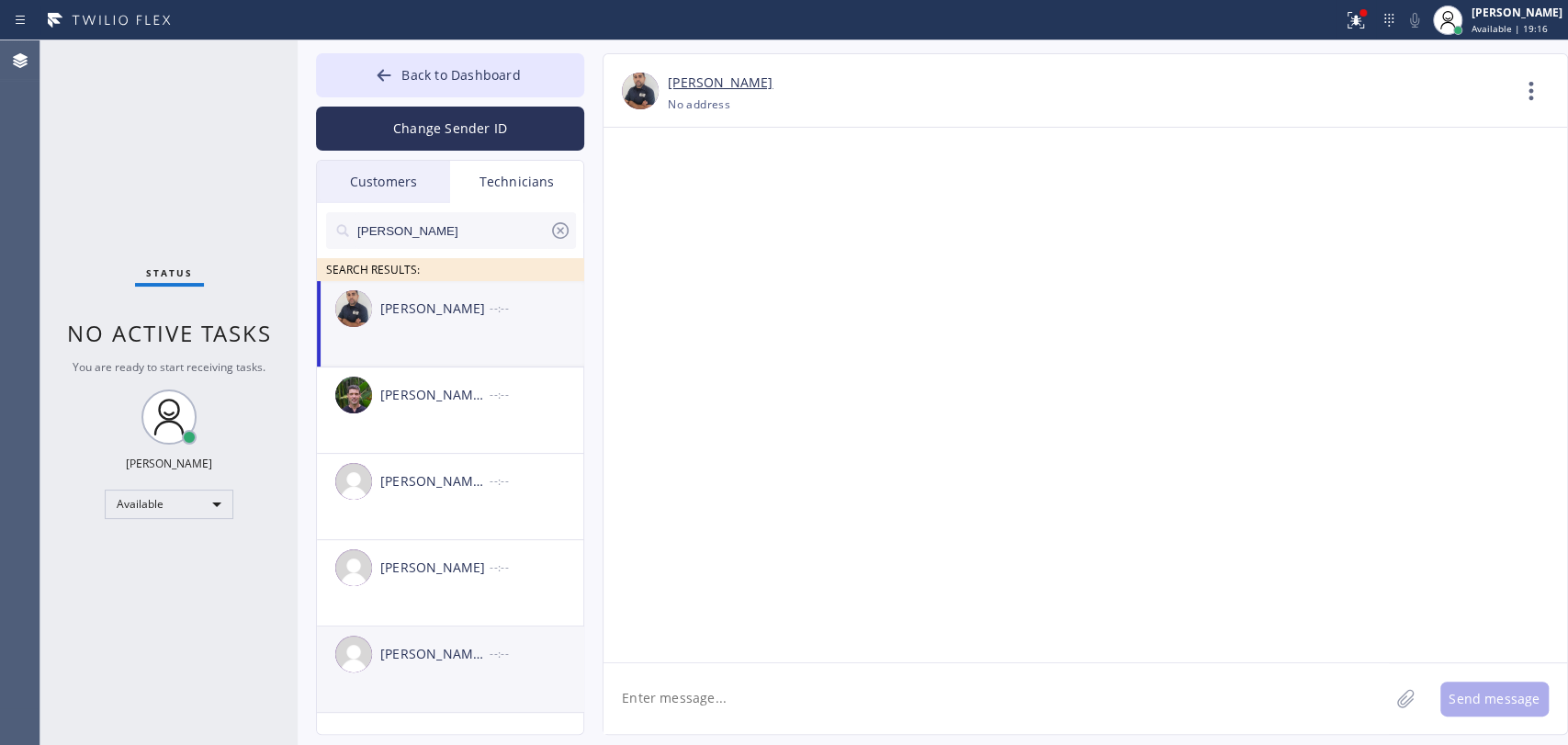
scroll to position [0, 0]
click at [424, 659] on div "Michael Jr Garcia" at bounding box center [434, 654] width 109 height 21
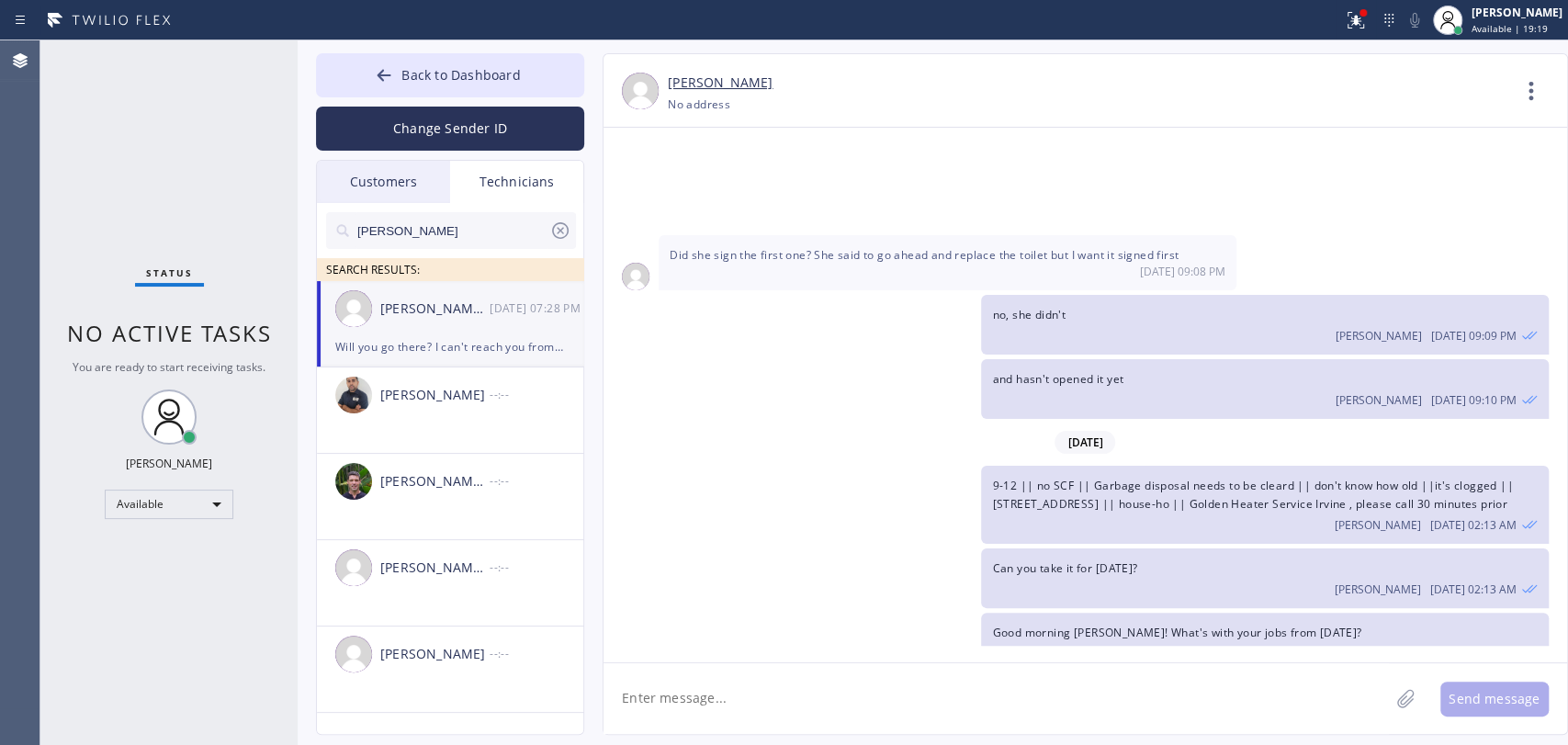
click at [434, 340] on div "Will you go there? I can't reach you from [DATE]" at bounding box center [450, 347] width 230 height 21
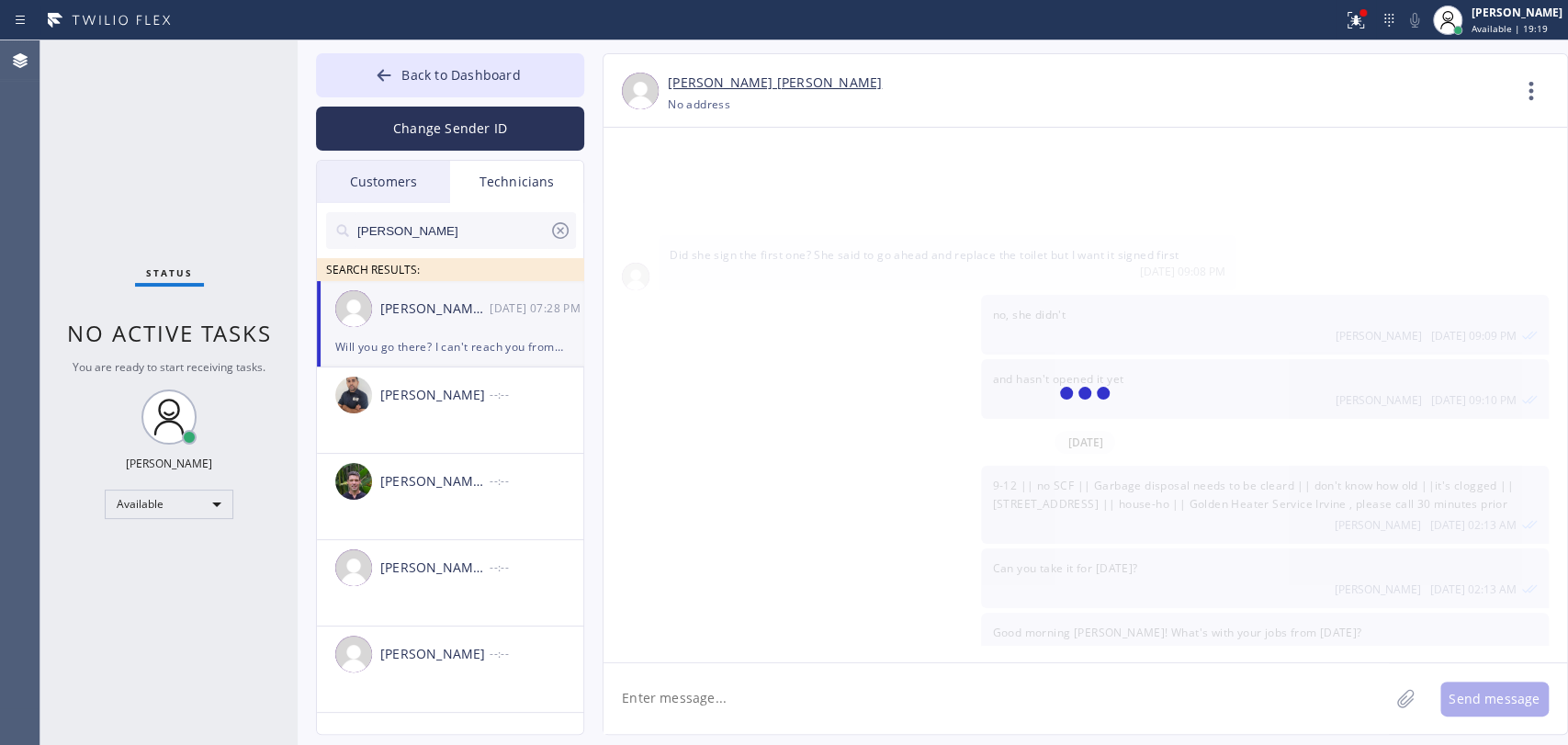
click at [701, 703] on textarea at bounding box center [996, 698] width 785 height 71
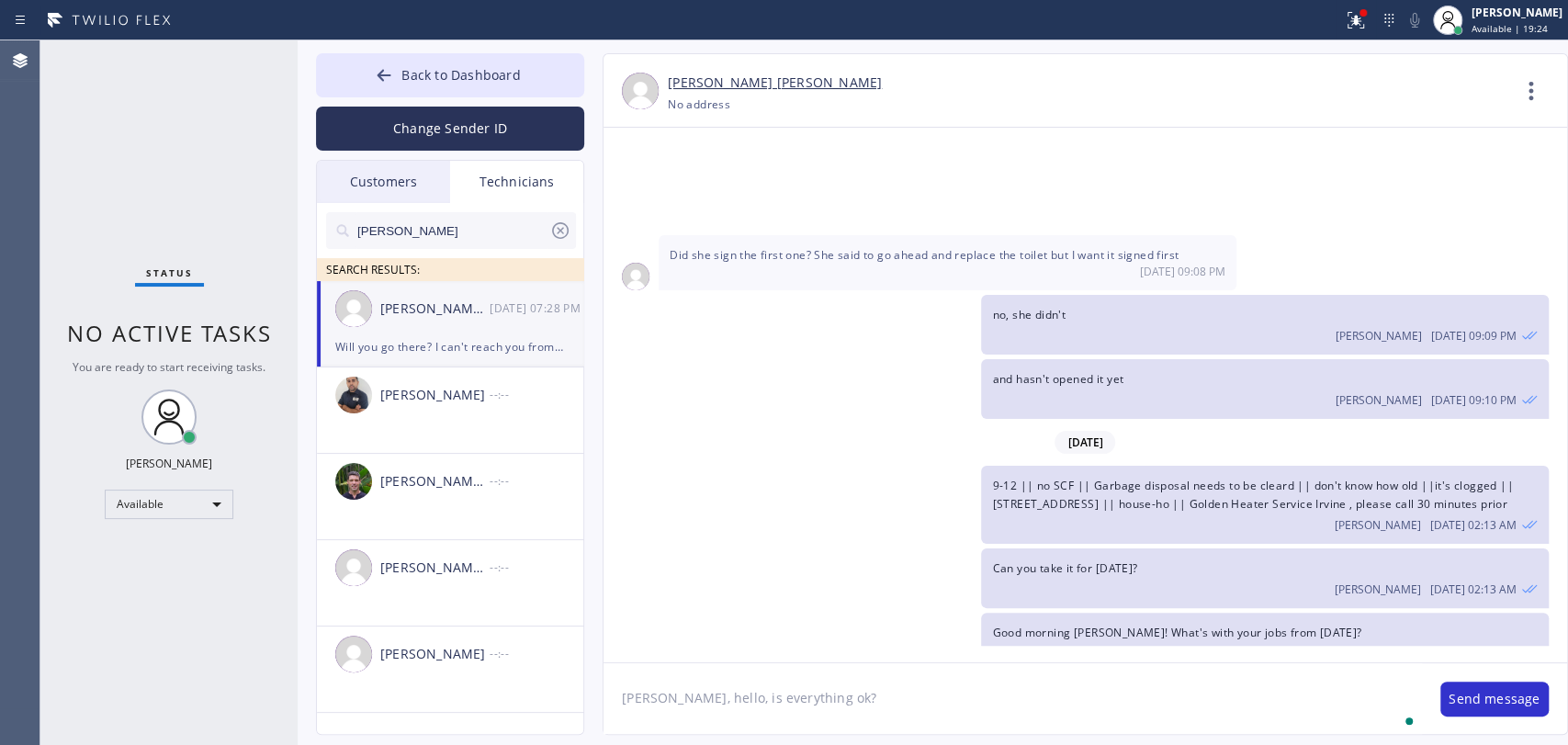
type textarea "Michael, hello, is everything ok?"
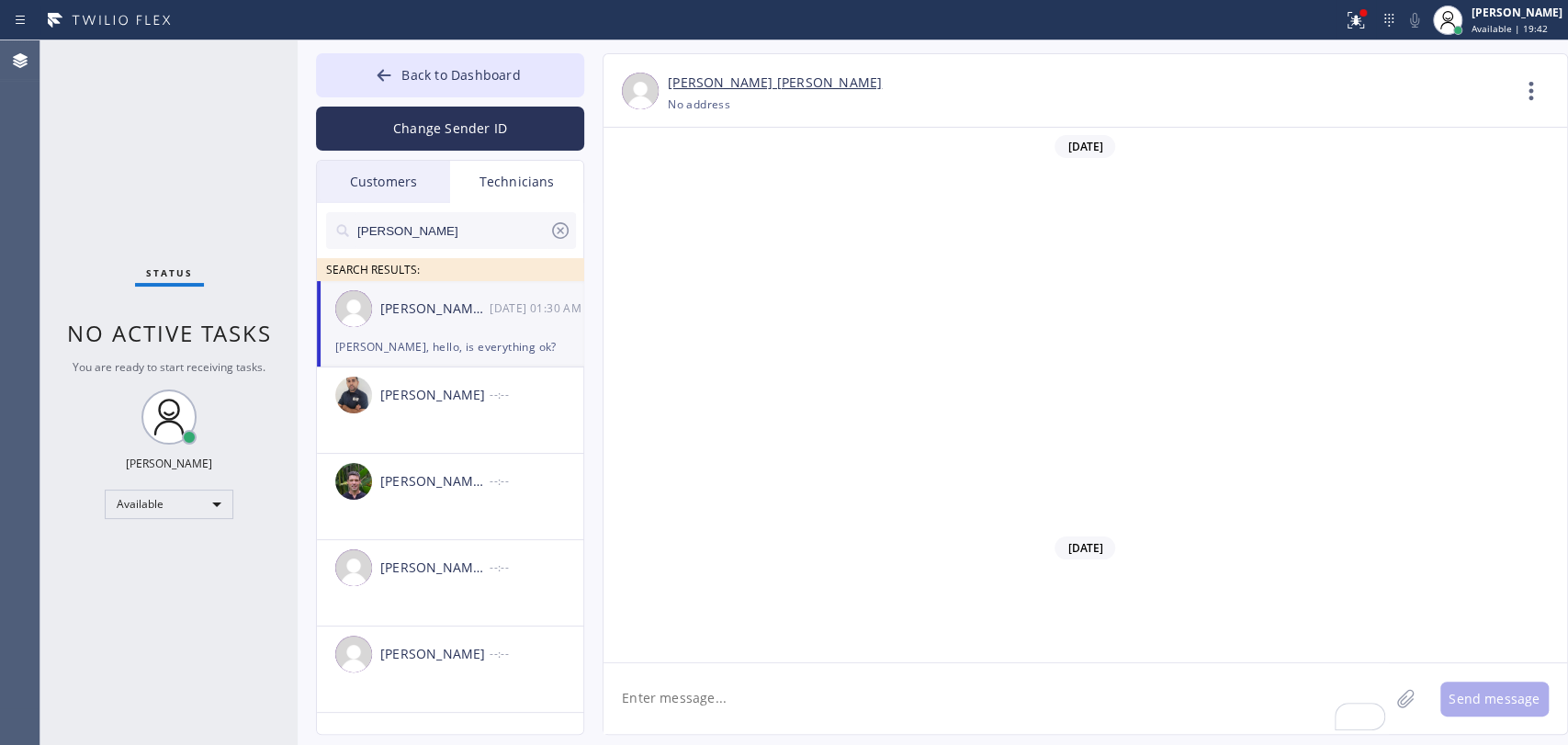
scroll to position [13636, 0]
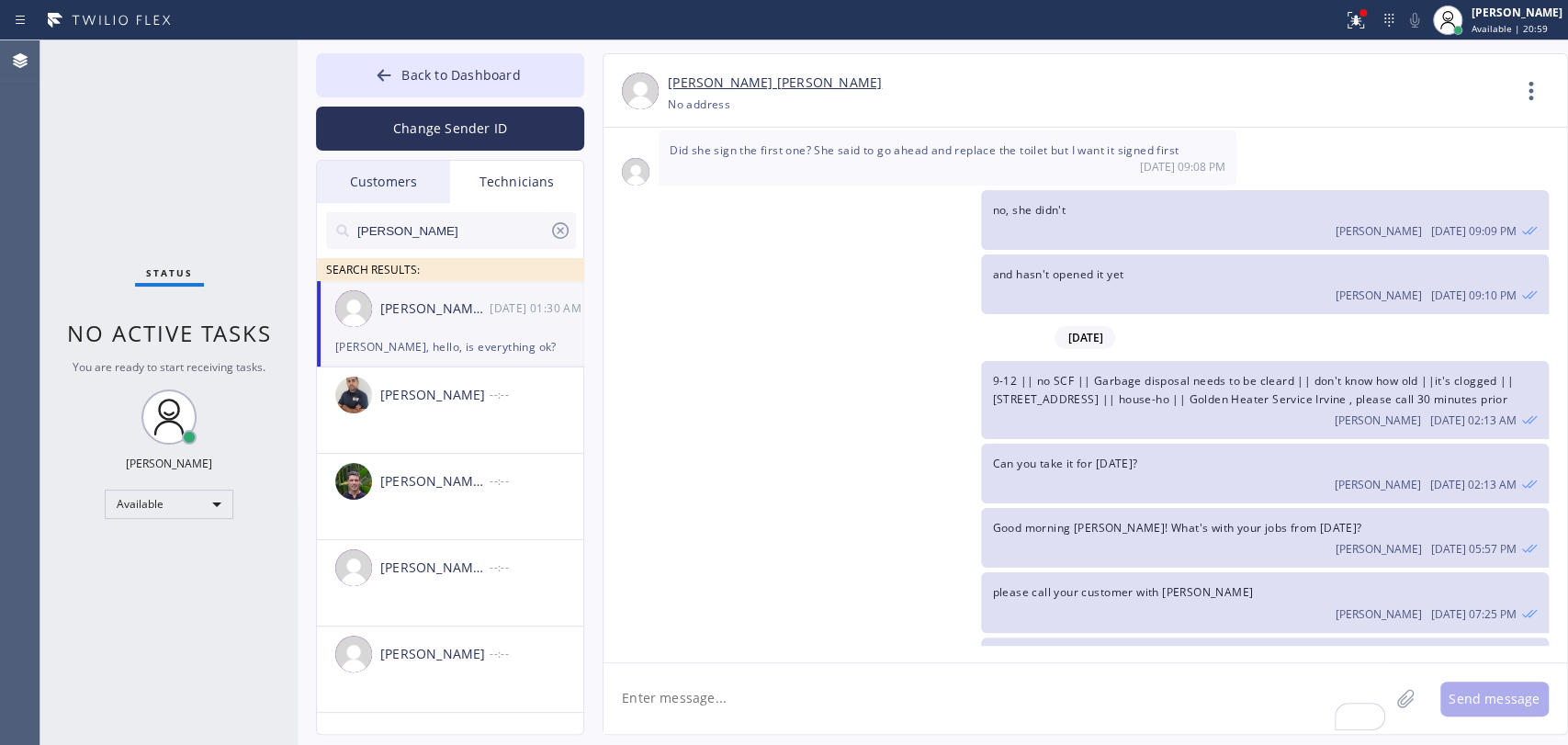
click at [448, 218] on input "[PERSON_NAME]" at bounding box center [452, 230] width 194 height 37
click at [448, 218] on input "Michael" at bounding box center [452, 230] width 194 height 37
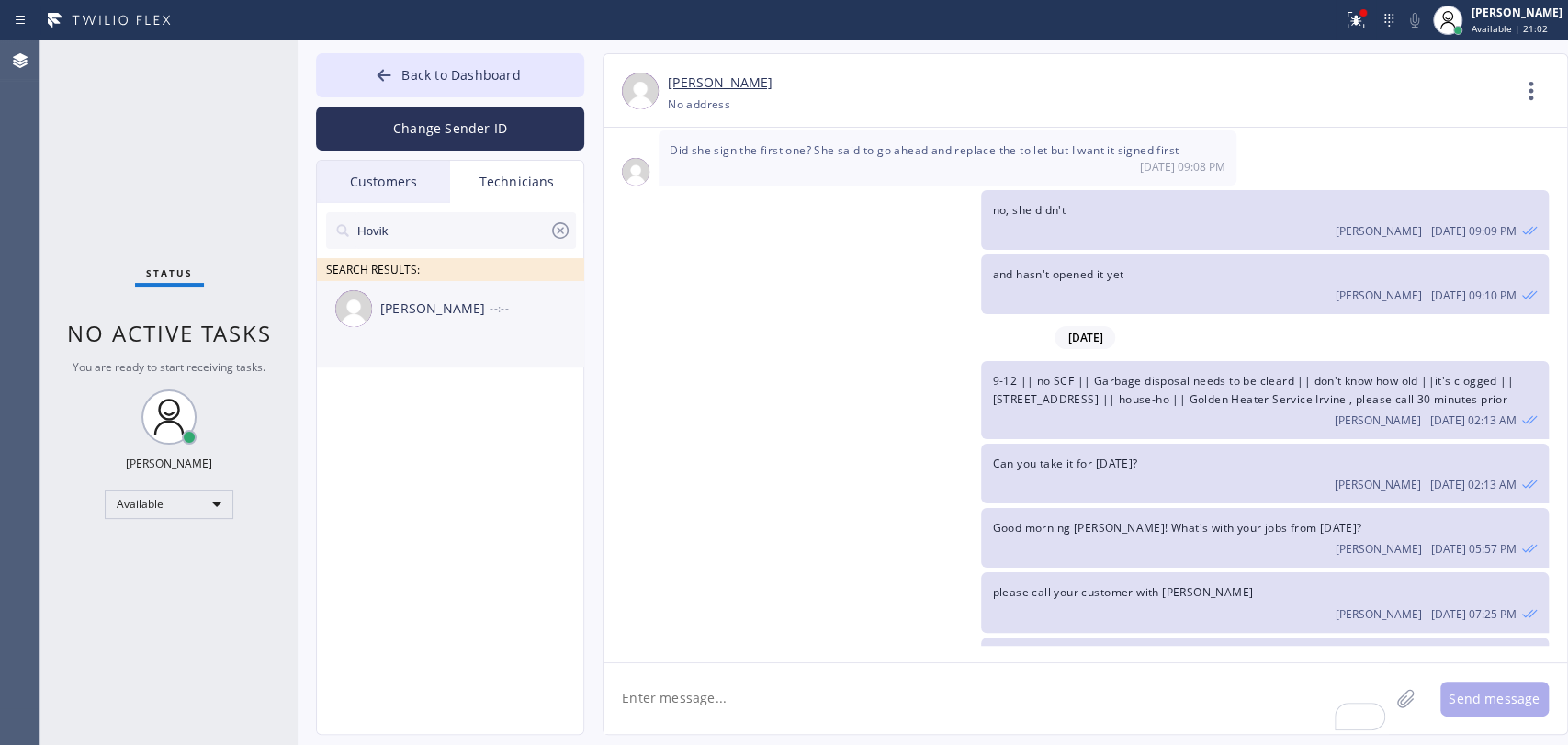
type input "Hovik"
click at [446, 356] on li "Hovik Khachaturyan --:--" at bounding box center [450, 324] width 269 height 86
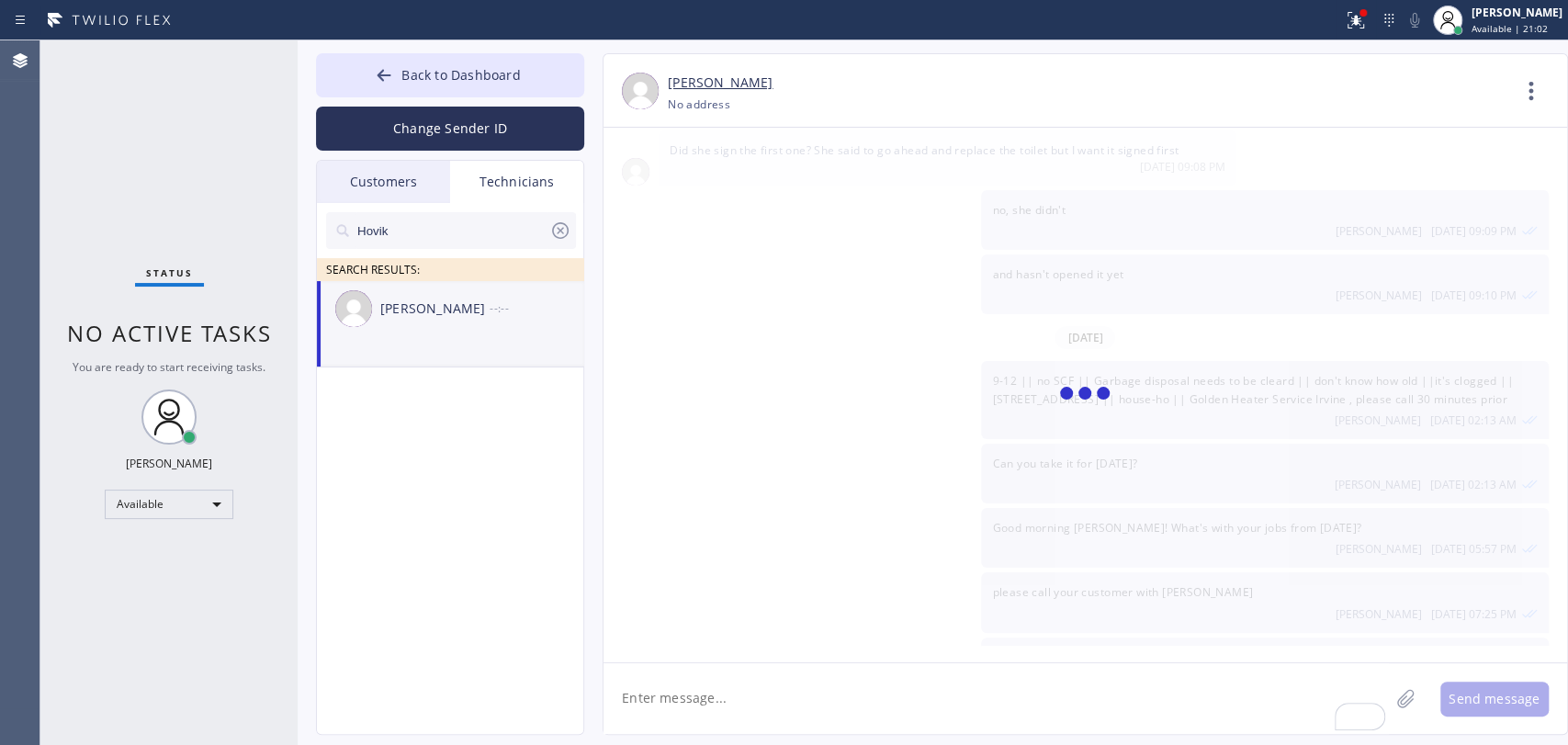
click at [702, 673] on textarea "To enrich screen reader interactions, please activate Accessibility in Grammarl…" at bounding box center [996, 698] width 785 height 71
paste textarea "water heater ,/its leaking/ 10 yrs ,/ in tank/ house . ho /7865 Vanscoy Ave, No…"
type textarea "water heater ,/its leaking/ 10 yrs ,/ in tank/ house . ho /7865 Vanscoy Ave, No…"
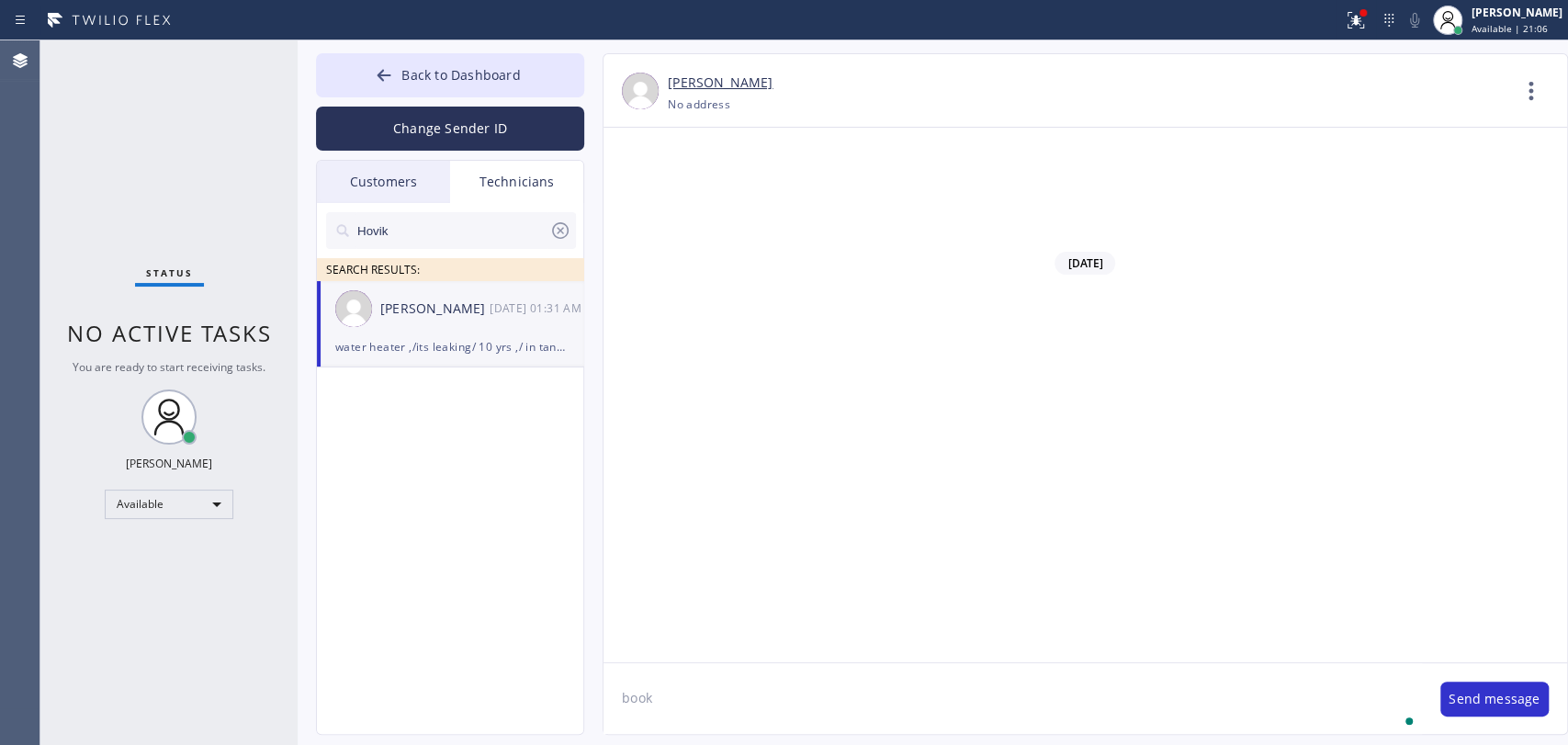
scroll to position [148249, 0]
type textarea "booking for tomorrow 9-12, can u take?"
click at [1511, 72] on icon at bounding box center [1531, 91] width 44 height 44
click at [0, 0] on div at bounding box center [0, 0] width 0 height 0
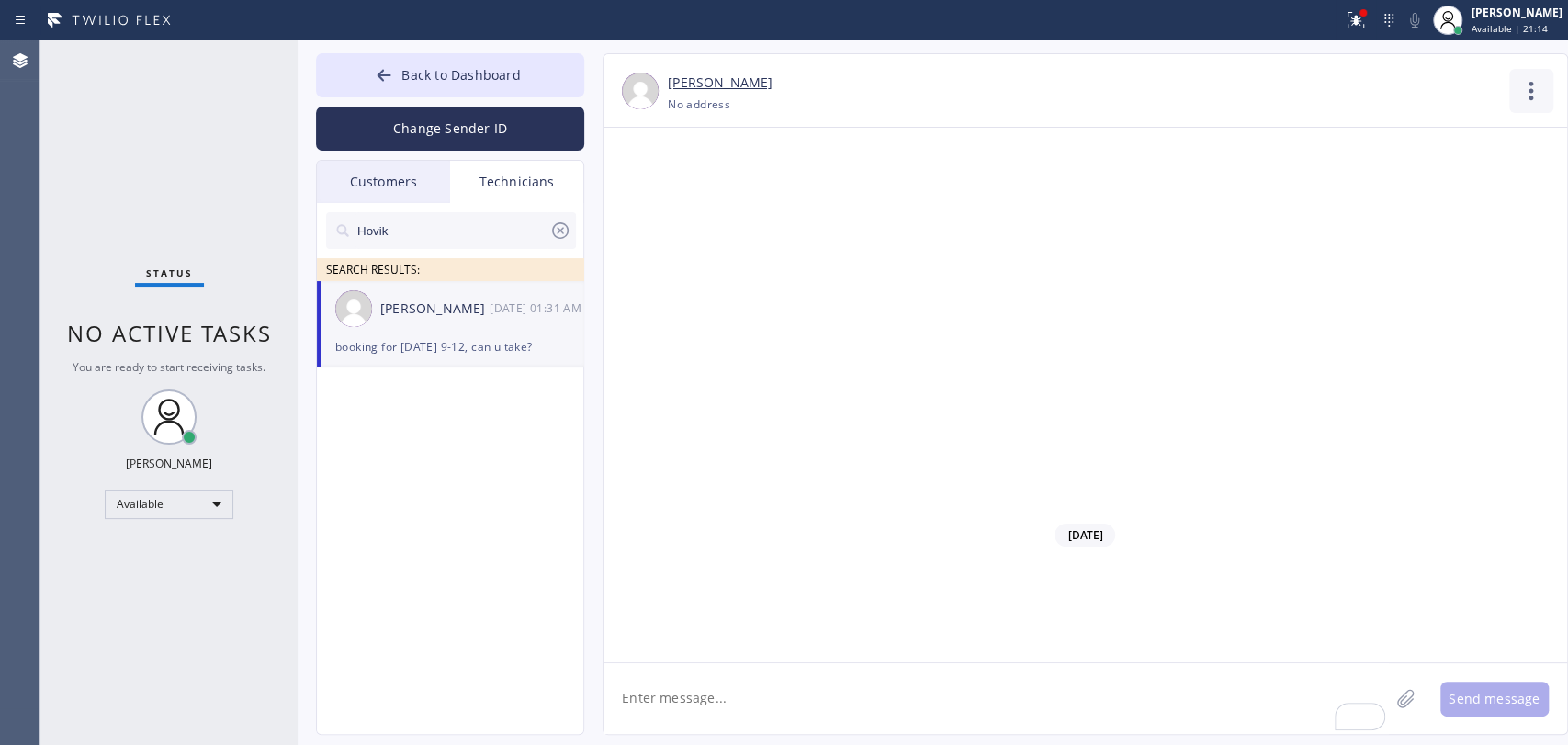
click at [1531, 77] on icon at bounding box center [1531, 91] width 44 height 44
click at [1392, 189] on li "Call to Technician" at bounding box center [1419, 189] width 267 height 48
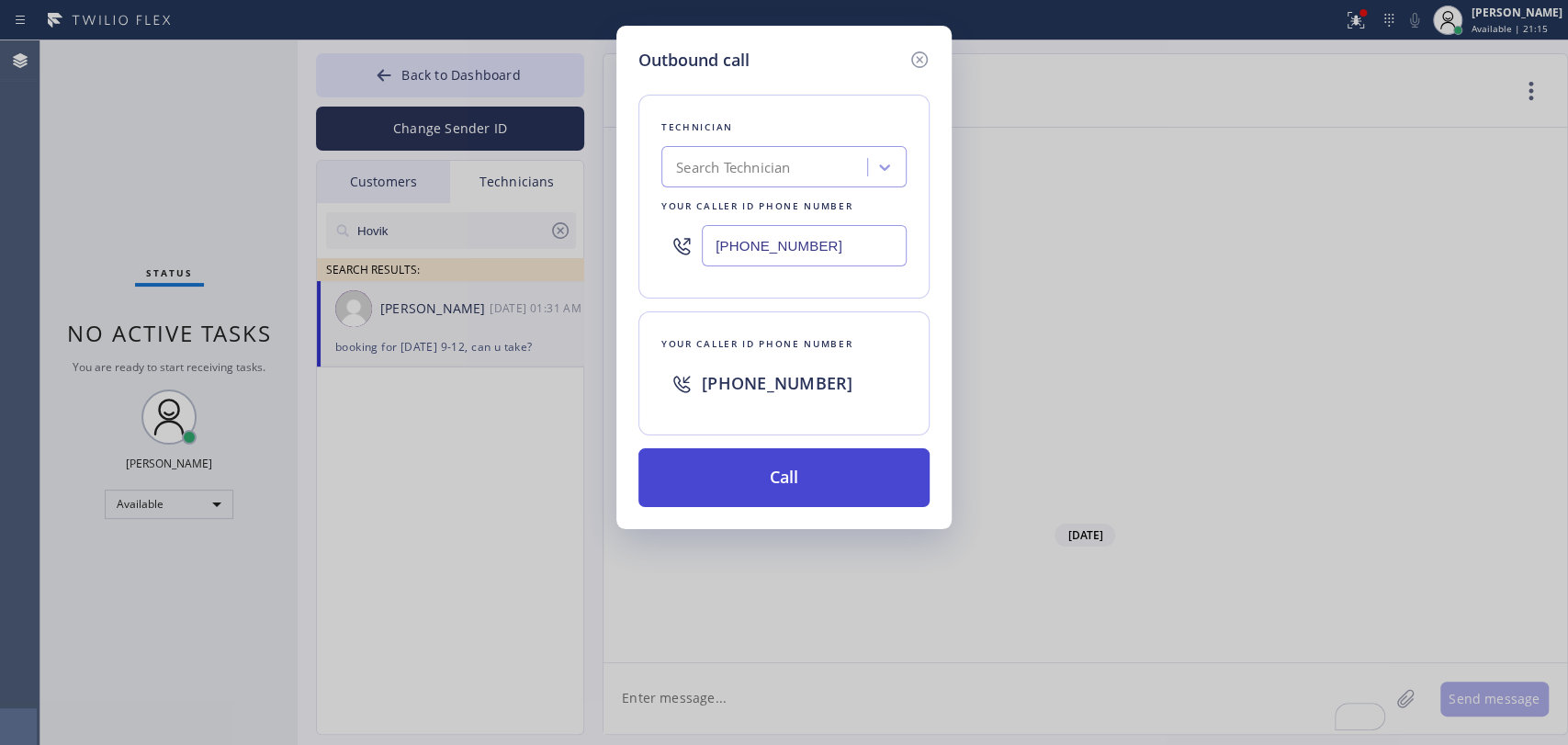
click at [770, 492] on button "Call" at bounding box center [783, 477] width 291 height 59
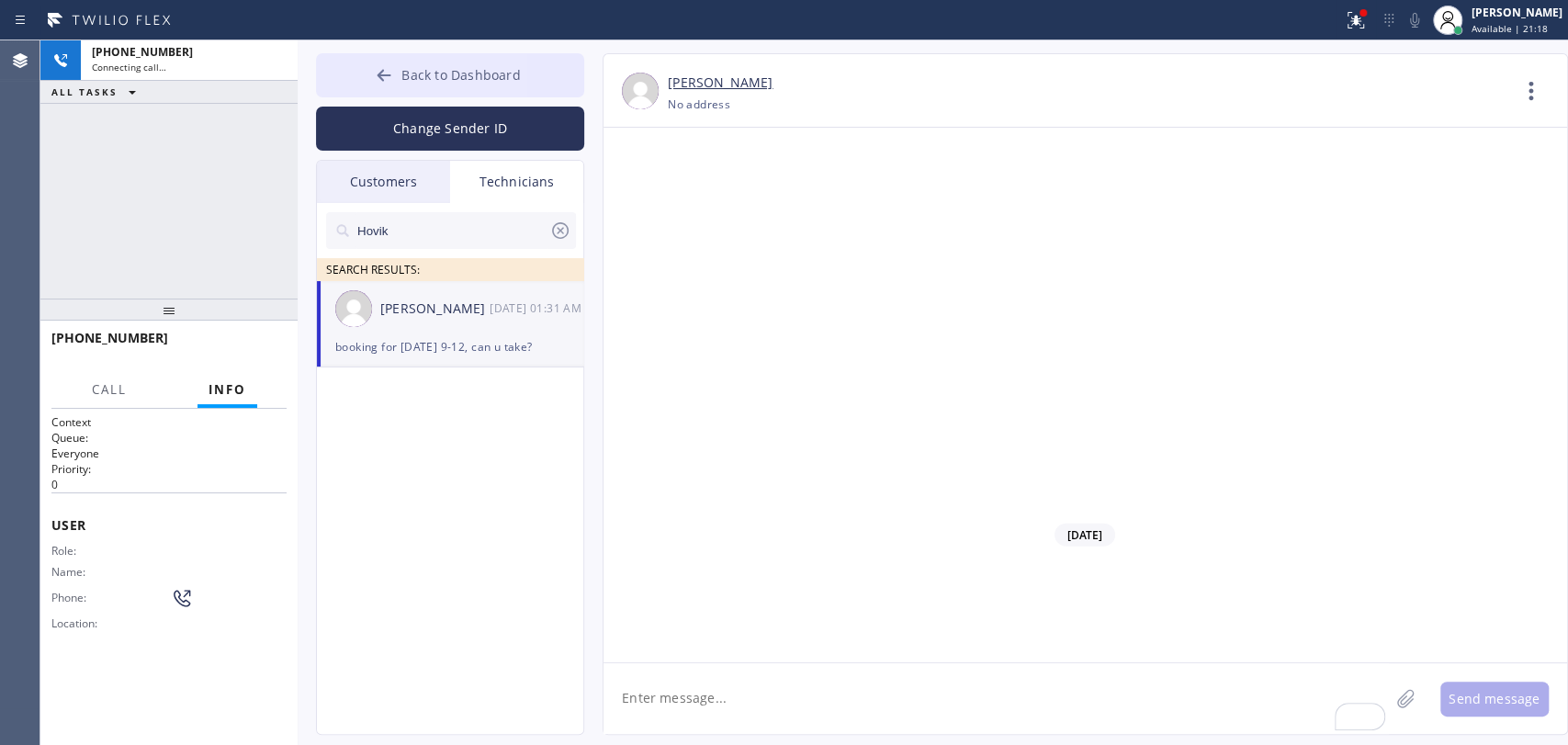
click at [464, 86] on button "Back to Dashboard" at bounding box center [449, 75] width 269 height 44
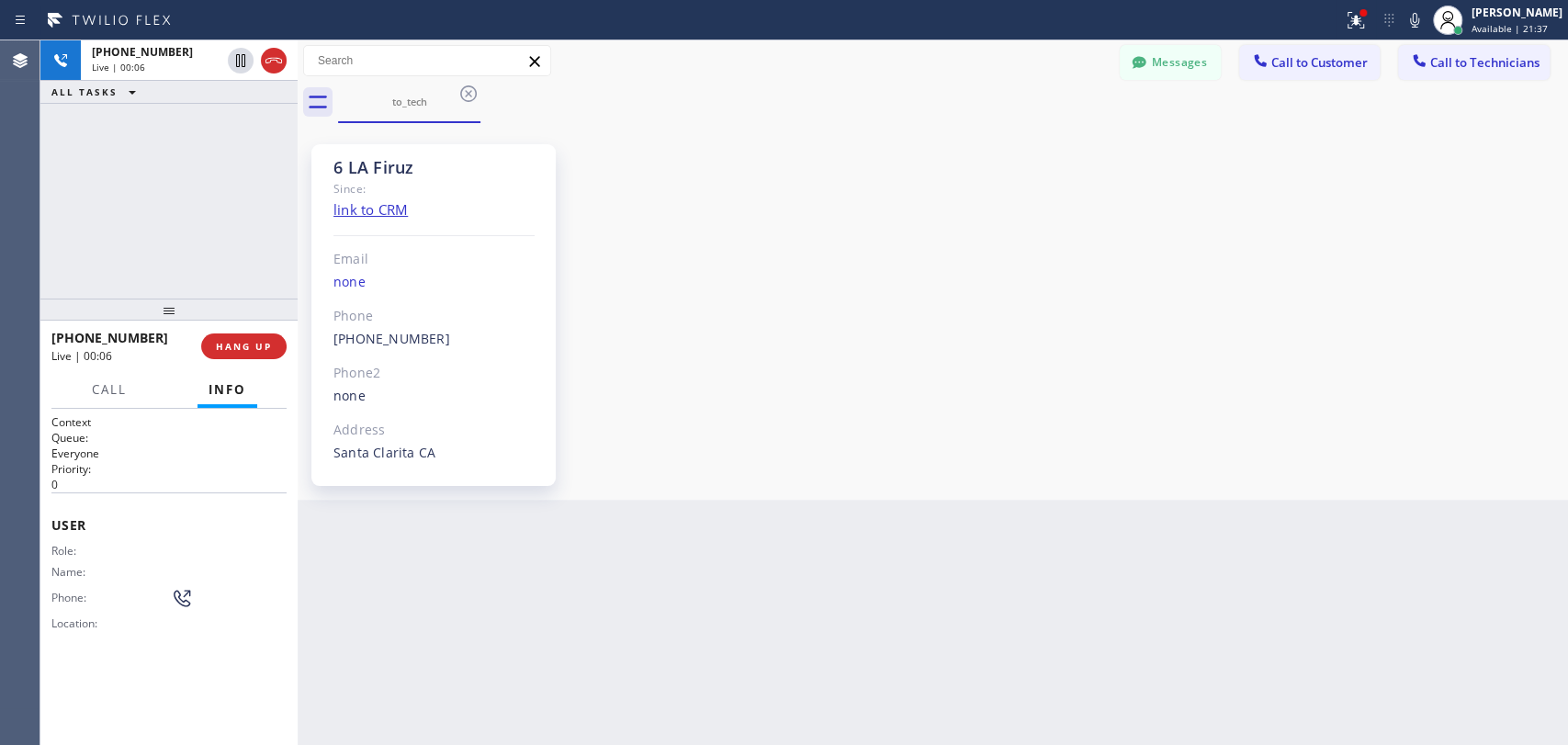
drag, startPoint x: 1190, startPoint y: 74, endPoint x: 701, endPoint y: 579, distance: 703.0
click at [1190, 74] on button "Messages" at bounding box center [1170, 62] width 101 height 35
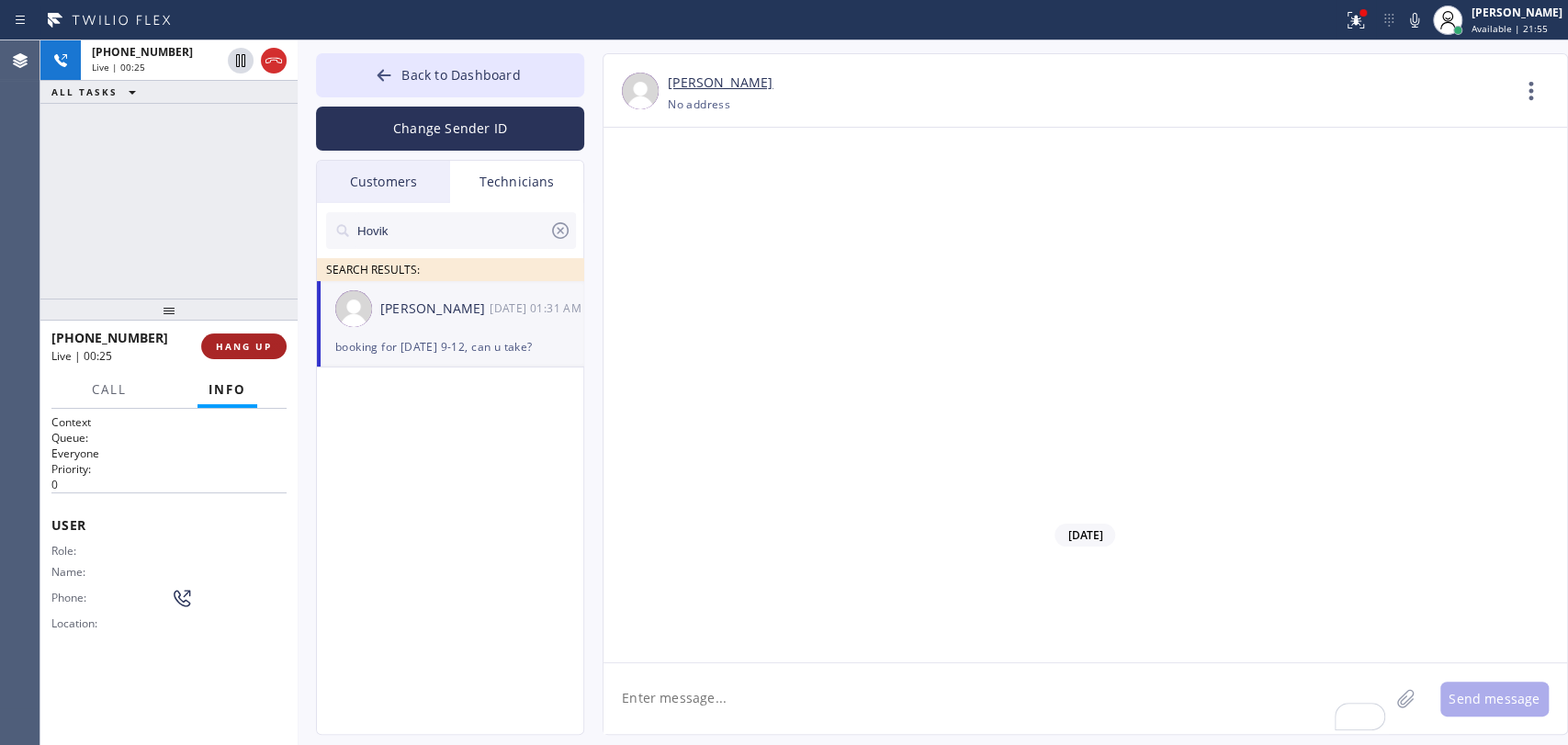
click at [229, 344] on span "HANG UP" at bounding box center [244, 346] width 56 height 13
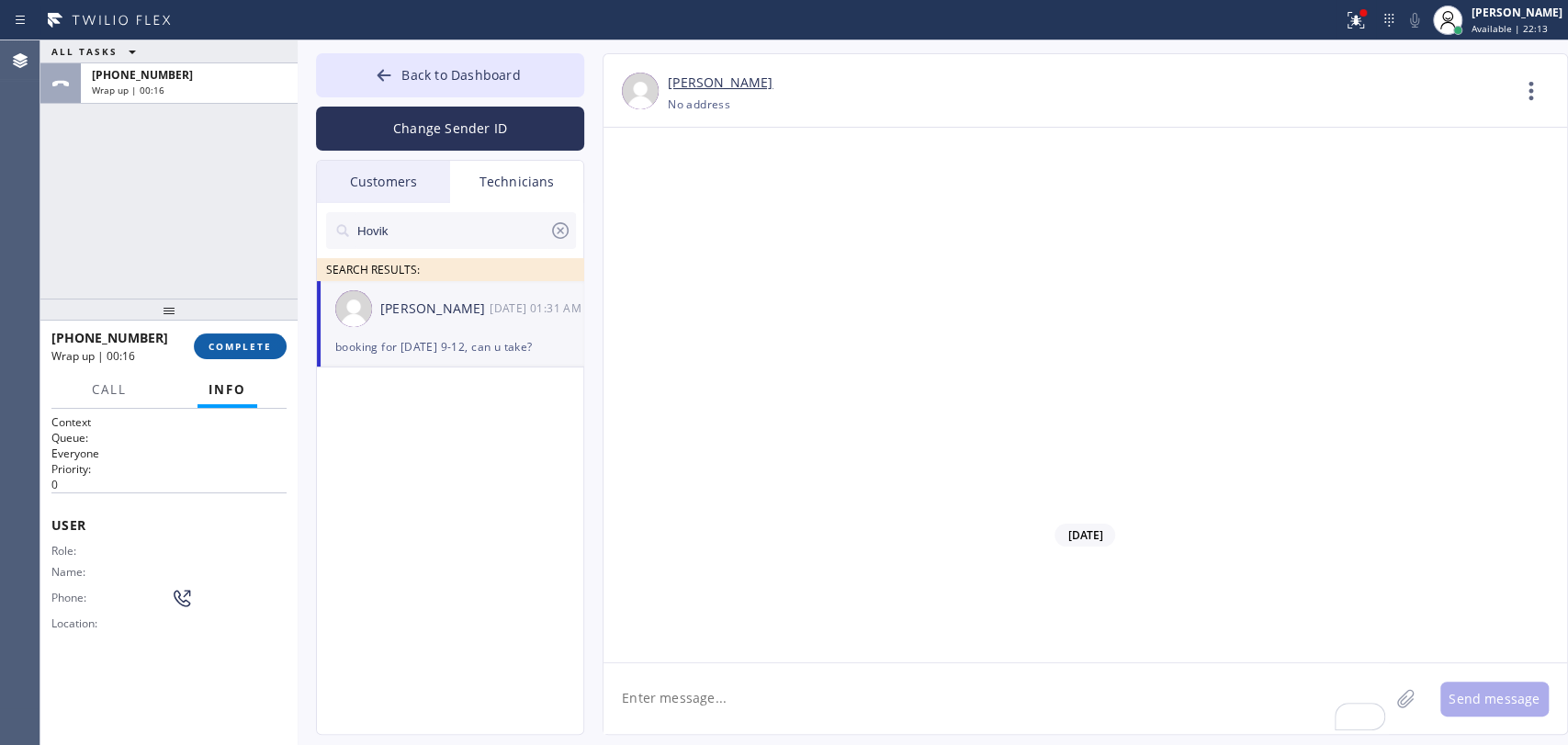
click at [239, 349] on span "COMPLETE" at bounding box center [240, 346] width 63 height 13
click at [230, 266] on div "ALL TASKS ALL TASKS ACTIVE TASKS TASKS IN WRAP UP +18189669606 Wrap up | 00:16" at bounding box center [168, 169] width 257 height 258
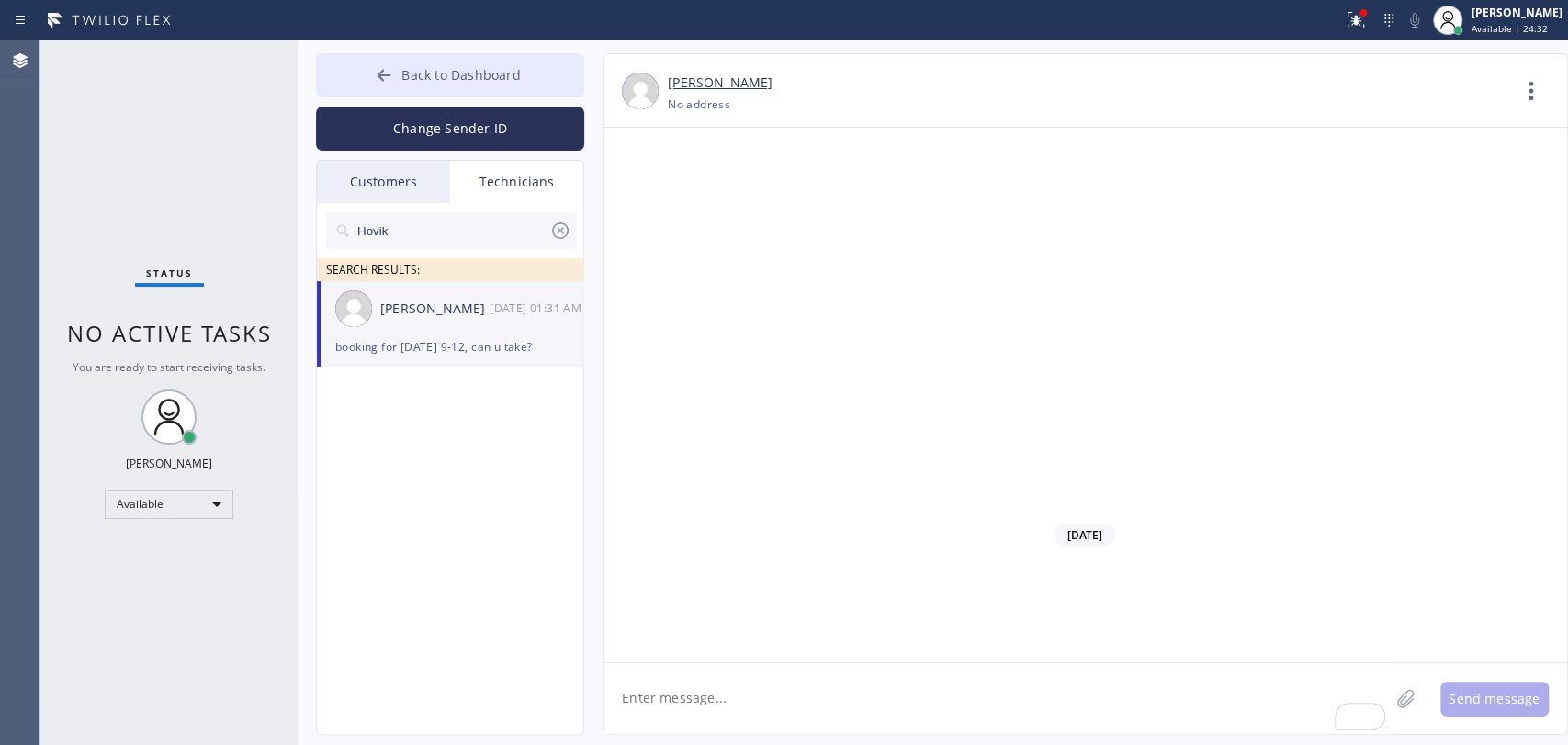
click at [507, 73] on span "Back to Dashboard" at bounding box center [460, 74] width 119 height 17
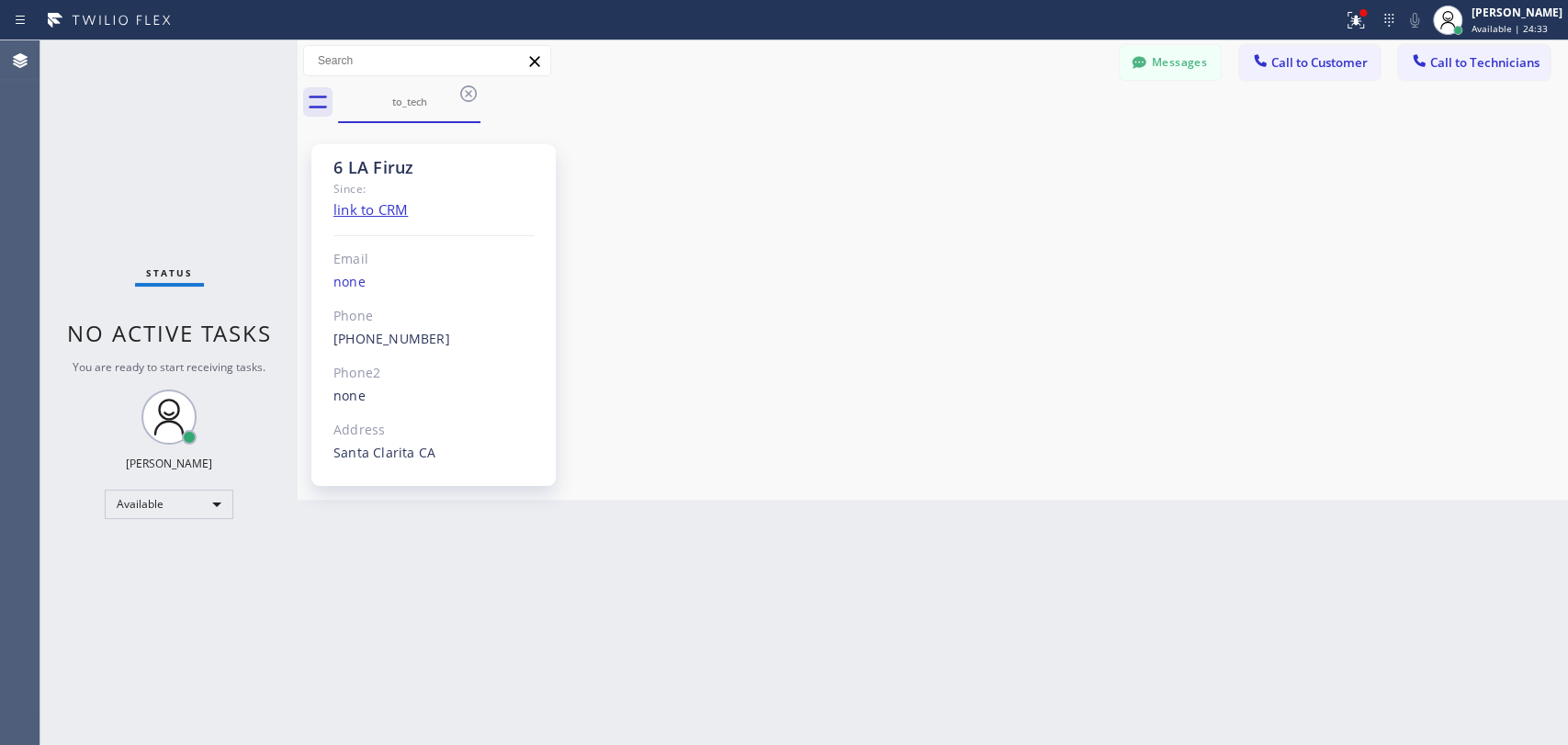
click at [1312, 65] on span "Call to Customer" at bounding box center [1319, 62] width 97 height 17
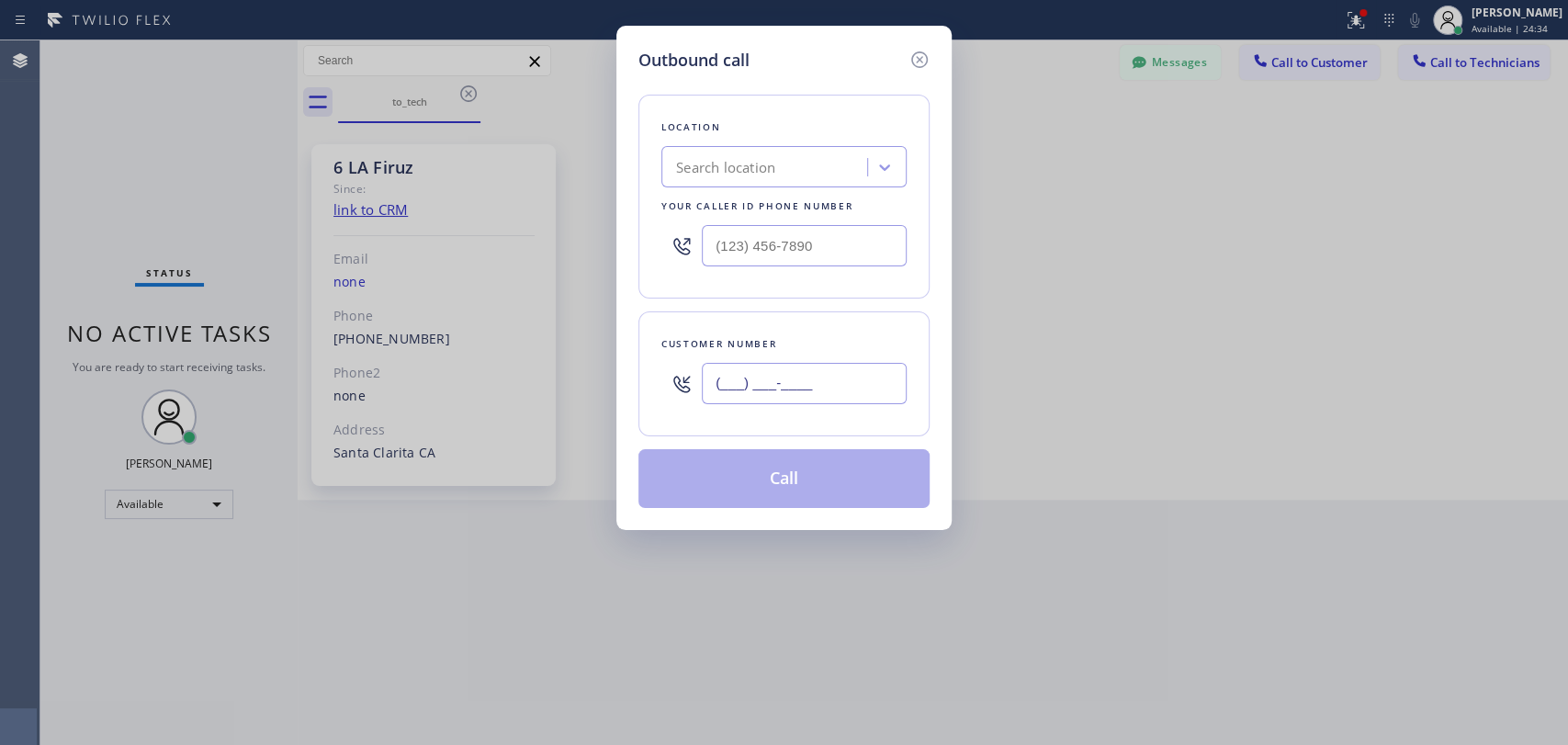
click at [772, 363] on input "(___) ___-____" at bounding box center [804, 382] width 205 height 41
paste input "310) 910-4305"
type input "(310) 910-4305"
click at [766, 175] on div "Search location" at bounding box center [725, 167] width 99 height 21
click at [927, 57] on icon at bounding box center [919, 60] width 22 height 22
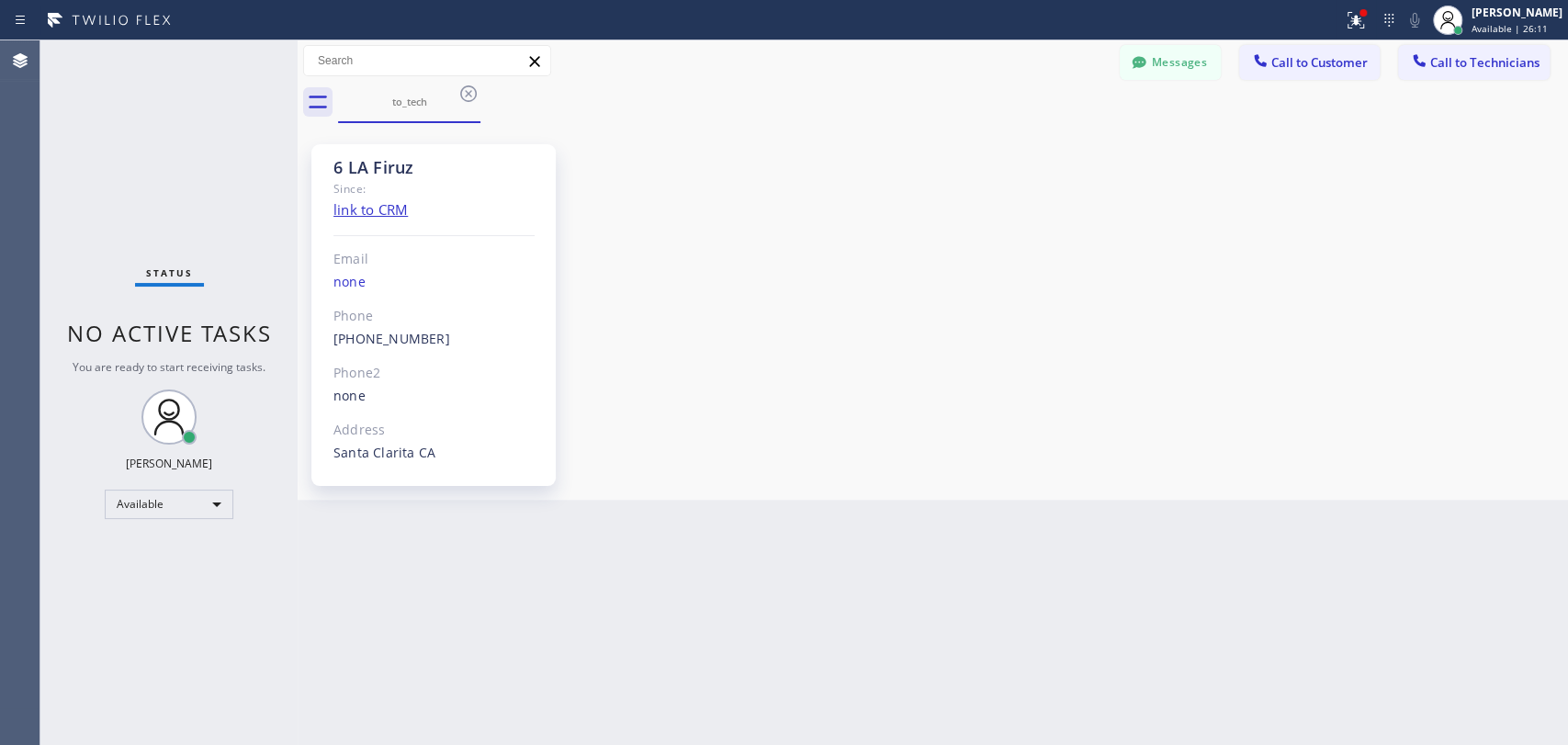
click at [1502, 72] on button "Call to Technicians" at bounding box center [1474, 62] width 152 height 35
click at [0, 0] on div "Search Technician" at bounding box center [0, 0] width 0 height 0
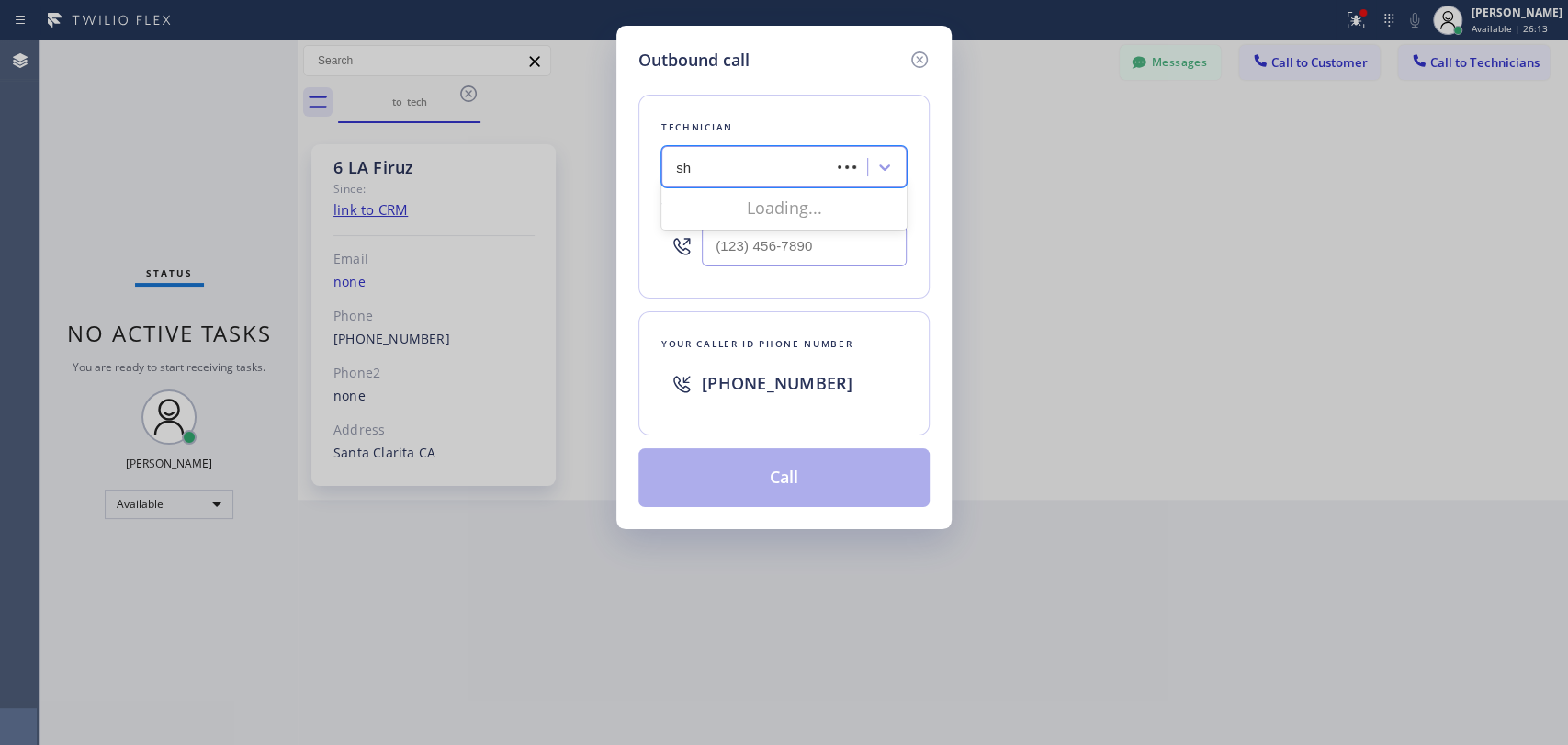
type input "shm"
click at [812, 169] on div "Search Technician" at bounding box center [767, 168] width 200 height 32
type input "sham"
click at [731, 212] on div "Shamsuddin Esmati" at bounding box center [784, 205] width 246 height 33
type input "(916) 706-8130"
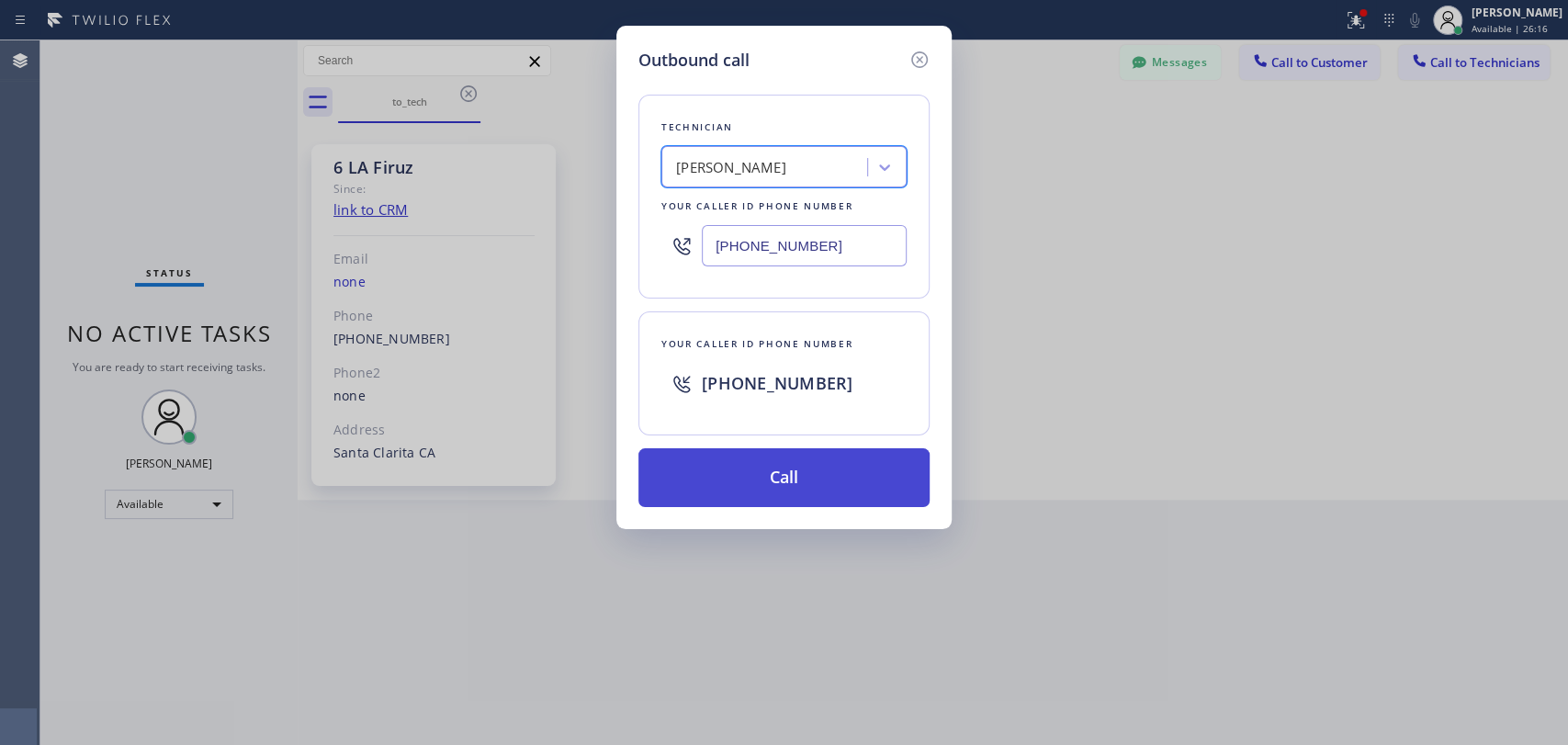
click at [720, 485] on button "Call" at bounding box center [783, 477] width 291 height 59
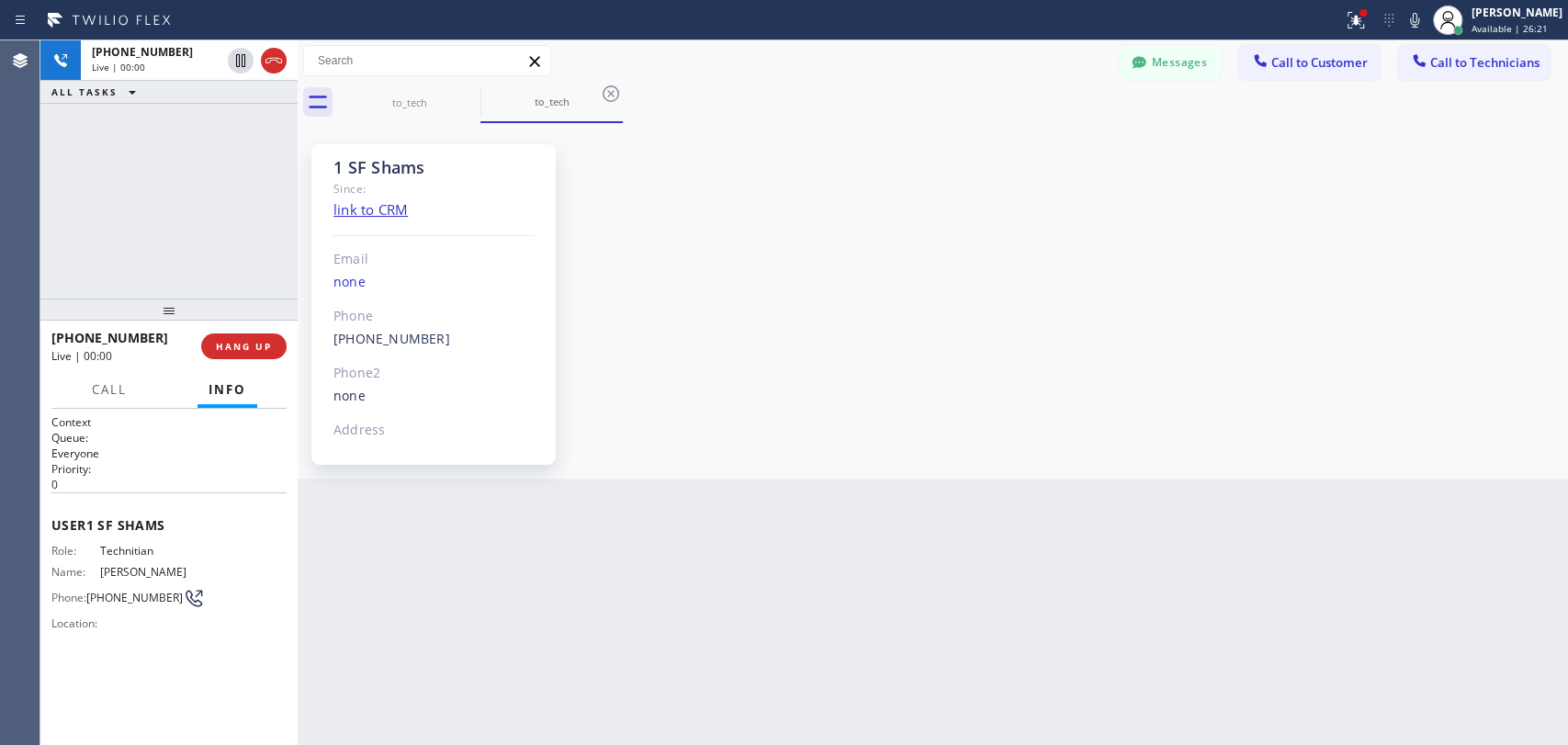
drag, startPoint x: 280, startPoint y: 62, endPoint x: 804, endPoint y: 102, distance: 525.5
click at [280, 62] on icon at bounding box center [274, 61] width 17 height 6
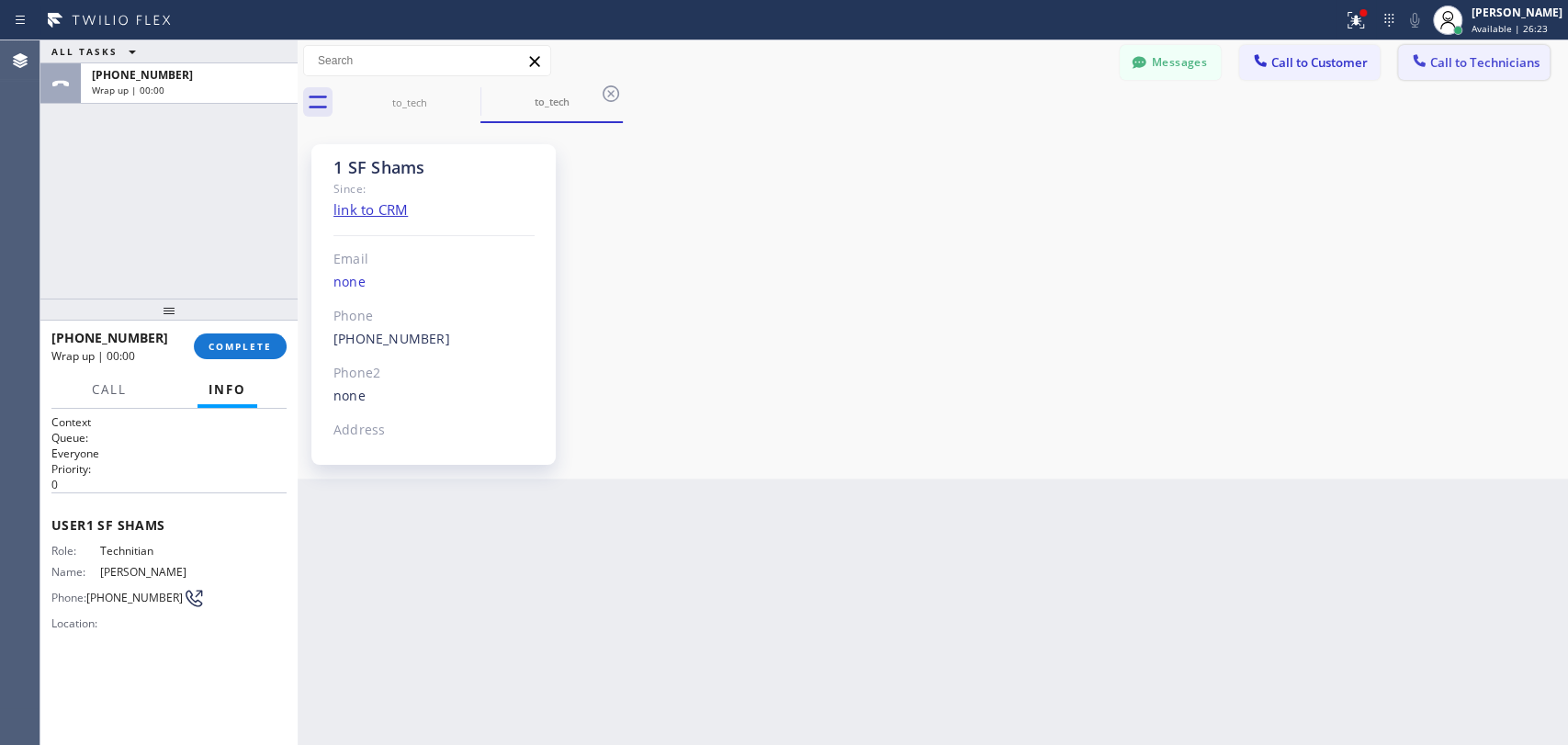
click at [1467, 75] on div "Messages Call to Customer Call to Technicians Outbound call Location Search loc…" at bounding box center [933, 81] width 1270 height 83
click at [1463, 74] on button "Call to Technicians" at bounding box center [1474, 62] width 152 height 35
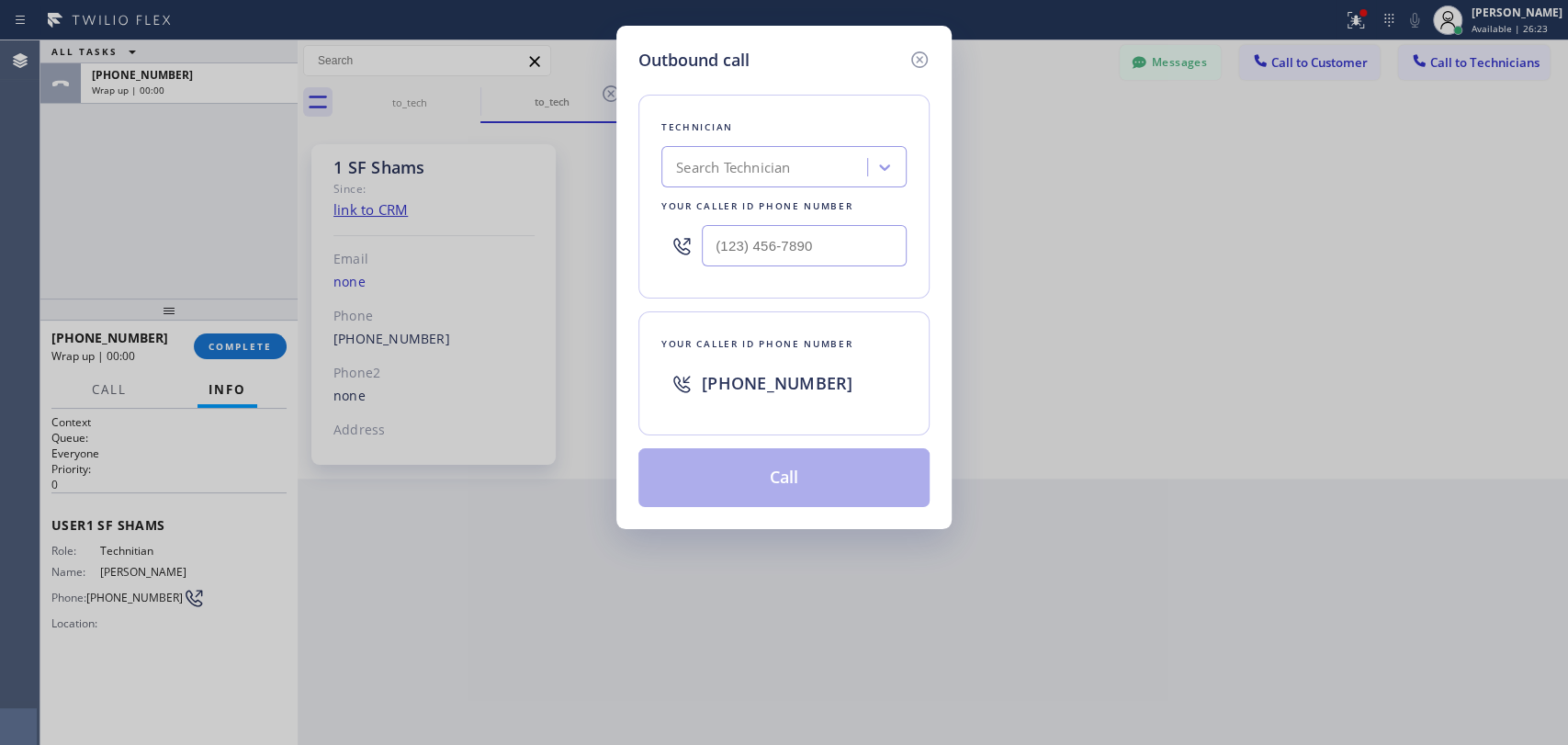
click at [845, 191] on div "Technician Search Technician Your caller id phone number" at bounding box center [783, 197] width 291 height 204
click at [840, 156] on div "Search Technician" at bounding box center [767, 168] width 200 height 32
type input "sham"
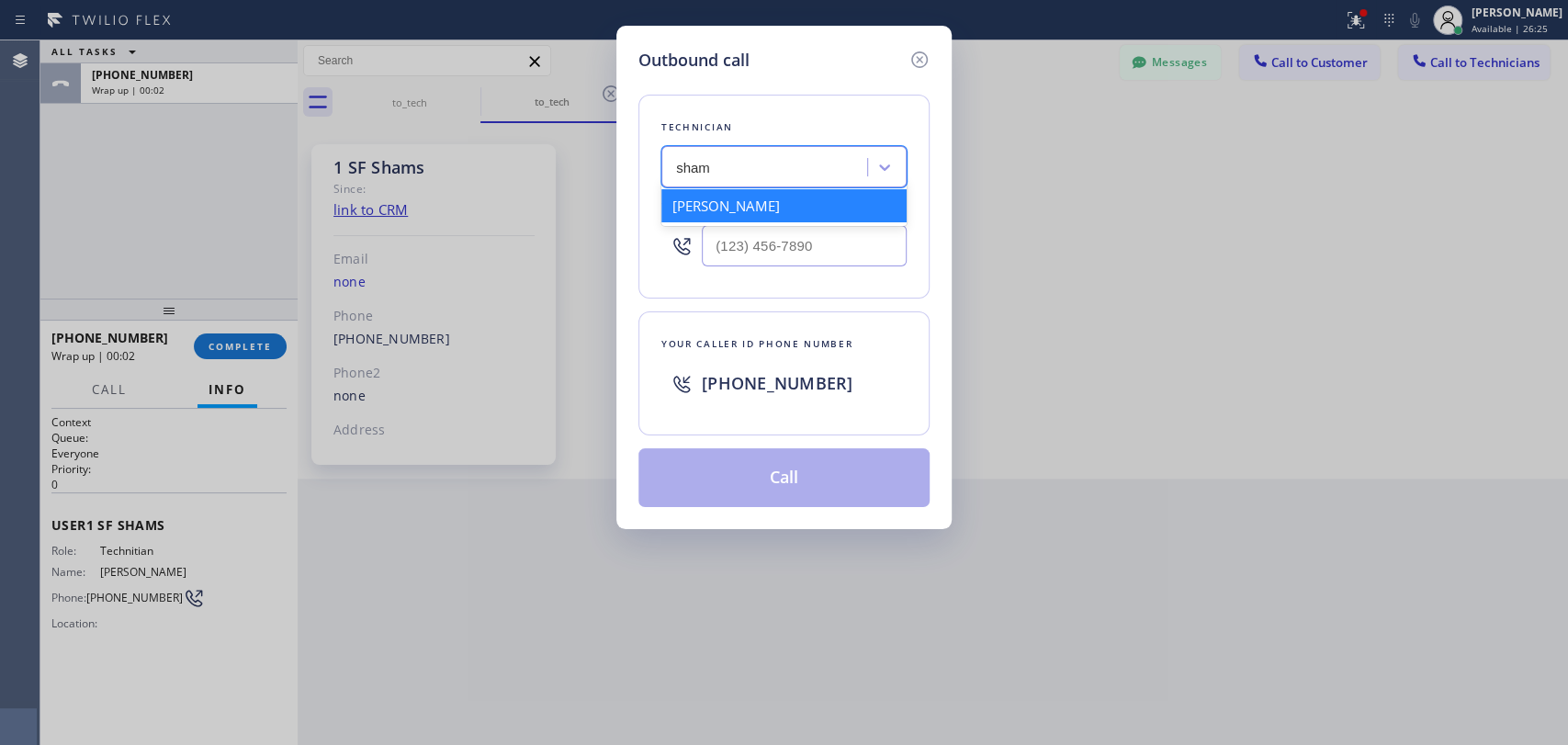
click at [738, 201] on div "Shamsuddin Esmati" at bounding box center [784, 205] width 246 height 33
type input "(916) 706-8130"
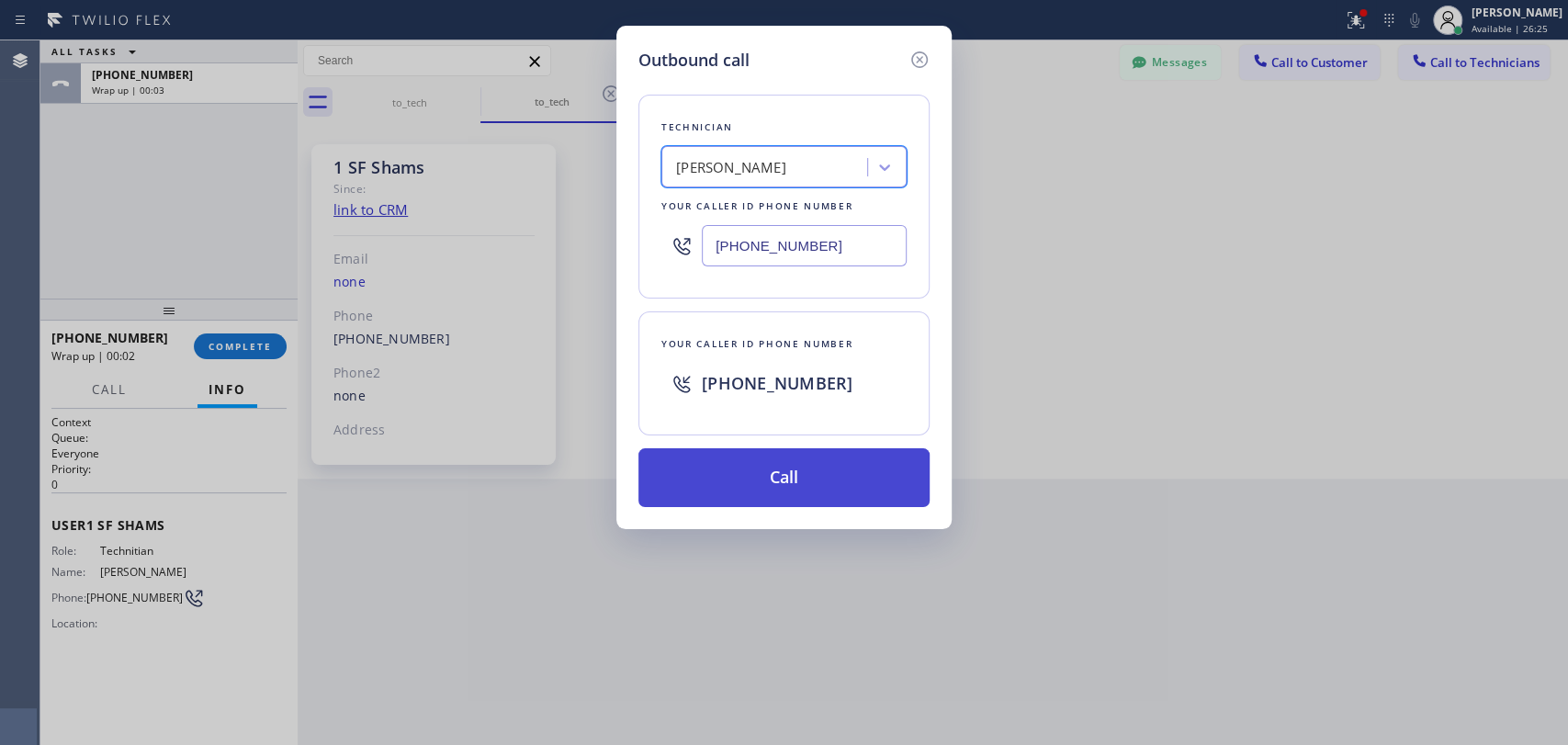
click at [713, 486] on button "Call" at bounding box center [783, 477] width 291 height 59
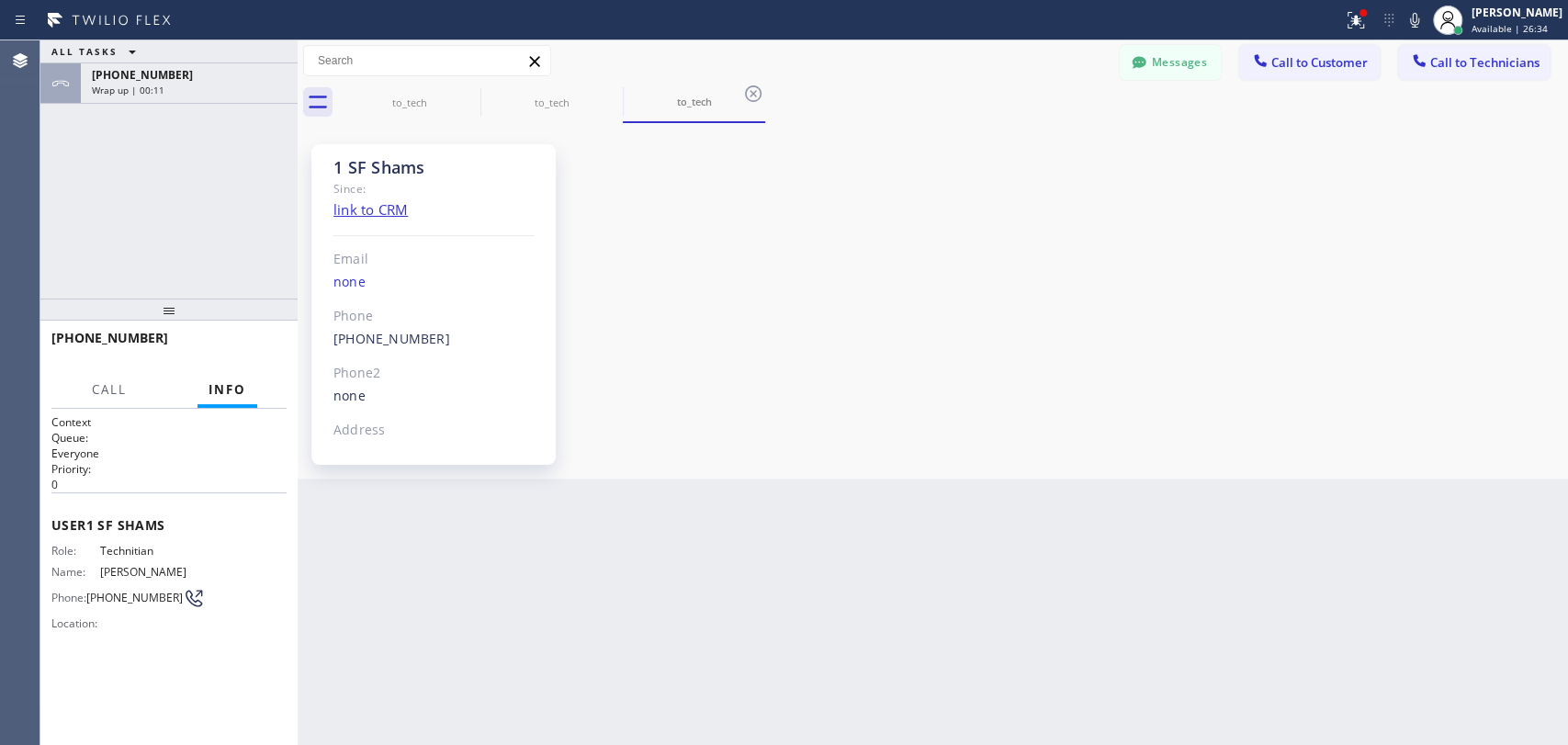
scroll to position [2101, 0]
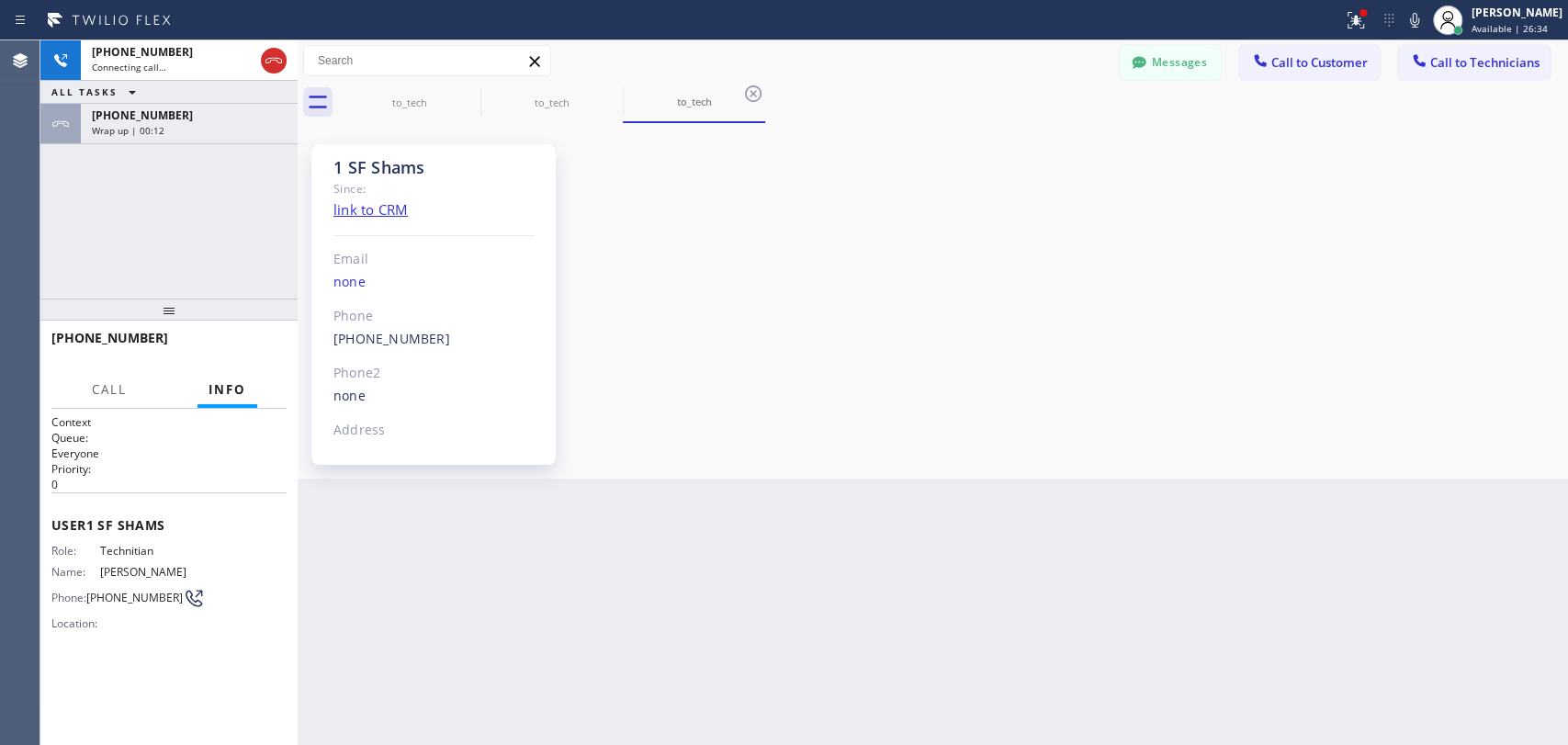
click at [129, 120] on span "+19167068130" at bounding box center [142, 116] width 101 height 16
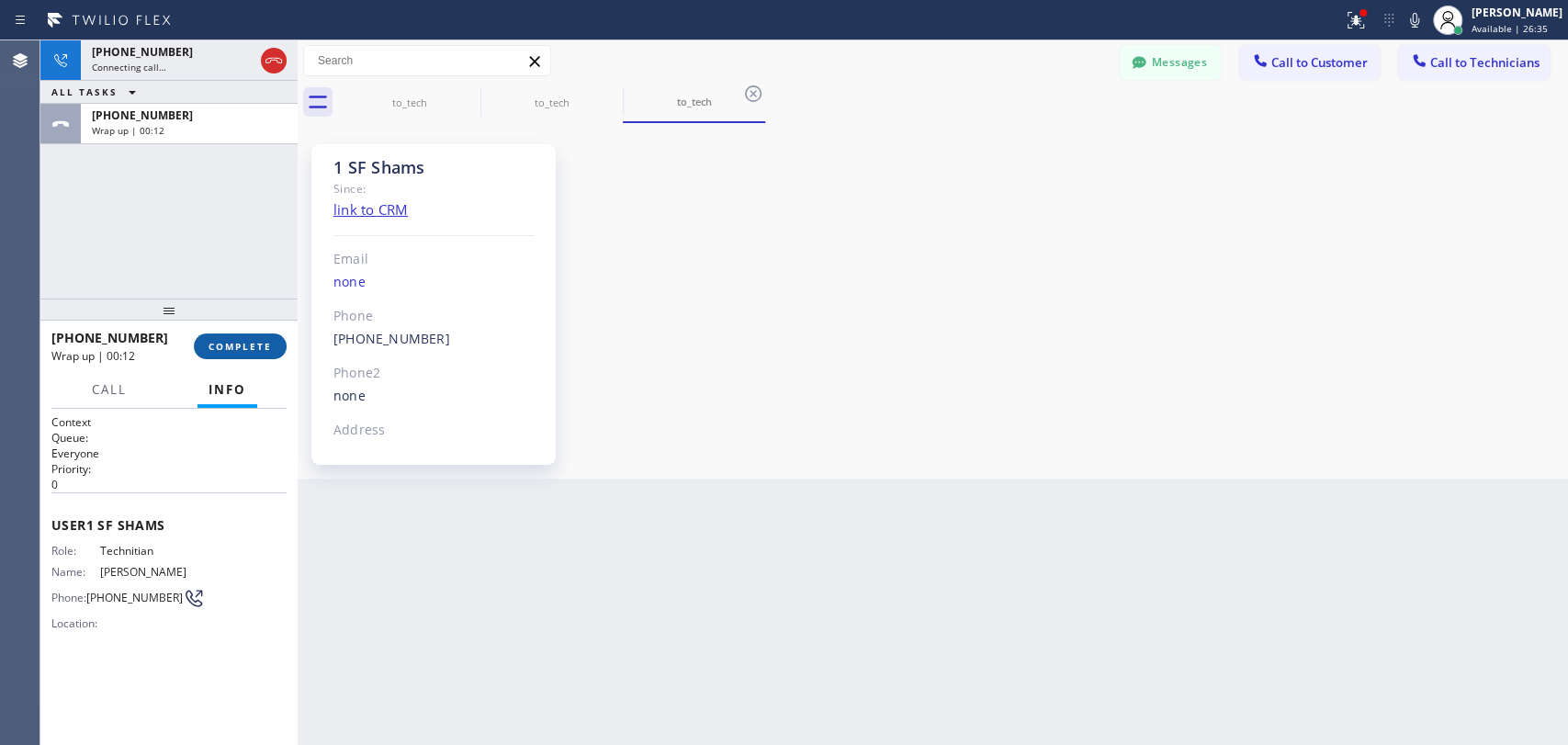
click at [213, 343] on span "COMPLETE" at bounding box center [240, 346] width 63 height 13
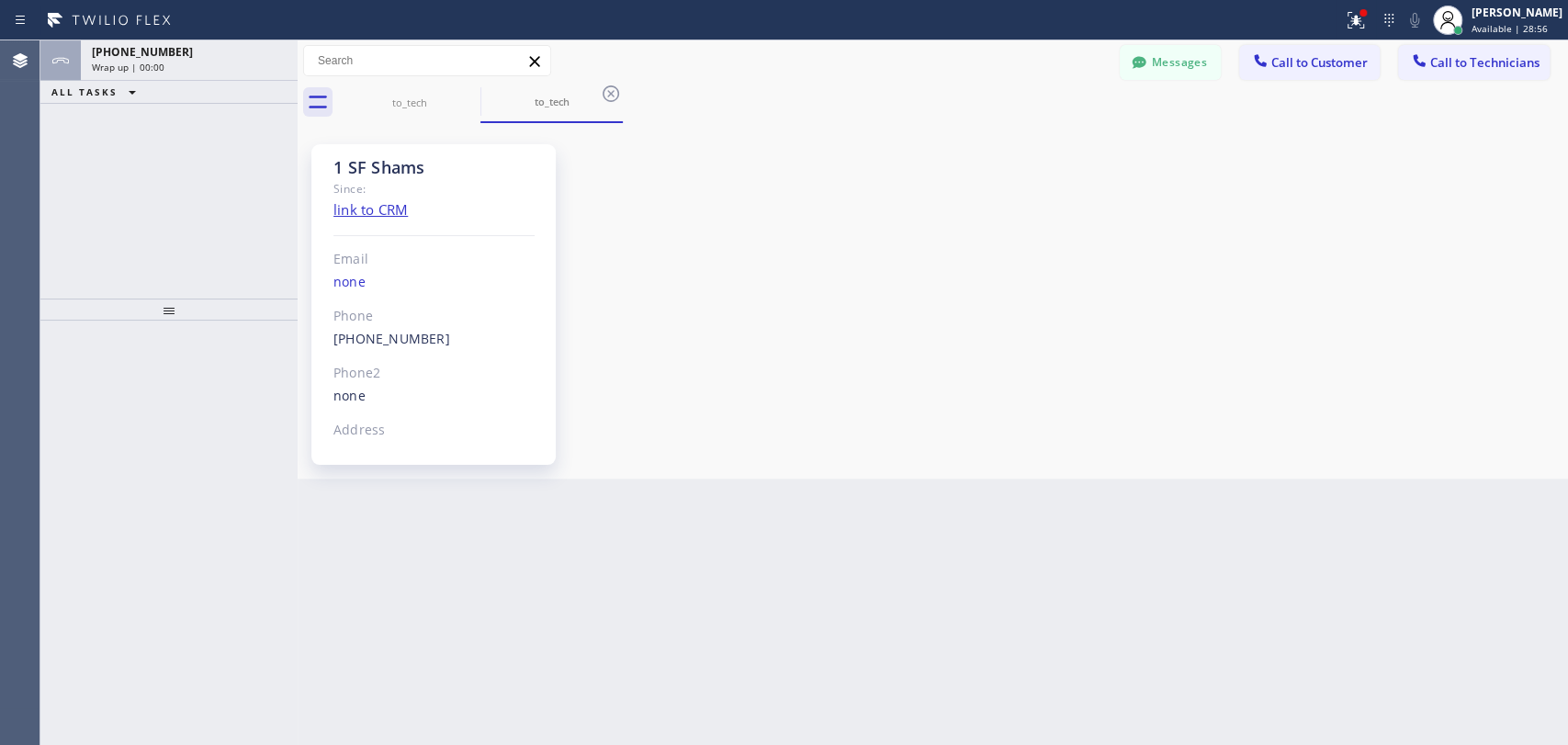
click at [245, 59] on div "+19167068130 Wrap up | 00:00" at bounding box center [186, 60] width 210 height 40
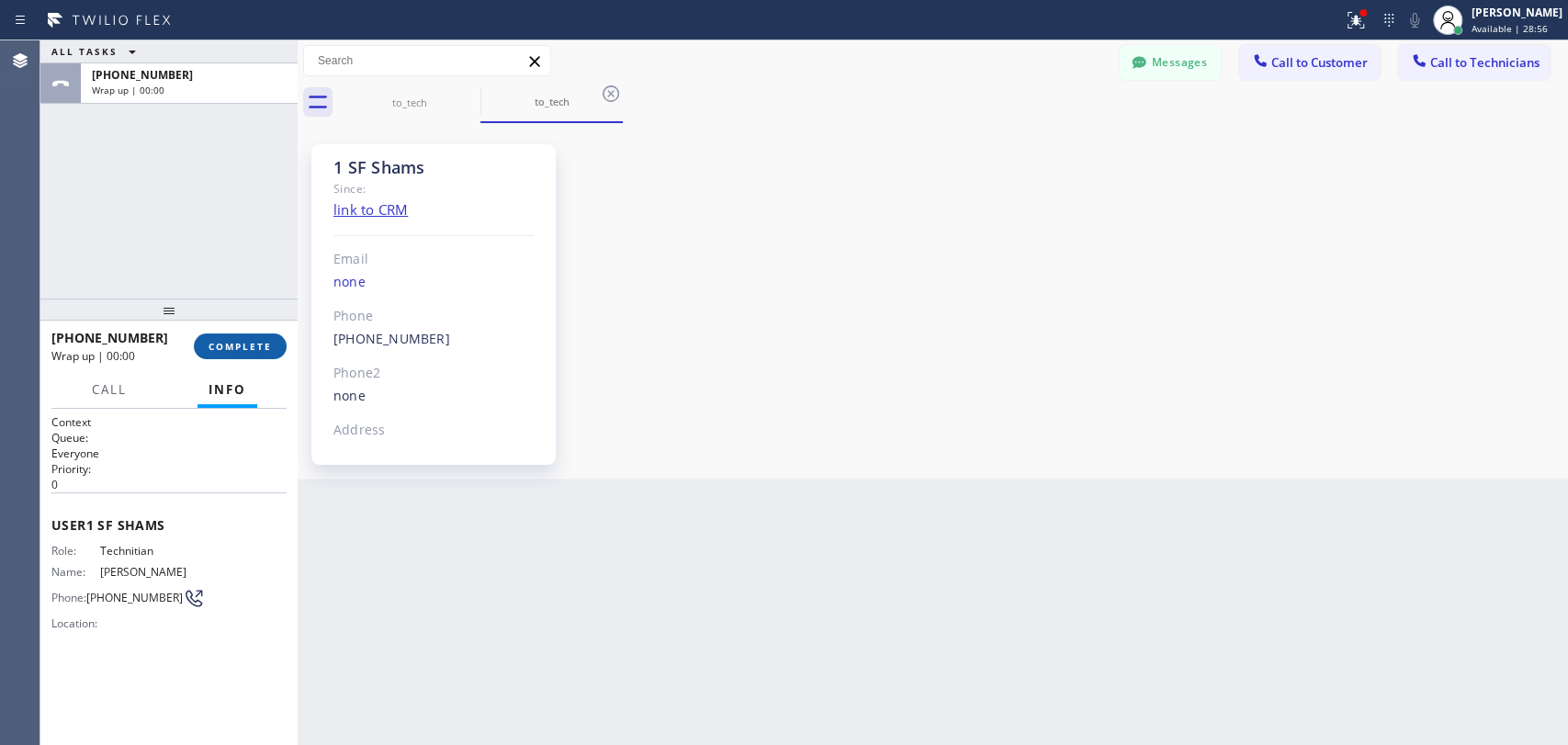
click at [235, 346] on span "COMPLETE" at bounding box center [240, 346] width 63 height 13
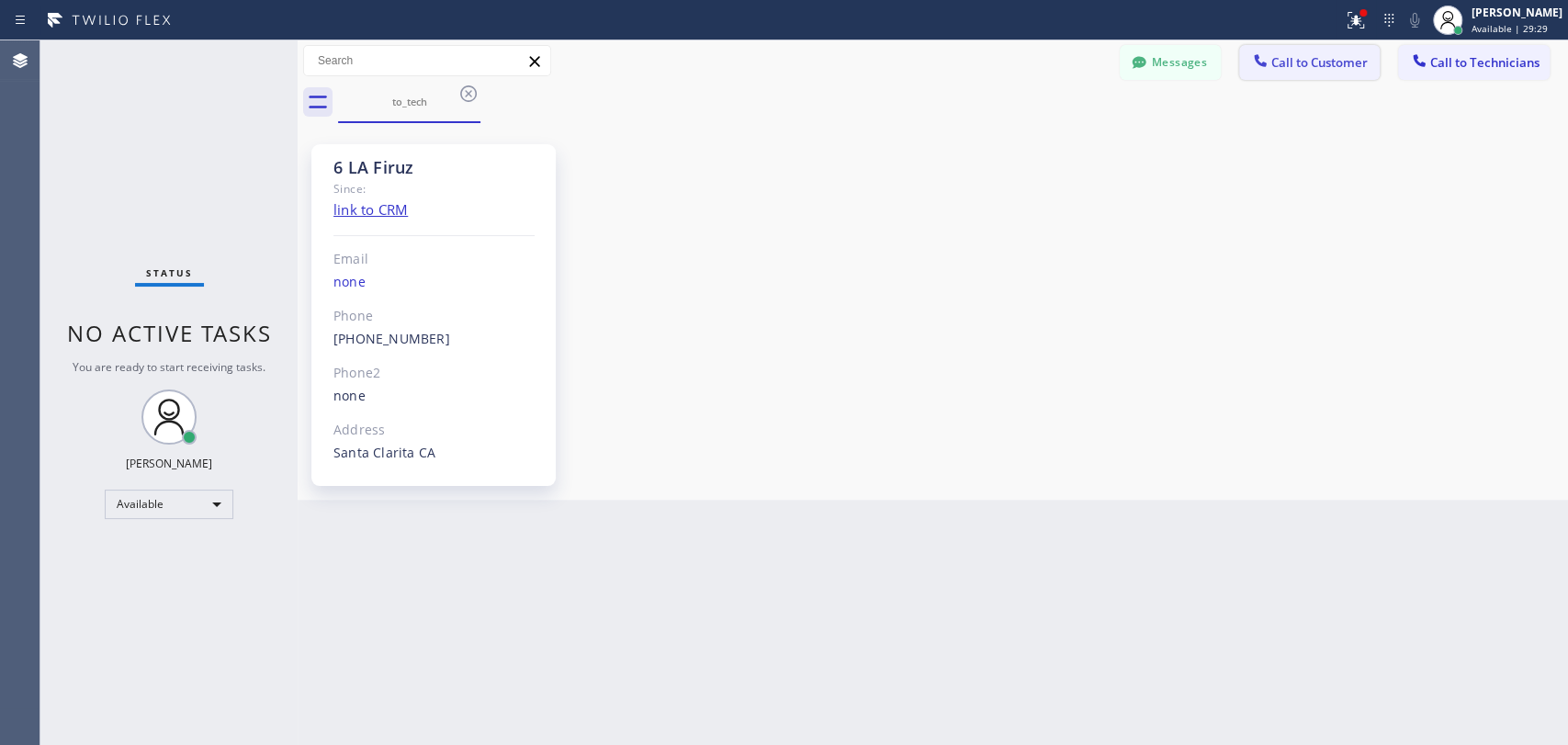
click at [1332, 73] on button "Call to Customer" at bounding box center [1308, 62] width 141 height 35
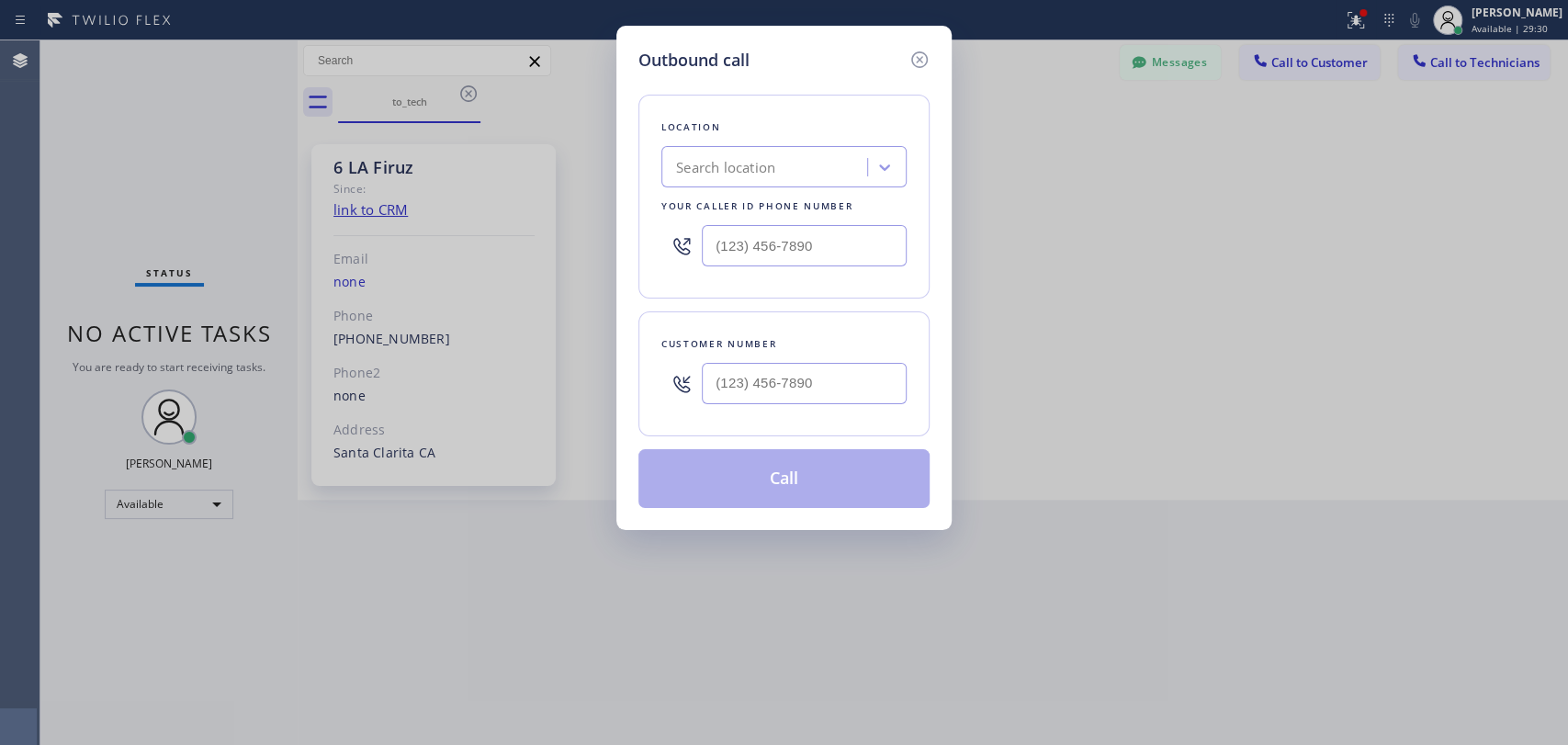
click at [771, 157] on div "Search location" at bounding box center [725, 167] width 99 height 21
paste input "Metro Heating Repair Burlingame"
type input "Metro Heating Repair Burlingame"
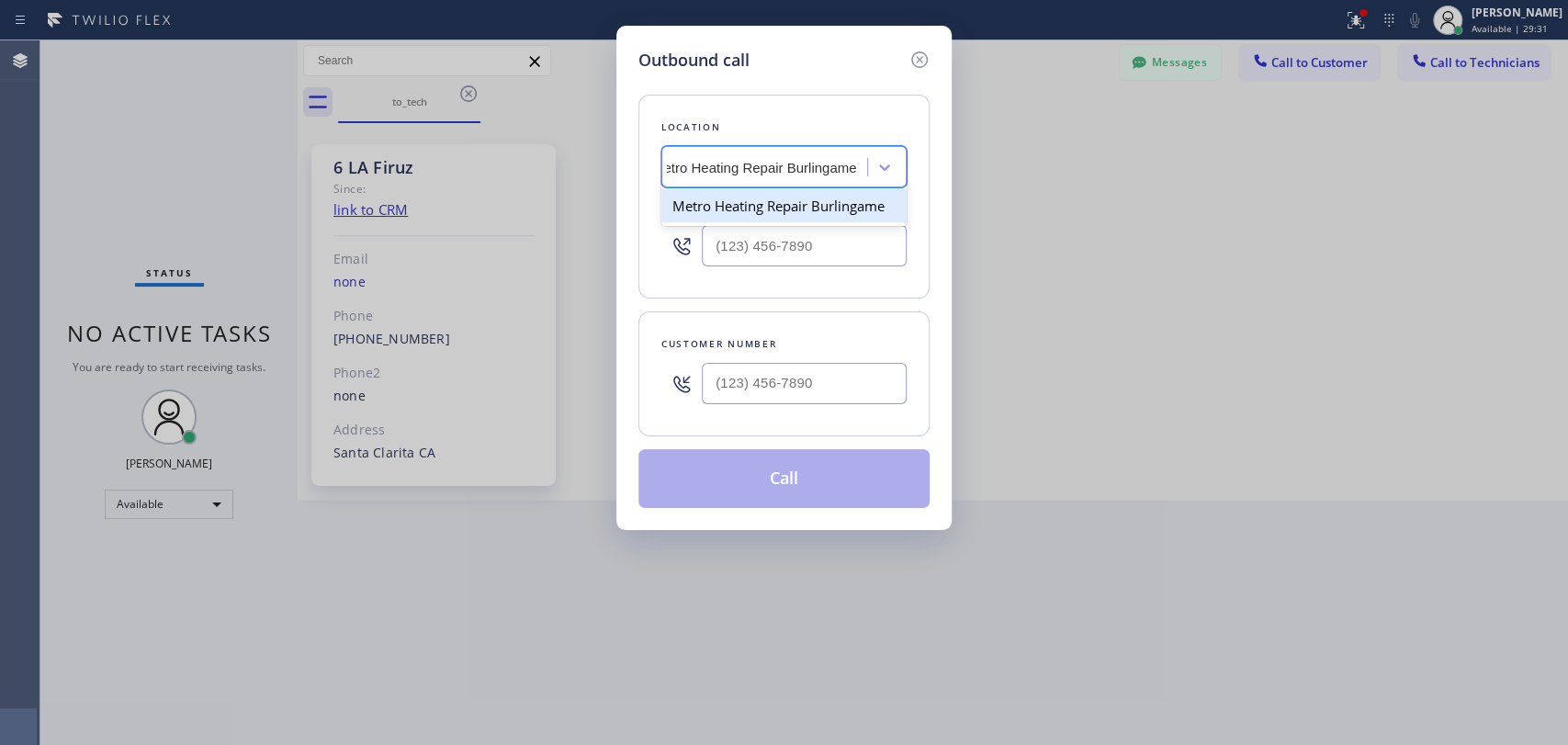
click at [744, 208] on div "Metro Heating Repair Burlingame" at bounding box center [784, 205] width 246 height 33
type input "(415) 322-7664"
click at [746, 398] on input "(___) ___-____" at bounding box center [804, 382] width 205 height 41
paste input "415) 342-8000"
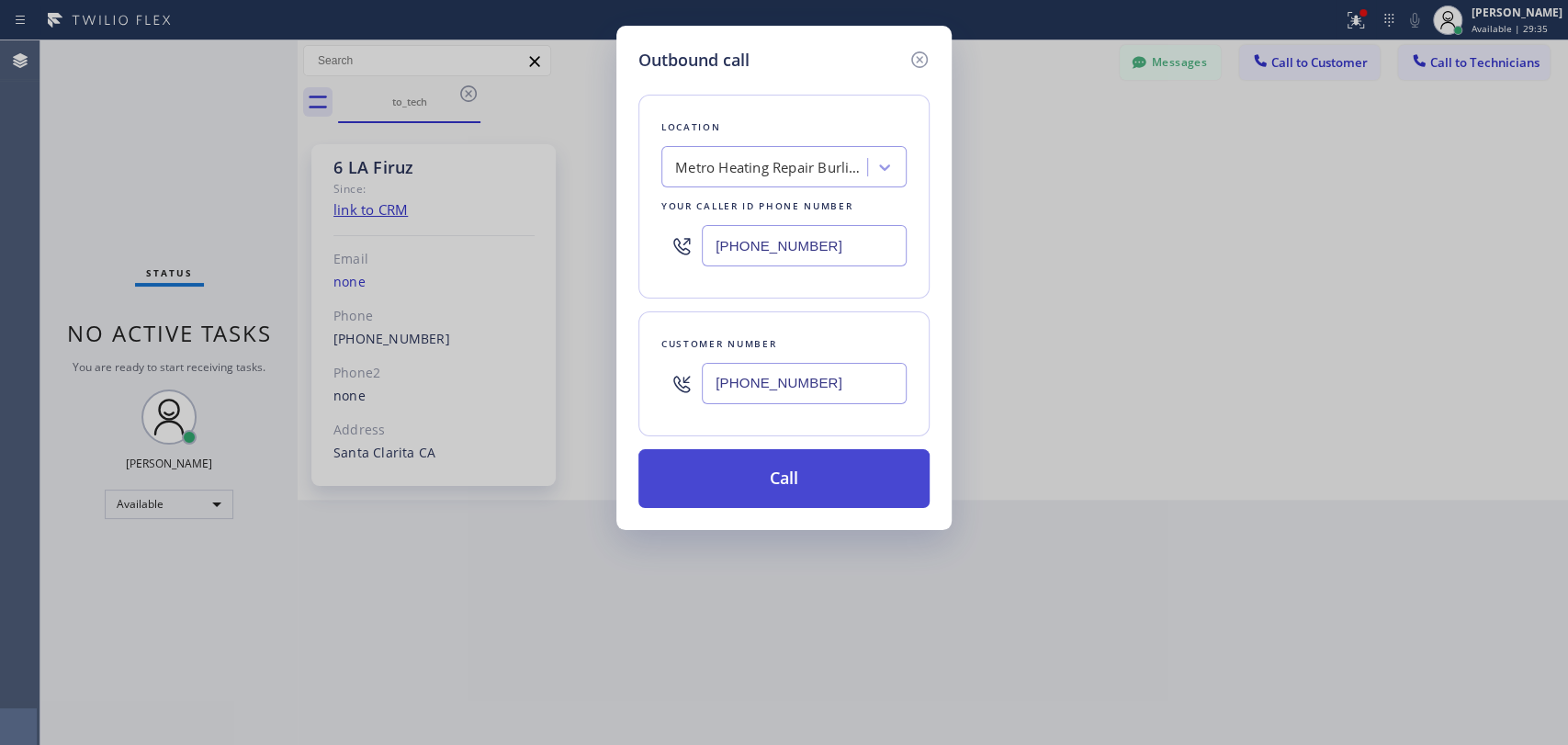
type input "(415) 342-8000"
click at [746, 483] on button "Call" at bounding box center [783, 478] width 291 height 59
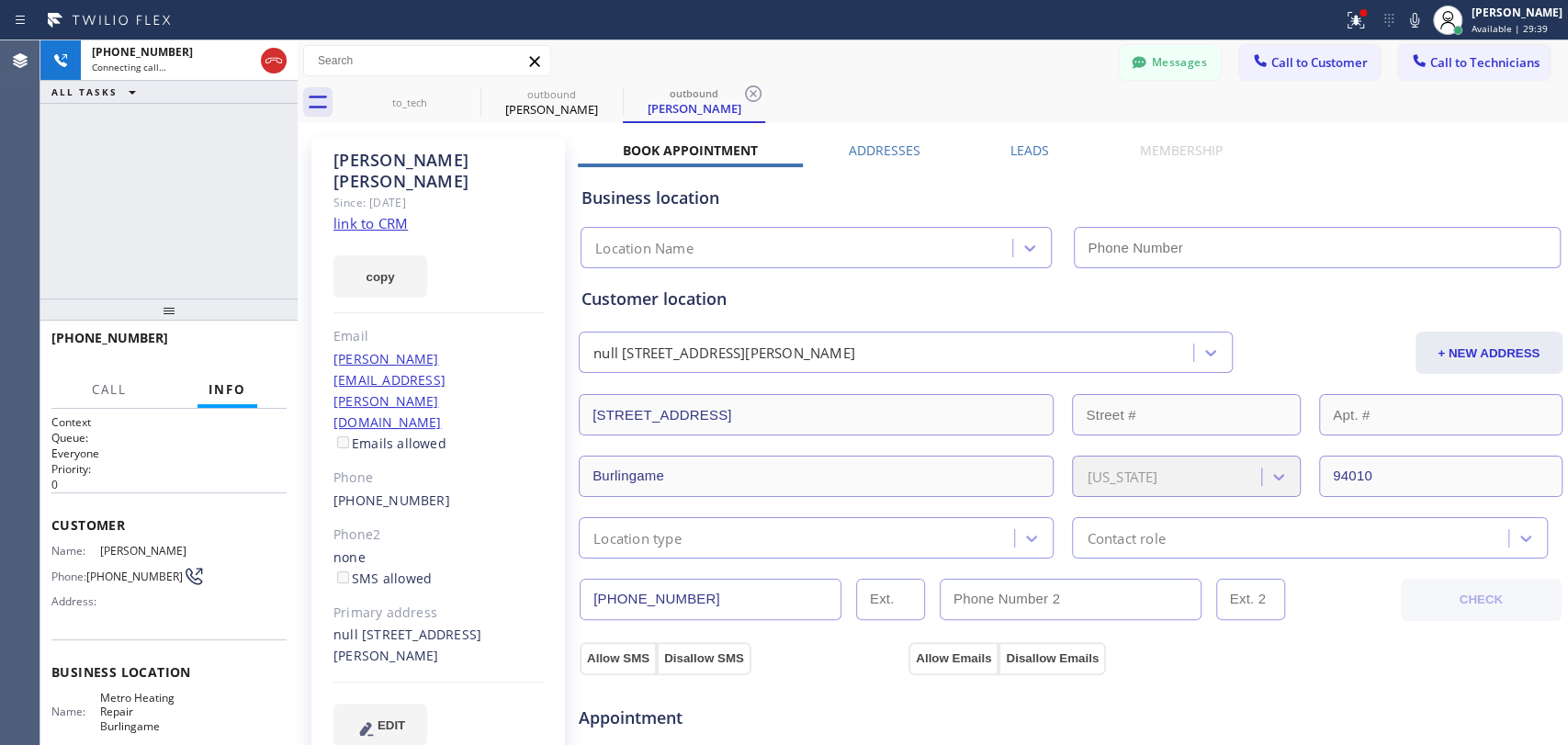
type input "(415) 322-7664"
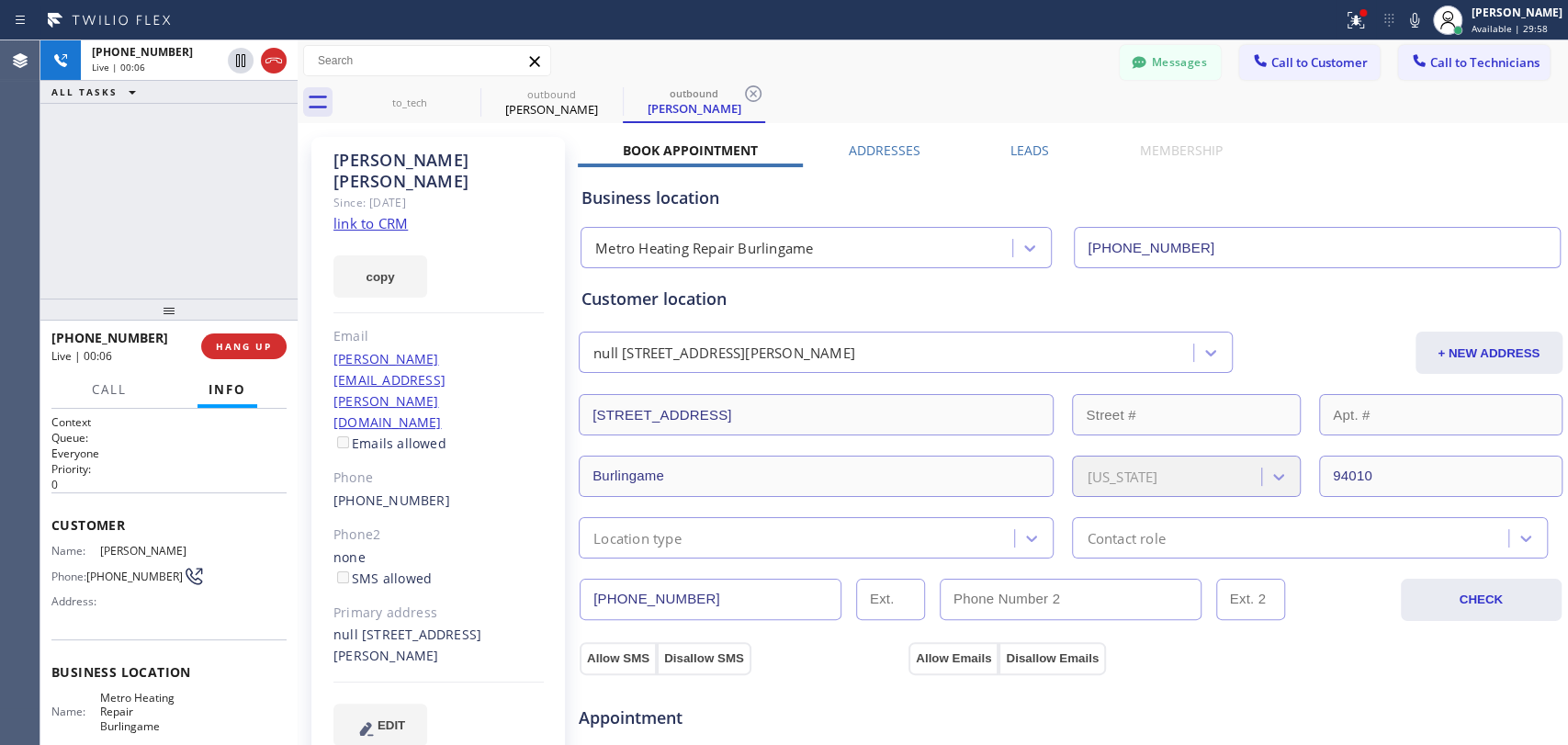
click at [663, 307] on div "Customer location" at bounding box center [1070, 299] width 978 height 25
click at [655, 299] on div "Customer location" at bounding box center [1070, 299] width 978 height 25
drag, startPoint x: 650, startPoint y: 299, endPoint x: 622, endPoint y: 301, distance: 28.1
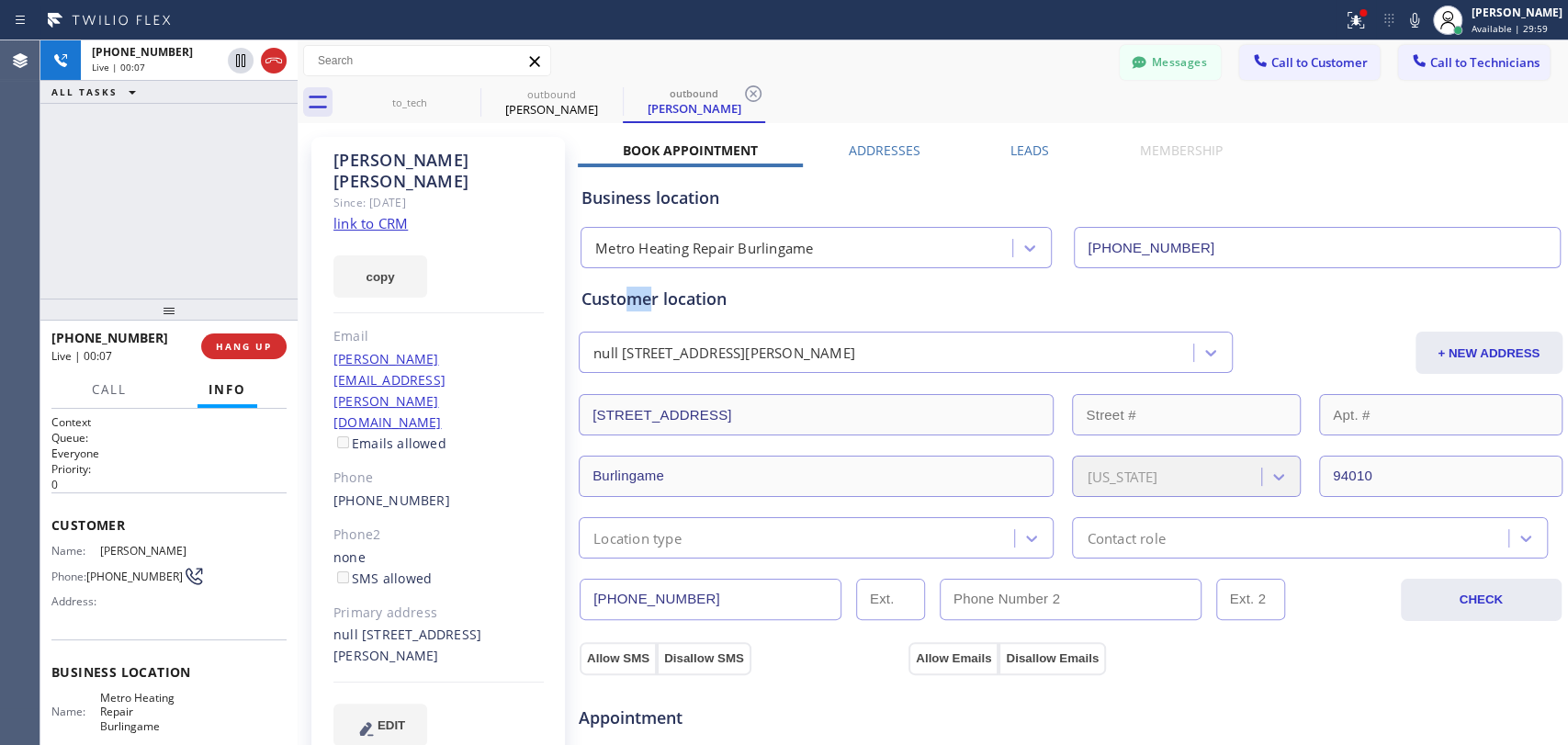
click at [622, 301] on div "Customer location" at bounding box center [1070, 299] width 978 height 25
click at [592, 300] on div "Customer location" at bounding box center [1070, 299] width 978 height 25
drag, startPoint x: 584, startPoint y: 301, endPoint x: 749, endPoint y: 304, distance: 165.0
click at [749, 304] on div "Customer location" at bounding box center [1070, 299] width 978 height 25
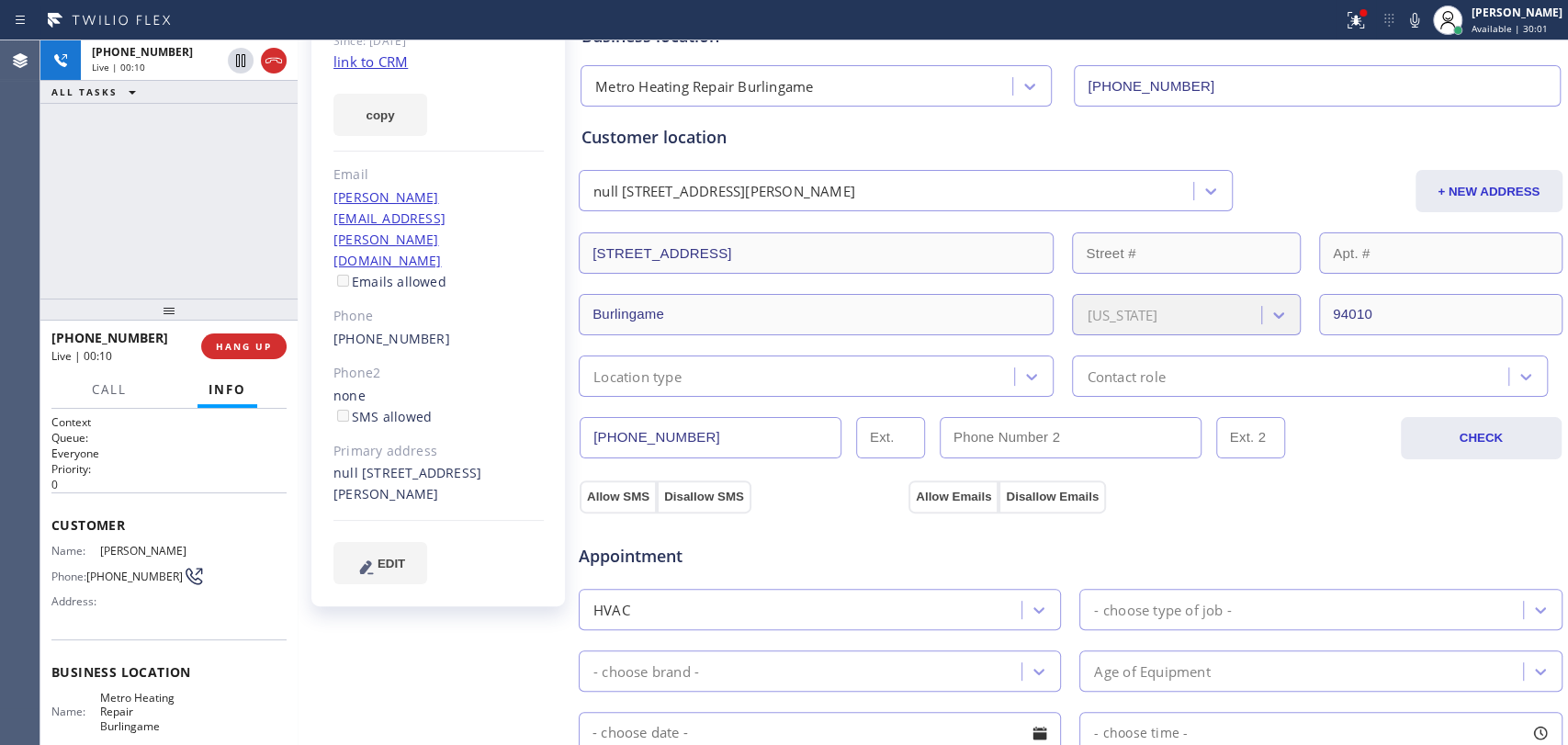
scroll to position [407, 0]
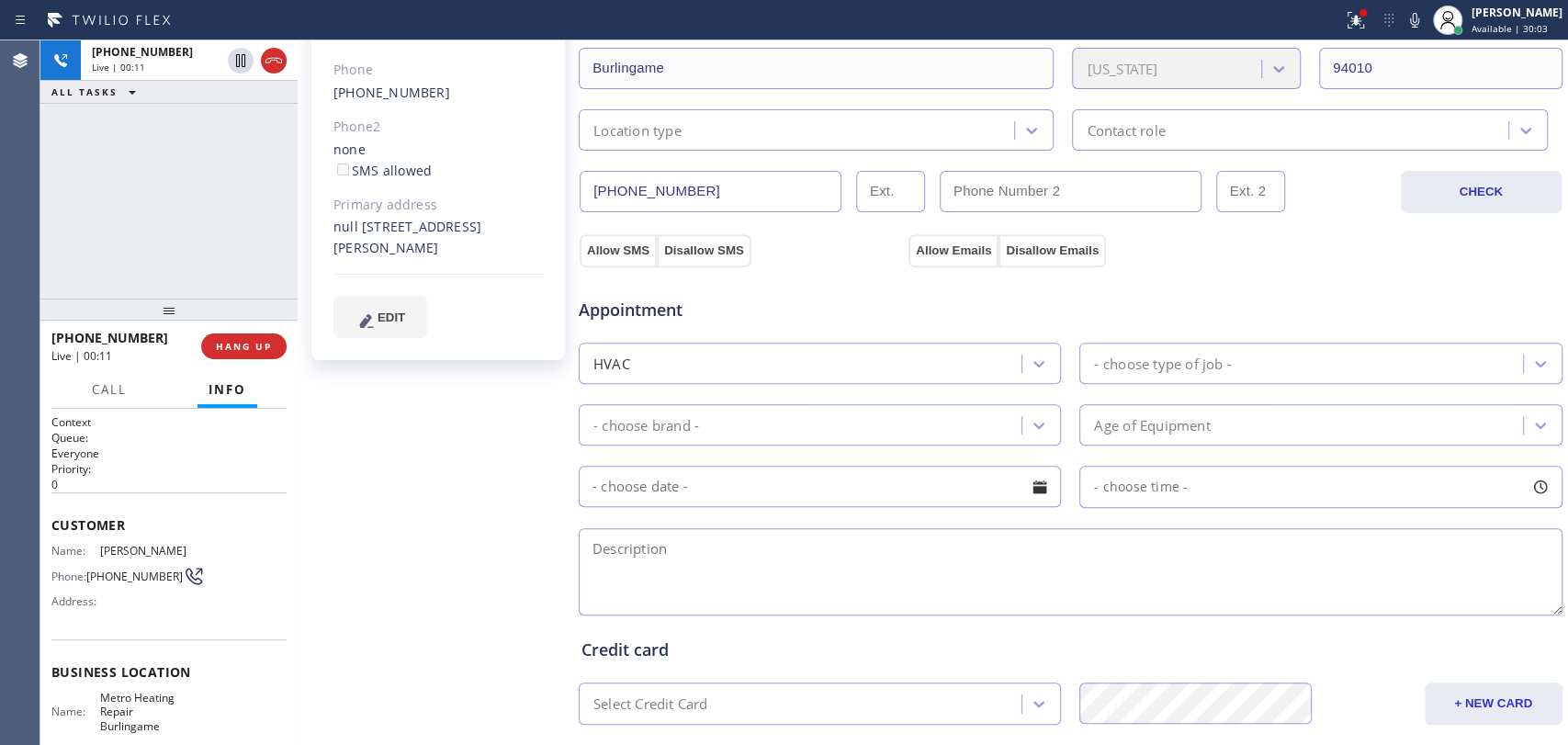
click at [683, 574] on textarea at bounding box center [1070, 571] width 984 height 87
click at [683, 574] on textarea "To enrich screen reader interactions, please activate Accessibility in Grammarl…" at bounding box center [1070, 571] width 984 height 87
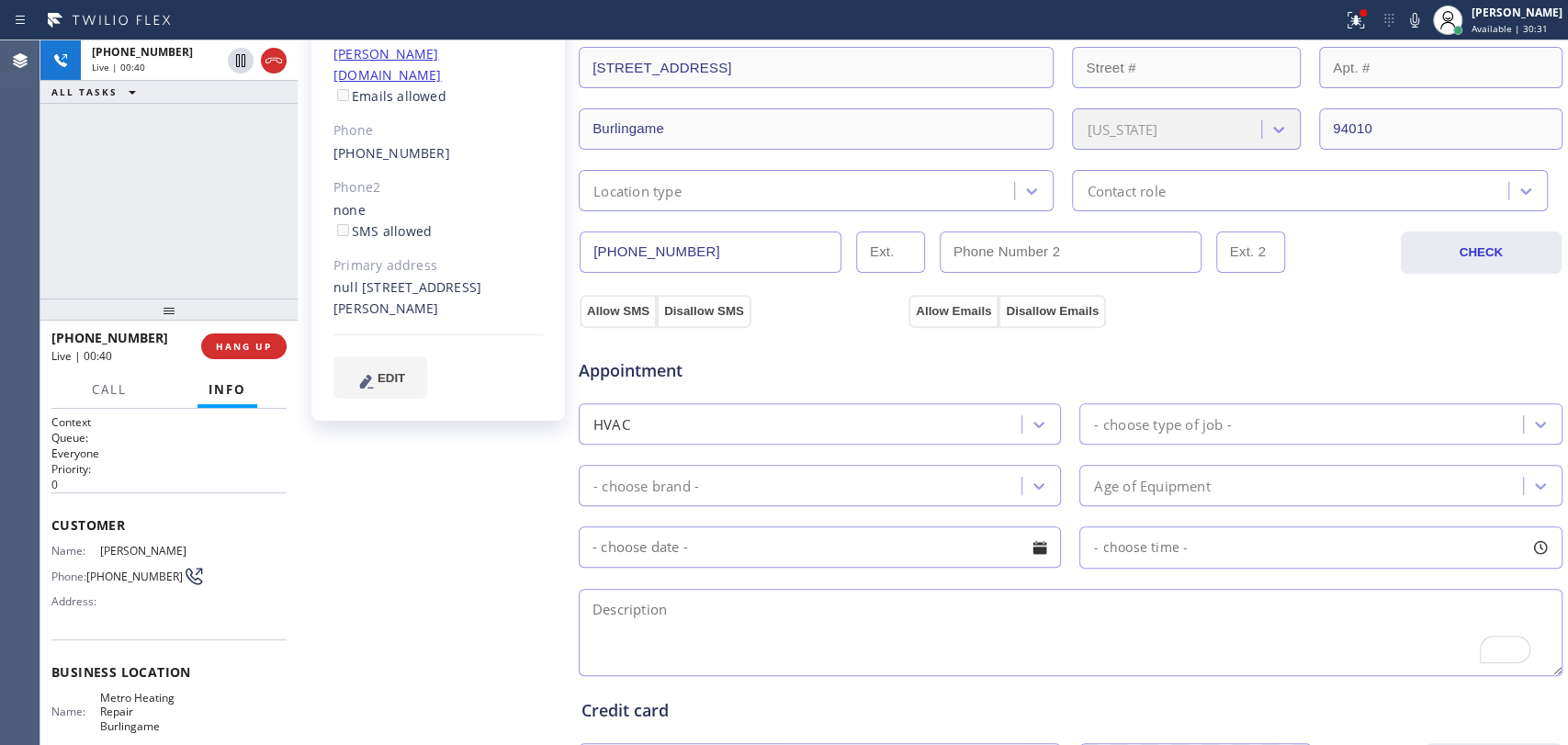
scroll to position [335, 0]
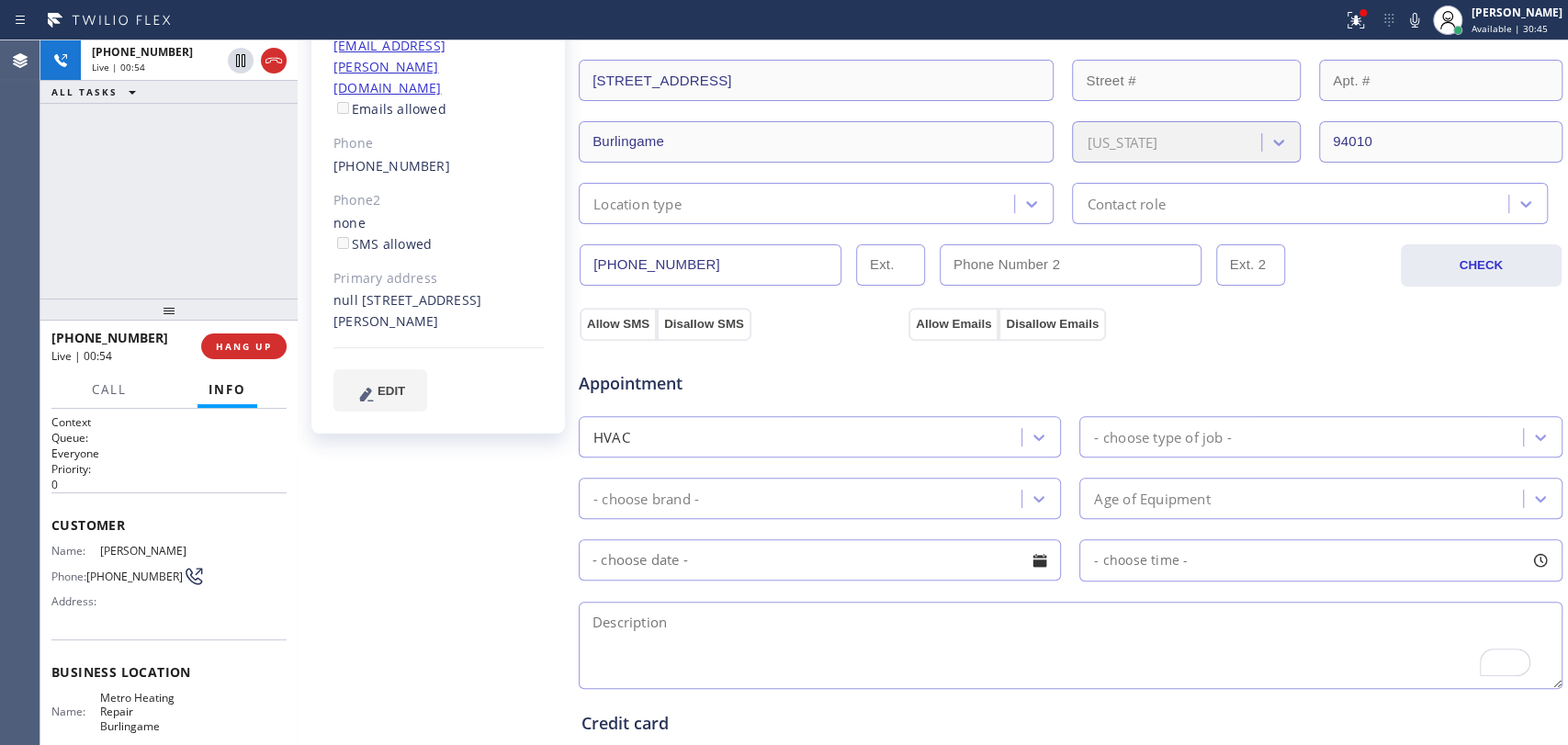
click at [466, 291] on div "null 165 Valdeflores Dr Burlingame, 94010 CA" at bounding box center [438, 312] width 211 height 42
click at [450, 291] on div "null 165 Valdeflores Dr Burlingame, 94010 CA" at bounding box center [438, 312] width 211 height 42
drag, startPoint x: 476, startPoint y: 241, endPoint x: 321, endPoint y: 211, distance: 157.9
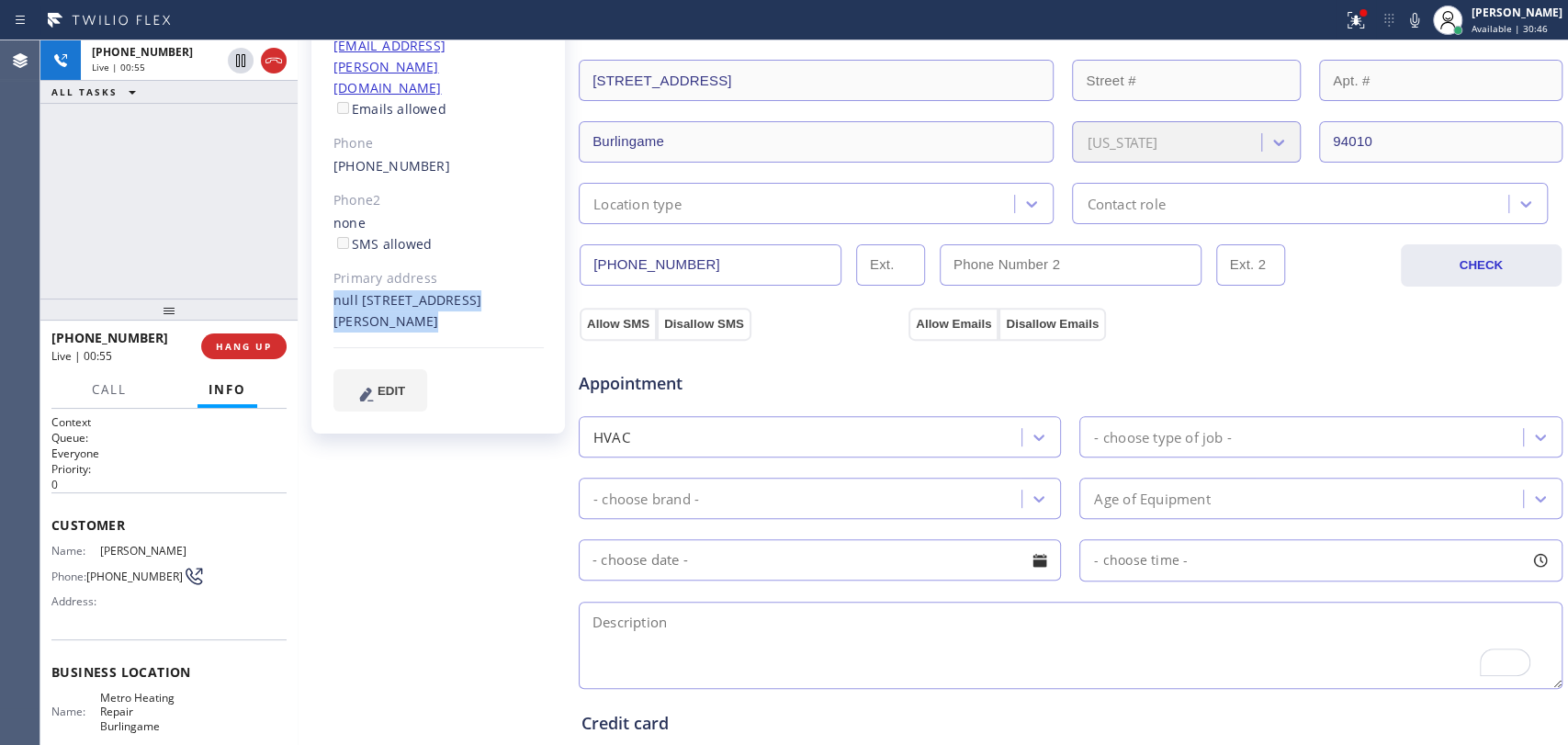
click at [321, 211] on div "Paul Duryea Since: 20 may 2020 link to CRM copy Email paul.duryea@gmail.com Ema…" at bounding box center [438, 118] width 254 height 631
drag, startPoint x: 325, startPoint y: 210, endPoint x: 483, endPoint y: 229, distance: 159.1
click at [483, 229] on div "Paul Duryea Since: 20 may 2020 link to CRM copy Email paul.duryea@gmail.com Ema…" at bounding box center [438, 118] width 254 height 631
click at [483, 291] on div "null 165 Valdeflores Dr Burlingame, 94010 CA" at bounding box center [438, 312] width 211 height 42
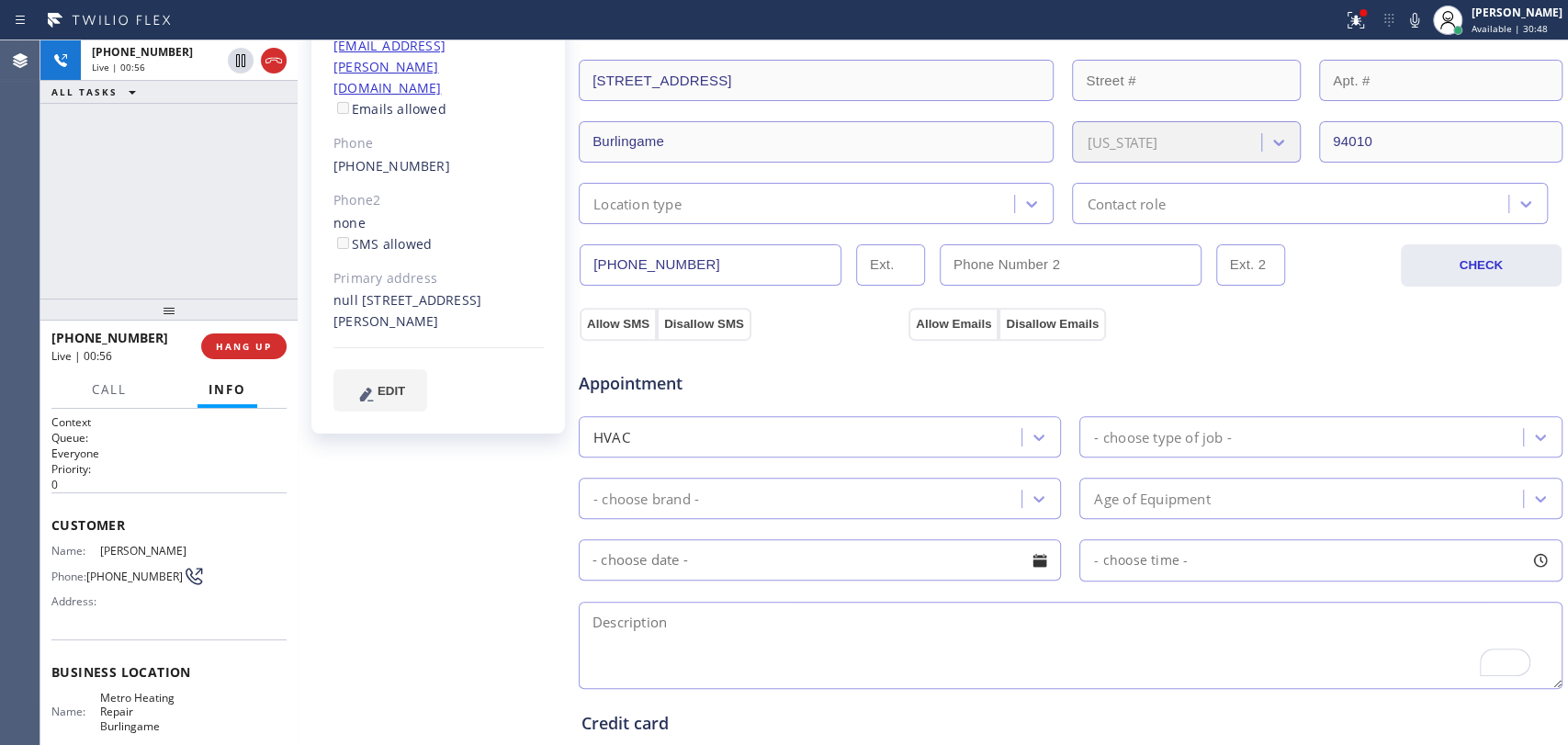
scroll to position [131, 0]
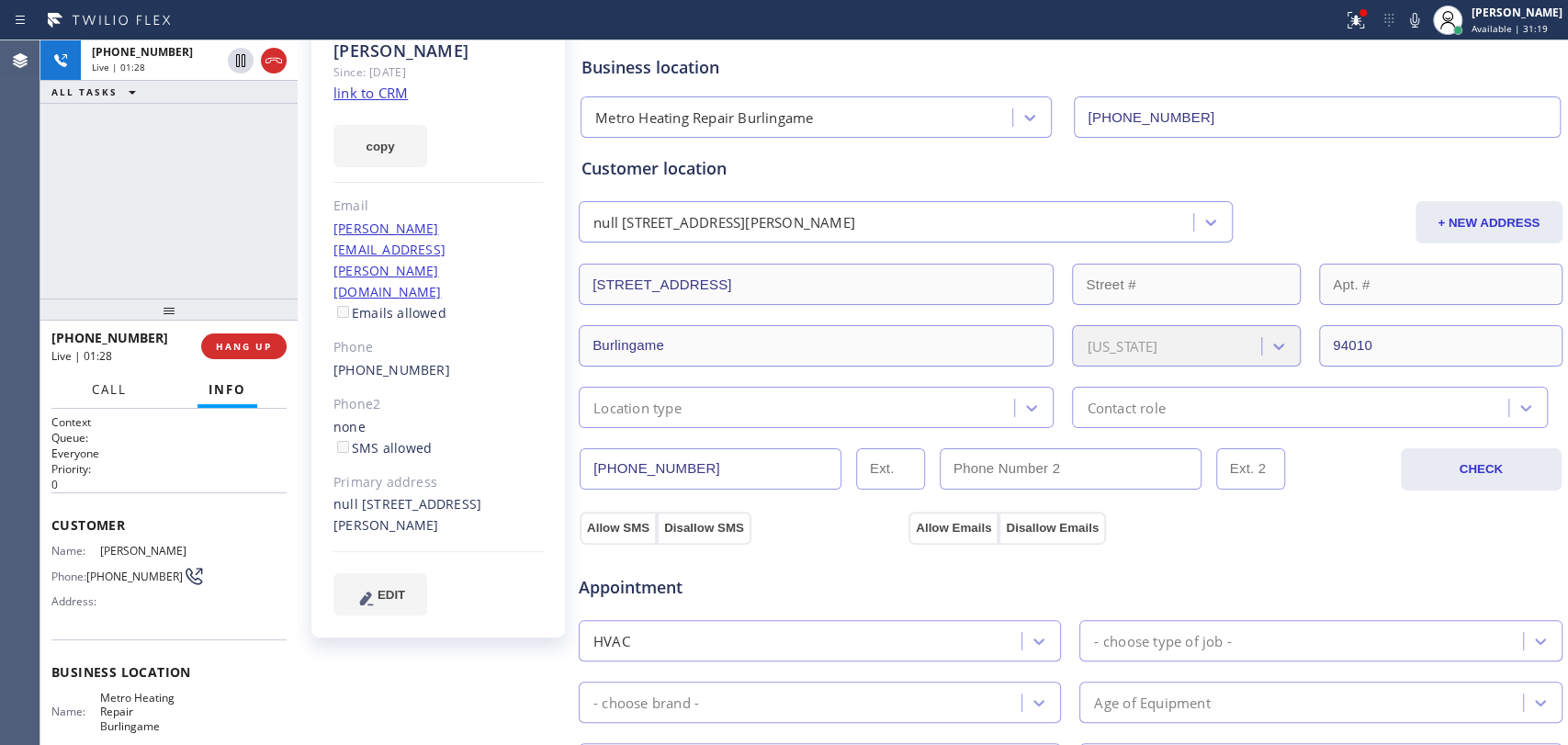
click at [96, 396] on span "Call" at bounding box center [109, 389] width 35 height 17
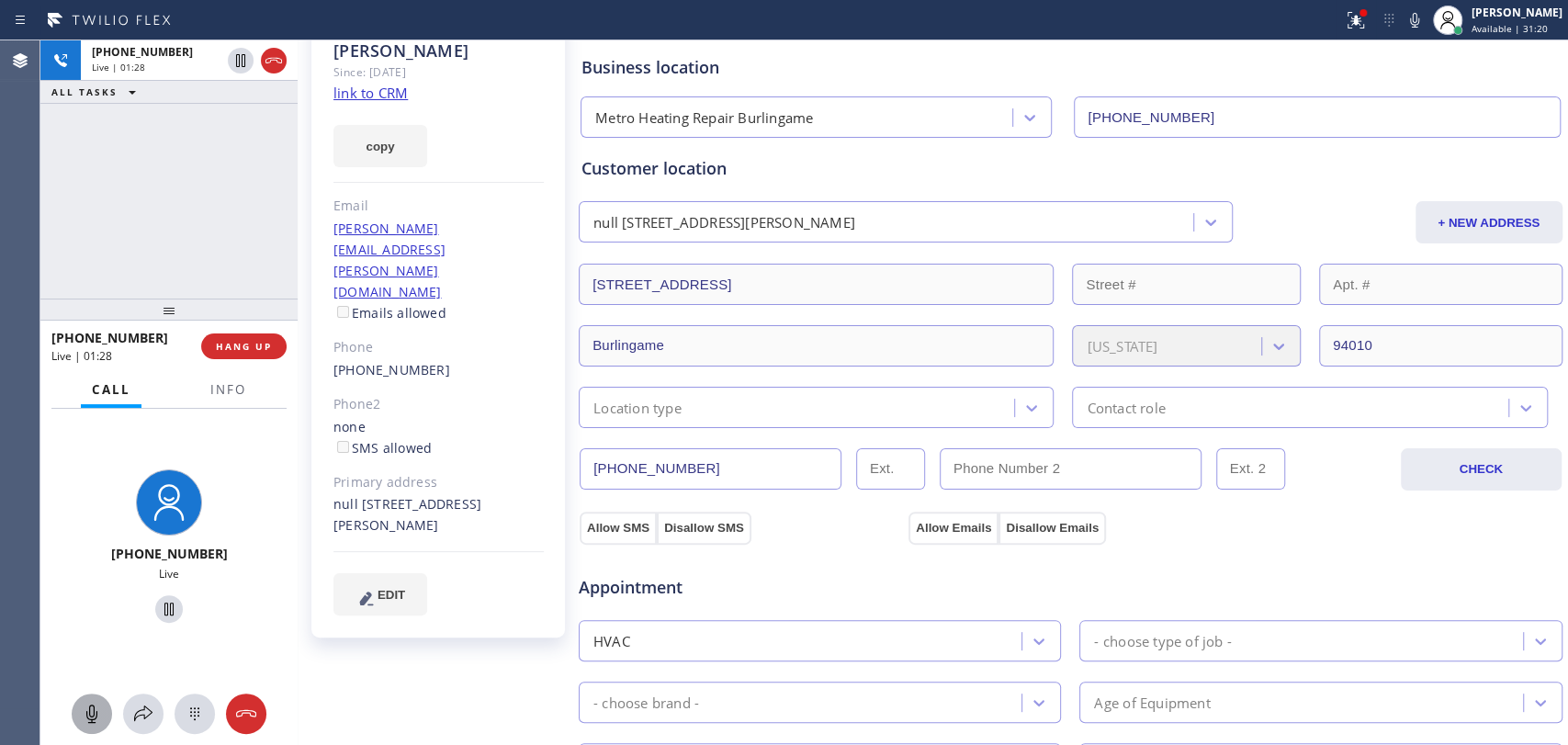
click at [94, 712] on icon at bounding box center [91, 713] width 11 height 18
drag, startPoint x: 90, startPoint y: 706, endPoint x: 135, endPoint y: 692, distance: 47.1
click at [89, 706] on icon at bounding box center [91, 713] width 11 height 18
click at [674, 582] on span "Appointment" at bounding box center [741, 587] width 326 height 25
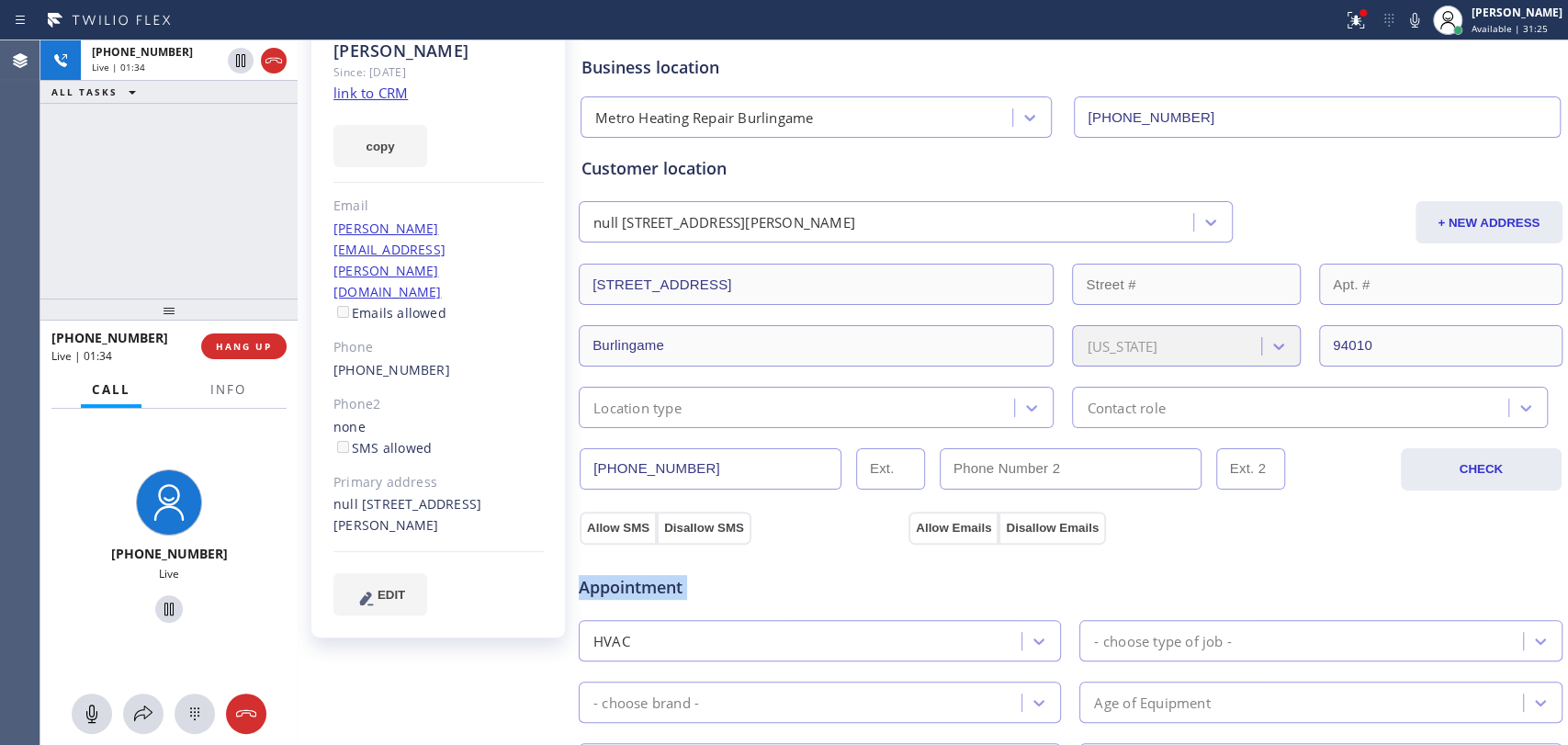
drag, startPoint x: 674, startPoint y: 582, endPoint x: 663, endPoint y: 582, distance: 11.0
click at [673, 582] on span "Appointment" at bounding box center [741, 587] width 326 height 25
click at [663, 582] on span "Appointment" at bounding box center [741, 587] width 326 height 25
drag, startPoint x: 462, startPoint y: 413, endPoint x: 460, endPoint y: 439, distance: 26.1
click at [460, 494] on div "null 165 Valdeflores Dr Burlingame, 94010 CA" at bounding box center [438, 515] width 211 height 42
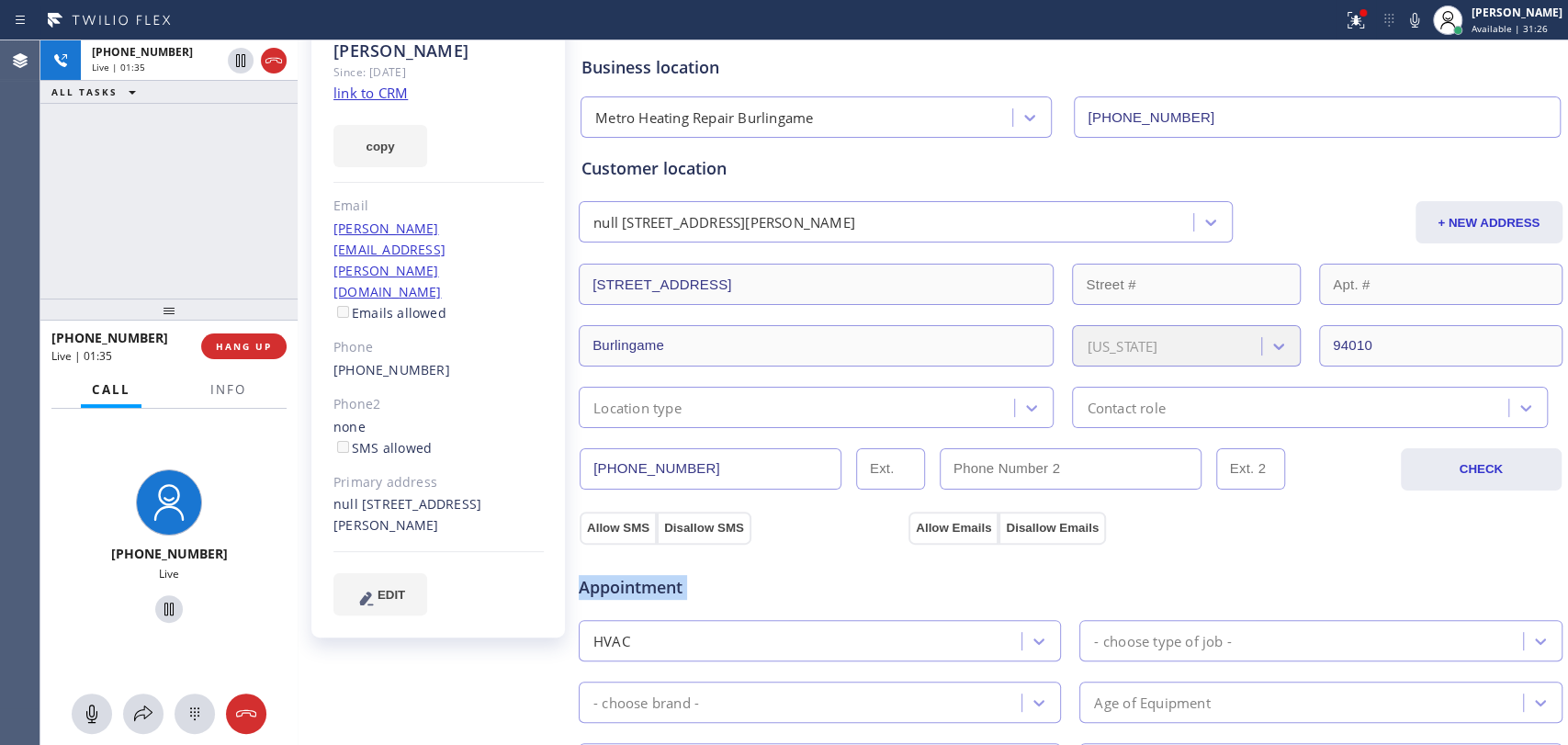
click at [460, 494] on div "null 165 Valdeflores Dr Burlingame, 94010 CA" at bounding box center [438, 515] width 211 height 42
click at [451, 494] on div "null 165 Valdeflores Dr Burlingame, 94010 CA" at bounding box center [438, 515] width 211 height 42
drag, startPoint x: 492, startPoint y: 440, endPoint x: 320, endPoint y: 414, distance: 174.0
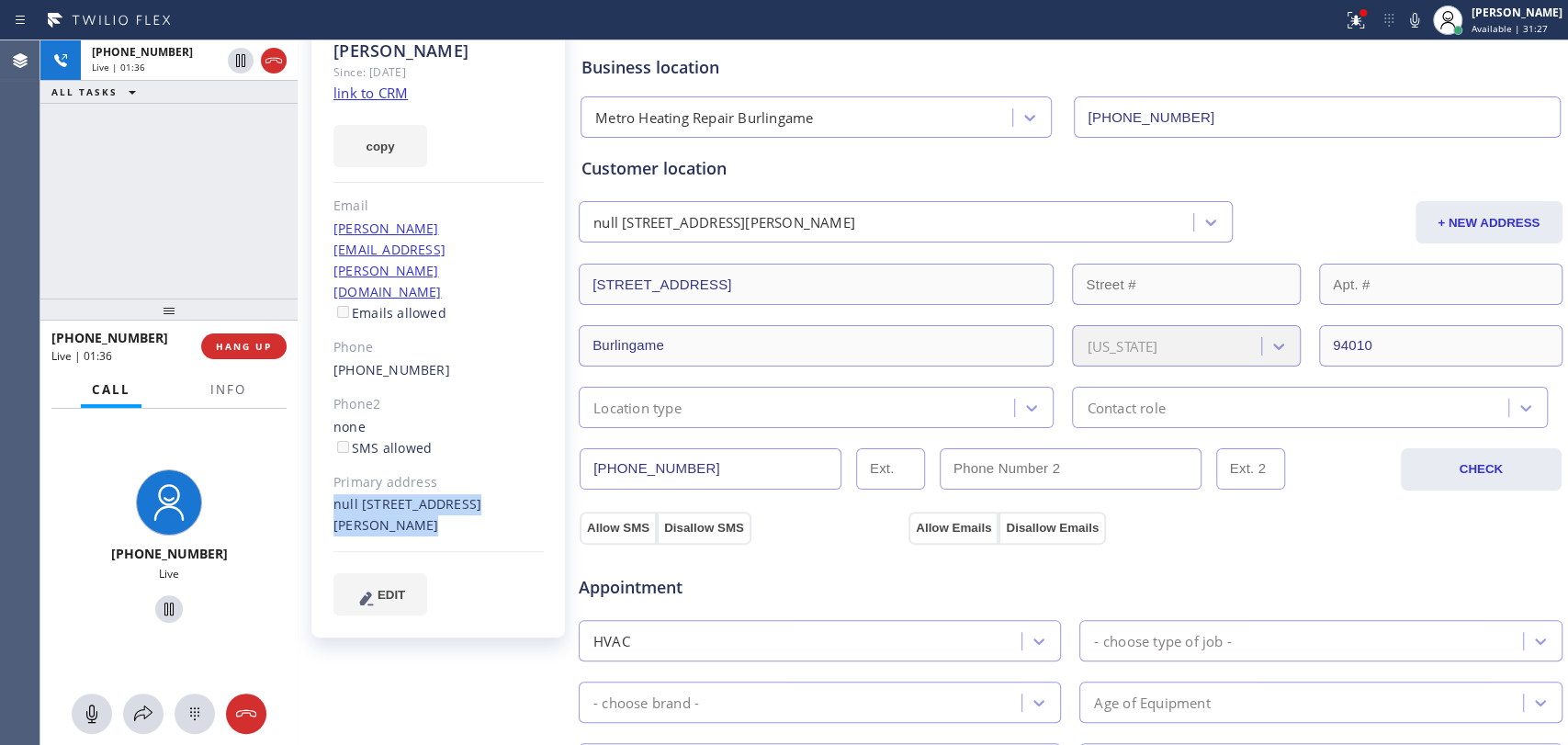
click at [320, 414] on div "Paul Duryea Since: 20 may 2020 link to CRM copy Email paul.duryea@gmail.com Ema…" at bounding box center [438, 322] width 254 height 631
drag, startPoint x: 320, startPoint y: 414, endPoint x: 521, endPoint y: 439, distance: 202.5
click at [521, 439] on div "Paul Duryea Since: 20 may 2020 link to CRM copy Email paul.duryea@gmail.com Ema…" at bounding box center [438, 322] width 254 height 631
click at [521, 494] on div "null 165 Valdeflores Dr Burlingame, 94010 CA" at bounding box center [438, 515] width 211 height 42
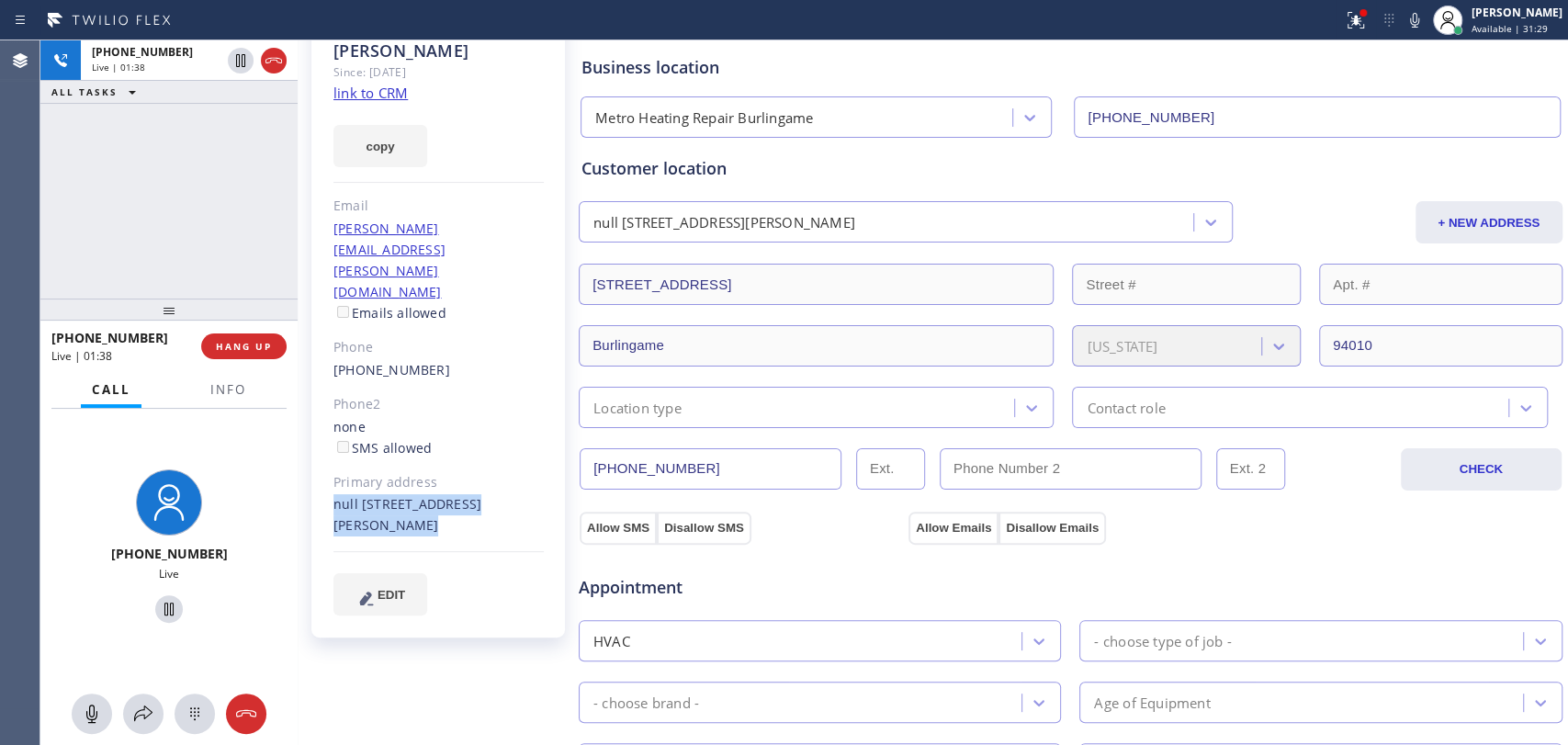
drag, startPoint x: 447, startPoint y: 433, endPoint x: 335, endPoint y: 416, distance: 113.3
click at [335, 494] on div "null 165 Valdeflores Dr Burlingame, 94010 CA" at bounding box center [438, 515] width 211 height 42
drag, startPoint x: 335, startPoint y: 416, endPoint x: 422, endPoint y: 428, distance: 87.8
click at [422, 494] on div "null 165 Valdeflores Dr Burlingame, 94010 CA" at bounding box center [438, 515] width 211 height 42
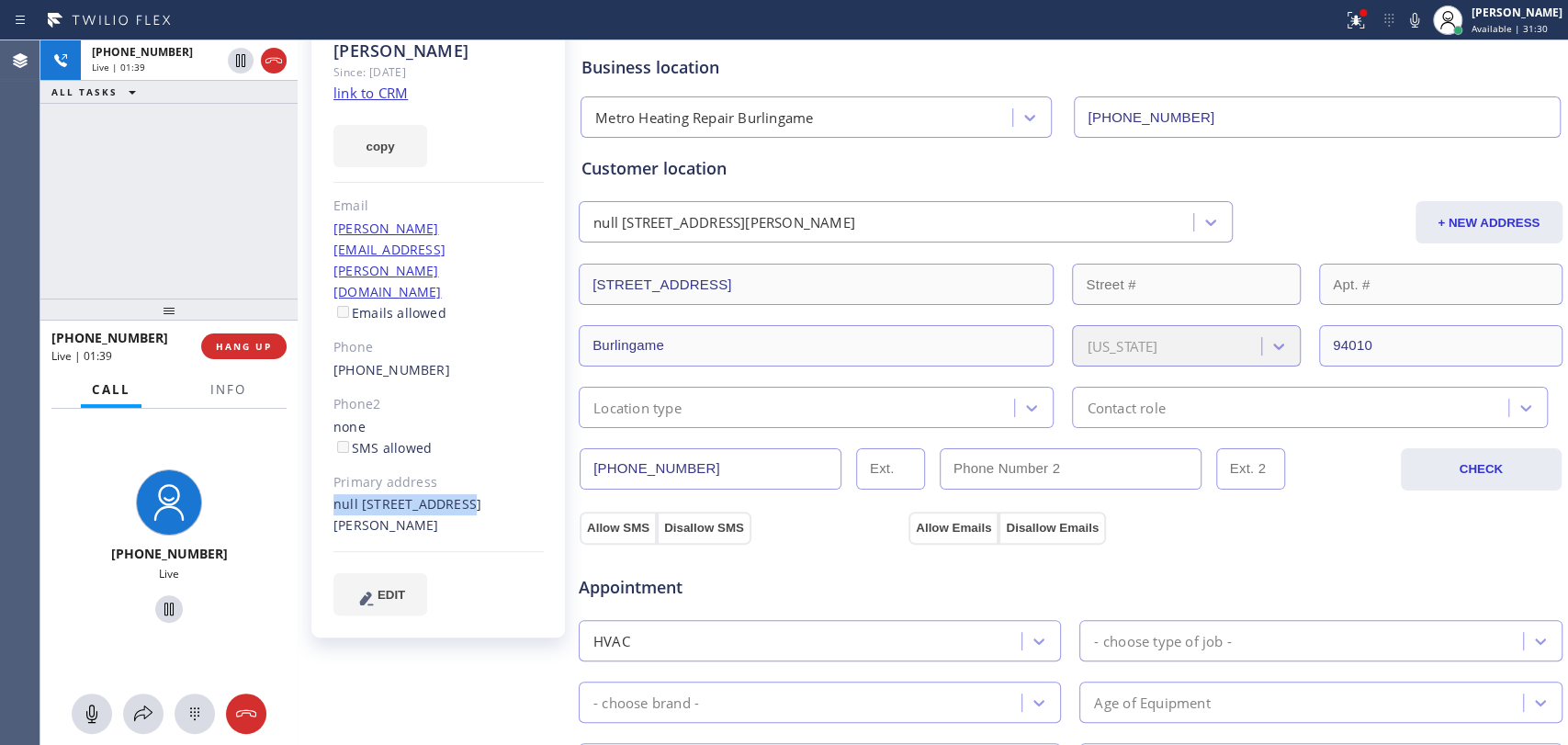
click at [422, 494] on div "null 165 Valdeflores Dr Burlingame, 94010 CA" at bounding box center [438, 515] width 211 height 42
drag, startPoint x: 483, startPoint y: 444, endPoint x: 347, endPoint y: 422, distance: 137.8
click at [347, 494] on div "null 165 Valdeflores Dr Burlingame, 94010 CA" at bounding box center [438, 515] width 211 height 42
click at [353, 494] on div "null 165 Valdeflores Dr Burlingame, 94010 CA" at bounding box center [438, 515] width 211 height 42
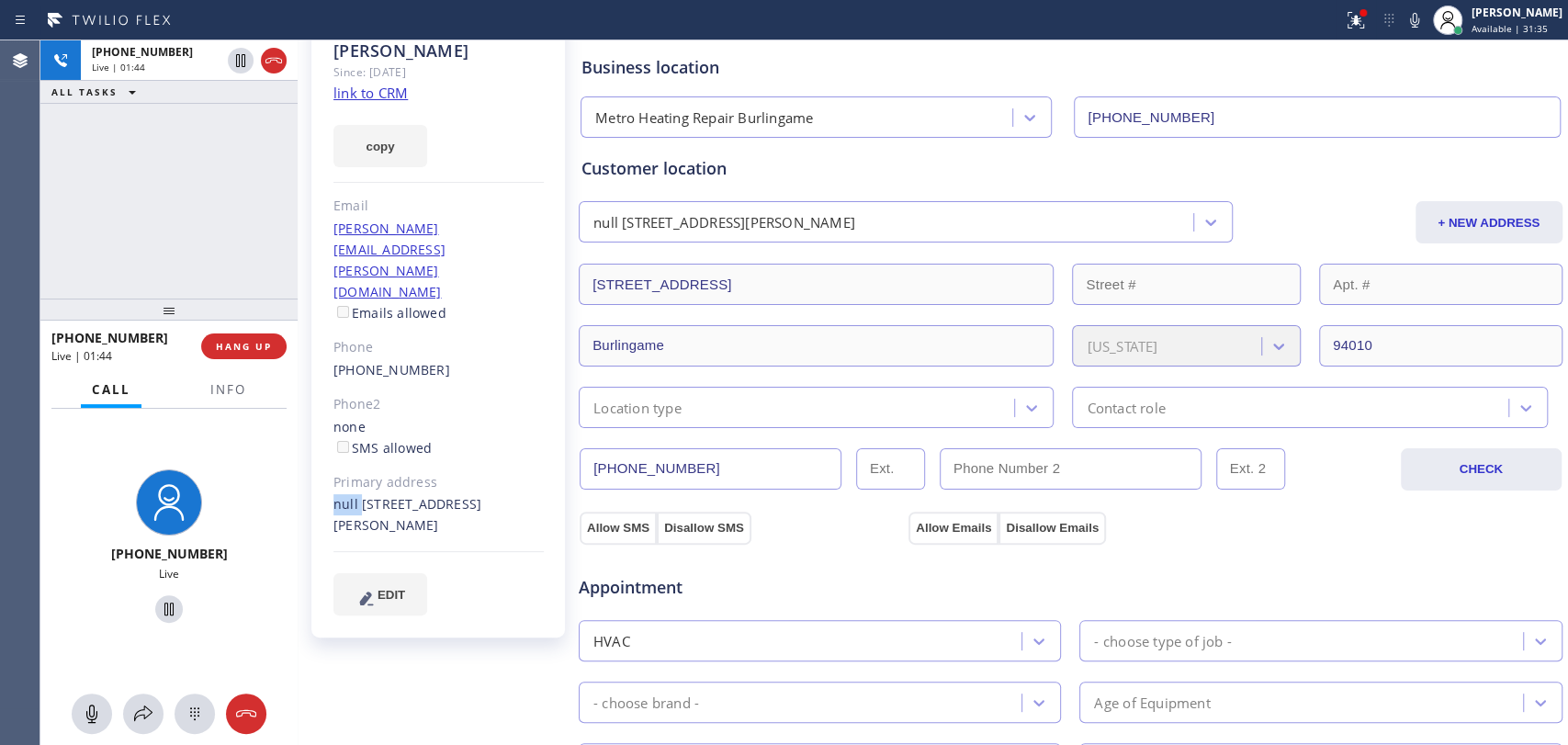
click at [340, 494] on div "null 165 Valdeflores Dr Burlingame, 94010 CA" at bounding box center [438, 515] width 211 height 42
drag, startPoint x: 485, startPoint y: 450, endPoint x: 338, endPoint y: 426, distance: 148.9
click at [338, 494] on div "null 165 Valdeflores Dr Burlingame, 94010 CA" at bounding box center [438, 515] width 211 height 42
click at [332, 424] on div "Paul Duryea Since: 20 may 2020 link to CRM copy Email paul.duryea@gmail.com Ema…" at bounding box center [438, 322] width 254 height 631
drag, startPoint x: 331, startPoint y: 423, endPoint x: 480, endPoint y: 439, distance: 149.9
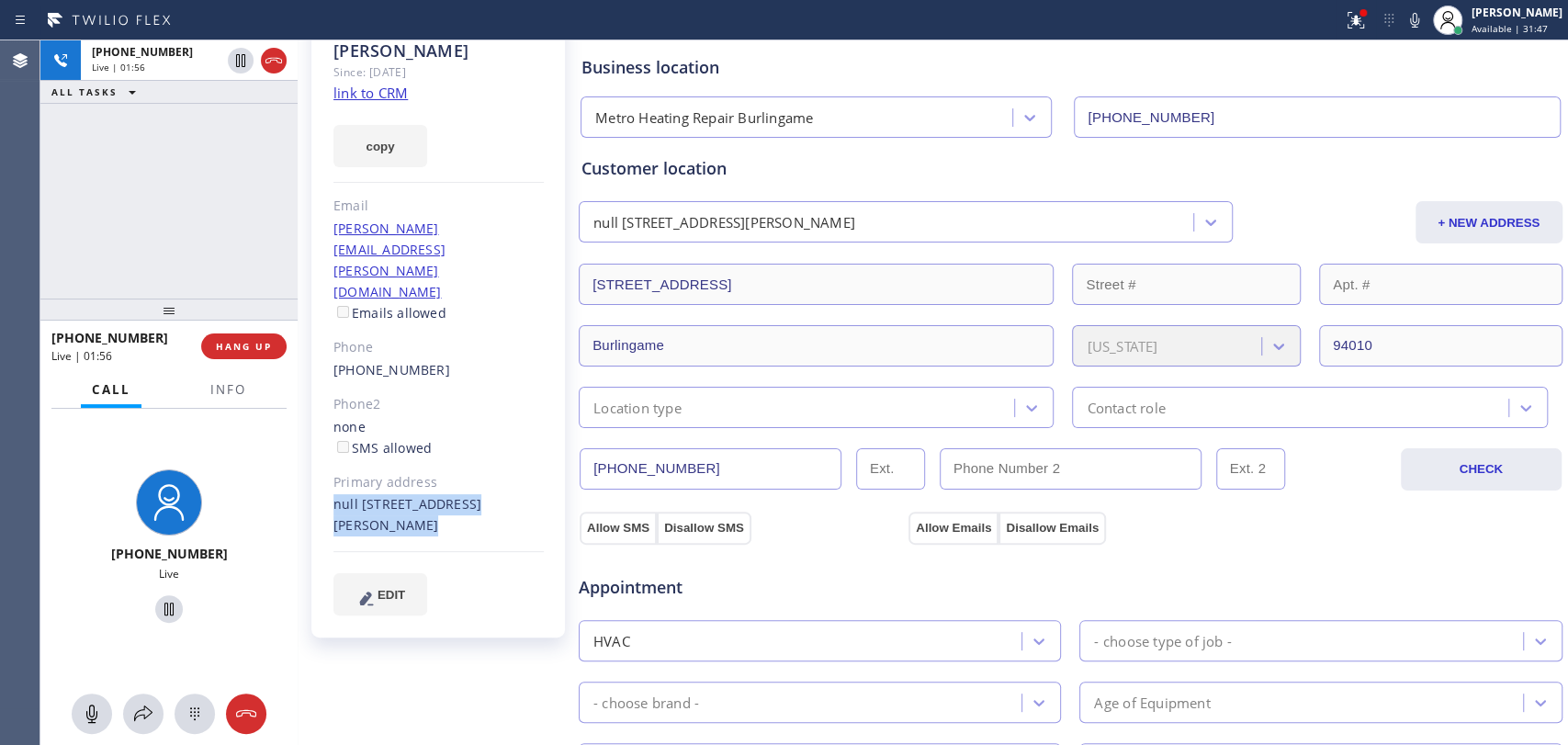
click at [480, 439] on div "Paul Duryea Since: 20 may 2020 link to CRM copy Email paul.duryea@gmail.com Ema…" at bounding box center [438, 322] width 254 height 631
click at [480, 494] on div "null 165 Valdeflores Dr Burlingame, 94010 CA" at bounding box center [438, 515] width 211 height 42
drag, startPoint x: 480, startPoint y: 439, endPoint x: 368, endPoint y: 429, distance: 112.4
click at [368, 494] on div "null 165 Valdeflores Dr Burlingame, 94010 CA" at bounding box center [438, 515] width 211 height 42
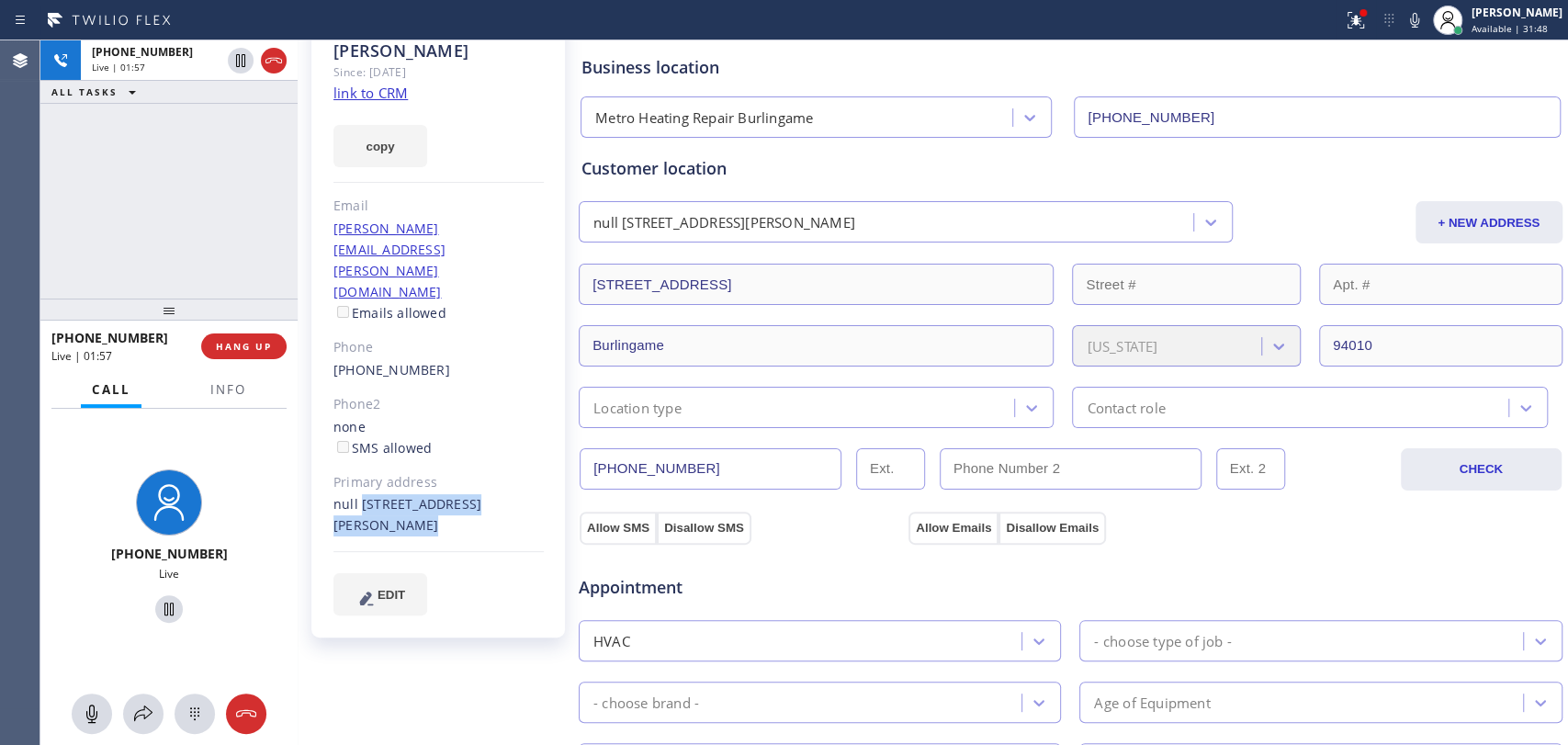
drag, startPoint x: 366, startPoint y: 418, endPoint x: 485, endPoint y: 442, distance: 121.4
click at [485, 494] on div "null 165 Valdeflores Dr Burlingame, 94010 CA" at bounding box center [438, 515] width 211 height 42
drag, startPoint x: 485, startPoint y: 442, endPoint x: 361, endPoint y: 418, distance: 126.3
click at [363, 494] on div "null 165 Valdeflores Dr Burlingame, 94010 CA" at bounding box center [438, 515] width 211 height 42
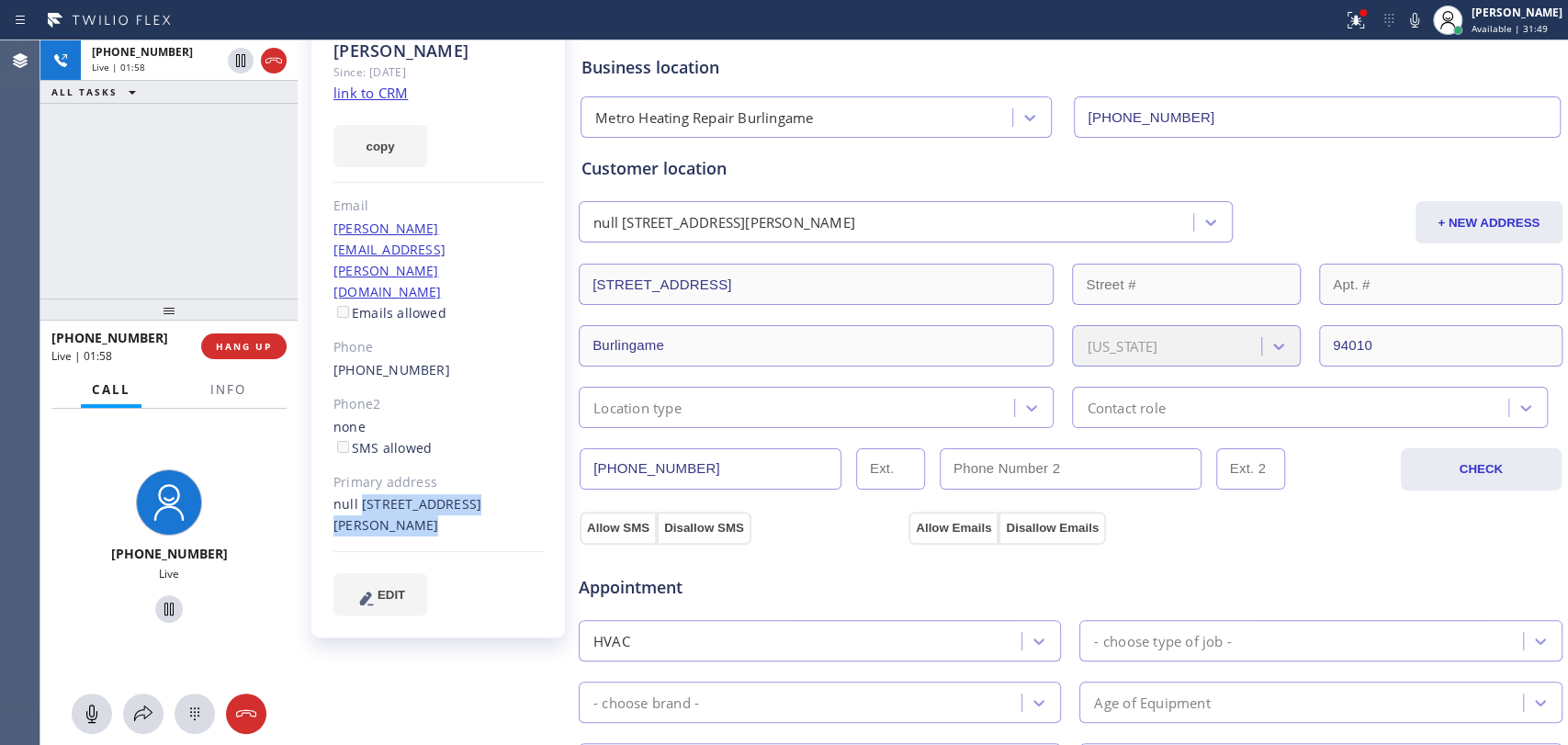
click at [361, 494] on div "null 165 Valdeflores Dr Burlingame, 94010 CA" at bounding box center [438, 515] width 211 height 42
drag, startPoint x: 361, startPoint y: 418, endPoint x: 494, endPoint y: 441, distance: 135.0
click at [494, 494] on div "null 165 Valdeflores Dr Burlingame, 94010 CA" at bounding box center [438, 515] width 211 height 42
drag, startPoint x: 494, startPoint y: 441, endPoint x: 375, endPoint y: 422, distance: 120.5
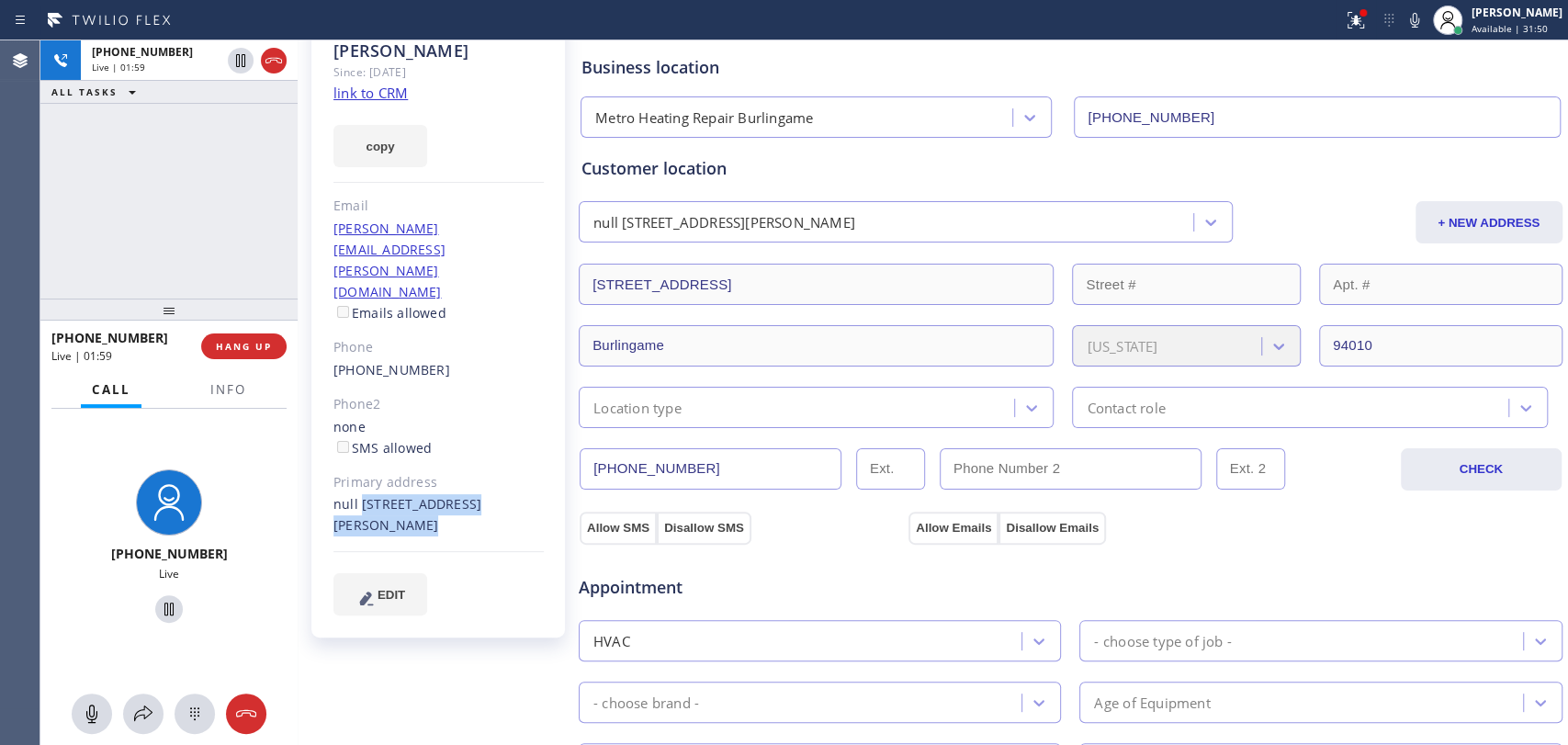
click at [375, 494] on div "null 165 Valdeflores Dr Burlingame, 94010 CA" at bounding box center [438, 515] width 211 height 42
click at [365, 494] on div "null 165 Valdeflores Dr Burlingame, 94010 CA" at bounding box center [438, 515] width 211 height 42
click at [364, 494] on div "null 165 Valdeflores Dr Burlingame, 94010 CA" at bounding box center [438, 515] width 211 height 42
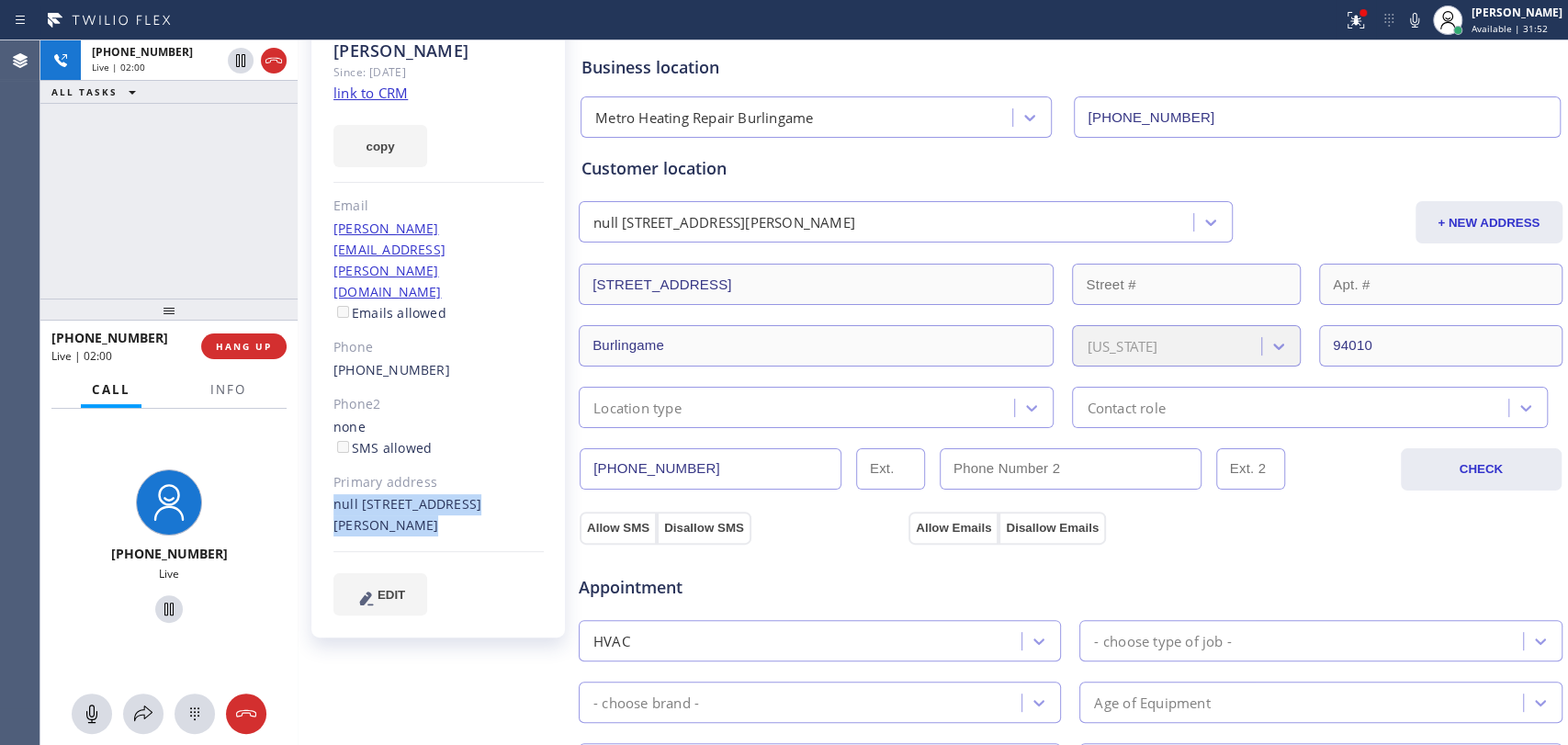
click at [383, 494] on div "null 165 Valdeflores Dr Burlingame, 94010 CA" at bounding box center [438, 515] width 211 height 42
click at [74, 724] on button at bounding box center [92, 713] width 40 height 40
drag, startPoint x: 88, startPoint y: 714, endPoint x: 236, endPoint y: 695, distance: 149.2
click at [88, 714] on rect at bounding box center [92, 712] width 15 height 15
click at [228, 347] on span "HANG UP" at bounding box center [244, 346] width 56 height 13
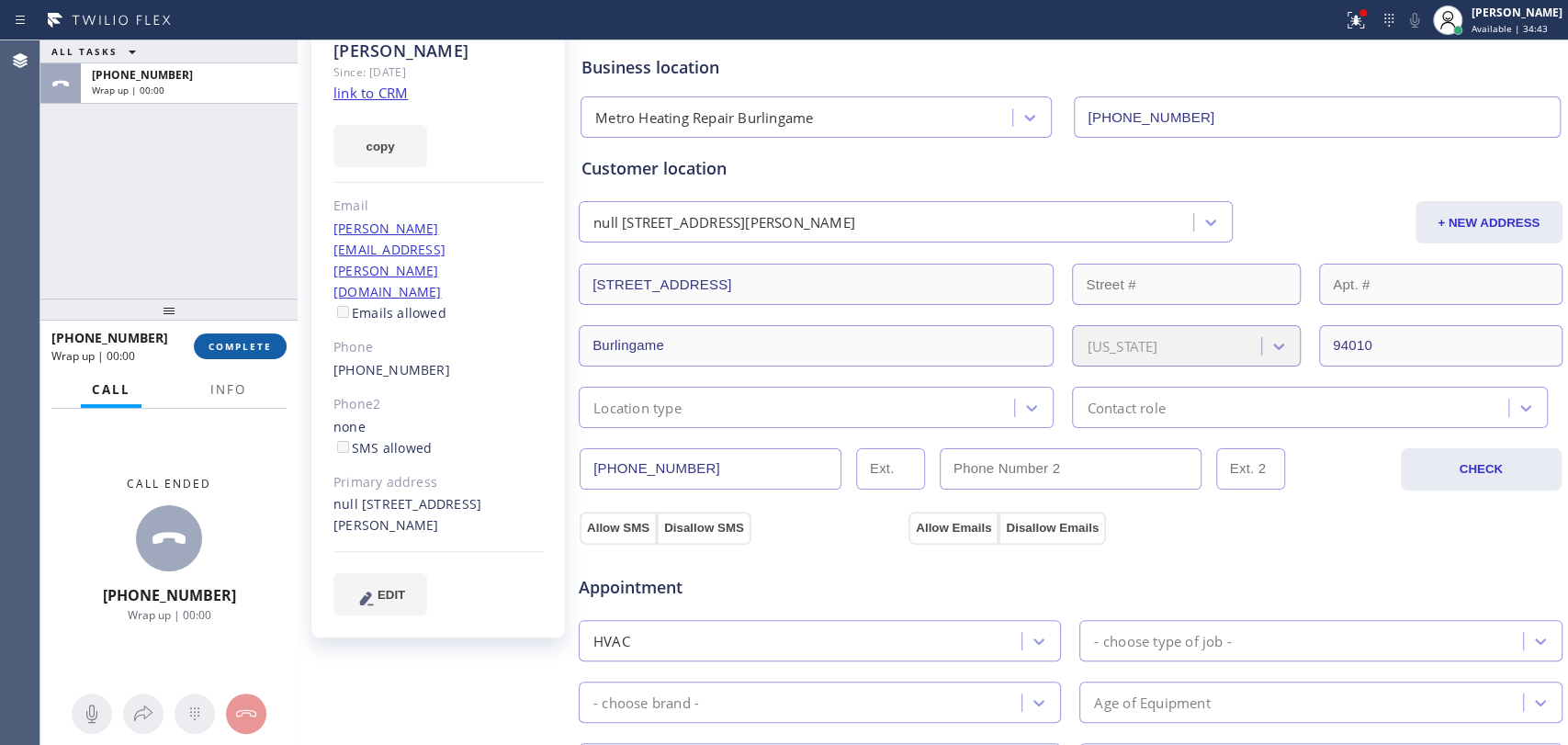
click at [235, 351] on span "COMPLETE" at bounding box center [240, 346] width 63 height 13
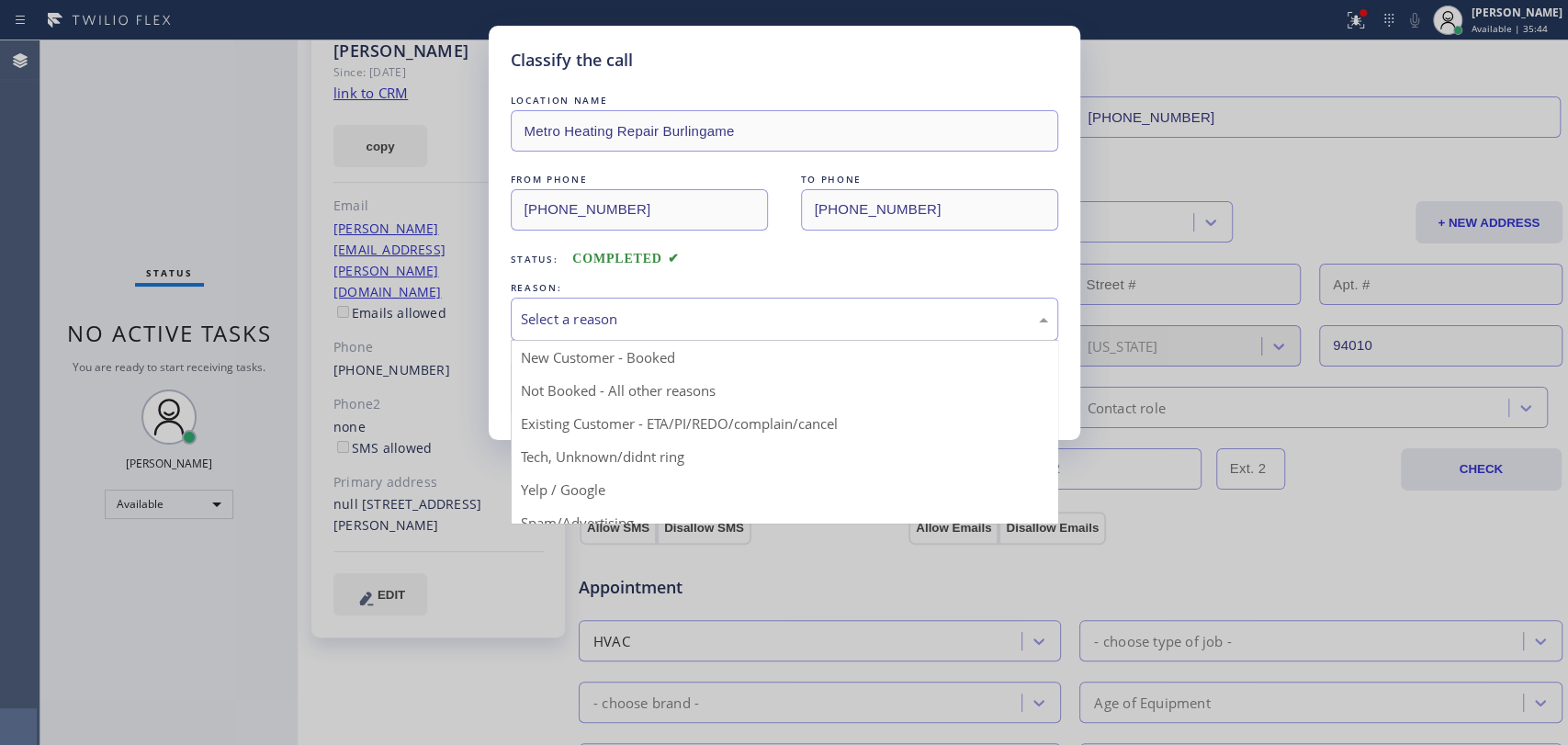
click at [593, 329] on div "Select a reason" at bounding box center [784, 319] width 547 height 43
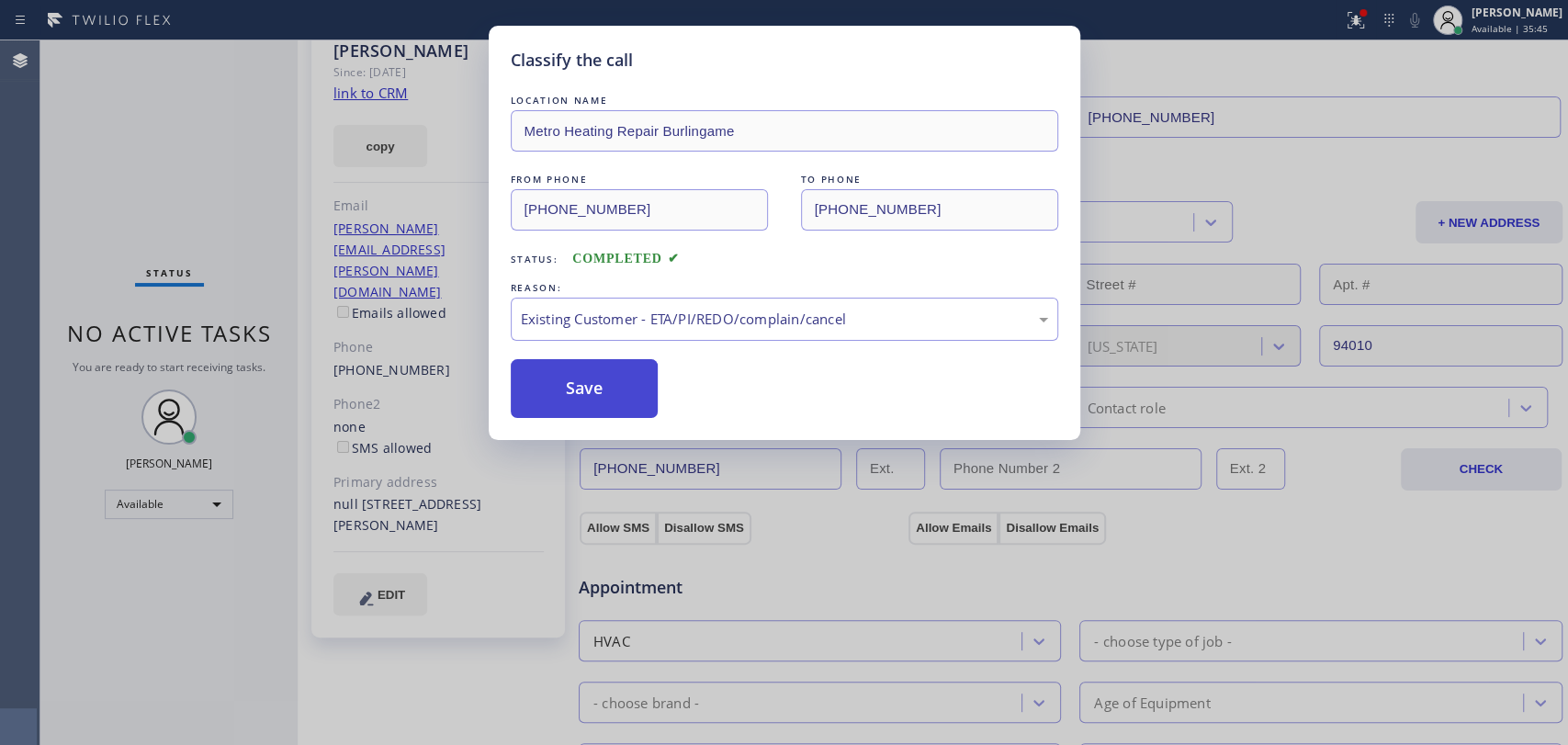
click at [598, 391] on button "Save" at bounding box center [584, 388] width 148 height 59
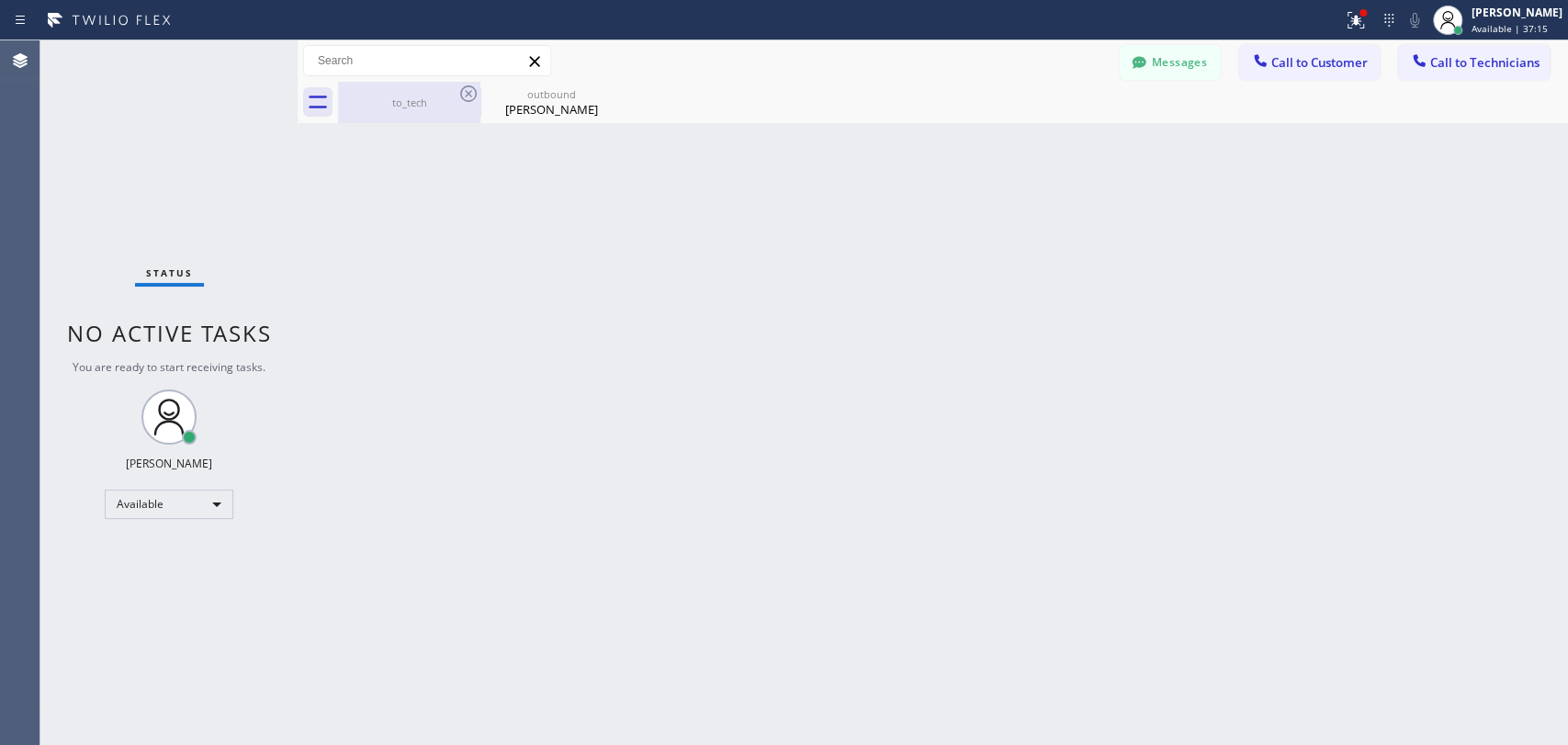
drag, startPoint x: 465, startPoint y: 120, endPoint x: 464, endPoint y: 106, distance: 14.0
click at [463, 120] on div "to_tech" at bounding box center [408, 102] width 139 height 41
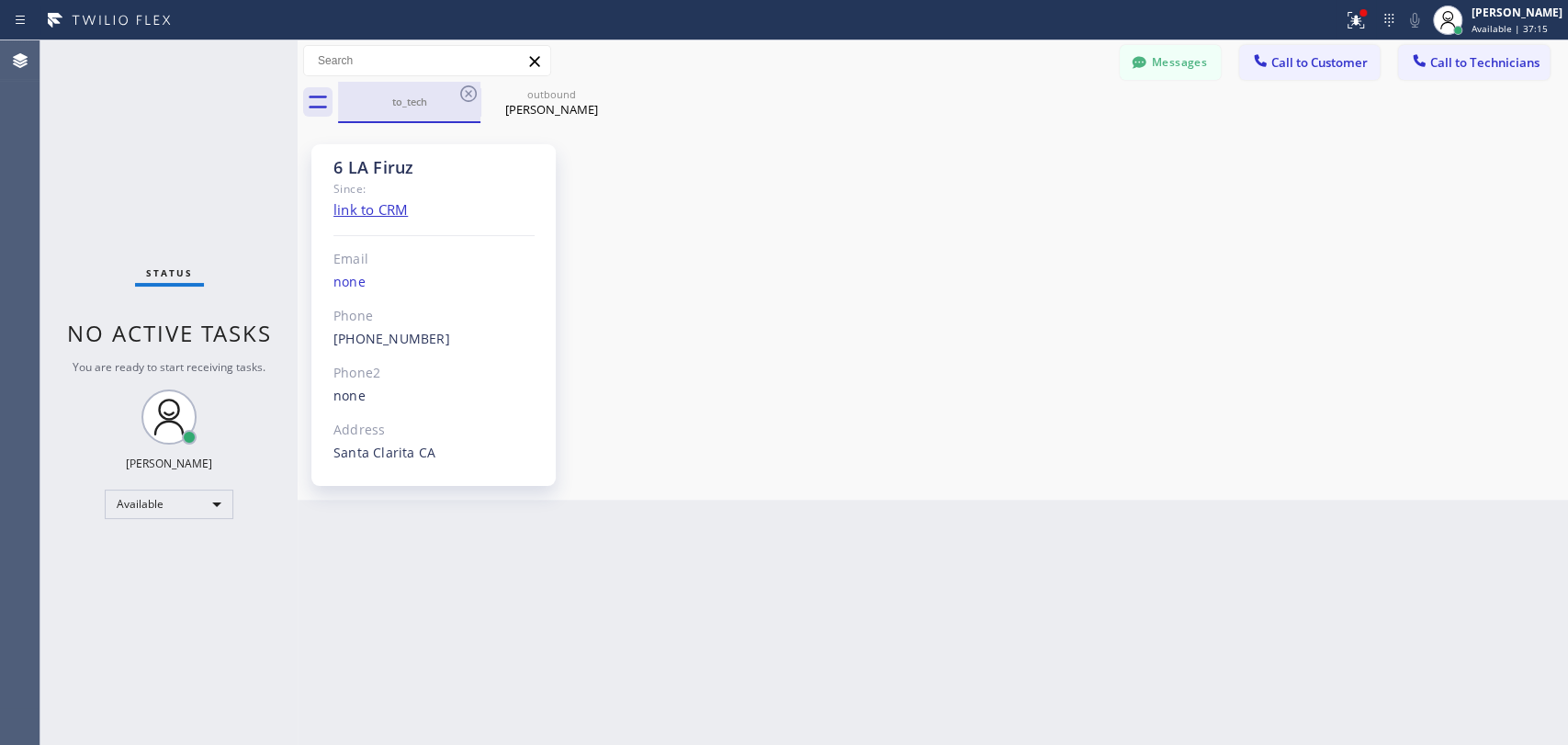
click at [464, 106] on div "to_tech" at bounding box center [408, 102] width 139 height 14
click at [464, 105] on div "to_tech" at bounding box center [408, 102] width 139 height 14
click at [464, 100] on icon at bounding box center [468, 94] width 17 height 17
click at [0, 0] on icon at bounding box center [0, 0] width 0 height 0
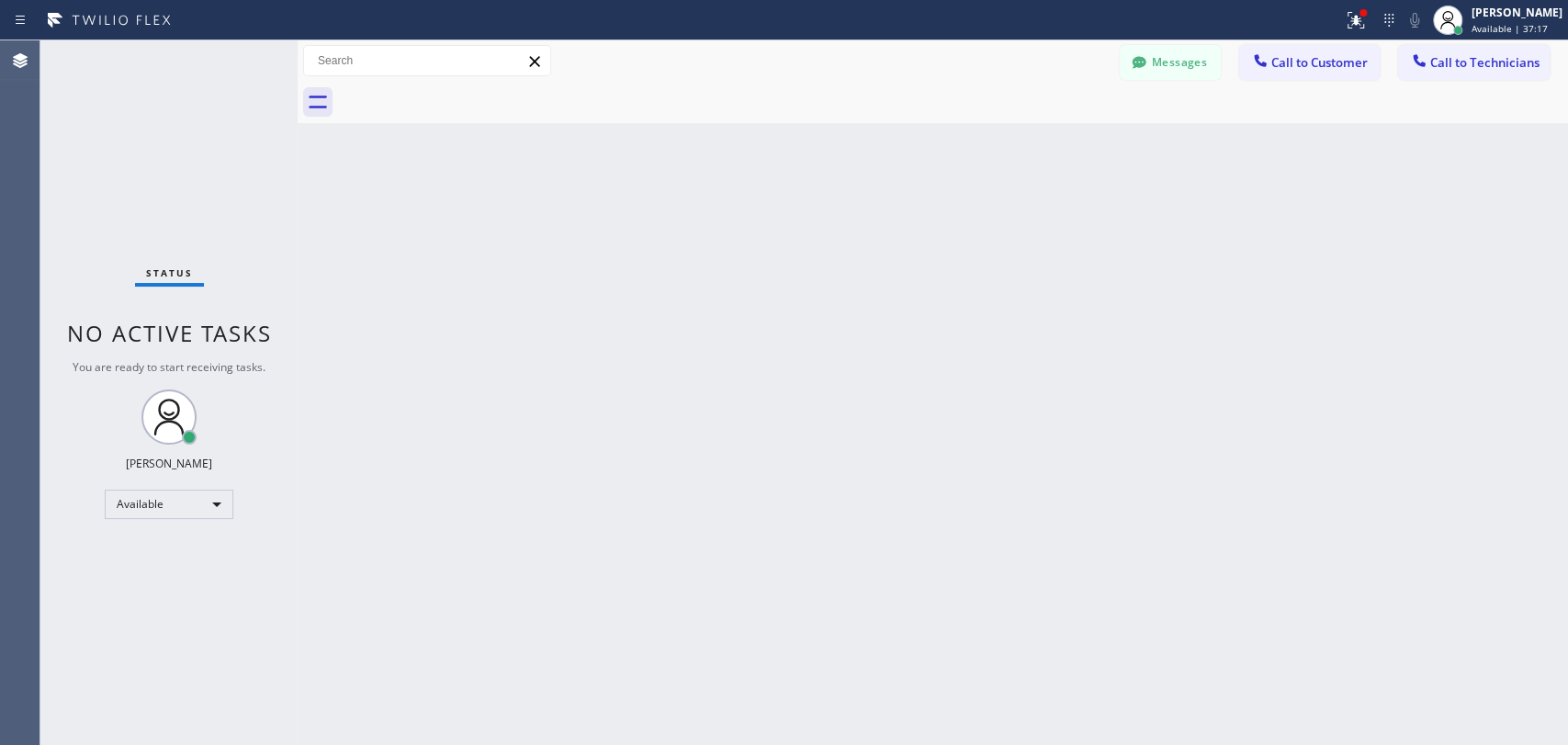
drag, startPoint x: 938, startPoint y: 342, endPoint x: 1204, endPoint y: 672, distance: 423.9
click at [945, 349] on div "Back to Dashboard Change Sender ID Customers Technicians (909) 609-9365 SEARCH …" at bounding box center [933, 391] width 1270 height 704
click at [1386, 435] on div "Back to Dashboard Change Sender ID Customers Technicians (909) 609-9365 SEARCH …" at bounding box center [933, 391] width 1270 height 704
click at [1273, 78] on button "Call to Customer" at bounding box center [1308, 62] width 141 height 35
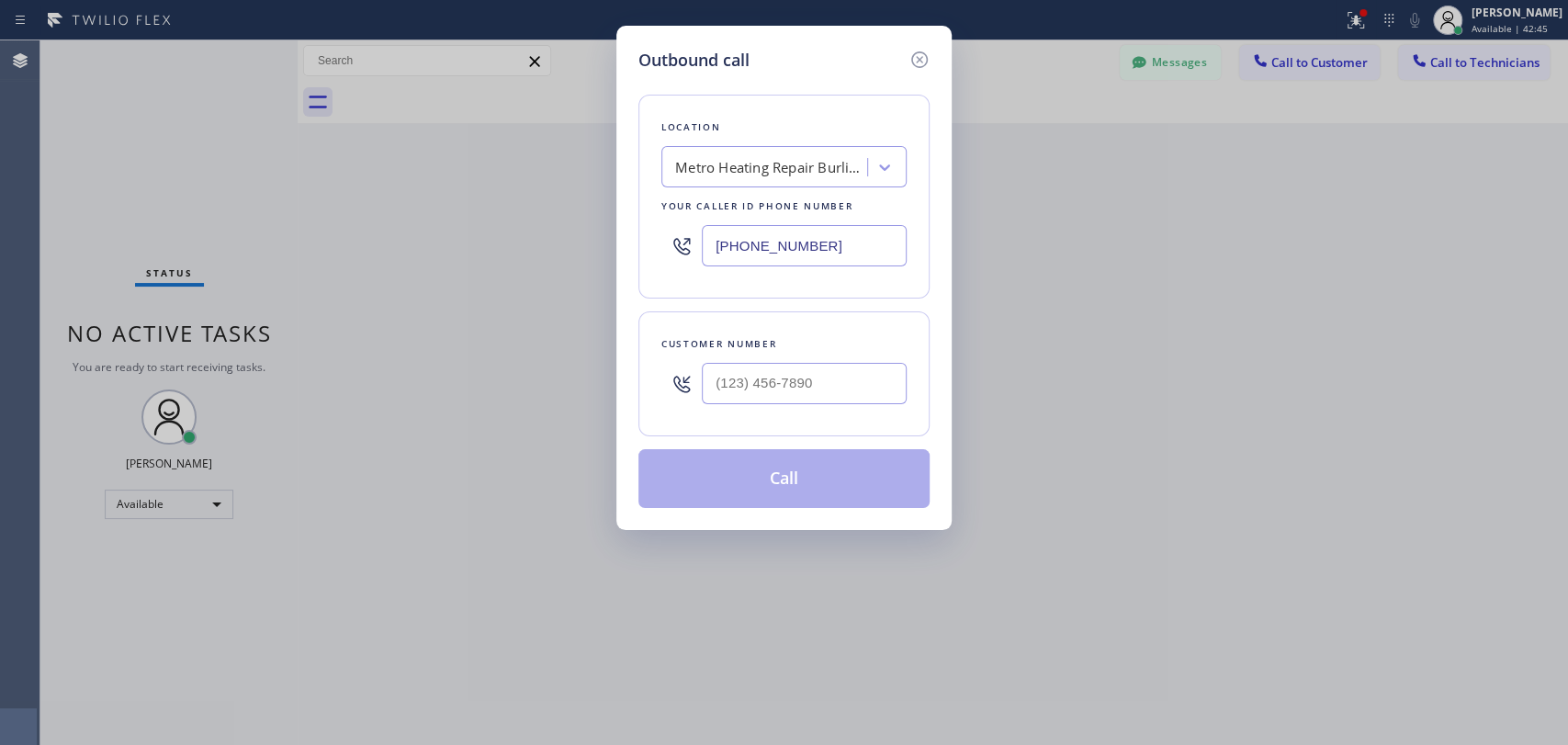
click at [885, 145] on div "Location Metro Heating Repair Burlingame Your caller id phone number (415) 322-…" at bounding box center [783, 197] width 291 height 204
click at [820, 166] on div "Metro Heating Repair Burlingame" at bounding box center [771, 167] width 193 height 21
paste input "Home Alliance Membership"
type input "Home Alliance Membership"
click at [734, 203] on div "Home Alliance Membership" at bounding box center [784, 205] width 246 height 33
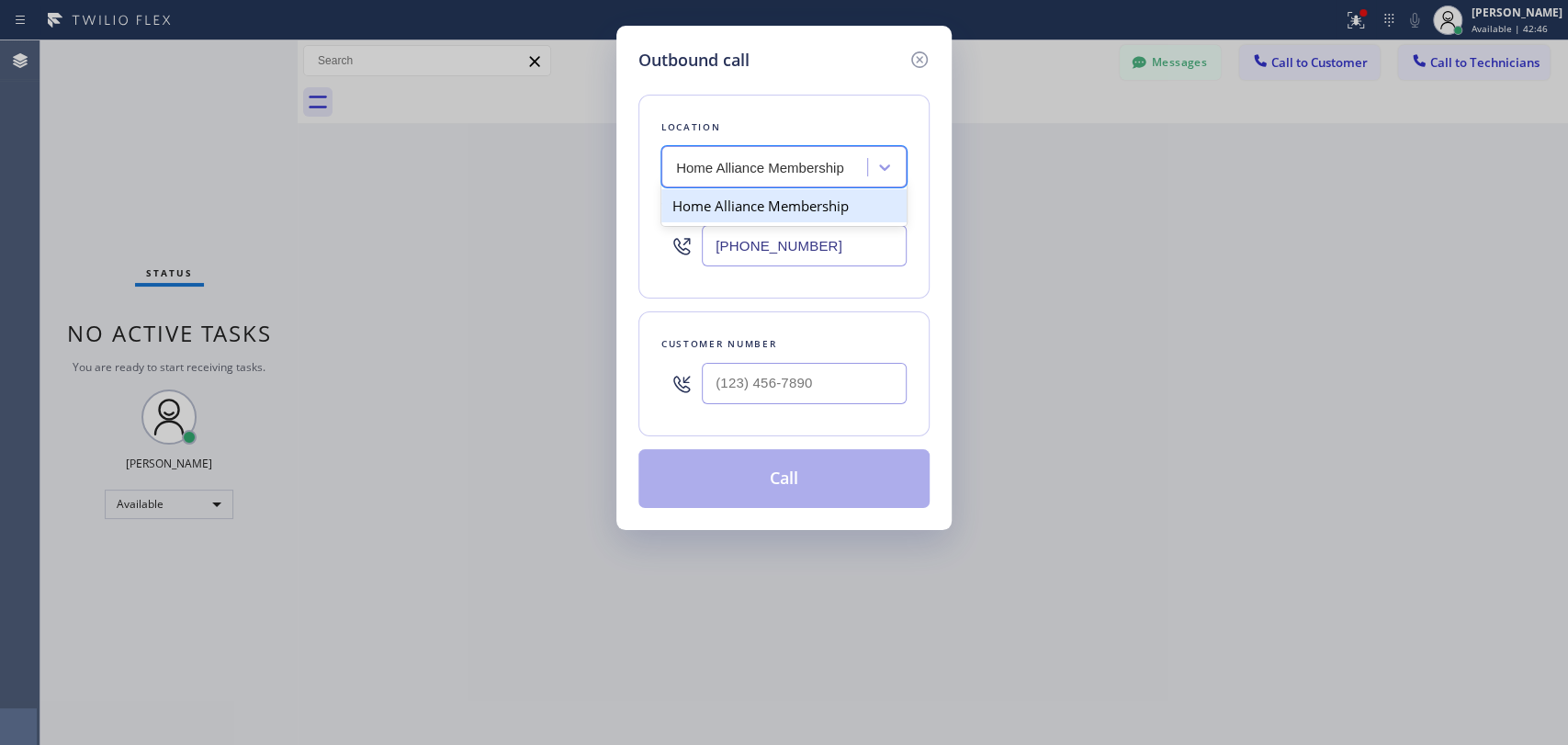
type input "(855) 946-3605"
click at [771, 357] on div at bounding box center [804, 383] width 205 height 60
click at [774, 369] on input "(___) ___-____" at bounding box center [804, 382] width 205 height 41
paste input "310) 975-5433"
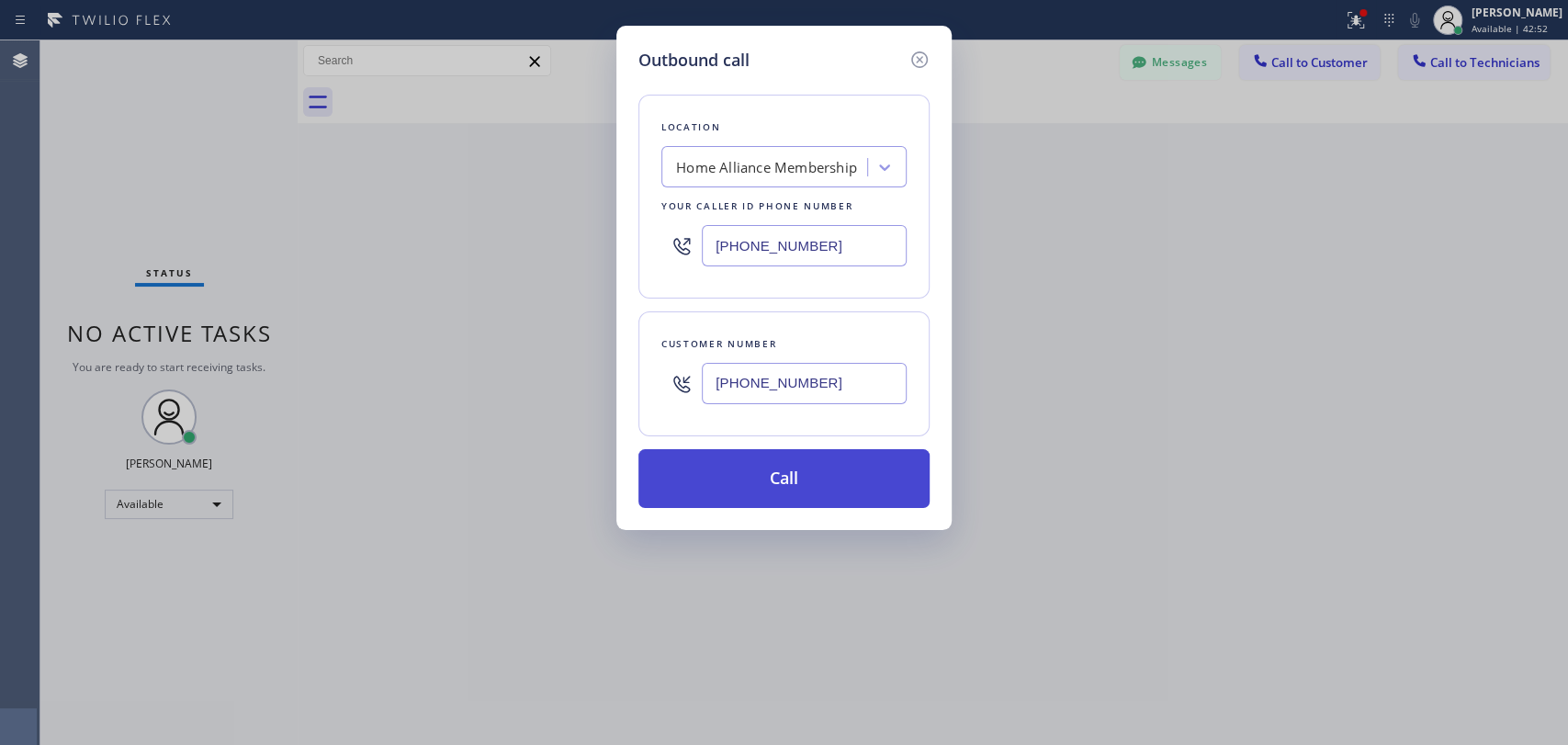
type input "(310) 975-5433"
click at [752, 486] on button "Call" at bounding box center [783, 478] width 291 height 59
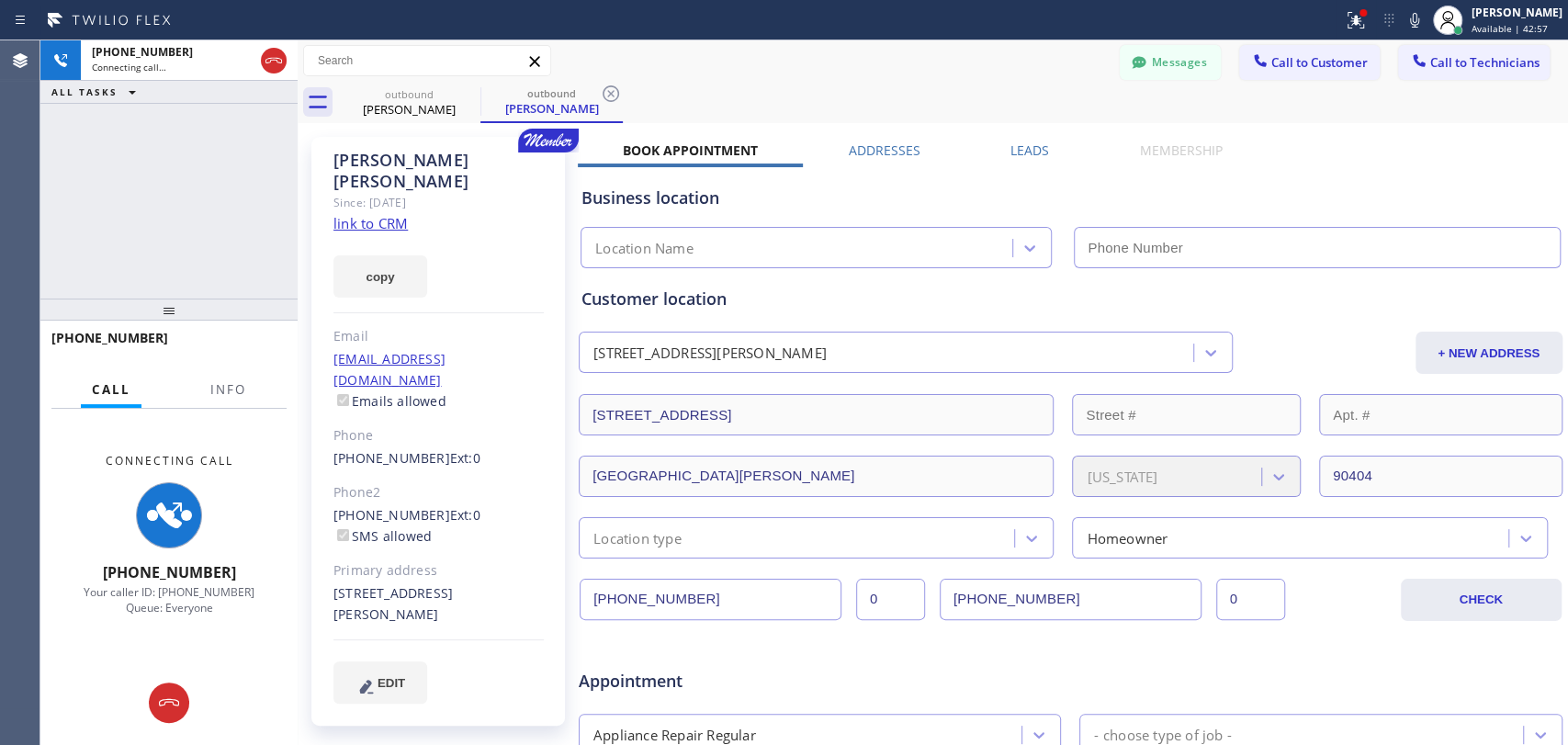
type input "(855) 946-3605"
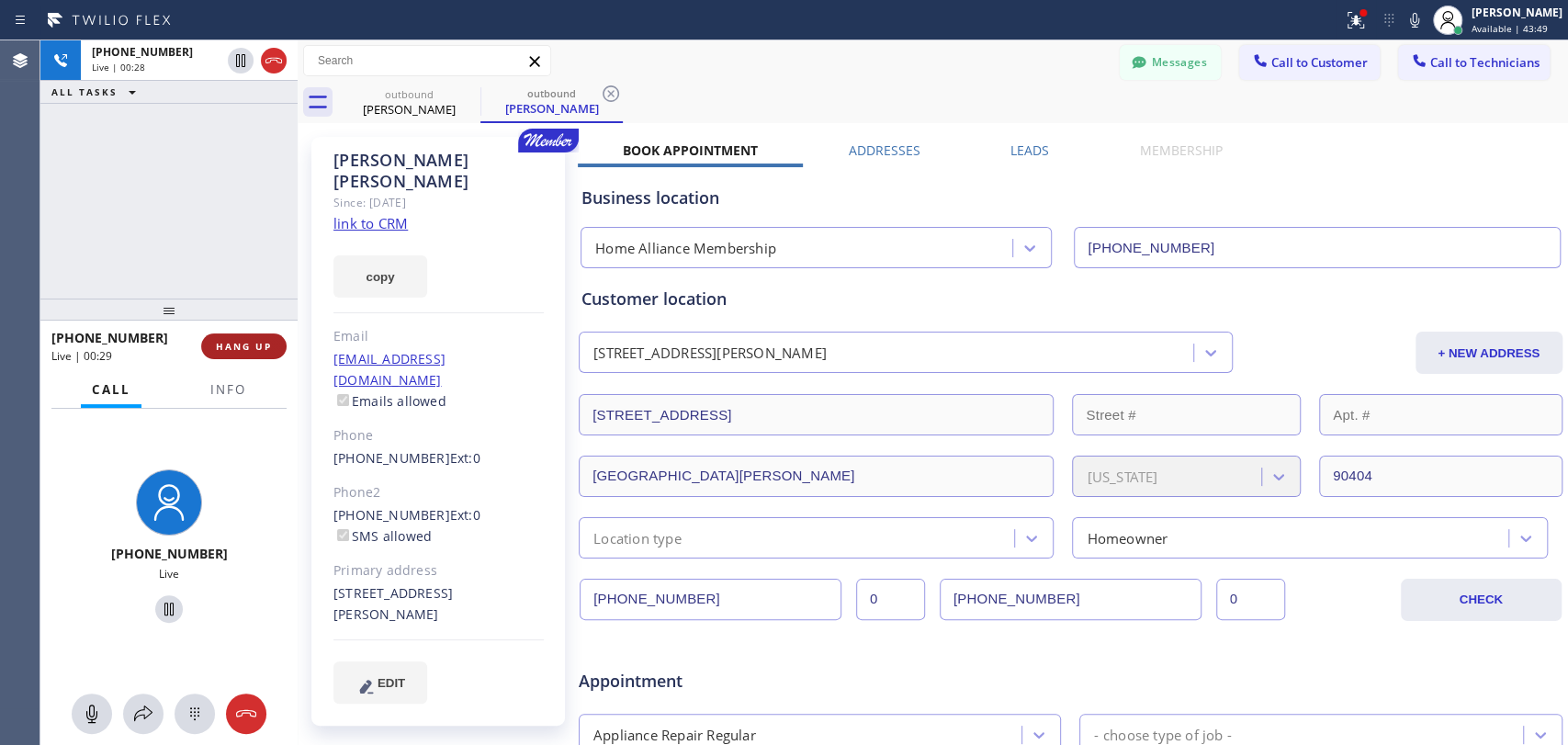
click at [221, 341] on span "HANG UP" at bounding box center [244, 346] width 56 height 13
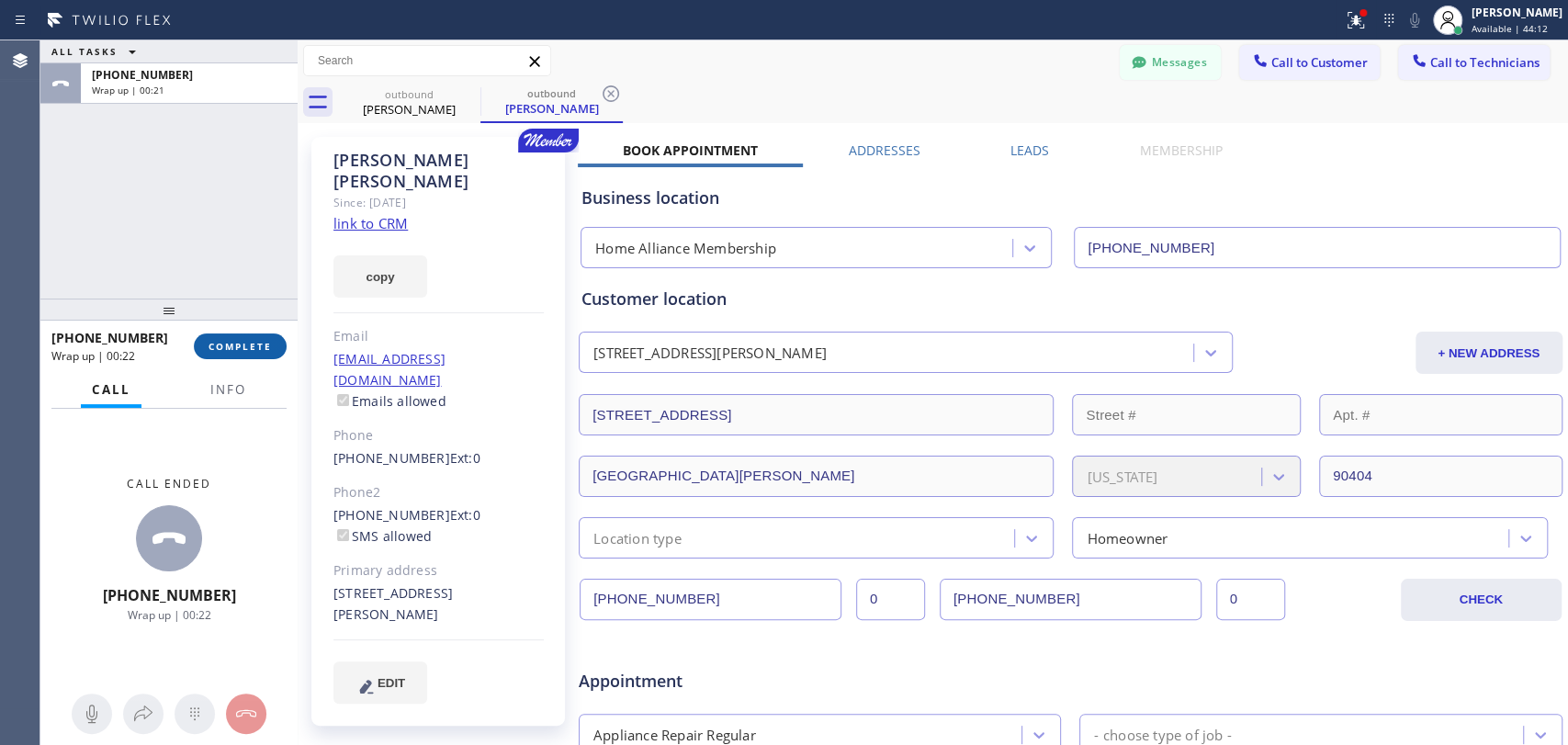
click at [237, 343] on span "COMPLETE" at bounding box center [240, 346] width 63 height 13
click at [231, 255] on div "ALL TASKS ALL TASKS ACTIVE TASKS TASKS IN WRAP UP +13109755433 Wrap up | 00:21" at bounding box center [168, 169] width 257 height 258
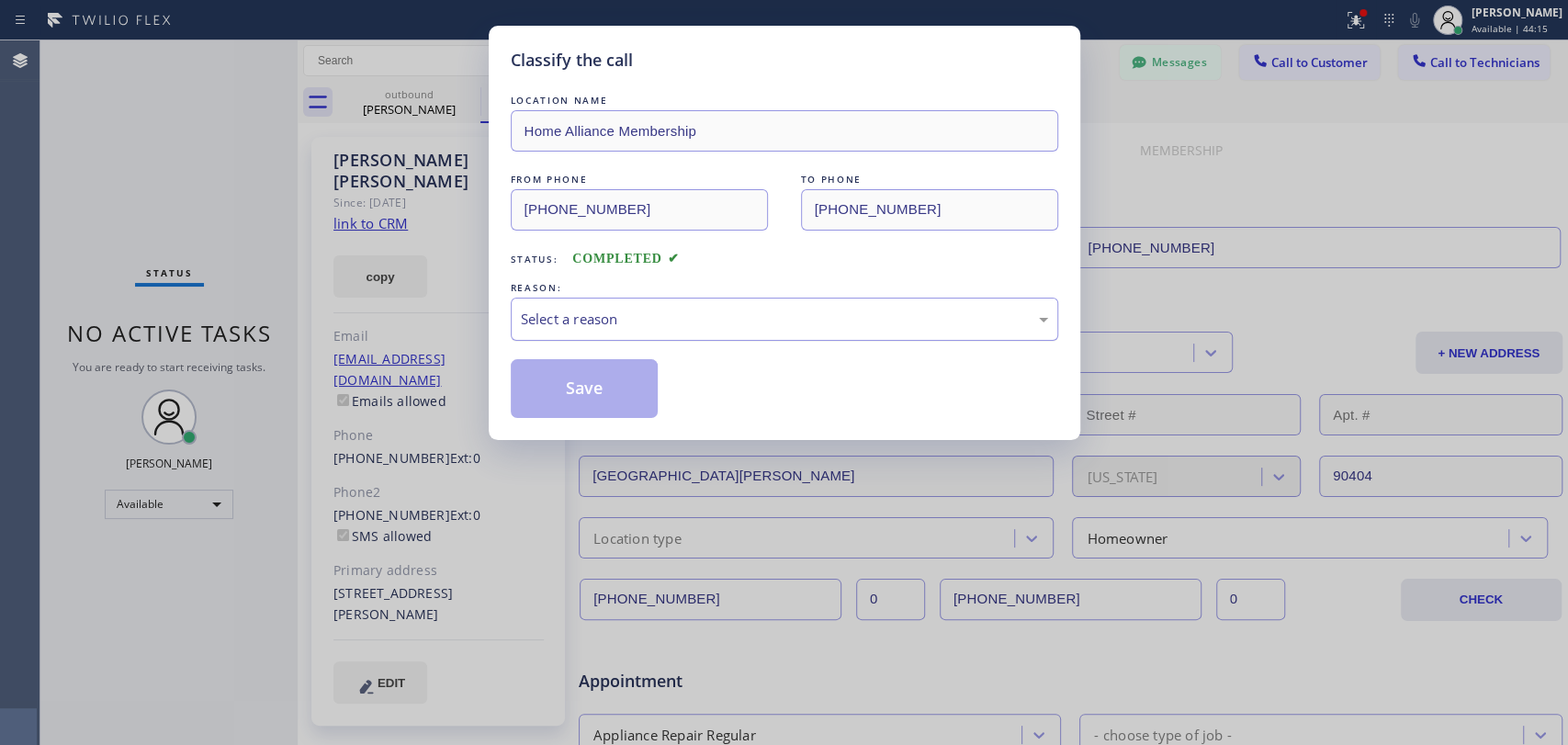
click at [629, 329] on div "Select a reason" at bounding box center [784, 319] width 547 height 43
click at [602, 387] on button "Save" at bounding box center [584, 388] width 148 height 59
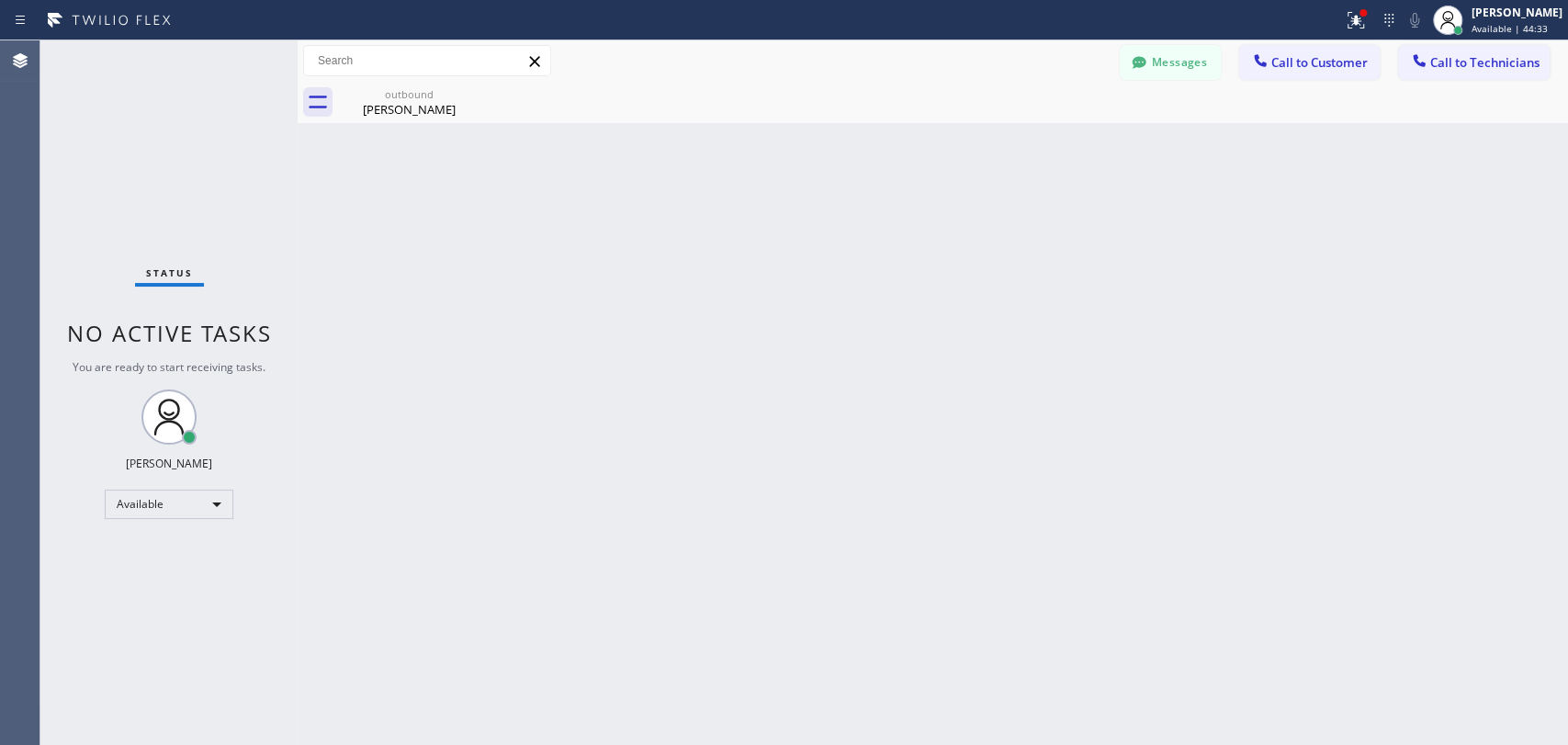
click at [415, 105] on div "Chadwick Martin" at bounding box center [408, 109] width 139 height 17
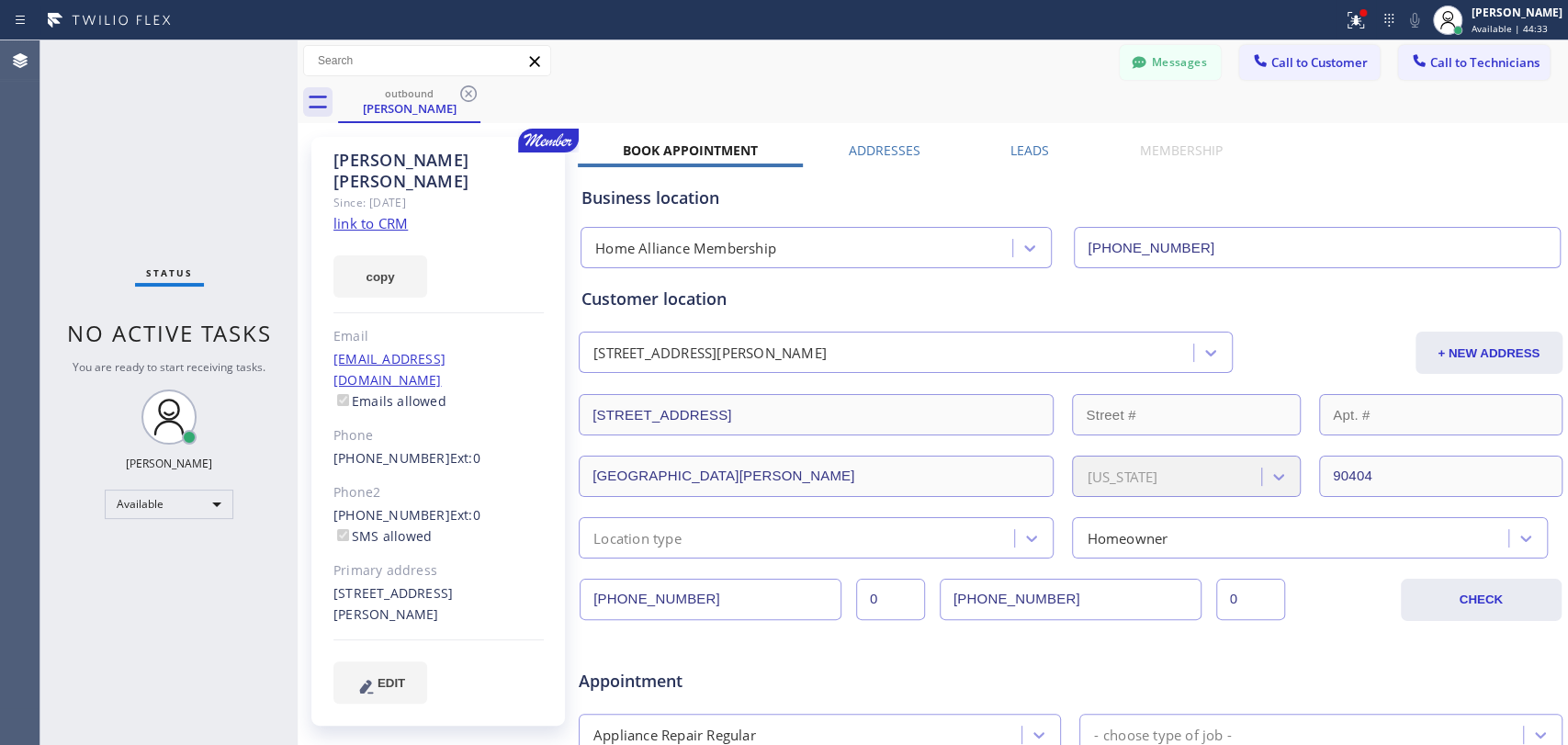
click at [472, 91] on icon at bounding box center [468, 94] width 22 height 22
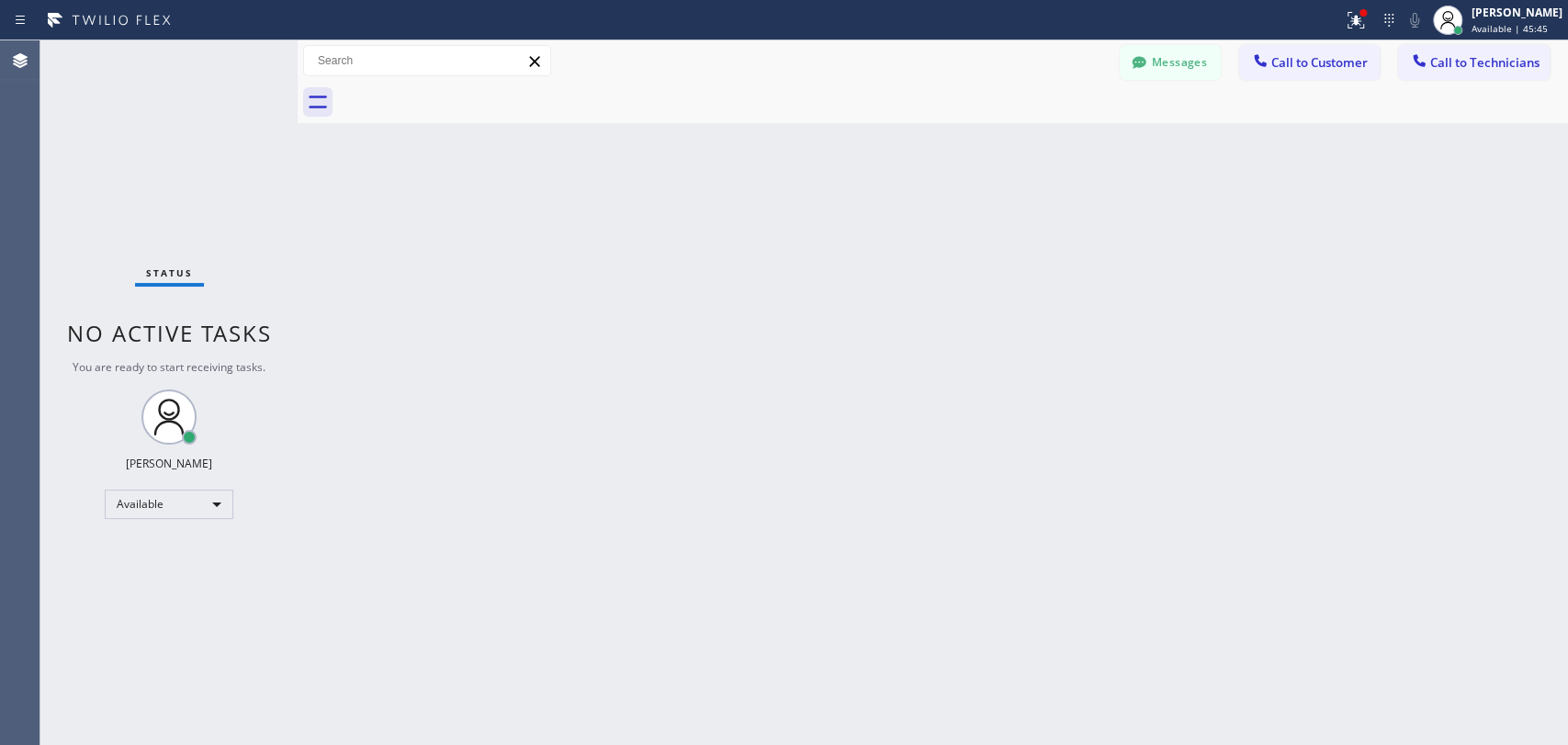
click at [626, 143] on div "Back to Dashboard Change Sender ID Customers Technicians (909) 609-9365 SEARCH …" at bounding box center [933, 391] width 1270 height 704
click at [1177, 65] on button "Messages" at bounding box center [1170, 62] width 101 height 35
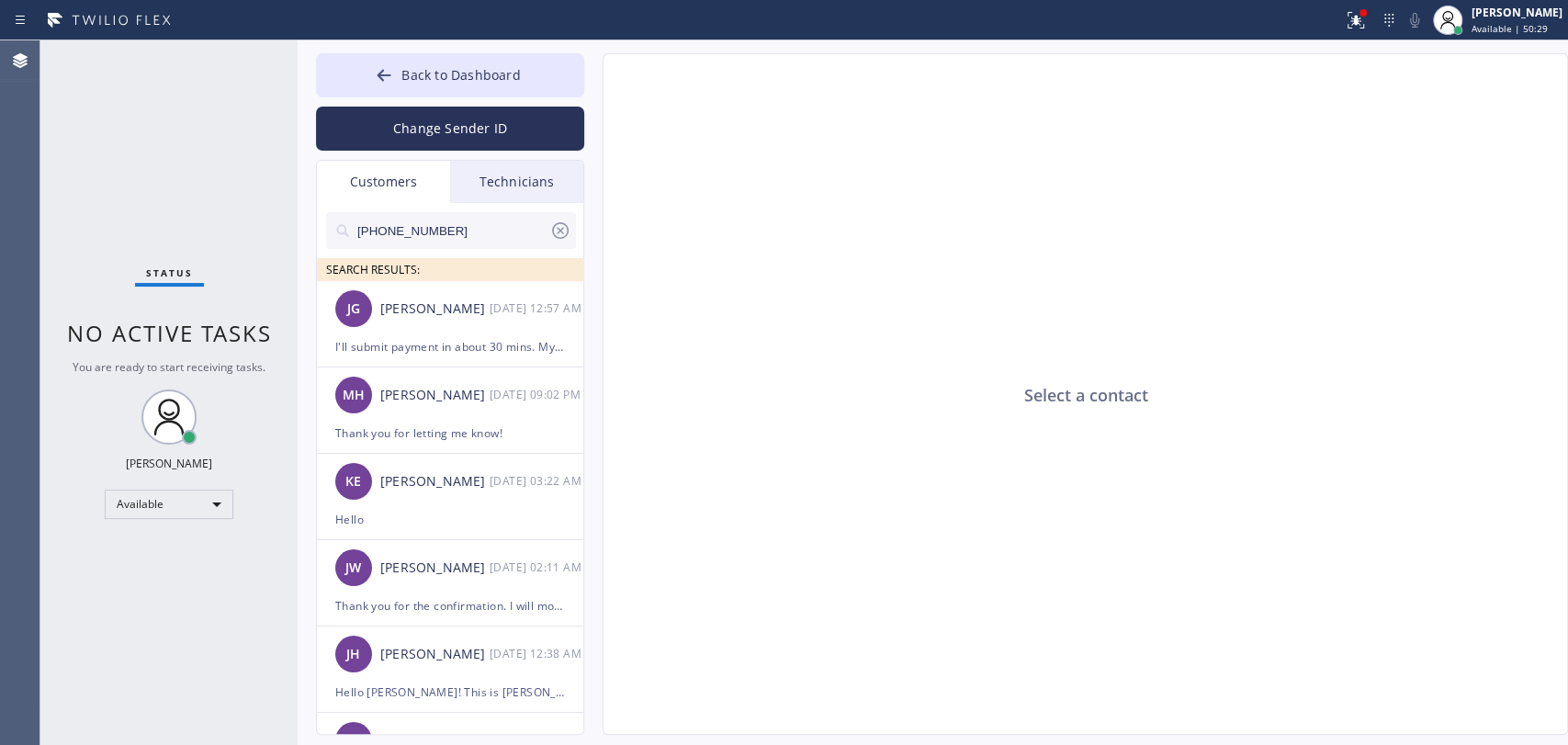
click at [462, 215] on input "(909) 609-9365" at bounding box center [452, 230] width 194 height 37
click at [470, 200] on div "Technicians" at bounding box center [516, 182] width 133 height 42
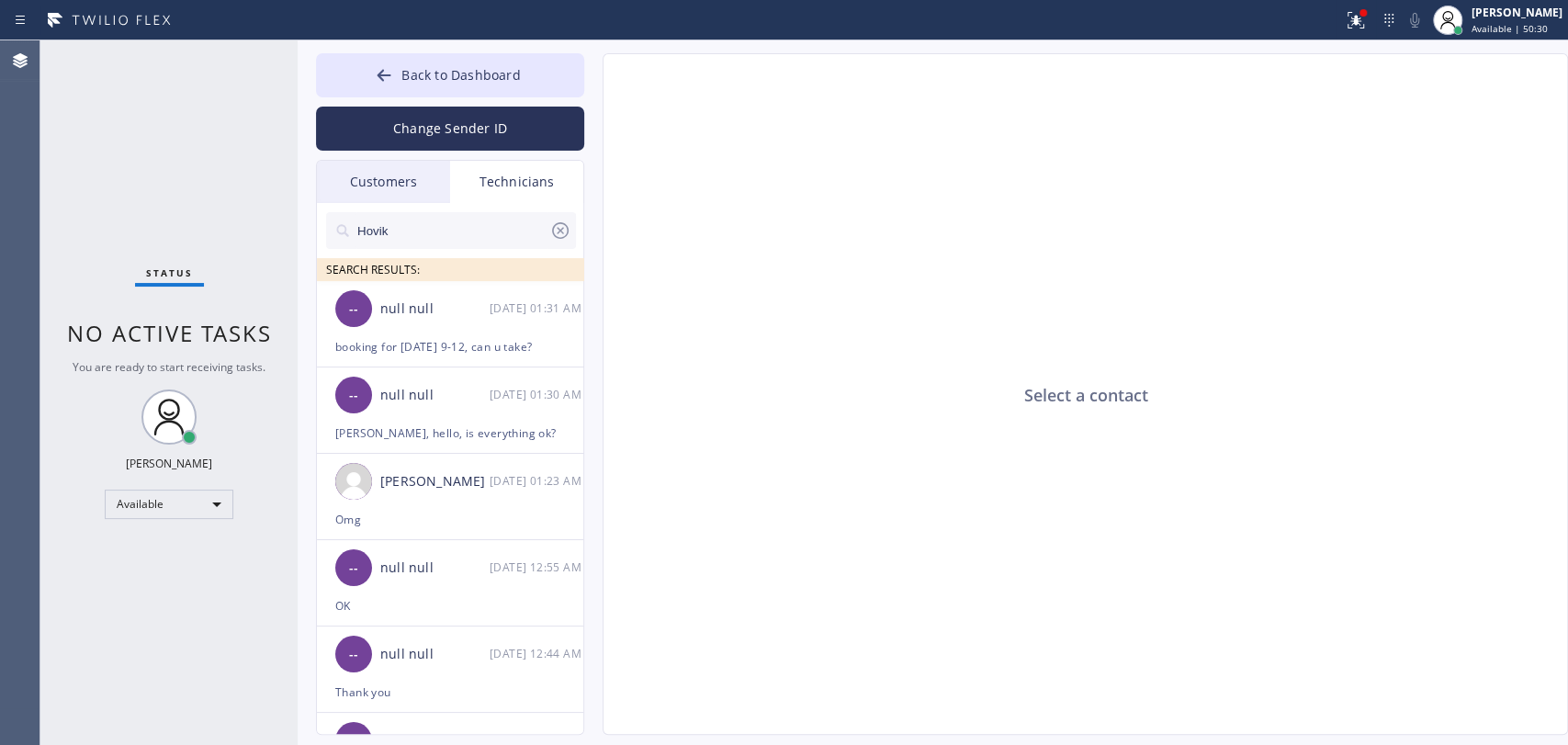
click at [405, 249] on div at bounding box center [450, 260] width 250 height 23
click at [405, 242] on input "Hovik" at bounding box center [452, 230] width 194 height 37
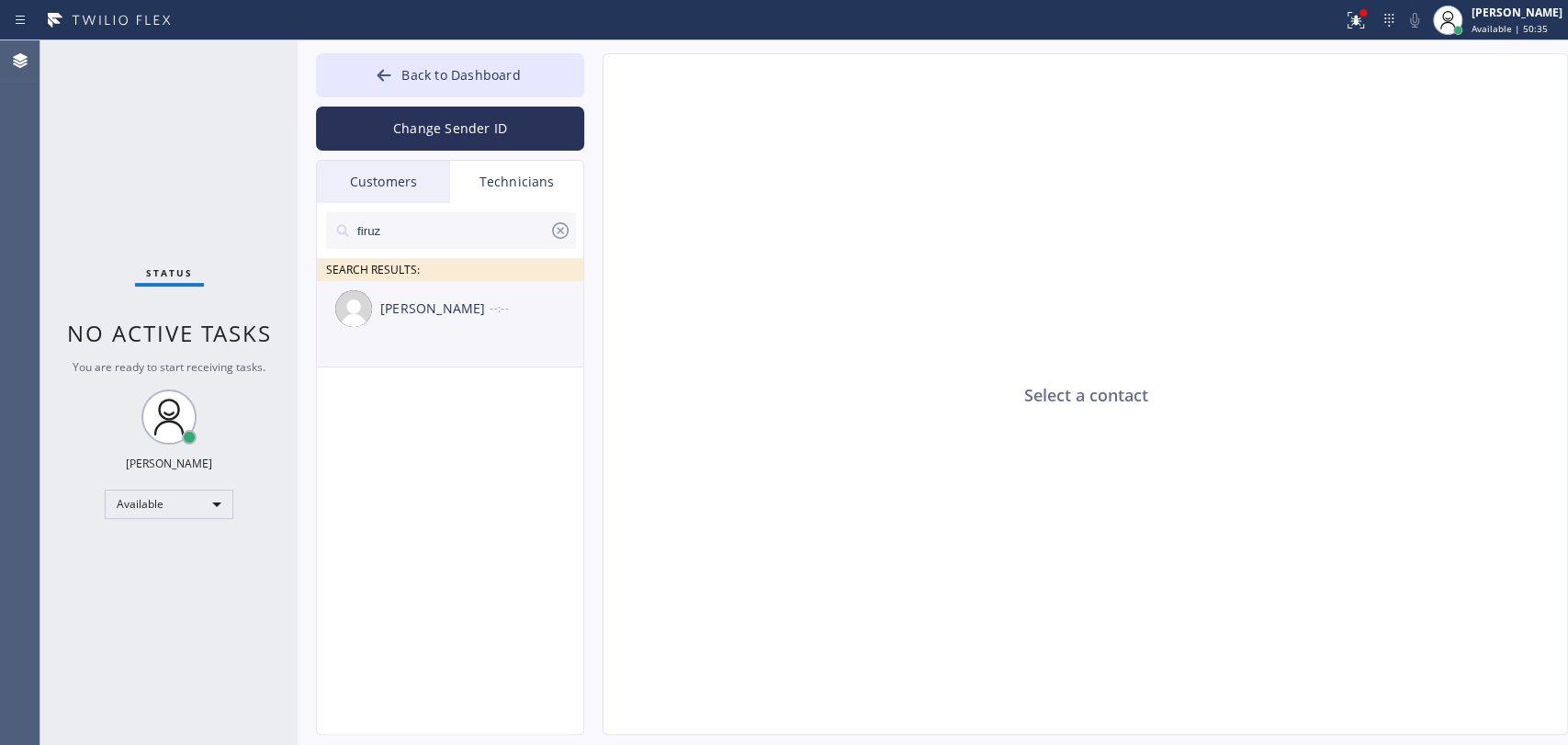
type input "firuz"
click at [377, 294] on div "Firuz Dadadzhanov --:--" at bounding box center [450, 308] width 269 height 55
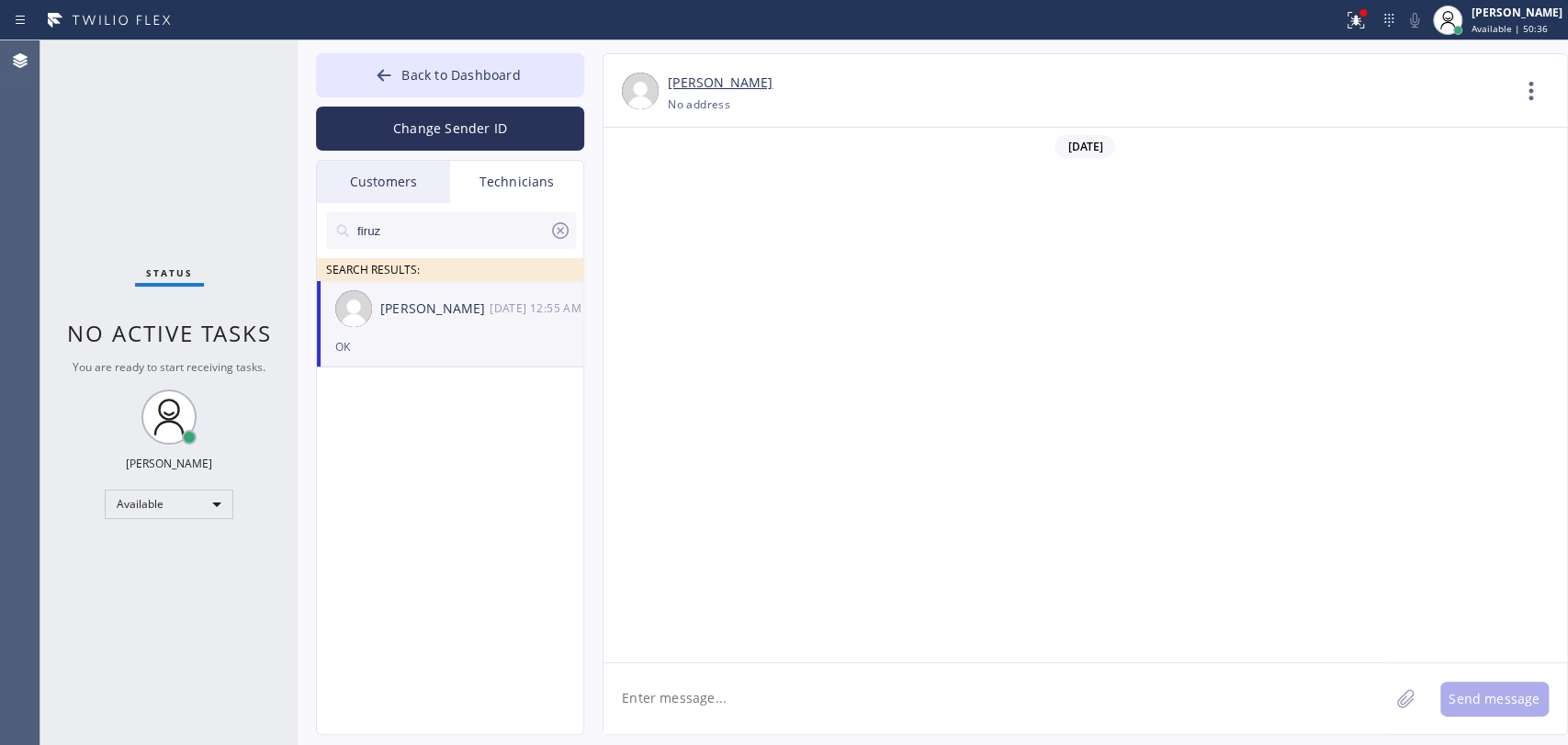
scroll to position [3754, 0]
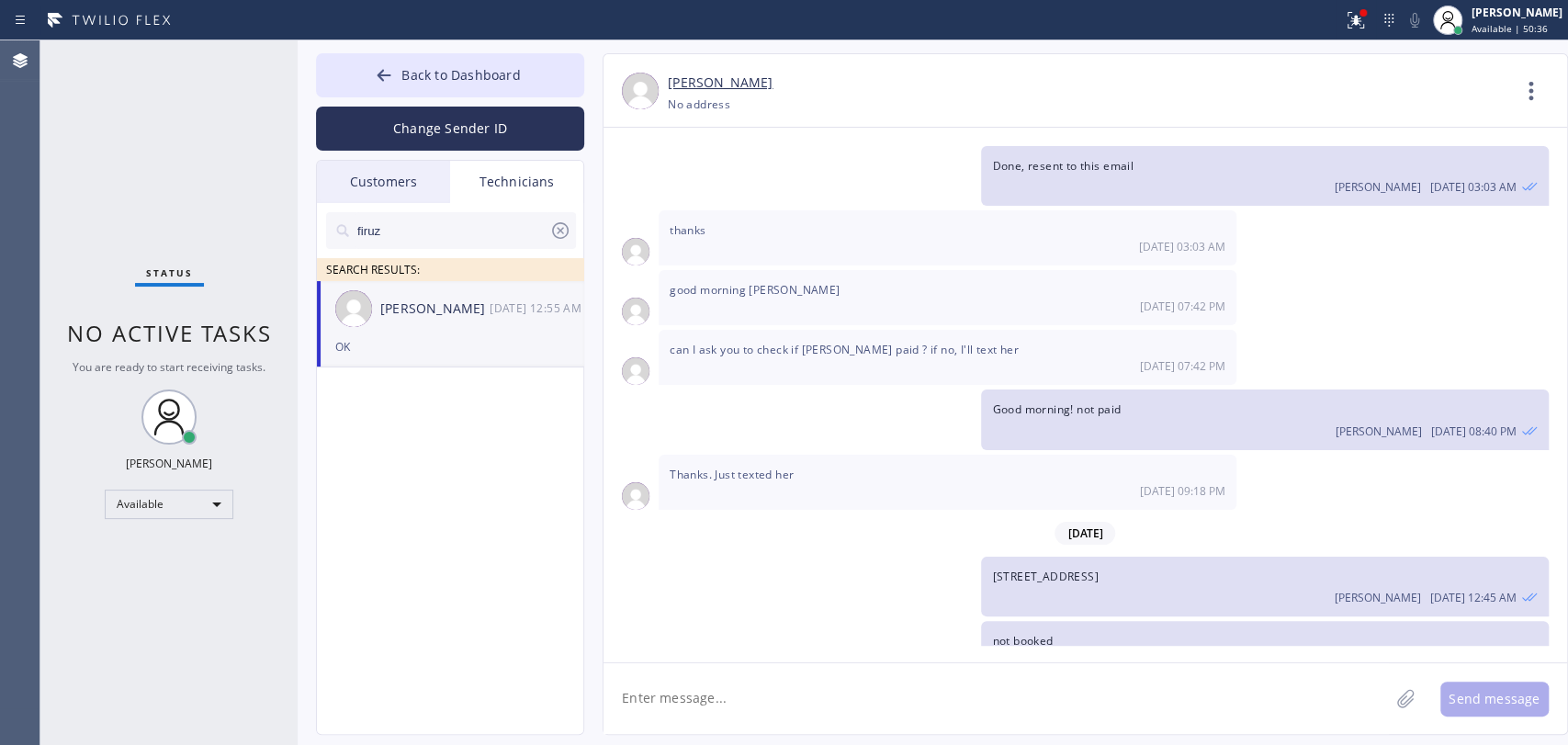
click at [678, 713] on textarea at bounding box center [996, 698] width 785 height 71
type textarea "collected $675"
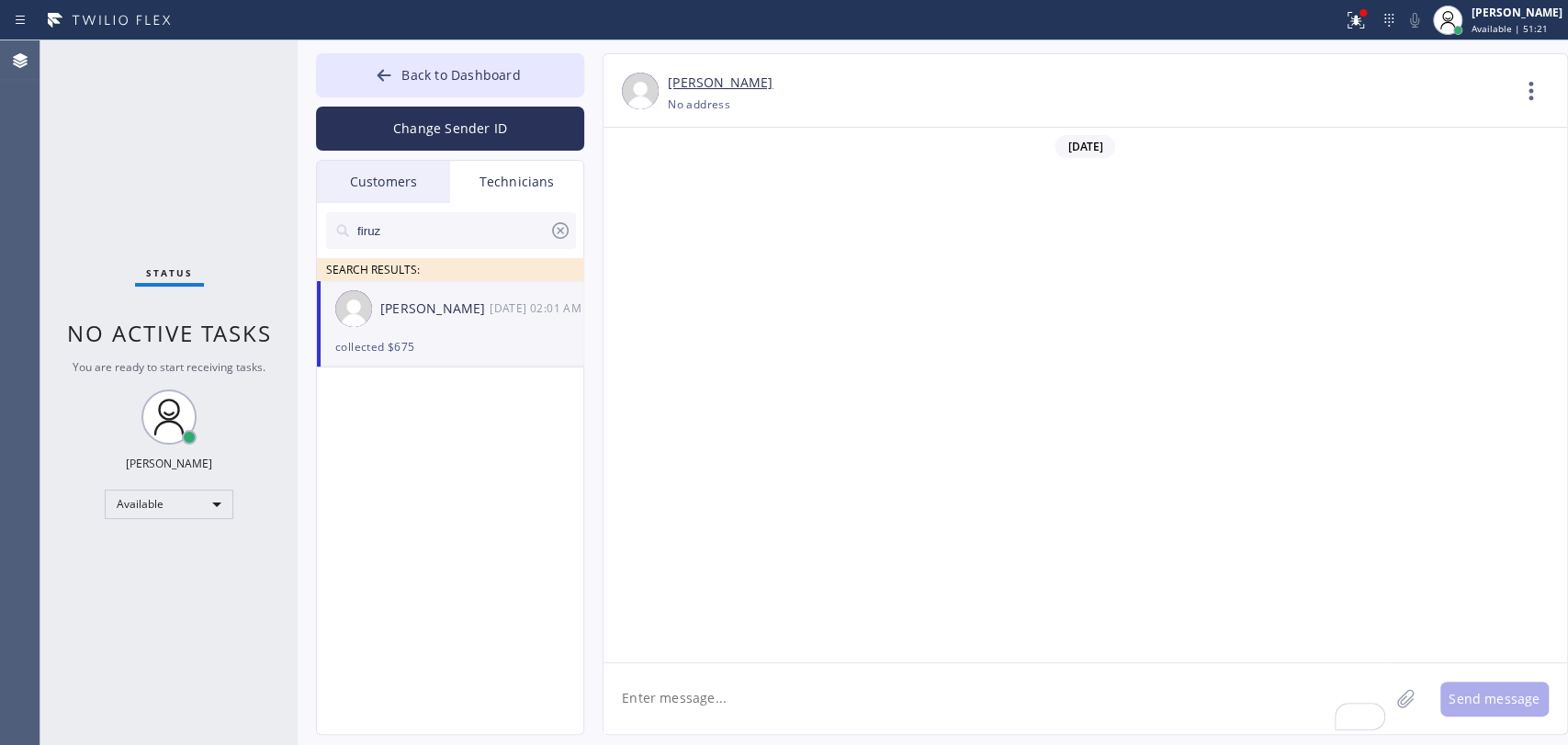
scroll to position [3818, 0]
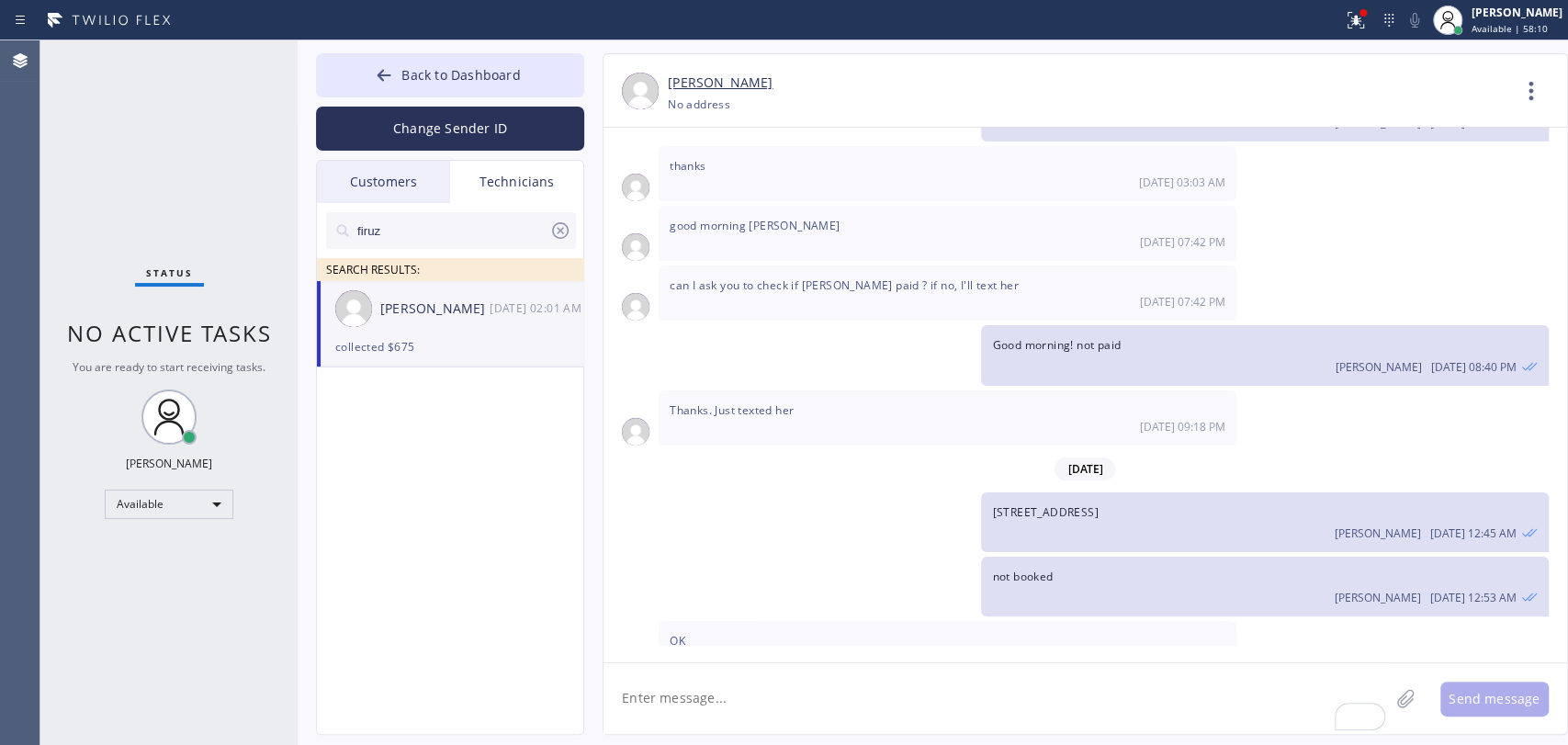
click at [372, 333] on div "[PERSON_NAME] [DATE] 02:01 AM" at bounding box center [450, 308] width 269 height 55
click at [416, 54] on button "Back to Dashboard" at bounding box center [449, 75] width 269 height 44
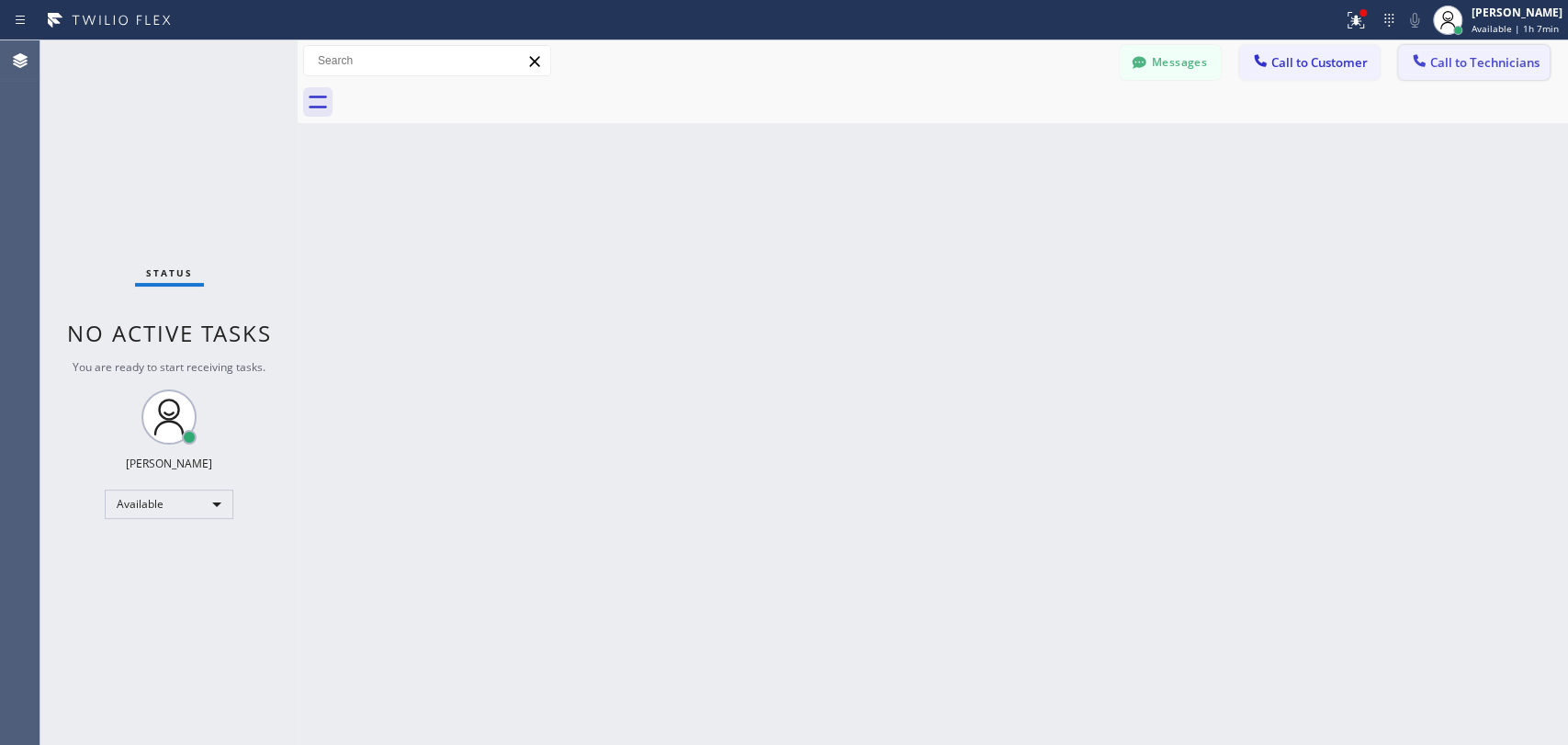
click at [1512, 68] on span "Call to Technicians" at bounding box center [1484, 62] width 109 height 17
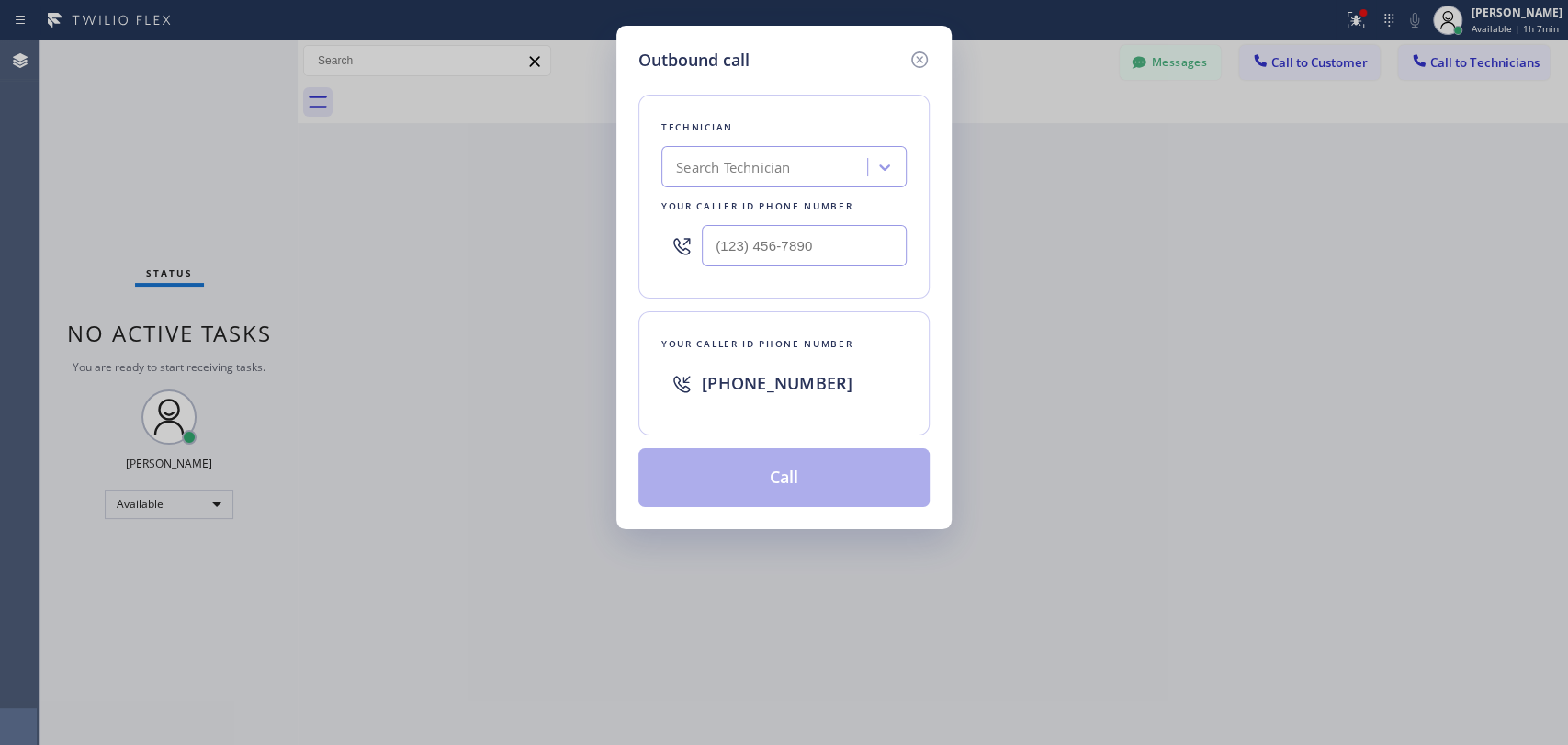
click at [839, 134] on div "Technician" at bounding box center [784, 127] width 246 height 19
click at [802, 160] on div "Search Technician" at bounding box center [767, 168] width 200 height 32
type input "Firuz"
click at [725, 206] on div "[PERSON_NAME]" at bounding box center [784, 205] width 246 height 33
type input "[PHONE_NUMBER]"
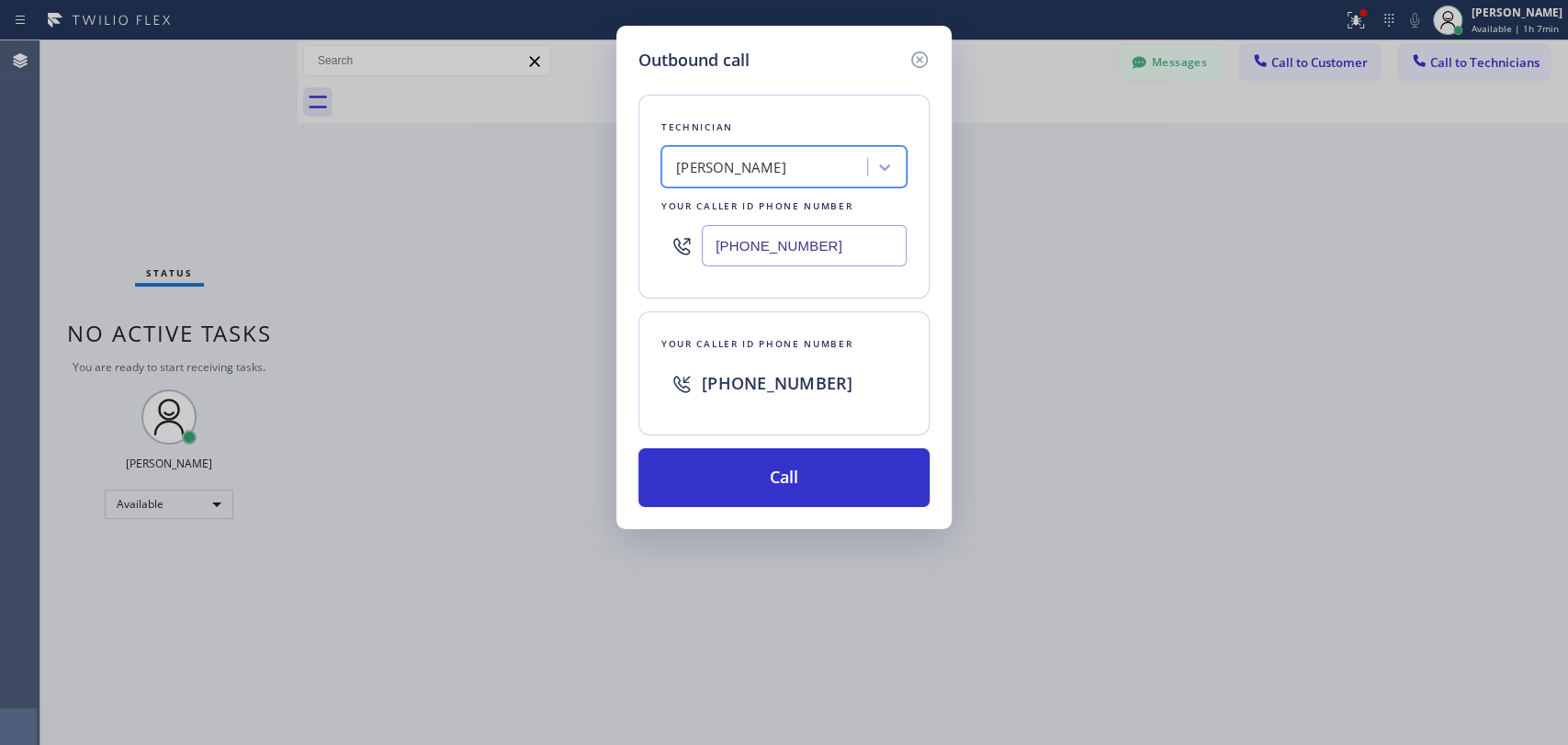
click at [736, 257] on input "[PHONE_NUMBER]" at bounding box center [804, 245] width 205 height 41
click at [930, 66] on div "Outbound call Technician [PERSON_NAME] Your caller id phone number [PHONE_NUMBE…" at bounding box center [784, 278] width 336 height 503
click at [922, 63] on icon at bounding box center [919, 60] width 22 height 22
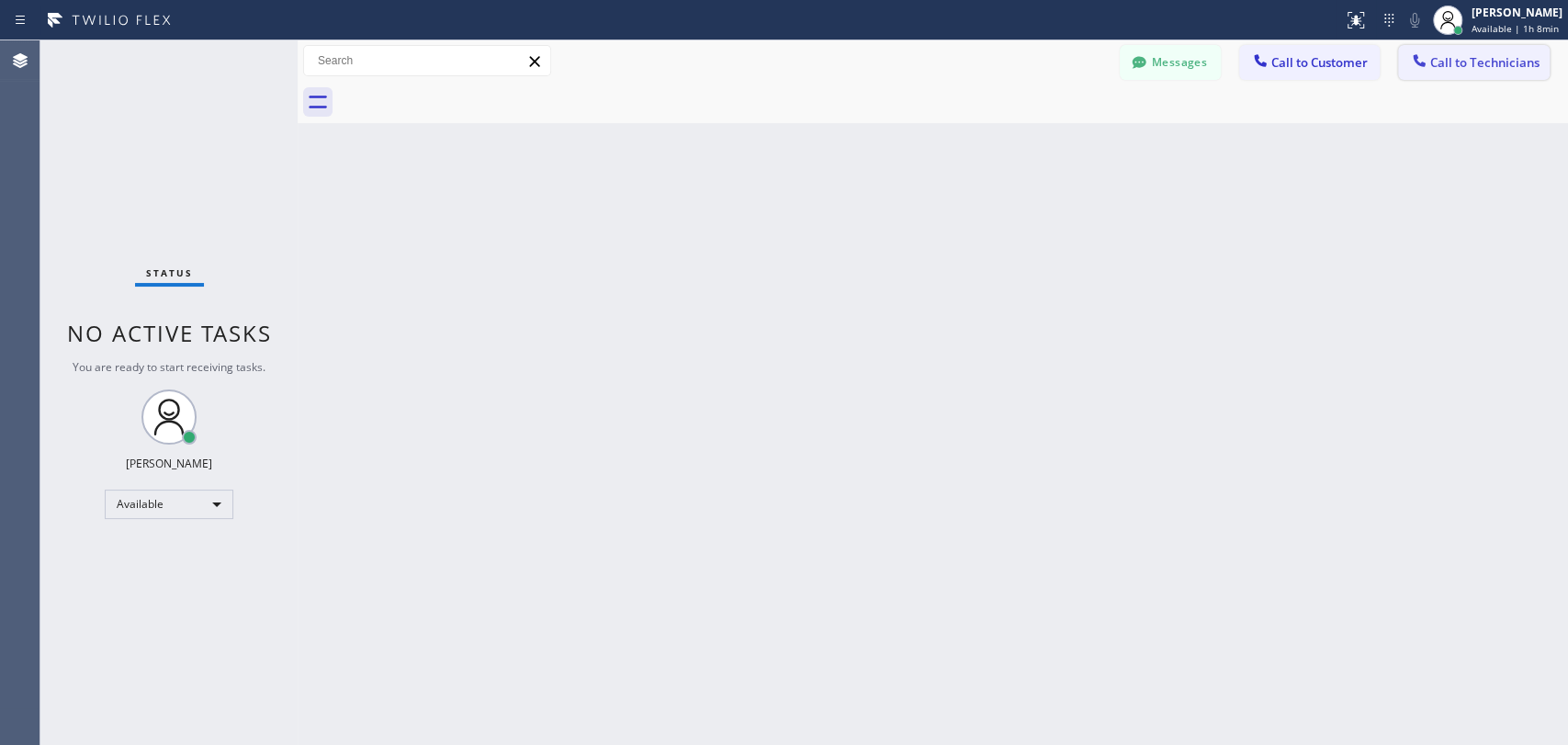
click at [1453, 61] on span "Call to Technicians" at bounding box center [1484, 62] width 109 height 17
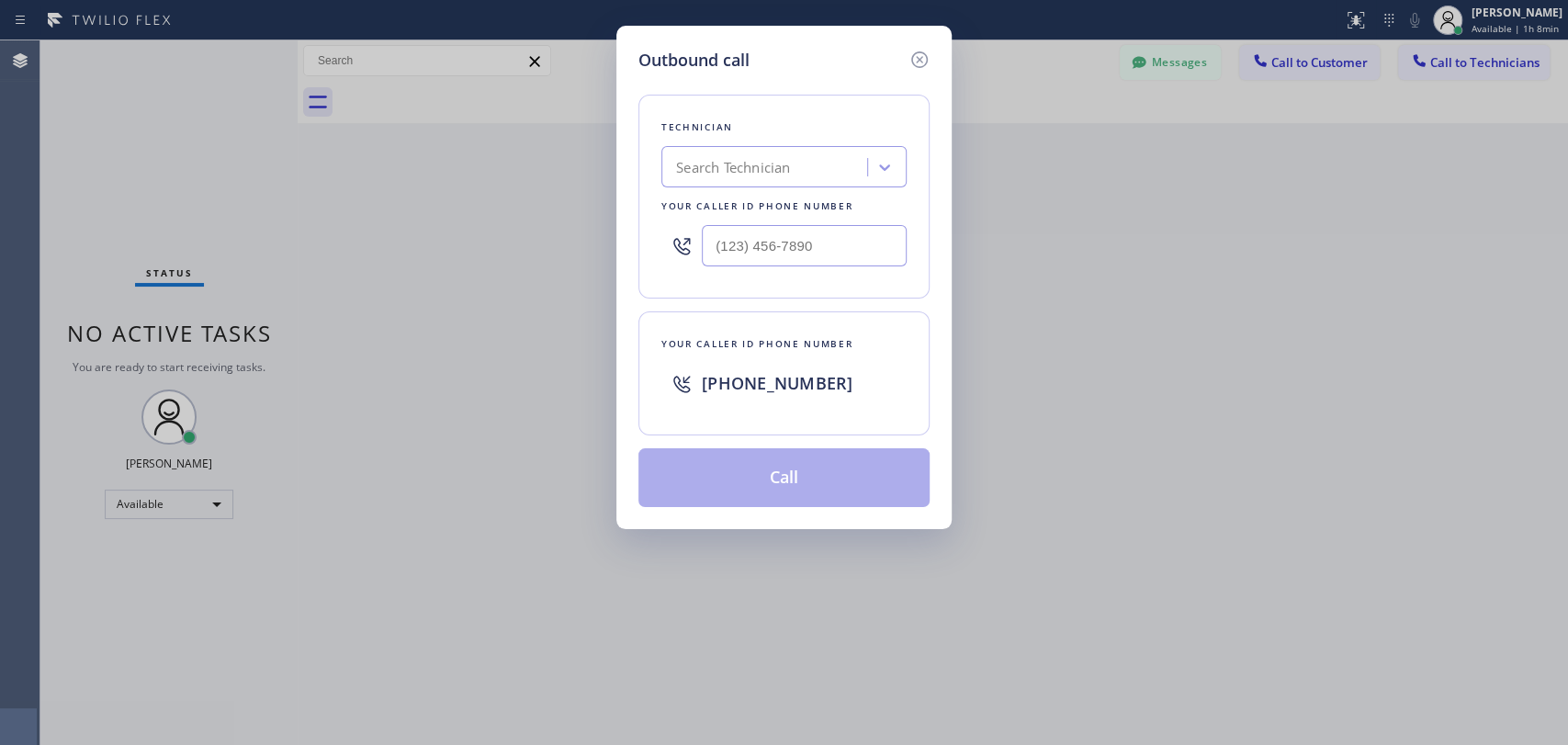
click at [748, 137] on div "Technician Search Technician Your caller id phone number" at bounding box center [783, 197] width 291 height 204
click at [746, 149] on div "Search Technician" at bounding box center [784, 166] width 246 height 41
type input "firuz"
click at [727, 200] on div "[PERSON_NAME]" at bounding box center [784, 205] width 246 height 33
type input "[PHONE_NUMBER]"
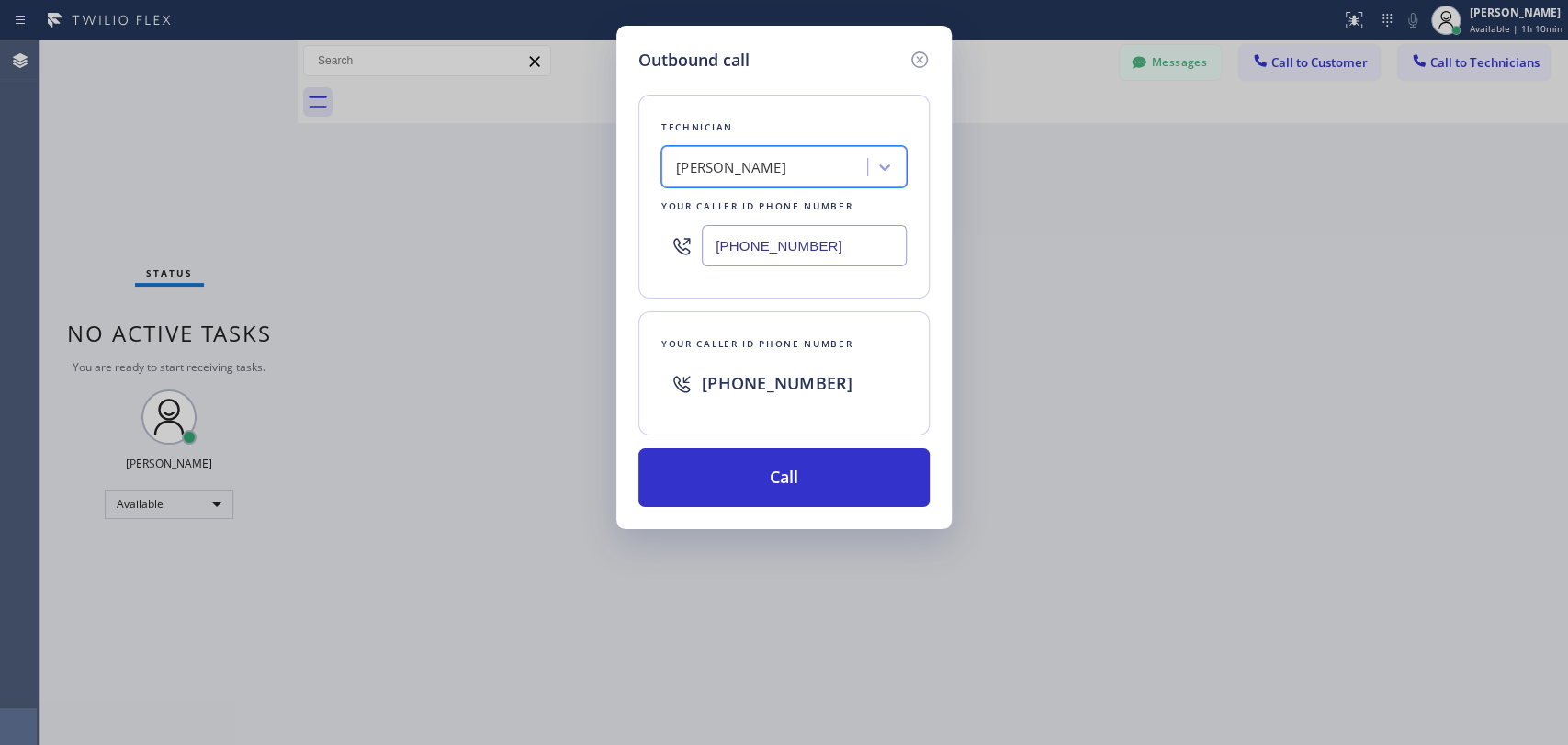
click at [911, 51] on icon at bounding box center [919, 60] width 22 height 22
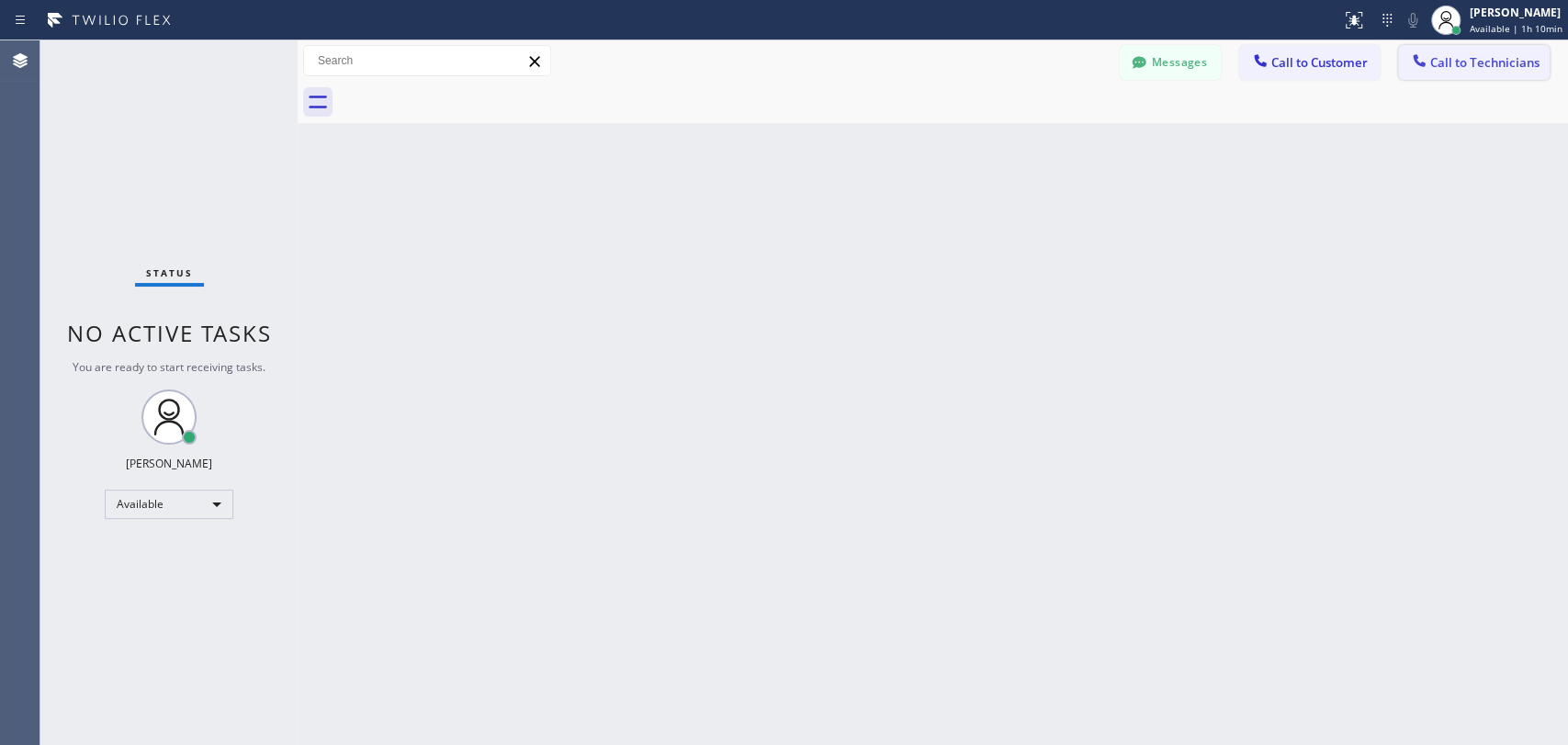
click at [1466, 74] on button "Call to Technicians" at bounding box center [1474, 62] width 152 height 35
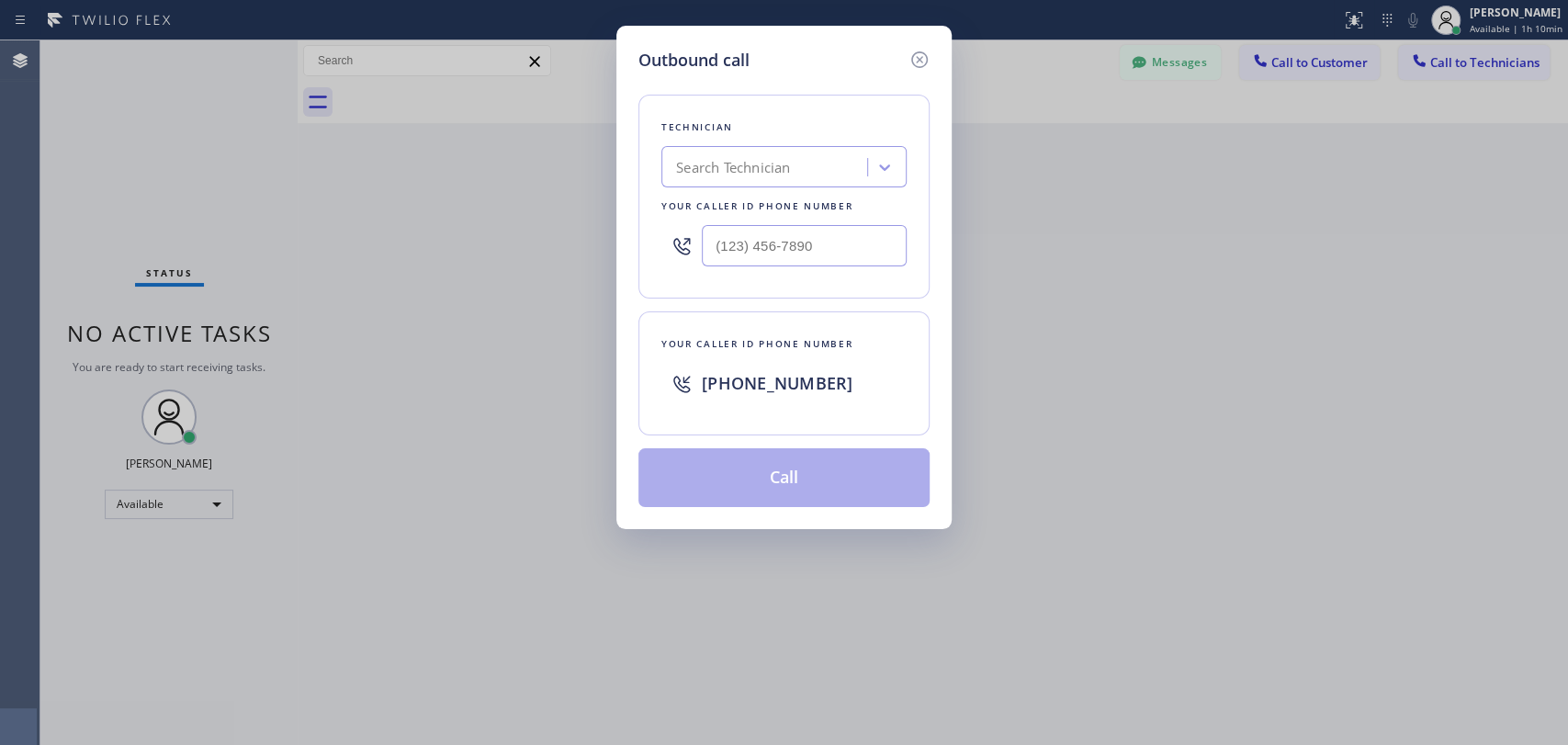
click at [812, 152] on div "Search Technician" at bounding box center [767, 168] width 200 height 32
type input "firuz"
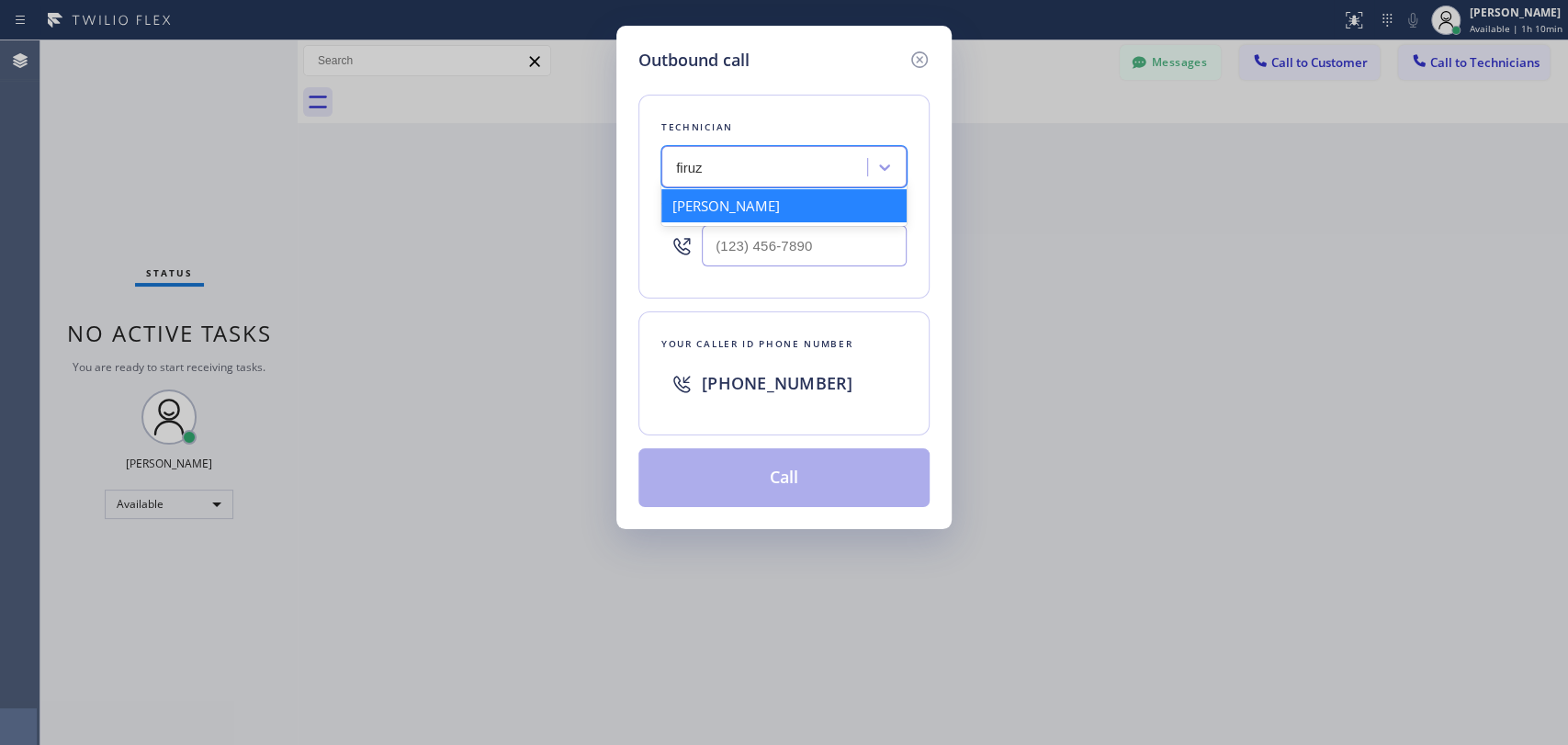
click at [764, 200] on div "[PERSON_NAME]" at bounding box center [784, 205] width 246 height 33
type input "[PHONE_NUMBER]"
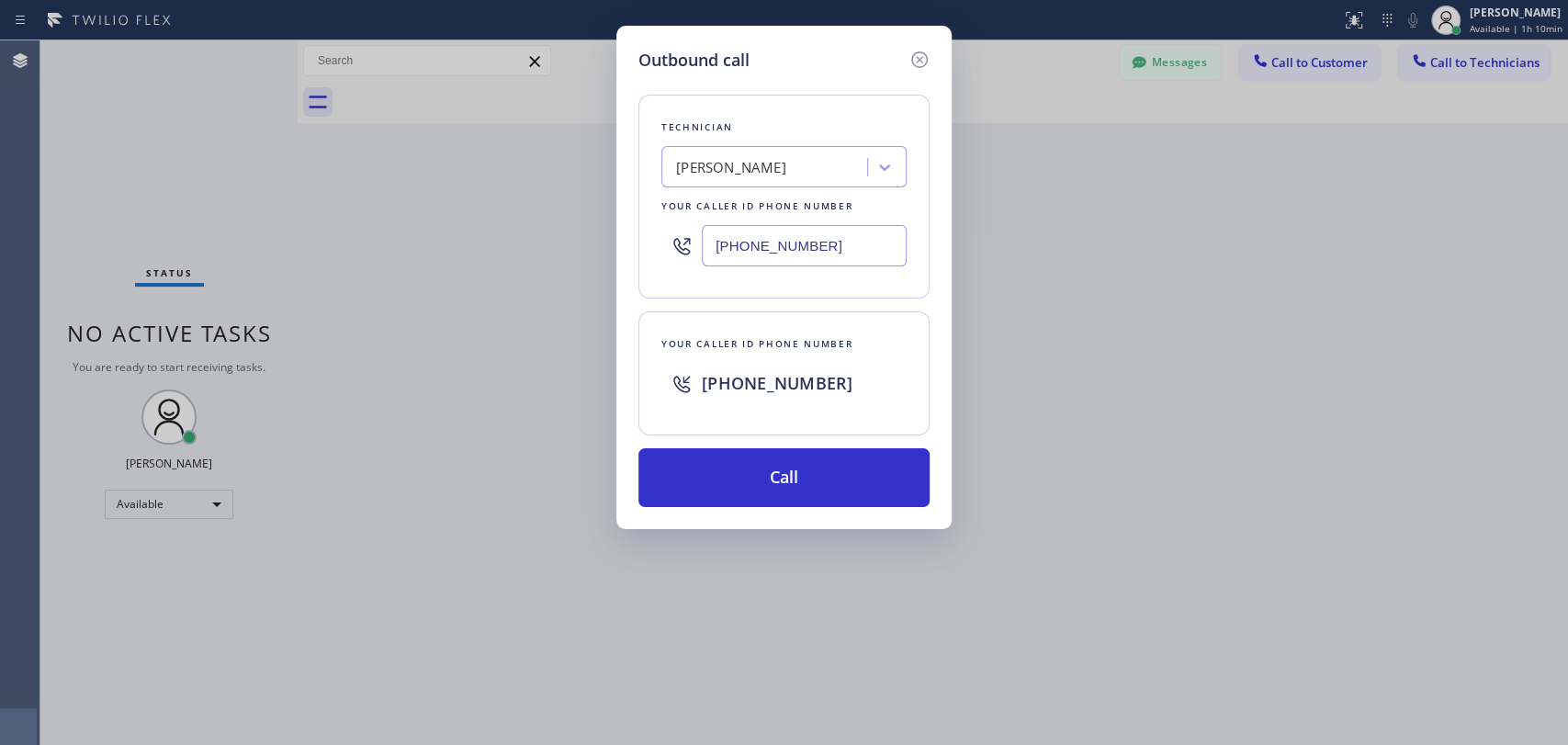
click at [752, 248] on input "[PHONE_NUMBER]" at bounding box center [804, 245] width 205 height 41
click at [794, 256] on input "[PHONE_NUMBER]" at bounding box center [804, 245] width 205 height 41
drag, startPoint x: 722, startPoint y: 249, endPoint x: 808, endPoint y: 247, distance: 86.0
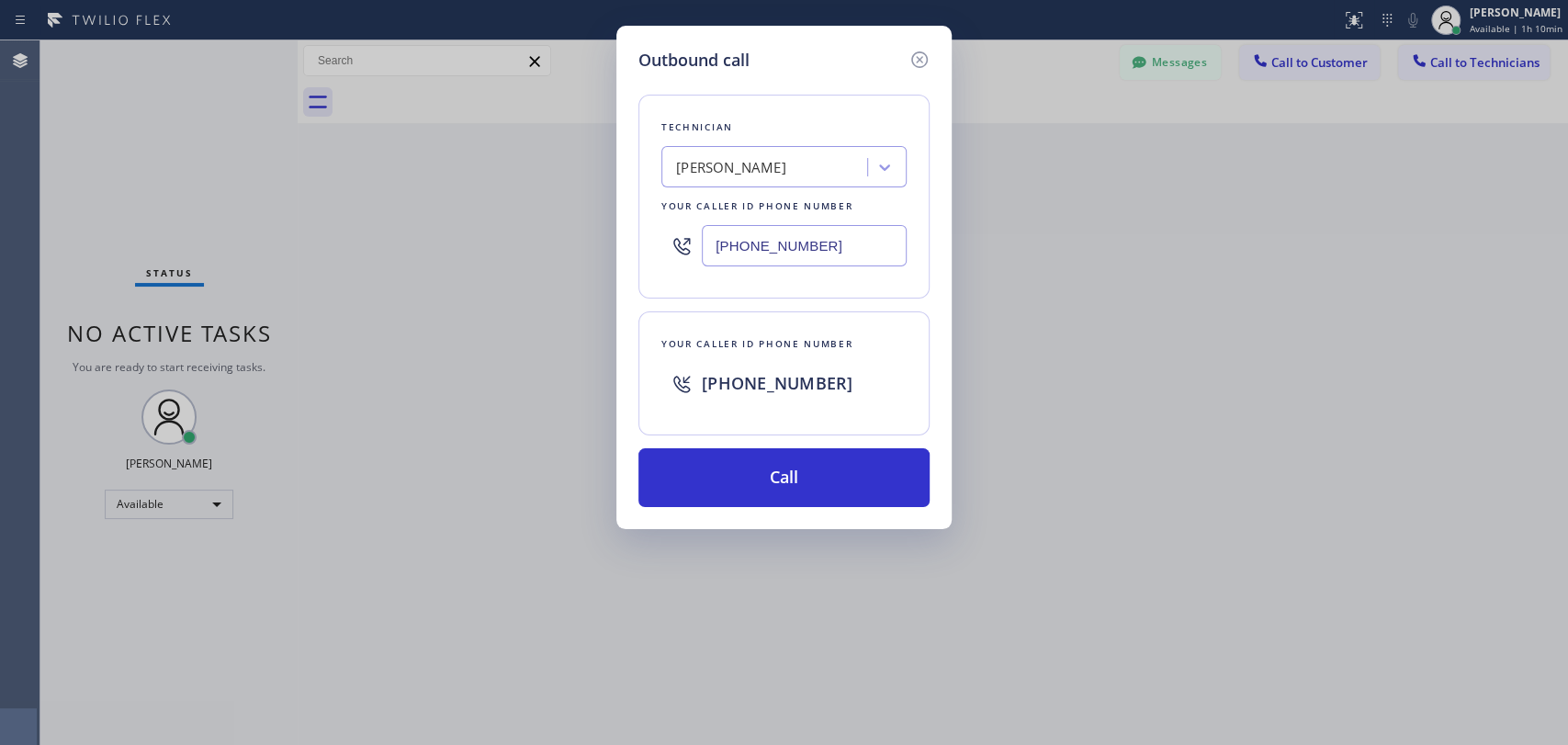
click at [808, 247] on input "[PHONE_NUMBER]" at bounding box center [804, 245] width 205 height 41
click at [907, 51] on div at bounding box center [918, 60] width 22 height 25
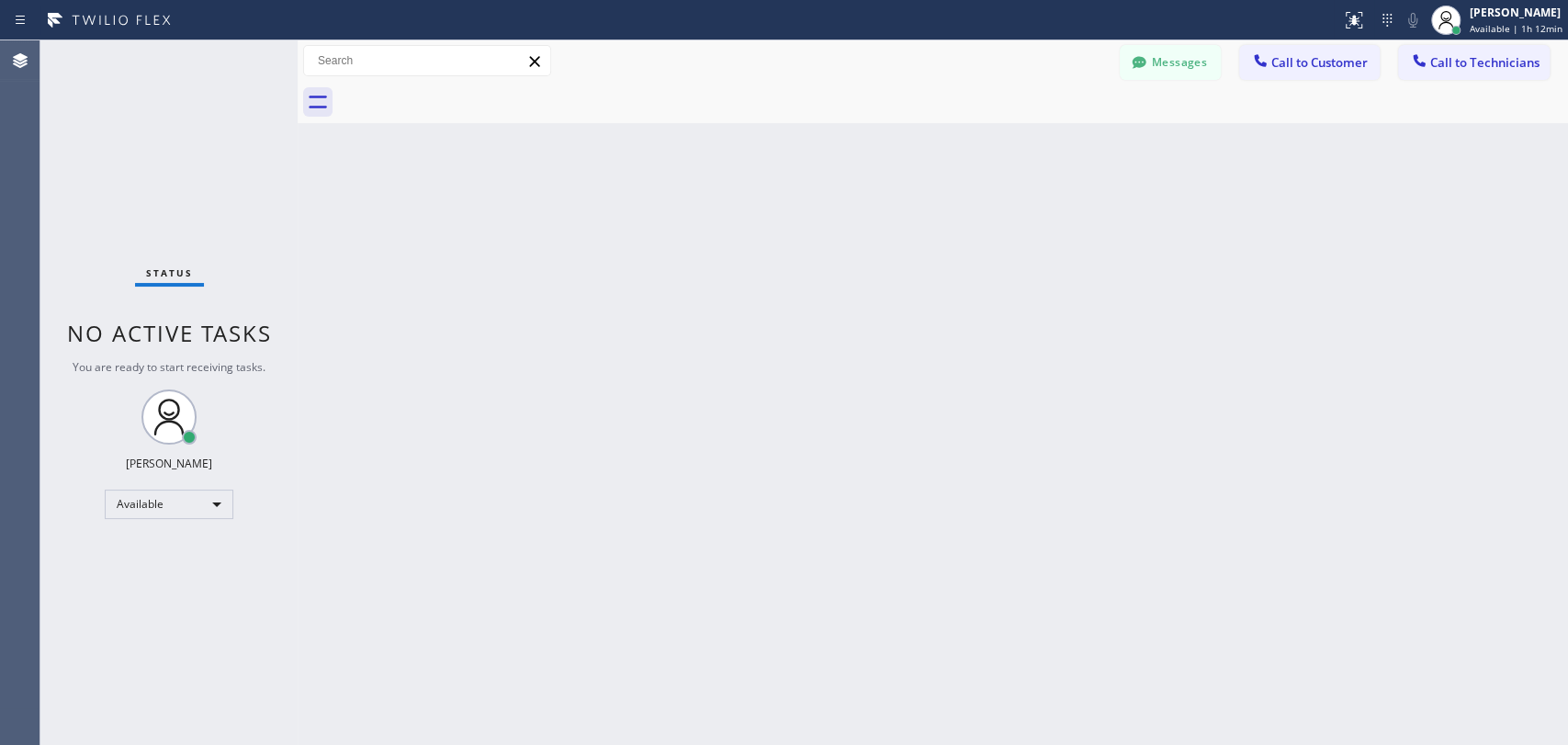
click at [915, 52] on div "Messages Call to Customer Call to Technicians Outbound call Location Search loc…" at bounding box center [933, 61] width 1270 height 32
click at [298, 117] on div at bounding box center [298, 391] width 0 height 704
click at [317, 109] on icon at bounding box center [317, 101] width 29 height 29
click at [1159, 41] on div "Messages Call to Customer Call to Technicians Outbound call Location Search loc…" at bounding box center [933, 60] width 1270 height 41
click at [1157, 51] on button "Messages" at bounding box center [1170, 62] width 101 height 35
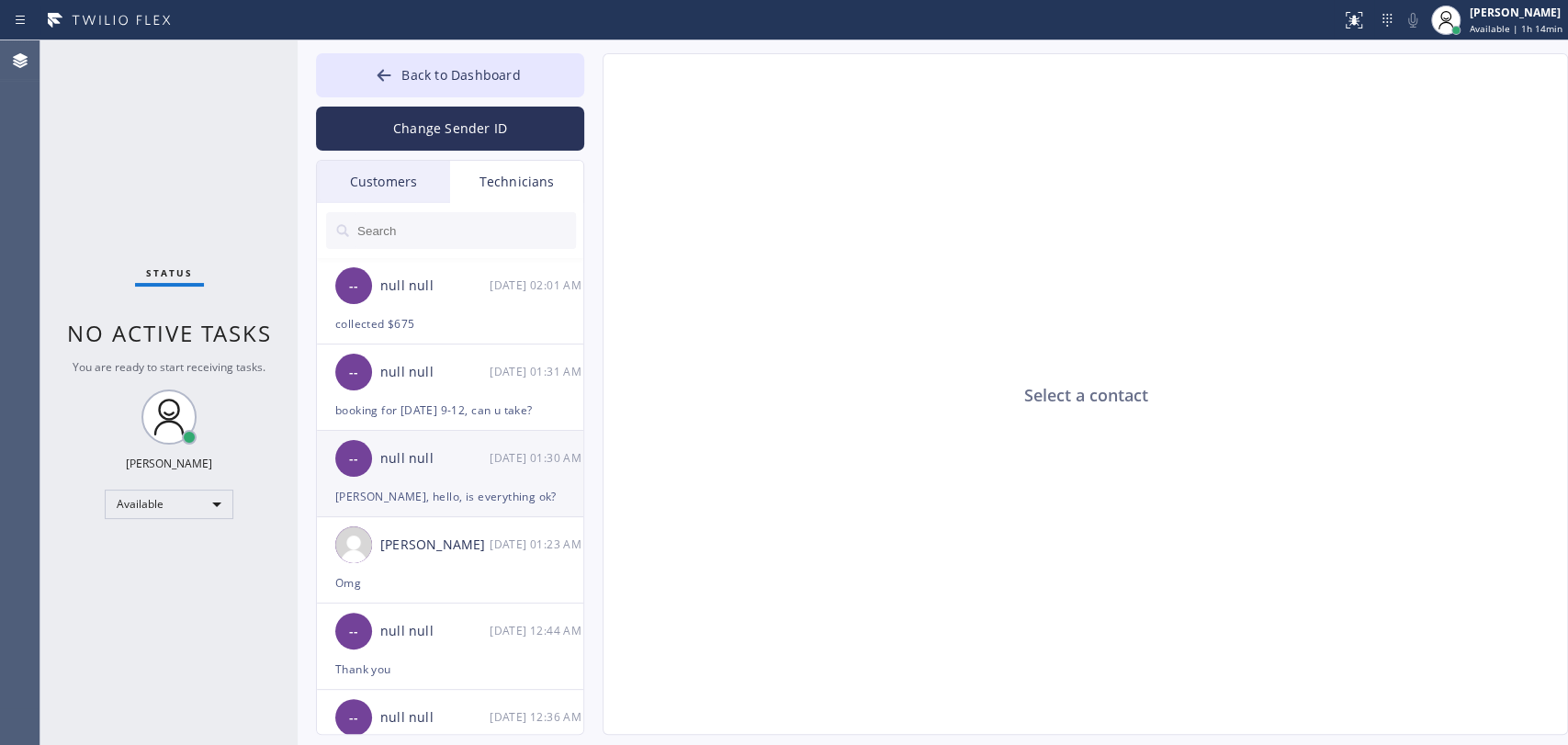
click at [478, 490] on div "[PERSON_NAME], hello, is everything ok?" at bounding box center [450, 495] width 230 height 21
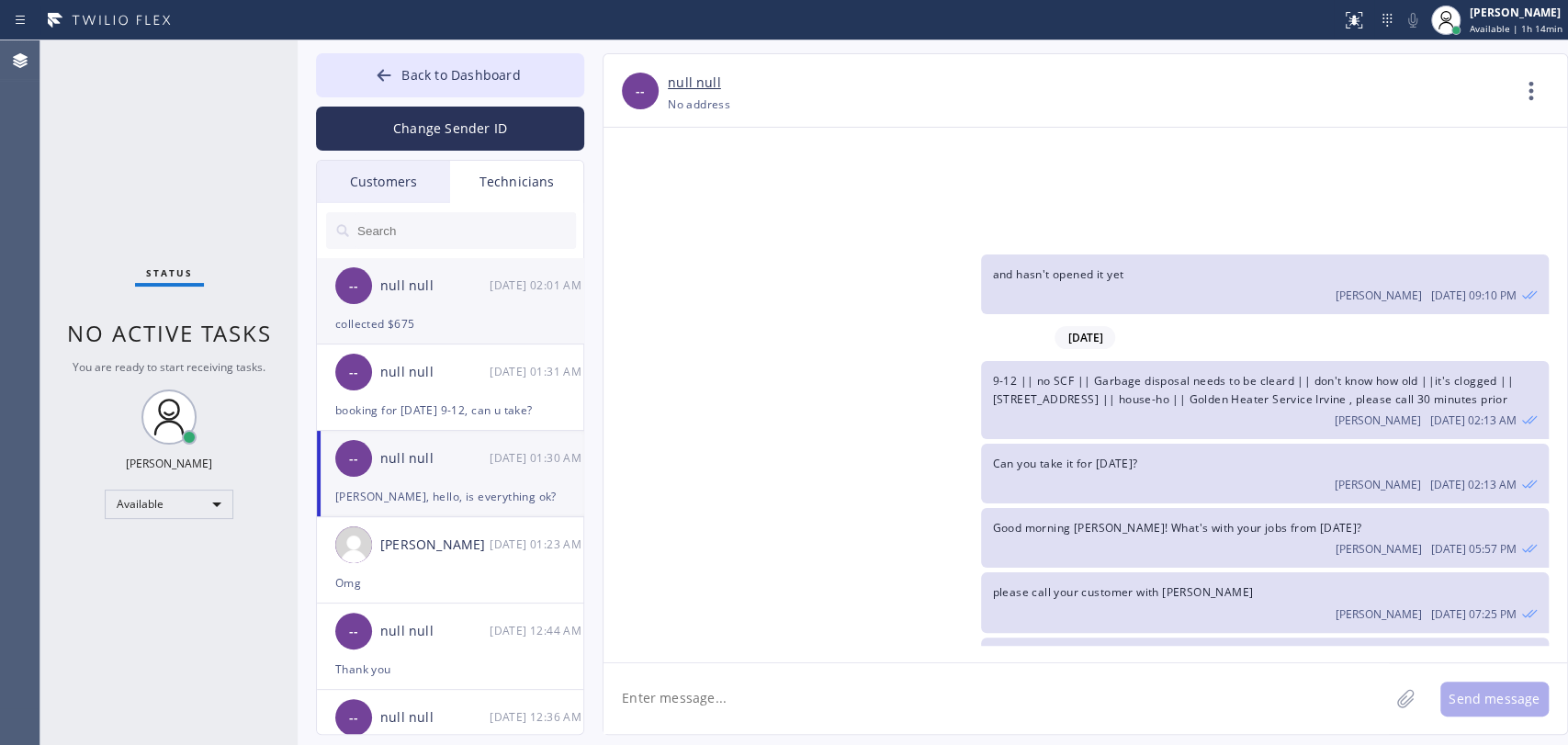
click at [469, 276] on div "null null" at bounding box center [434, 286] width 109 height 21
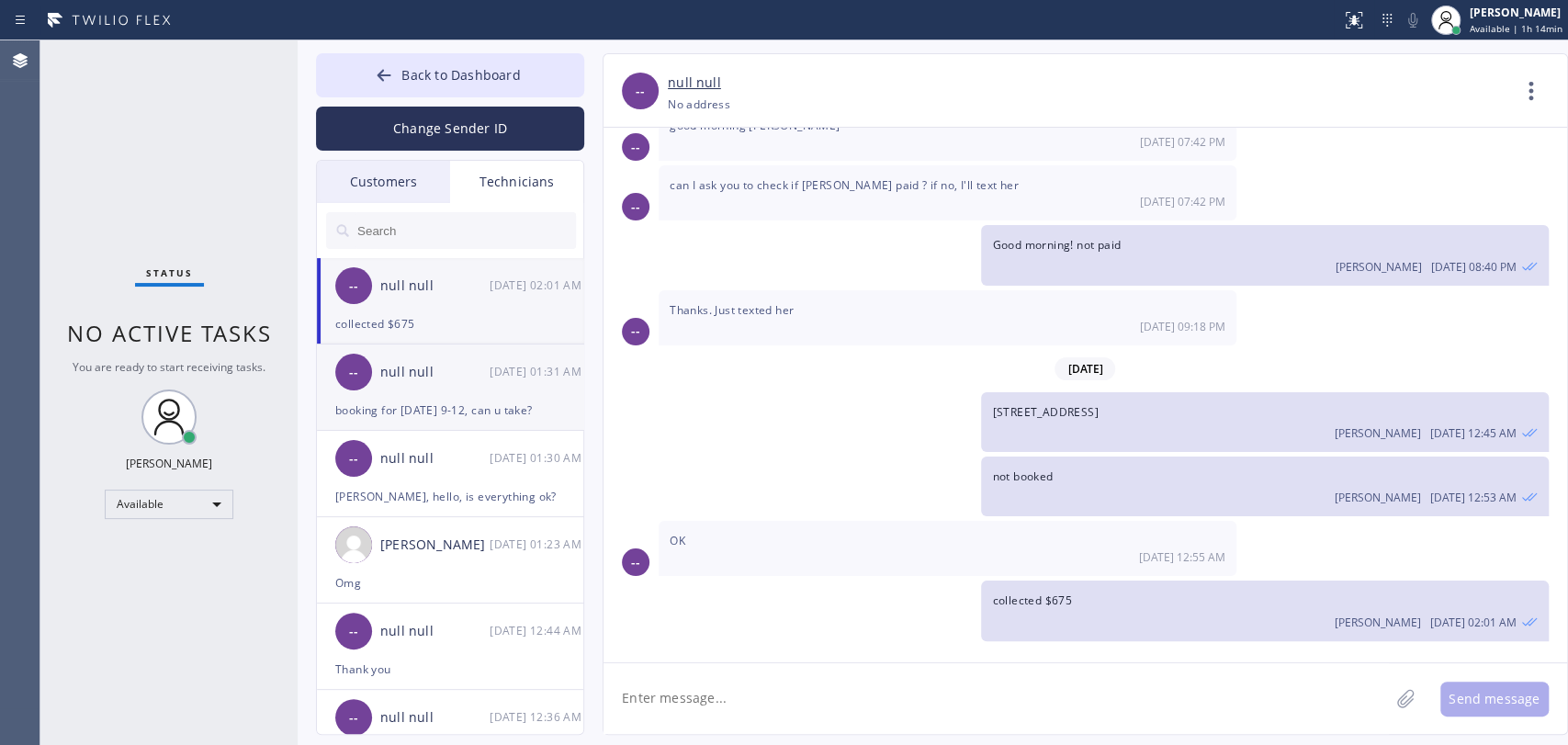
scroll to position [3818, 0]
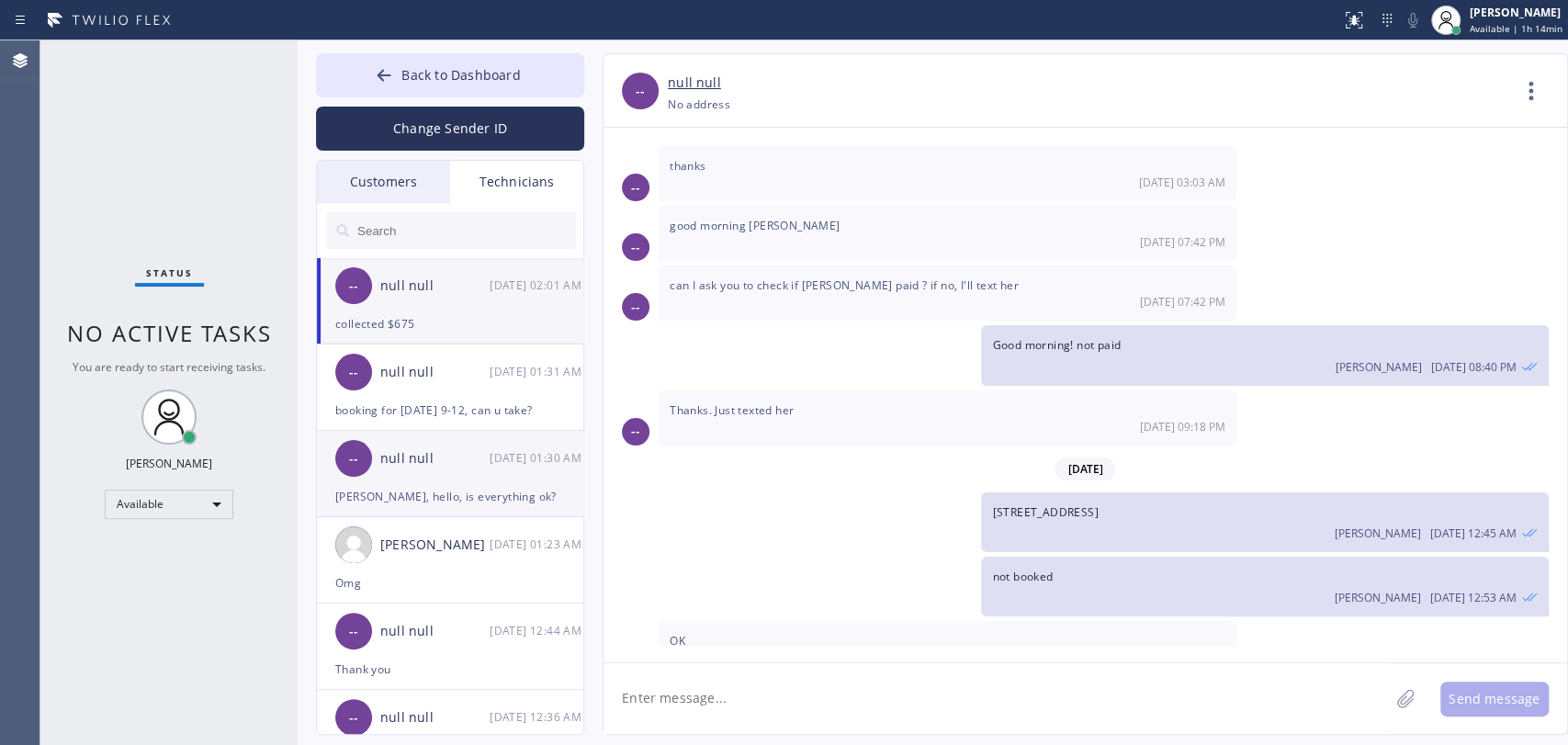
click at [462, 499] on div "[PERSON_NAME], hello, is everything ok?" at bounding box center [450, 495] width 230 height 21
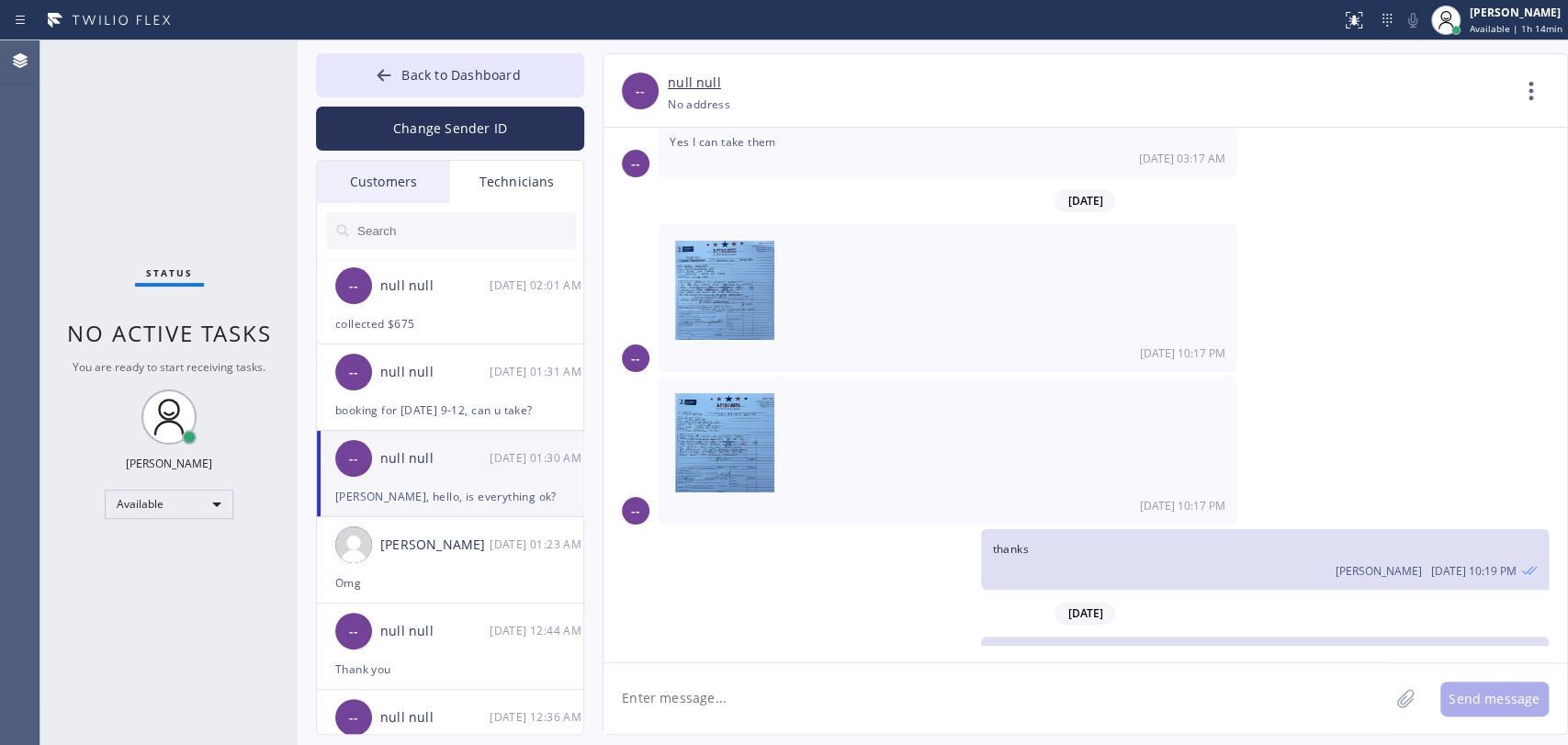
scroll to position [13636, 0]
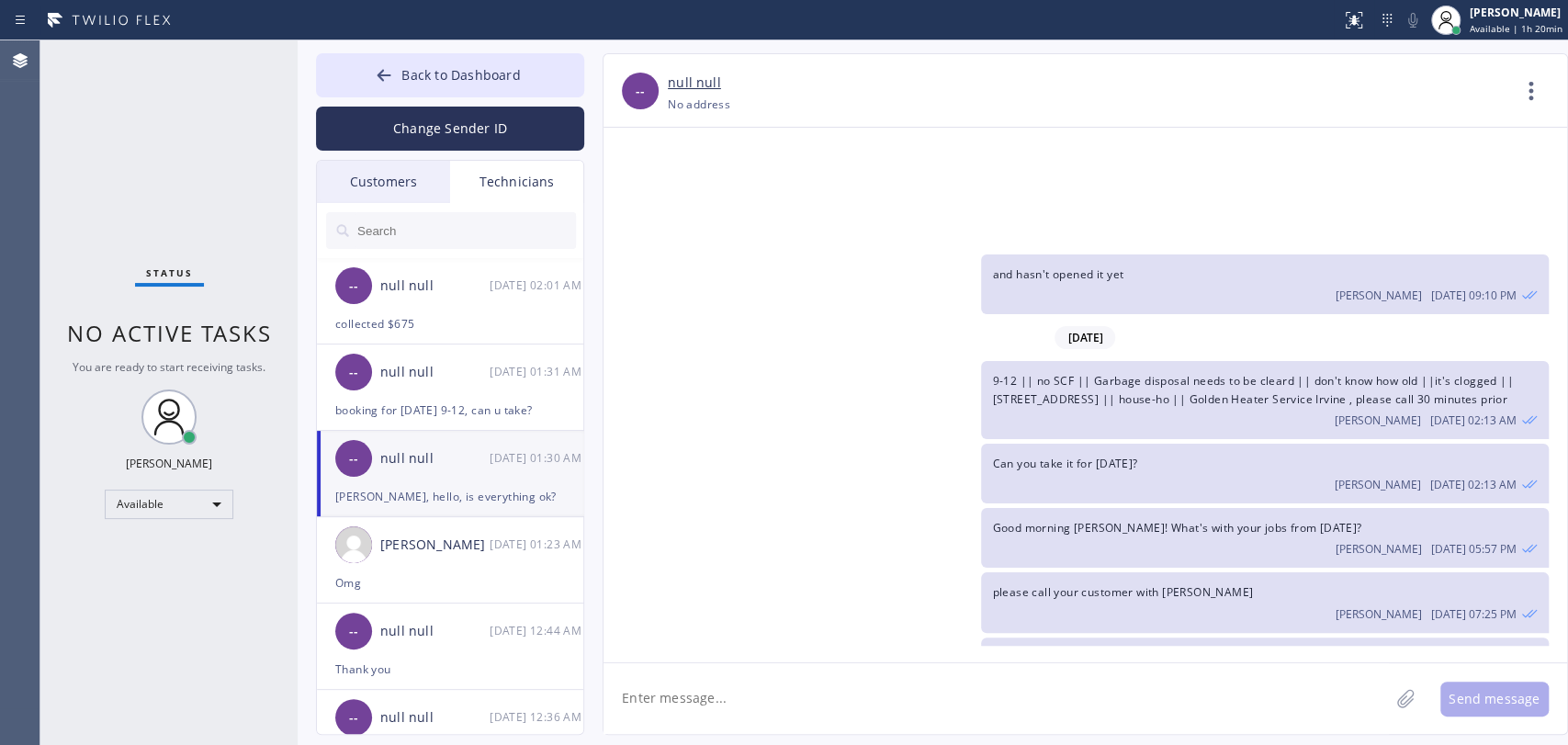
drag, startPoint x: 374, startPoint y: 75, endPoint x: 681, endPoint y: 175, distance: 322.9
click at [375, 75] on button "Back to Dashboard" at bounding box center [449, 75] width 269 height 44
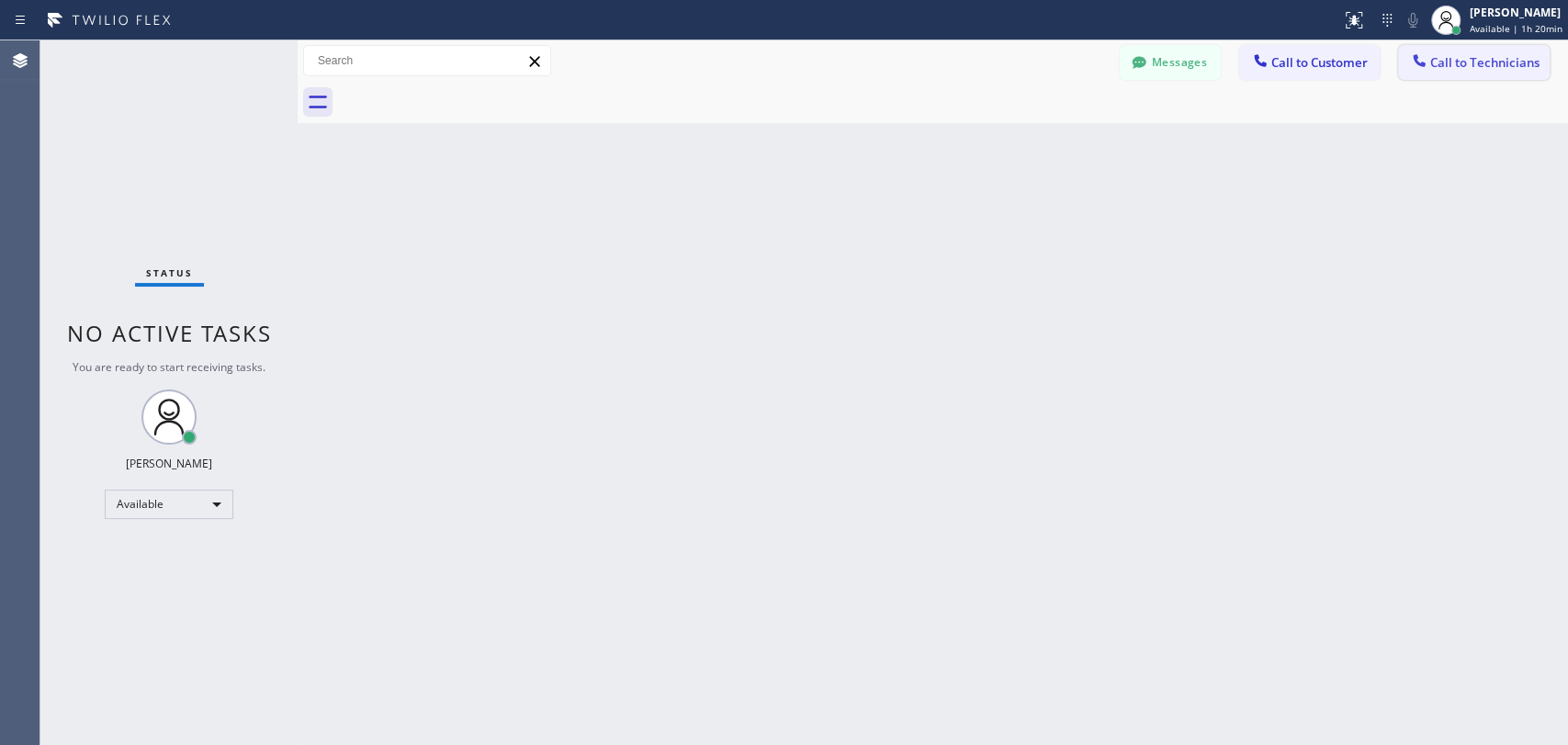
click at [1438, 47] on button "Call to Technicians" at bounding box center [1474, 62] width 152 height 35
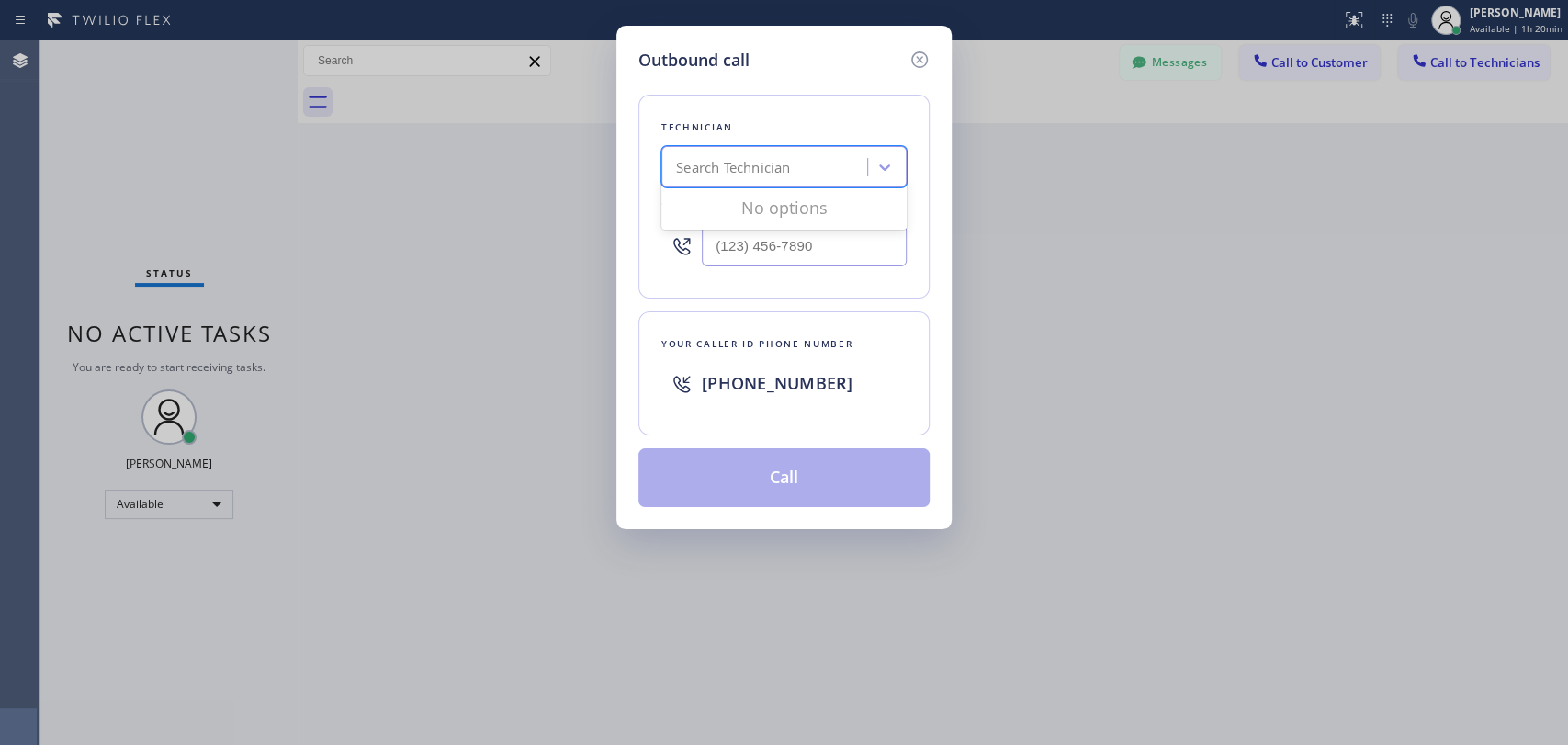
click at [735, 158] on div "Search Technician" at bounding box center [733, 167] width 114 height 21
type input "[PERSON_NAME]"
click at [719, 205] on div "[PERSON_NAME]" at bounding box center [784, 205] width 246 height 33
type input "[PHONE_NUMBER]"
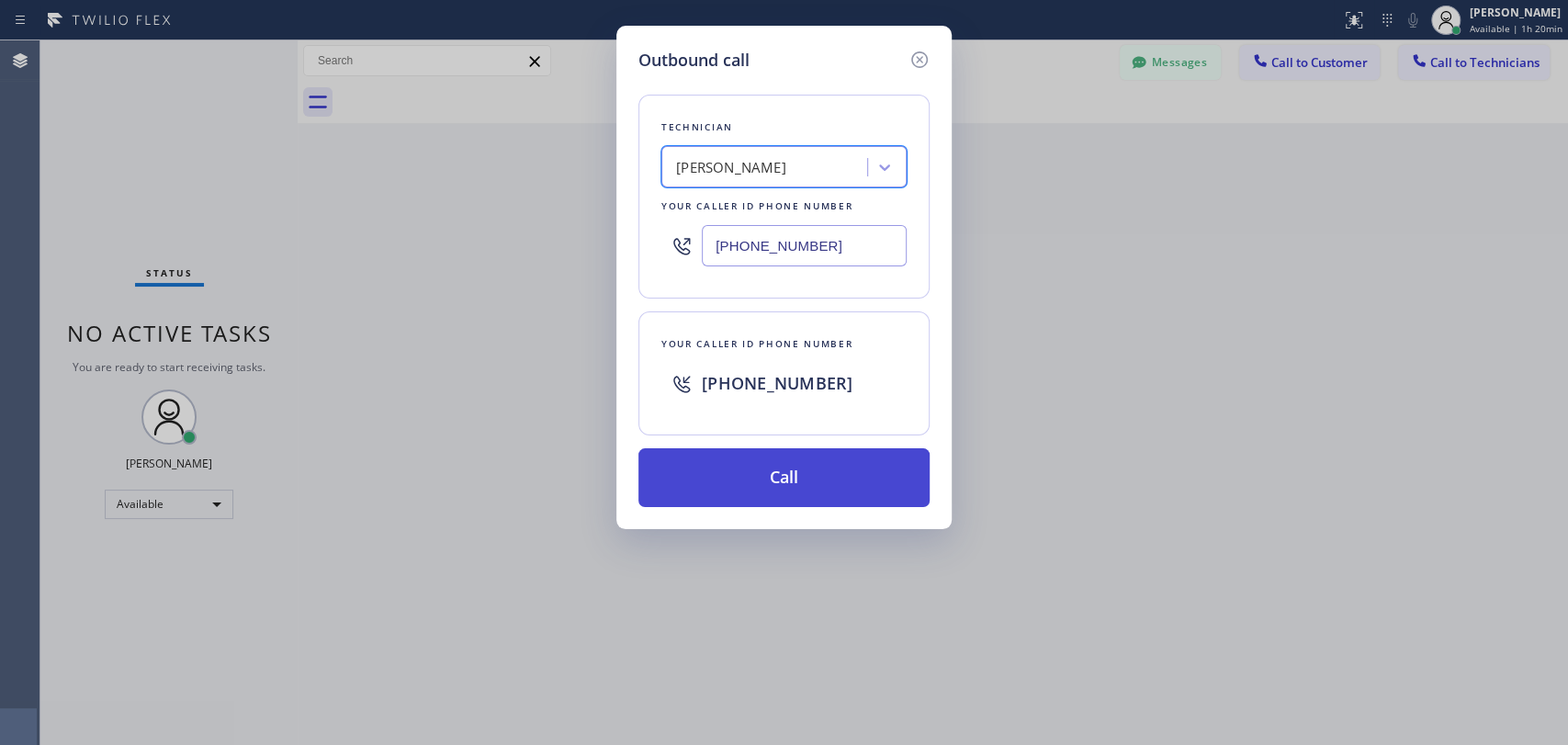
click at [757, 484] on button "Call" at bounding box center [783, 477] width 291 height 59
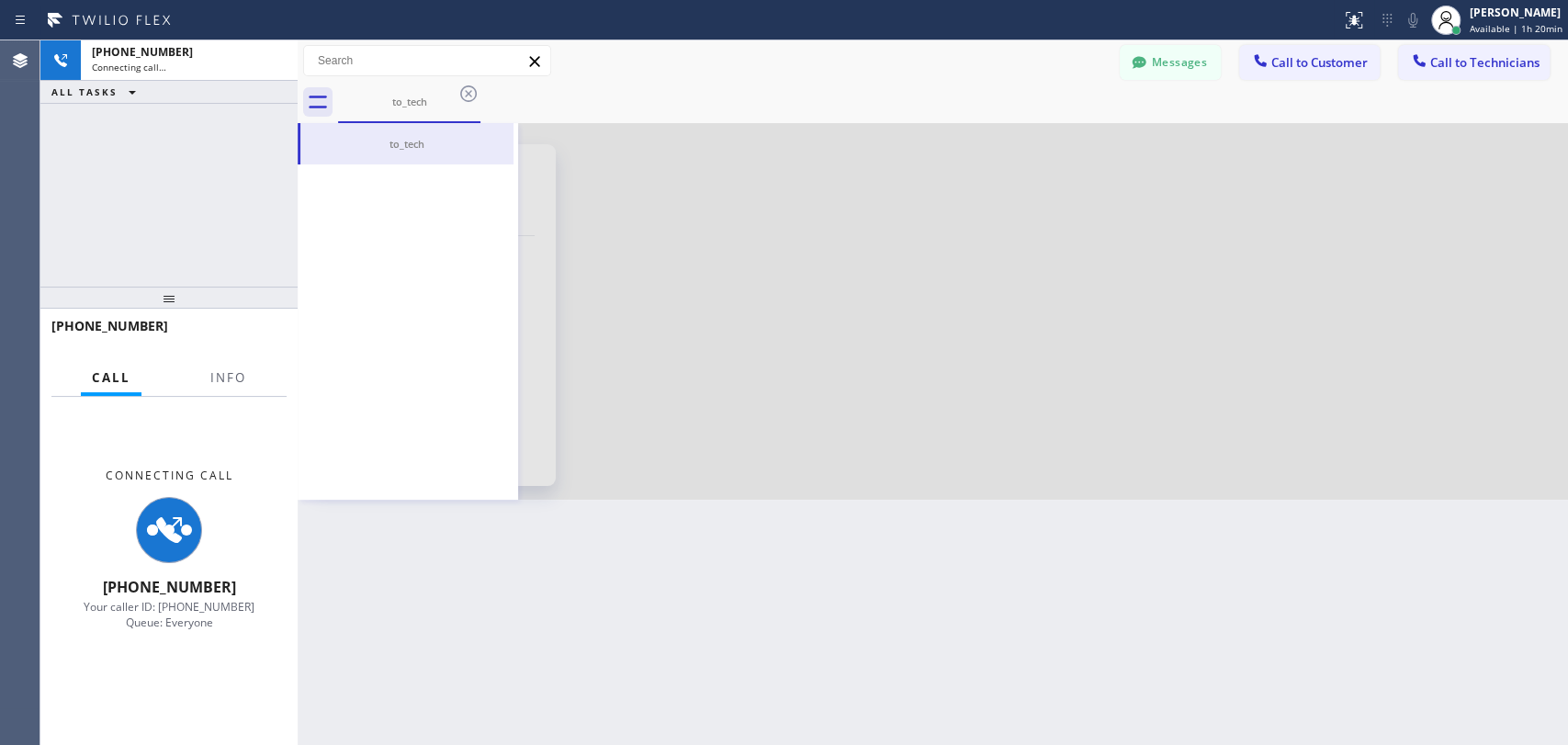
scroll to position [1719, 0]
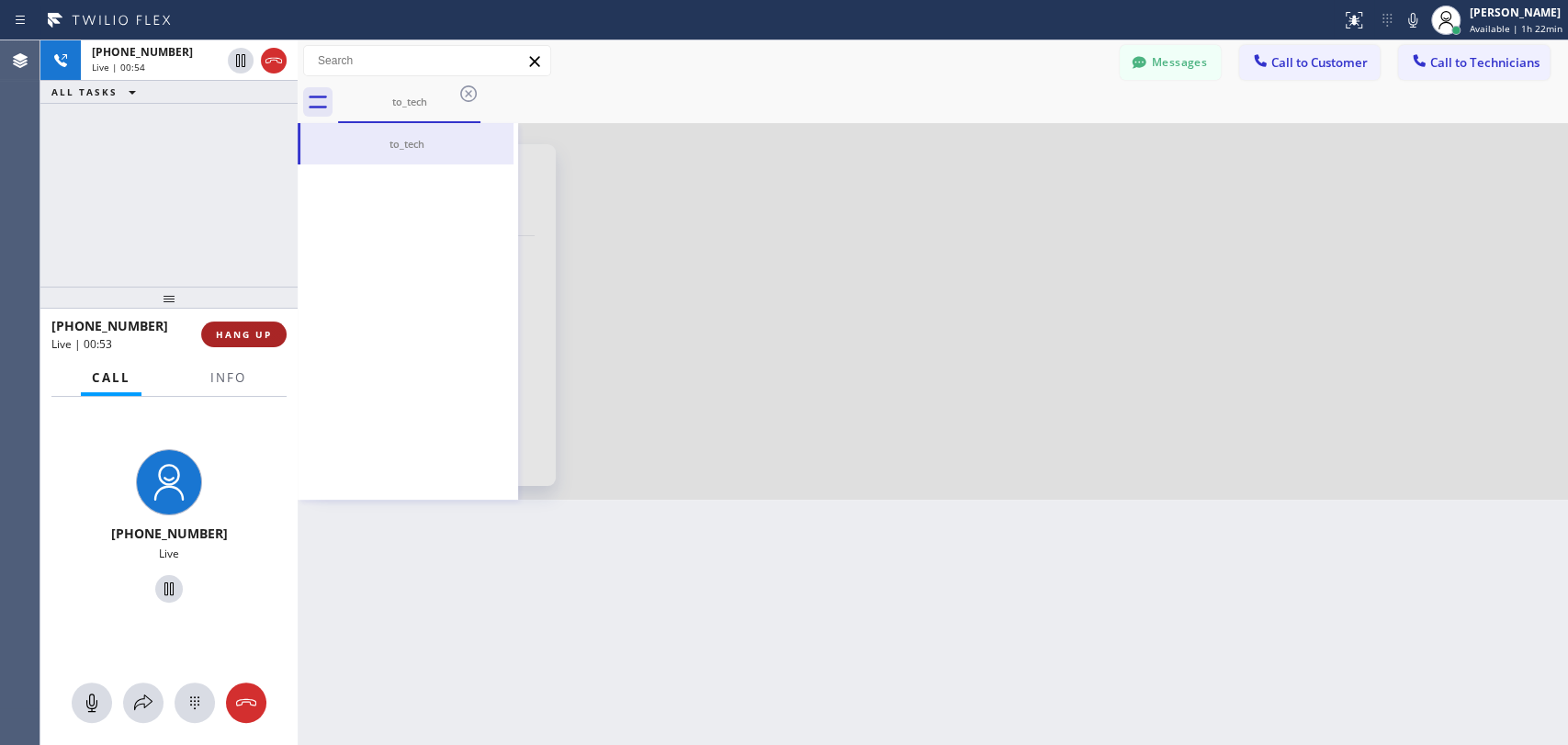
click at [227, 334] on span "HANG UP" at bounding box center [244, 334] width 56 height 13
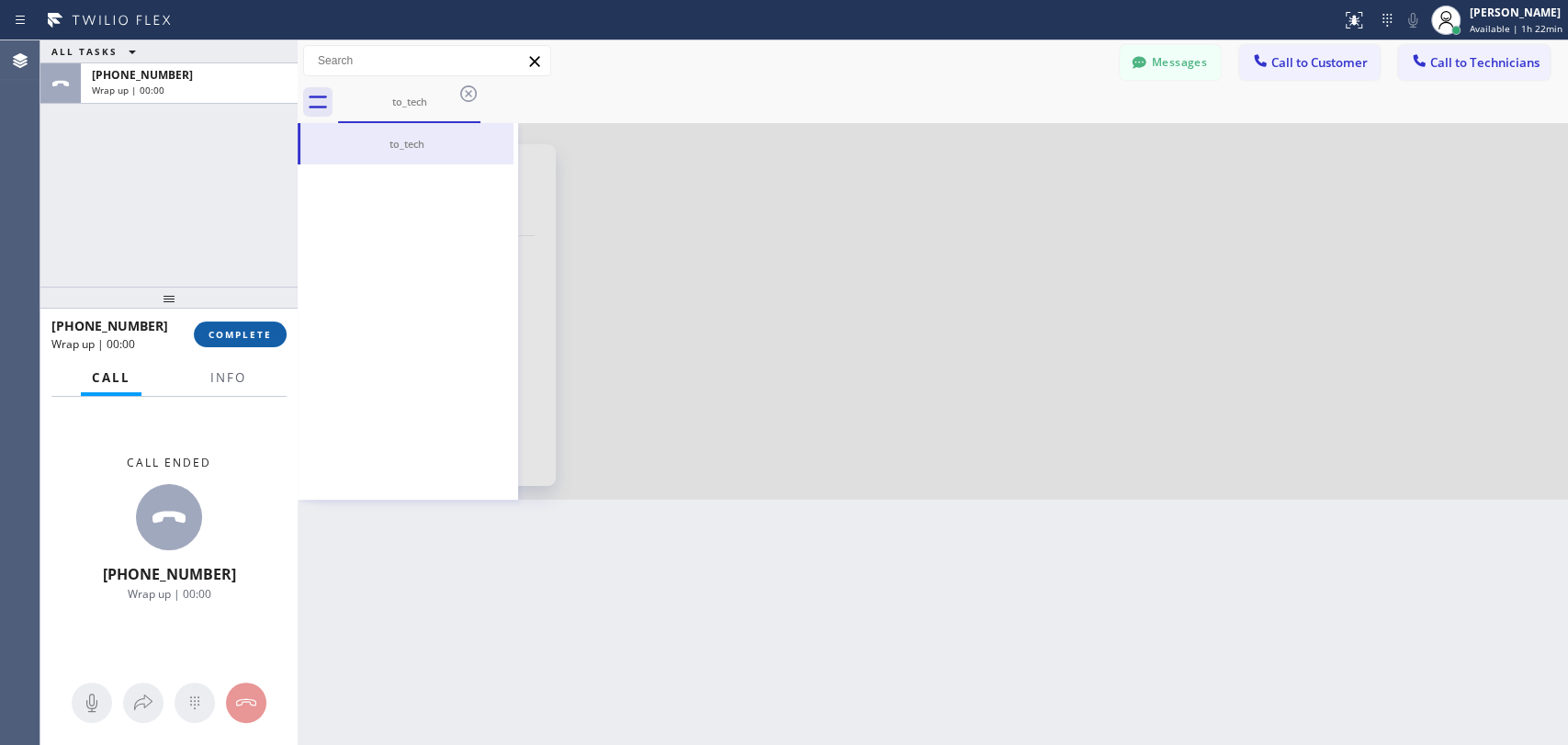
click at [228, 333] on span "COMPLETE" at bounding box center [240, 334] width 63 height 13
click at [181, 333] on div "[PHONE_NUMBER]" at bounding box center [116, 325] width 130 height 17
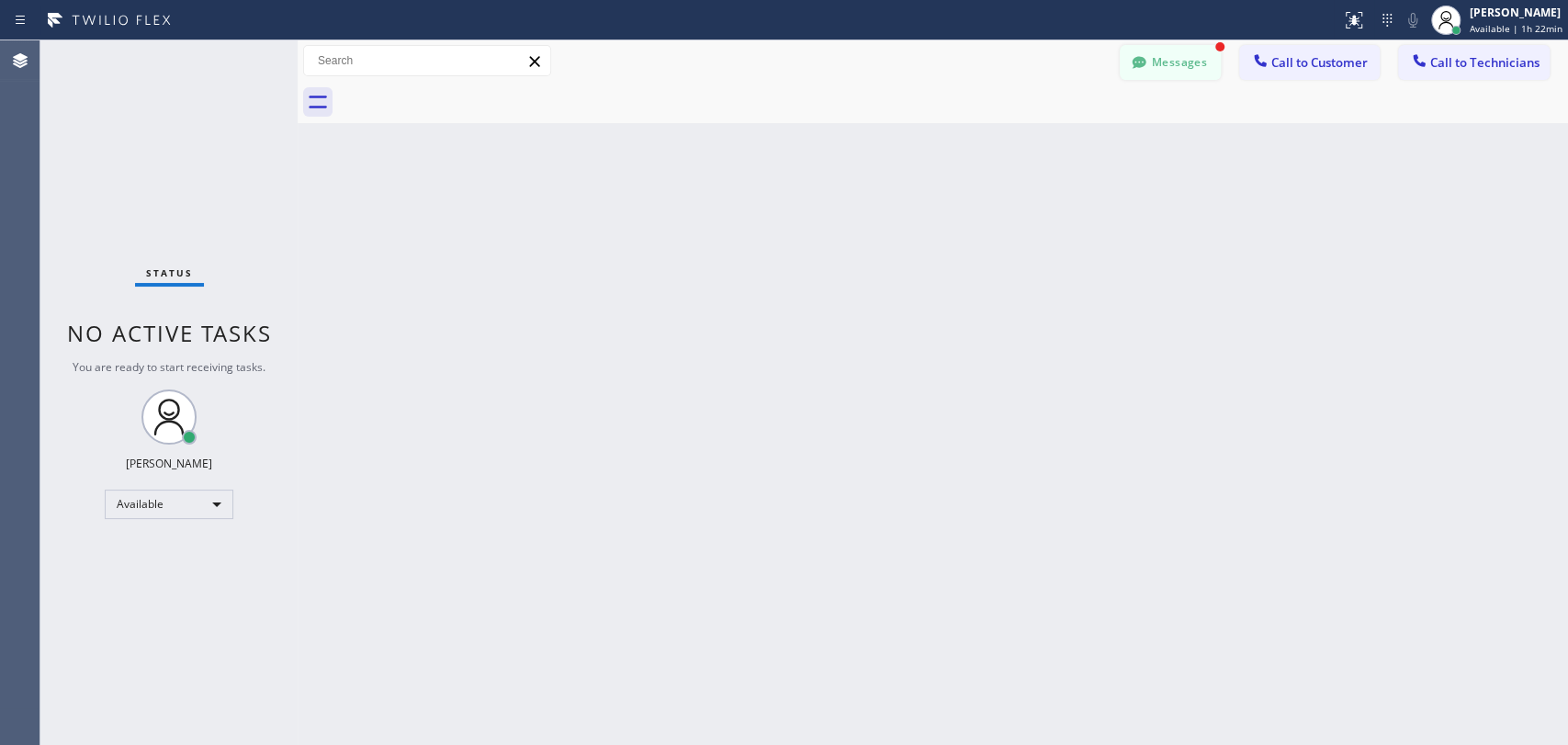
click at [1149, 50] on button "Messages" at bounding box center [1170, 62] width 101 height 35
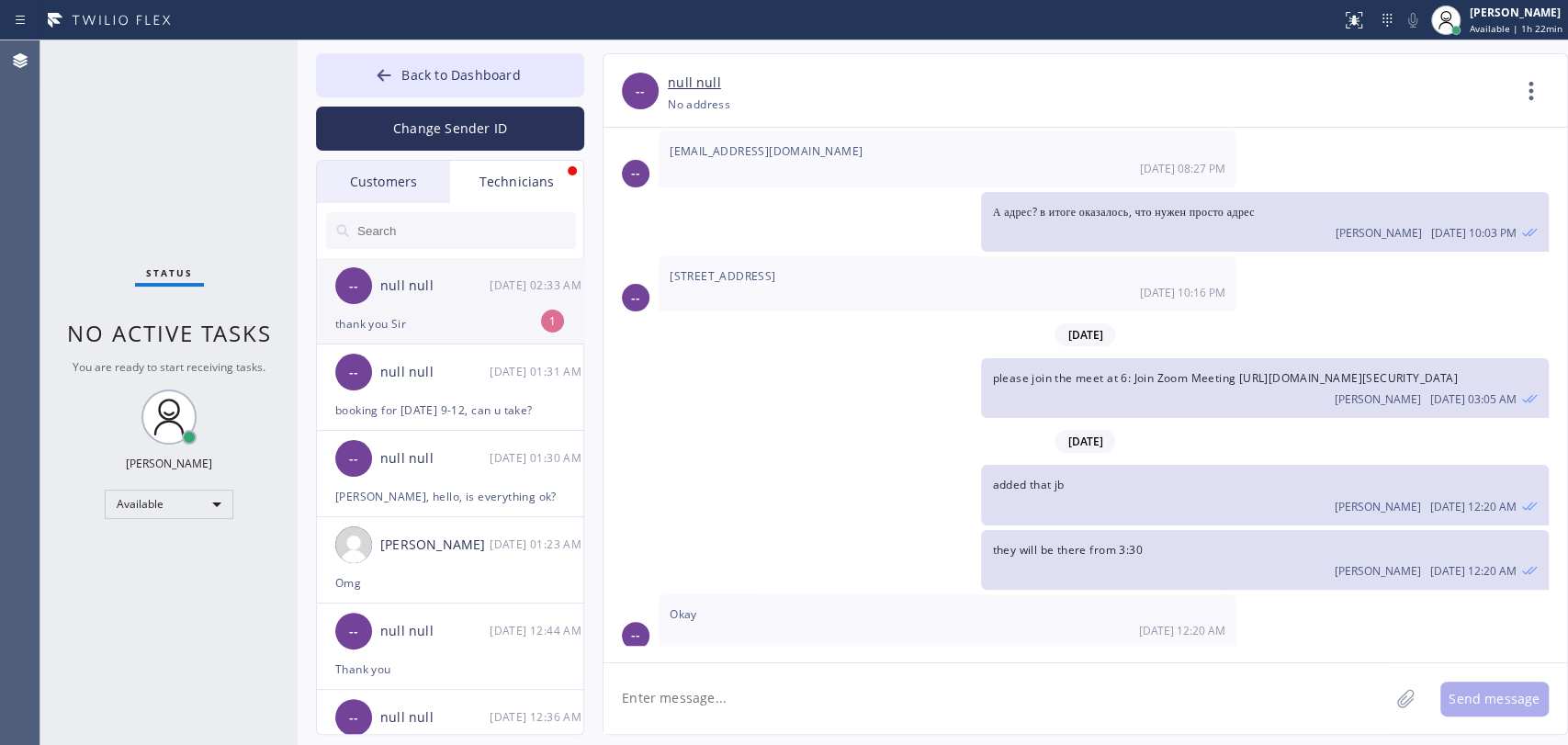
click at [393, 317] on div "thank you Sir" at bounding box center [450, 324] width 230 height 21
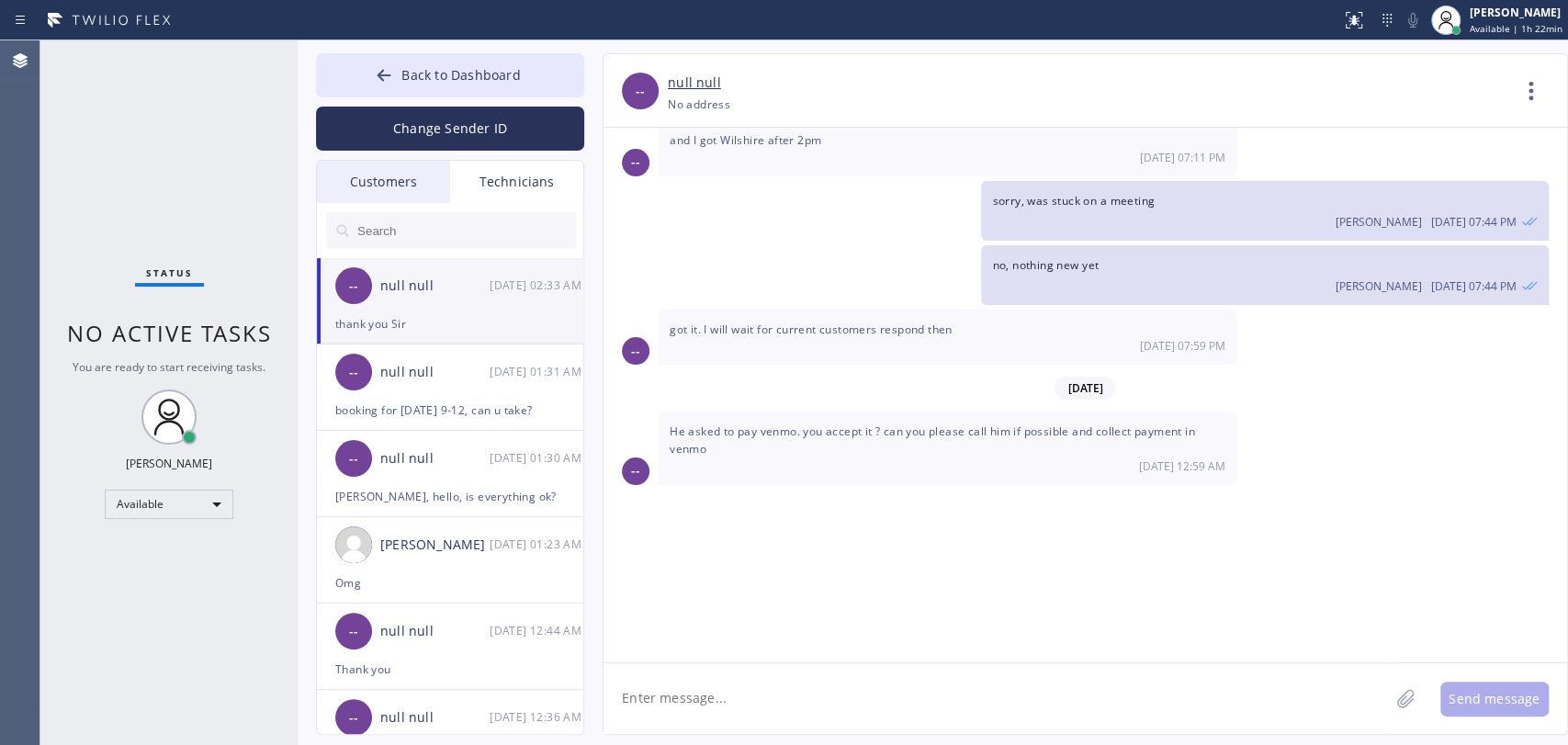
click at [764, 725] on textarea at bounding box center [996, 698] width 785 height 71
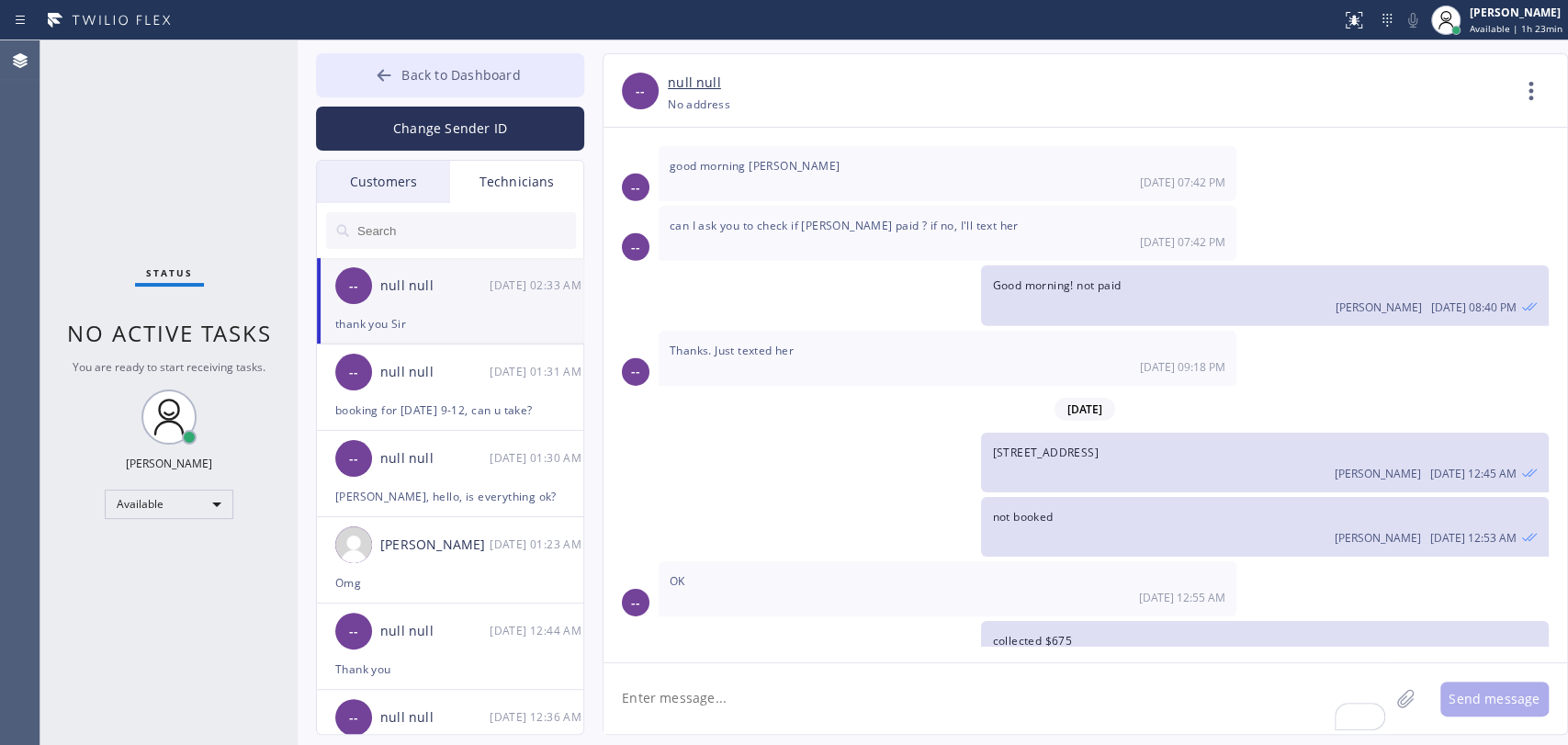
click at [490, 71] on span "Back to Dashboard" at bounding box center [460, 74] width 119 height 17
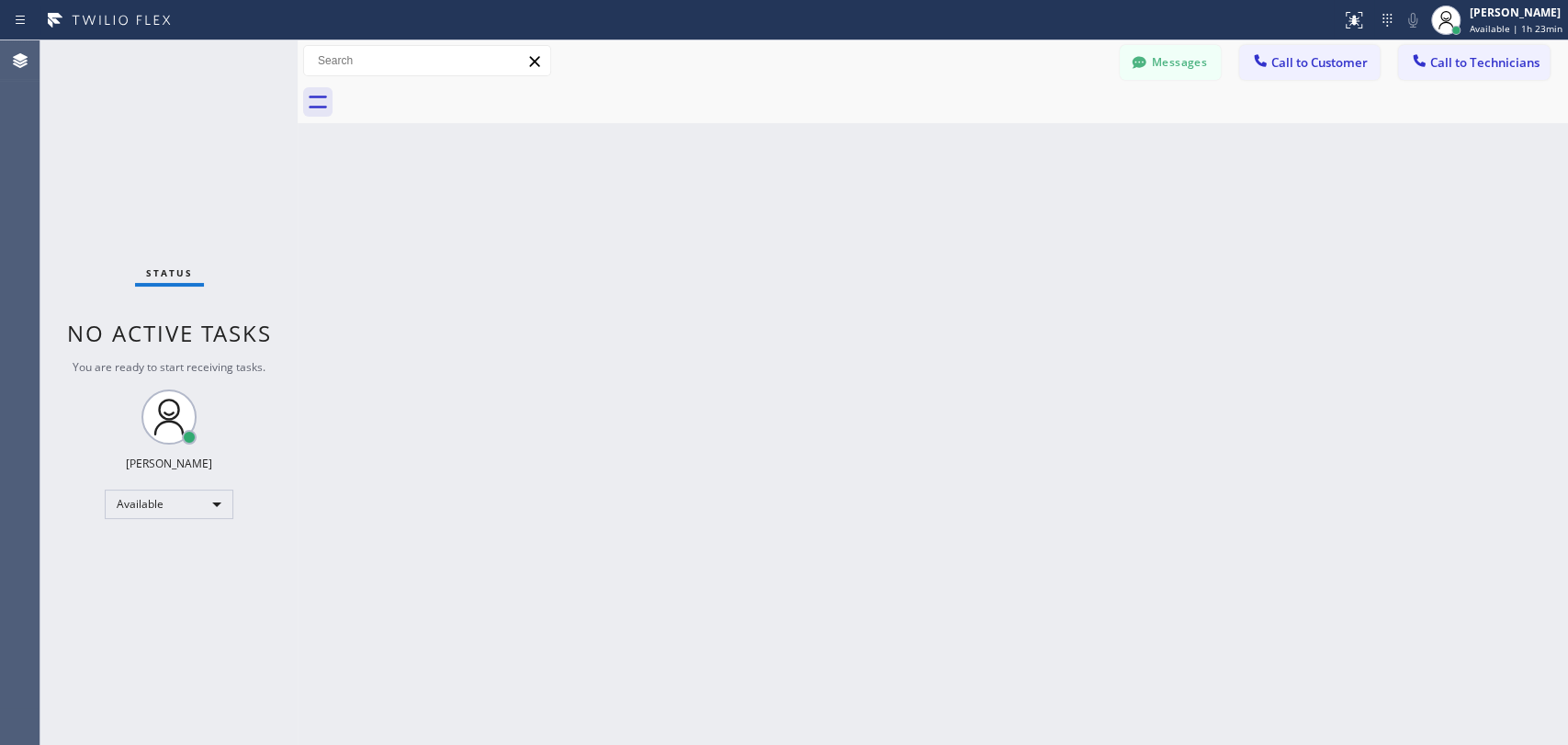
drag, startPoint x: 1449, startPoint y: 35, endPoint x: 1440, endPoint y: 61, distance: 27.5
click at [1449, 36] on div at bounding box center [1445, 20] width 40 height 40
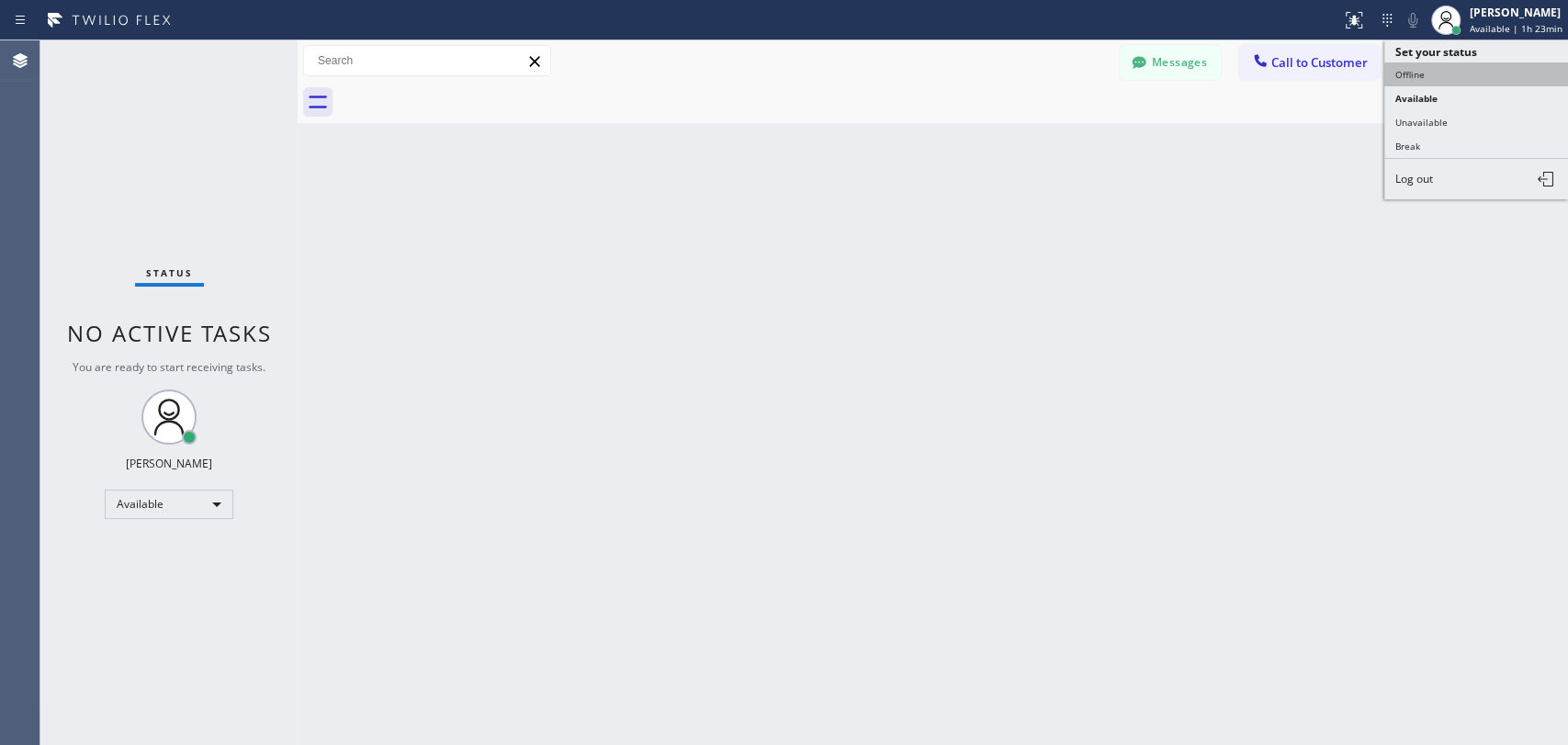
click at [1439, 63] on button "Offline" at bounding box center [1476, 75] width 184 height 24
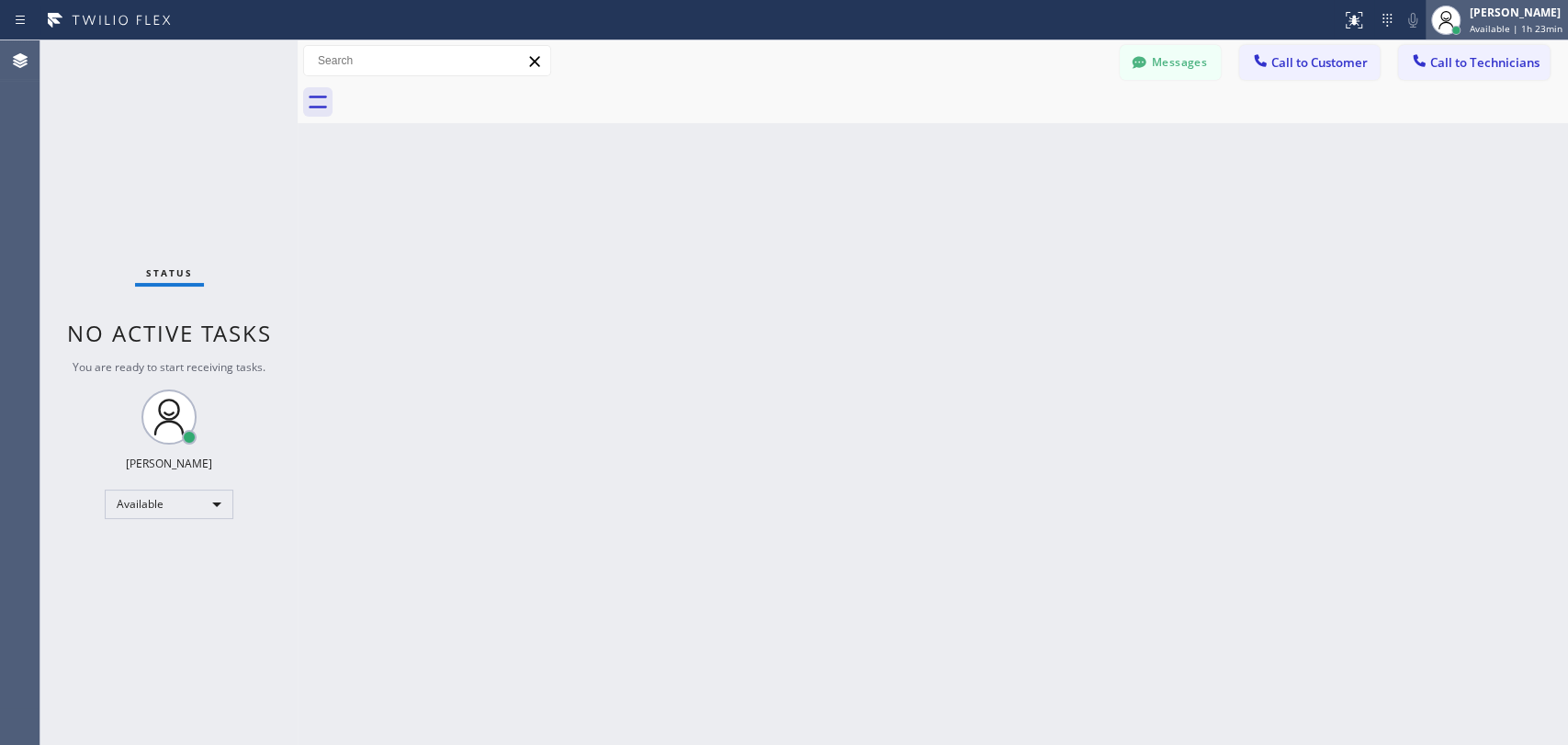
click at [1432, 32] on div at bounding box center [1445, 20] width 40 height 40
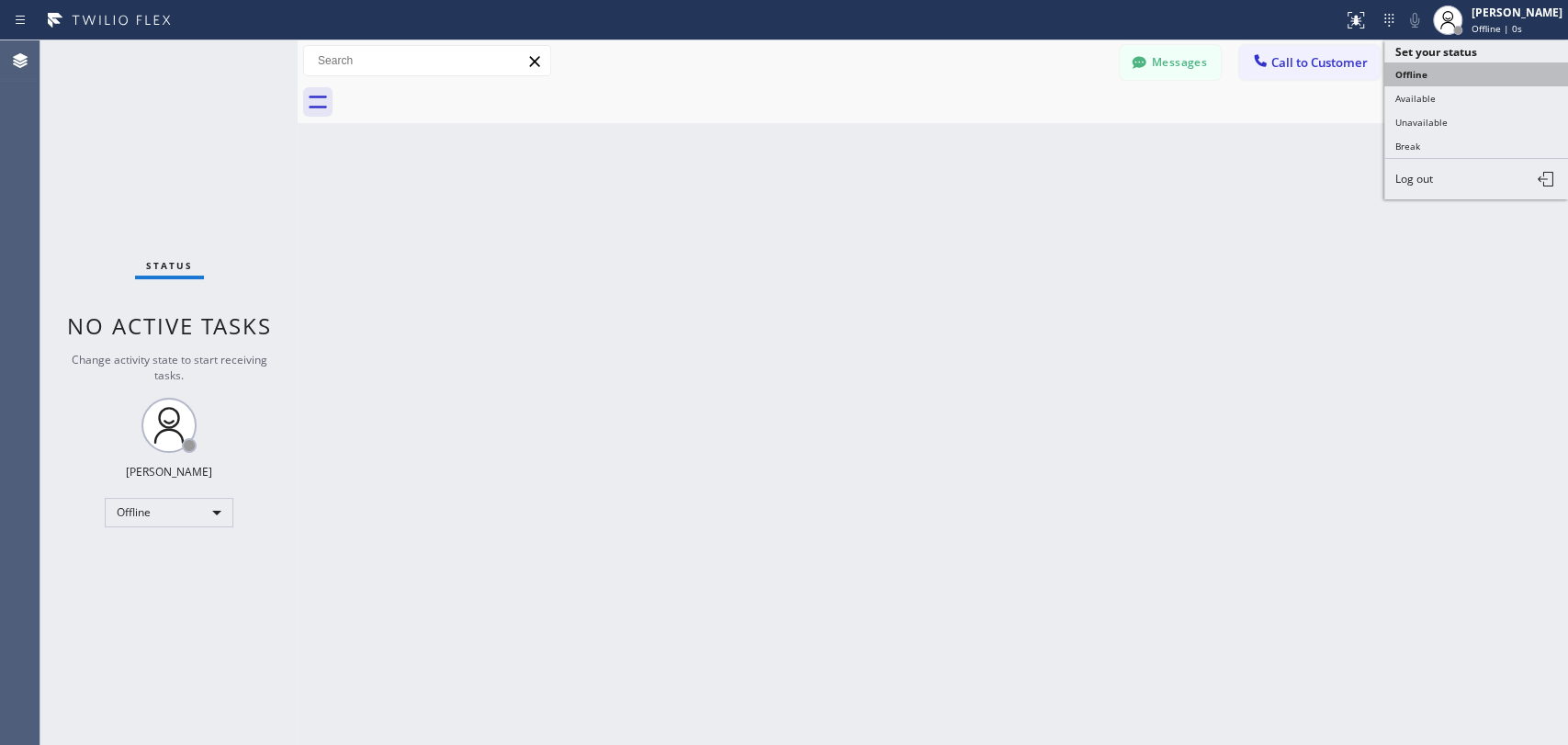
click at [1455, 68] on button "Offline" at bounding box center [1476, 75] width 184 height 24
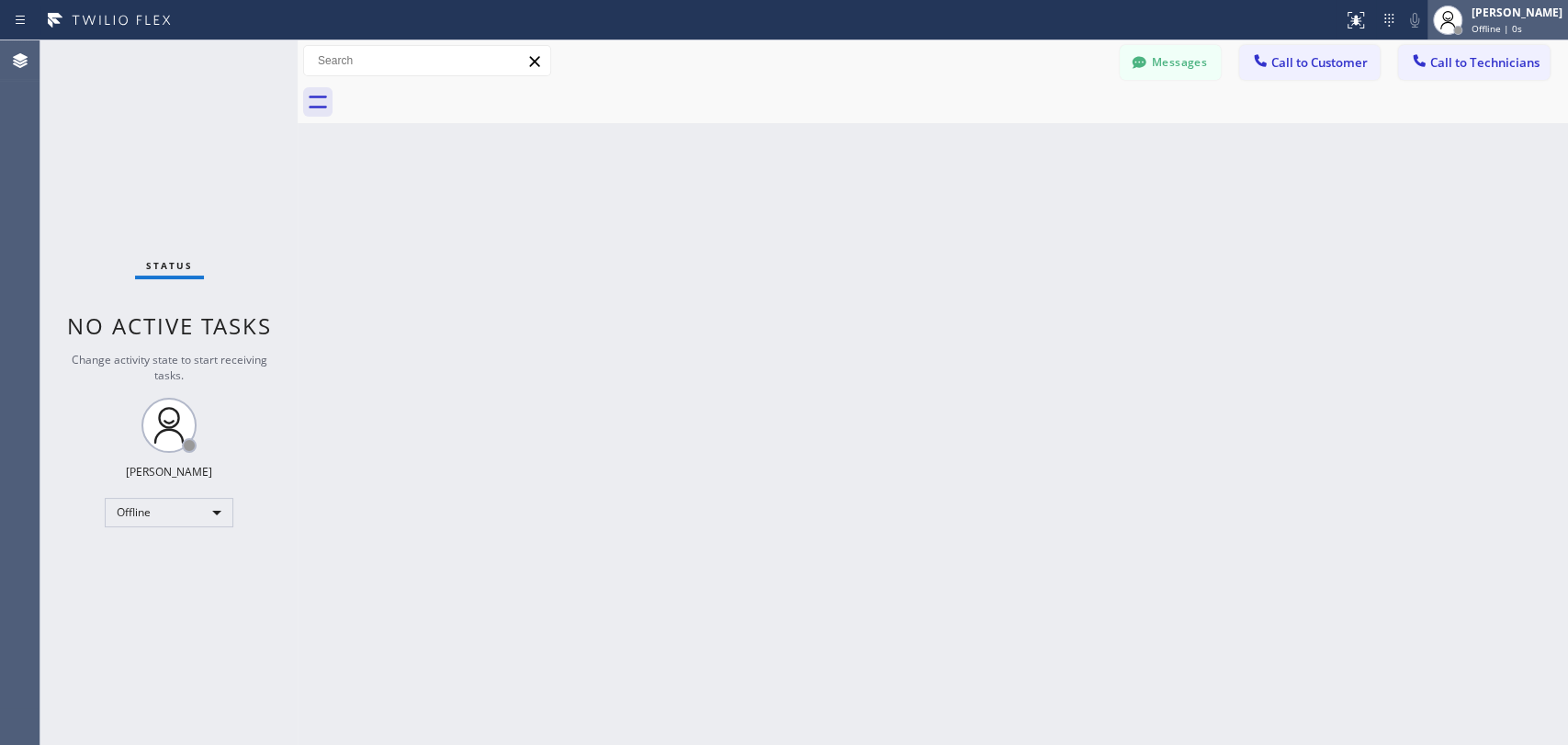
click at [1463, 32] on div at bounding box center [1447, 20] width 40 height 40
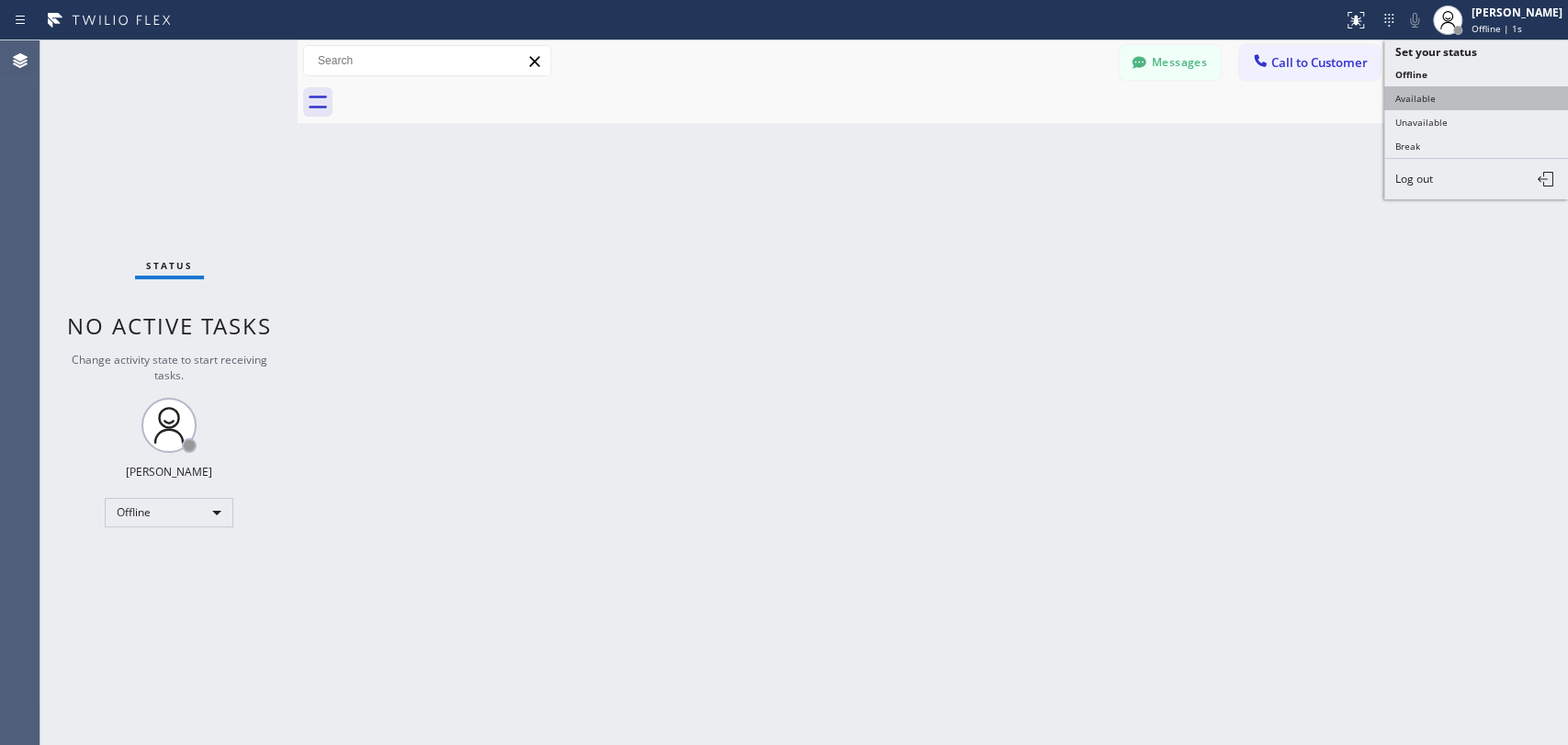
click at [1449, 91] on button "Available" at bounding box center [1476, 98] width 184 height 24
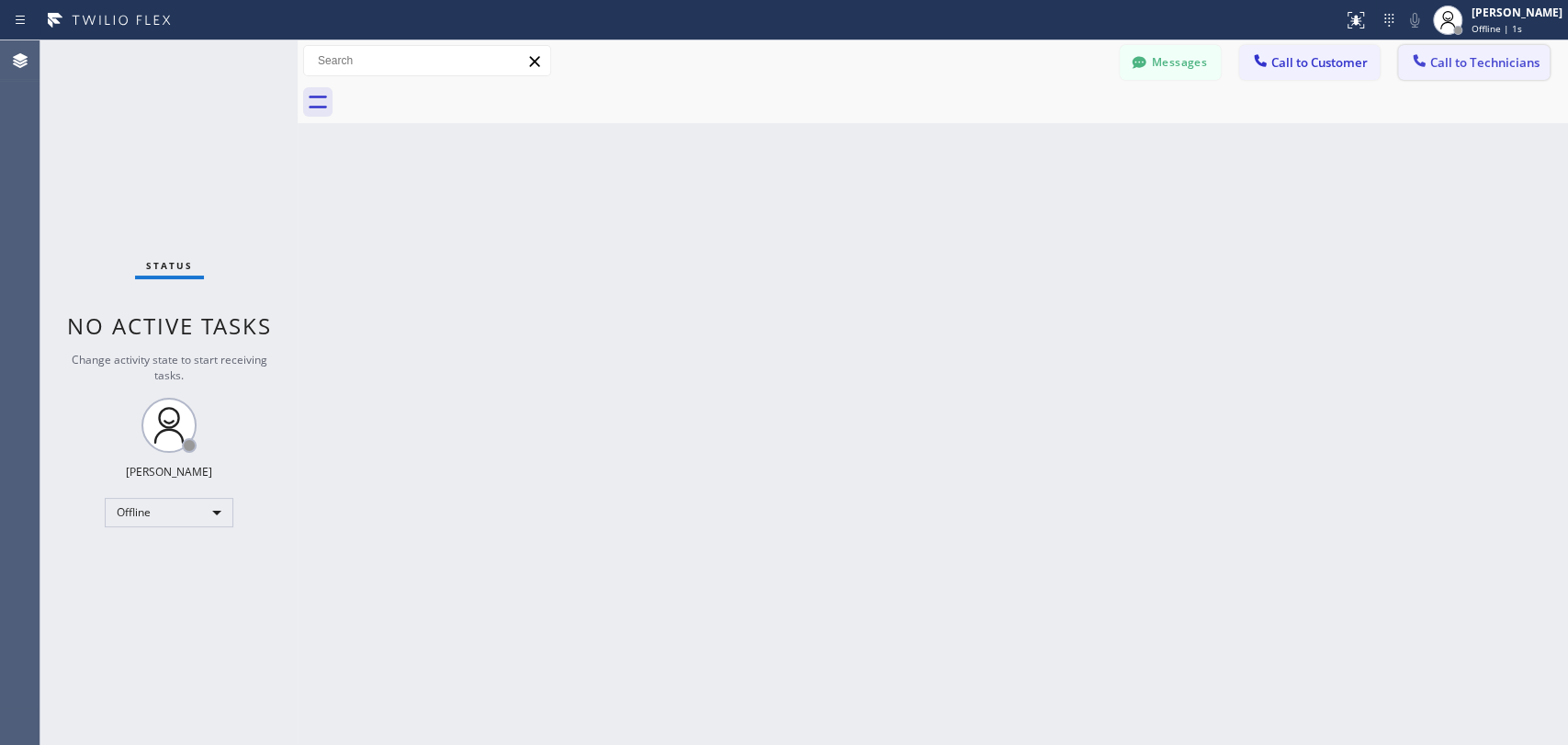
click at [1455, 59] on span "Call to Technicians" at bounding box center [1484, 62] width 109 height 17
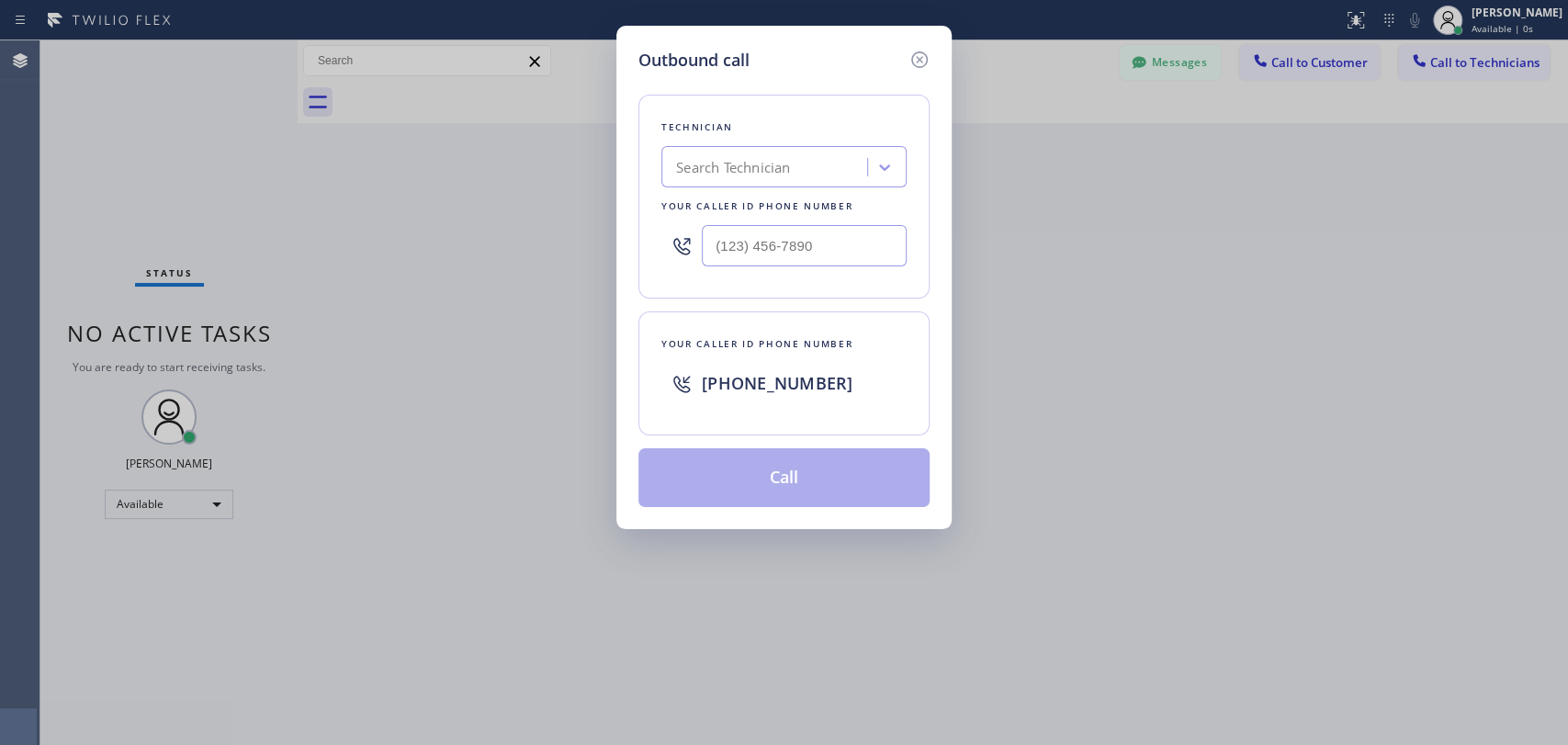
click at [779, 166] on div "Search Technician" at bounding box center [733, 167] width 114 height 21
type input "[PERSON_NAME]"
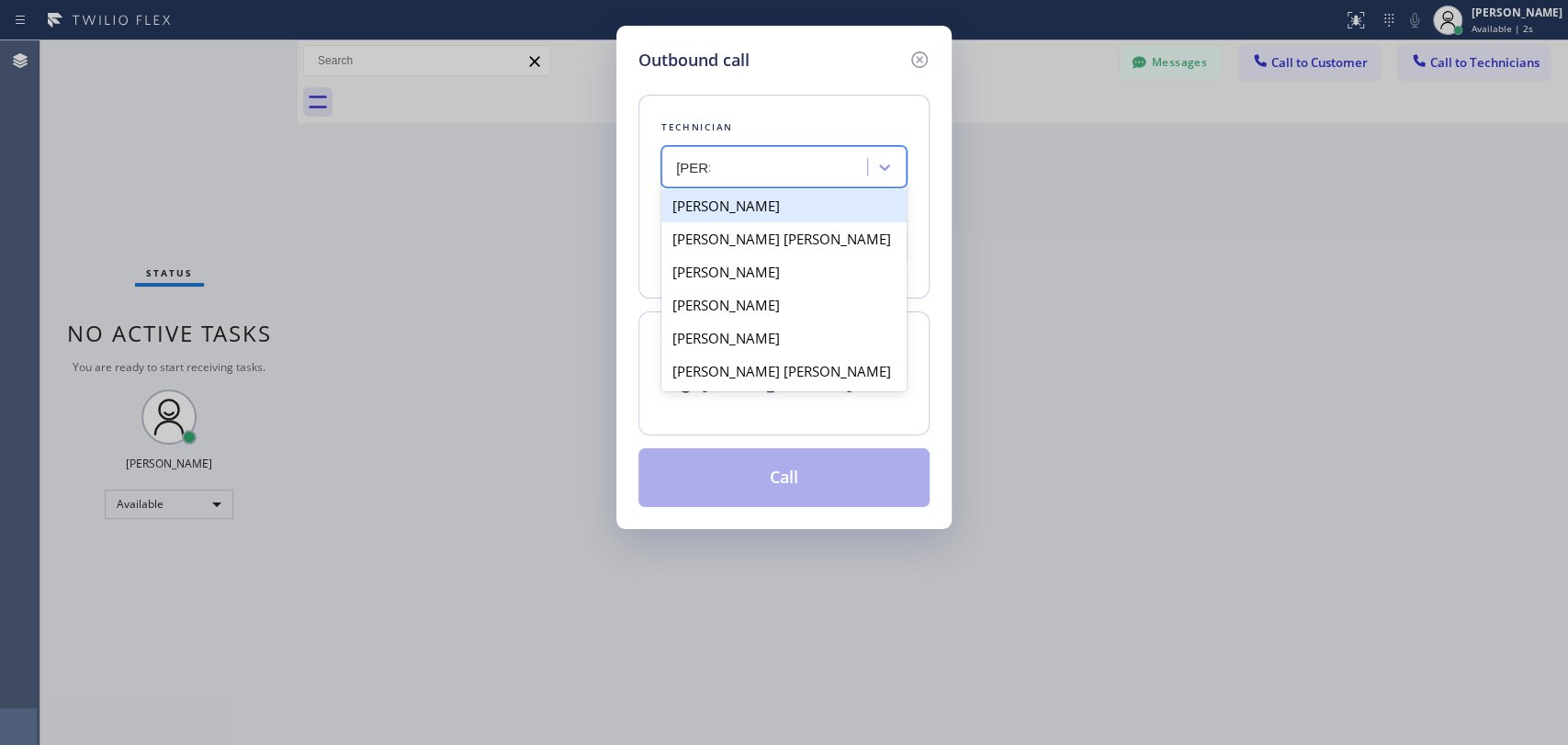
click at [751, 204] on div "[PERSON_NAME]" at bounding box center [784, 205] width 246 height 33
type input "[PHONE_NUMBER]"
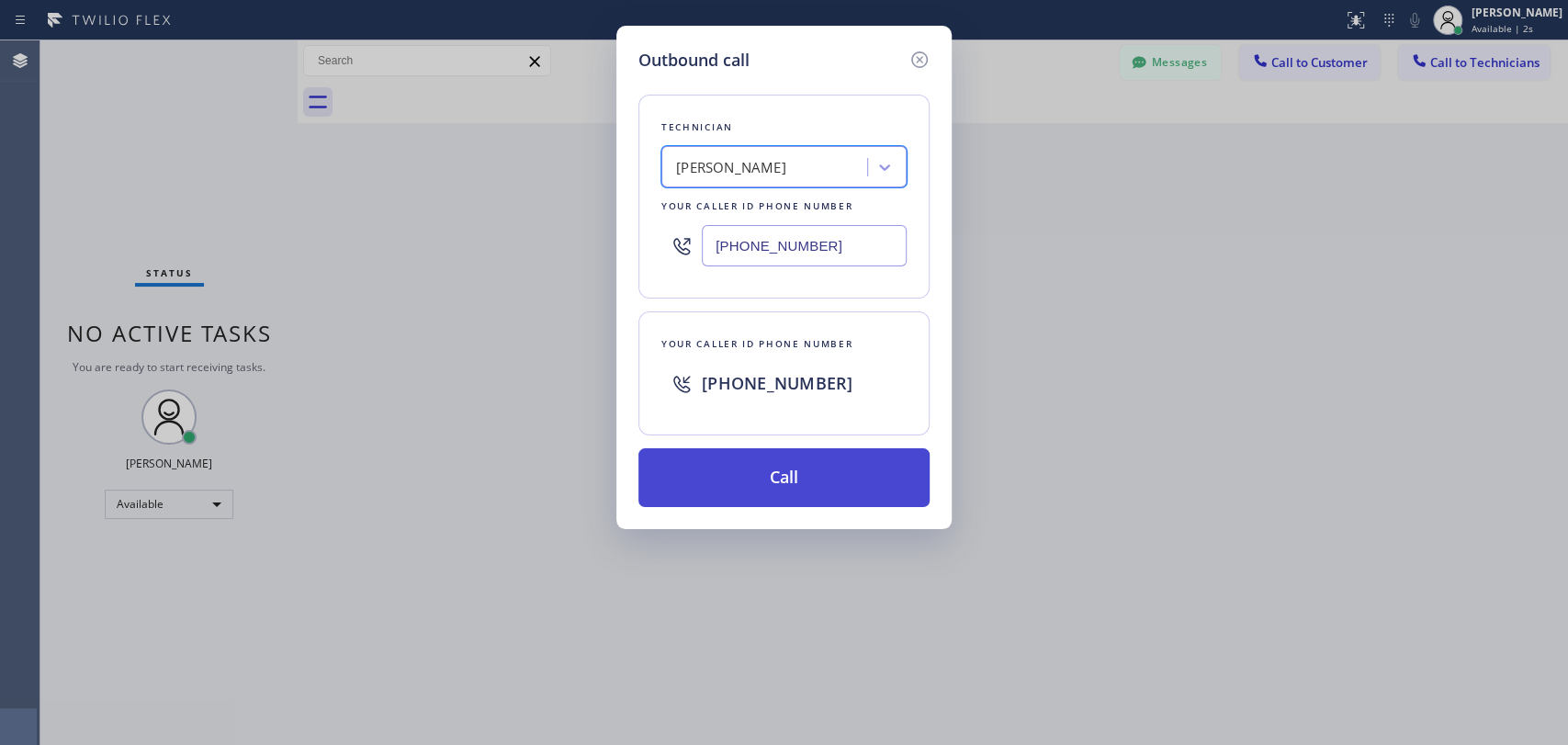
click at [746, 480] on button "Call" at bounding box center [783, 477] width 291 height 59
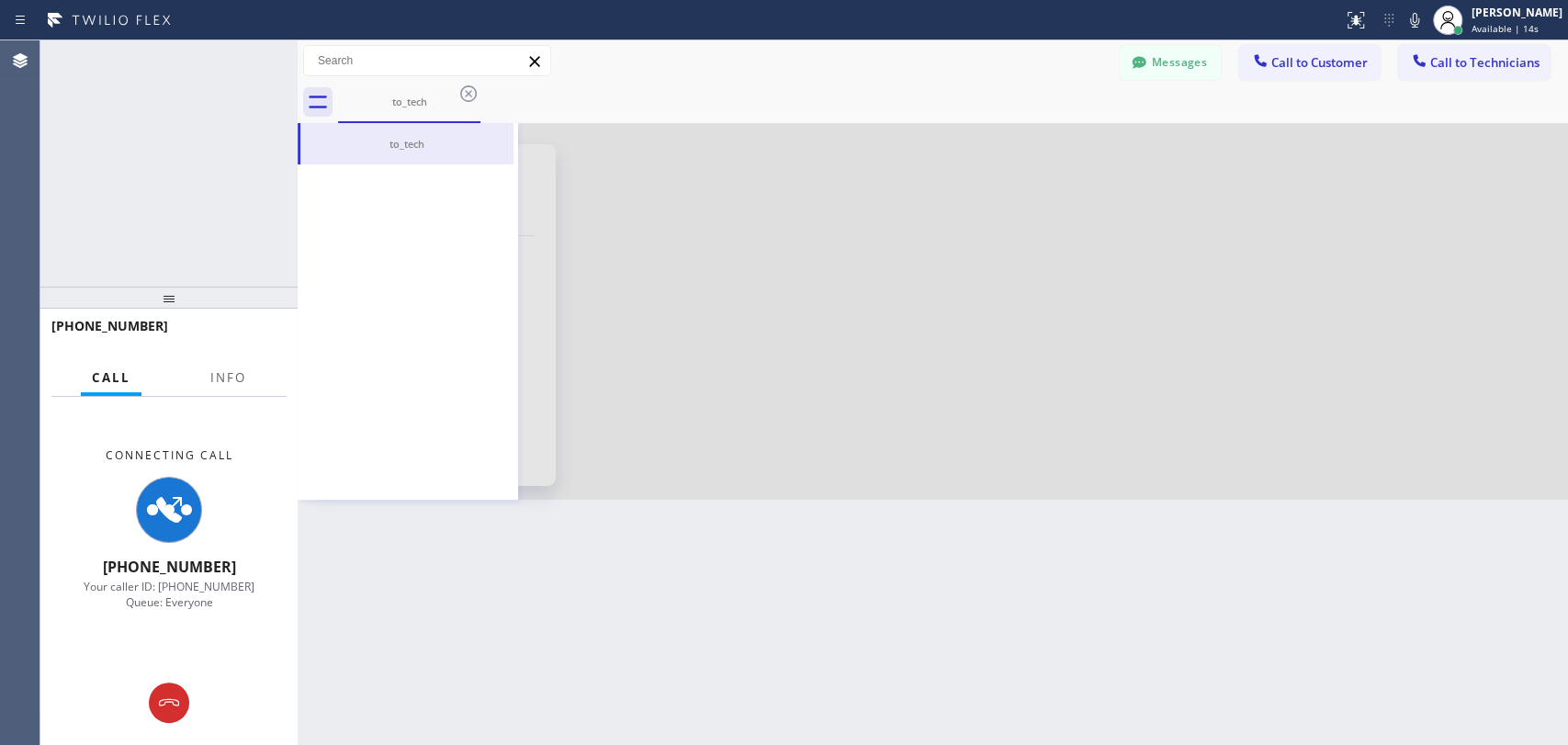
scroll to position [22309, 0]
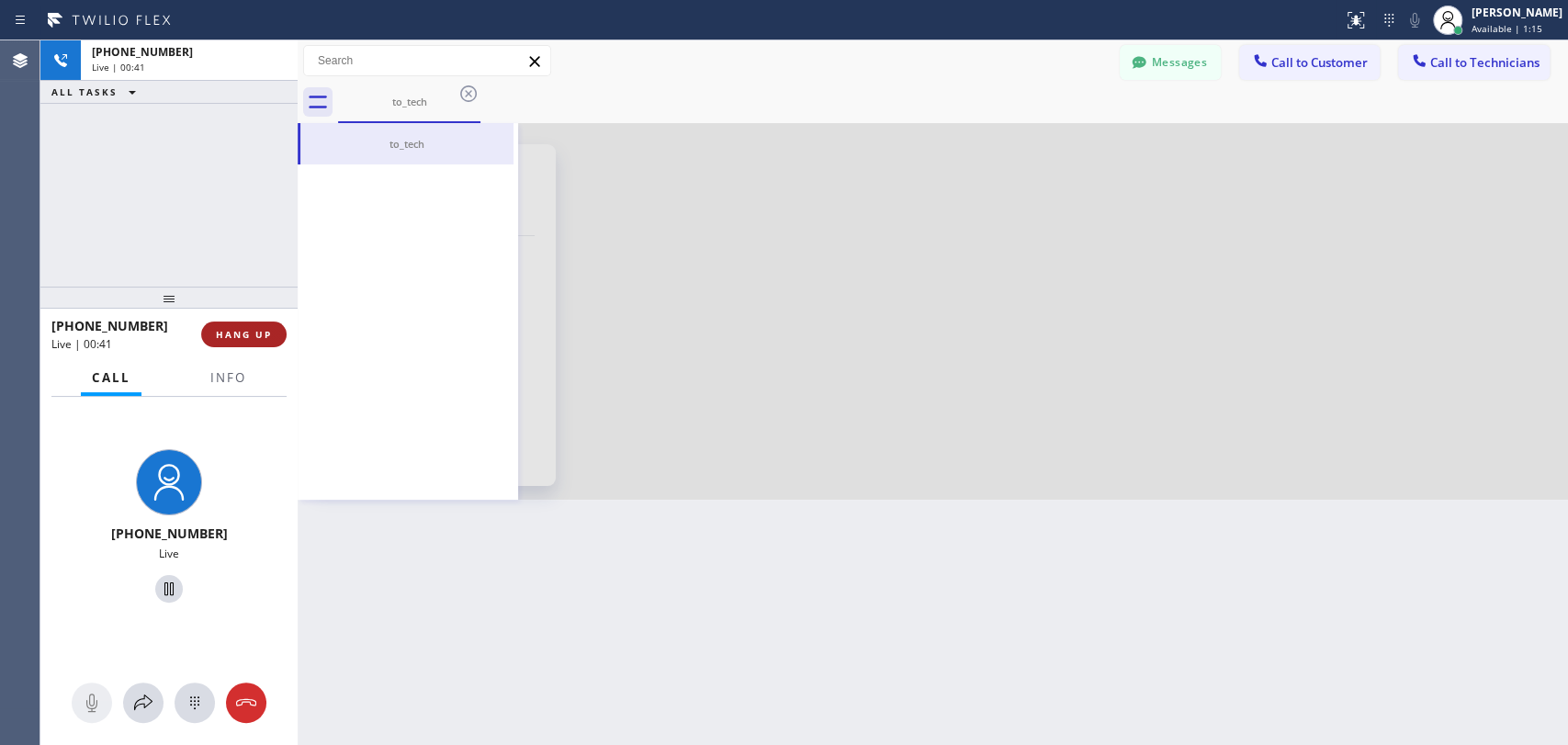
drag, startPoint x: 230, startPoint y: 319, endPoint x: 234, endPoint y: 332, distance: 13.6
click at [234, 332] on div "[PHONE_NUMBER] Live | 00:41 HANG UP" at bounding box center [168, 335] width 235 height 48
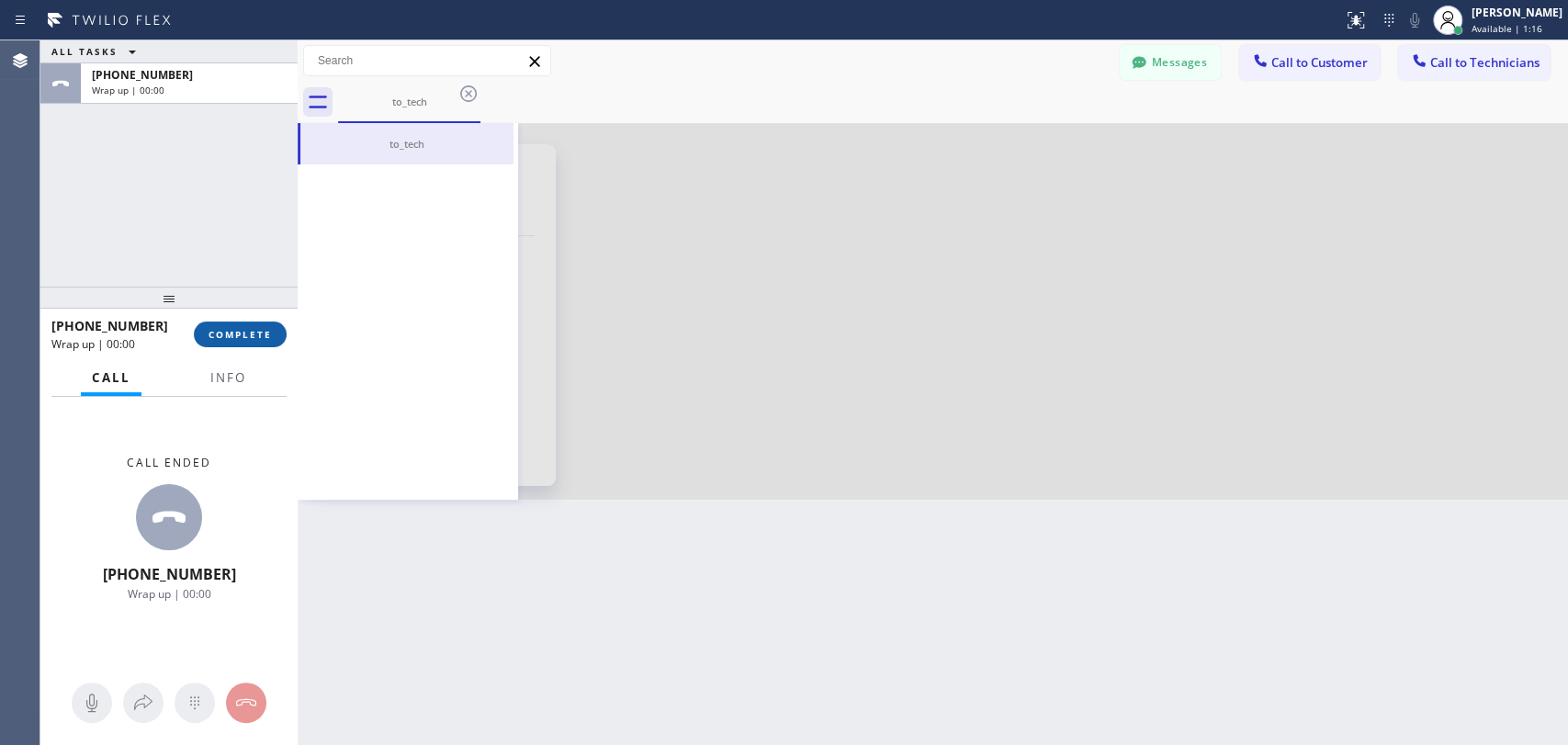
click at [234, 332] on span "COMPLETE" at bounding box center [240, 334] width 63 height 13
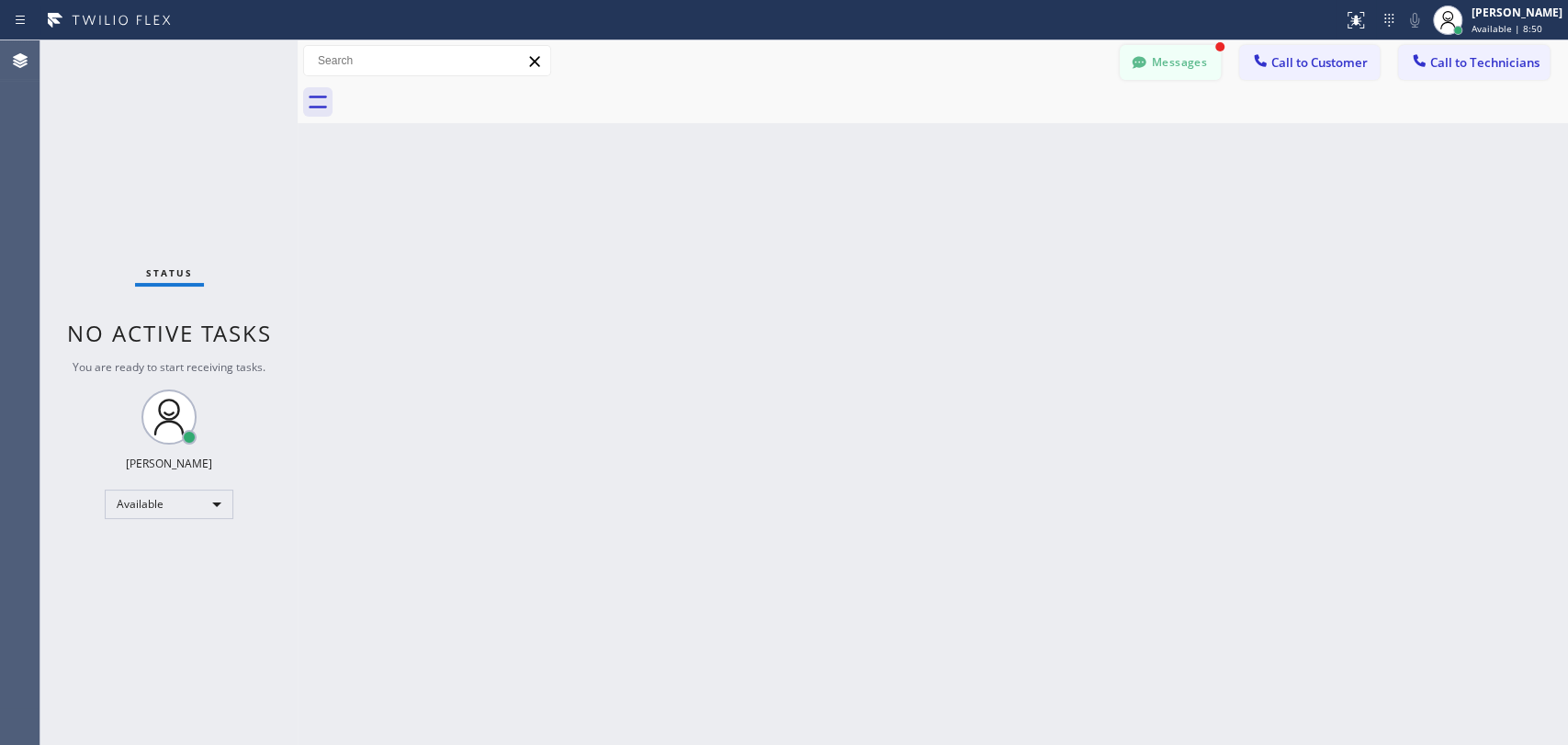
click at [1176, 71] on button "Messages" at bounding box center [1170, 62] width 101 height 35
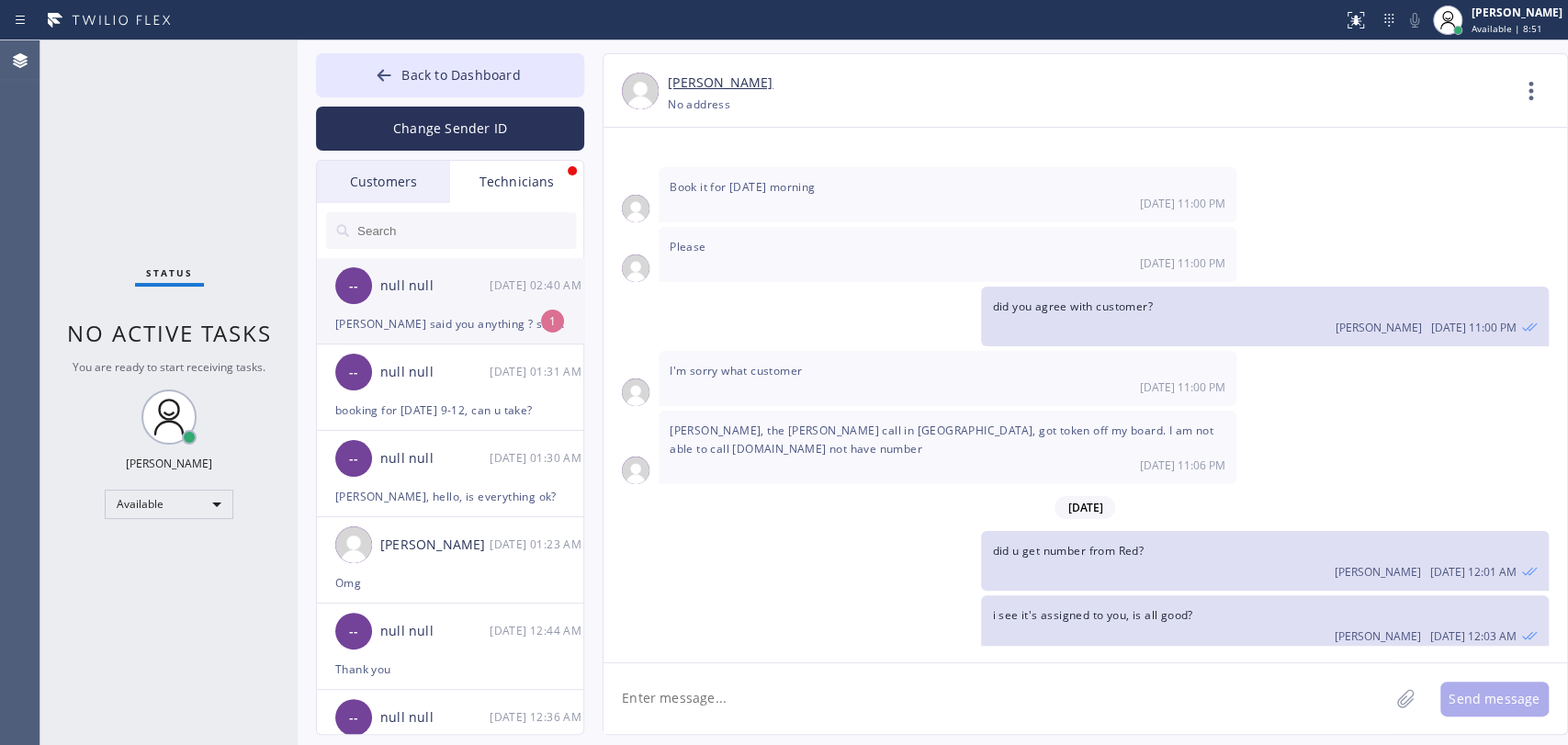
click at [439, 333] on div "[PERSON_NAME] said you anything ? she said she is gonna pay [DATE]" at bounding box center [450, 324] width 230 height 21
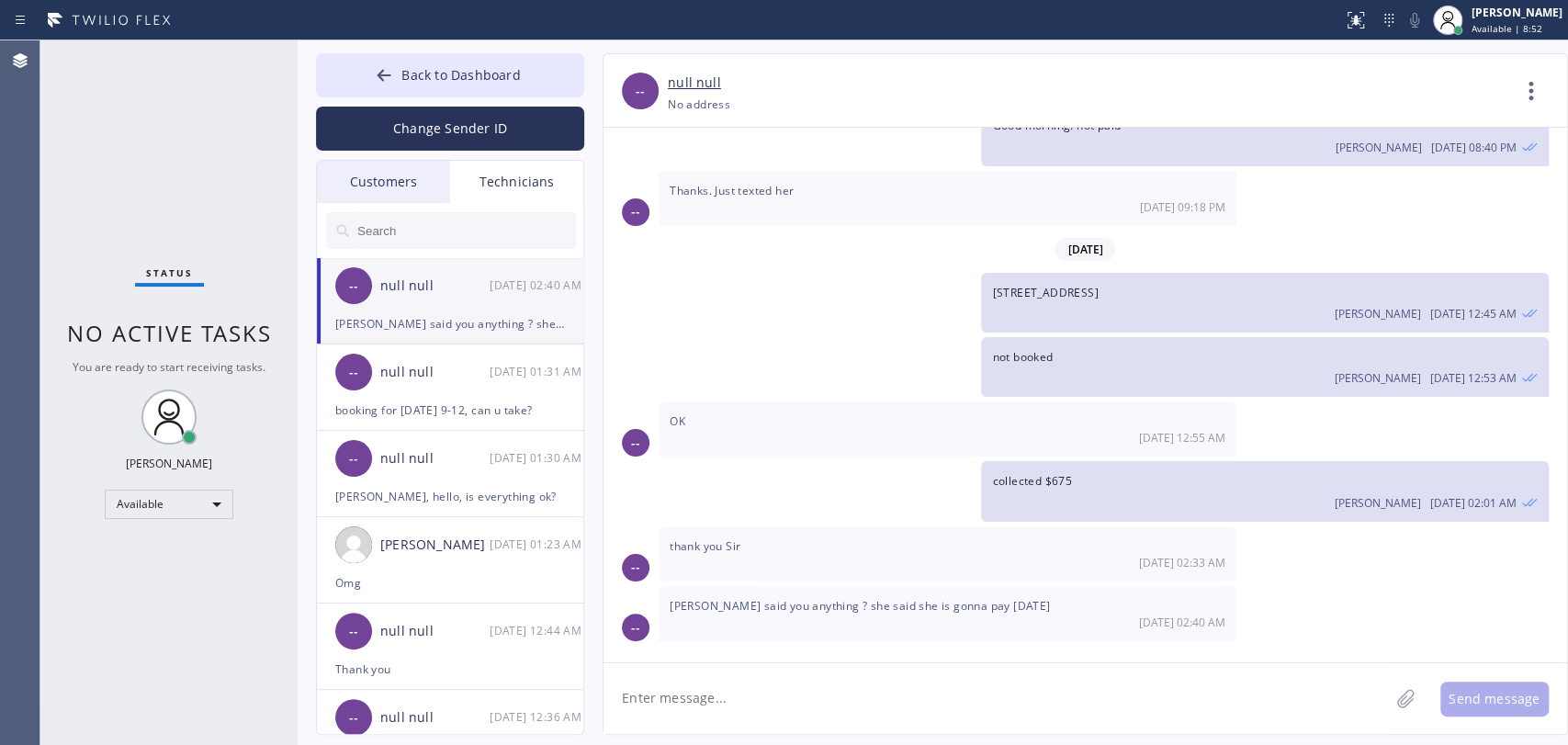
scroll to position [3937, 0]
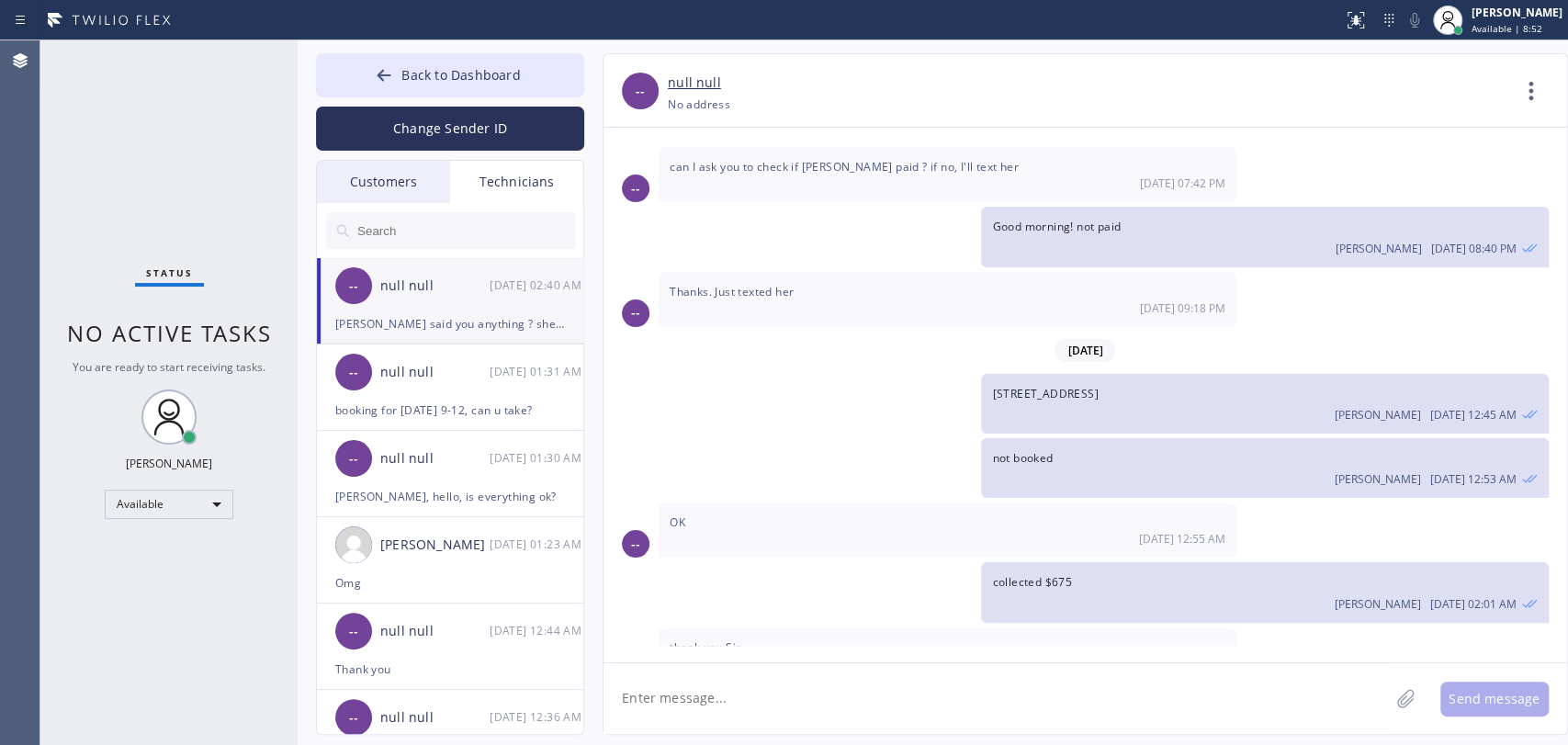
click at [765, 728] on textarea at bounding box center [996, 698] width 785 height 71
click at [658, 724] on textarea "To enrich screen reader interactions, please activate Accessibility in Grammarl…" at bounding box center [996, 698] width 785 height 71
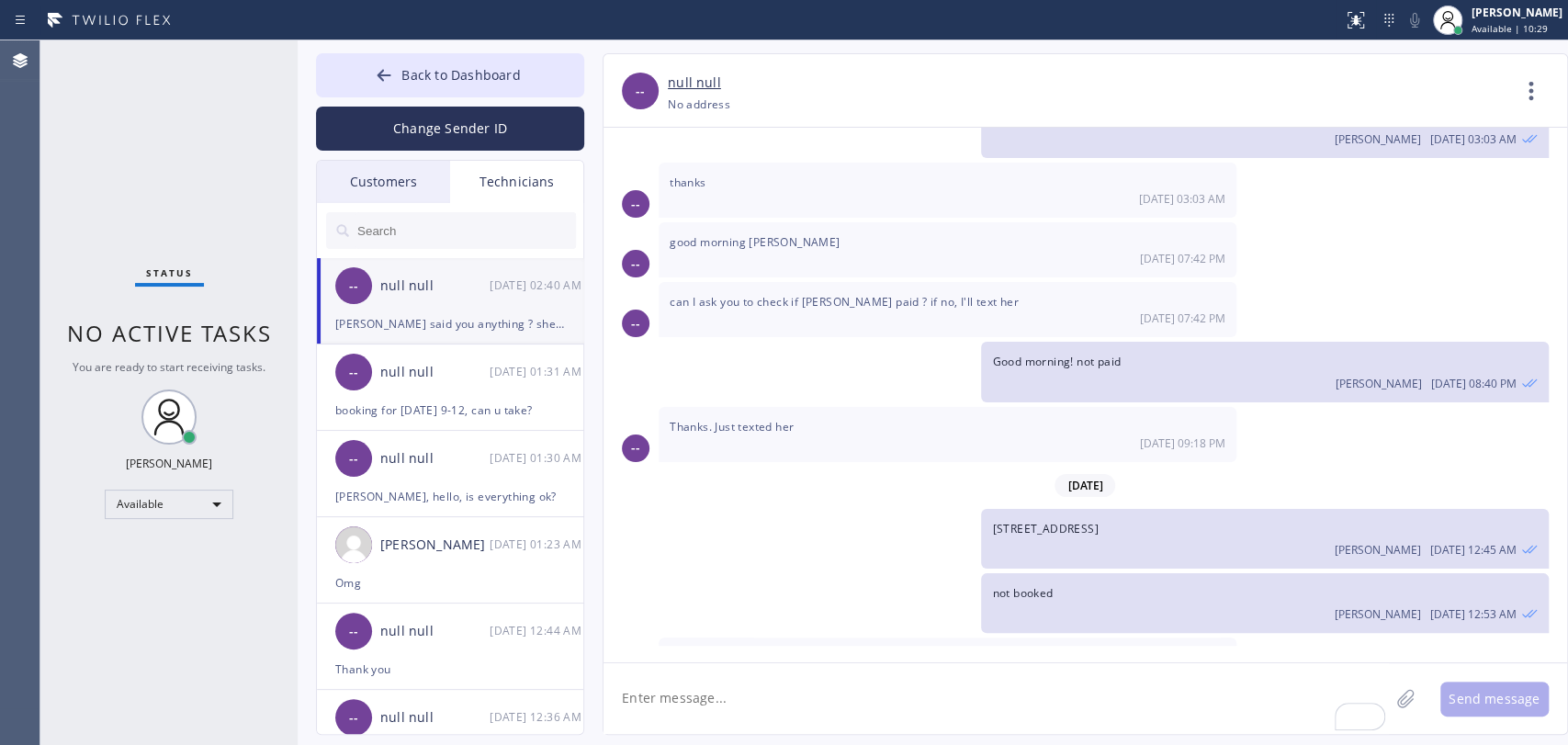
scroll to position [3630, 0]
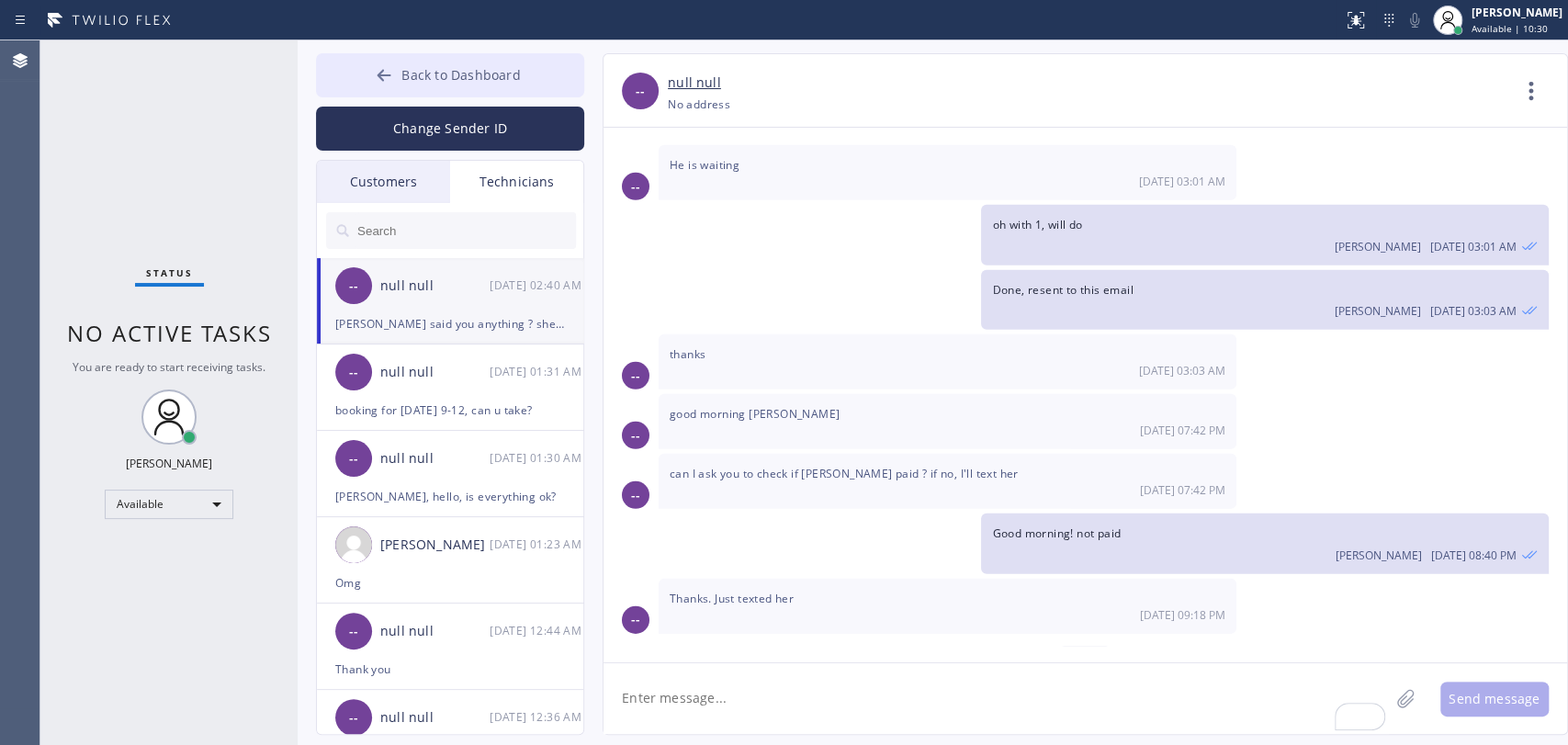
click at [383, 83] on icon at bounding box center [384, 75] width 18 height 18
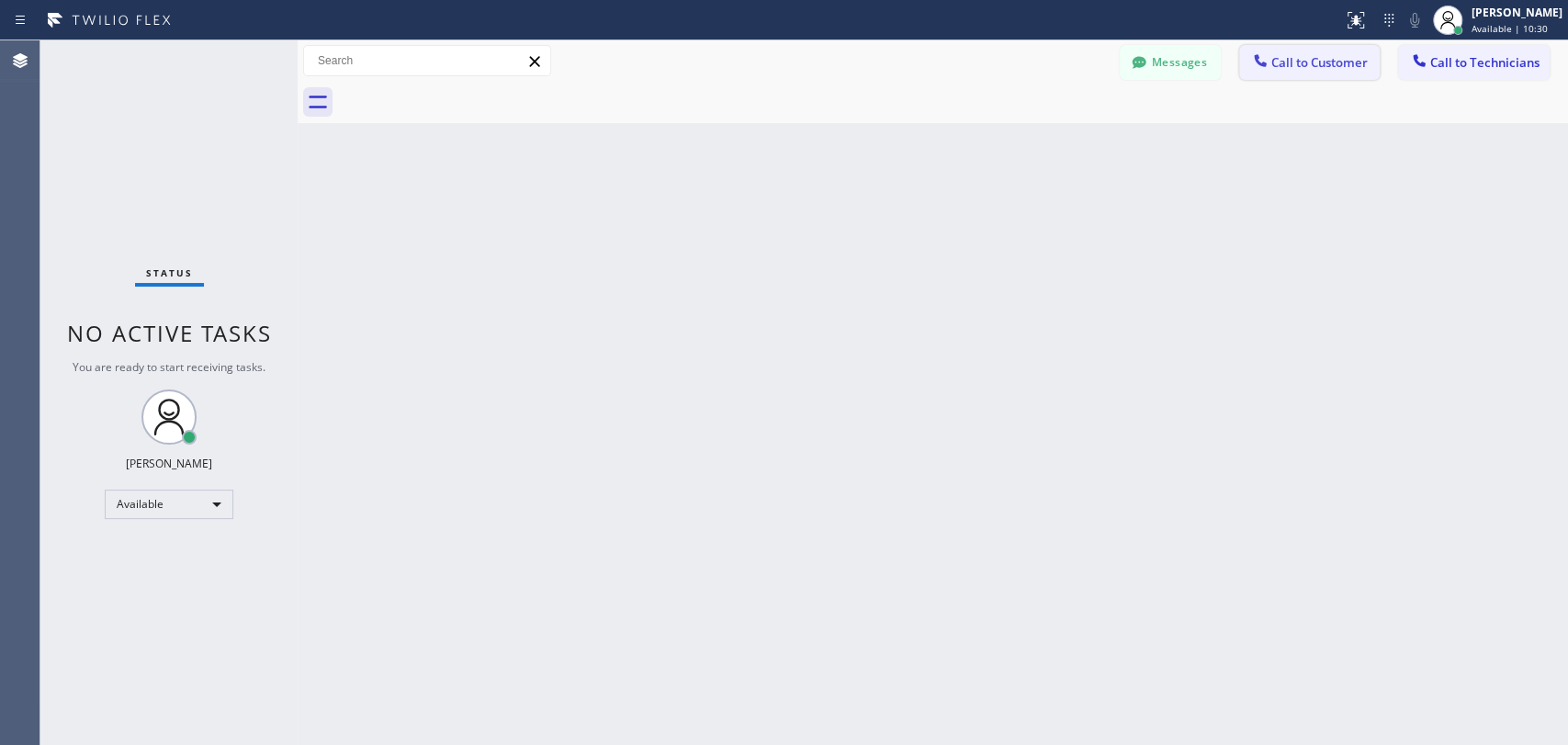
click at [1278, 63] on span "Call to Customer" at bounding box center [1319, 62] width 97 height 17
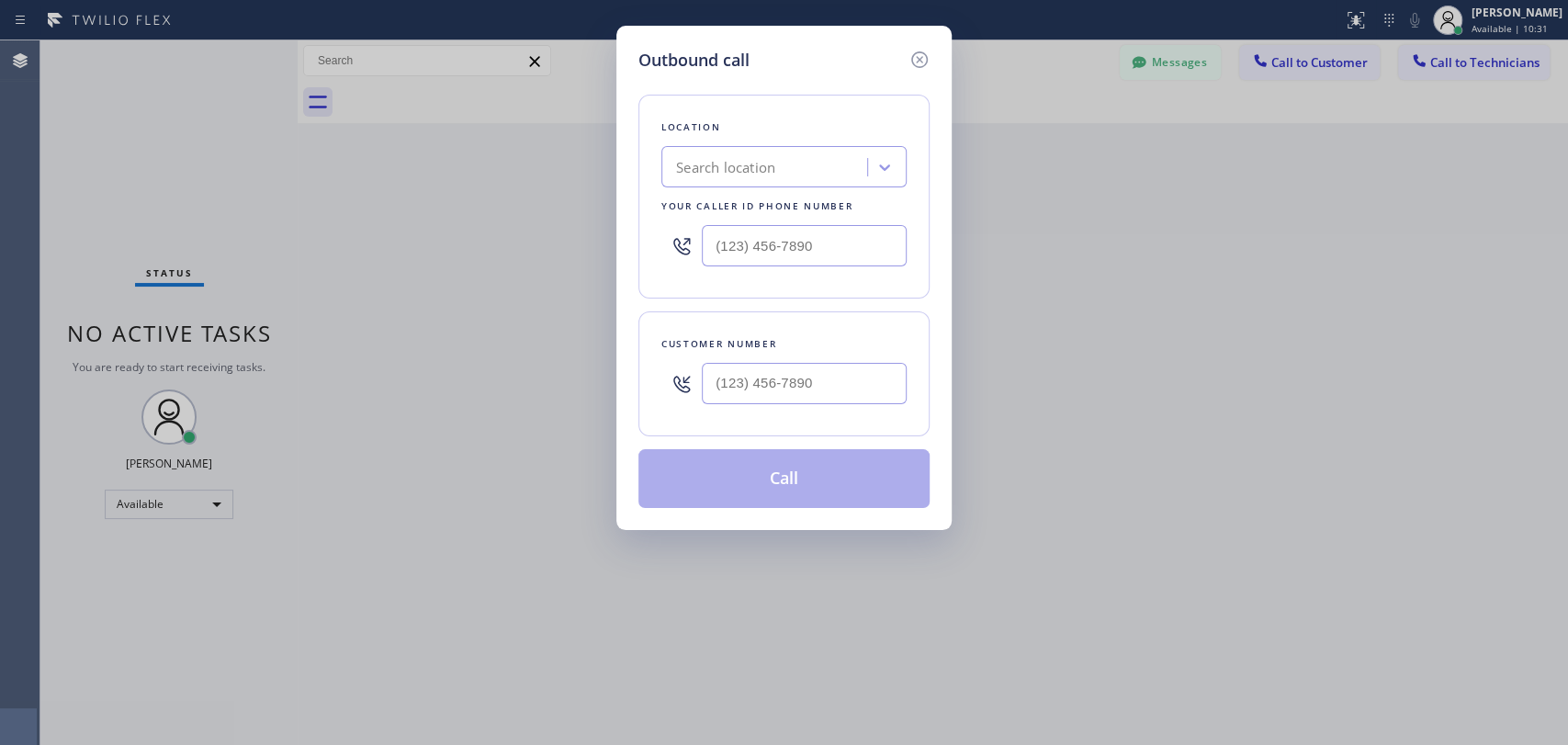
click at [790, 177] on div "Search location" at bounding box center [767, 168] width 200 height 32
paste input "Velvet Plumbing [GEOGRAPHIC_DATA]"
type input "Velvet Plumbing [GEOGRAPHIC_DATA]"
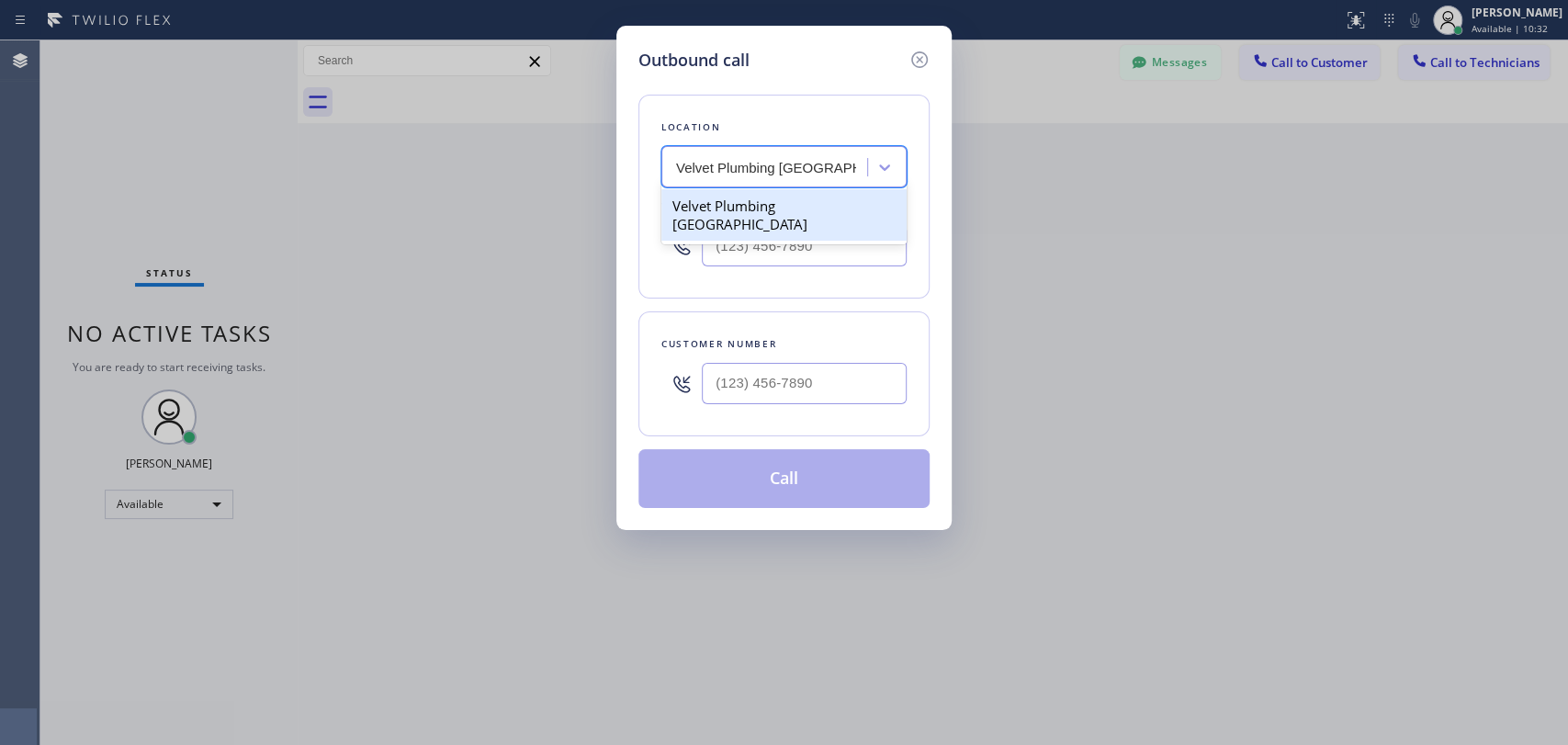
scroll to position [0, 0]
click at [725, 212] on div "Velvet Plumbing [GEOGRAPHIC_DATA]" at bounding box center [784, 214] width 246 height 51
type input "[PHONE_NUMBER]"
drag, startPoint x: 735, startPoint y: 336, endPoint x: 757, endPoint y: 394, distance: 62.0
click at [741, 358] on div "Customer number" at bounding box center [783, 373] width 291 height 125
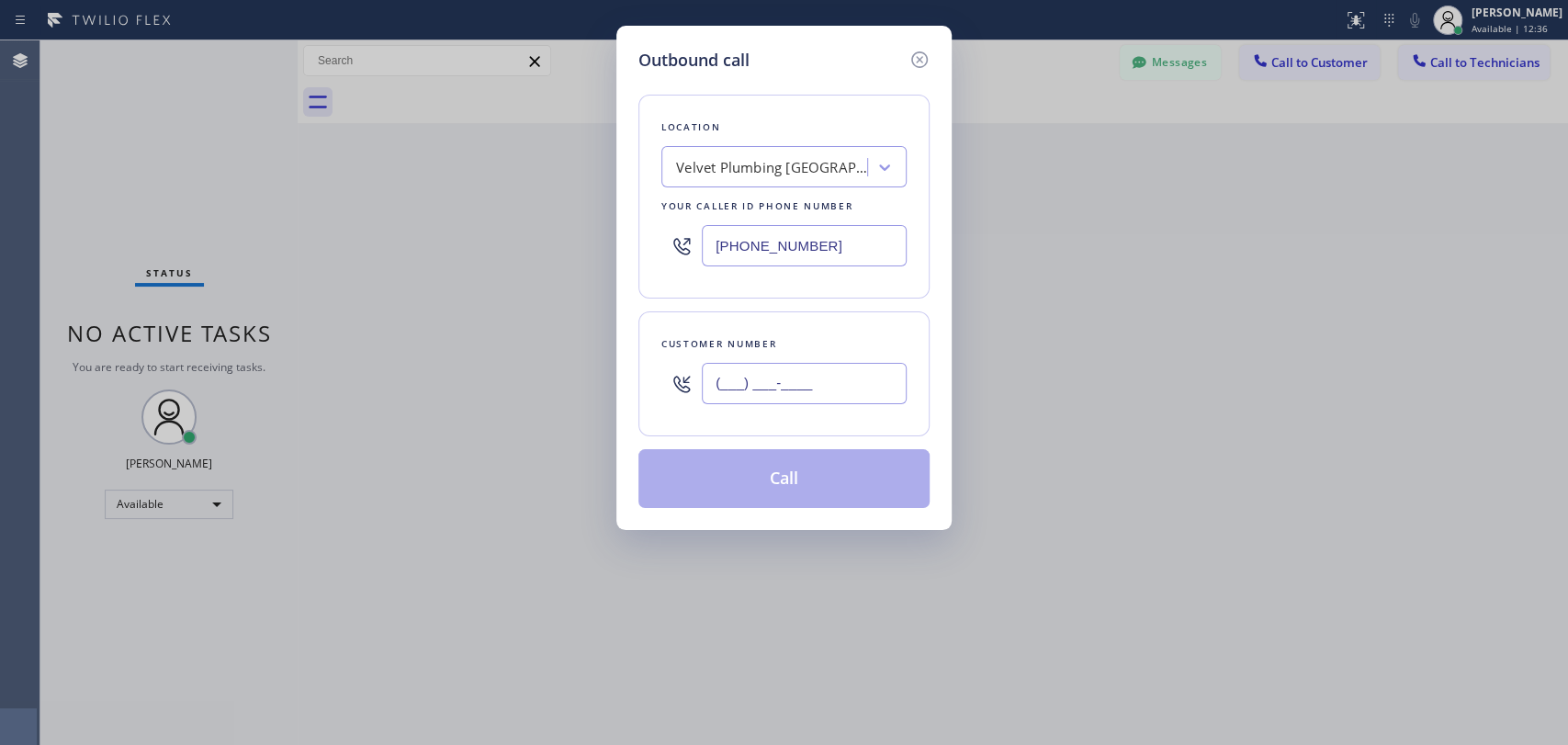
click at [757, 394] on input "(___) ___-____" at bounding box center [804, 382] width 205 height 41
paste input "310) 405-9946"
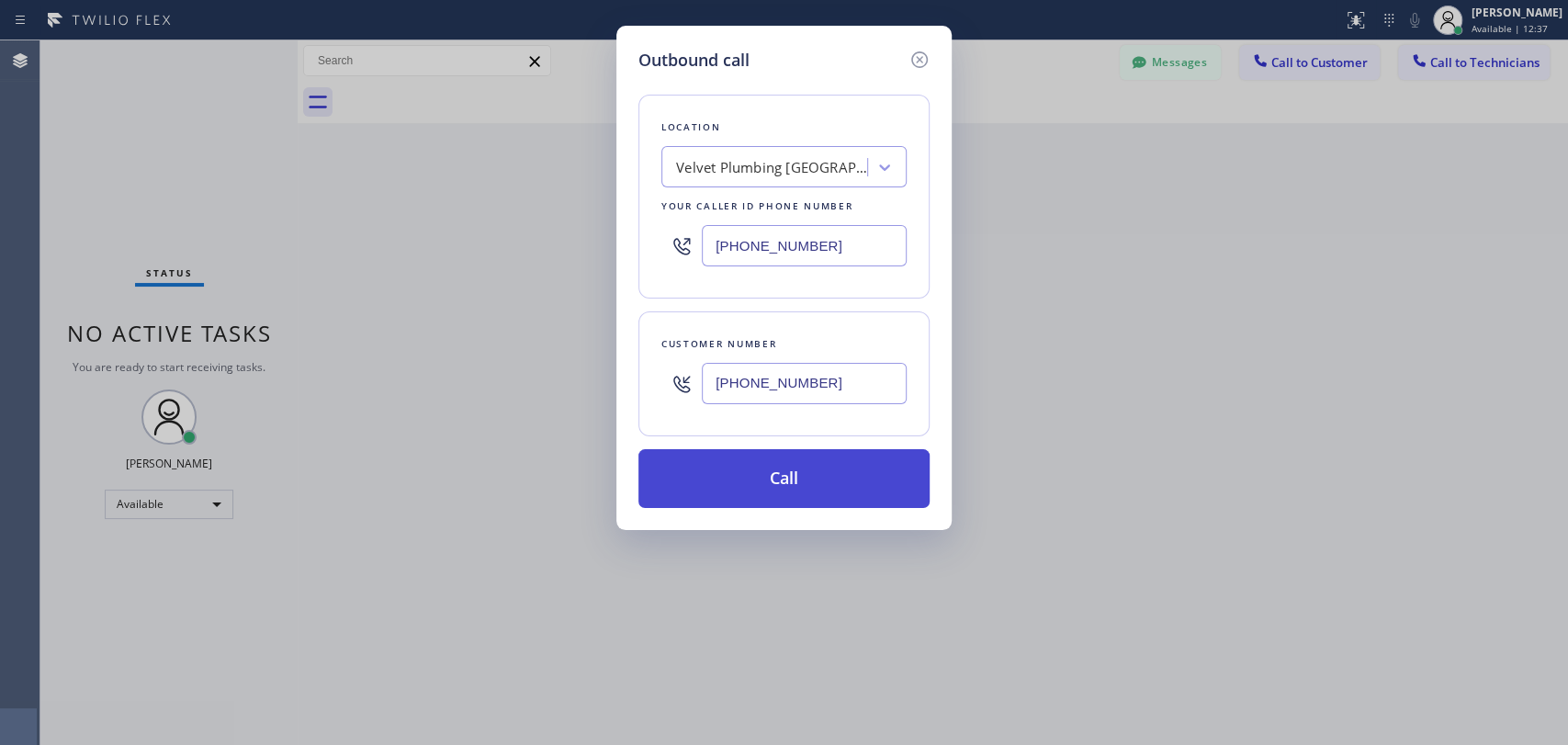
type input "[PHONE_NUMBER]"
click at [737, 491] on button "Call" at bounding box center [783, 478] width 291 height 59
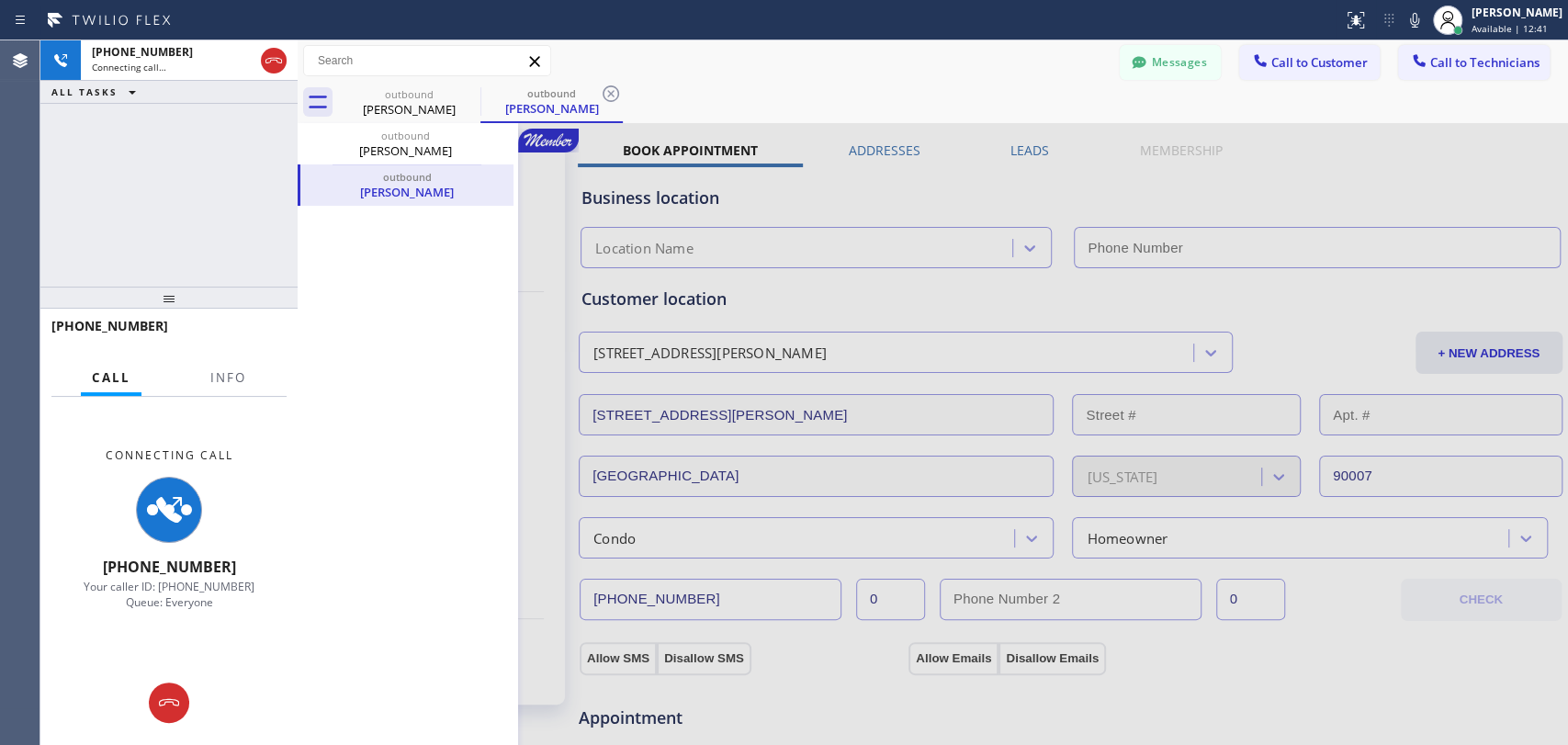
type input "[PHONE_NUMBER]"
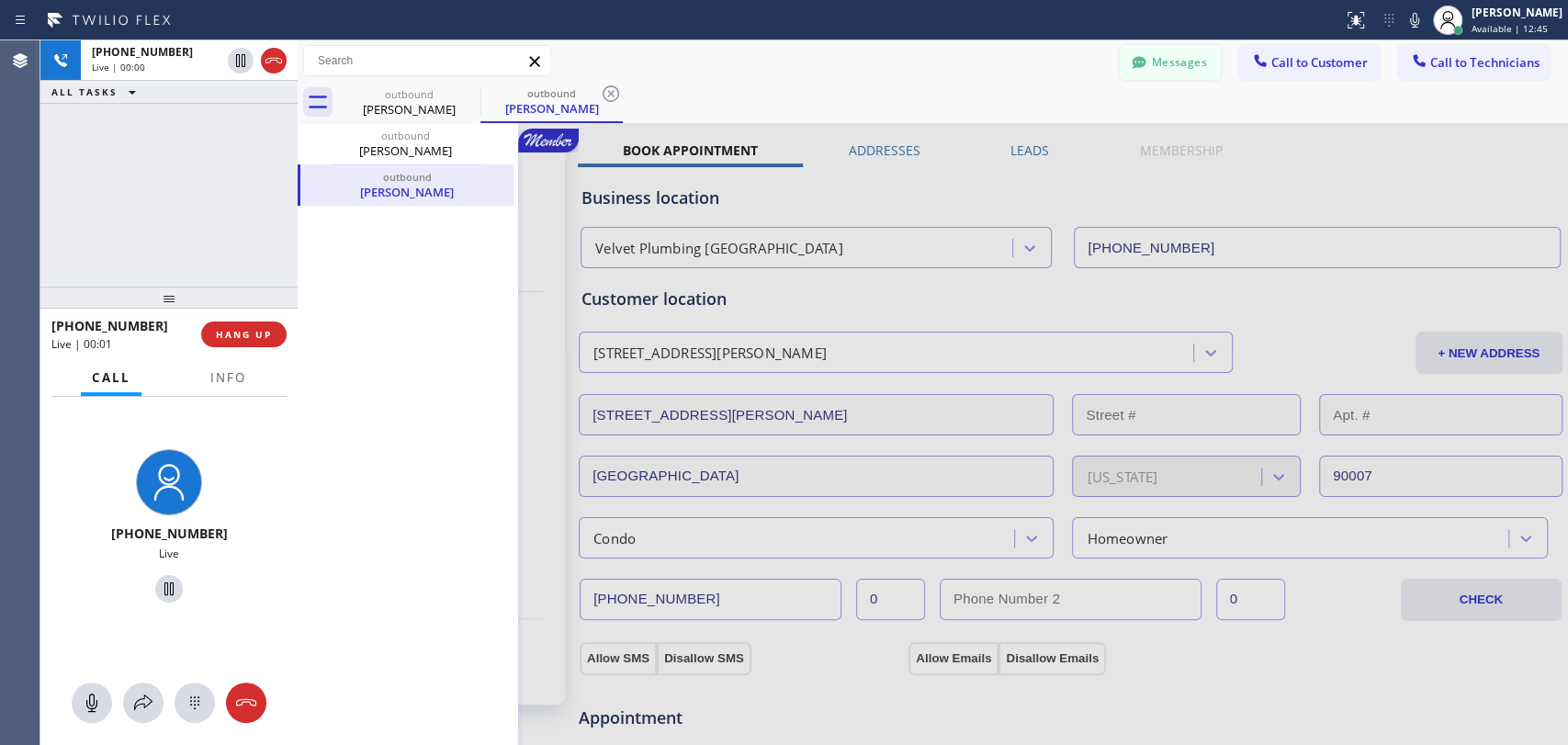
click at [1129, 75] on button "Messages" at bounding box center [1170, 62] width 101 height 35
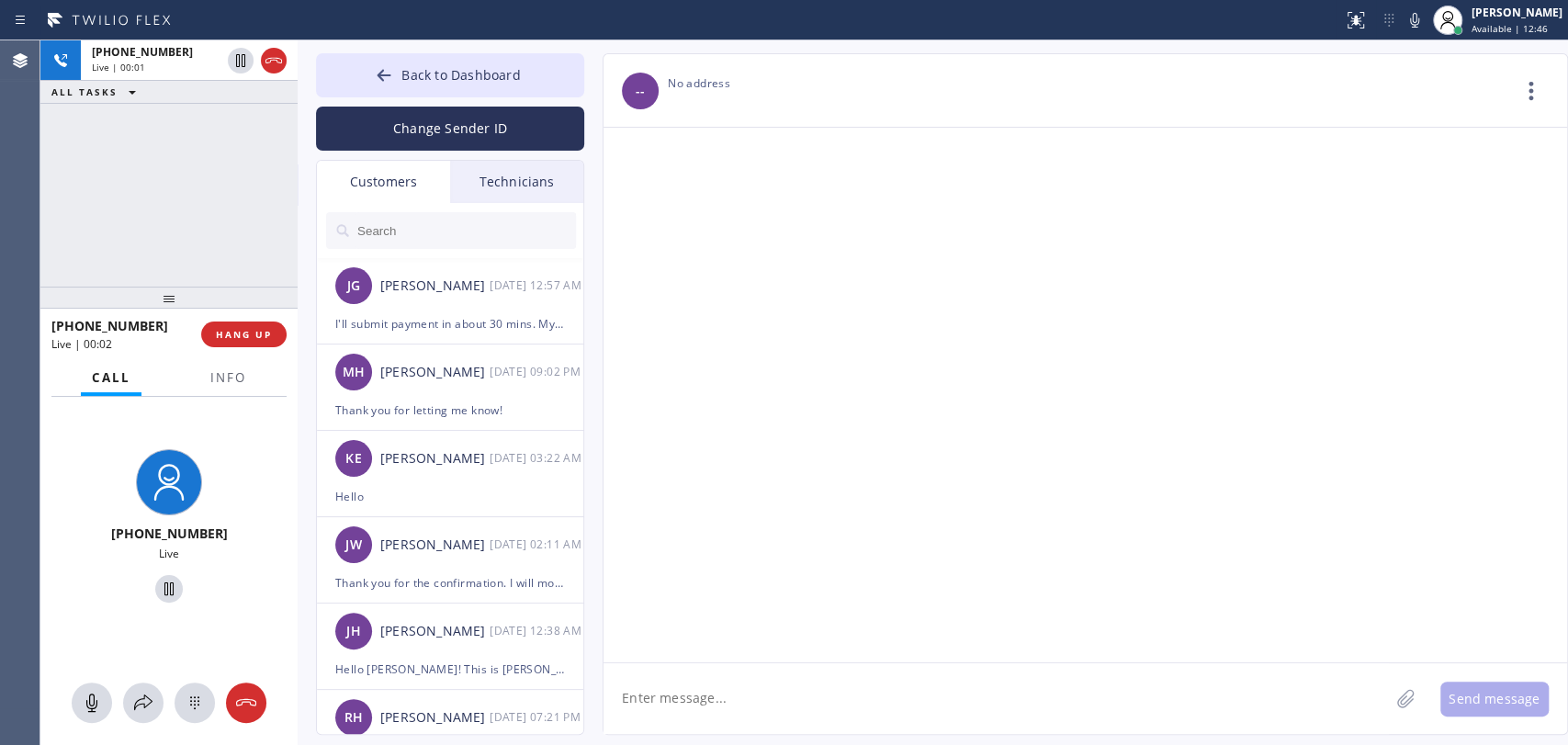
click at [499, 189] on div "Technicians" at bounding box center [516, 182] width 133 height 42
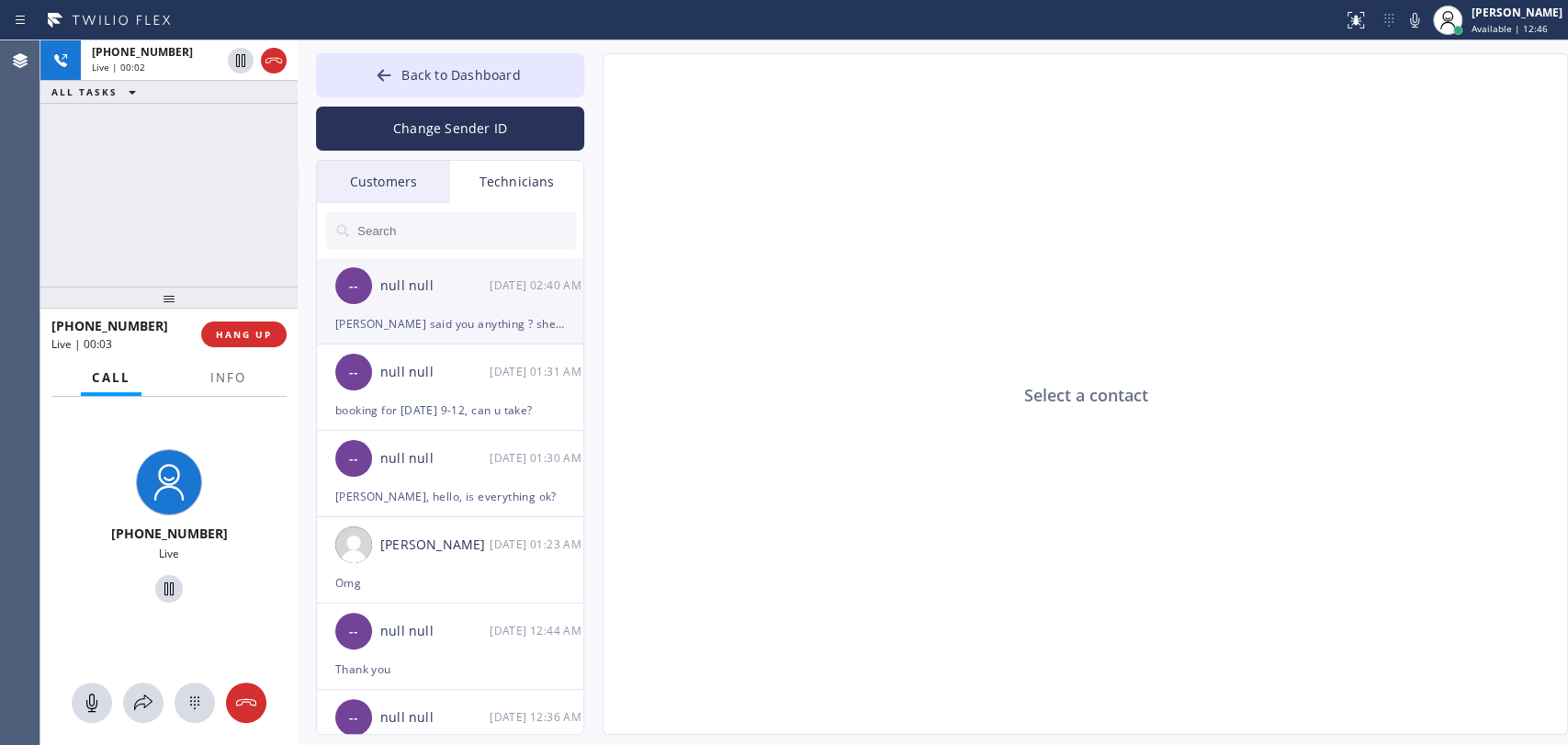
click at [458, 309] on div "-- null null [DATE] 02:40 AM" at bounding box center [450, 285] width 269 height 55
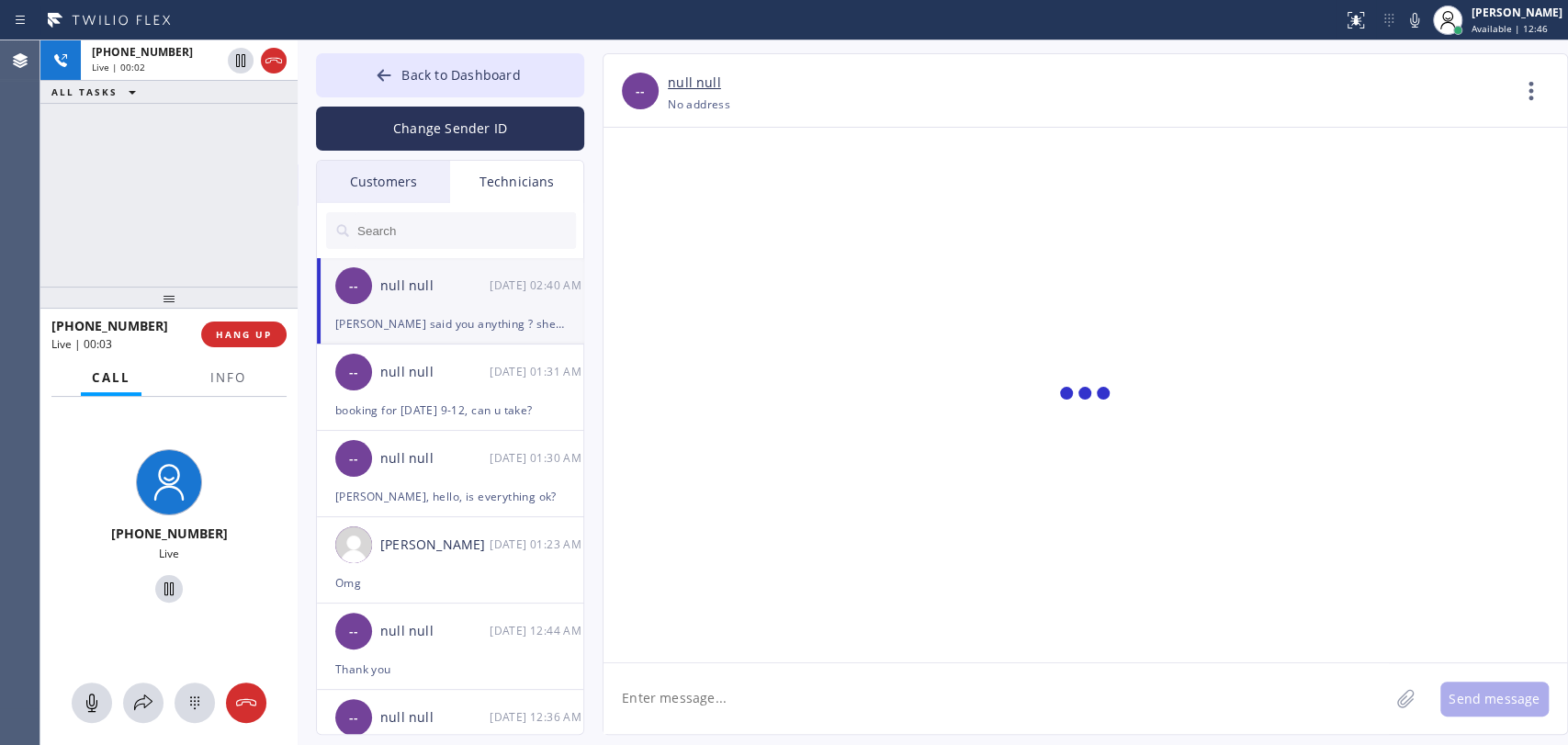
scroll to position [3937, 0]
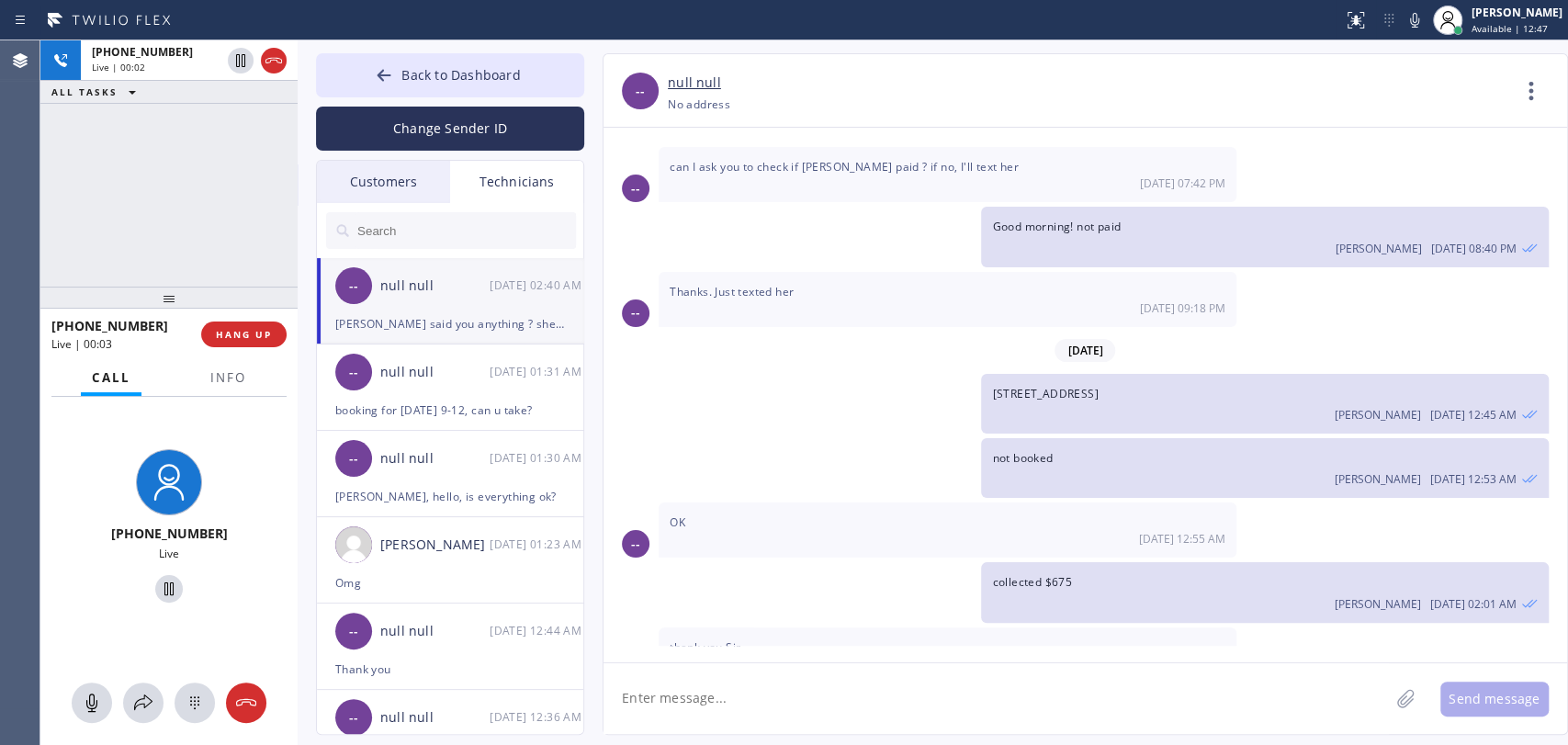
click at [675, 703] on textarea at bounding box center [996, 698] width 785 height 71
click at [442, 73] on span "Back to Dashboard" at bounding box center [460, 74] width 119 height 17
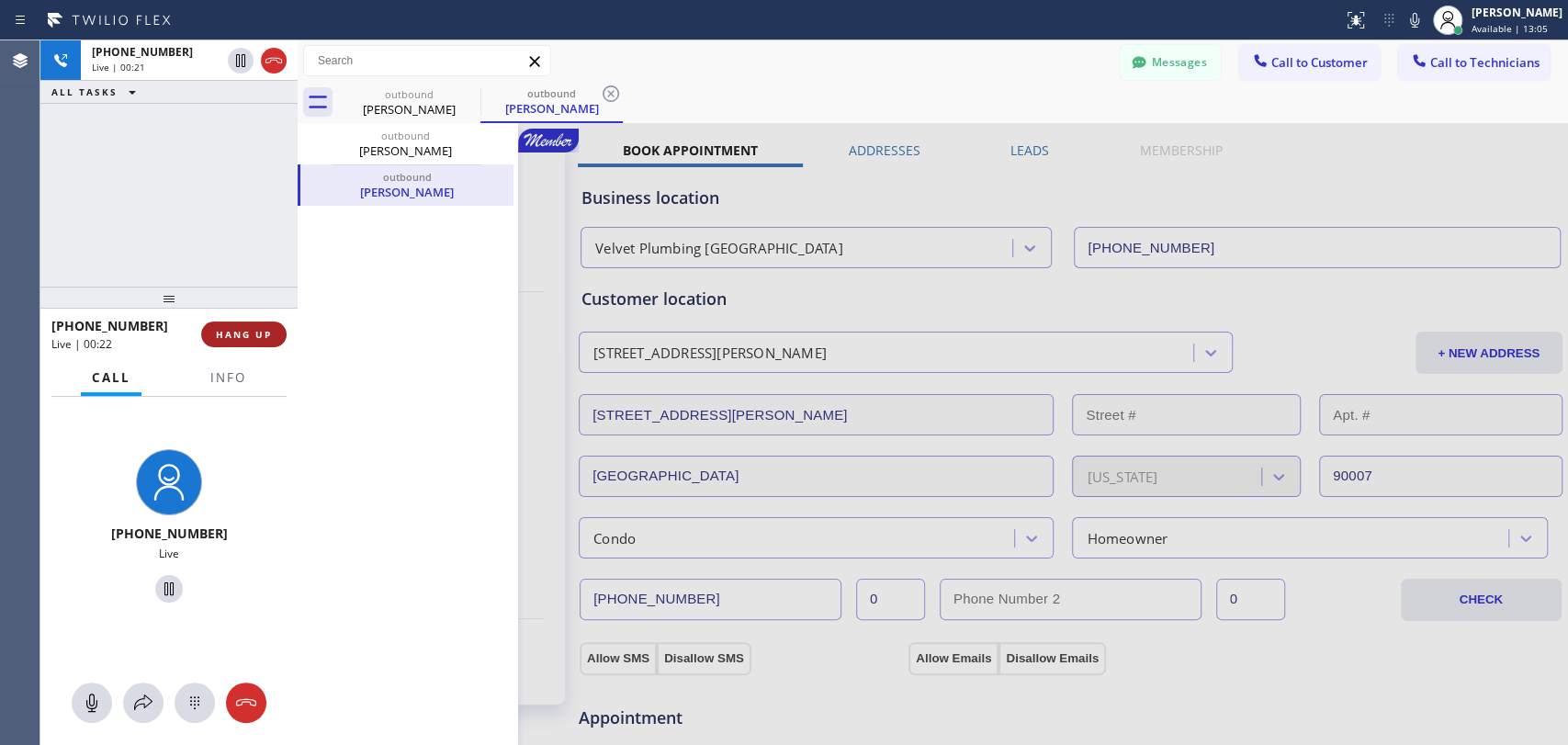
click at [257, 333] on span "HANG UP" at bounding box center [244, 334] width 56 height 13
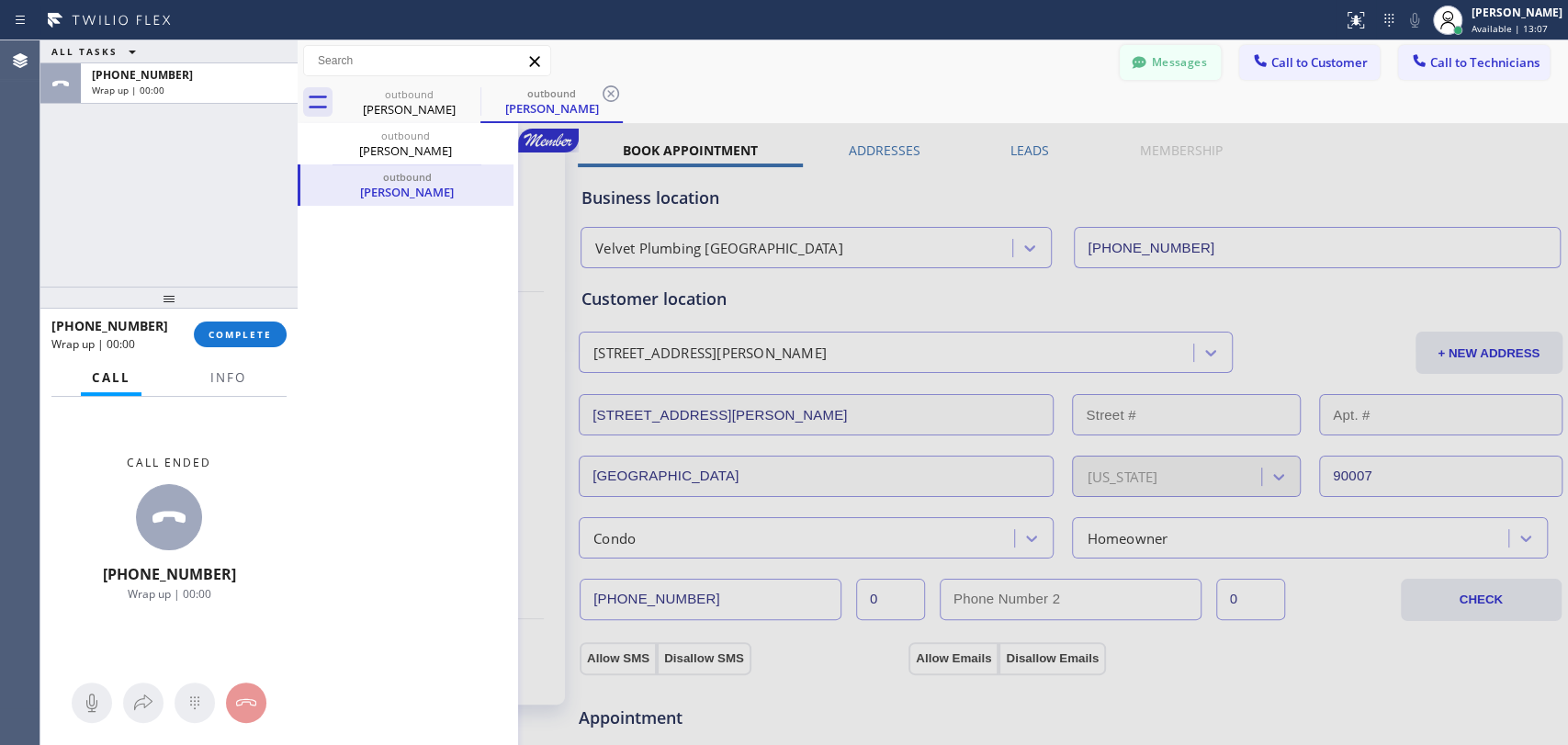
click at [1173, 53] on button "Messages" at bounding box center [1170, 62] width 101 height 35
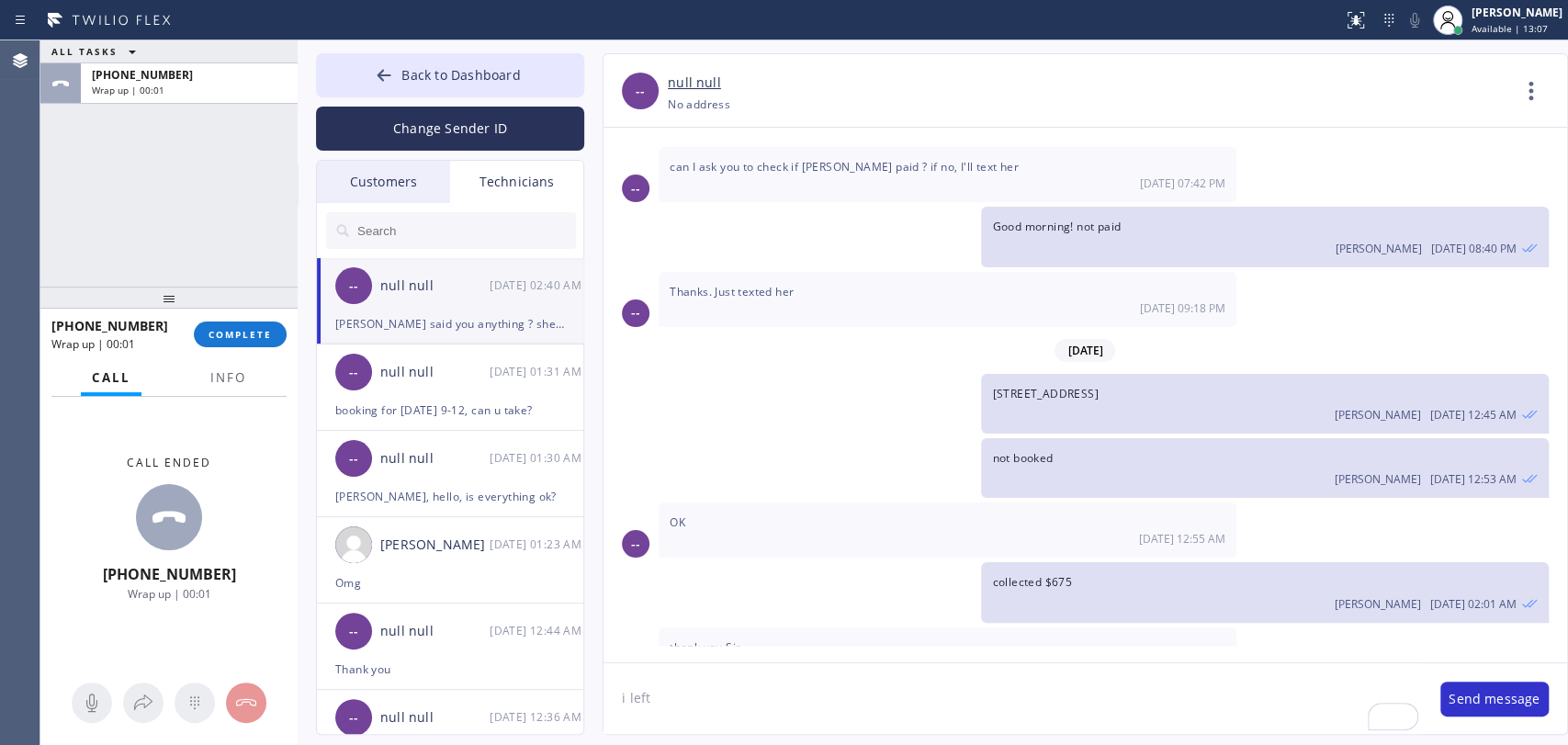
click at [745, 694] on textarea "i left" at bounding box center [1012, 698] width 818 height 71
type textarea "i left a vm twice (about an hour ago and now)"
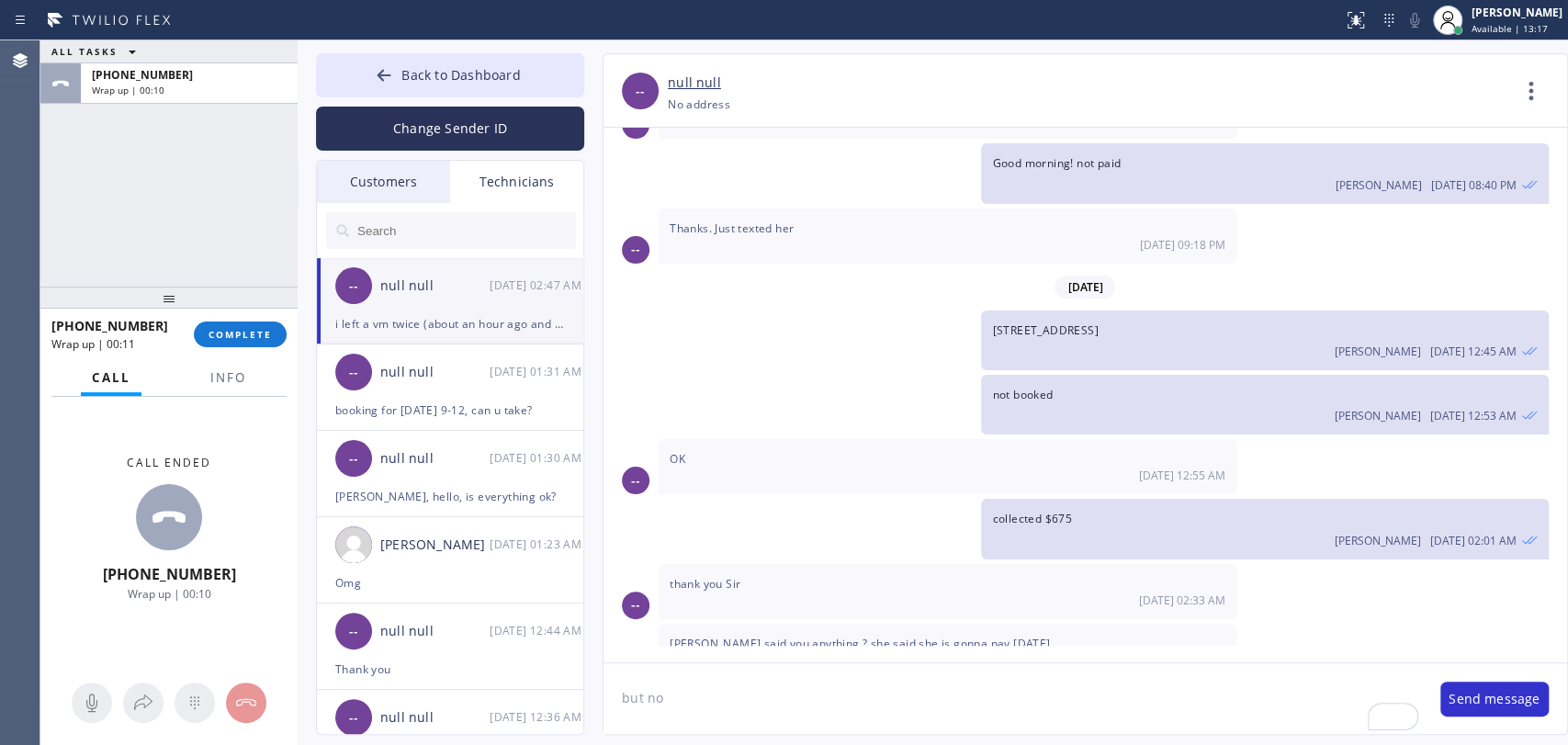
type textarea "but no"
click at [227, 339] on span "COMPLETE" at bounding box center [240, 334] width 63 height 13
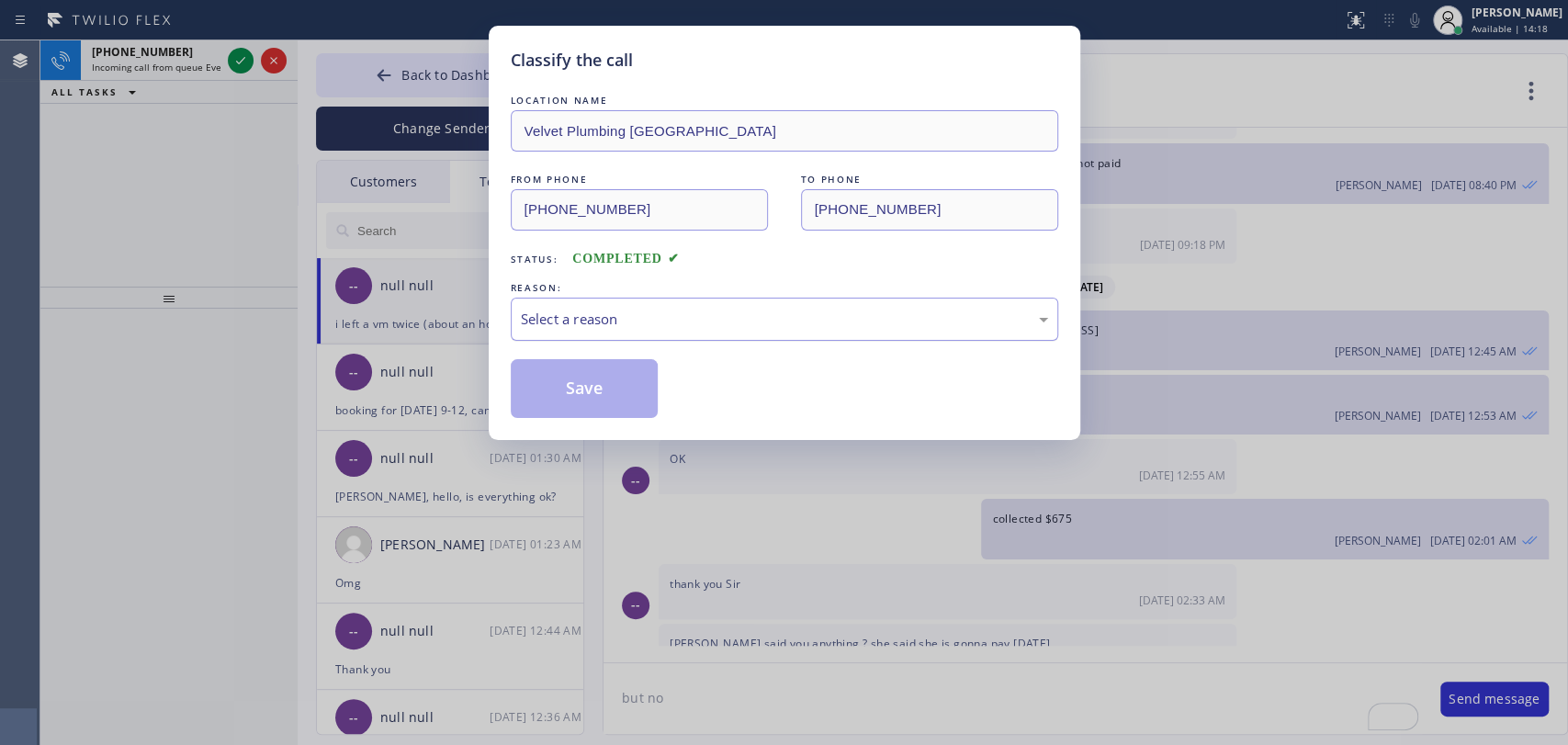
click at [683, 326] on div "Select a reason" at bounding box center [784, 319] width 527 height 21
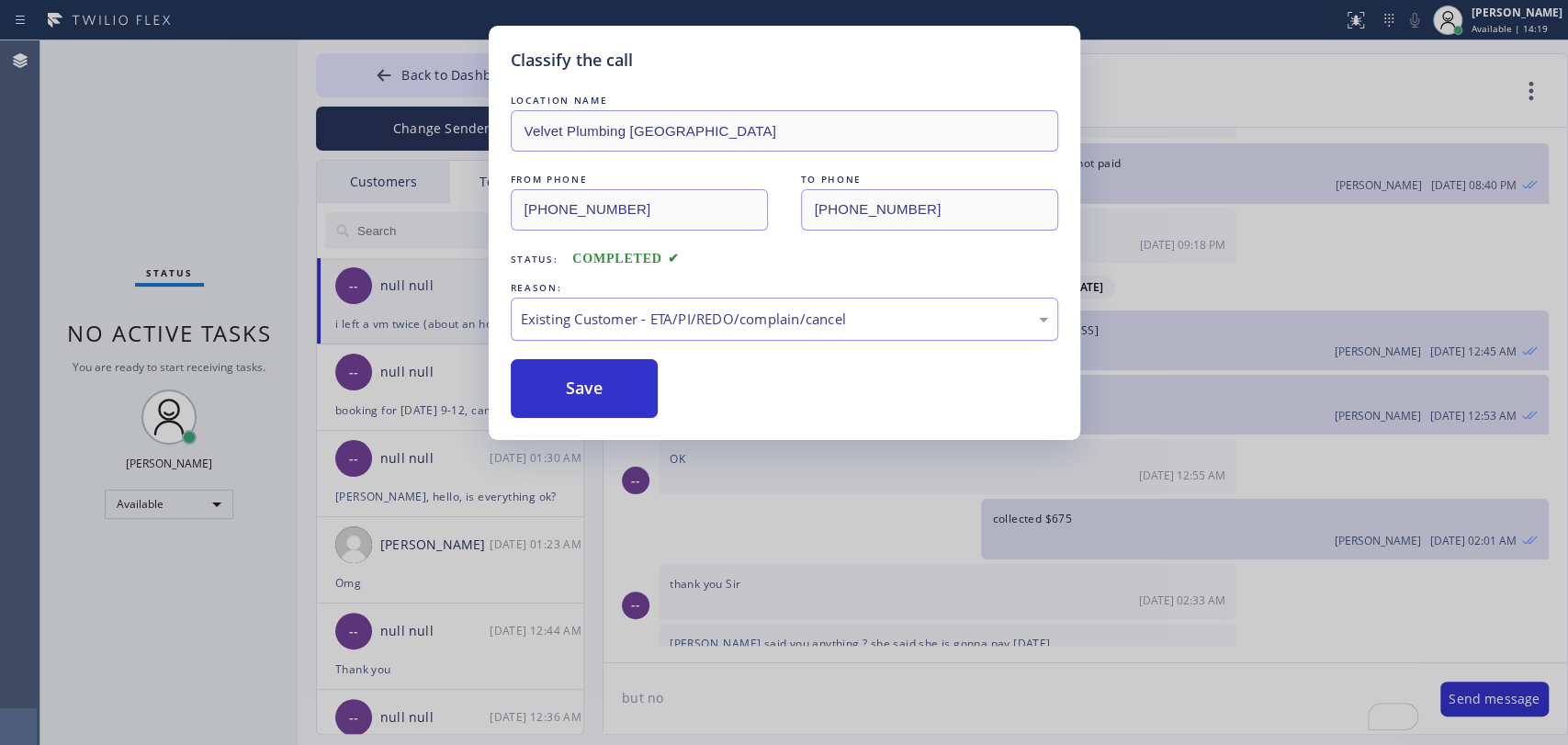
click at [612, 319] on div "Existing Customer - ETA/PI/REDO/complain/cancel" at bounding box center [784, 319] width 527 height 21
drag, startPoint x: 579, startPoint y: 375, endPoint x: 595, endPoint y: 347, distance: 32.2
click at [579, 376] on button "Save" at bounding box center [584, 388] width 148 height 59
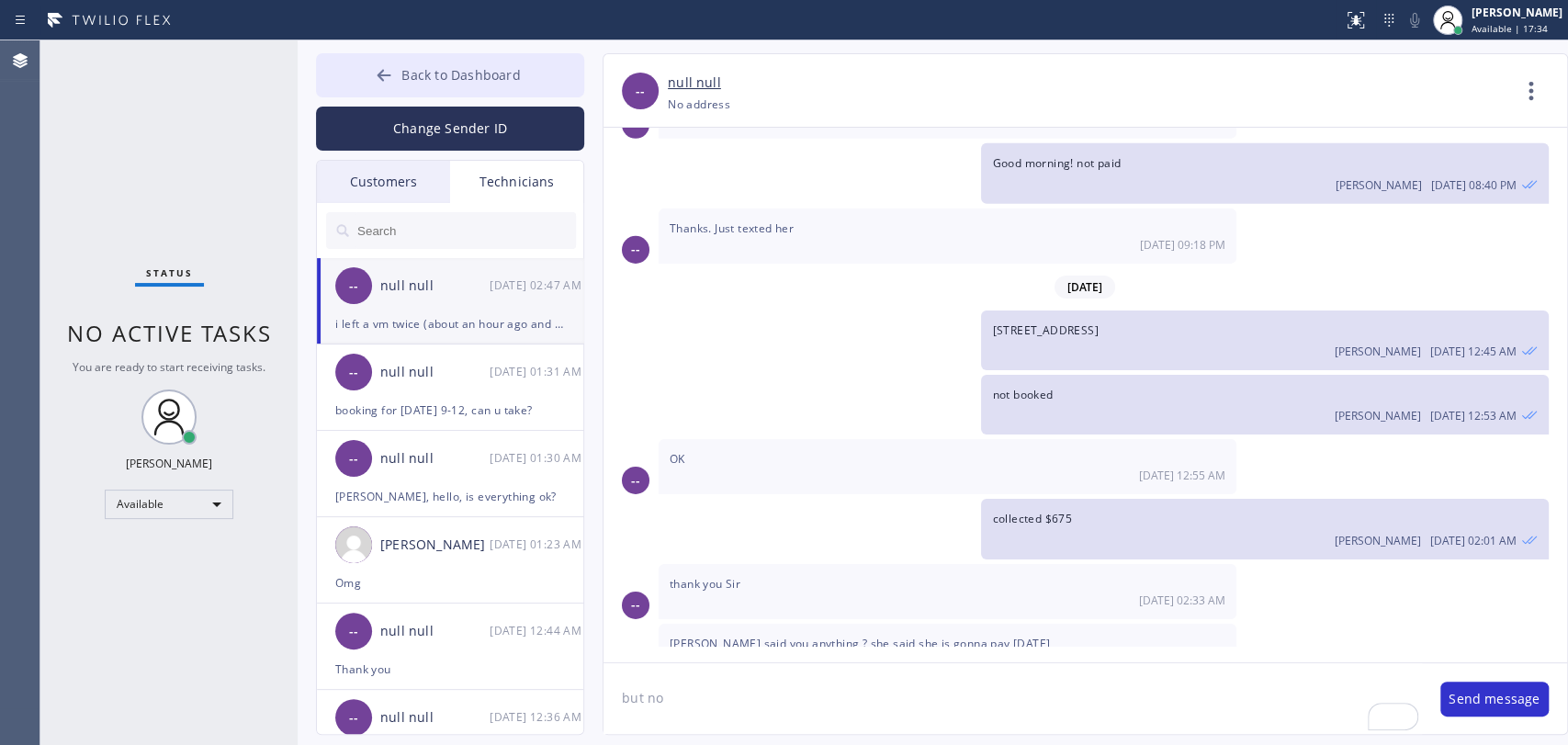
click at [482, 86] on button "Back to Dashboard" at bounding box center [449, 75] width 269 height 44
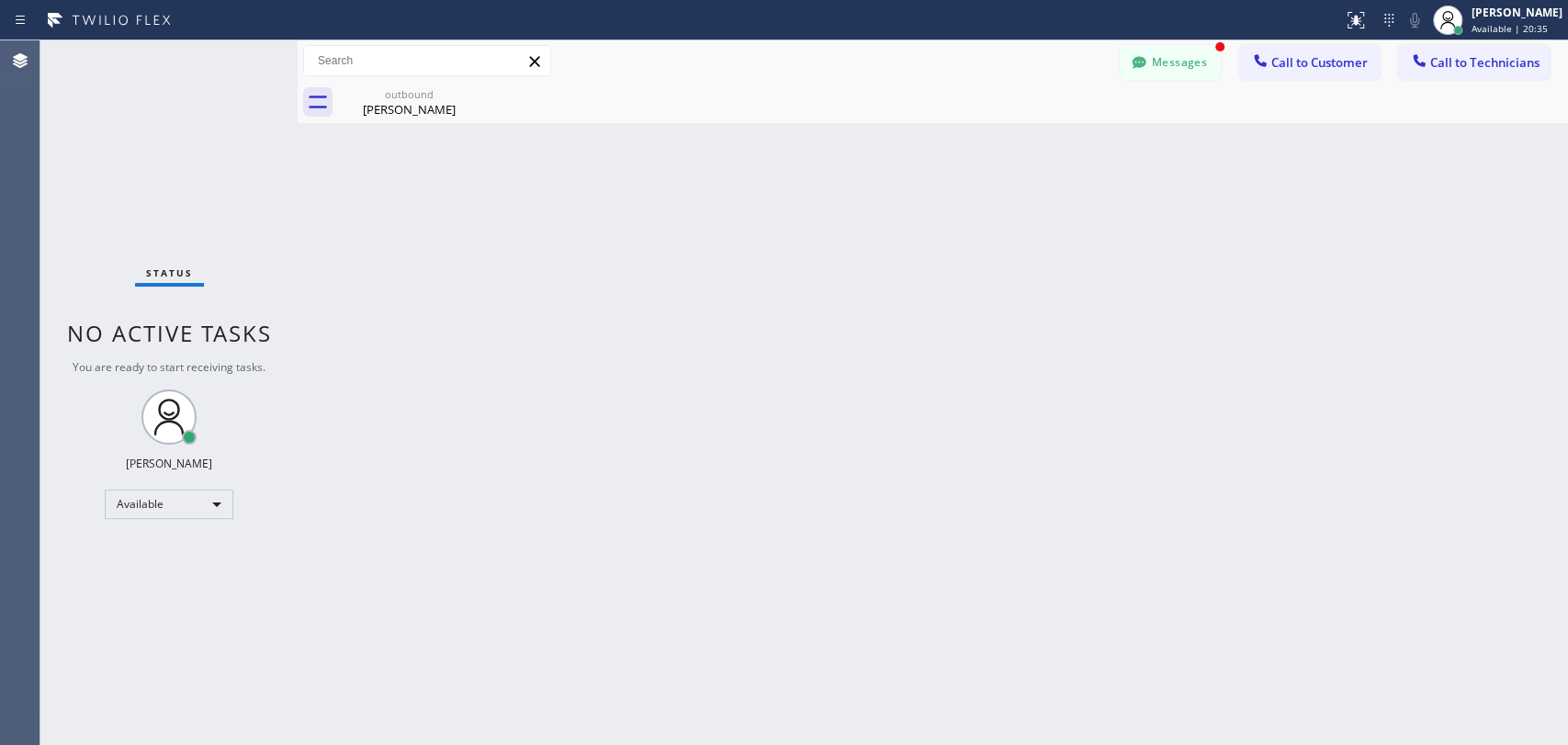
scroll to position [4059, 0]
click at [1117, 63] on div "Messages Call to Customer Call to Technicians Outbound call Location Velvet Plu…" at bounding box center [933, 61] width 1270 height 32
click at [1150, 63] on button "Messages" at bounding box center [1170, 62] width 101 height 35
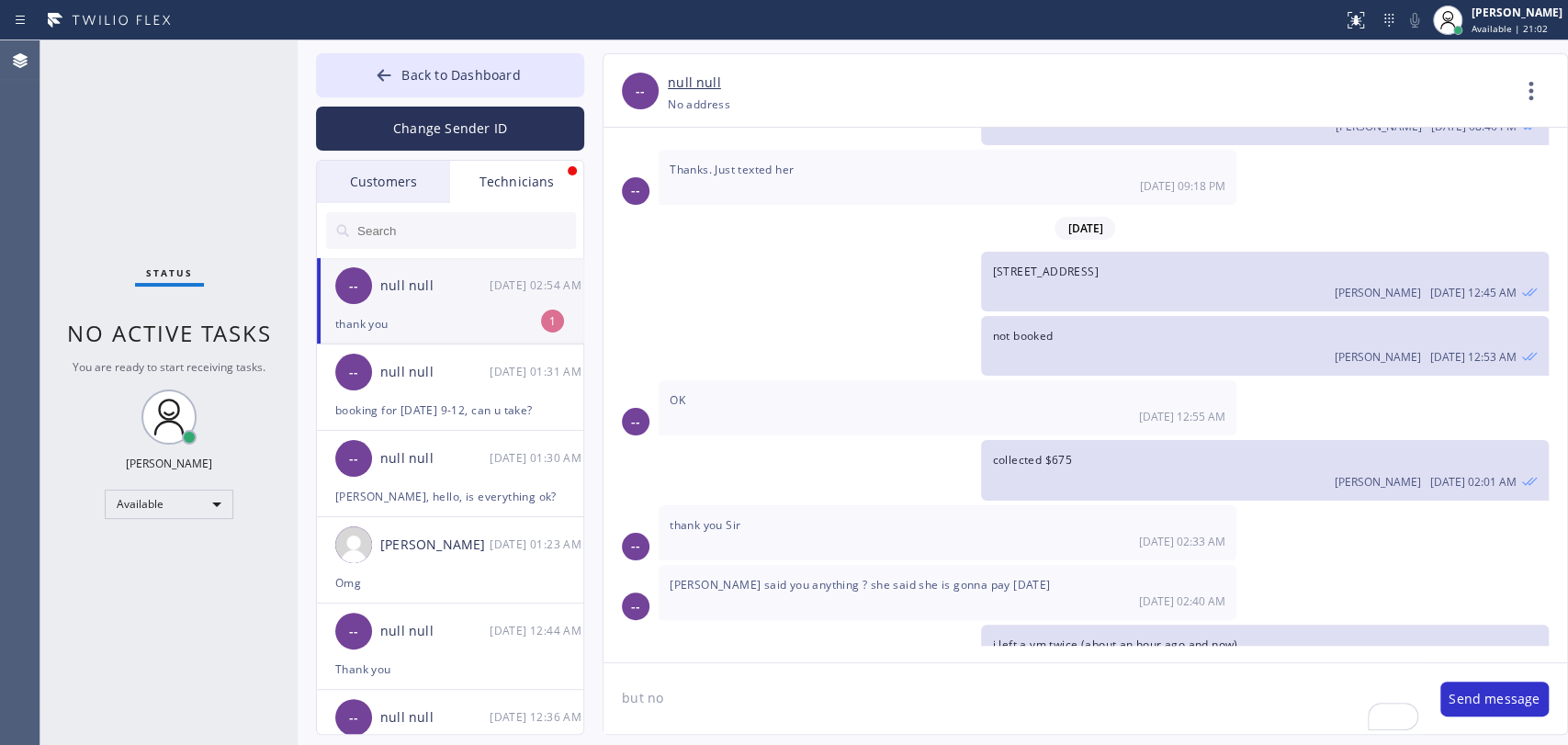
click at [500, 294] on div "[DATE] 02:54 AM" at bounding box center [537, 285] width 96 height 21
